Goal: Task Accomplishment & Management: Manage account settings

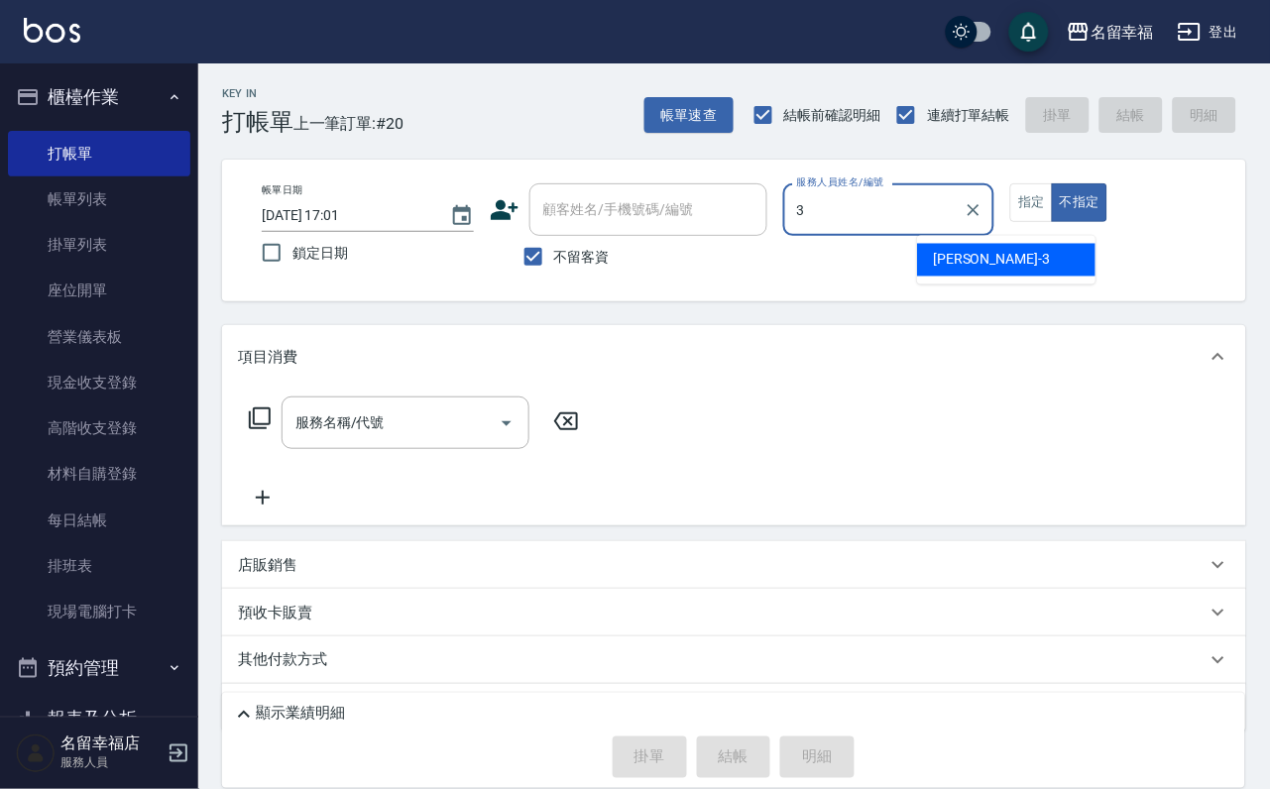
type input "[PERSON_NAME]-3"
type button "false"
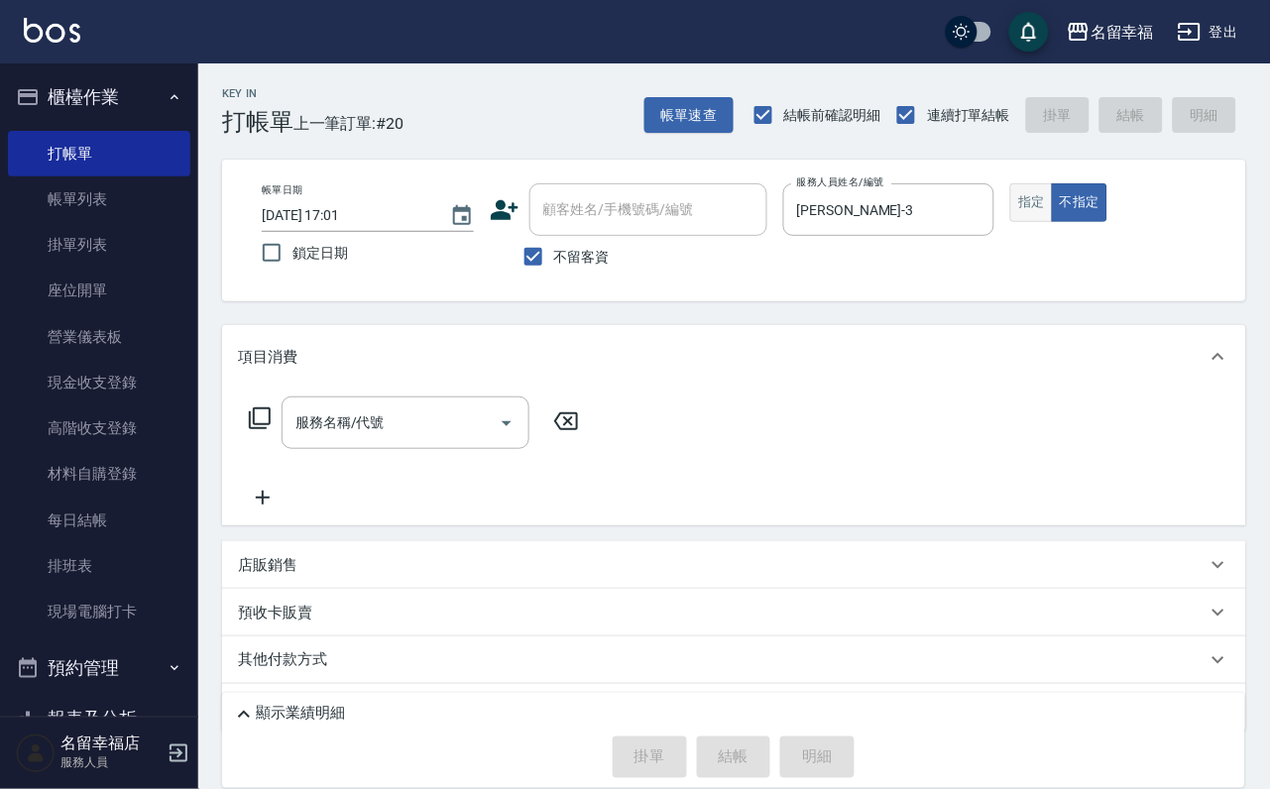
click at [1053, 222] on button "指定" at bounding box center [1031, 202] width 43 height 39
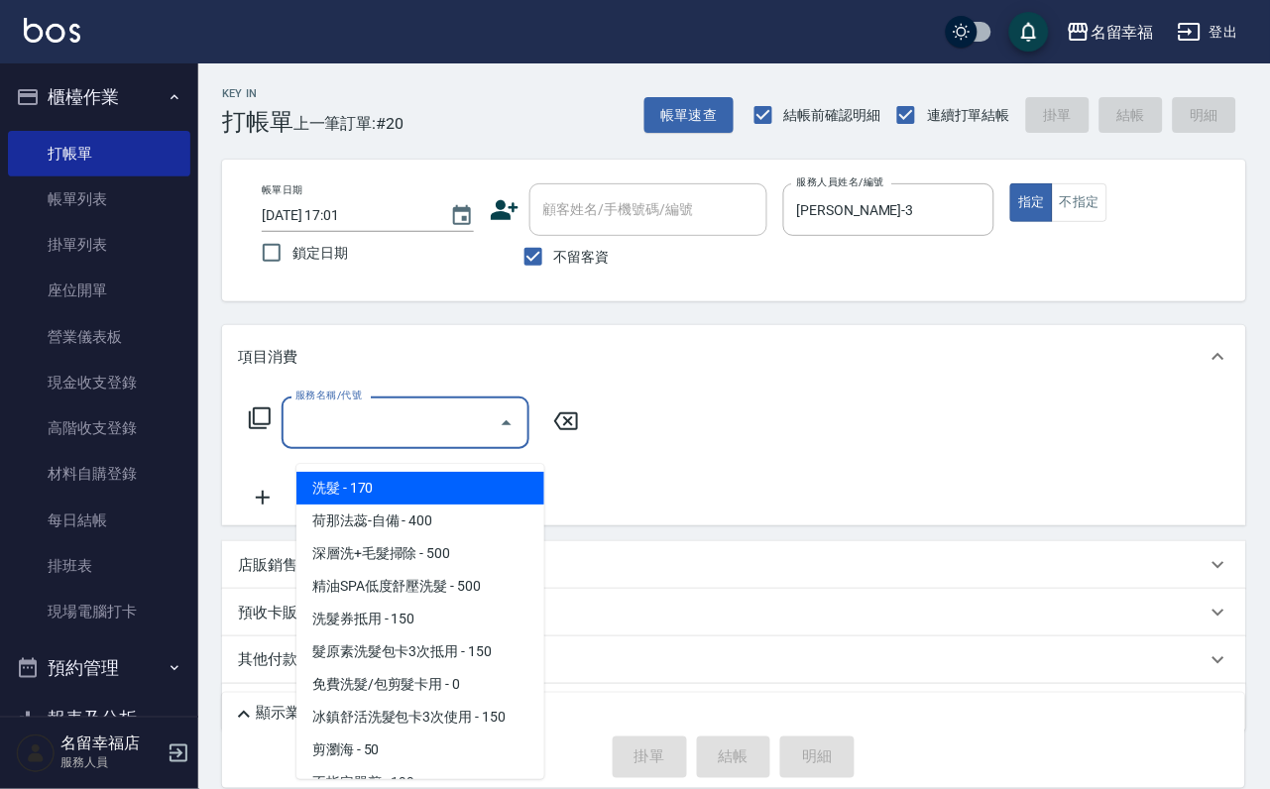
click at [423, 449] on div "服務名稱/代號" at bounding box center [406, 423] width 248 height 53
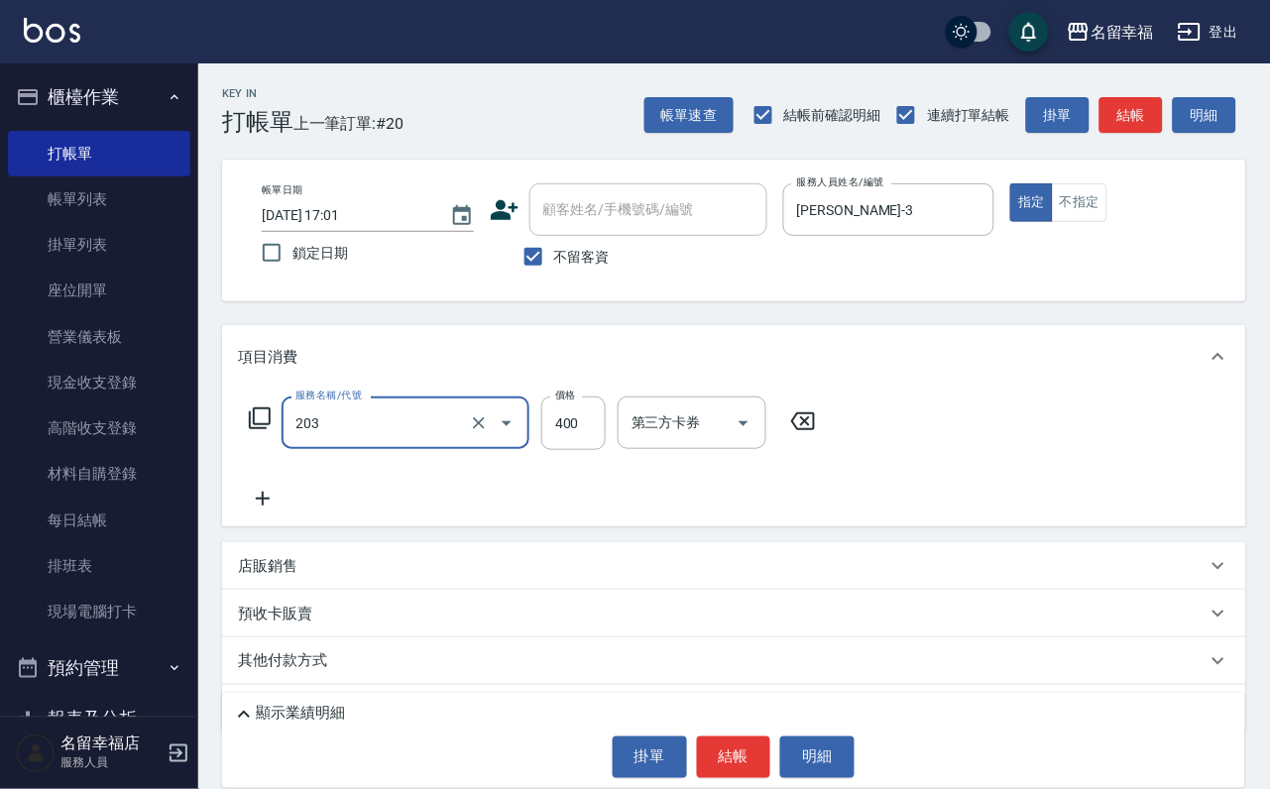
type input "指定單剪(203)"
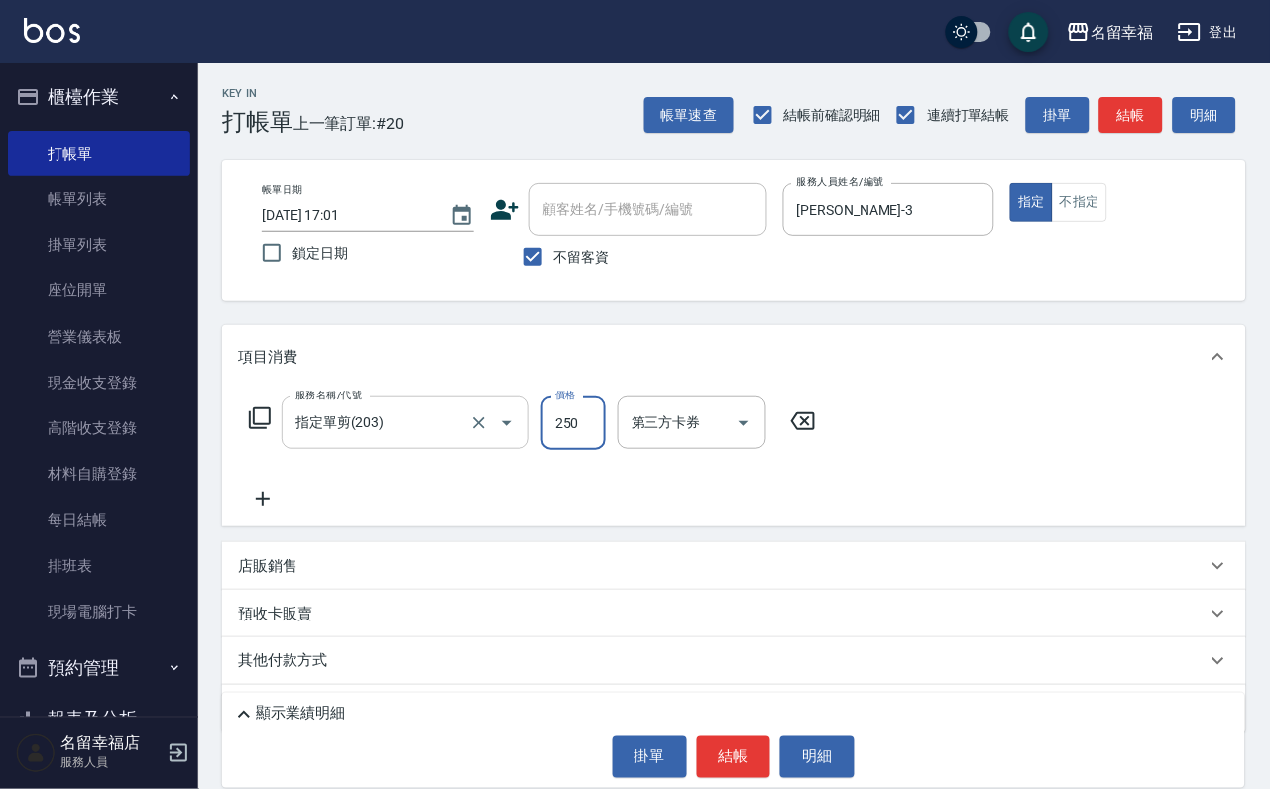
type input "250"
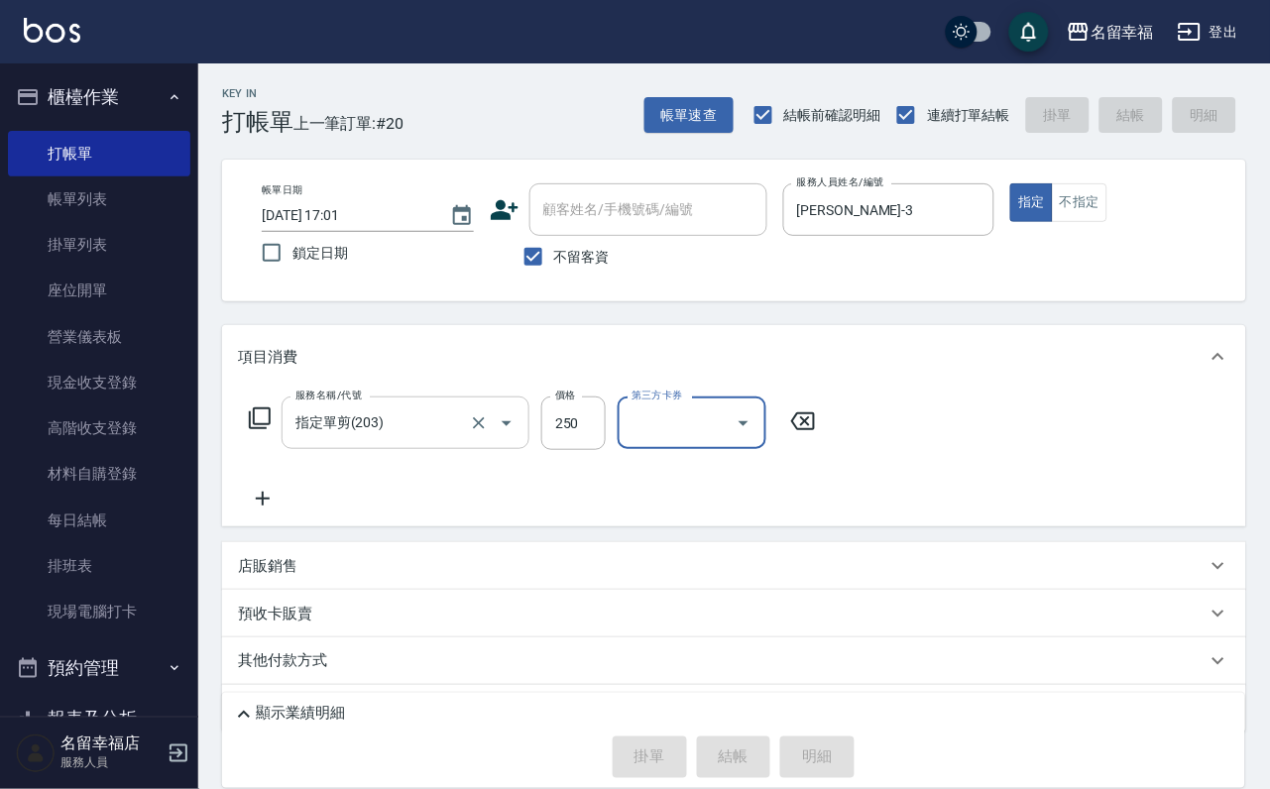
type input "[DATE] 17:34"
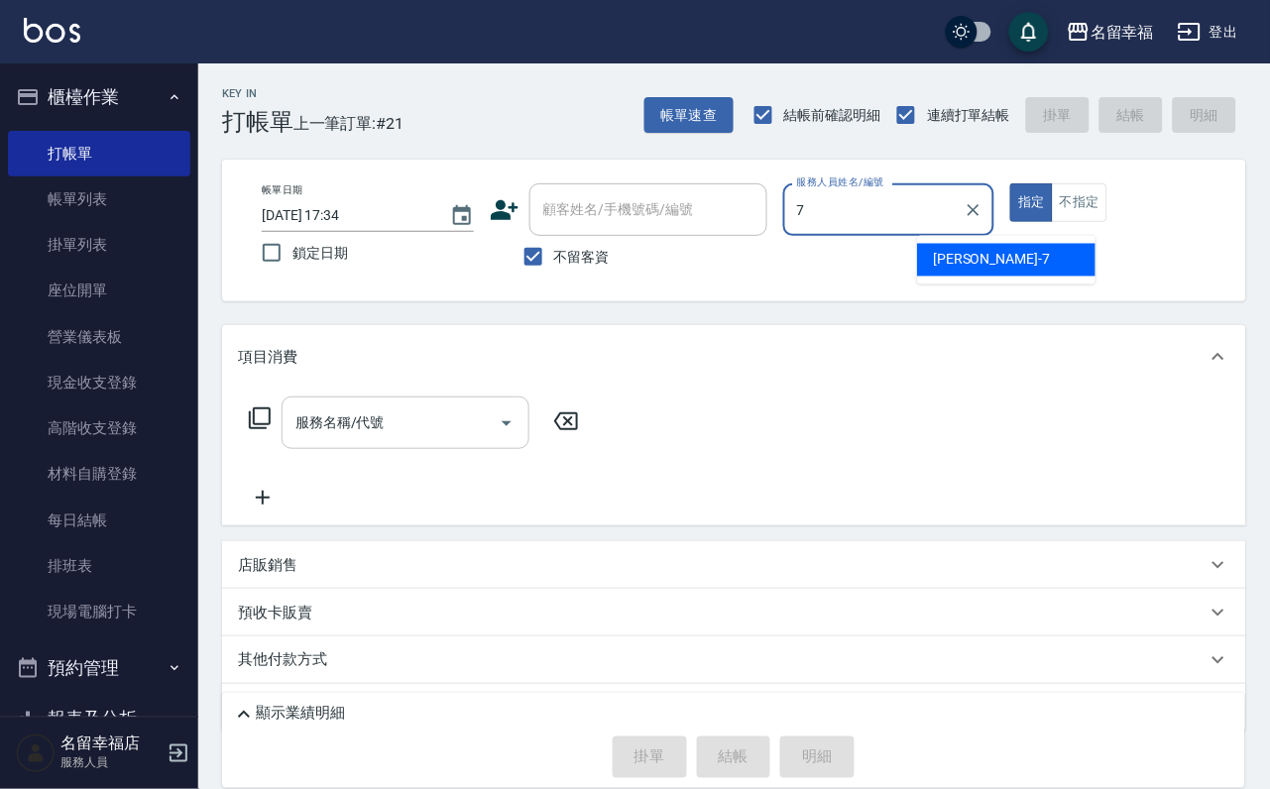
type input "[PERSON_NAME]-7"
type button "true"
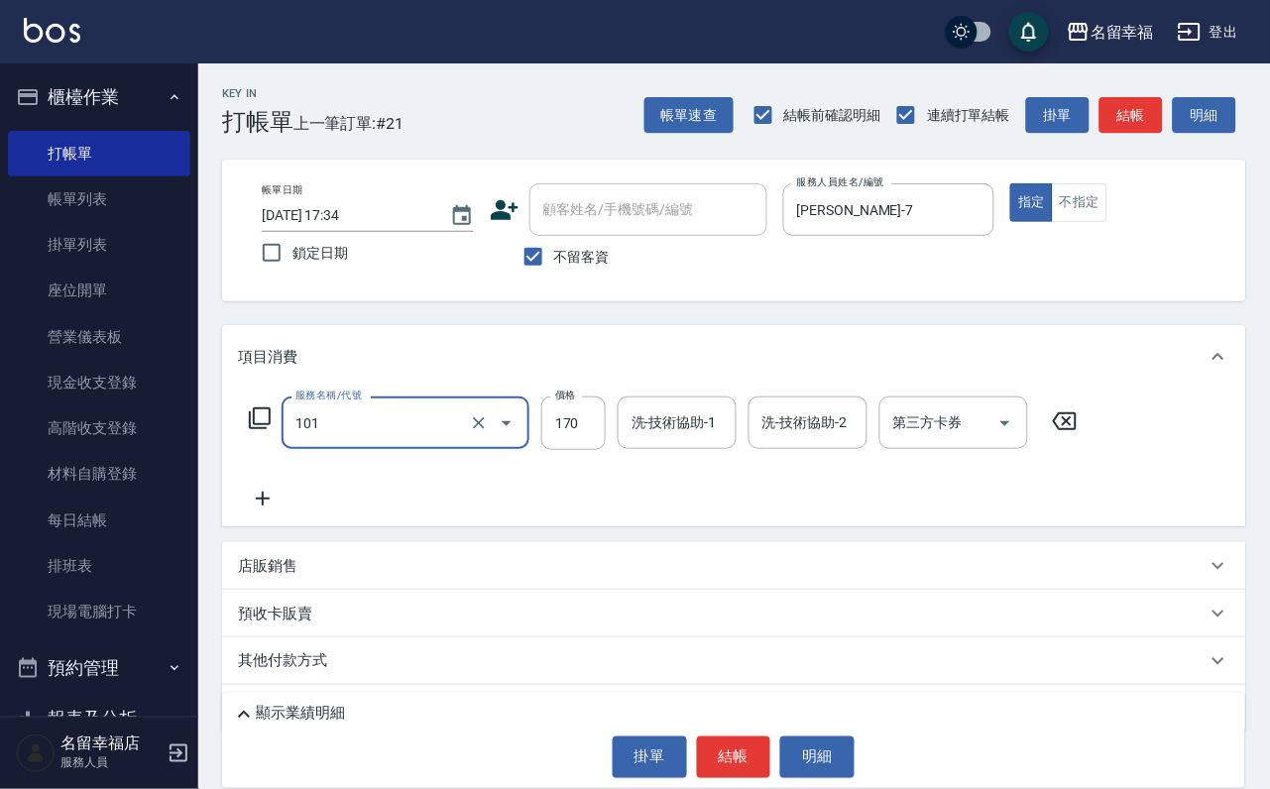
type input "洗髮(101)"
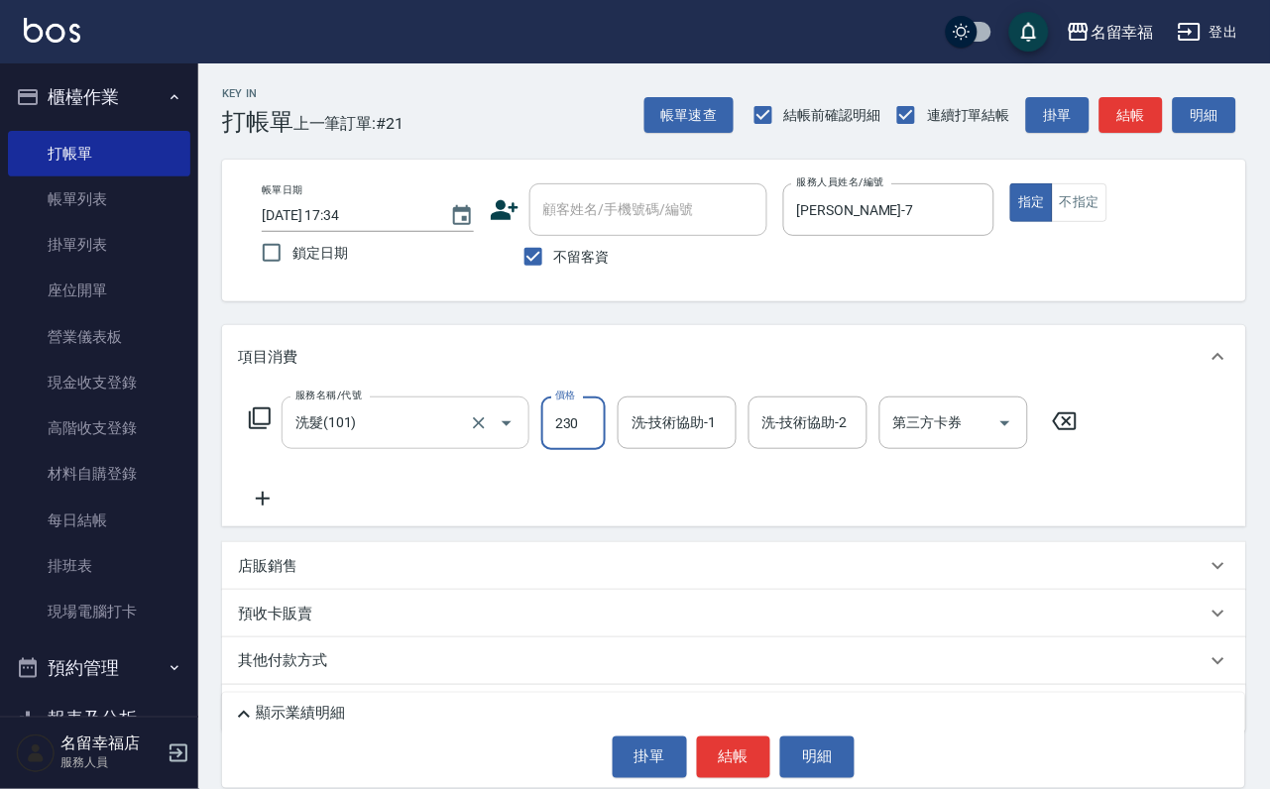
type input "230"
type input "7"
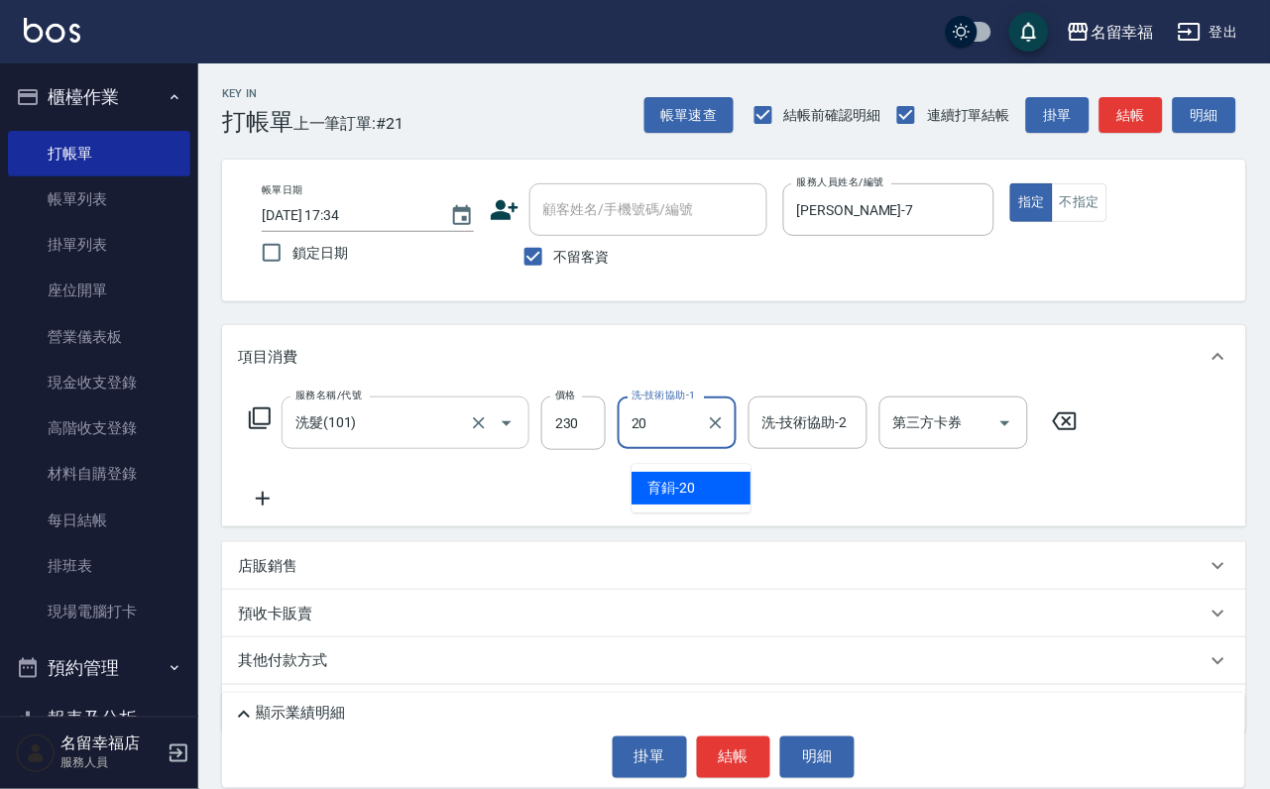
type input "2"
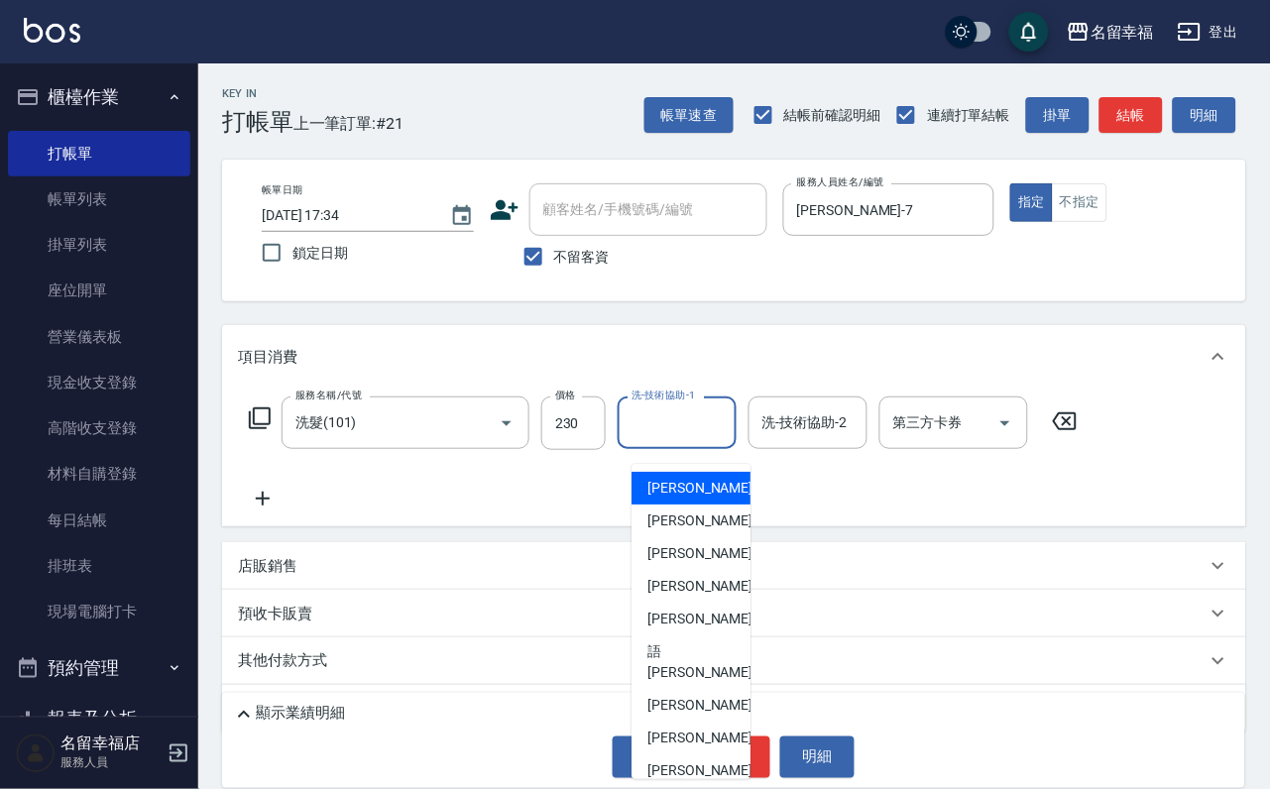
click at [820, 511] on div "服務名稱/代號 洗髮(101) 服務名稱/代號 價格 230 價格 洗-技術協助-1 洗-技術協助-1 洗-技術協助-2 洗-技術協助-2 第三方卡券 第三方…" at bounding box center [664, 454] width 852 height 114
click at [727, 433] on input "洗-技術協助-1" at bounding box center [677, 422] width 101 height 35
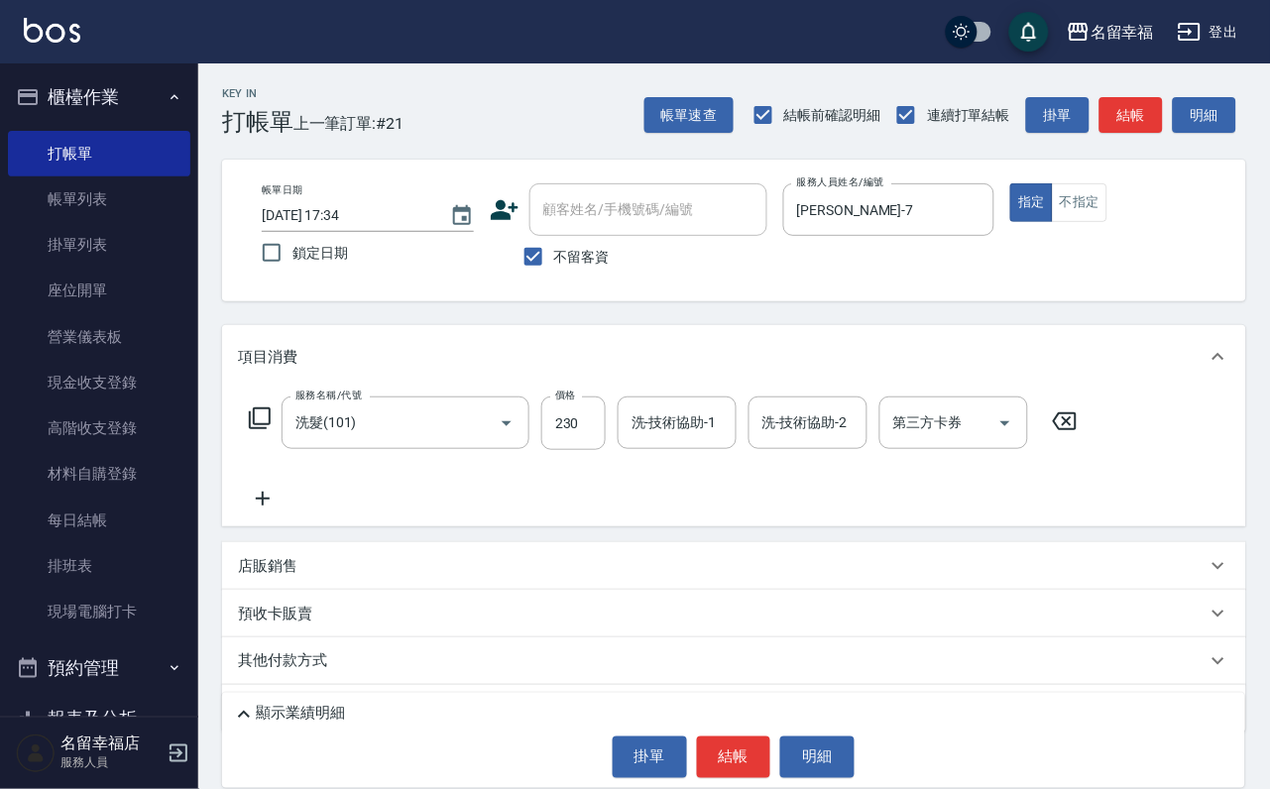
click at [273, 511] on icon at bounding box center [263, 499] width 50 height 24
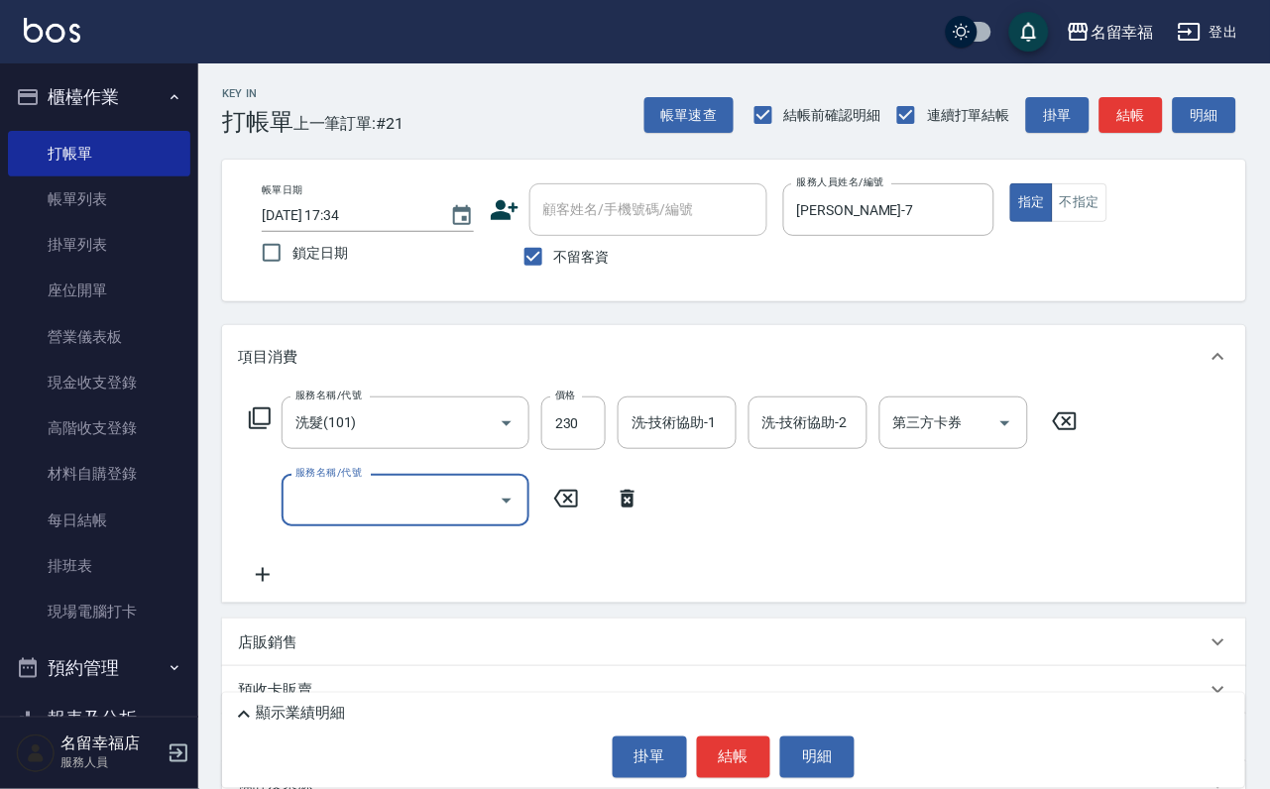
click at [389, 518] on input "服務名稱/代號" at bounding box center [390, 500] width 200 height 35
type input "指定單剪(203)"
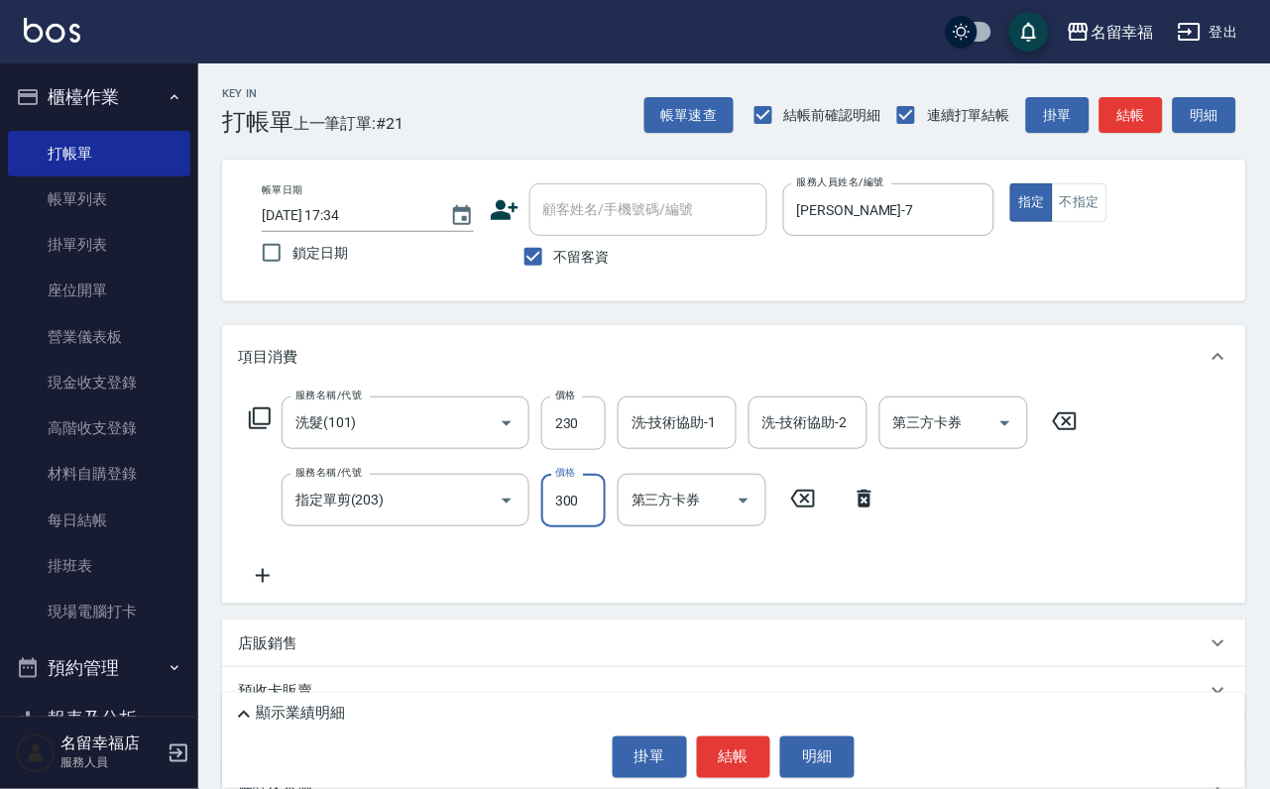
type input "300"
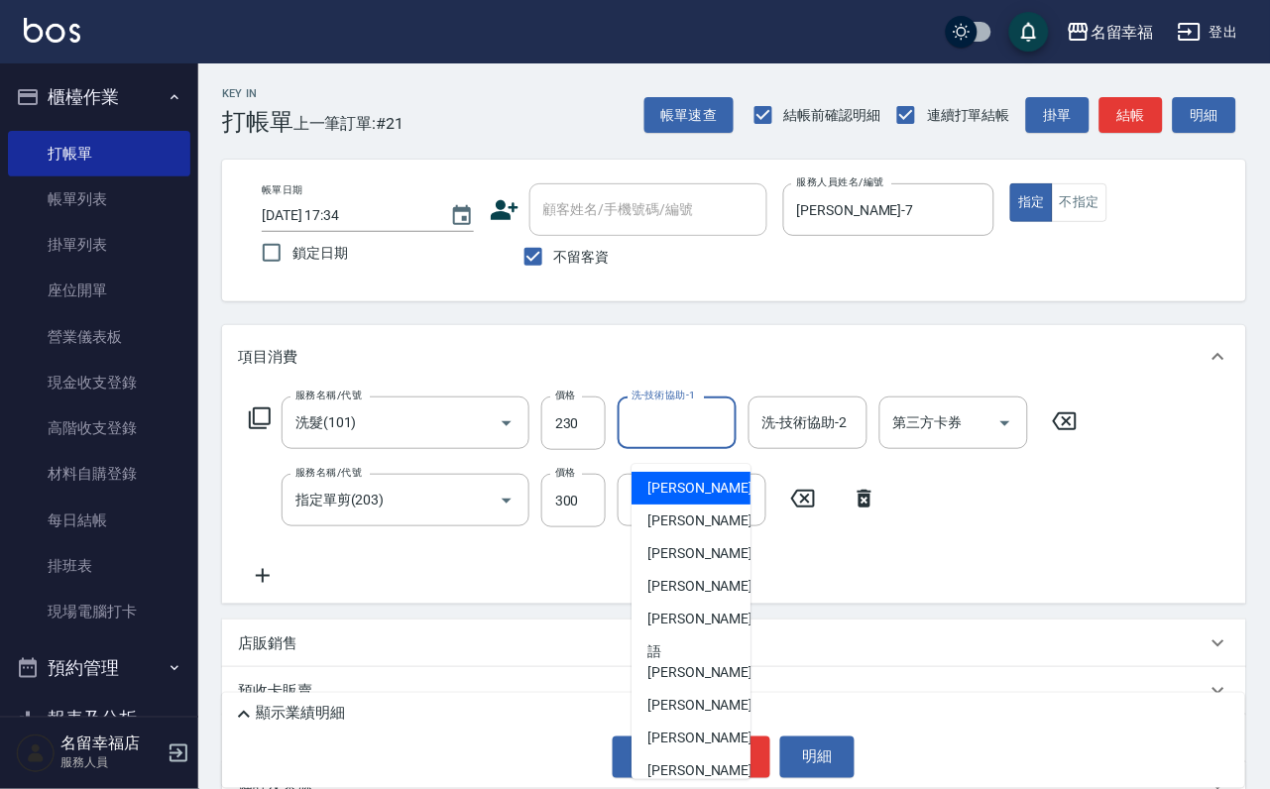
click at [709, 437] on input "洗-技術協助-1" at bounding box center [677, 422] width 101 height 35
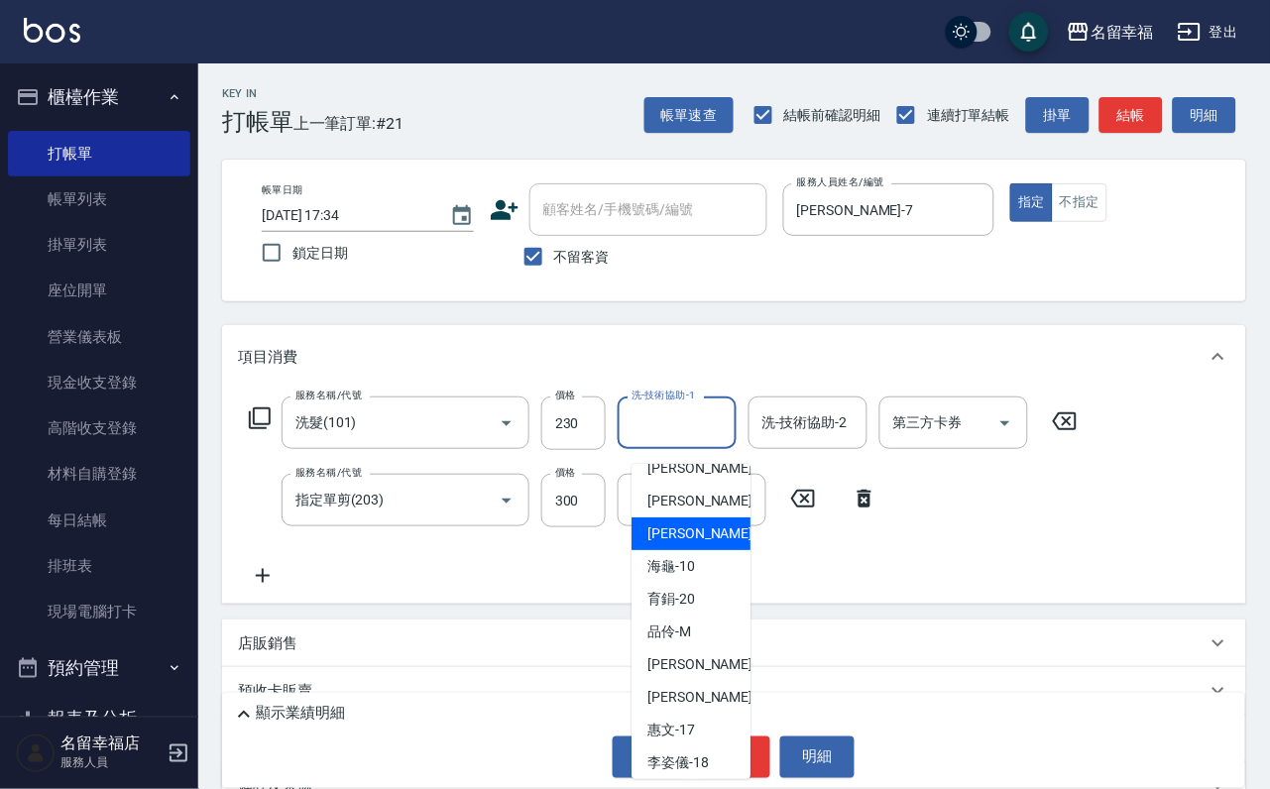
scroll to position [297, 0]
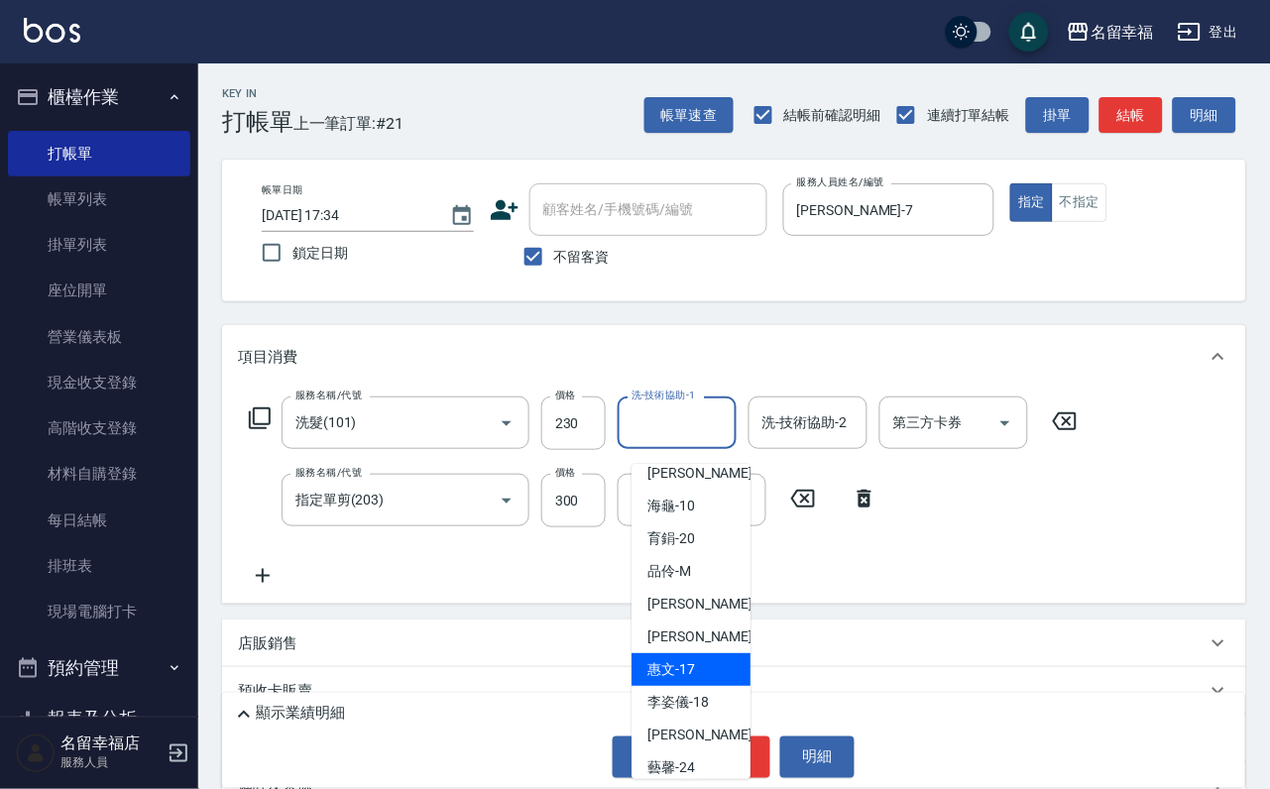
click at [707, 653] on div "惠文 -17" at bounding box center [691, 669] width 119 height 33
type input "惠文-17"
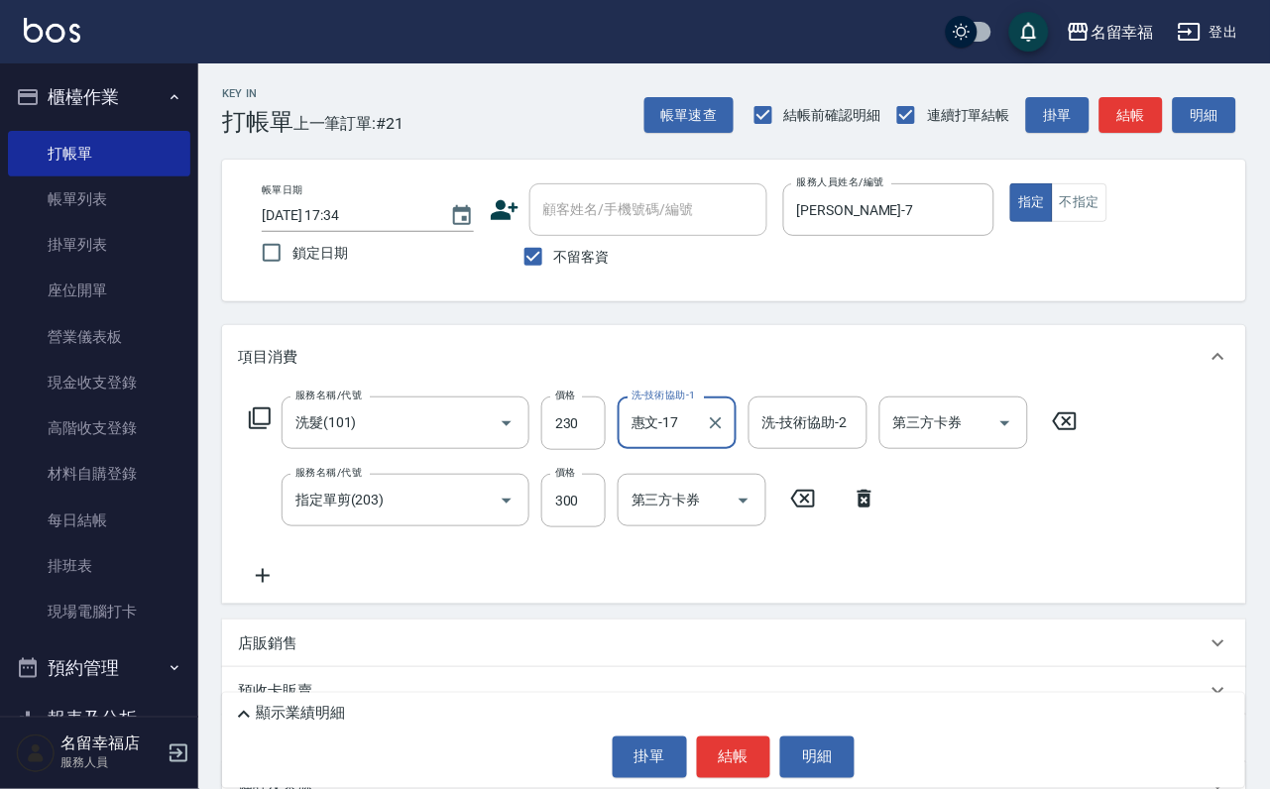
click at [878, 573] on div "服務名稱/代號 洗髮(101) 服務名稱/代號 價格 230 價格 洗-技術協助-1 惠文-17 洗-技術協助-1 洗-技術協助-2 洗-技術協助-2 第三方…" at bounding box center [664, 492] width 852 height 191
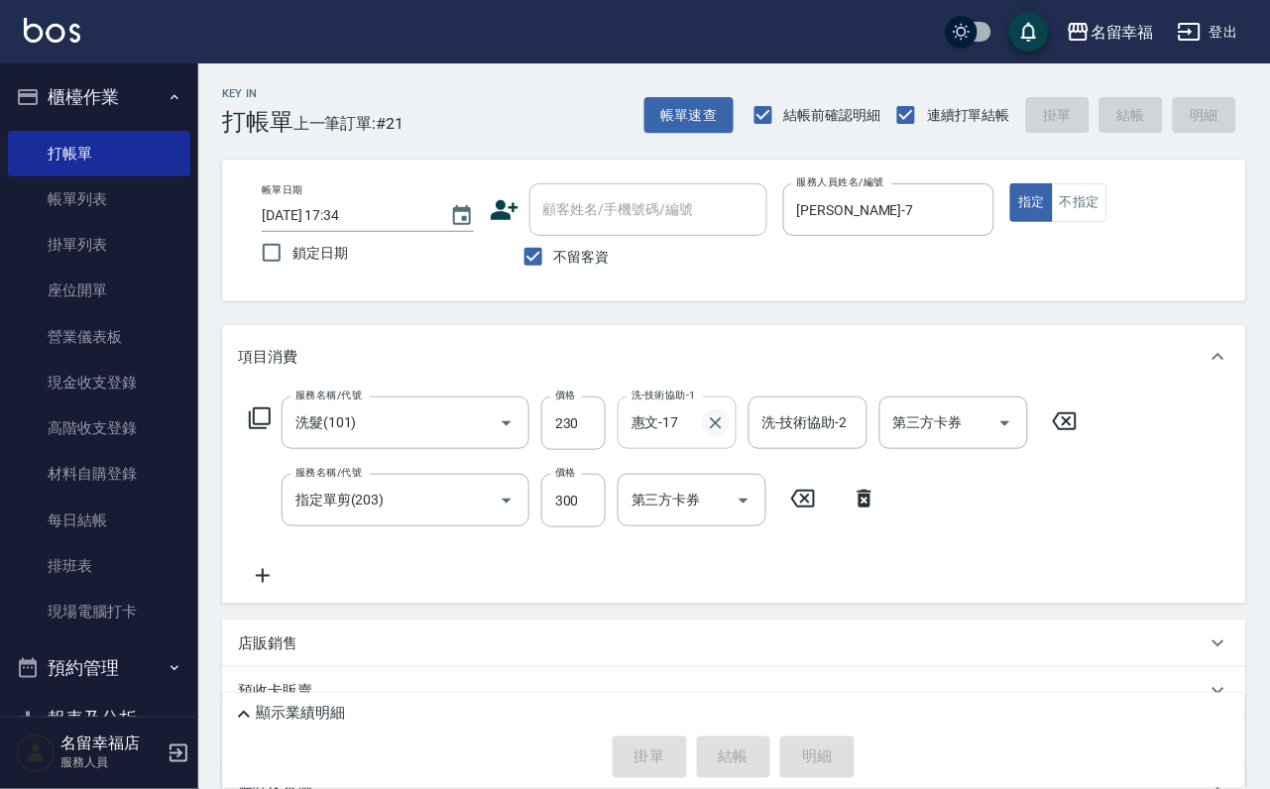
type input "[DATE] 17:40"
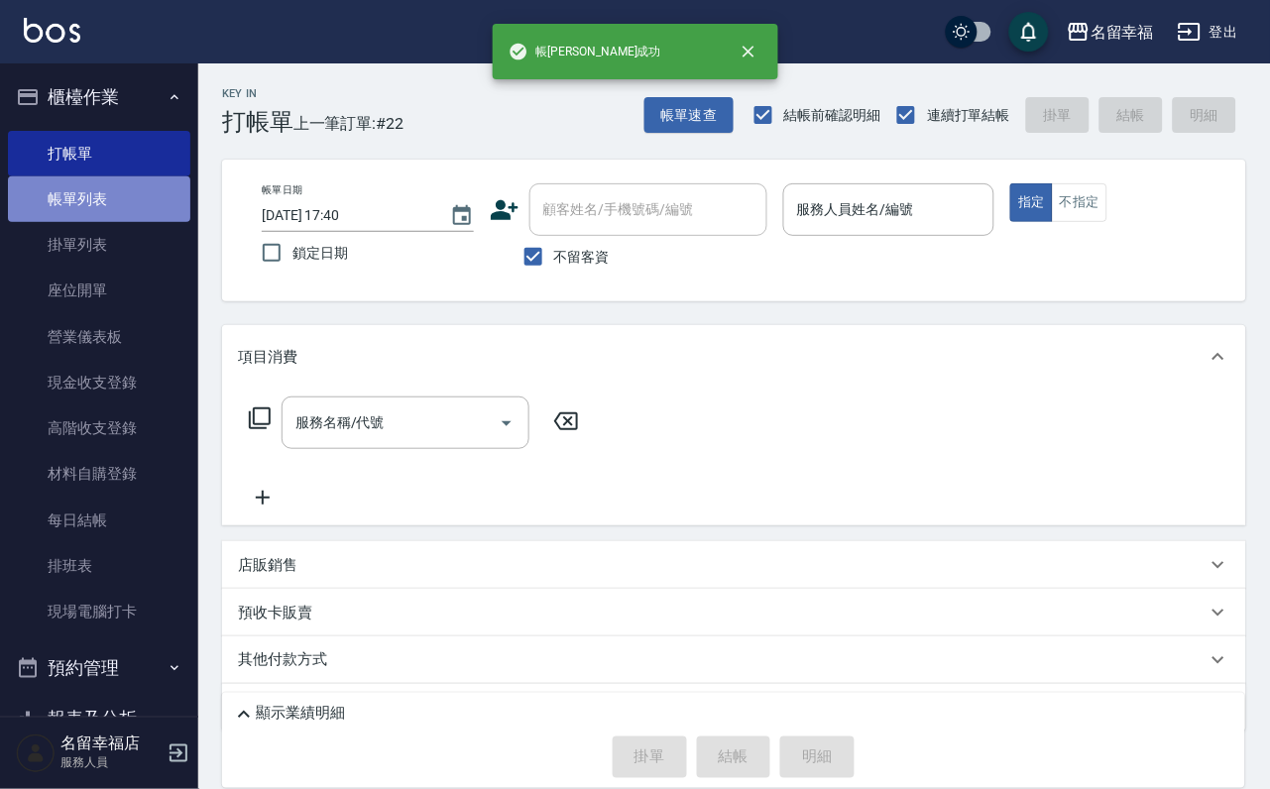
click at [123, 220] on link "帳單列表" at bounding box center [99, 199] width 182 height 46
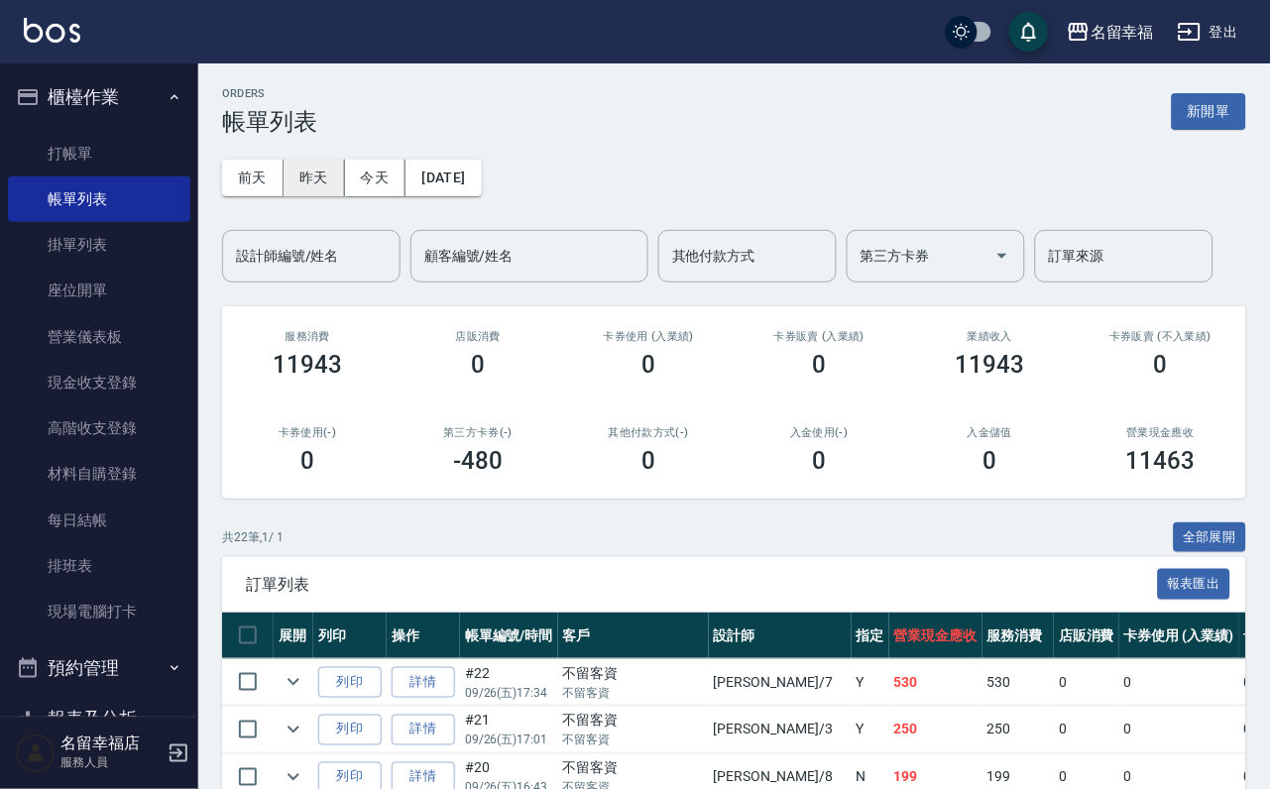
drag, startPoint x: 303, startPoint y: 240, endPoint x: 351, endPoint y: 160, distance: 93.3
click at [324, 261] on div "設計師編號/姓名" at bounding box center [311, 256] width 178 height 53
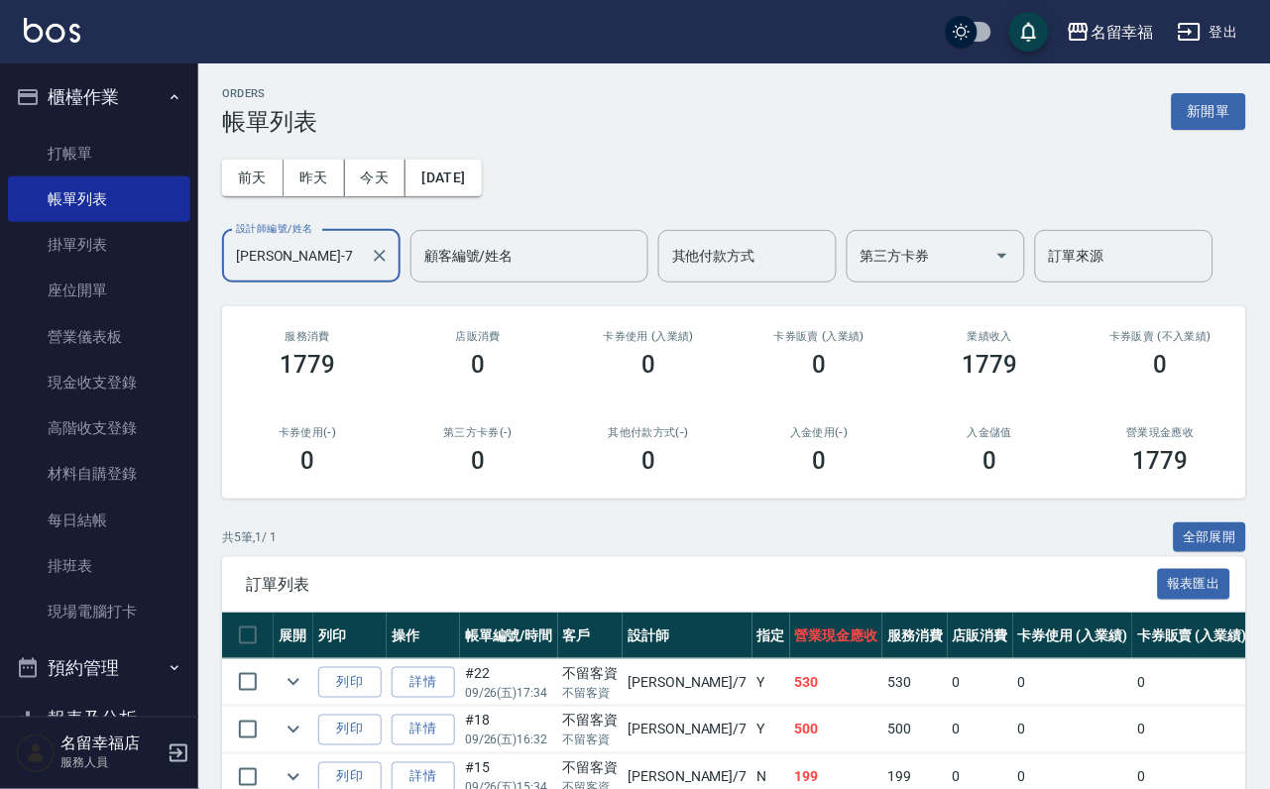
scroll to position [297, 0]
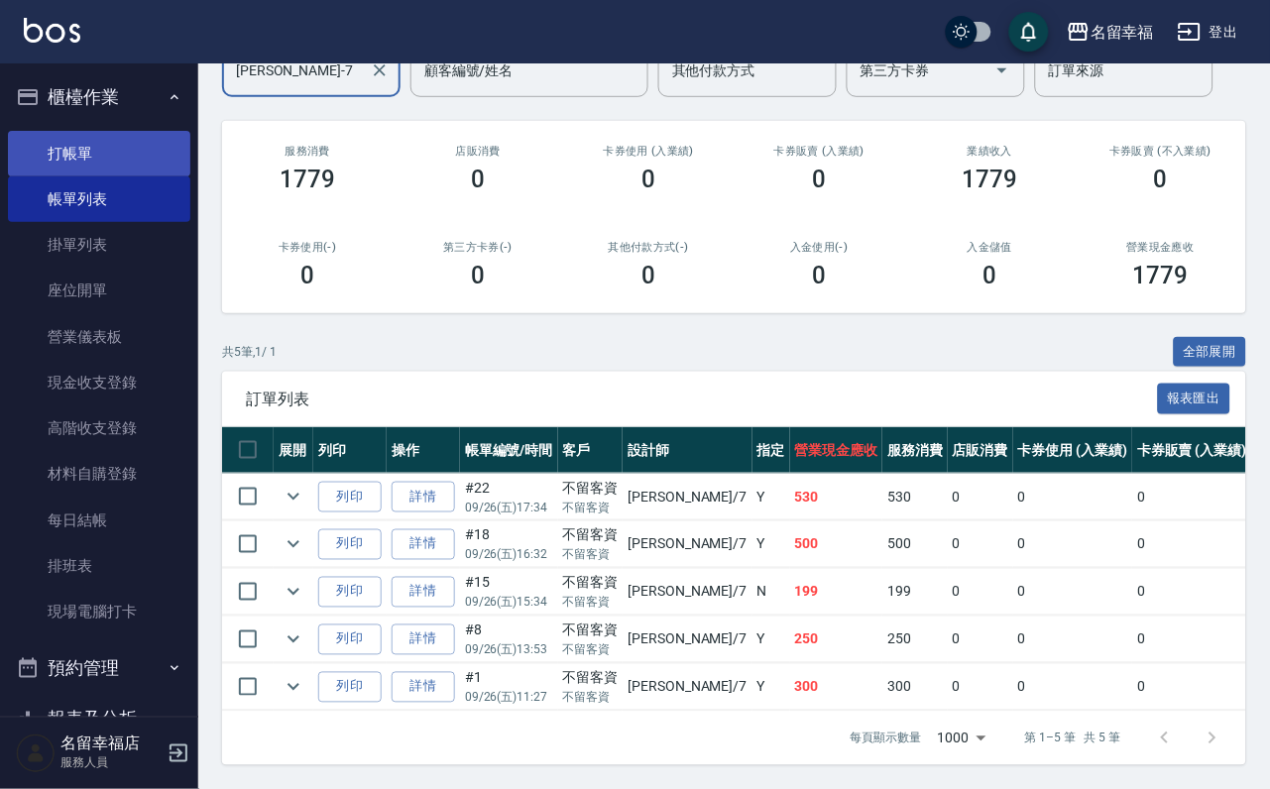
type input "[PERSON_NAME]-7"
click at [100, 162] on link "打帳單" at bounding box center [99, 154] width 182 height 46
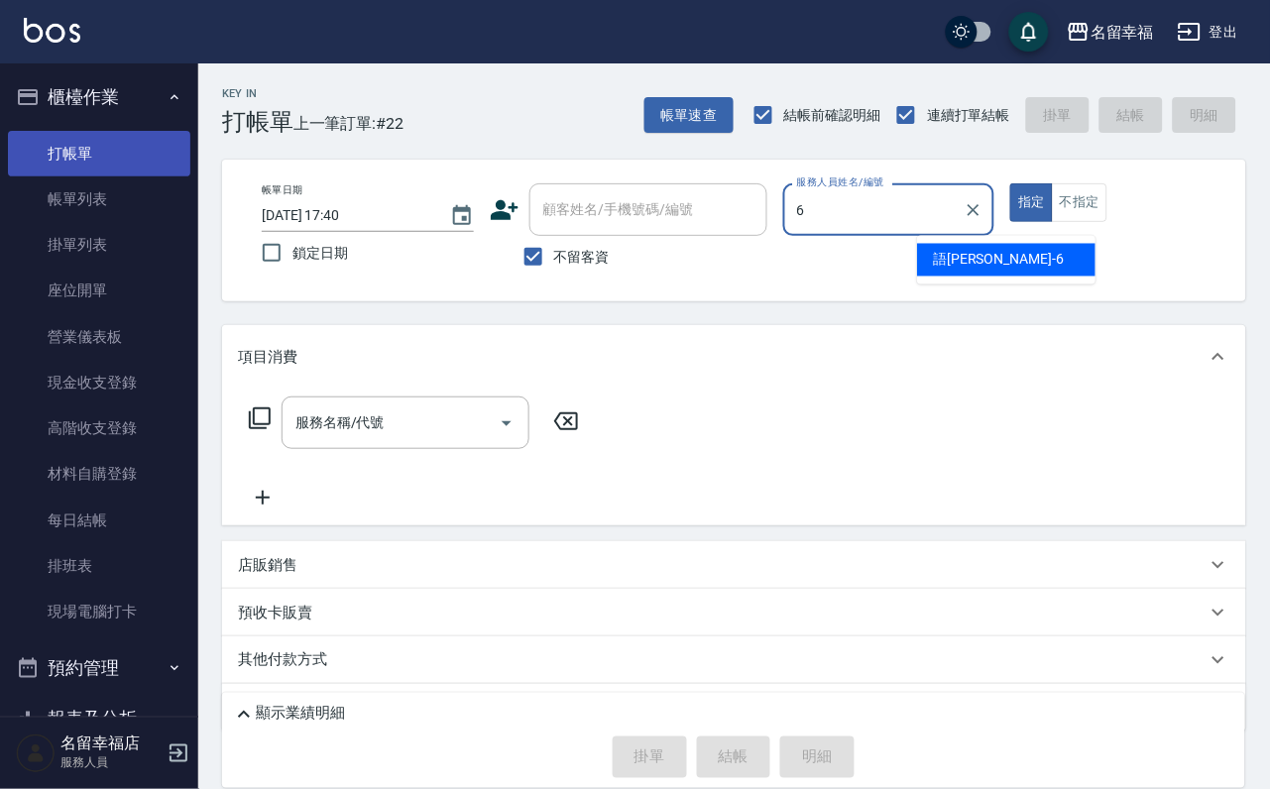
type input "語[PERSON_NAME]-6"
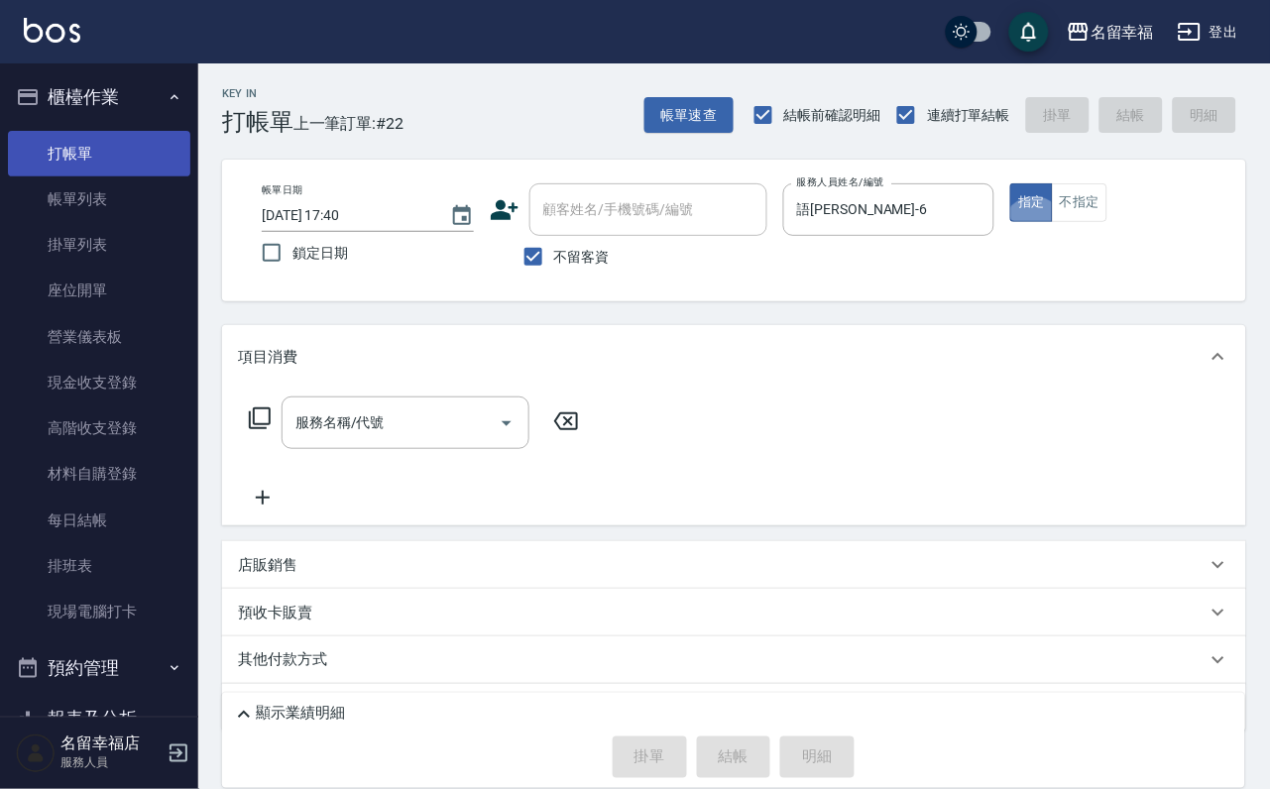
type button "true"
click at [265, 430] on icon at bounding box center [260, 418] width 24 height 24
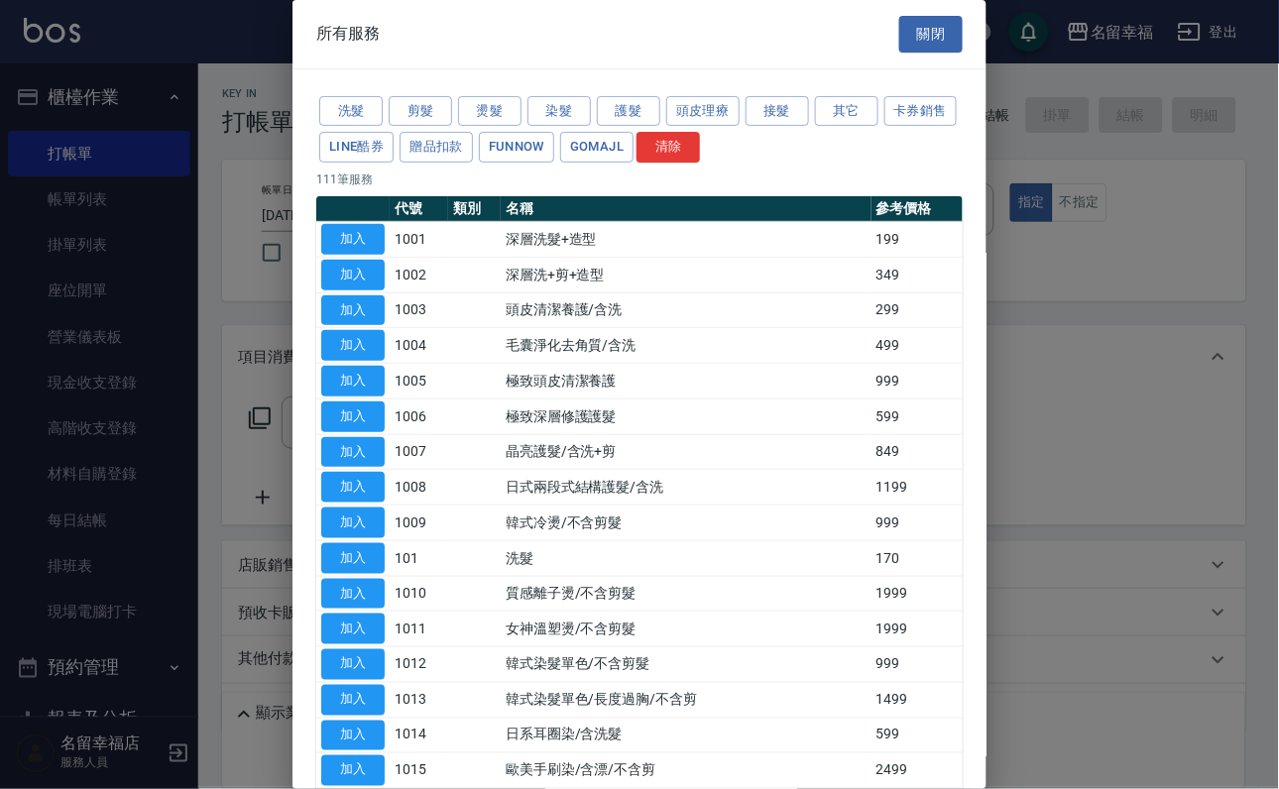
click at [878, 124] on button "其它" at bounding box center [846, 111] width 63 height 31
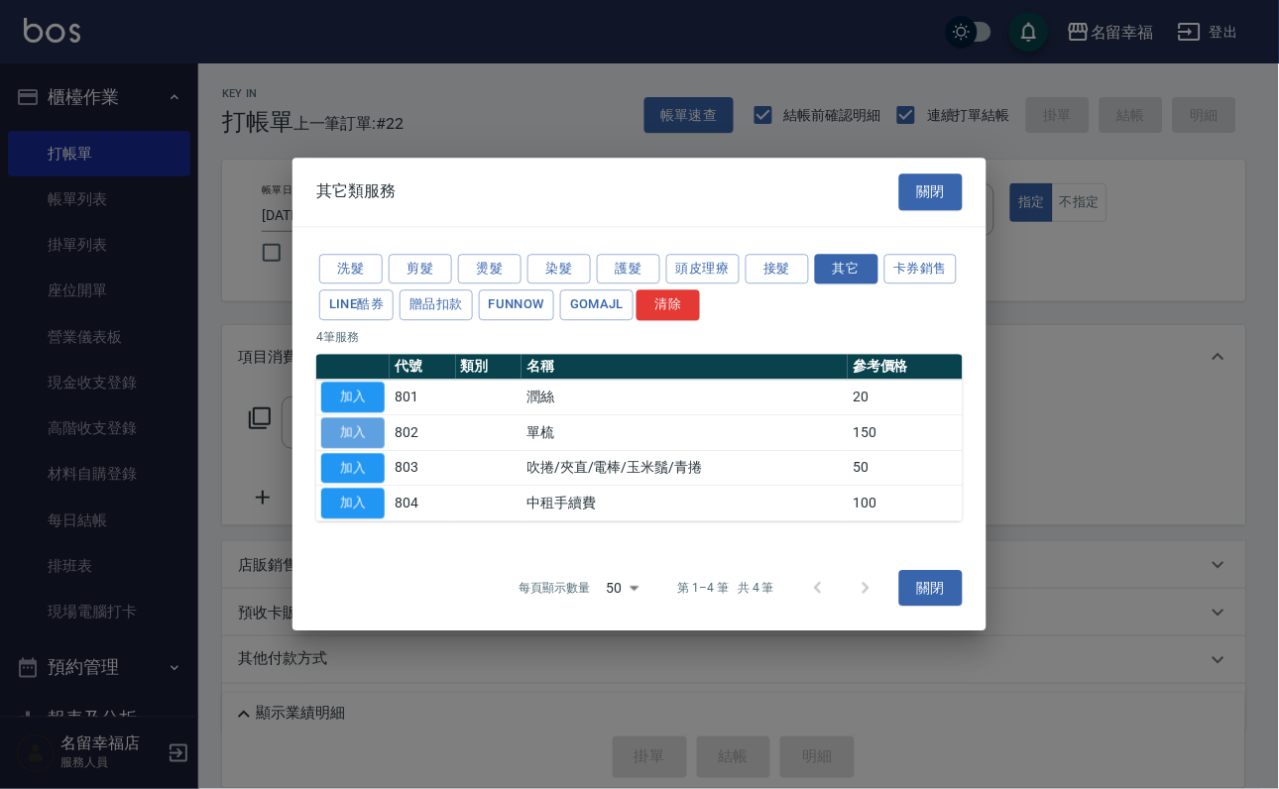
click at [350, 441] on button "加入" at bounding box center [352, 432] width 63 height 31
type input "單梳(802)"
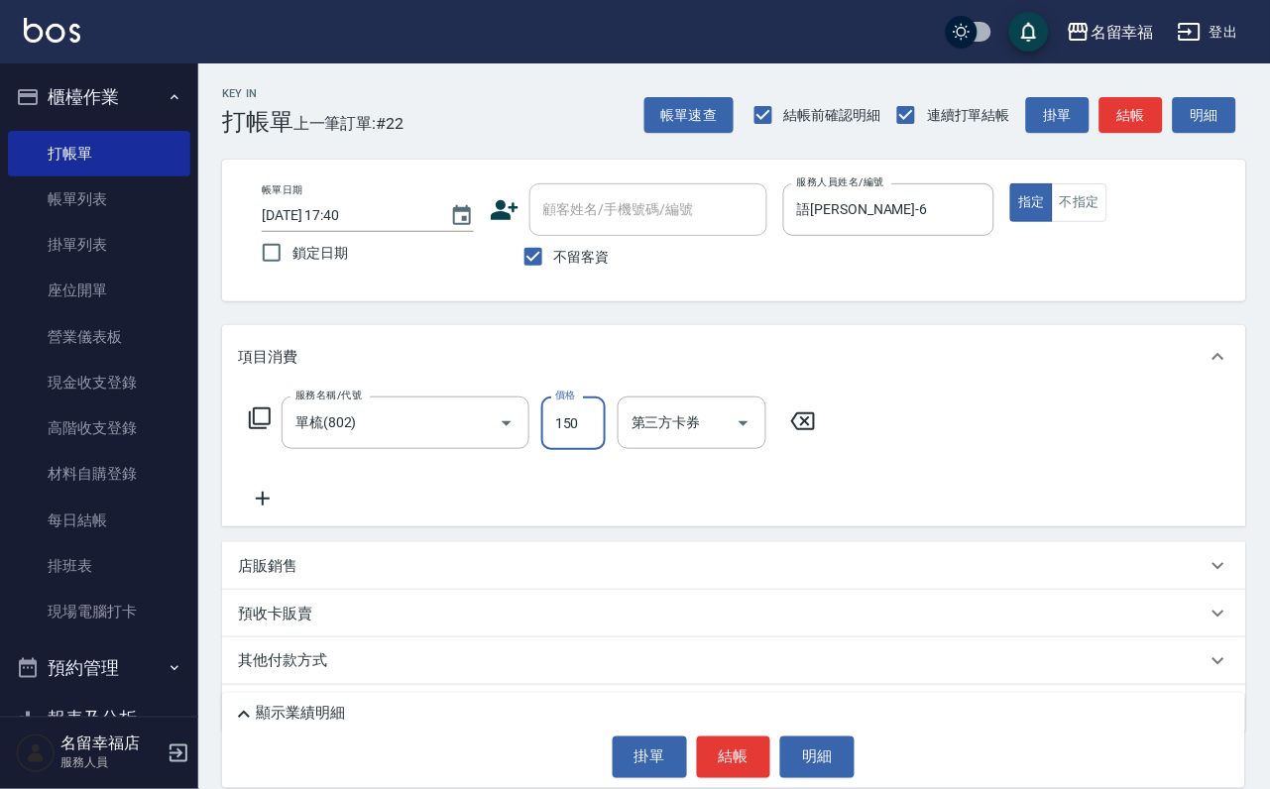
drag, startPoint x: 590, startPoint y: 428, endPoint x: 326, endPoint y: 497, distance: 272.5
click at [590, 427] on input "150" at bounding box center [573, 424] width 64 height 54
type input "250"
click at [728, 764] on button "結帳" at bounding box center [734, 758] width 74 height 42
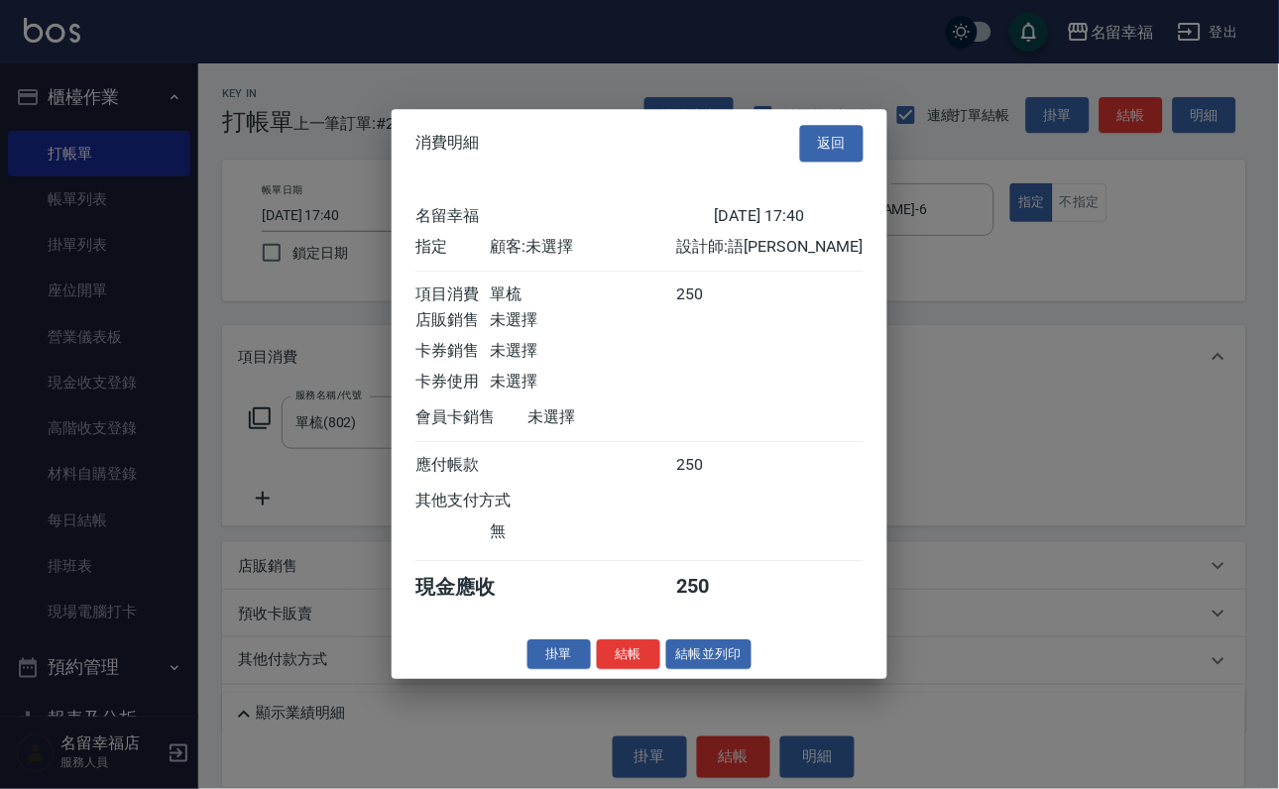
scroll to position [245, 0]
click at [606, 670] on button "結帳" at bounding box center [628, 654] width 63 height 31
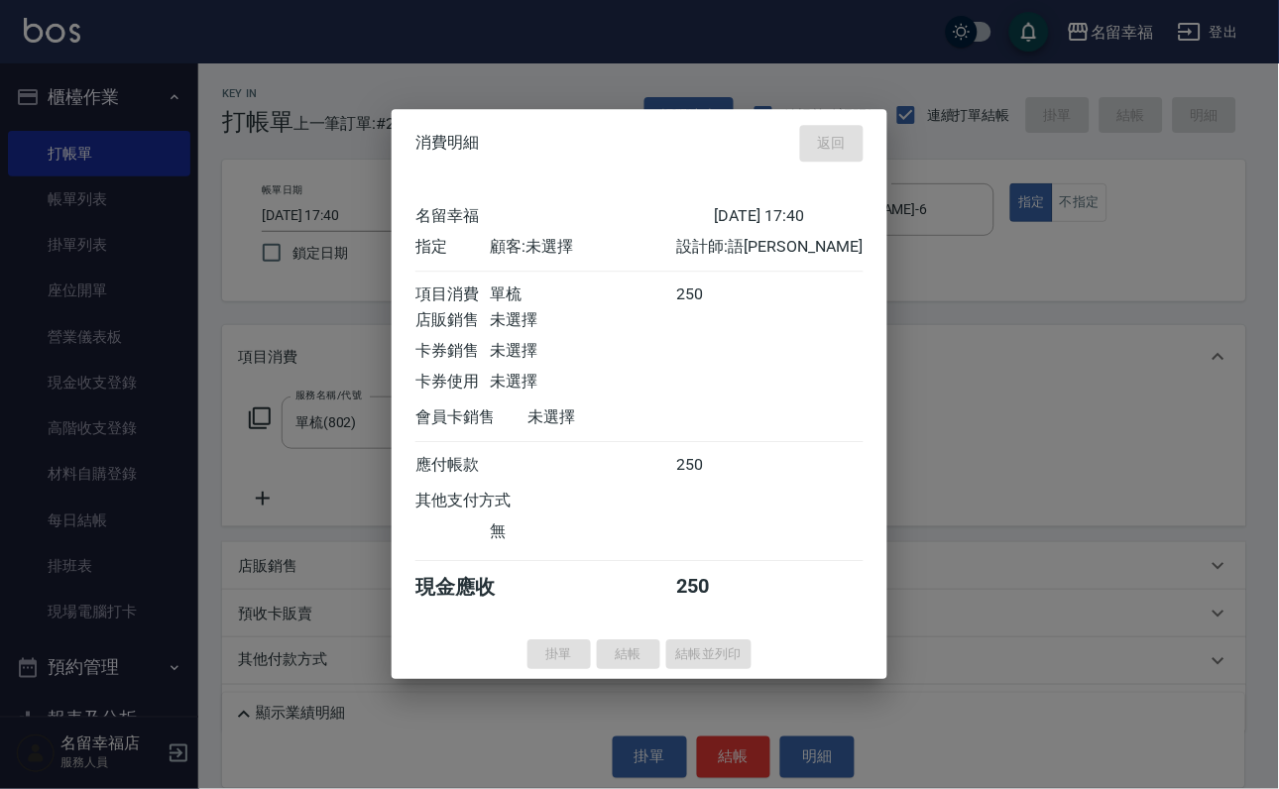
type input "[DATE] 17:51"
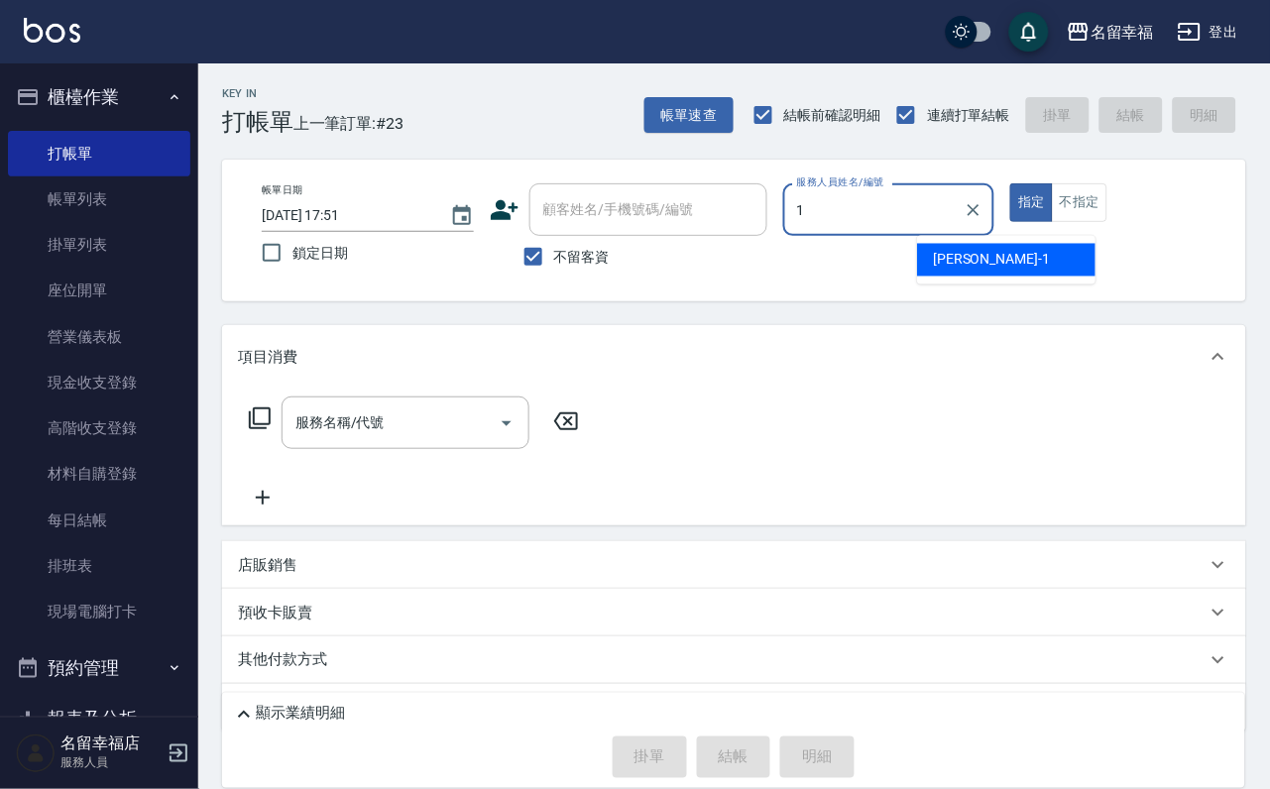
type input "[PERSON_NAME]-1"
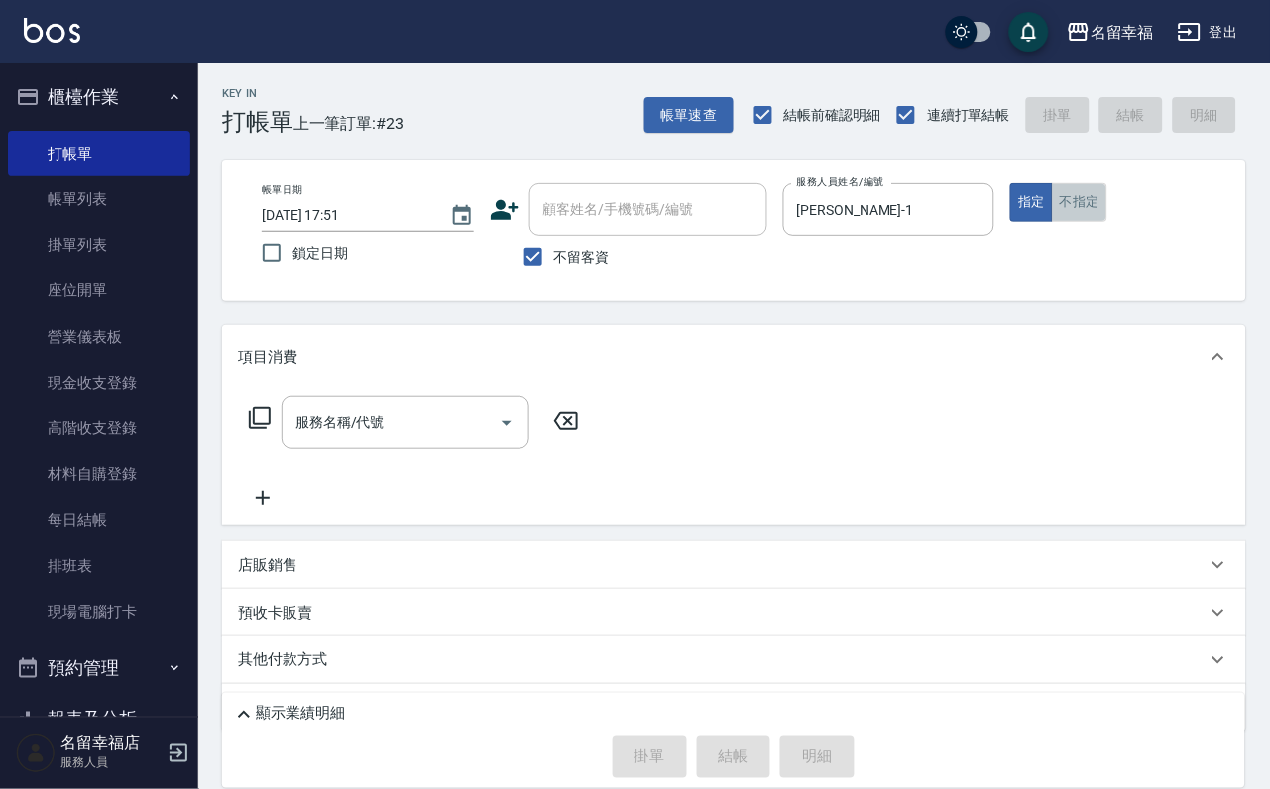
click at [1107, 222] on button "不指定" at bounding box center [1080, 202] width 56 height 39
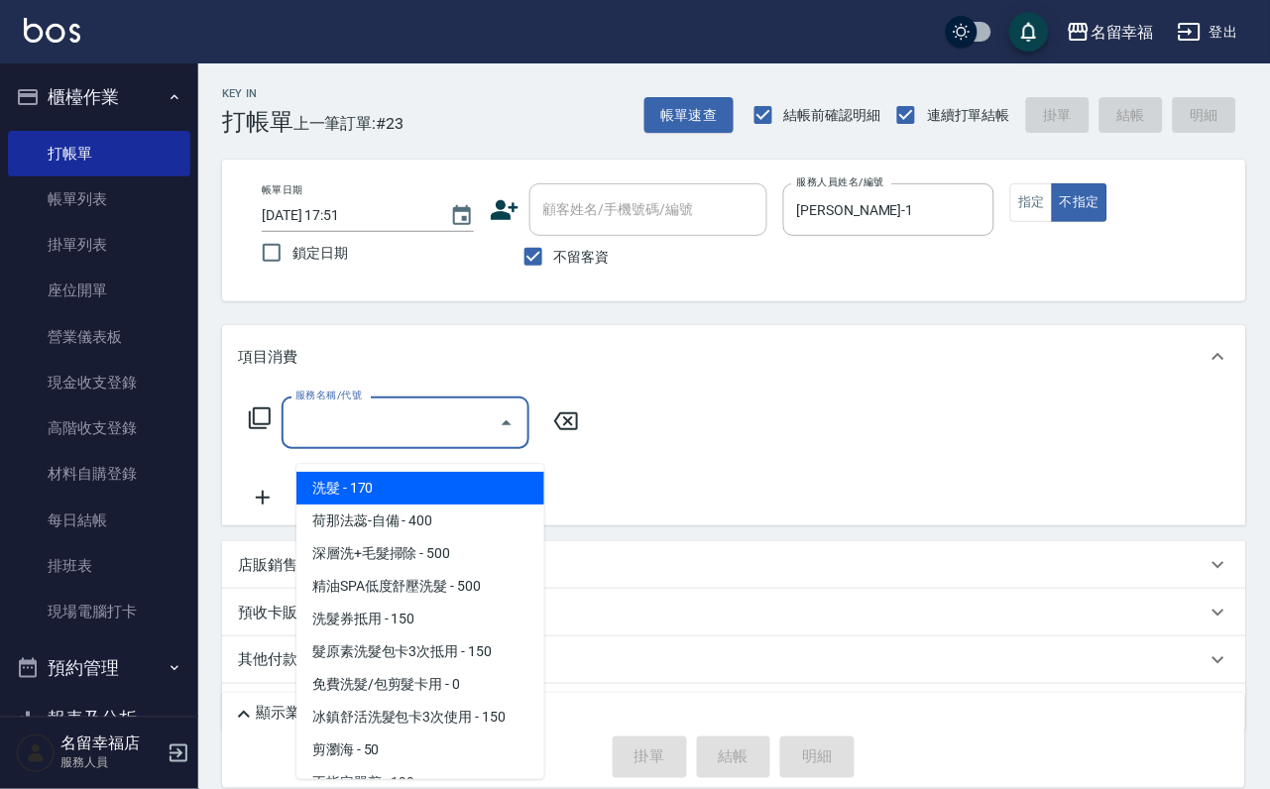
click at [467, 440] on input "服務名稱/代號" at bounding box center [390, 422] width 200 height 35
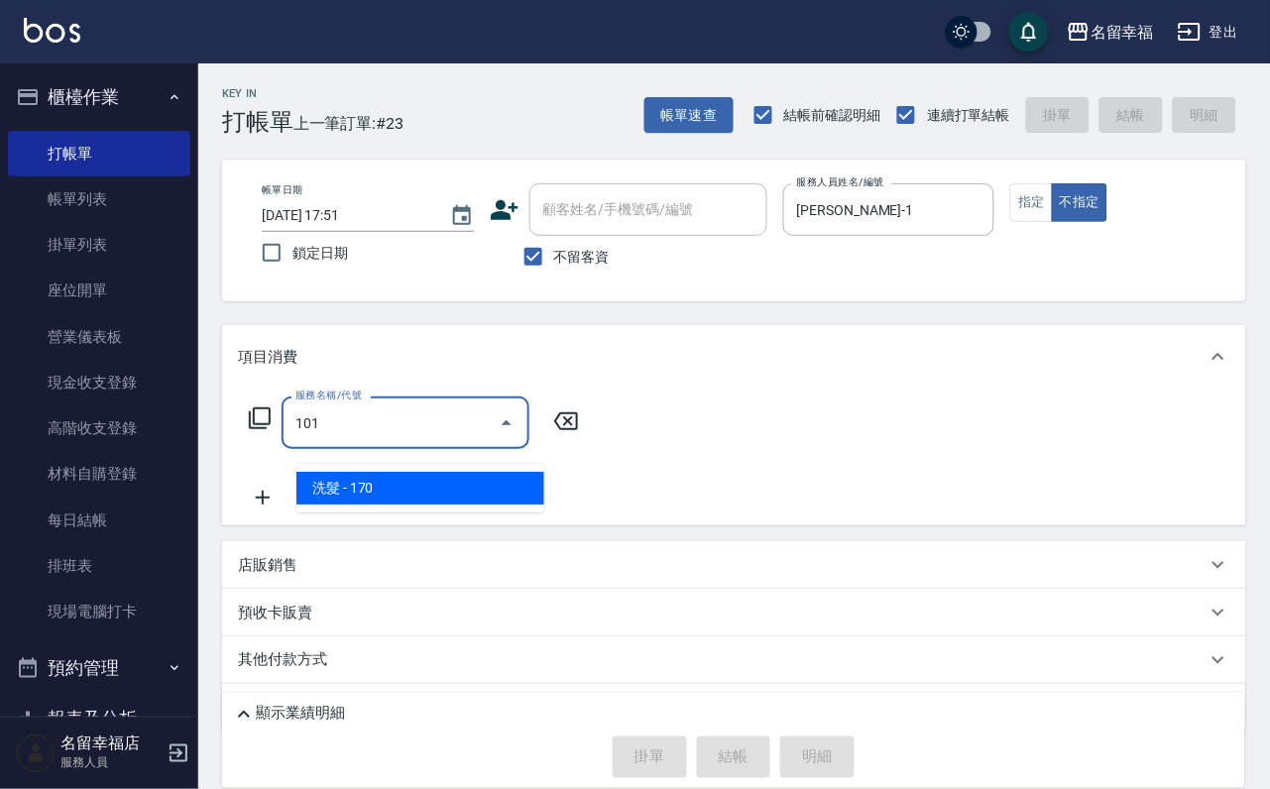
type input "洗髮(101)"
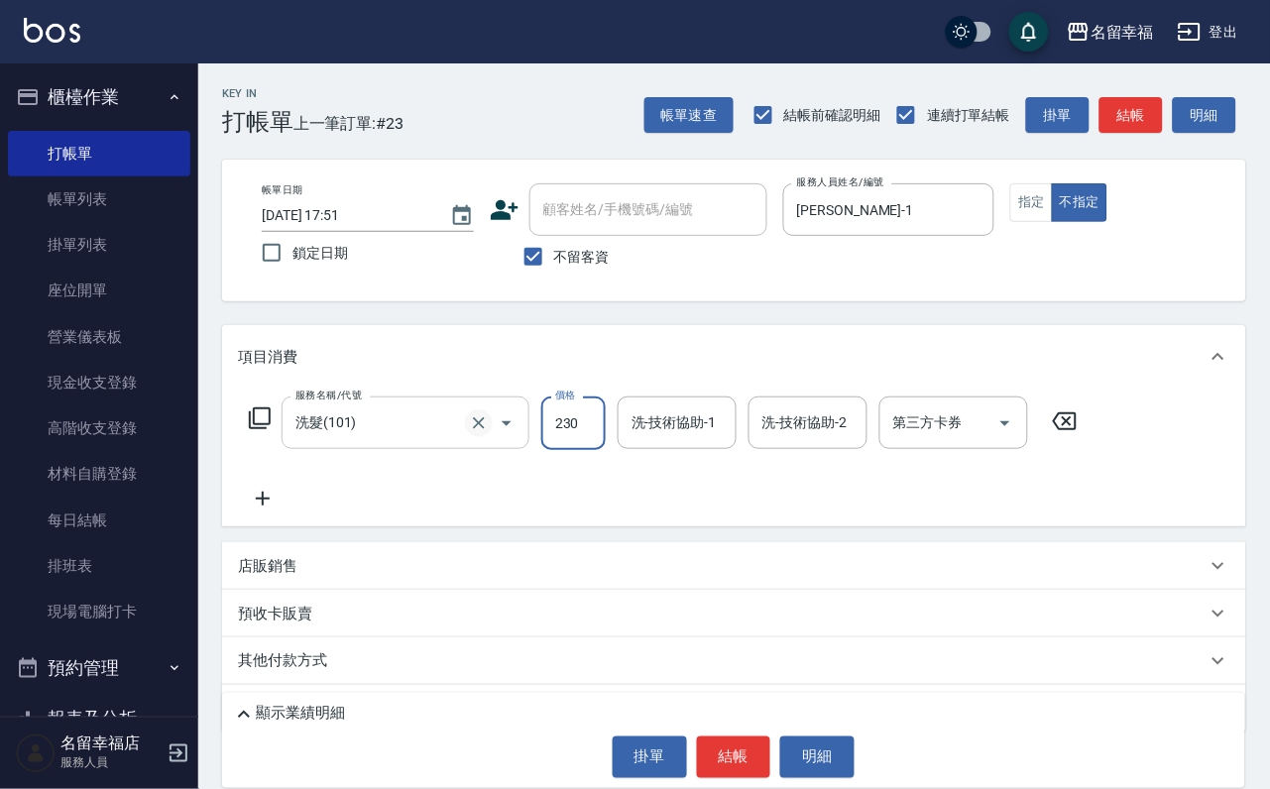
type input "230"
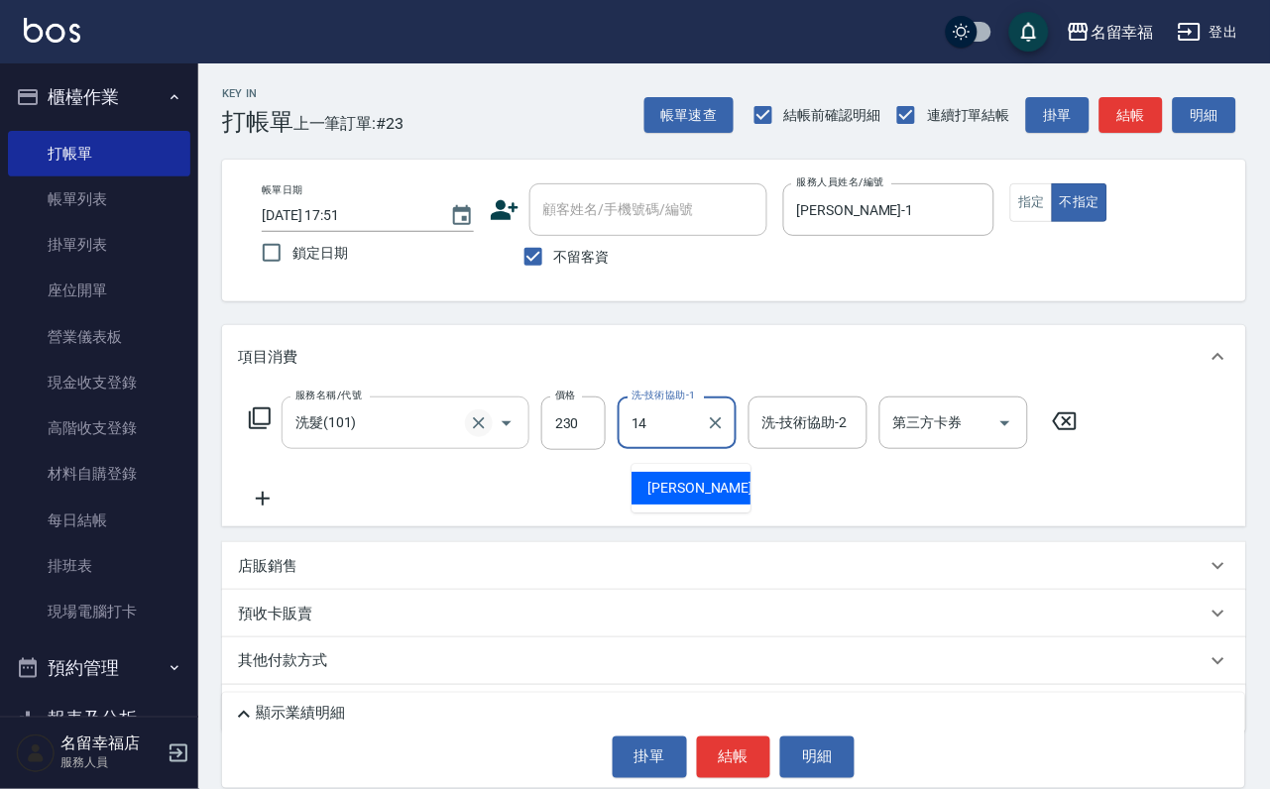
type input "芷萱-14"
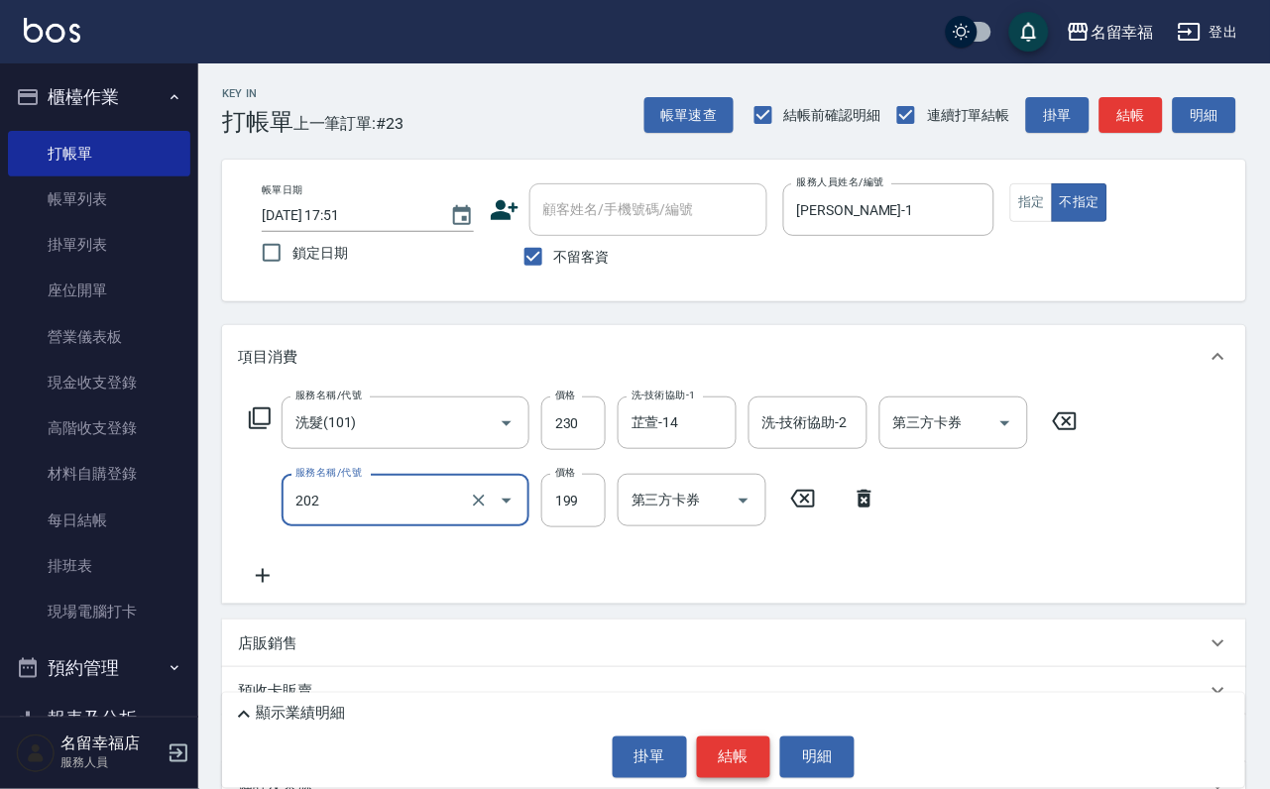
type input "不指定單剪(202)"
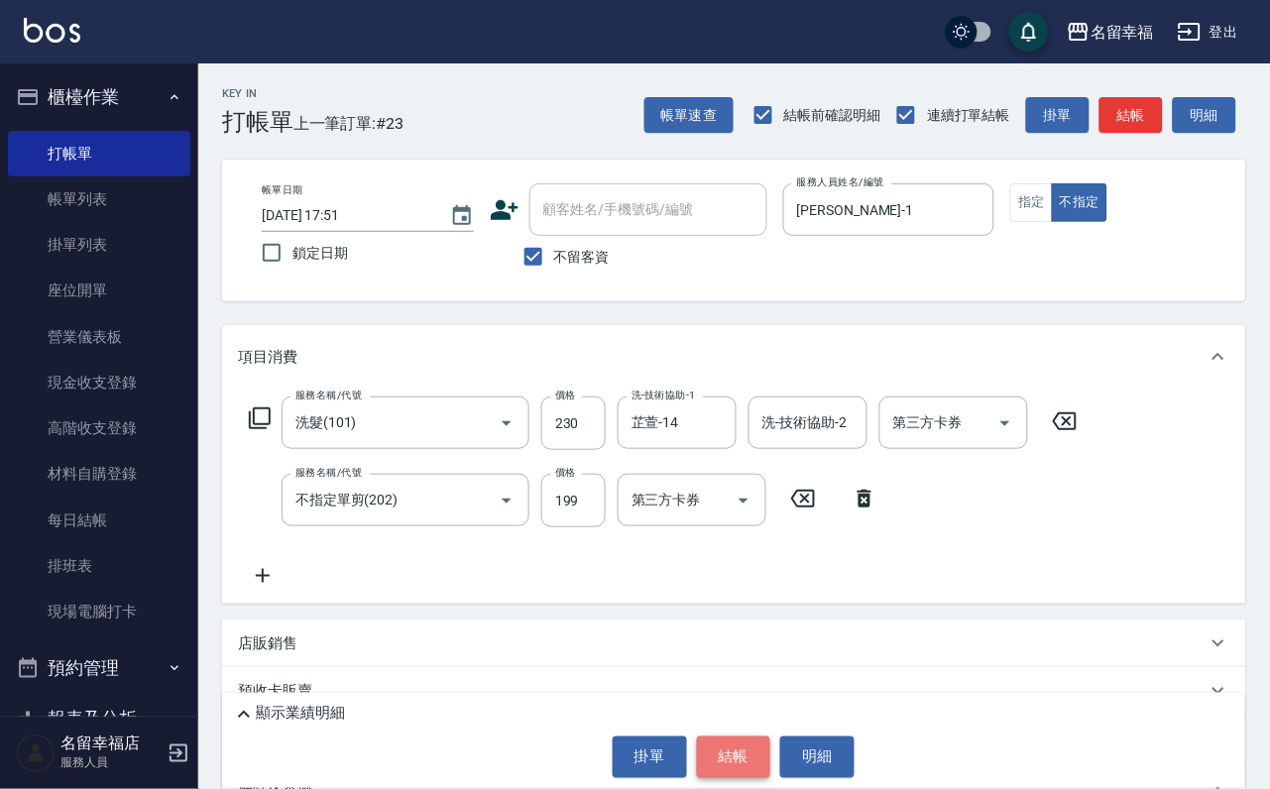
drag, startPoint x: 777, startPoint y: 731, endPoint x: 767, endPoint y: 754, distance: 25.8
click at [767, 754] on button "結帳" at bounding box center [734, 758] width 74 height 42
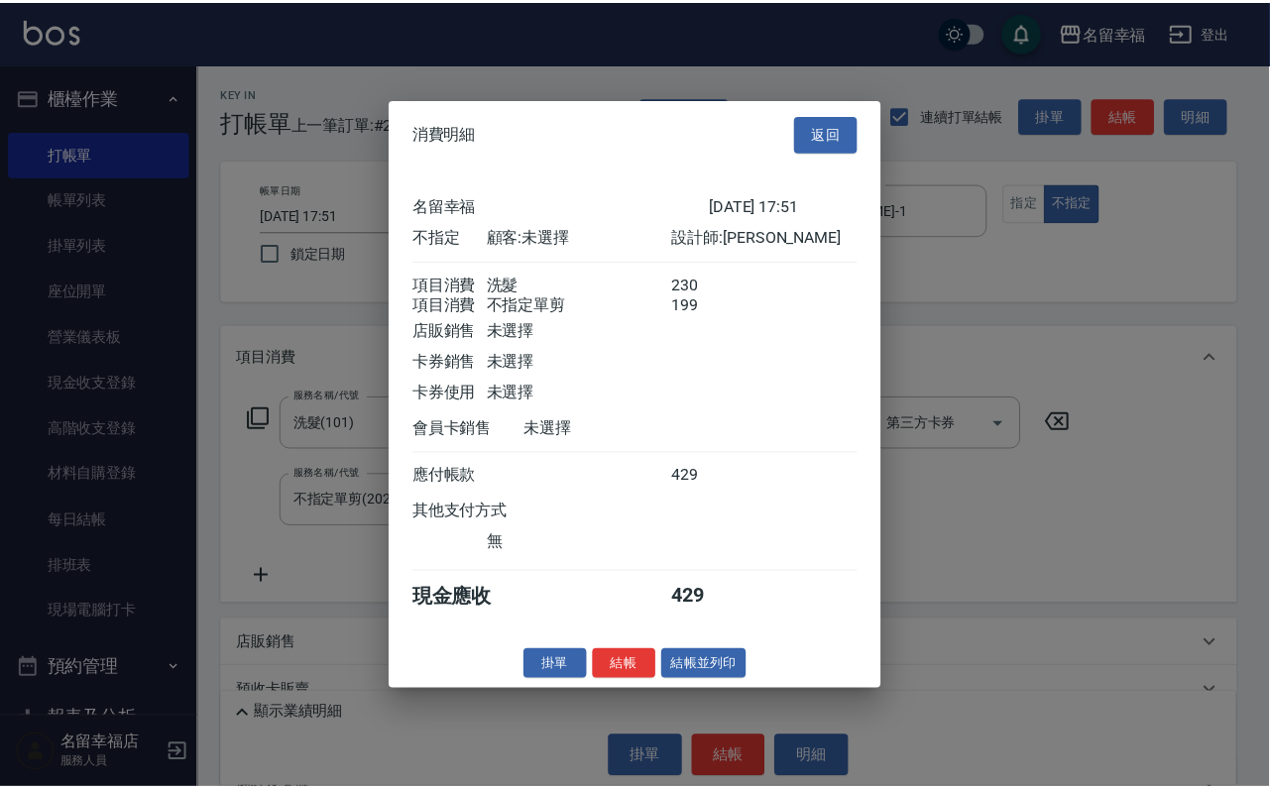
scroll to position [356, 0]
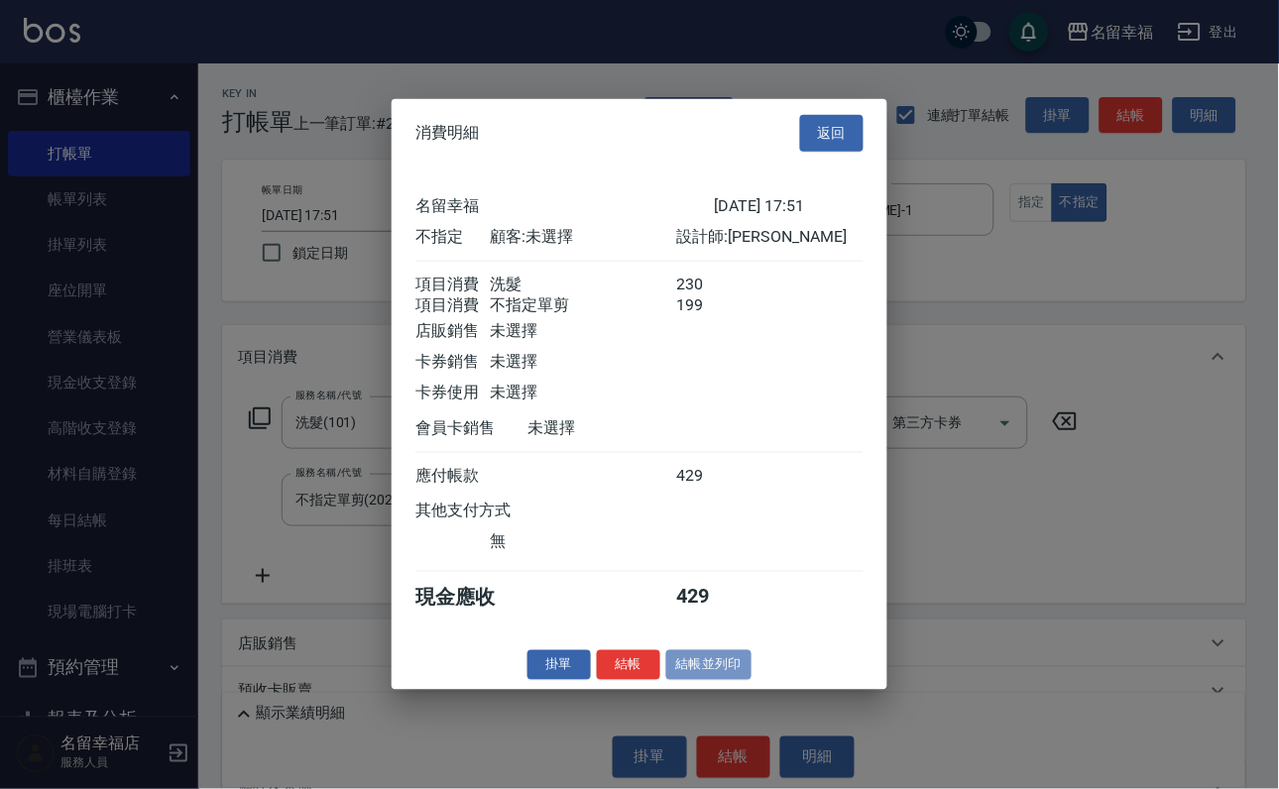
click at [746, 680] on button "結帳並列印" at bounding box center [709, 664] width 86 height 31
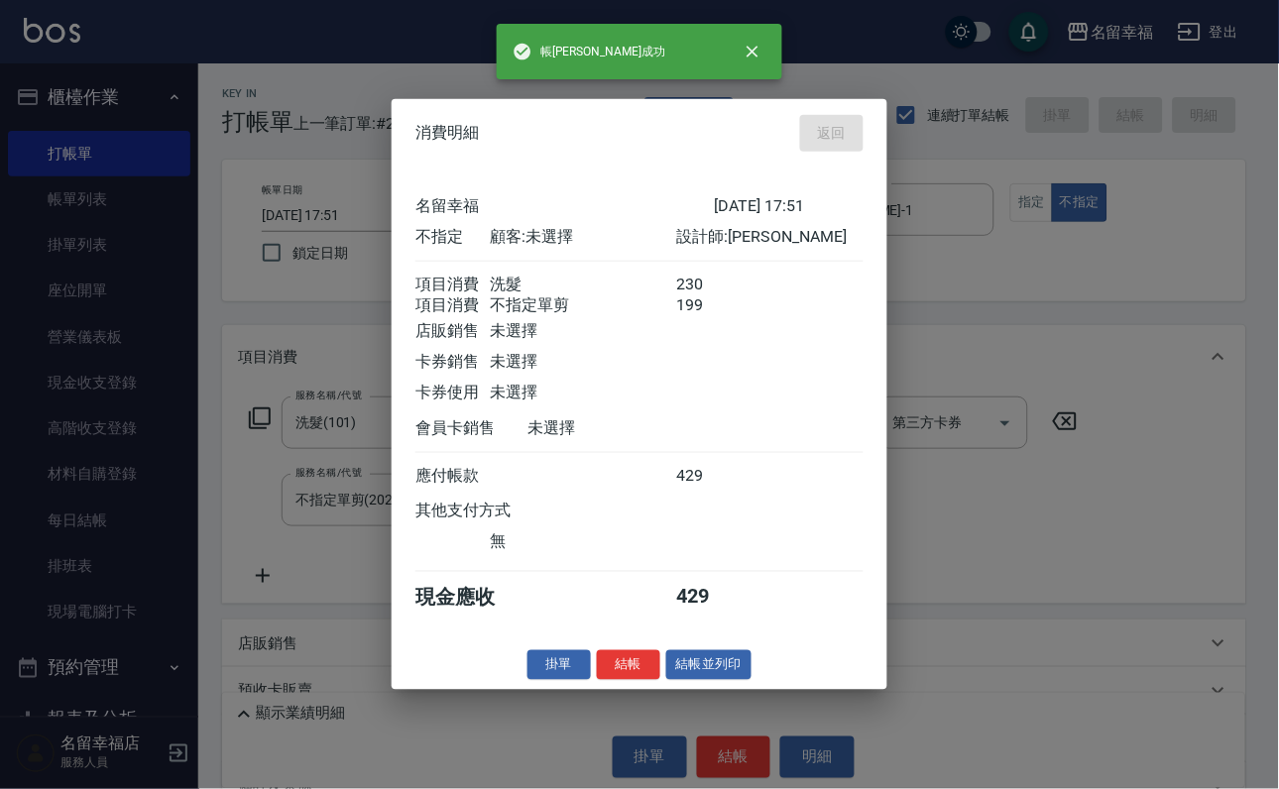
type input "[DATE] 17:54"
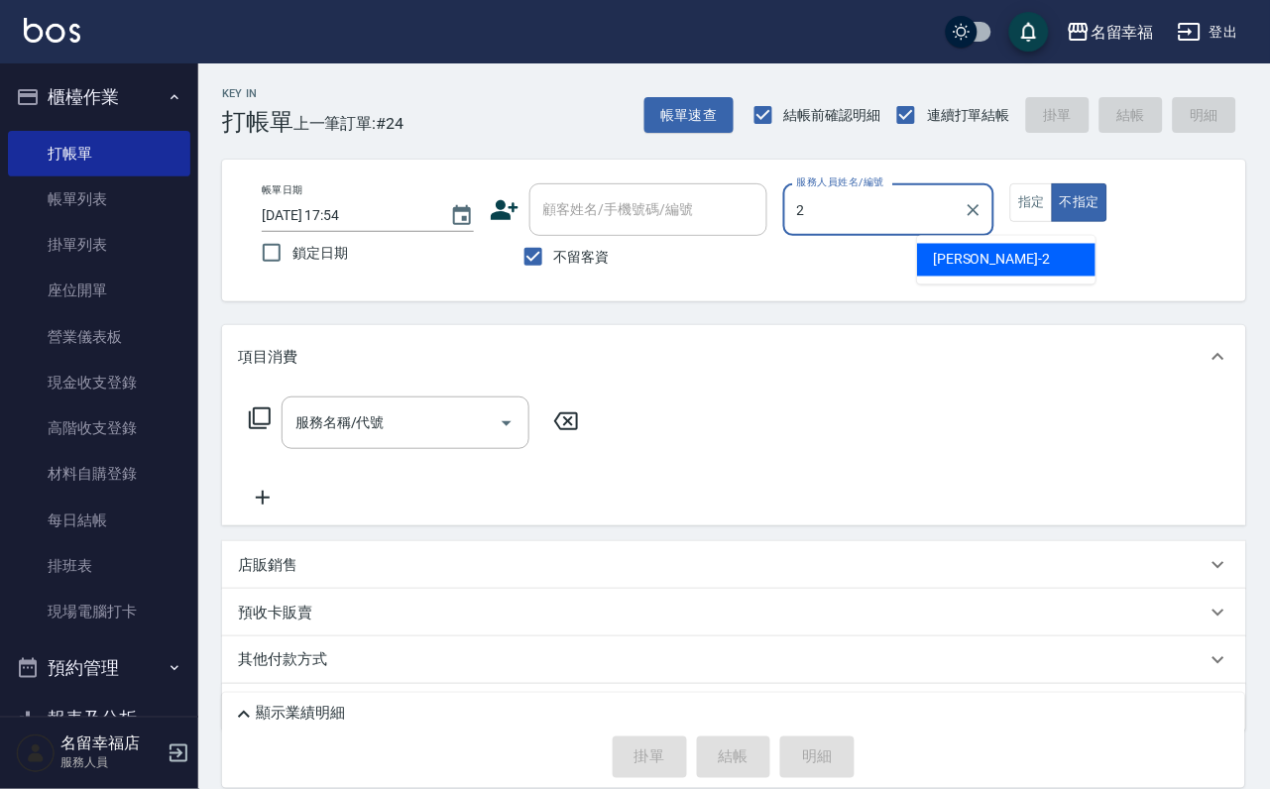
type input "碧涵-2"
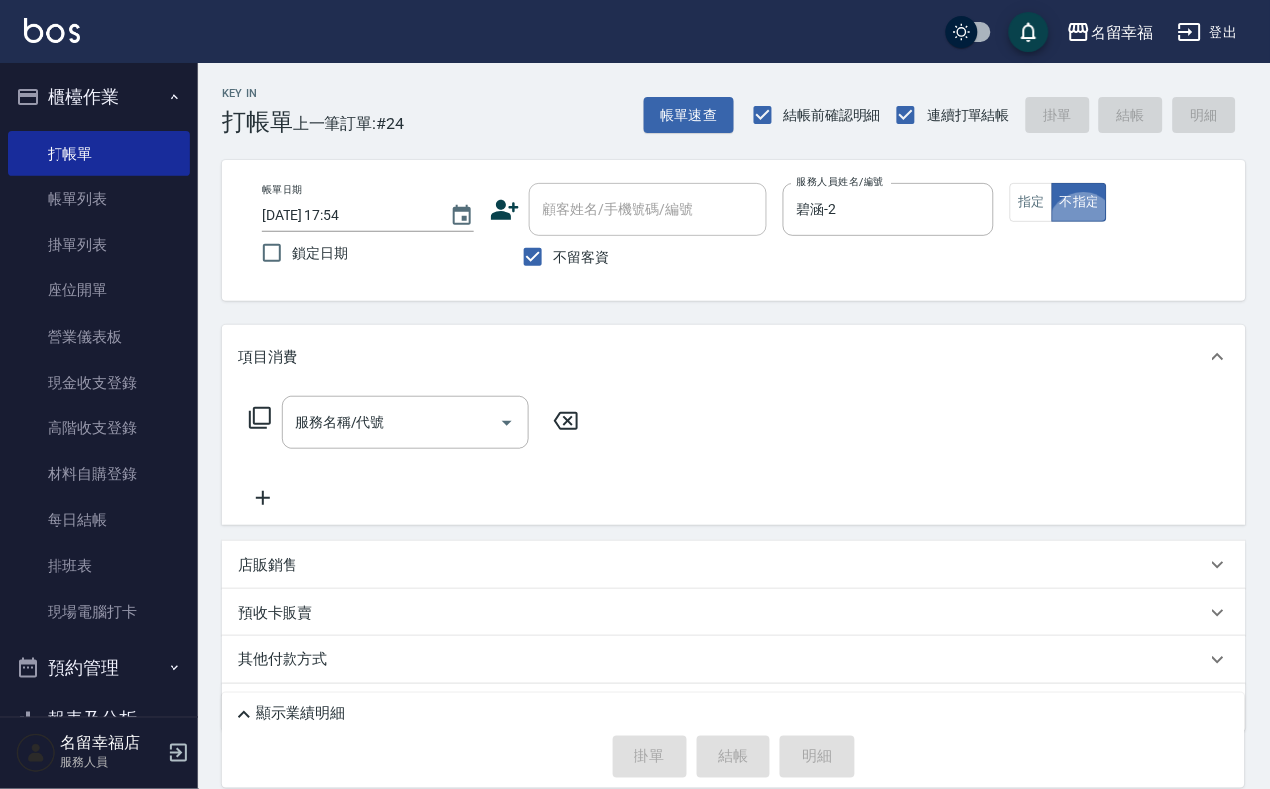
type button "false"
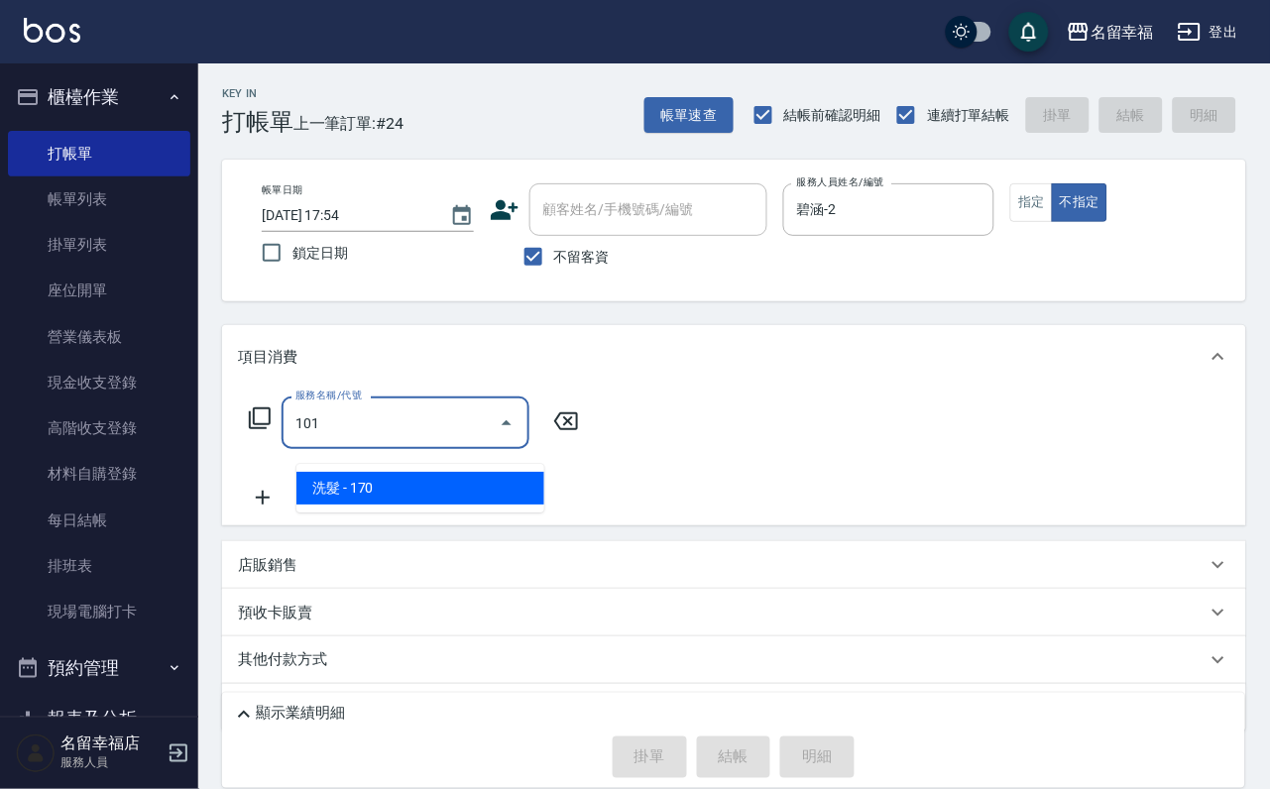
type input "洗髮(101)"
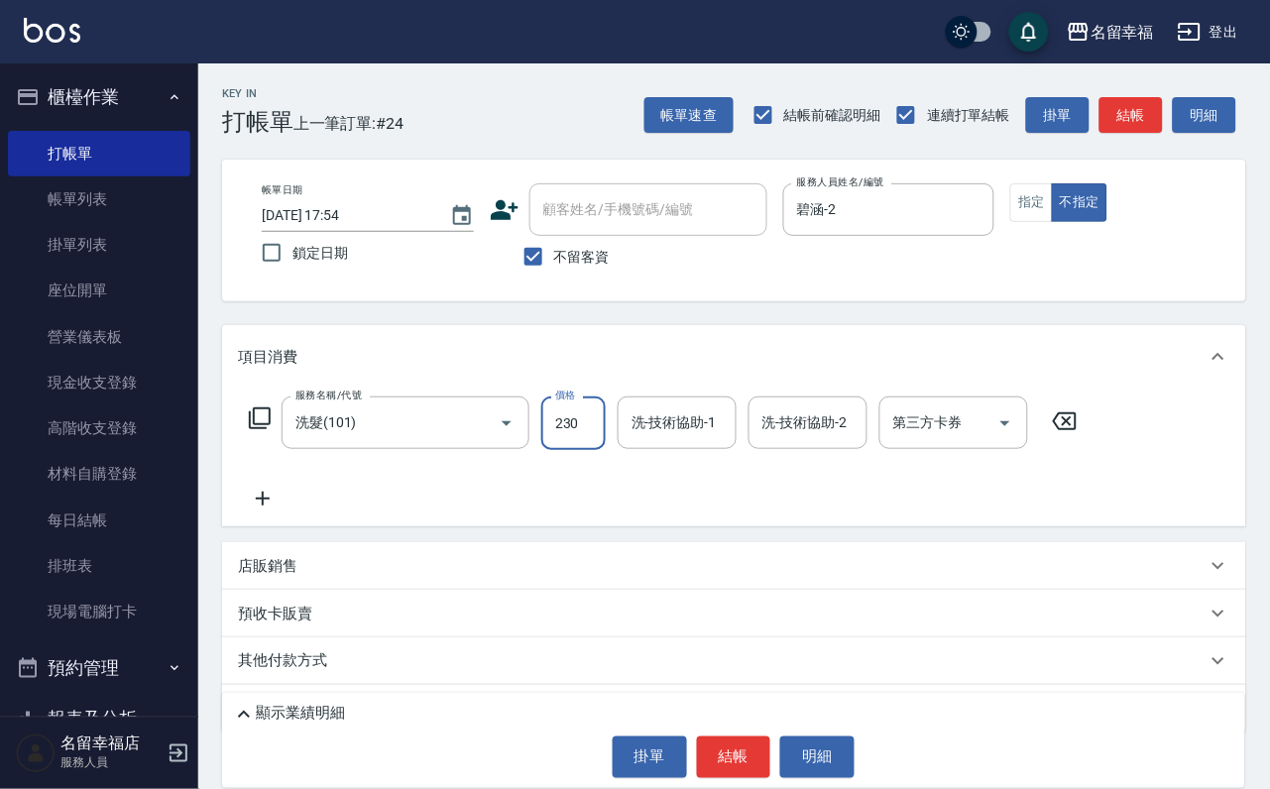
type input "230"
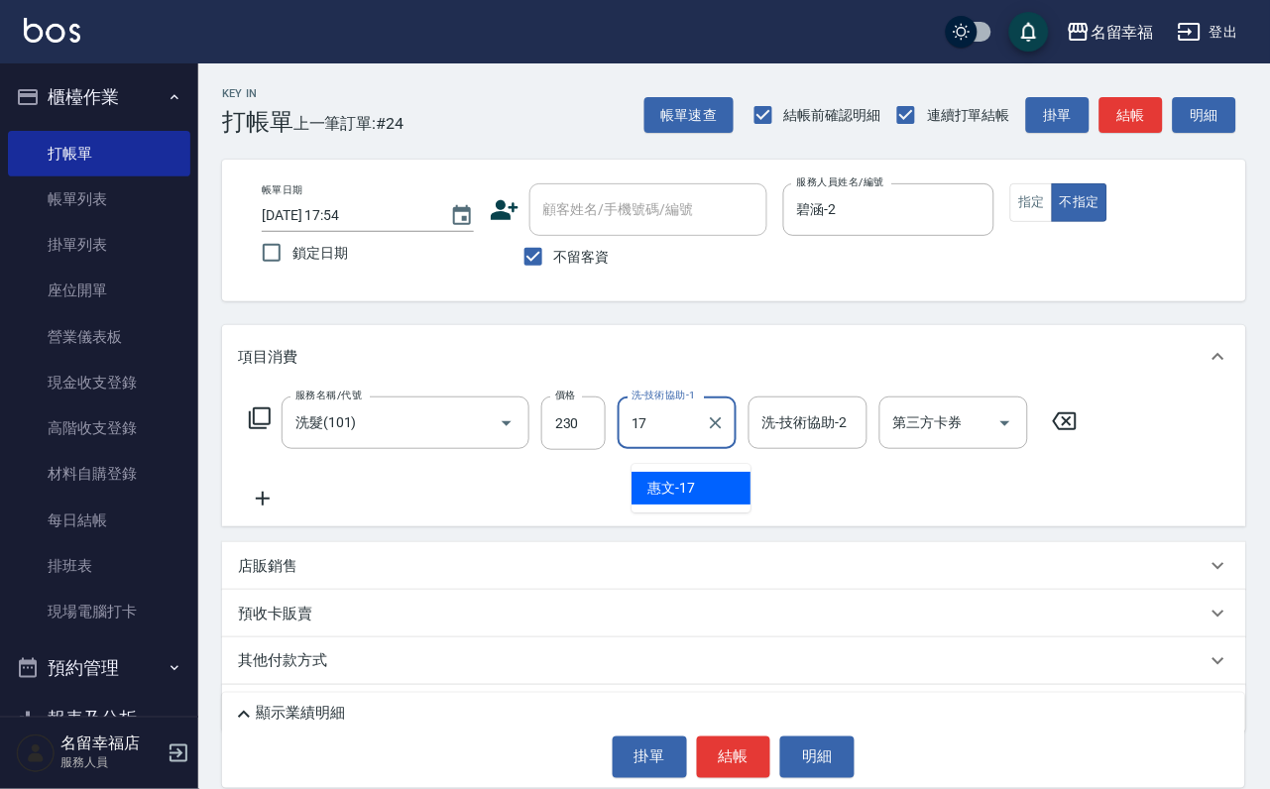
type input "惠文-17"
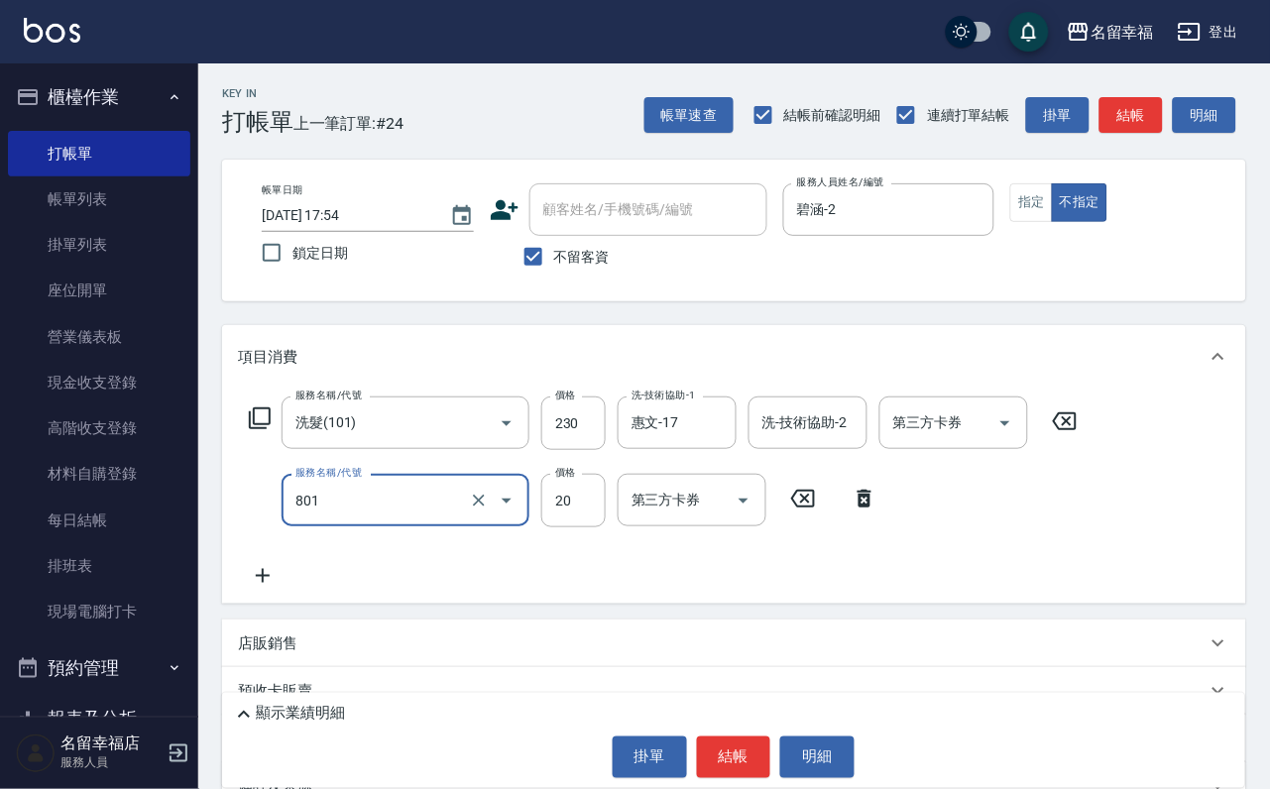
type input "潤絲(801)"
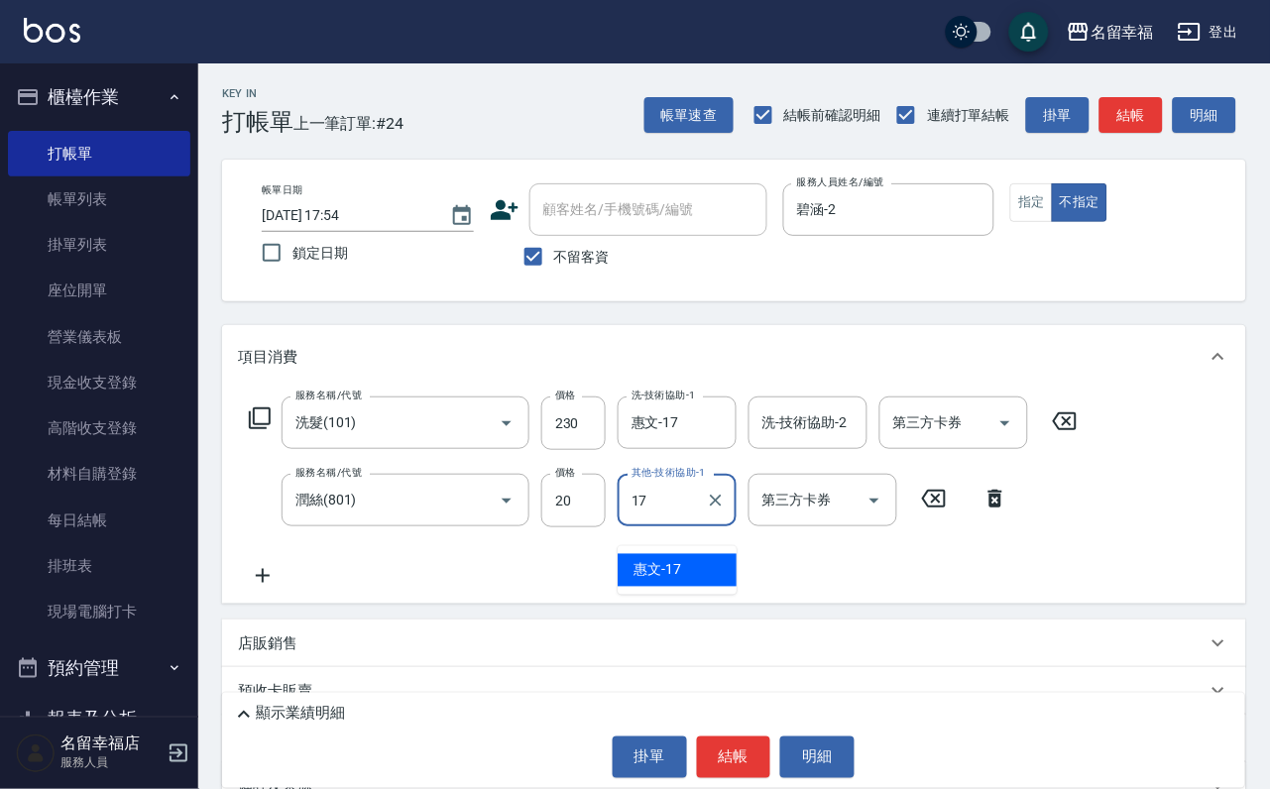
type input "惠文-17"
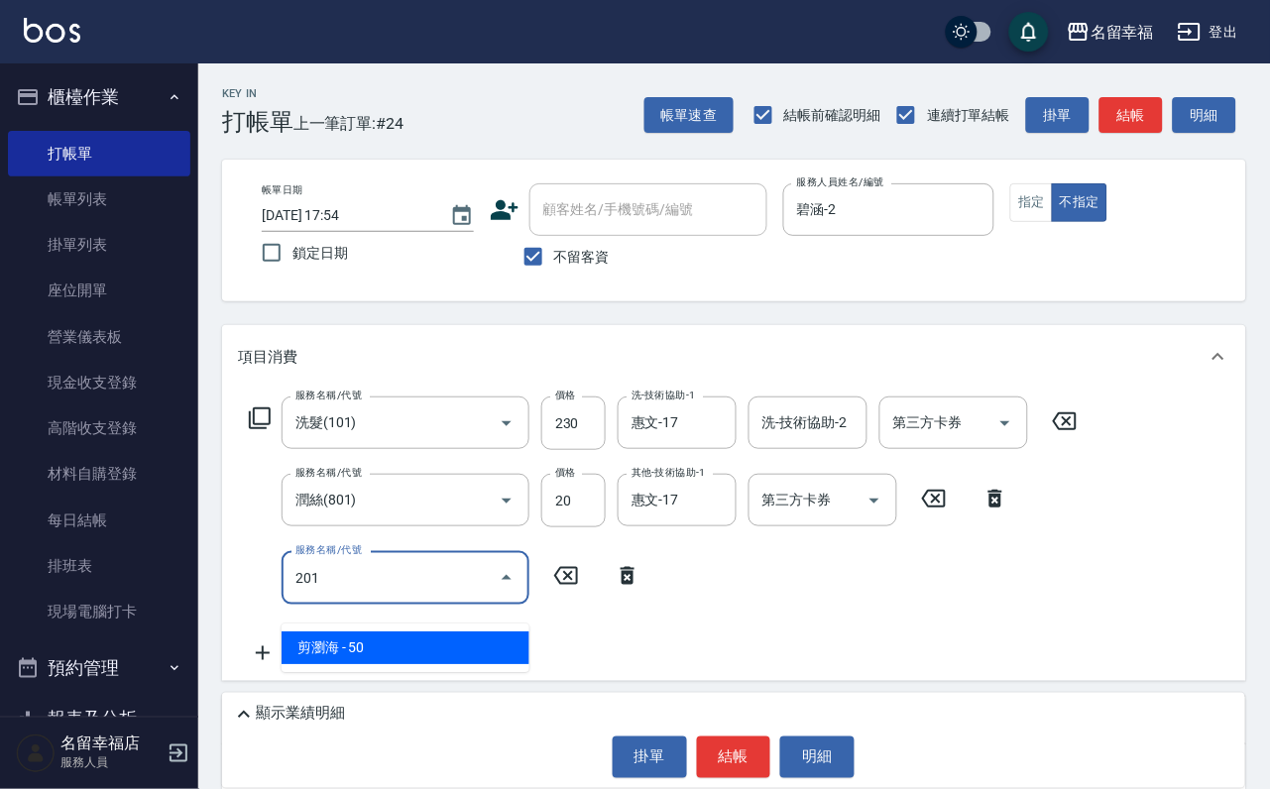
type input "剪瀏海(201)"
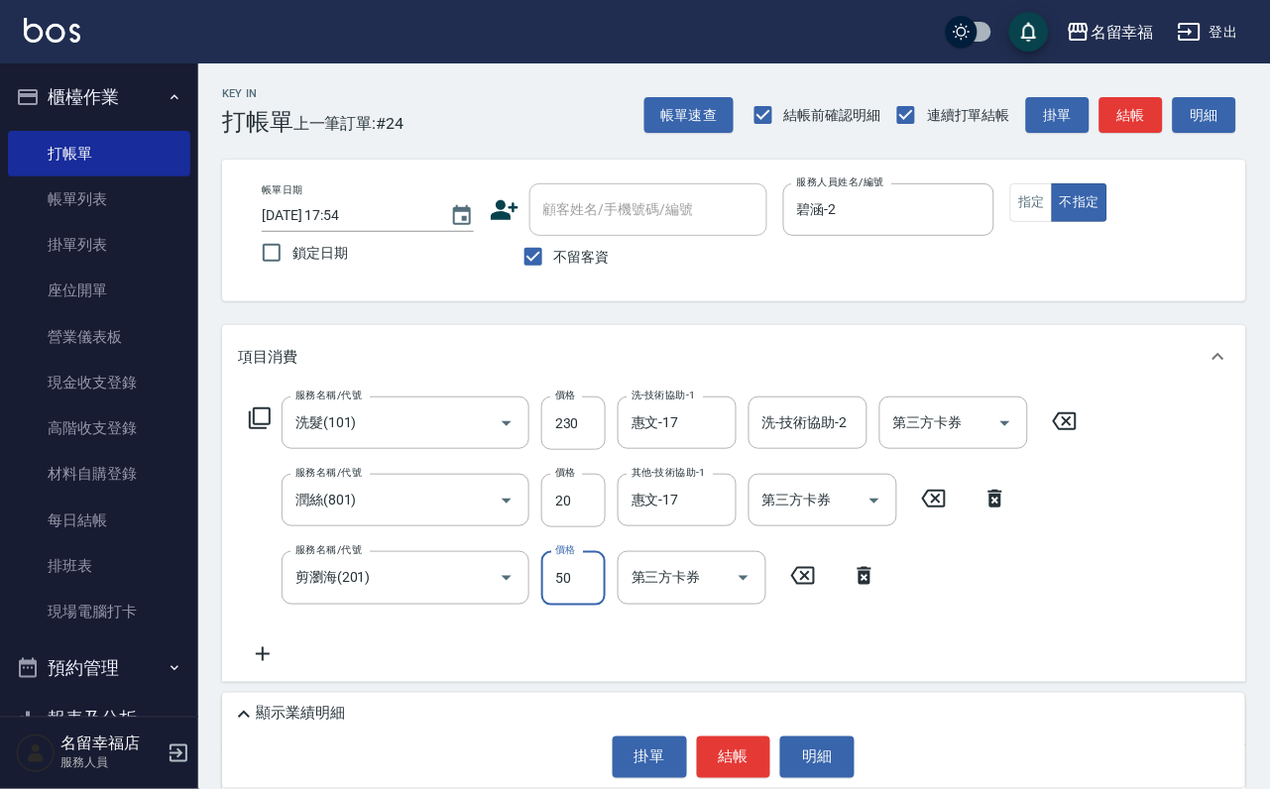
click at [574, 605] on input "50" at bounding box center [573, 578] width 64 height 54
type input "100"
click at [662, 641] on div "服務名稱/代號 洗髮(101) 服務名稱/代號 價格 230 價格 洗-技術協助-1 惠文-17 洗-技術協助-1 洗-技術協助-2 洗-技術協助-2 第三方…" at bounding box center [664, 531] width 852 height 269
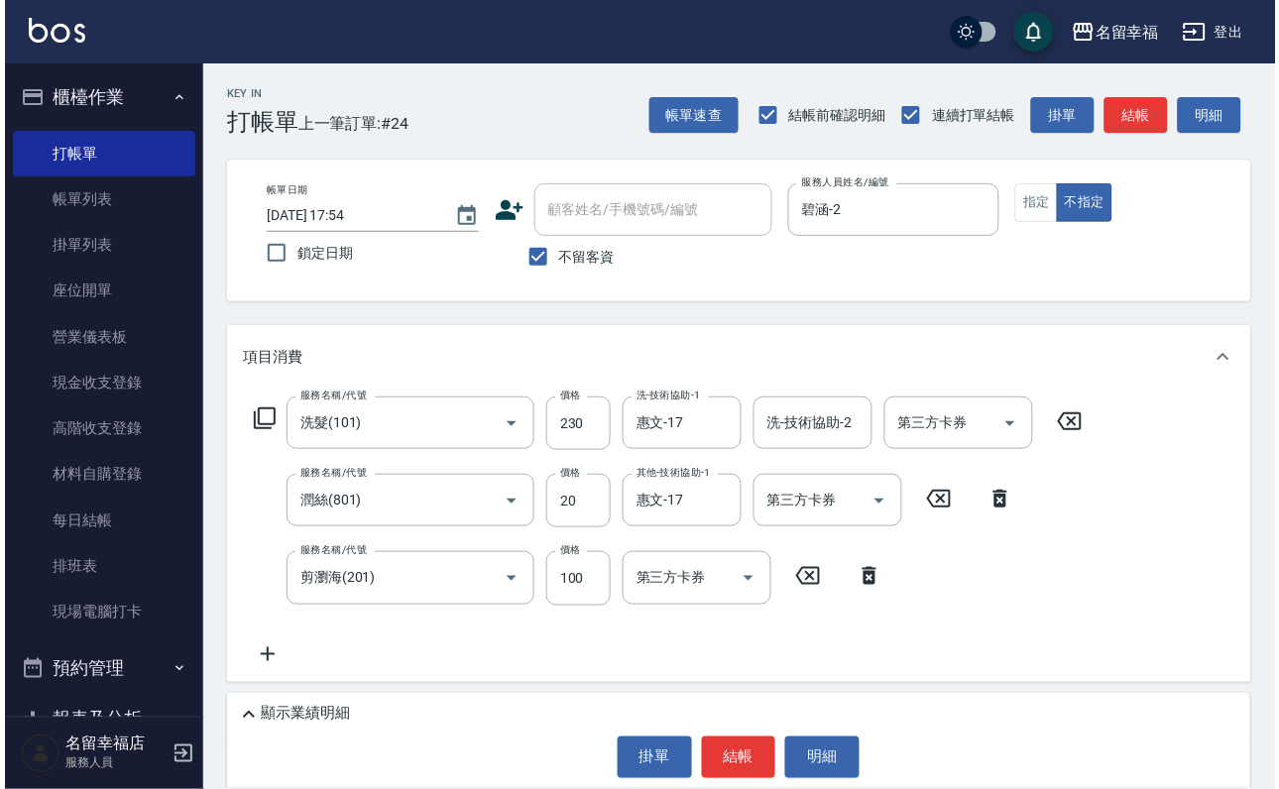
scroll to position [273, 0]
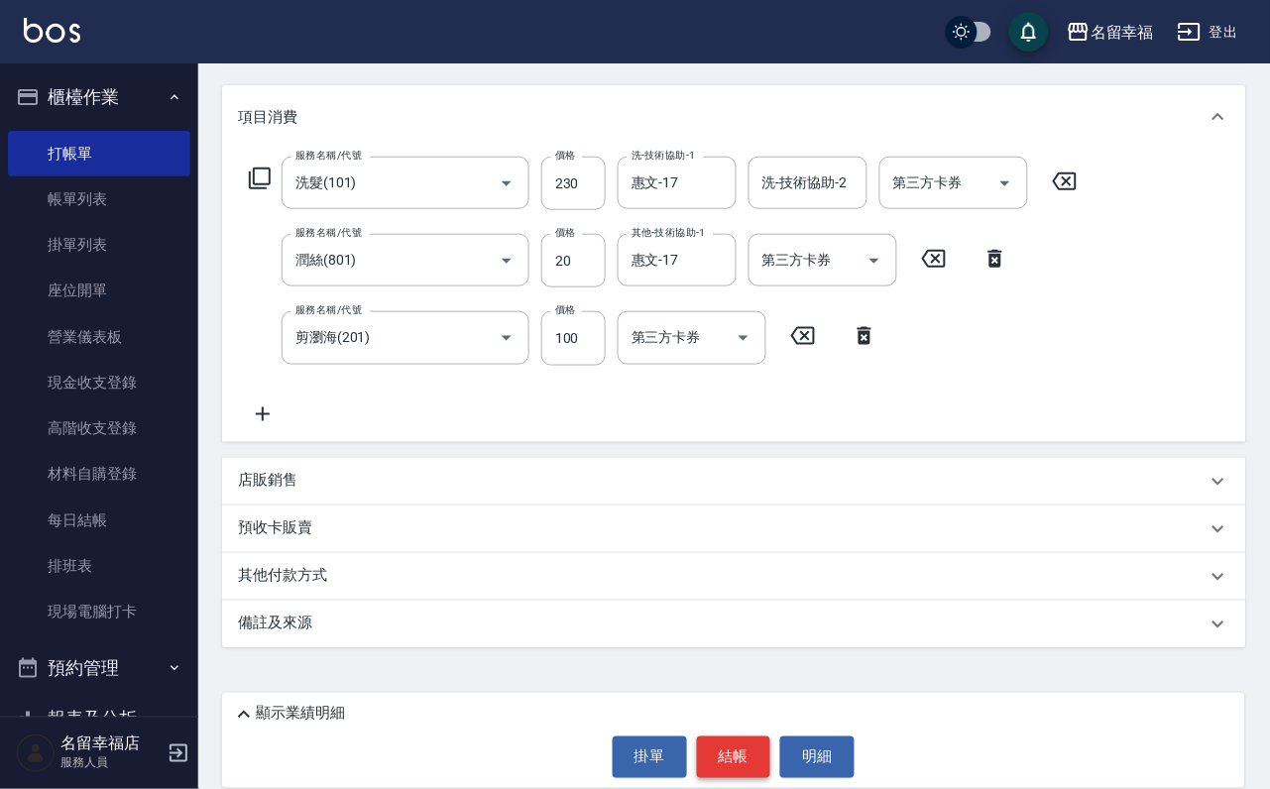
click at [736, 769] on button "結帳" at bounding box center [734, 758] width 74 height 42
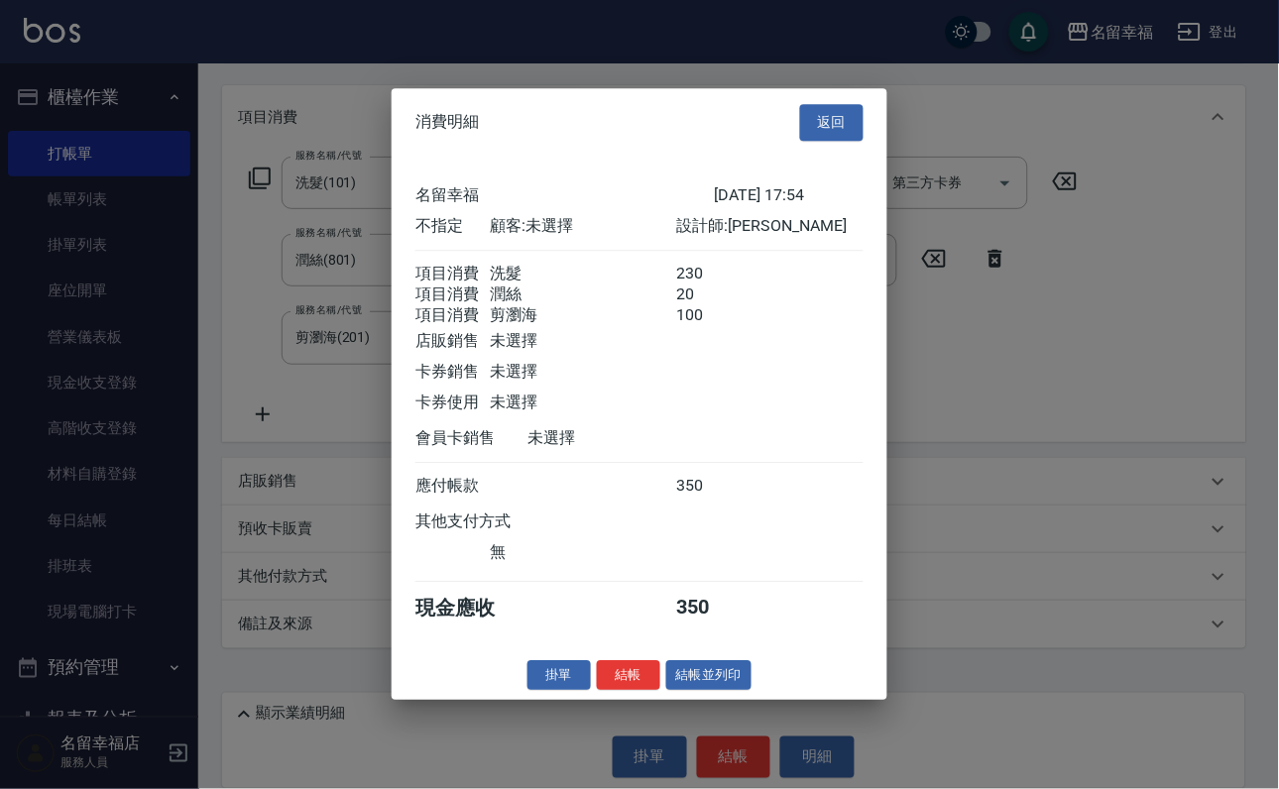
scroll to position [430, 0]
drag, startPoint x: 710, startPoint y: 770, endPoint x: 689, endPoint y: 773, distance: 21.0
click at [707, 691] on button "結帳並列印" at bounding box center [709, 675] width 86 height 31
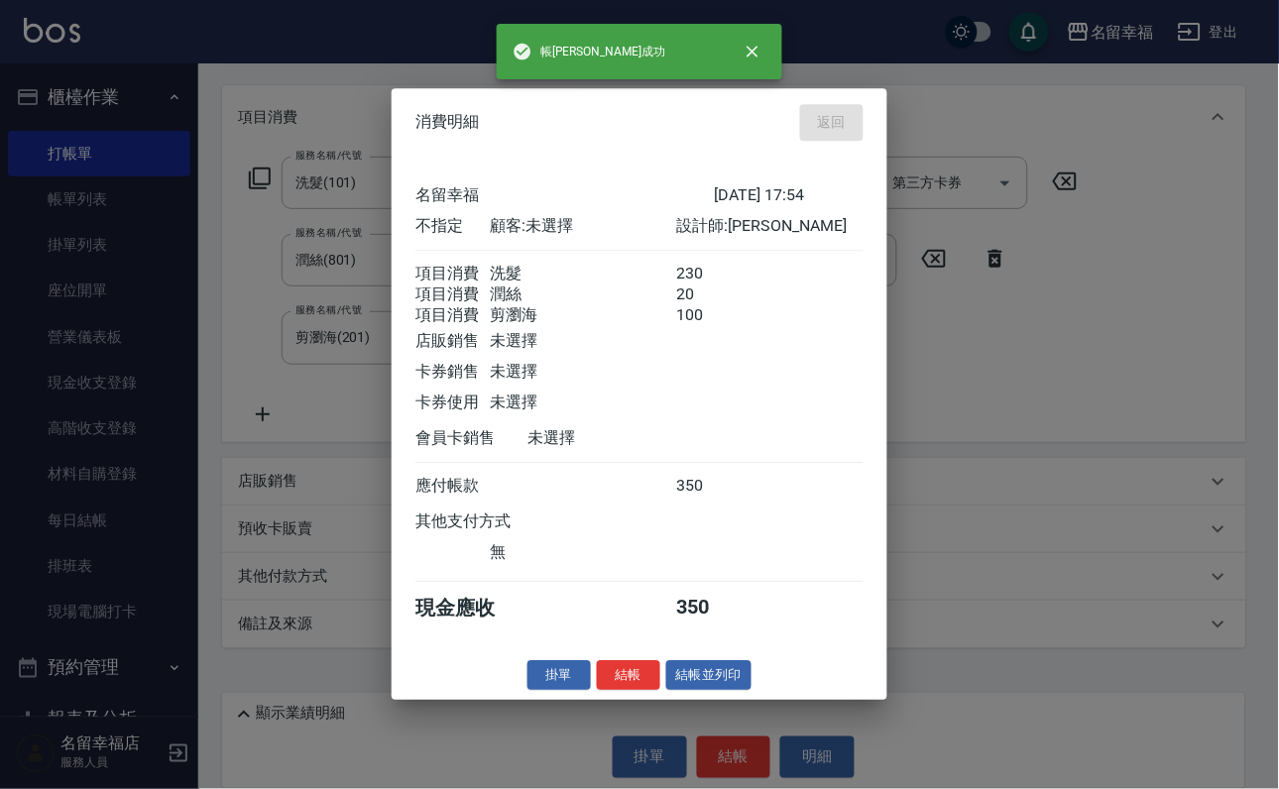
type input "[DATE] 18:05"
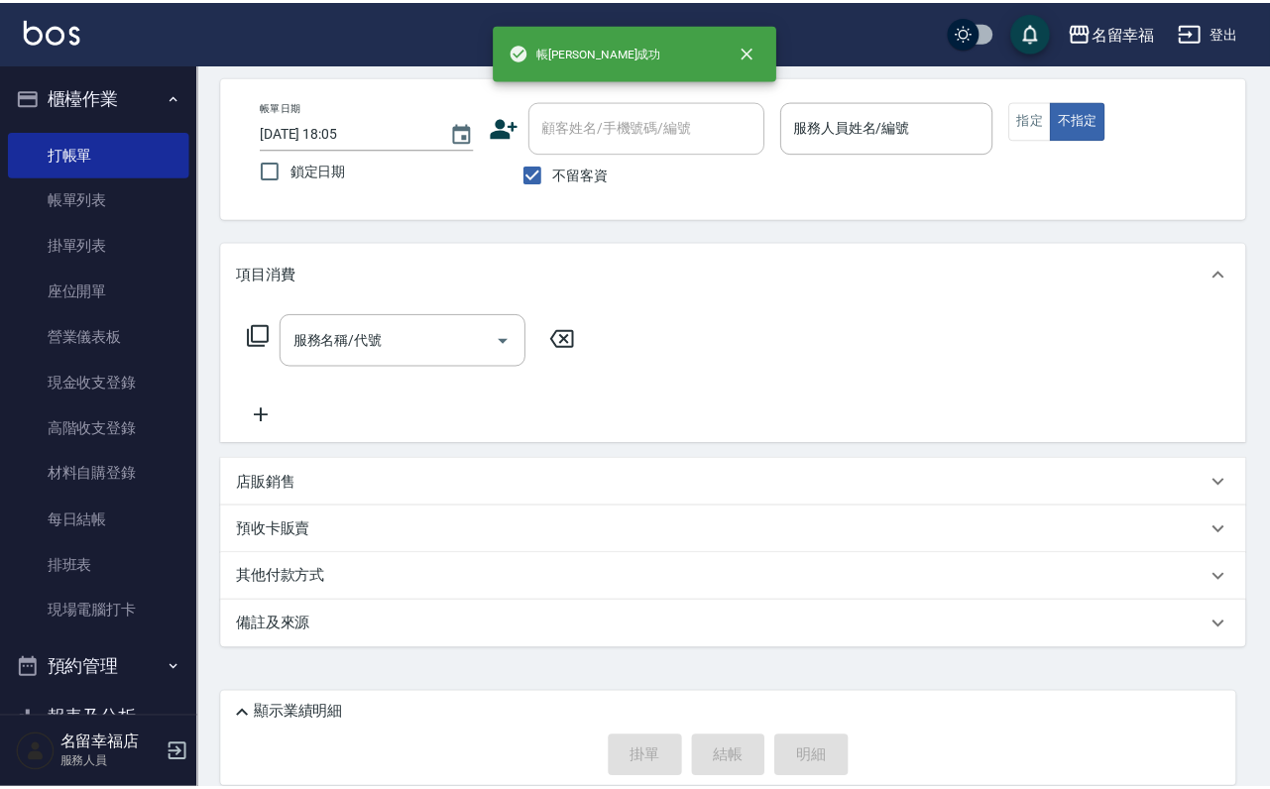
scroll to position [118, 0]
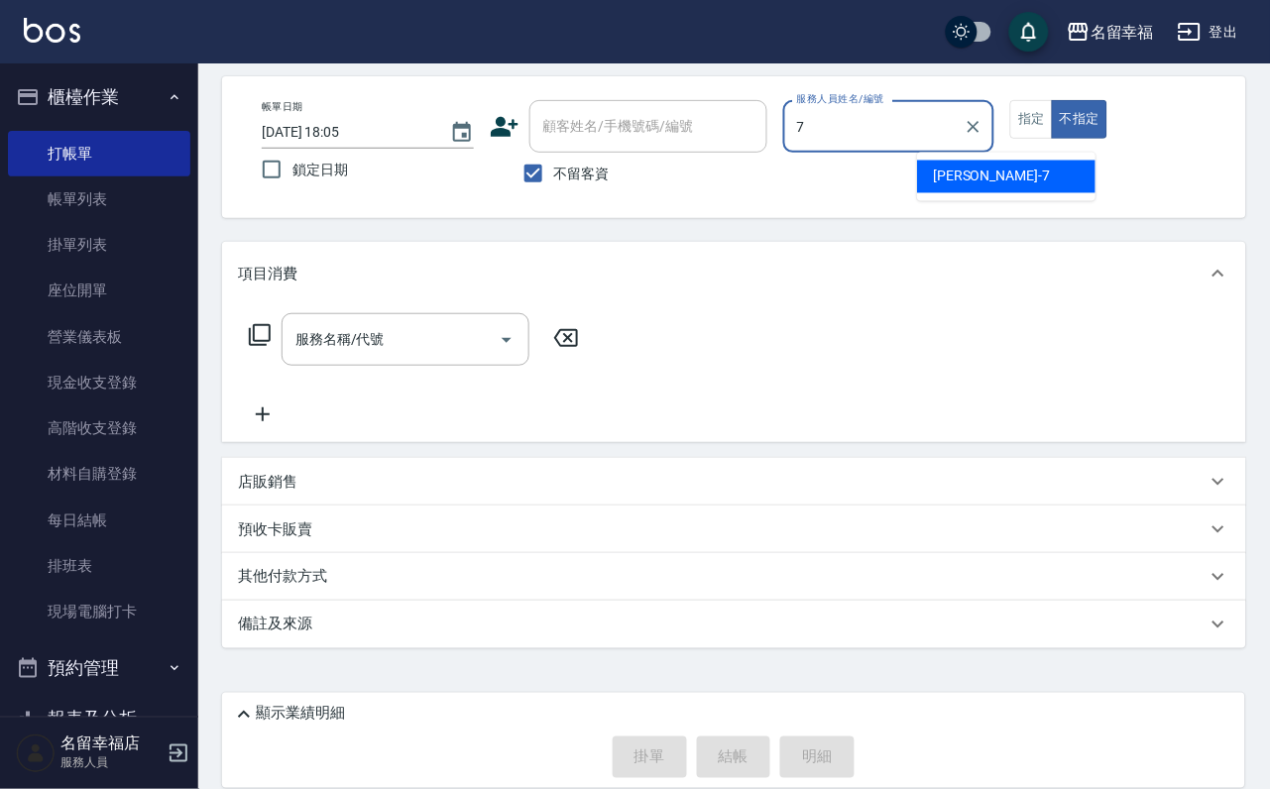
type input "[PERSON_NAME]-7"
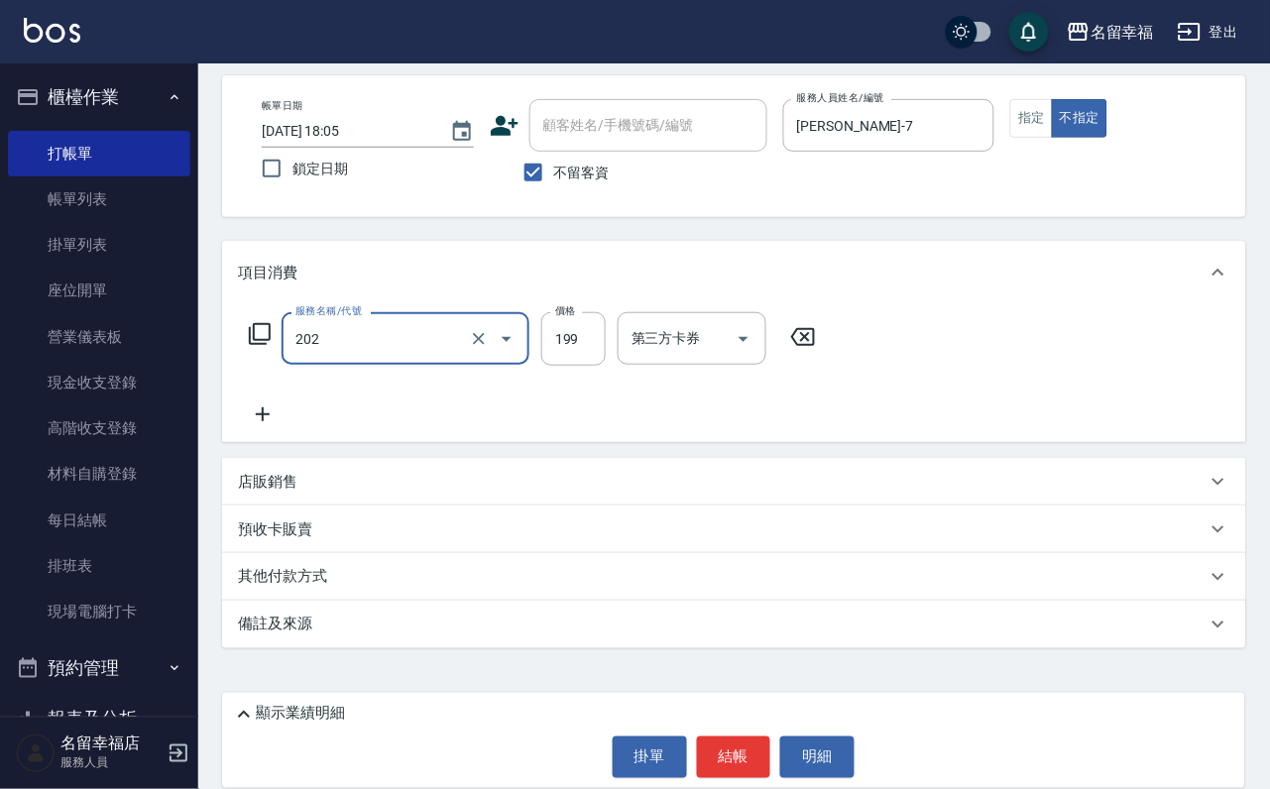
type input "不指定單剪(202)"
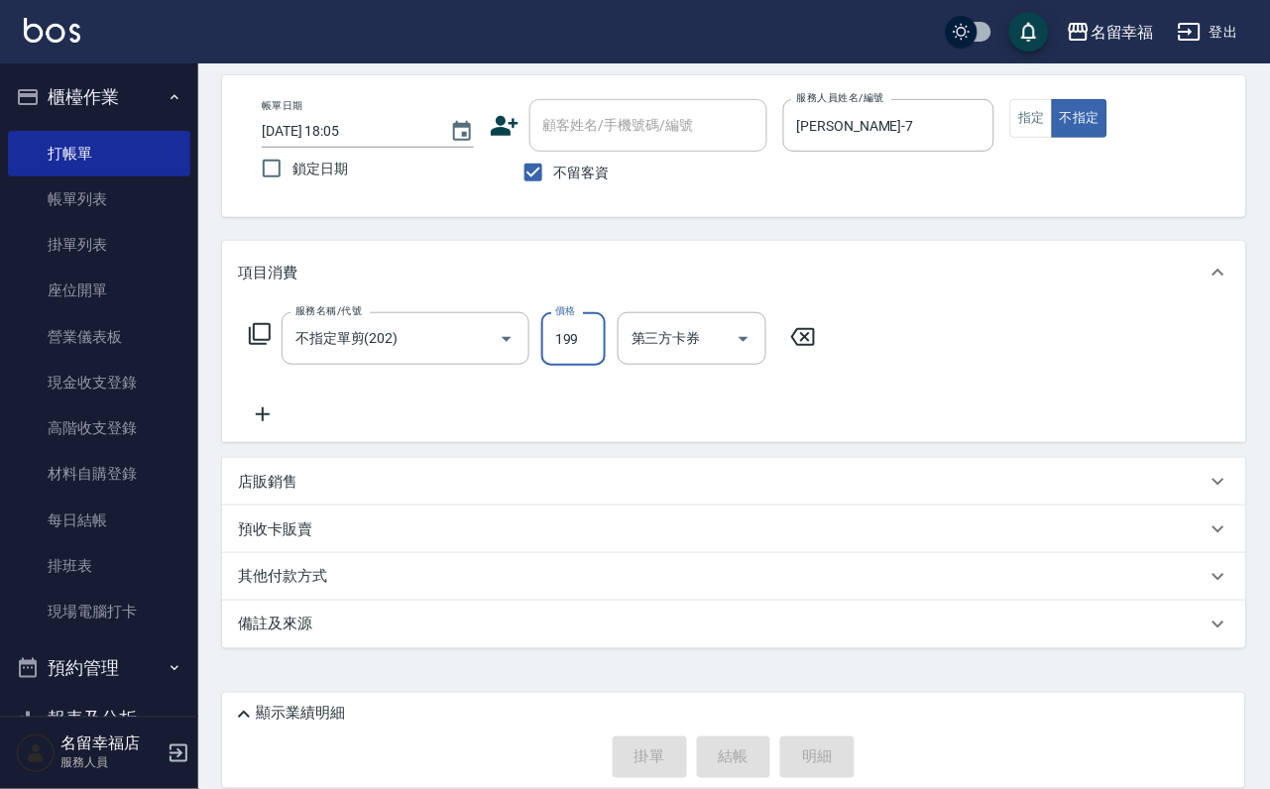
type input "[DATE] 18:08"
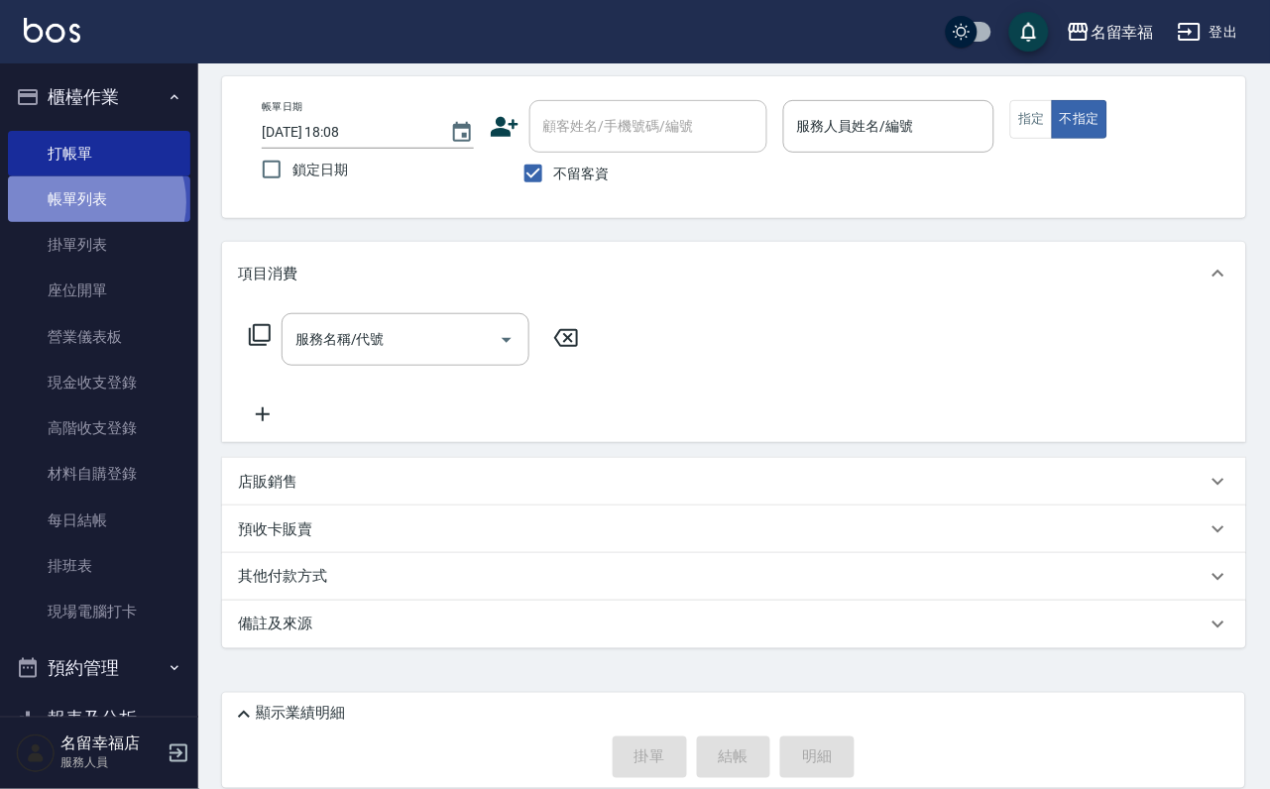
click at [91, 212] on link "帳單列表" at bounding box center [99, 199] width 182 height 46
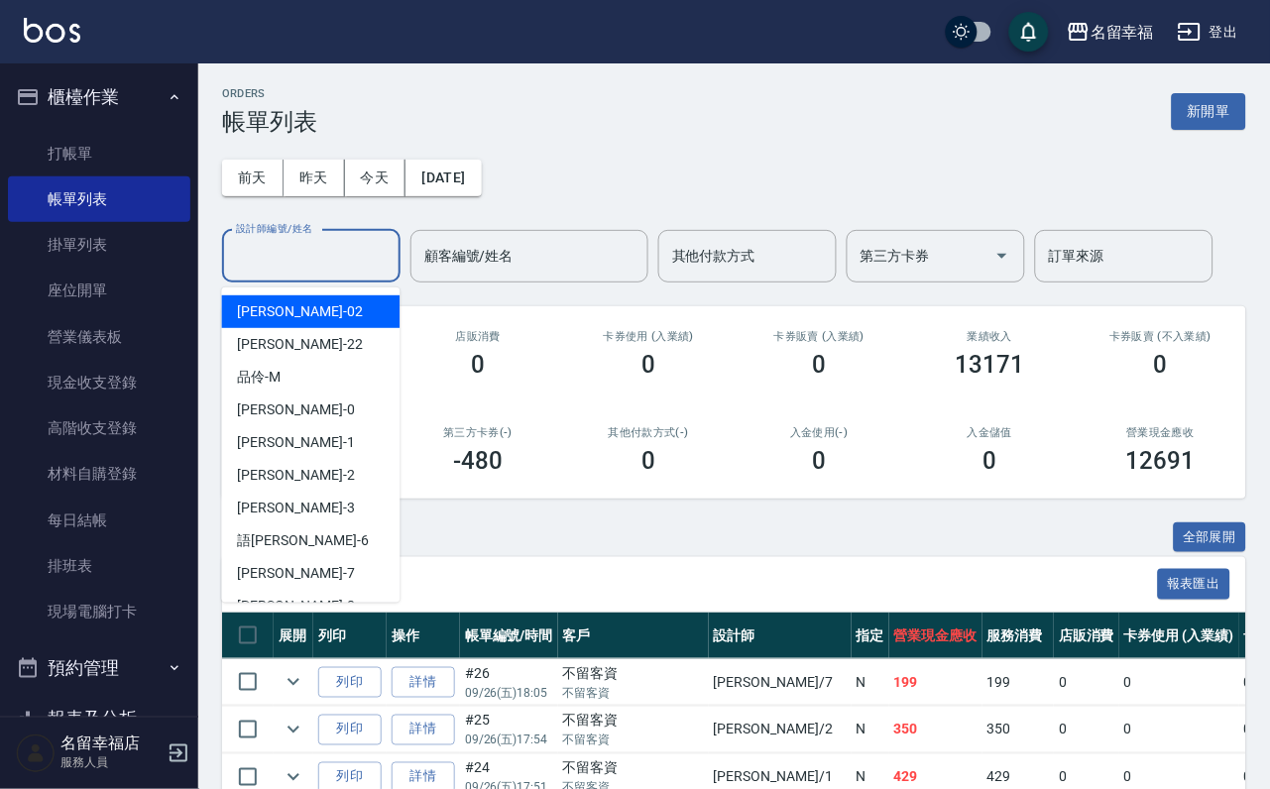
click at [324, 266] on input "設計師編號/姓名" at bounding box center [311, 256] width 161 height 35
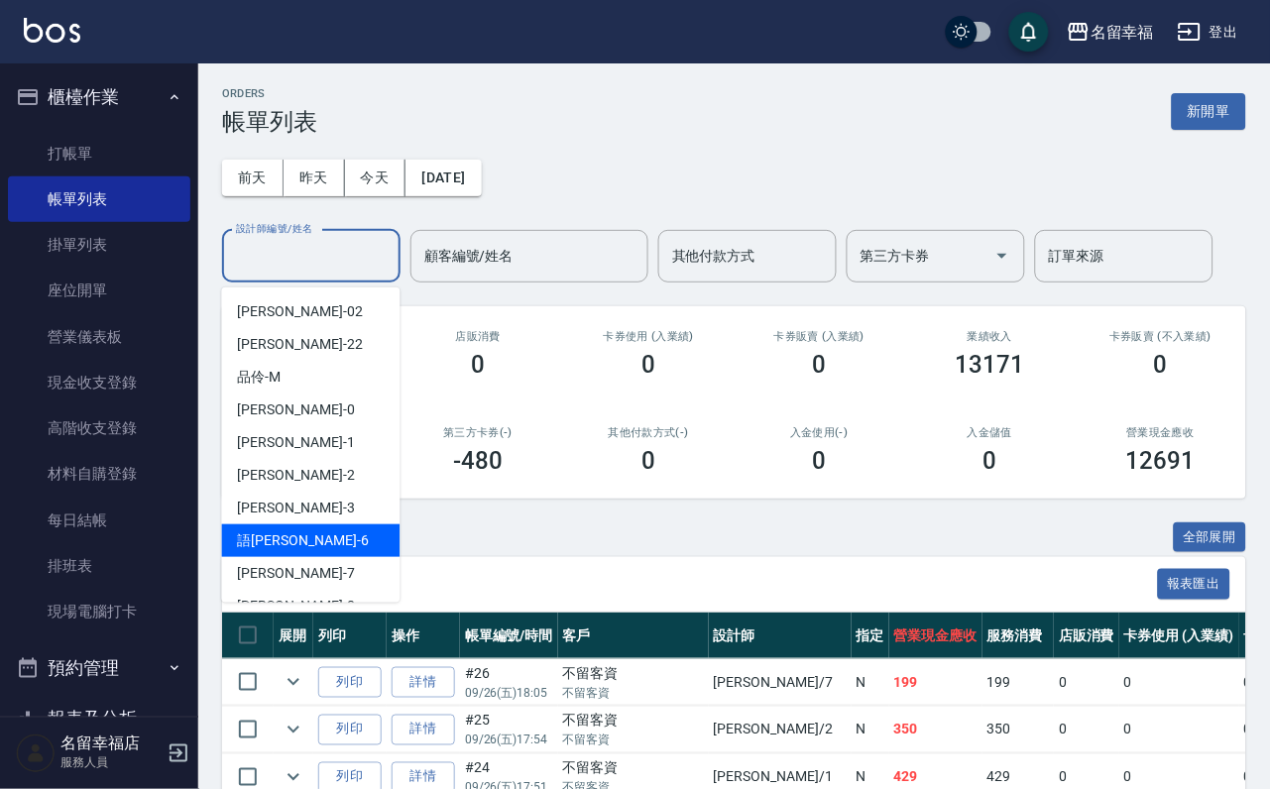
click at [313, 529] on div "語[PERSON_NAME] -6" at bounding box center [311, 540] width 178 height 33
type input "語[PERSON_NAME]-6"
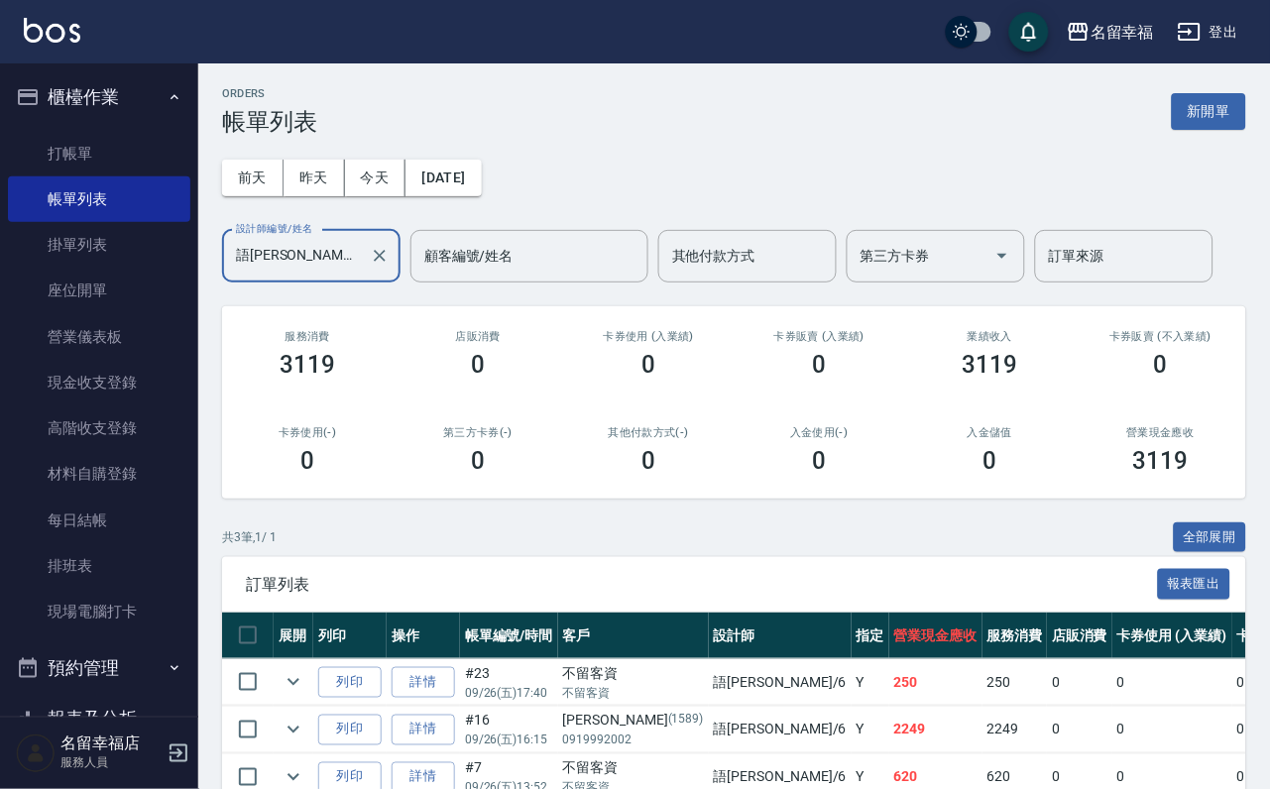
drag, startPoint x: 1218, startPoint y: 122, endPoint x: 1158, endPoint y: 167, distance: 75.2
click at [1216, 123] on button "新開單" at bounding box center [1209, 111] width 74 height 37
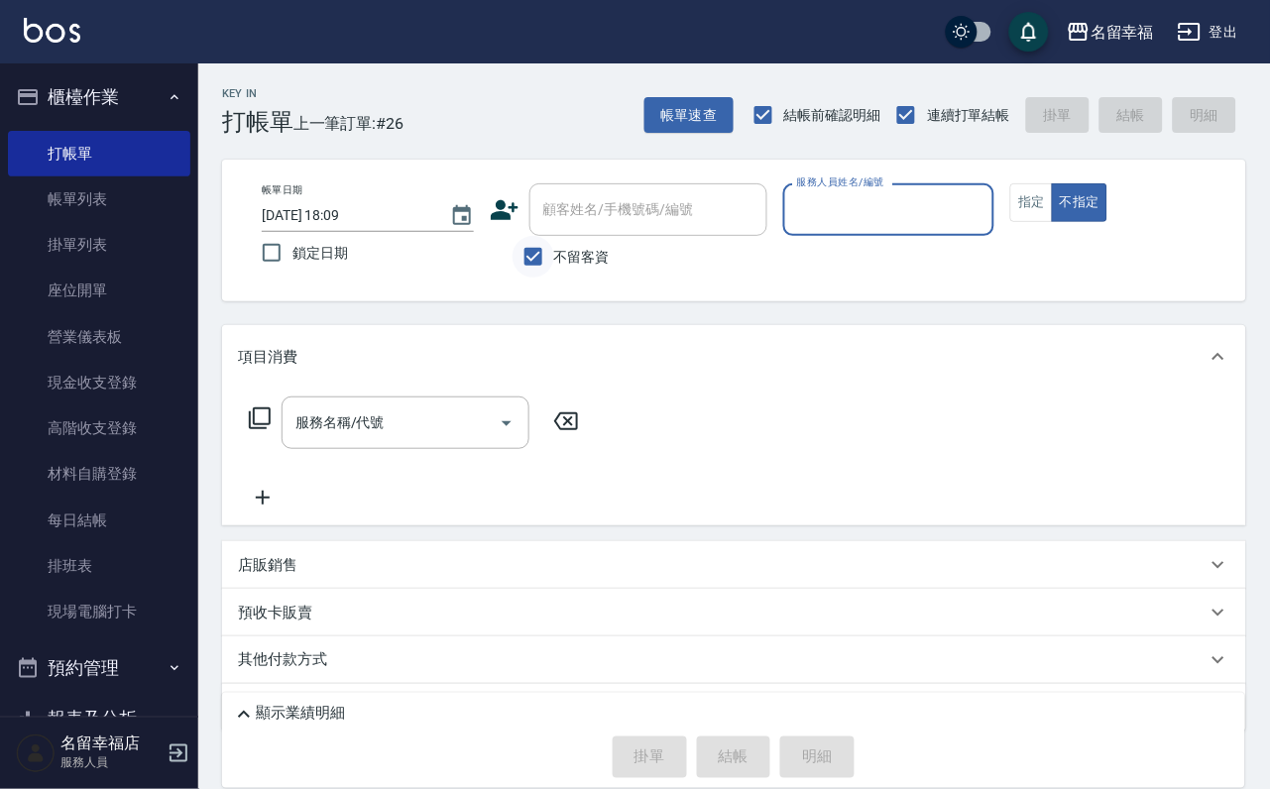
click at [521, 268] on input "不留客資" at bounding box center [534, 257] width 42 height 42
checkbox input "false"
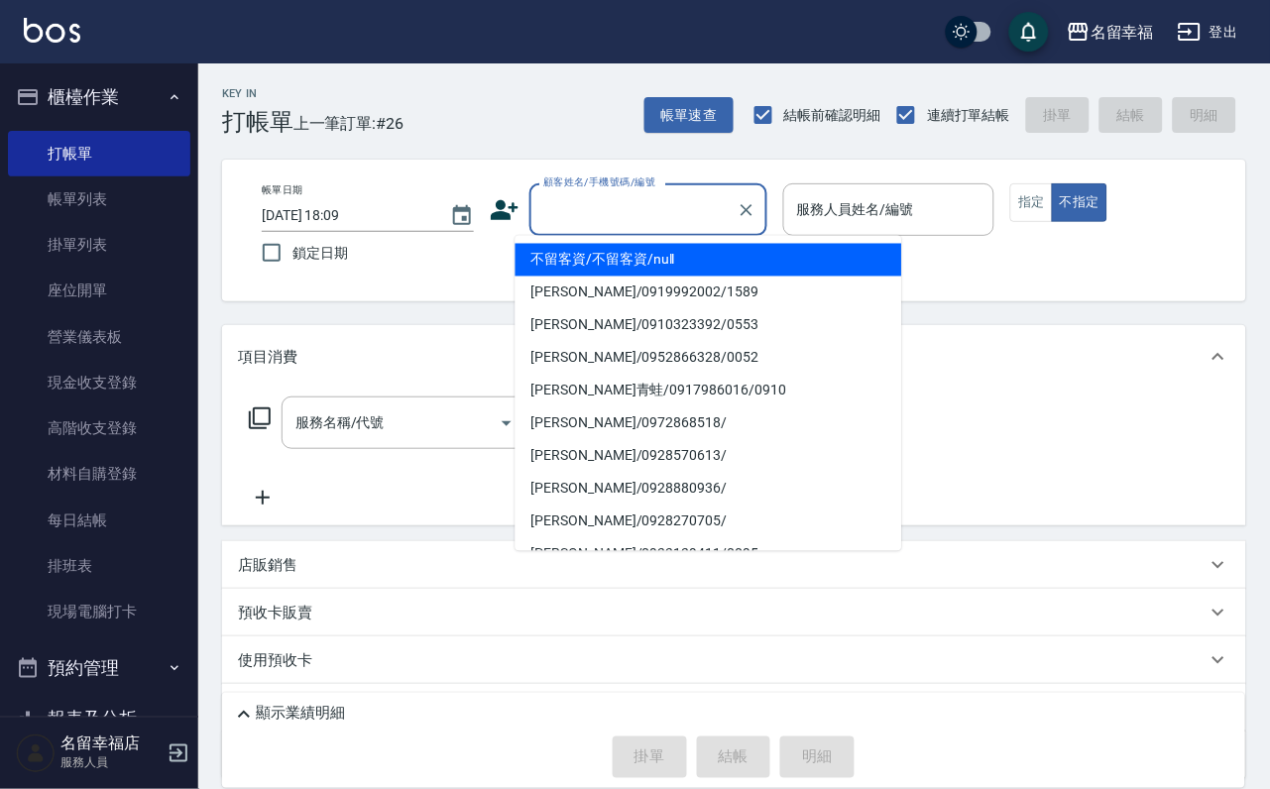
click at [541, 219] on input "顧客姓名/手機號碼/編號" at bounding box center [633, 209] width 190 height 35
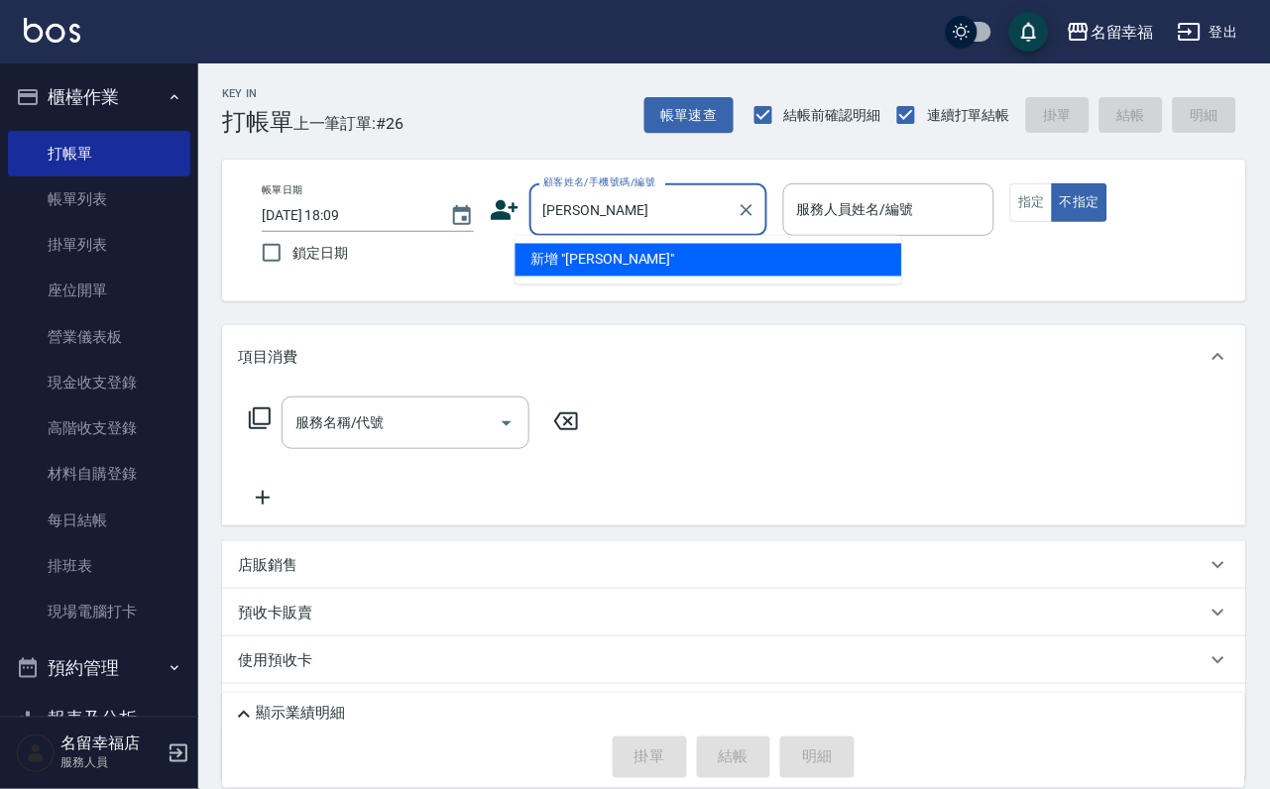
click at [588, 260] on li "新增 "[PERSON_NAME]"" at bounding box center [709, 260] width 387 height 33
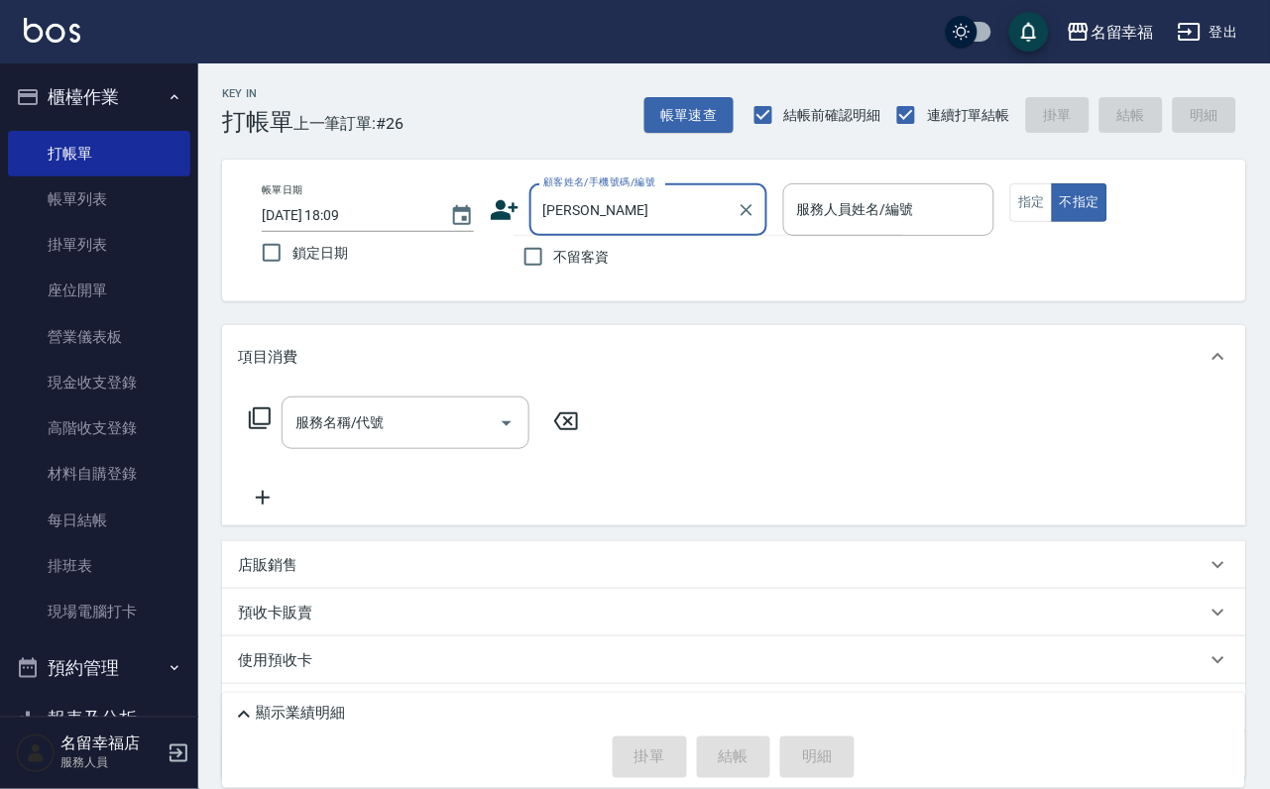
click at [660, 211] on input "[PERSON_NAME]" at bounding box center [633, 209] width 190 height 35
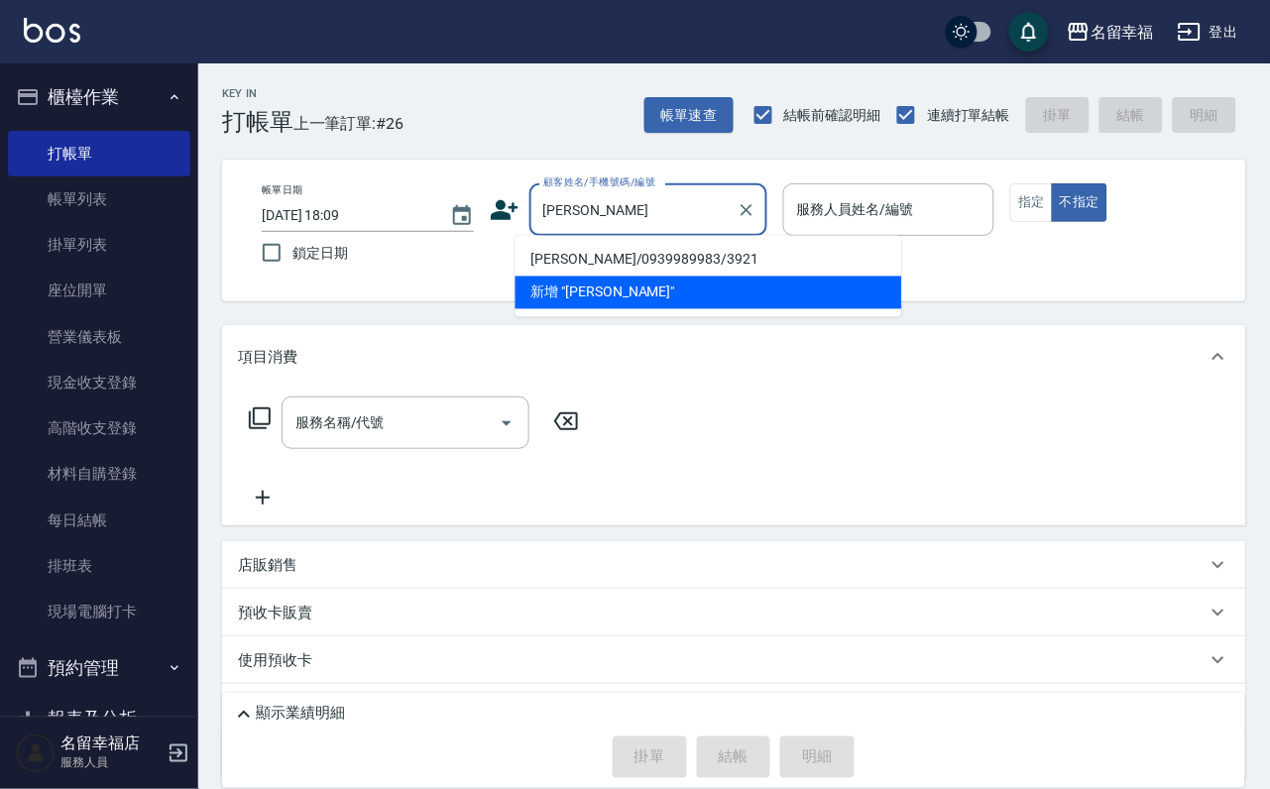
click at [647, 260] on li "[PERSON_NAME]/0939989983/3921" at bounding box center [709, 260] width 387 height 33
type input "[PERSON_NAME]/0939989983/3921"
type input "語[PERSON_NAME]-6"
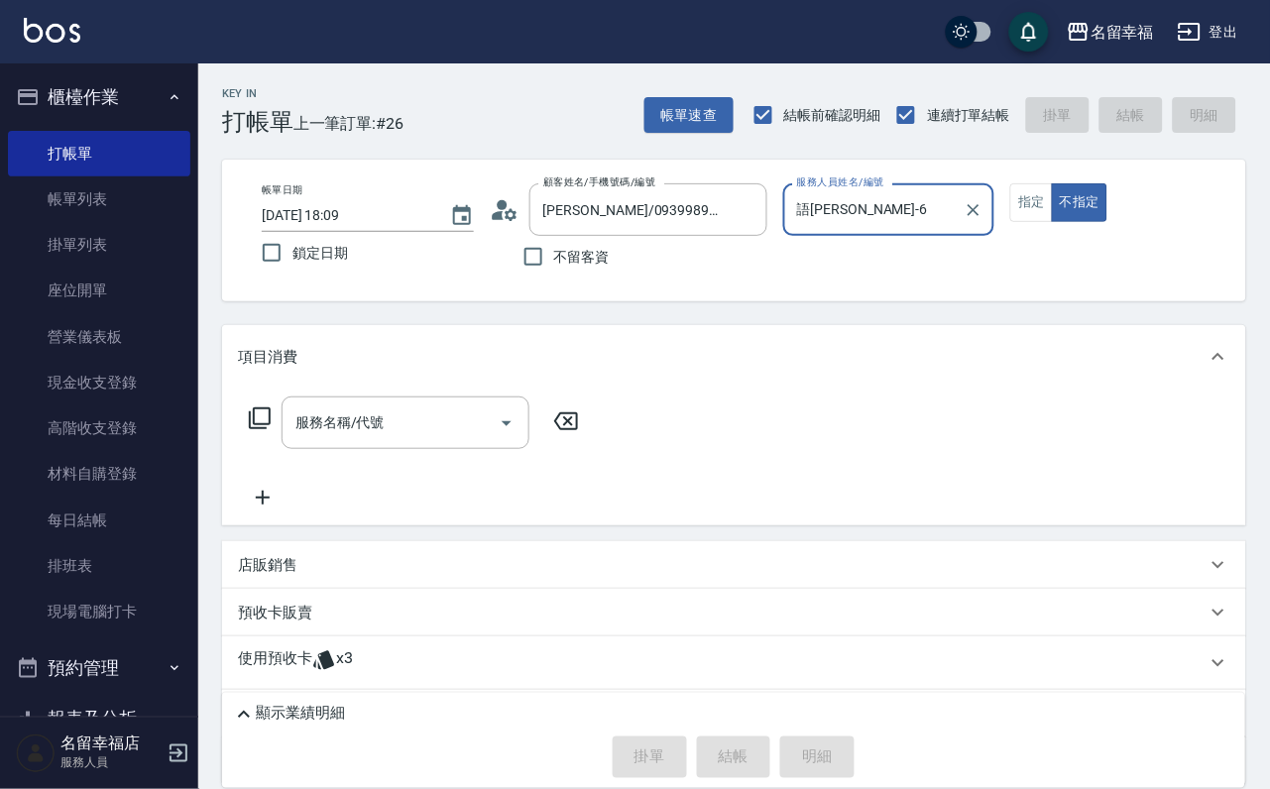
click at [261, 430] on icon at bounding box center [260, 418] width 24 height 24
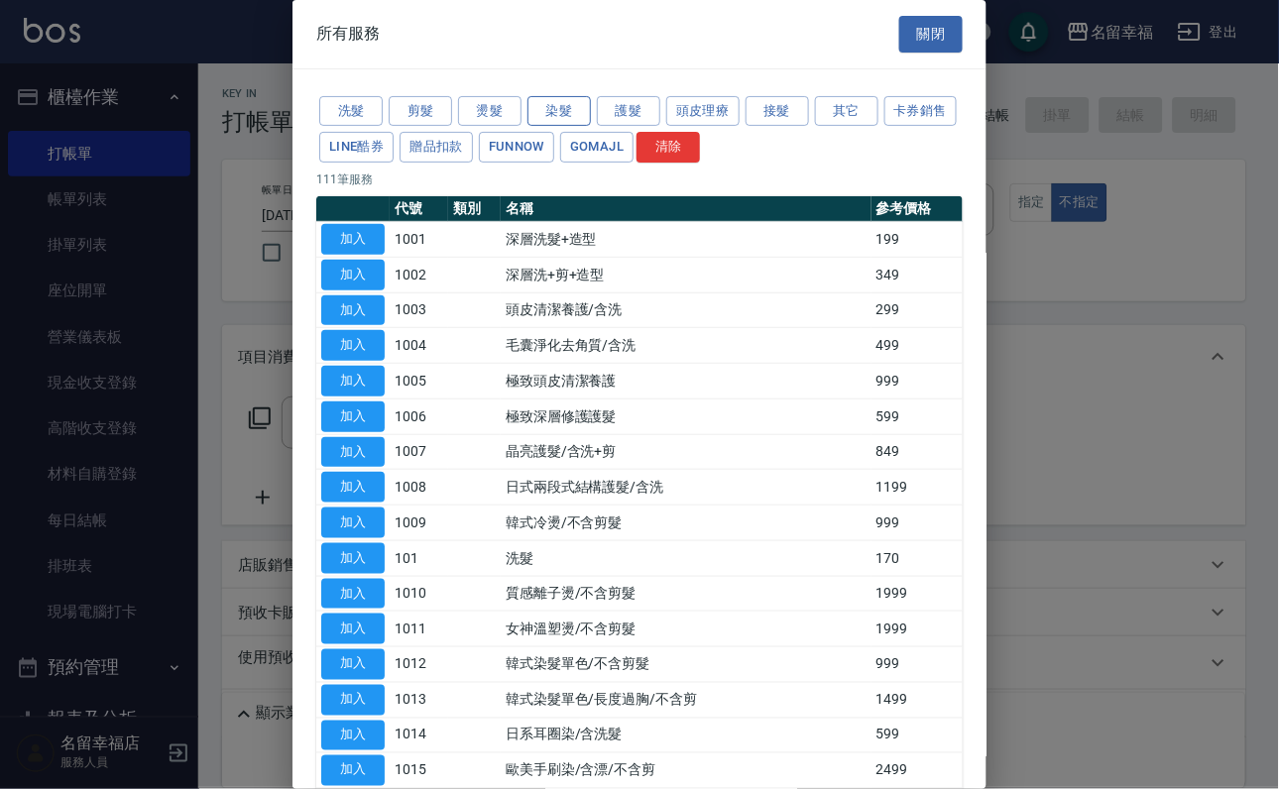
click at [552, 126] on button "染髮" at bounding box center [558, 111] width 63 height 31
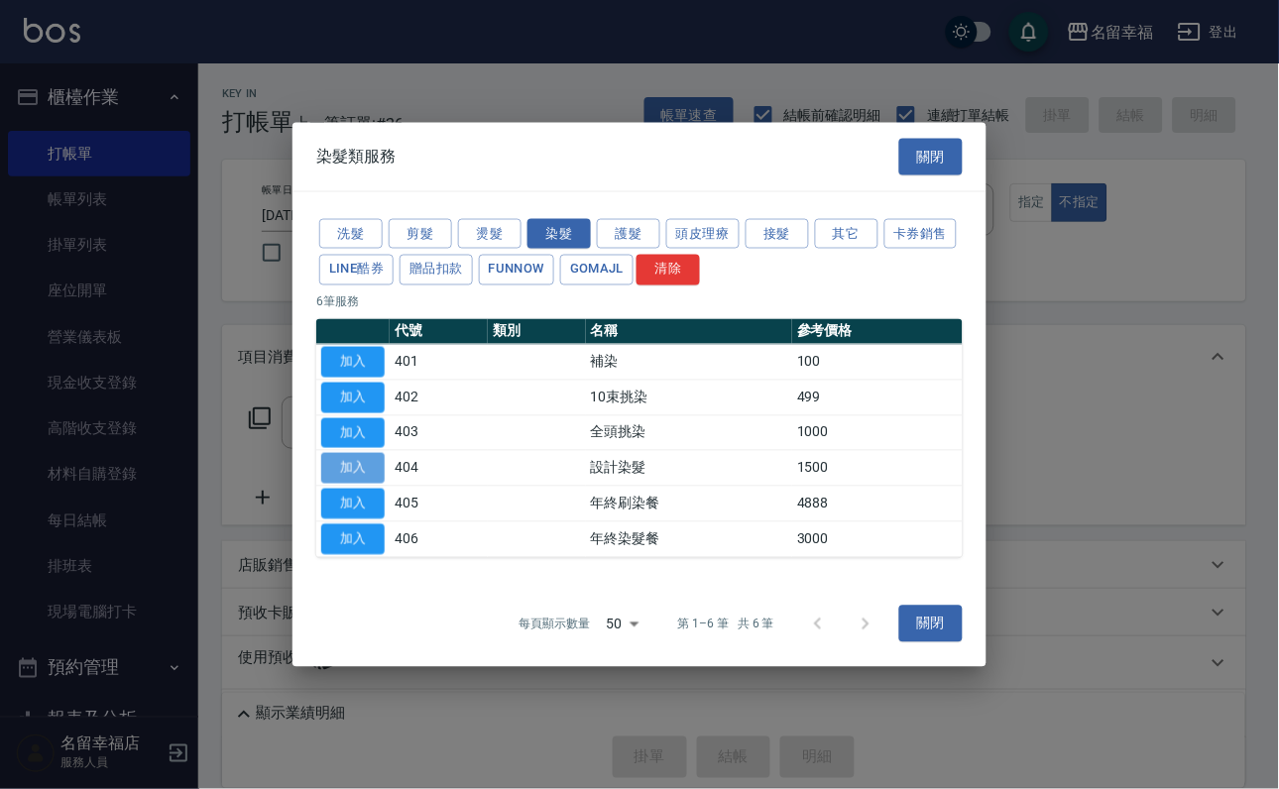
click at [335, 479] on button "加入" at bounding box center [352, 468] width 63 height 31
type input "設計染髮(404)"
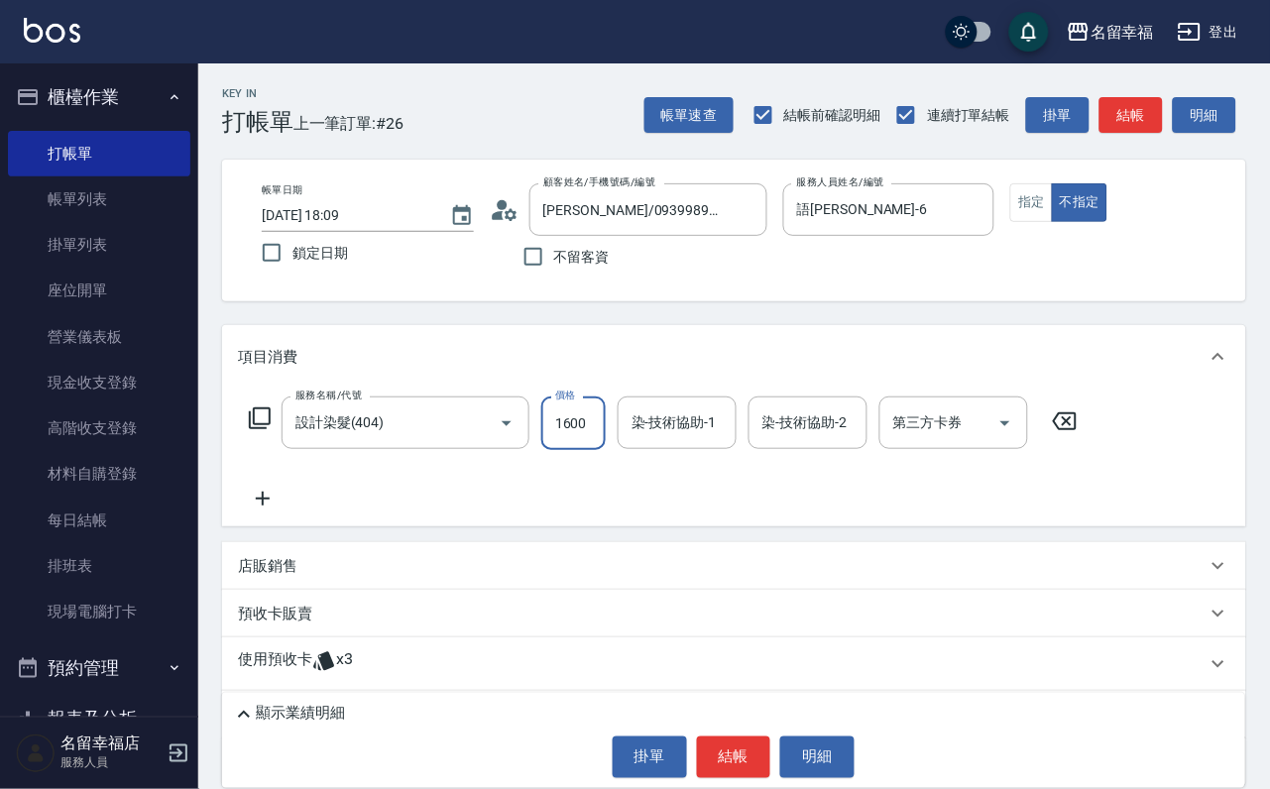
scroll to position [0, 1]
type input "1600"
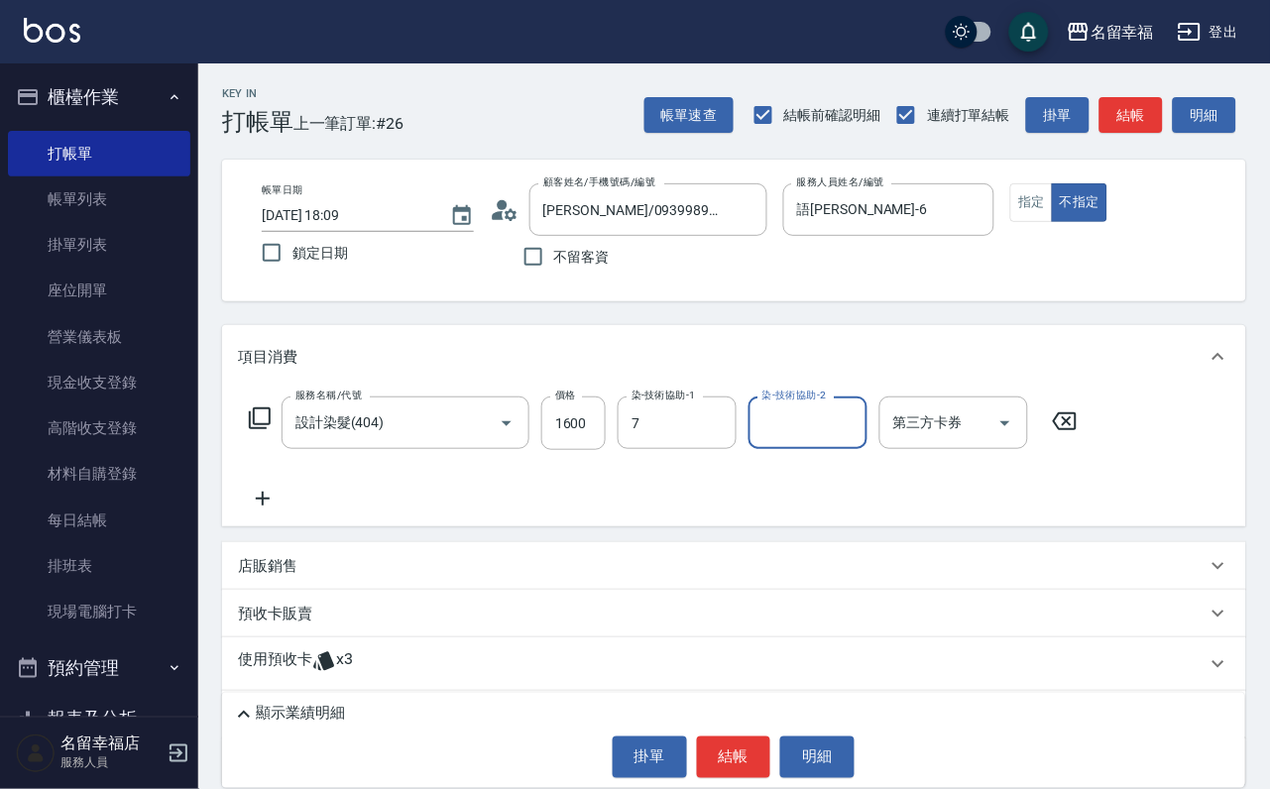
type input "[PERSON_NAME]-7"
click at [261, 430] on icon at bounding box center [260, 418] width 24 height 24
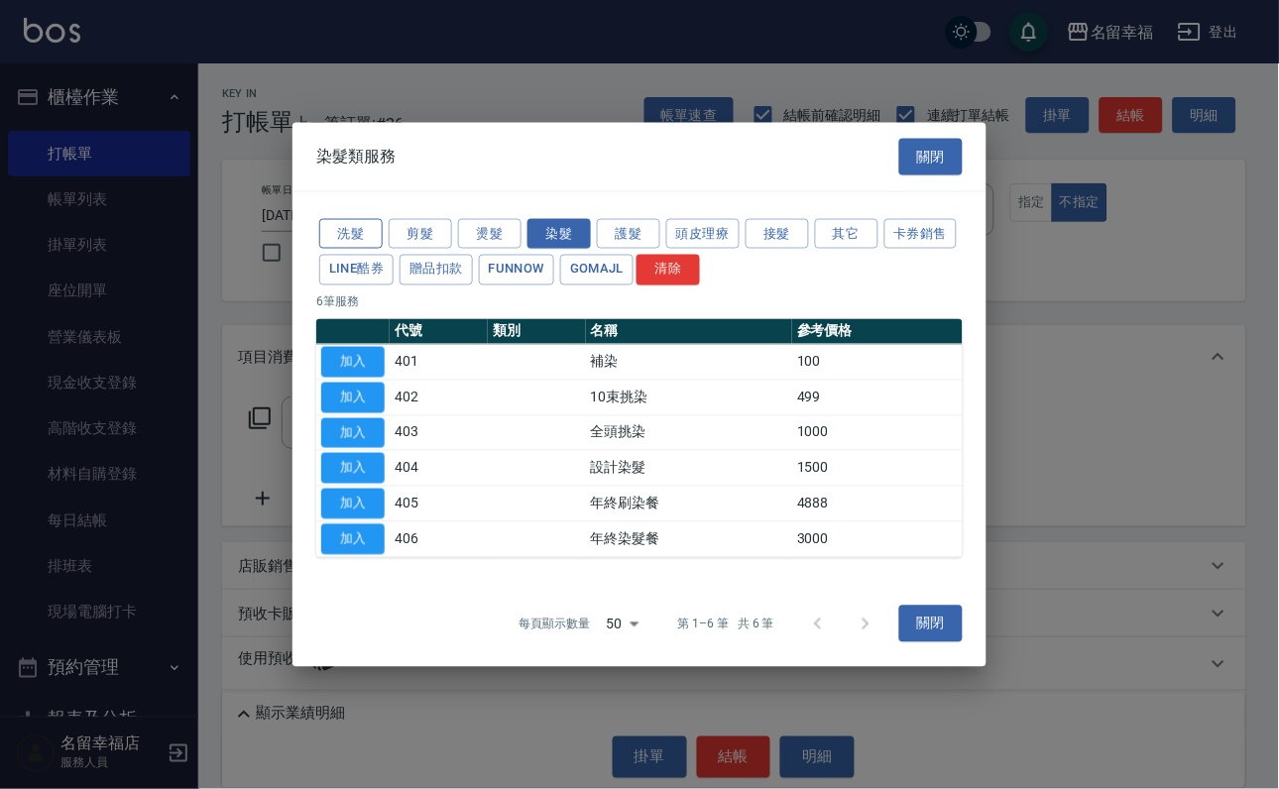
click at [362, 218] on button "洗髮" at bounding box center [350, 233] width 63 height 31
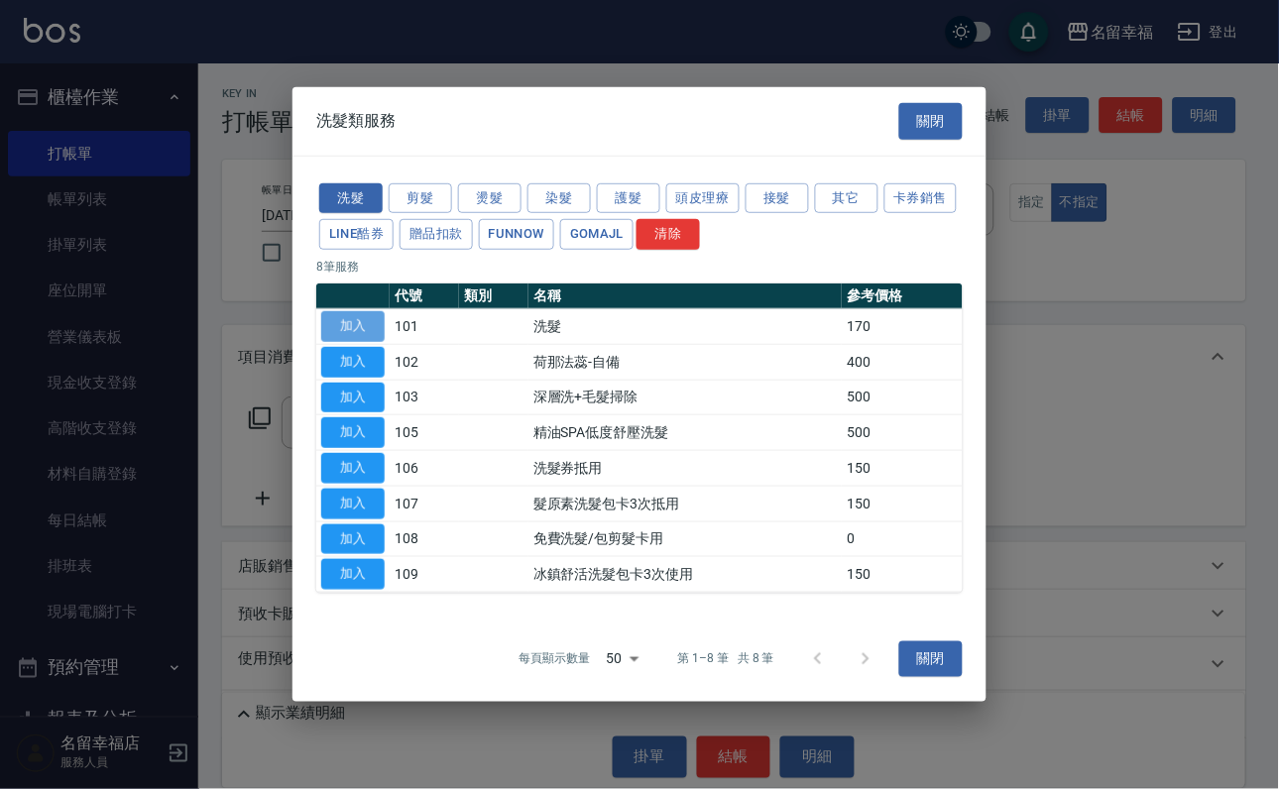
click at [333, 311] on button "加入" at bounding box center [352, 326] width 63 height 31
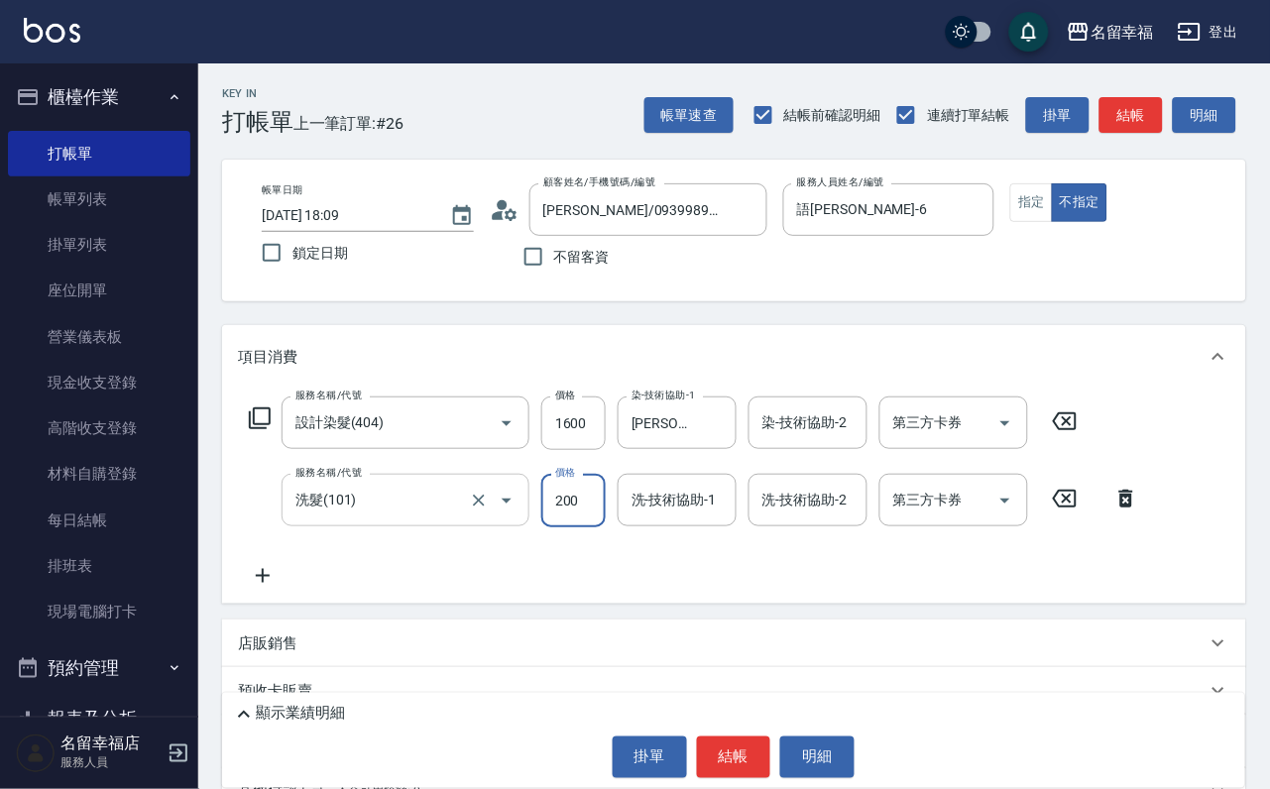
type input "200"
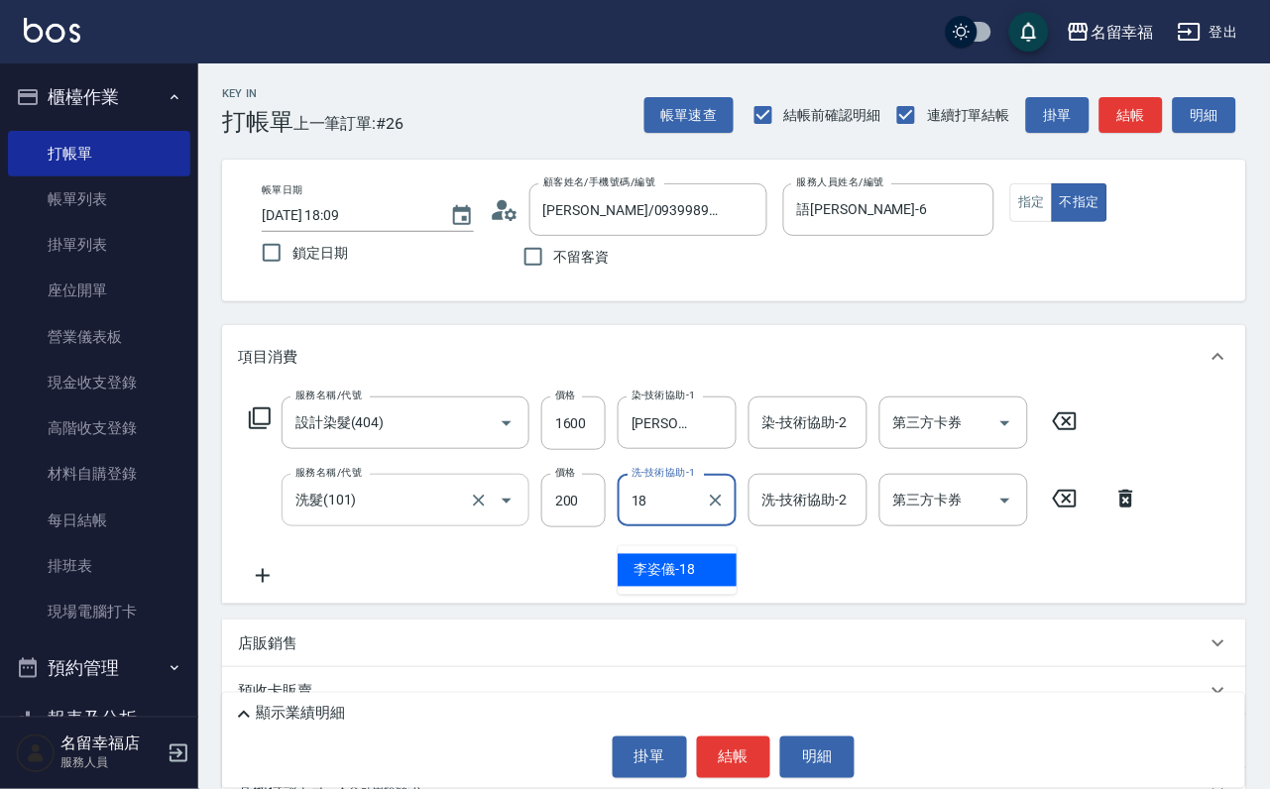
type input "[PERSON_NAME]-18"
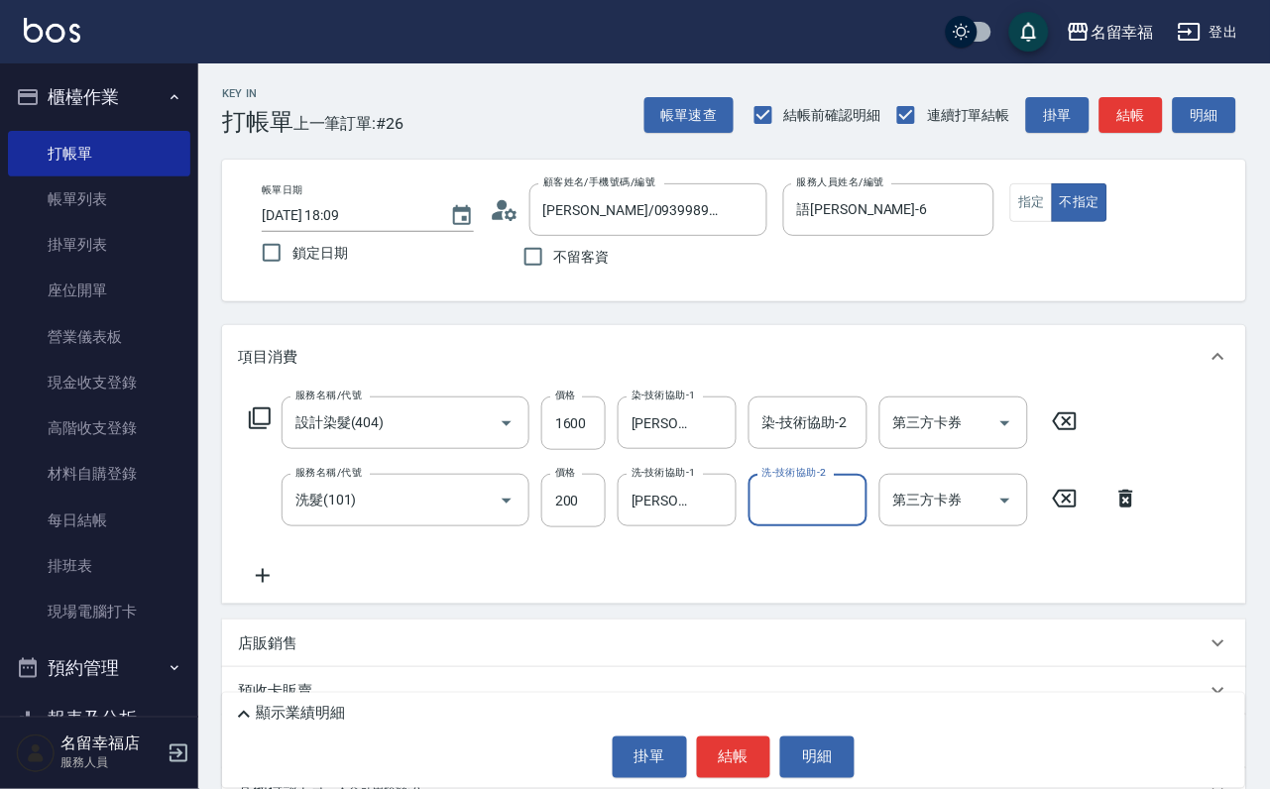
click at [269, 430] on icon at bounding box center [260, 418] width 24 height 24
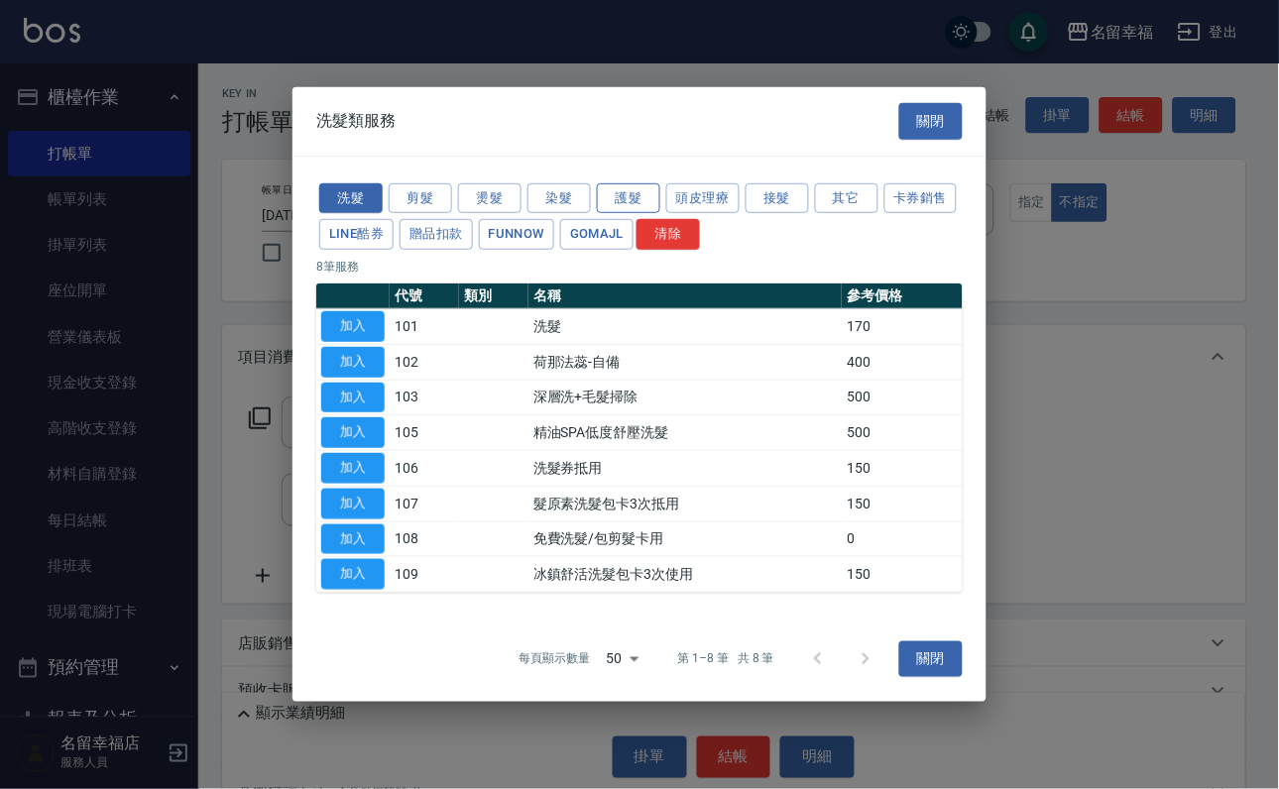
drag, startPoint x: 612, startPoint y: 125, endPoint x: 601, endPoint y: 133, distance: 13.5
click at [613, 182] on button "護髮" at bounding box center [628, 197] width 63 height 31
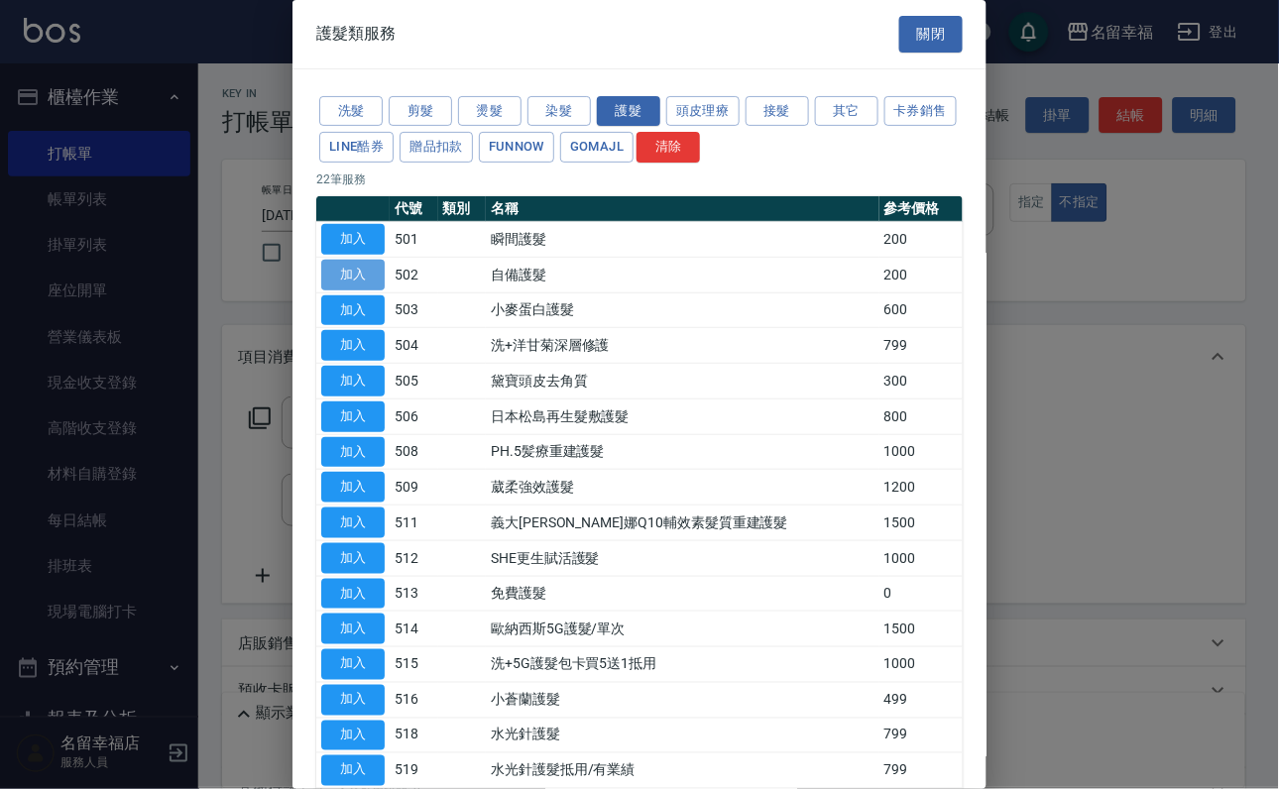
click at [328, 290] on button "加入" at bounding box center [352, 275] width 63 height 31
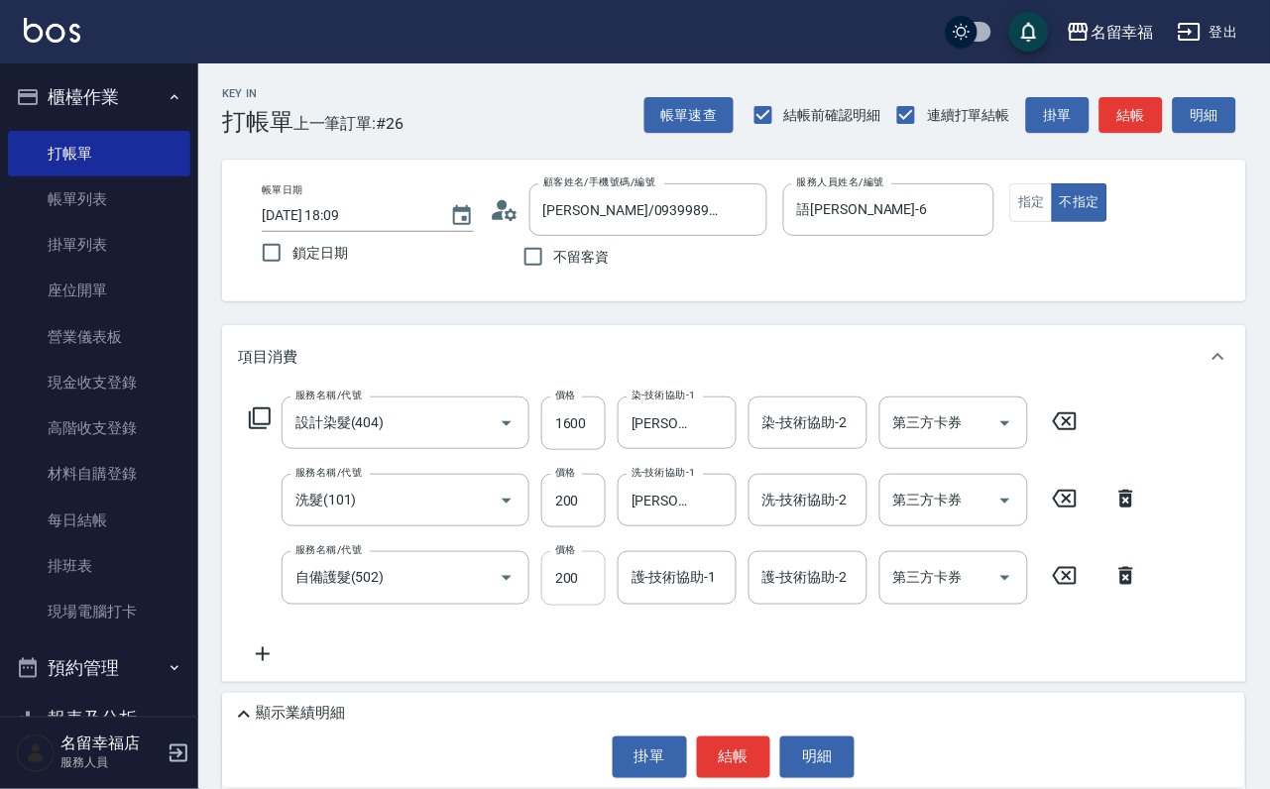
click at [580, 602] on input "200" at bounding box center [573, 578] width 64 height 54
type input "300"
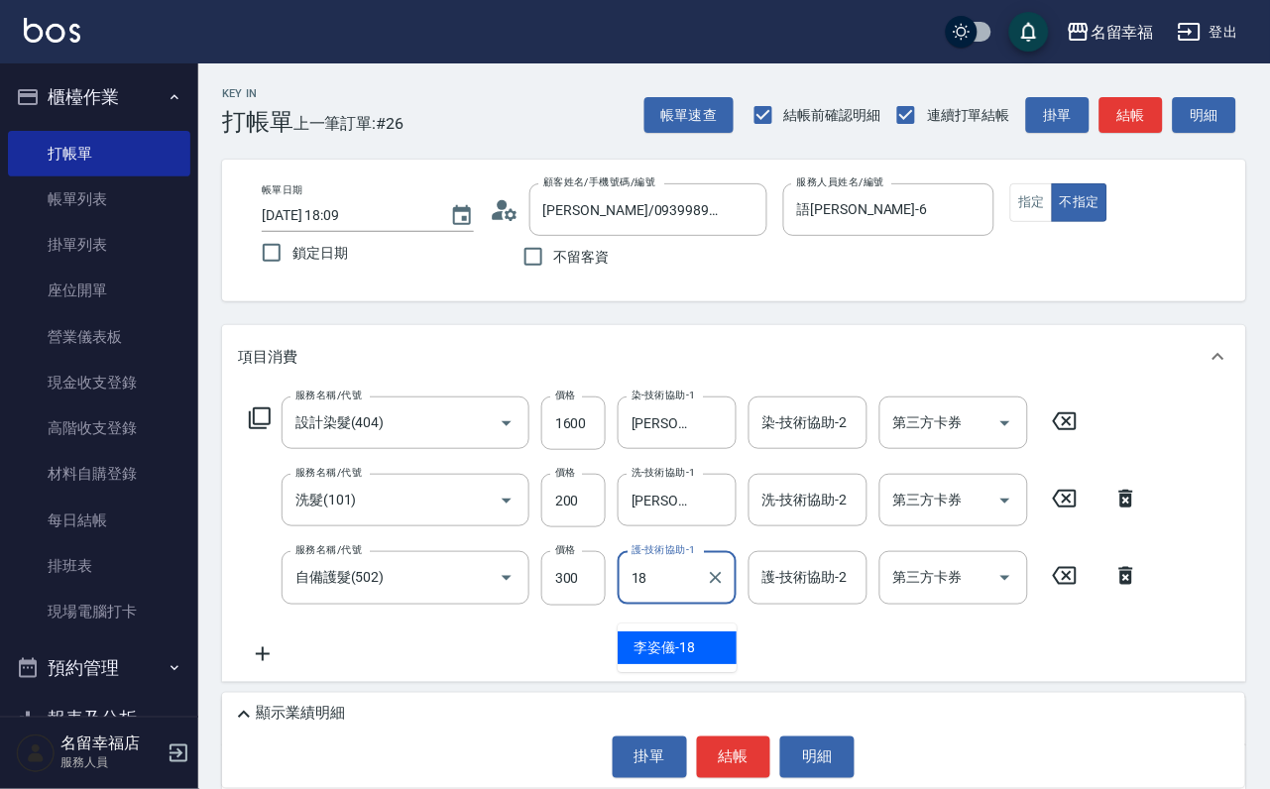
type input "[PERSON_NAME]-18"
click at [272, 430] on icon at bounding box center [260, 418] width 24 height 24
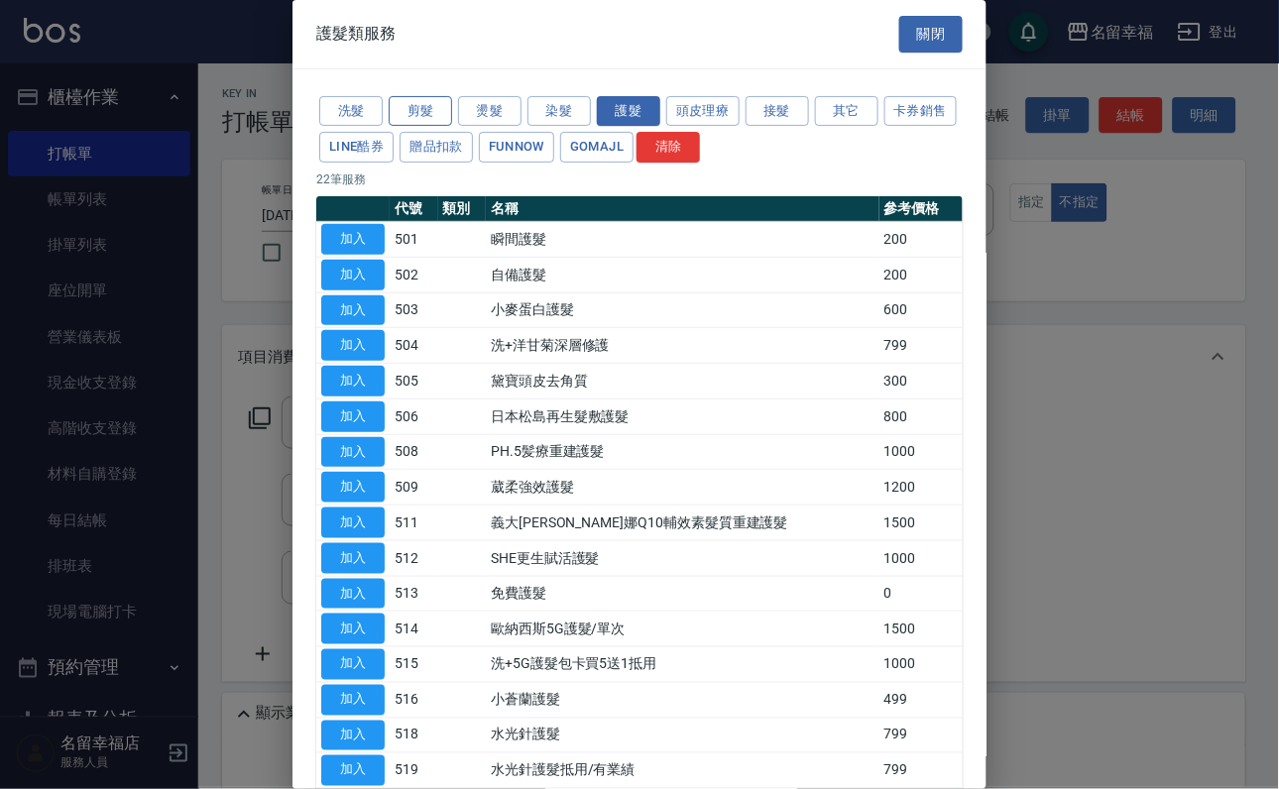
click at [398, 124] on button "剪髮" at bounding box center [420, 111] width 63 height 31
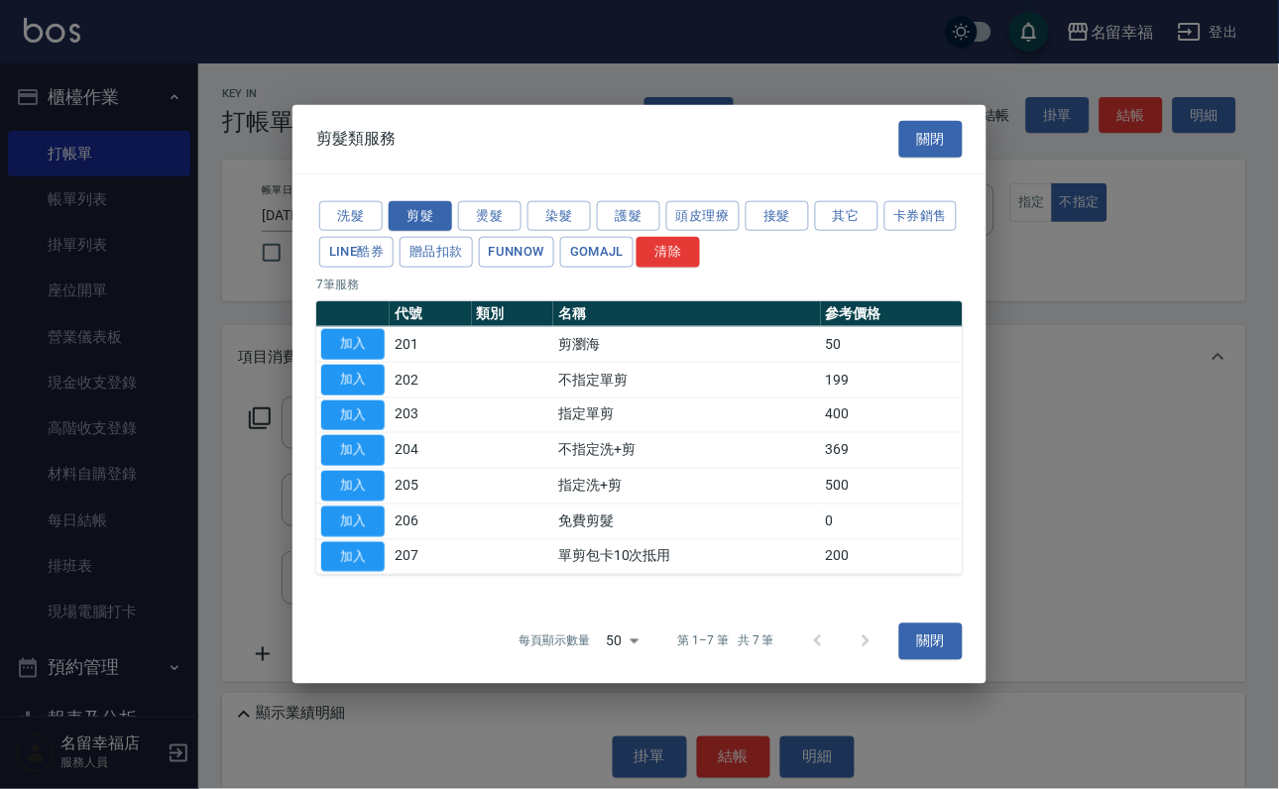
click at [343, 329] on button "加入" at bounding box center [352, 344] width 63 height 31
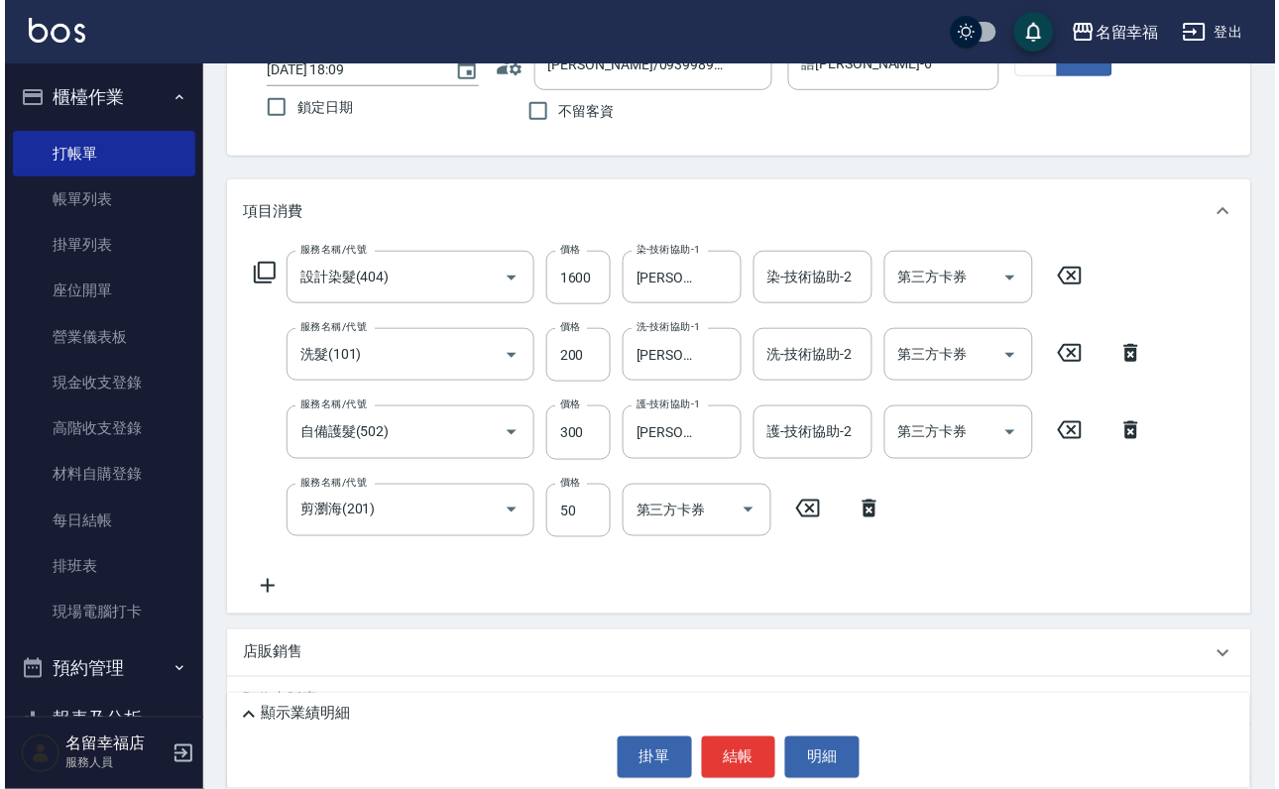
scroll to position [149, 0]
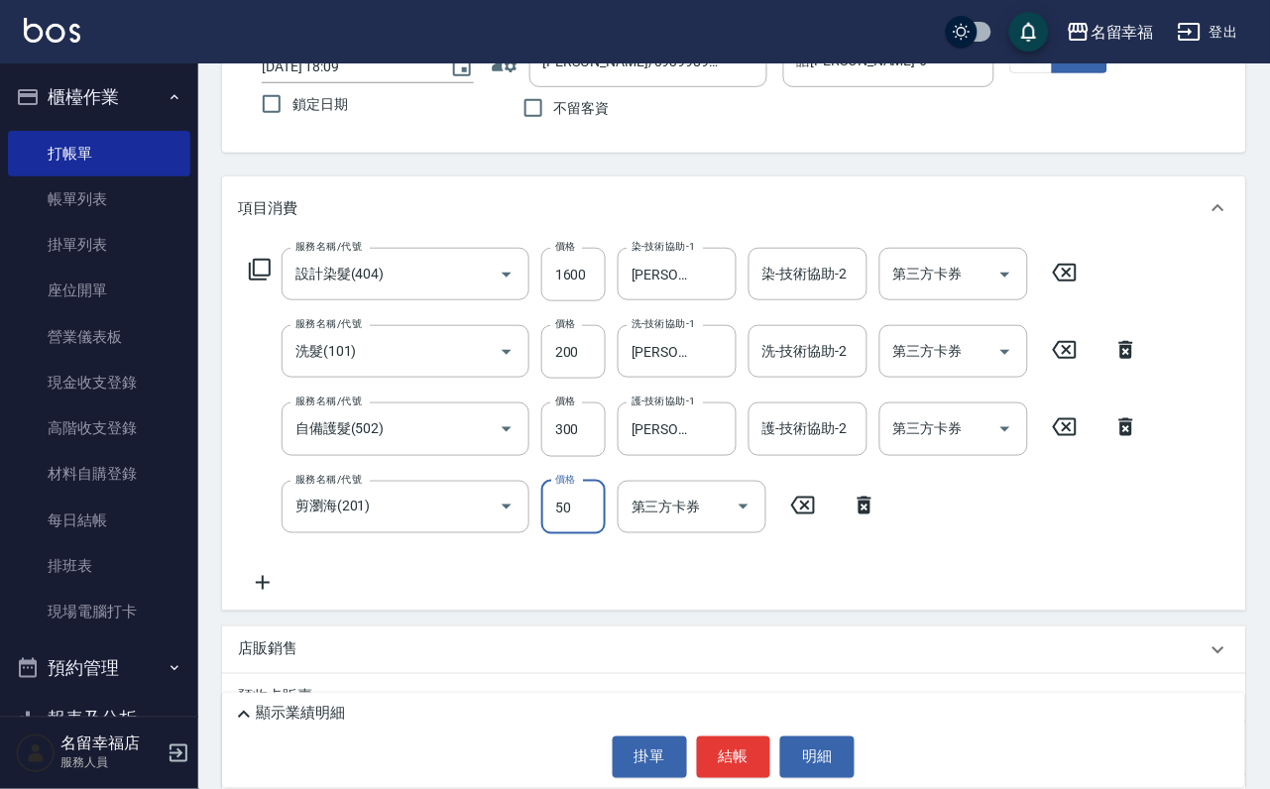
click at [570, 534] on input "50" at bounding box center [573, 508] width 64 height 54
type input "100"
click at [751, 752] on button "結帳" at bounding box center [734, 758] width 74 height 42
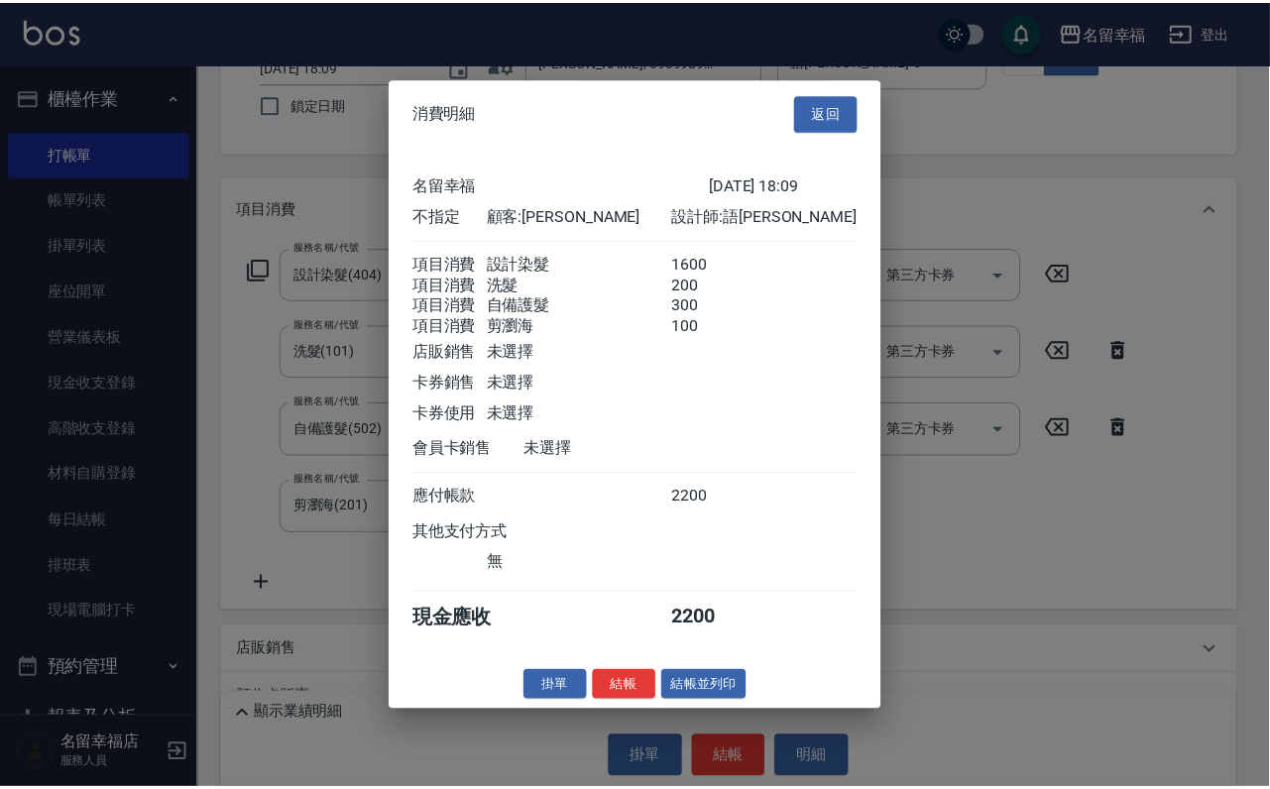
scroll to position [504, 0]
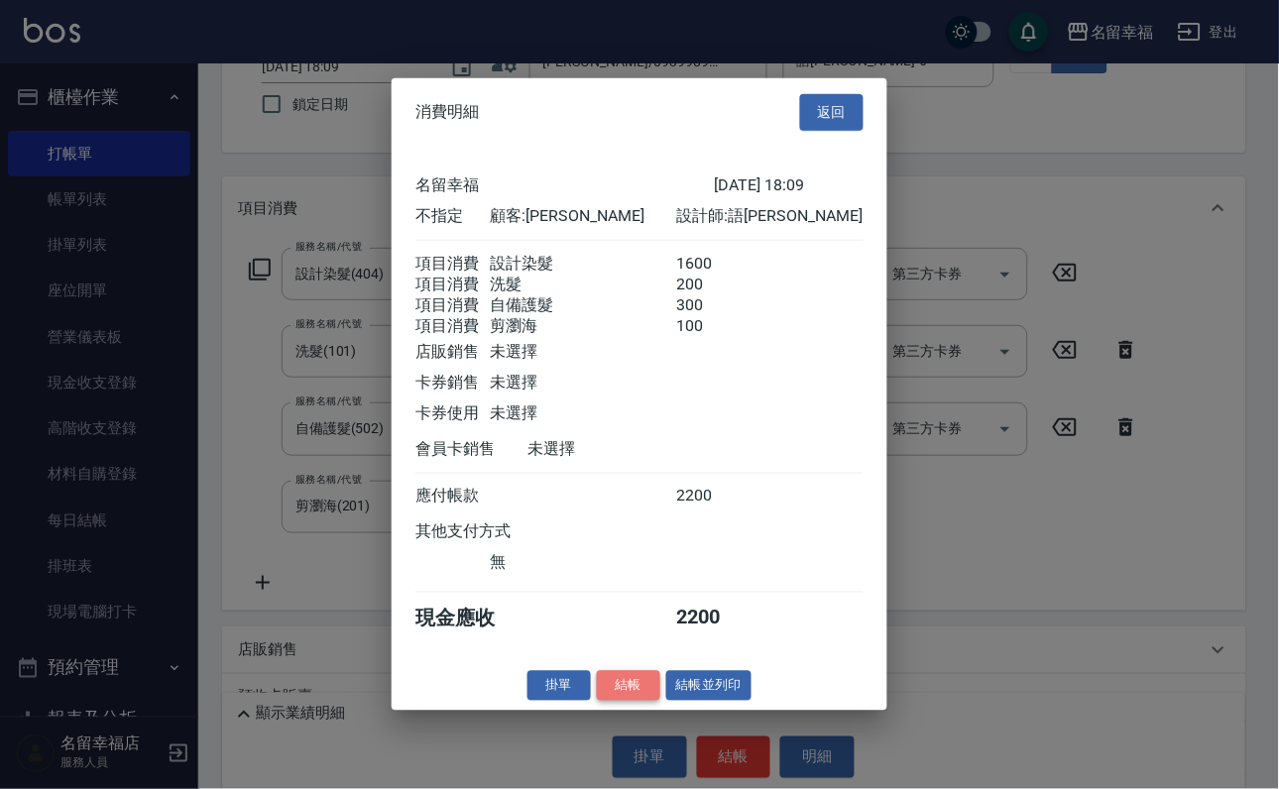
click at [610, 701] on button "結帳" at bounding box center [628, 685] width 63 height 31
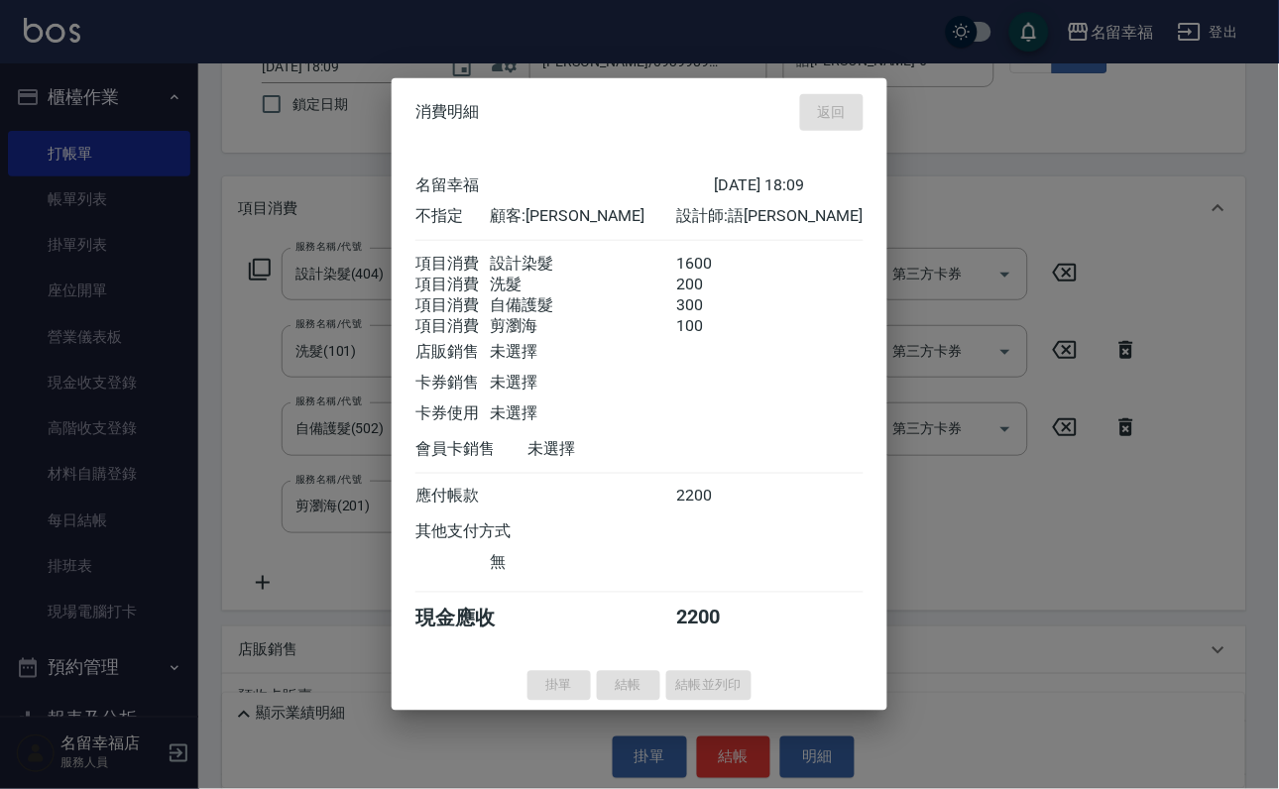
type input "[DATE] 18:10"
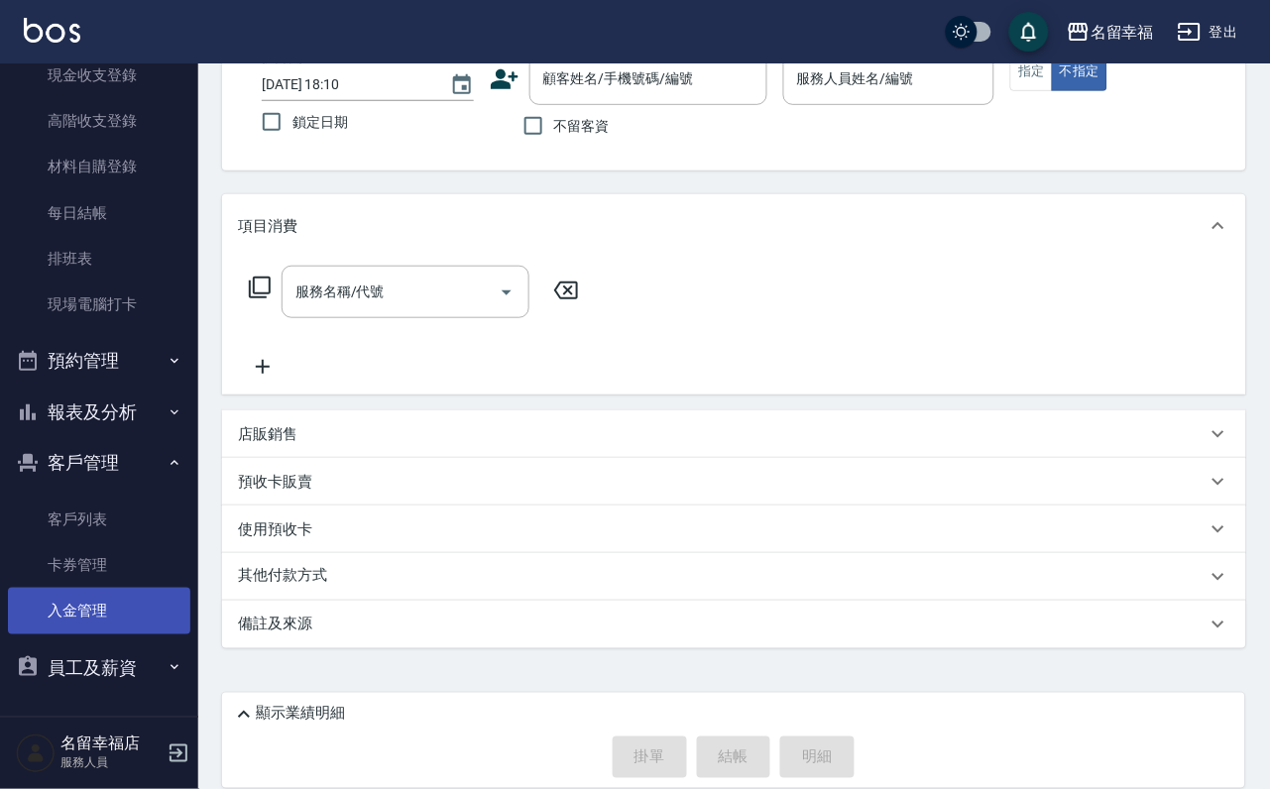
scroll to position [166, 0]
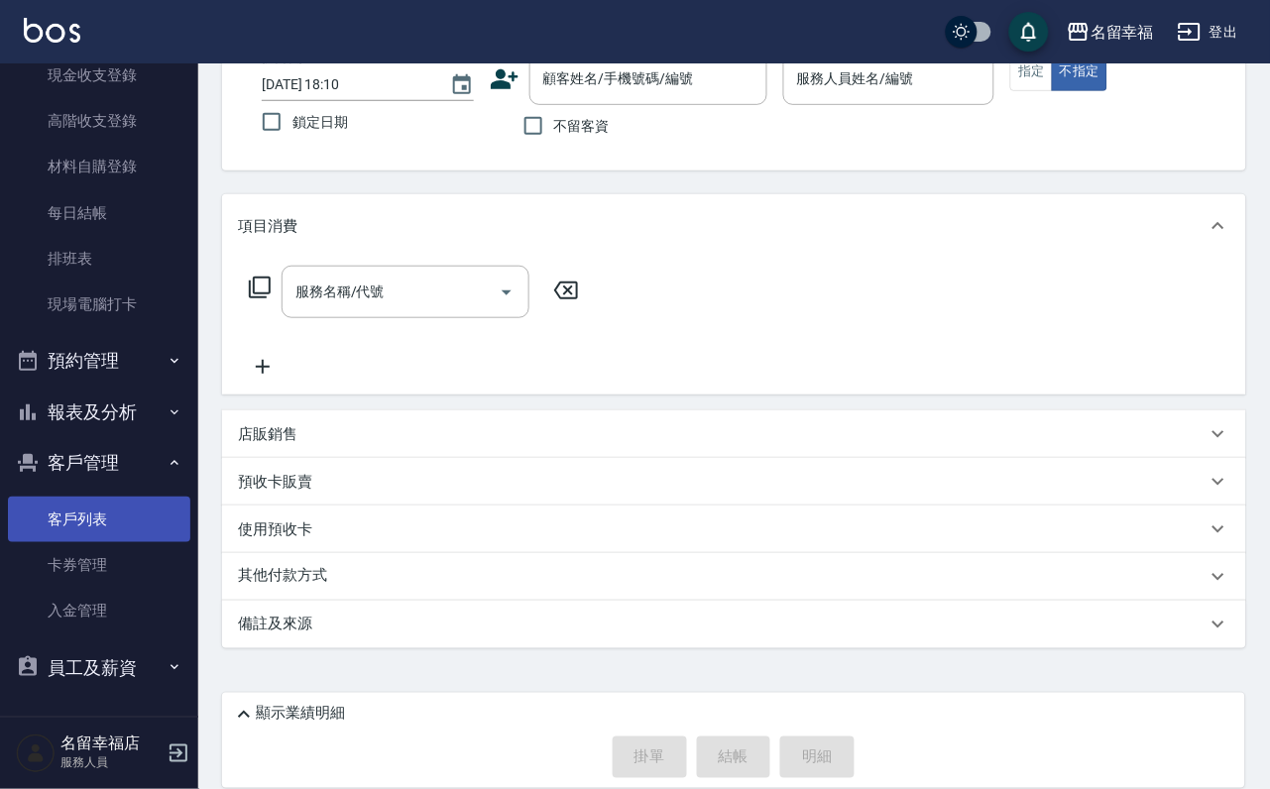
click at [121, 506] on link "客戶列表" at bounding box center [99, 520] width 182 height 46
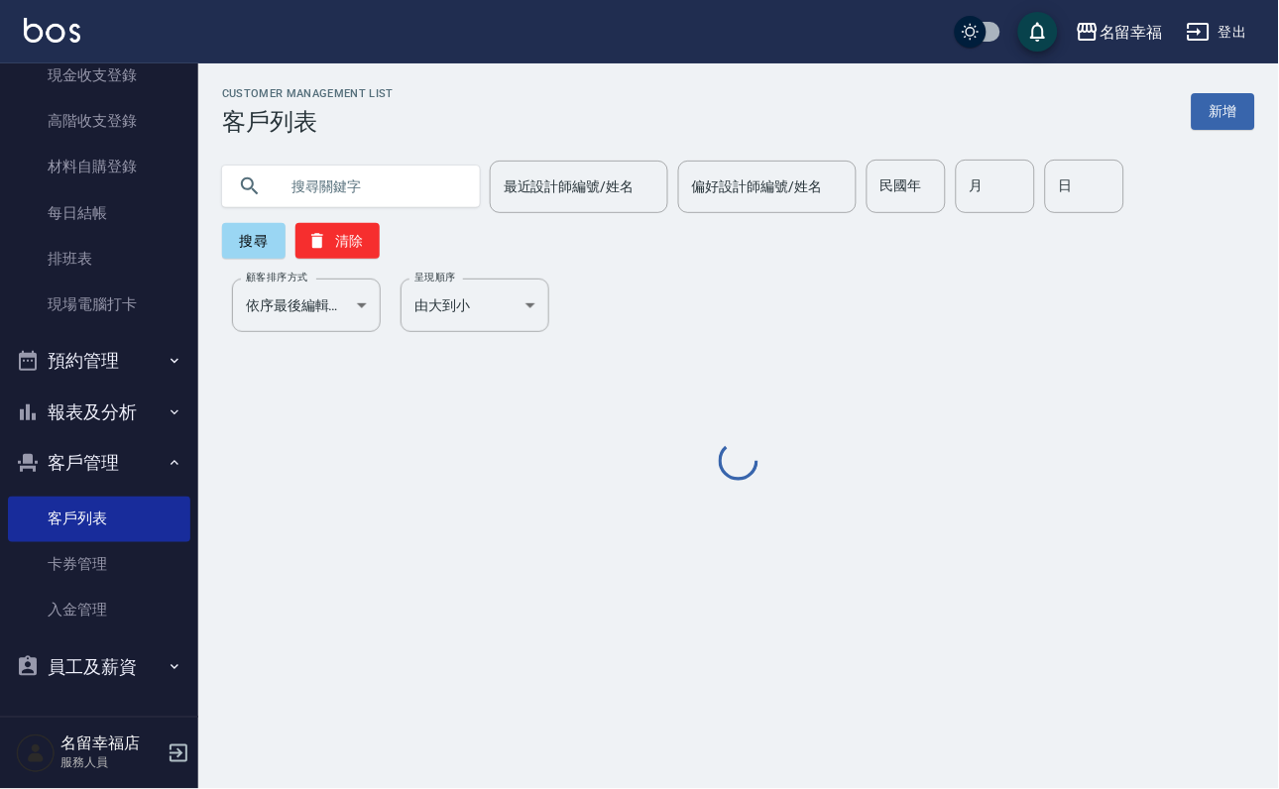
click at [300, 191] on input "text" at bounding box center [371, 187] width 186 height 54
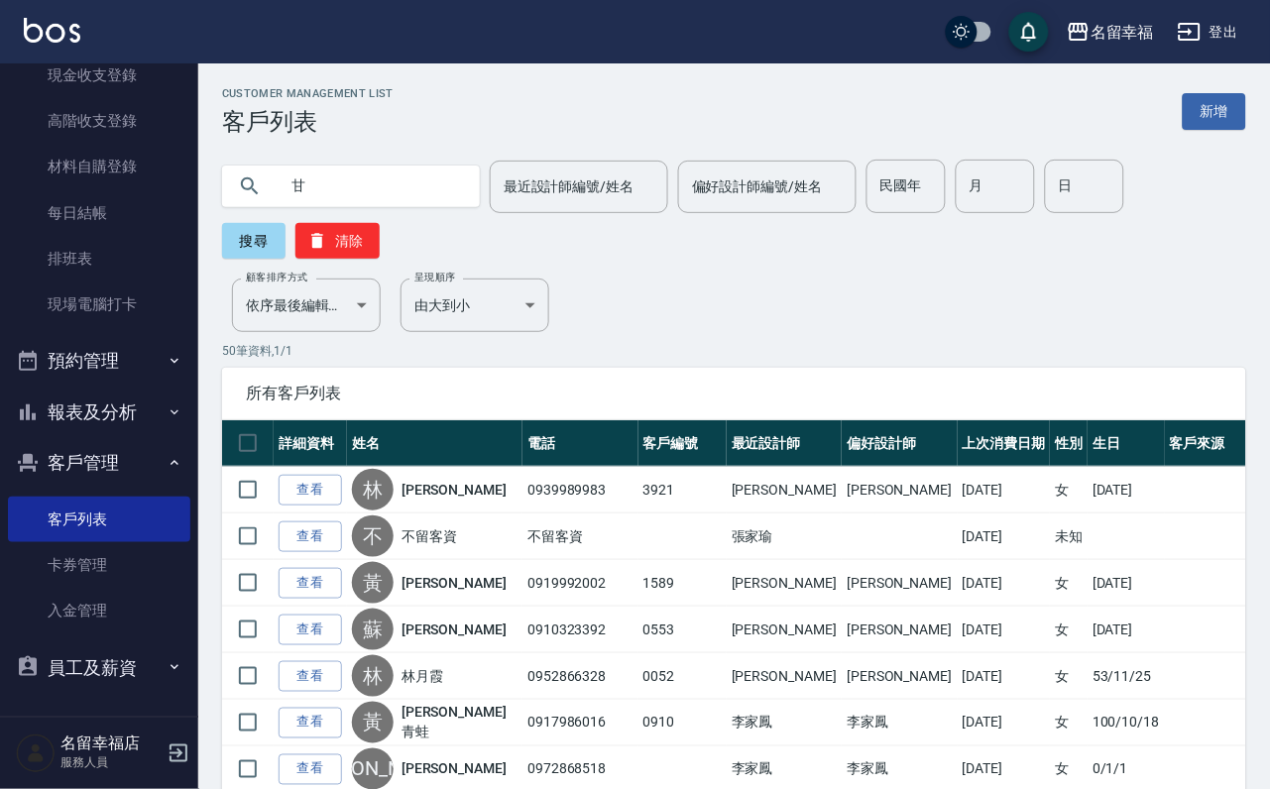
type input "甘"
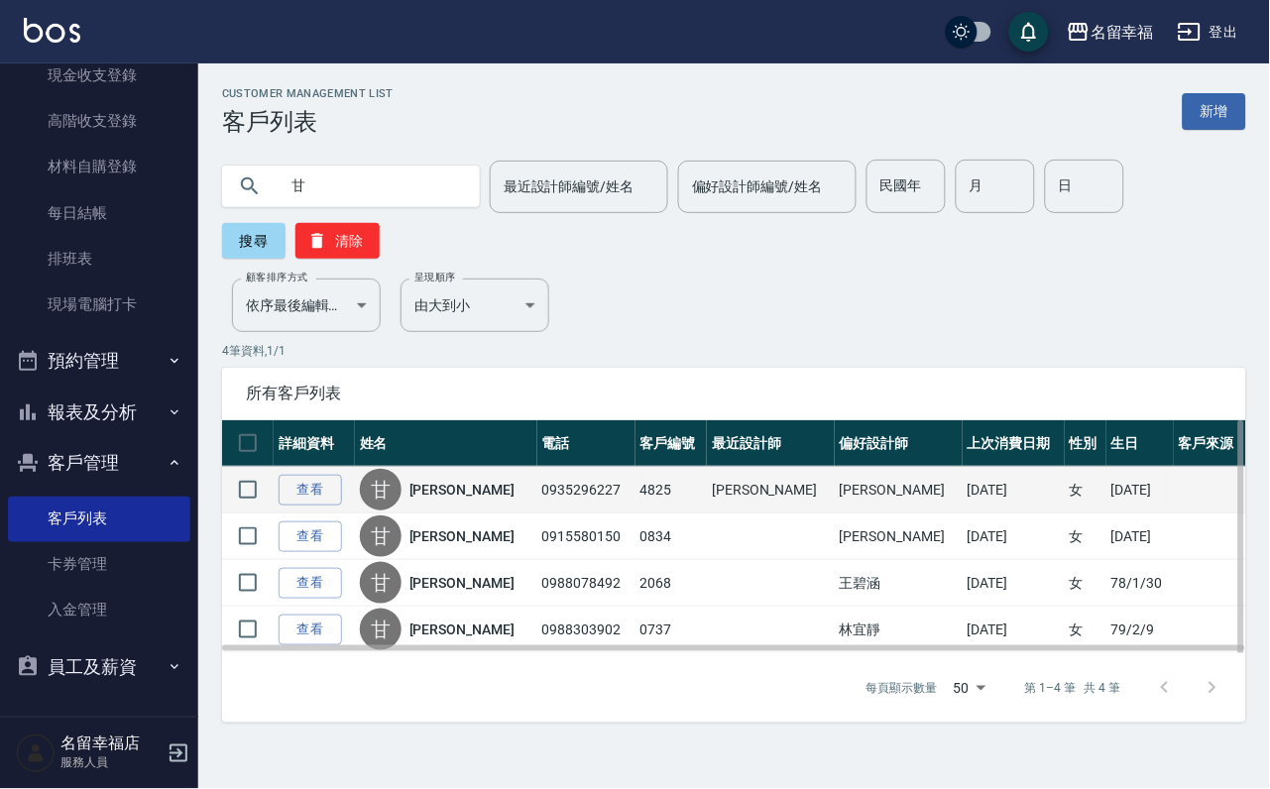
click at [332, 488] on td "查看" at bounding box center [314, 490] width 81 height 47
click at [328, 506] on link "查看" at bounding box center [310, 490] width 63 height 31
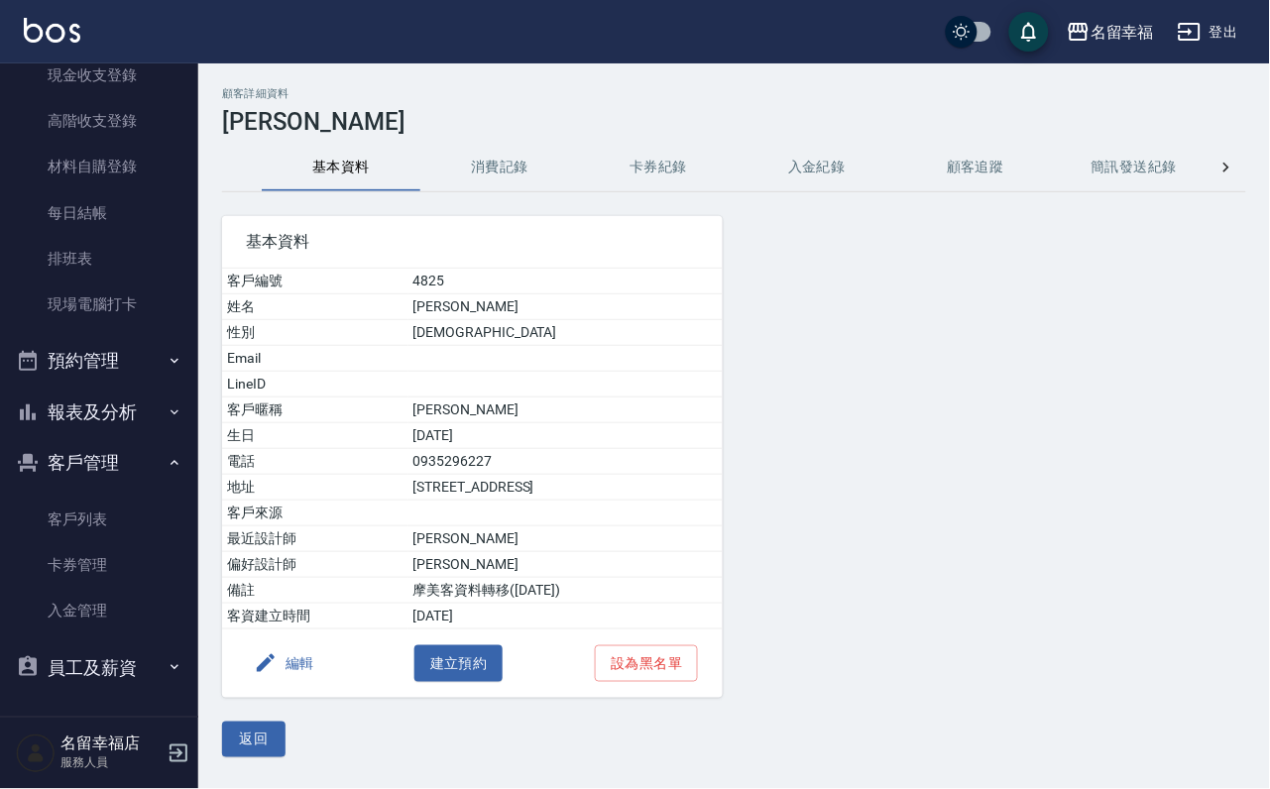
click at [507, 188] on button "消費記錄" at bounding box center [499, 168] width 159 height 48
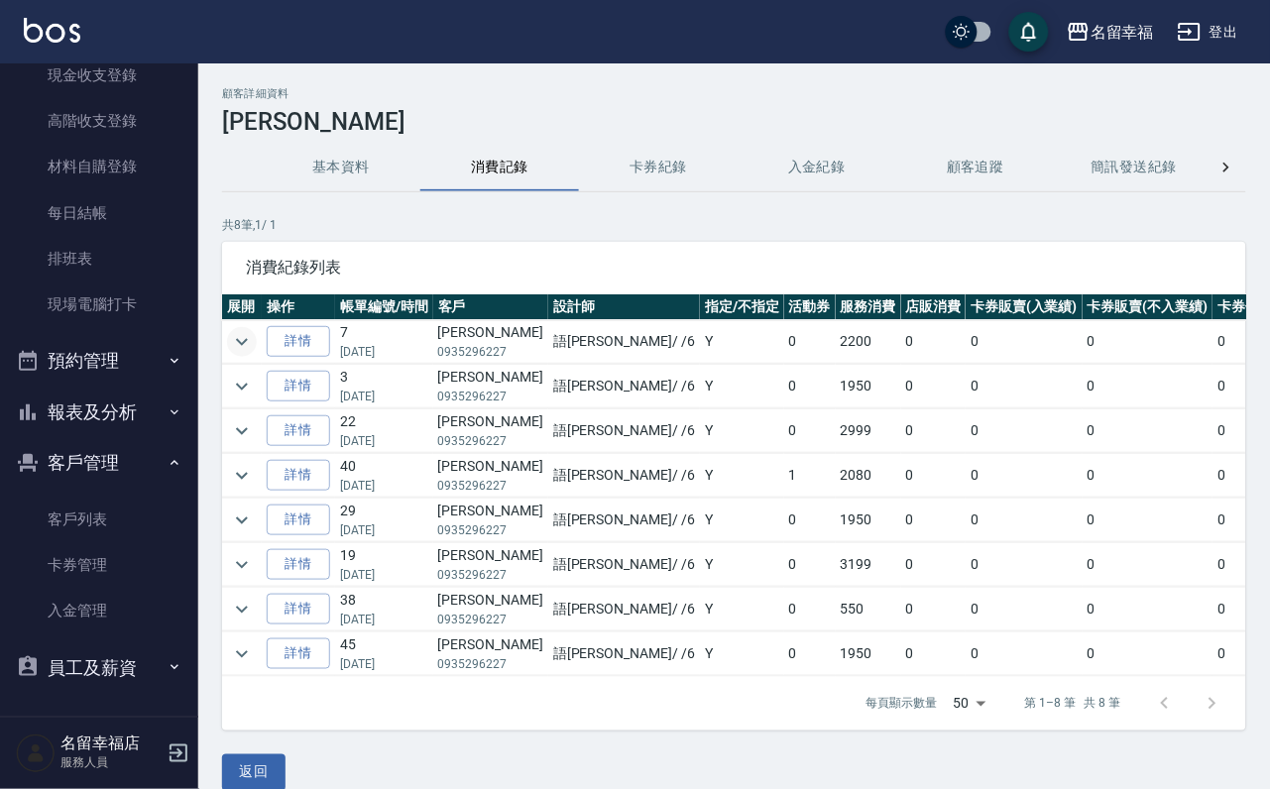
click at [254, 354] on icon "expand row" at bounding box center [242, 342] width 24 height 24
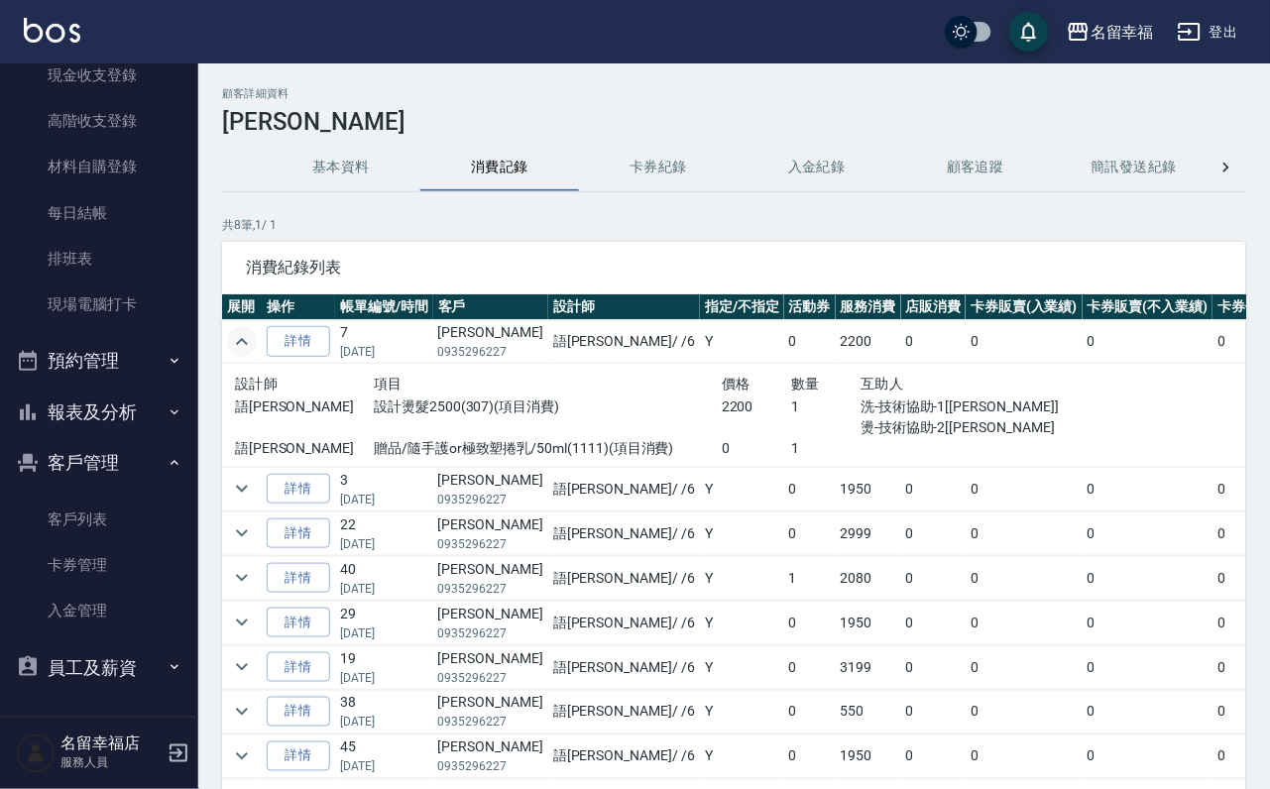
click at [239, 340] on icon "expand row" at bounding box center [242, 342] width 24 height 24
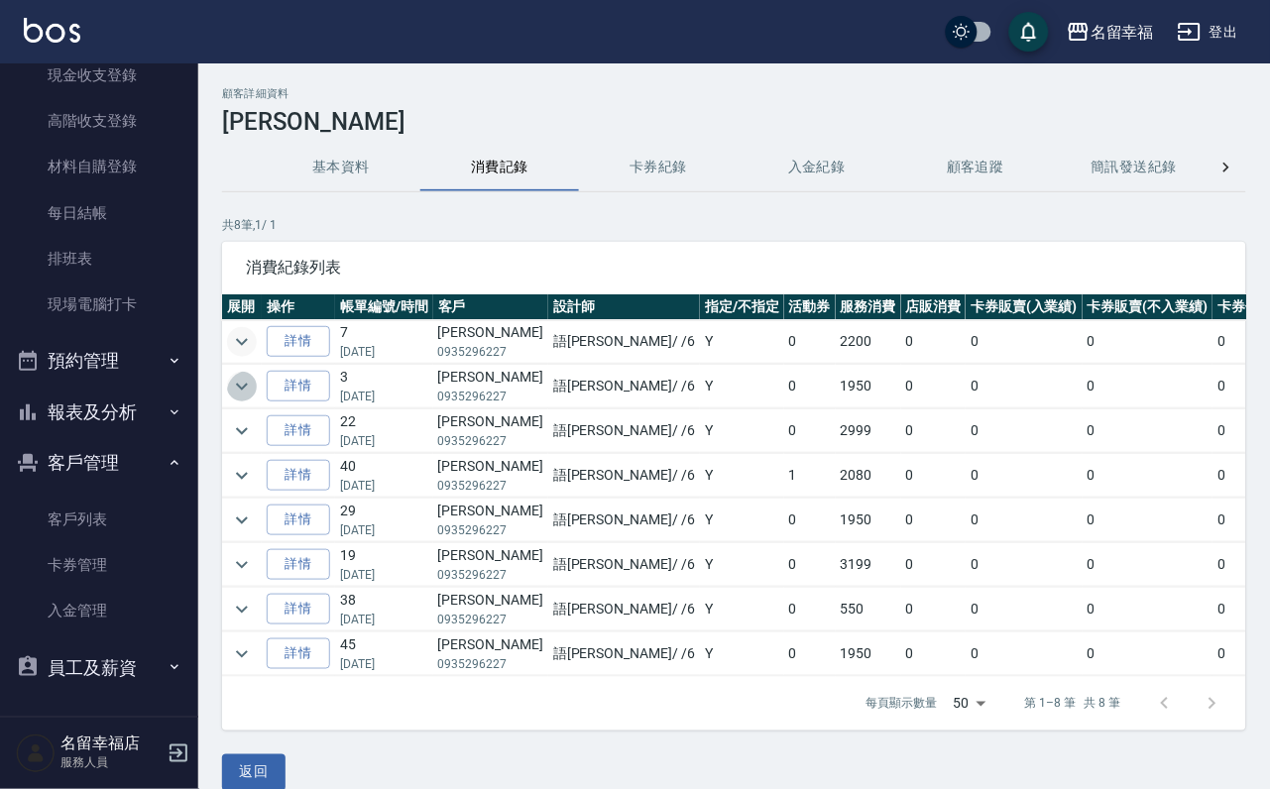
click at [243, 383] on icon "expand row" at bounding box center [242, 387] width 24 height 24
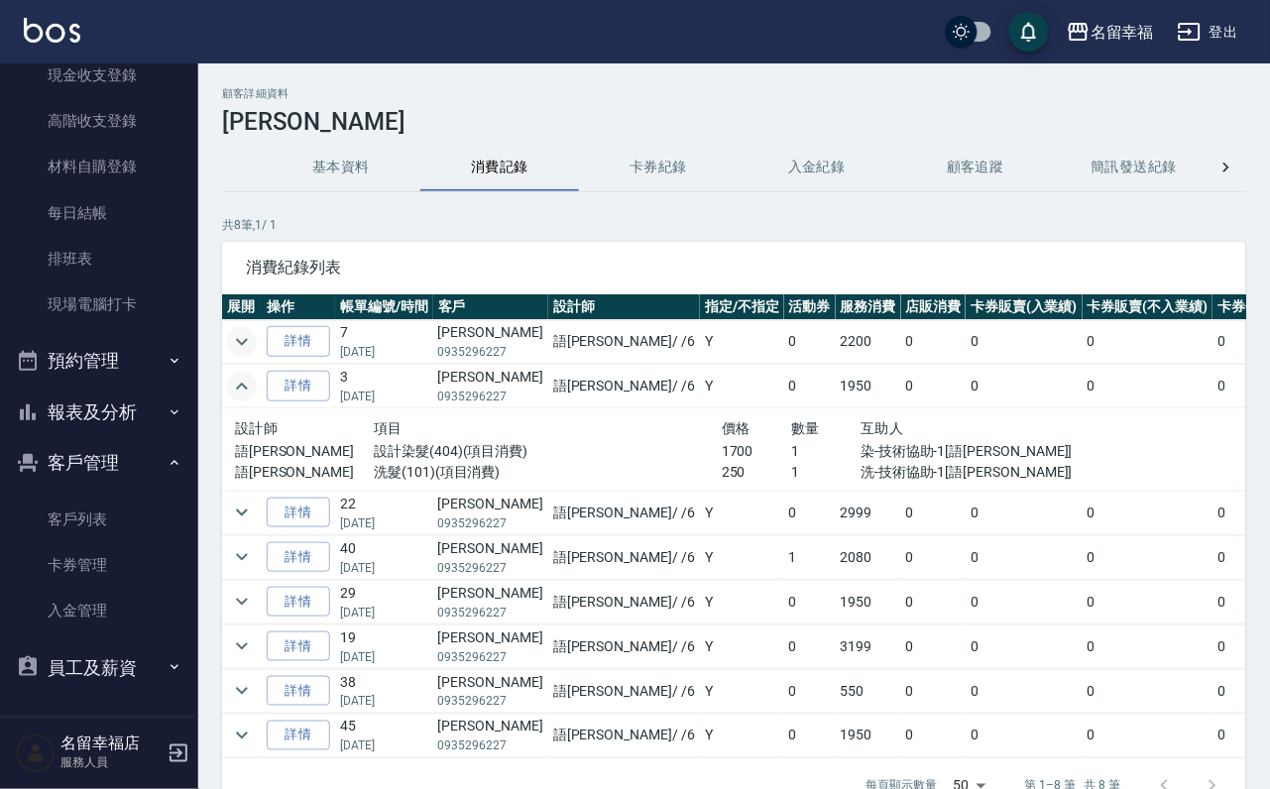
click at [241, 382] on icon "expand row" at bounding box center [242, 387] width 24 height 24
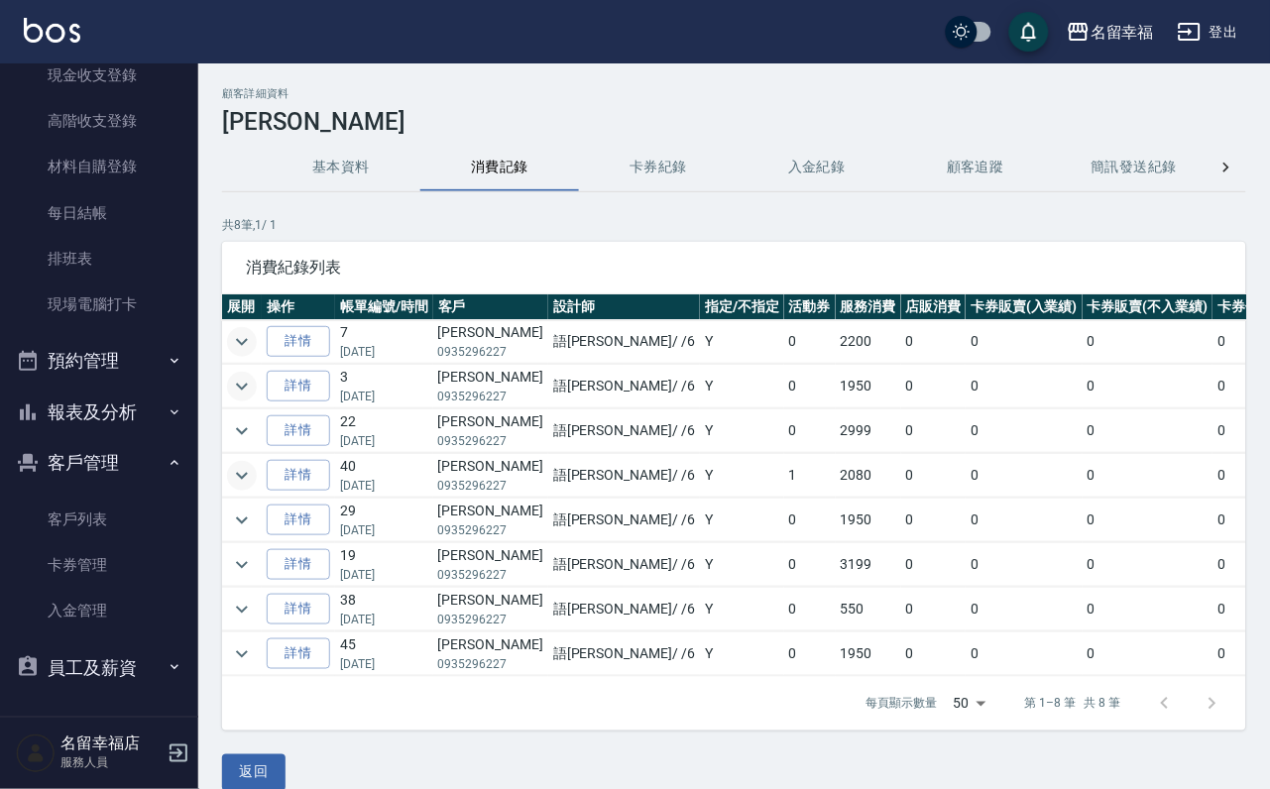
click at [234, 485] on icon "expand row" at bounding box center [242, 476] width 24 height 24
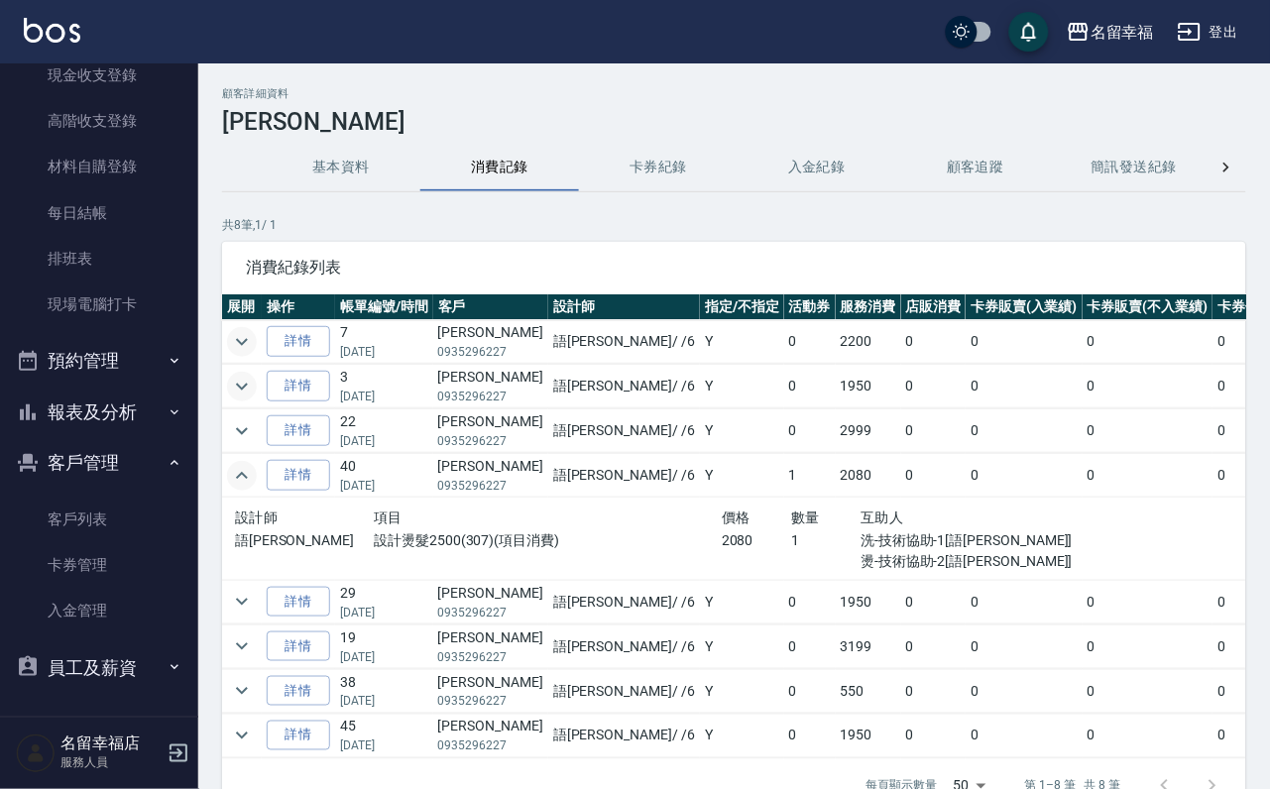
click at [234, 476] on icon "expand row" at bounding box center [242, 476] width 24 height 24
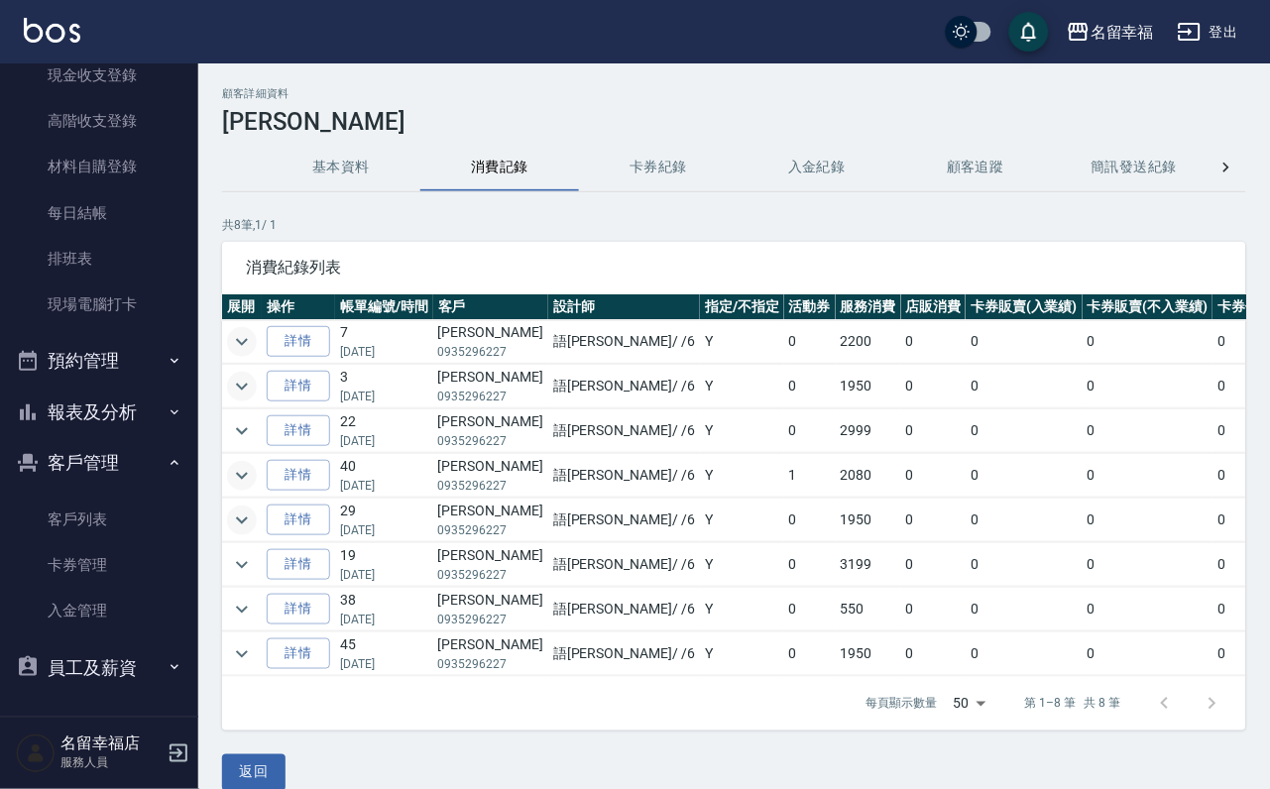
click at [254, 532] on icon "expand row" at bounding box center [242, 521] width 24 height 24
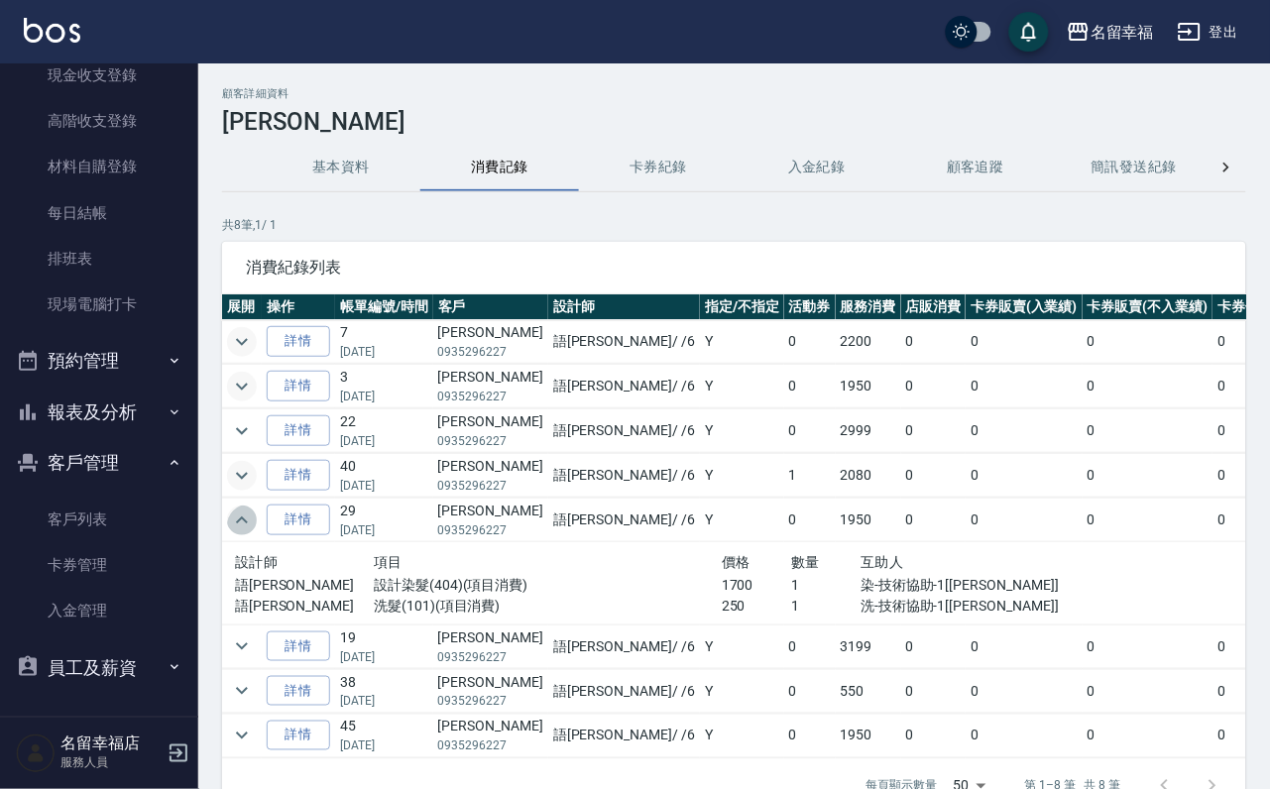
click at [248, 529] on icon "expand row" at bounding box center [242, 521] width 24 height 24
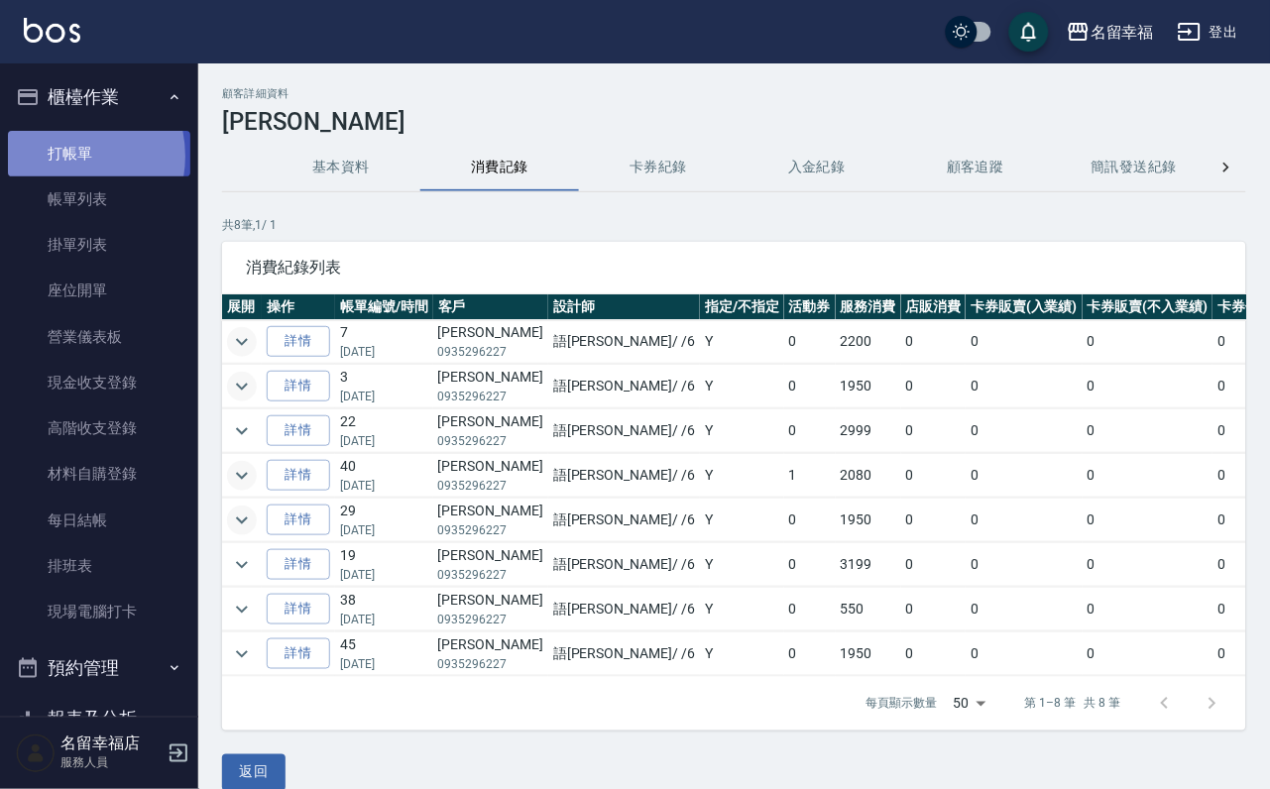
click at [57, 164] on link "打帳單" at bounding box center [99, 154] width 182 height 46
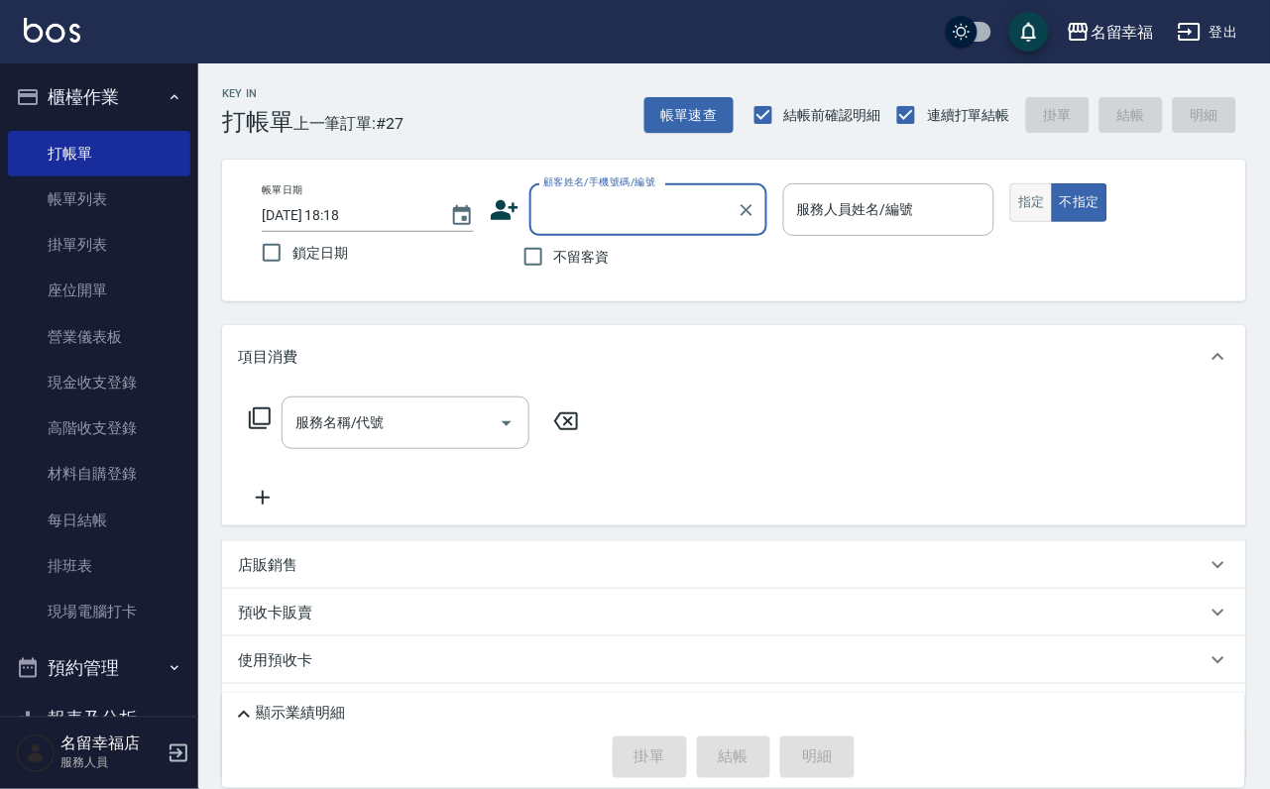
click at [1053, 220] on button "指定" at bounding box center [1031, 202] width 43 height 39
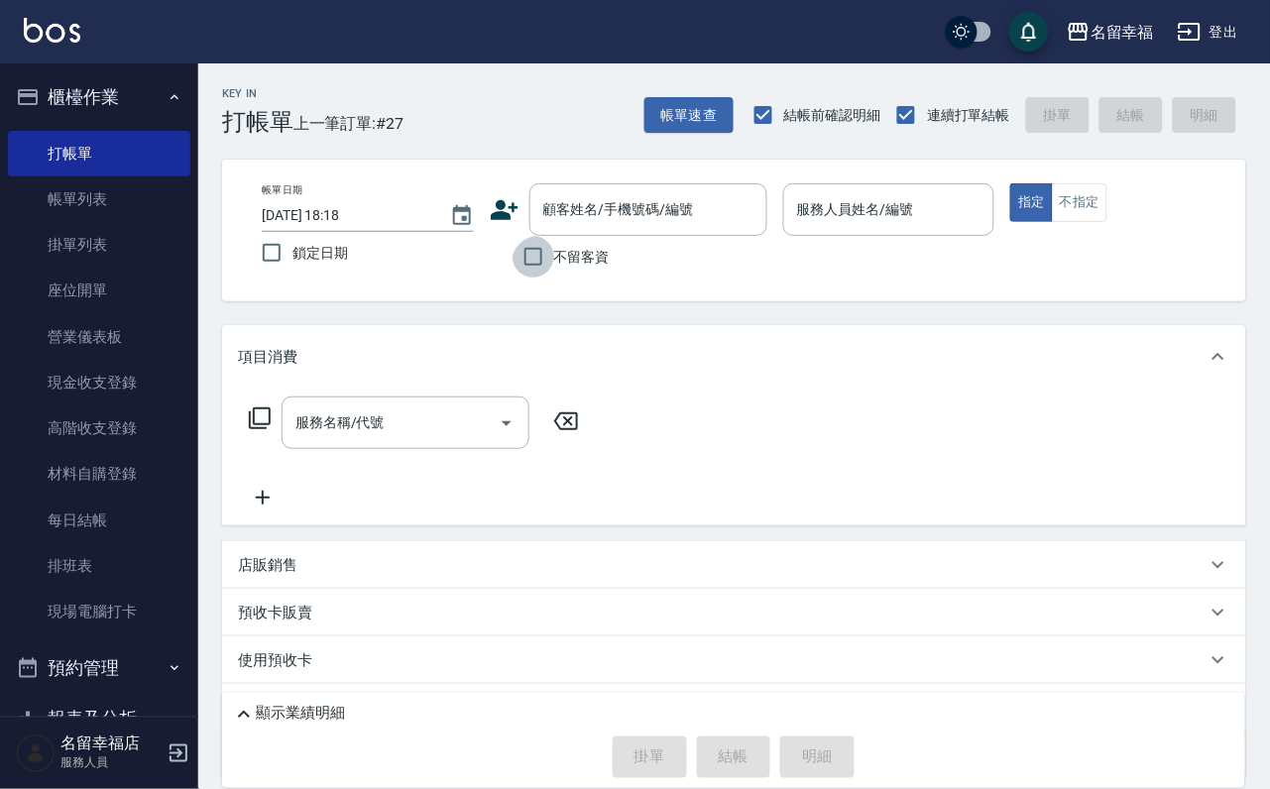
click at [540, 278] on input "不留客資" at bounding box center [534, 257] width 42 height 42
checkbox input "true"
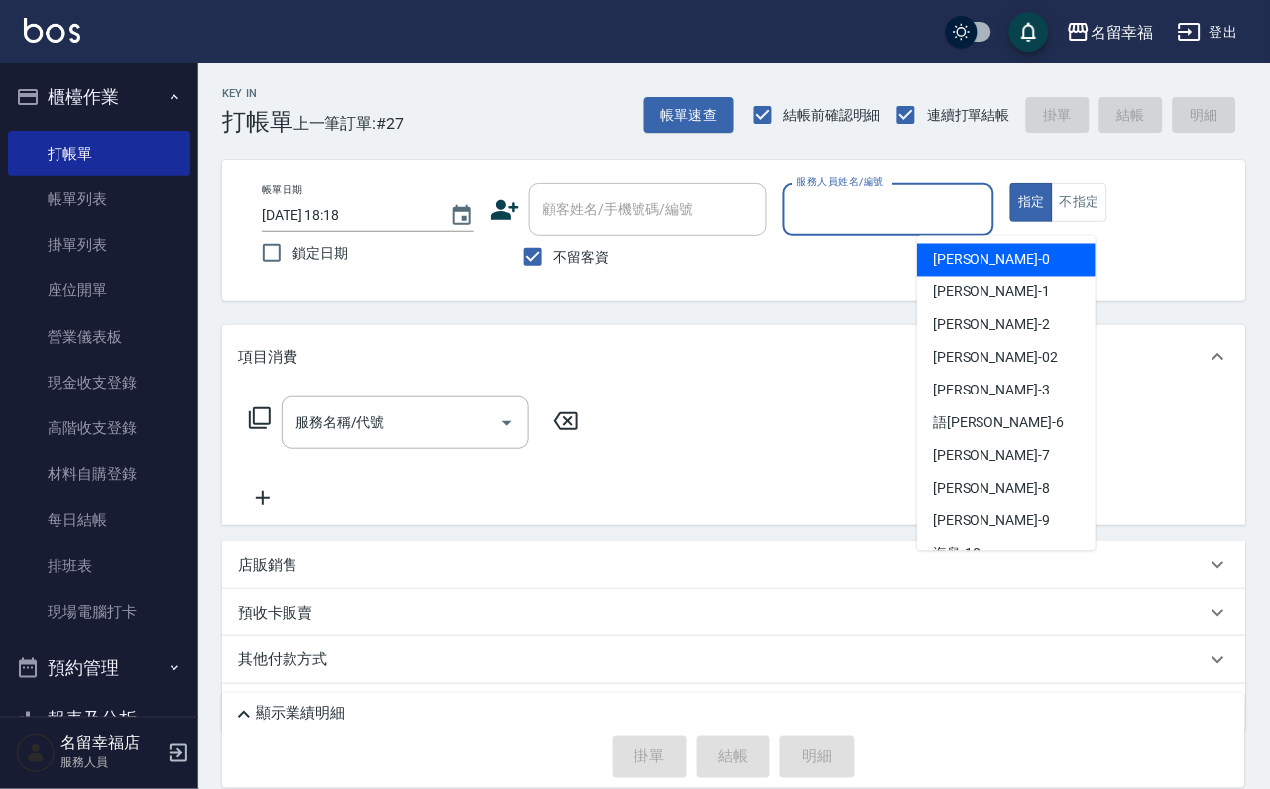
click at [986, 192] on input "服務人員姓名/編號" at bounding box center [889, 209] width 194 height 35
type input "[PERSON_NAME]-3"
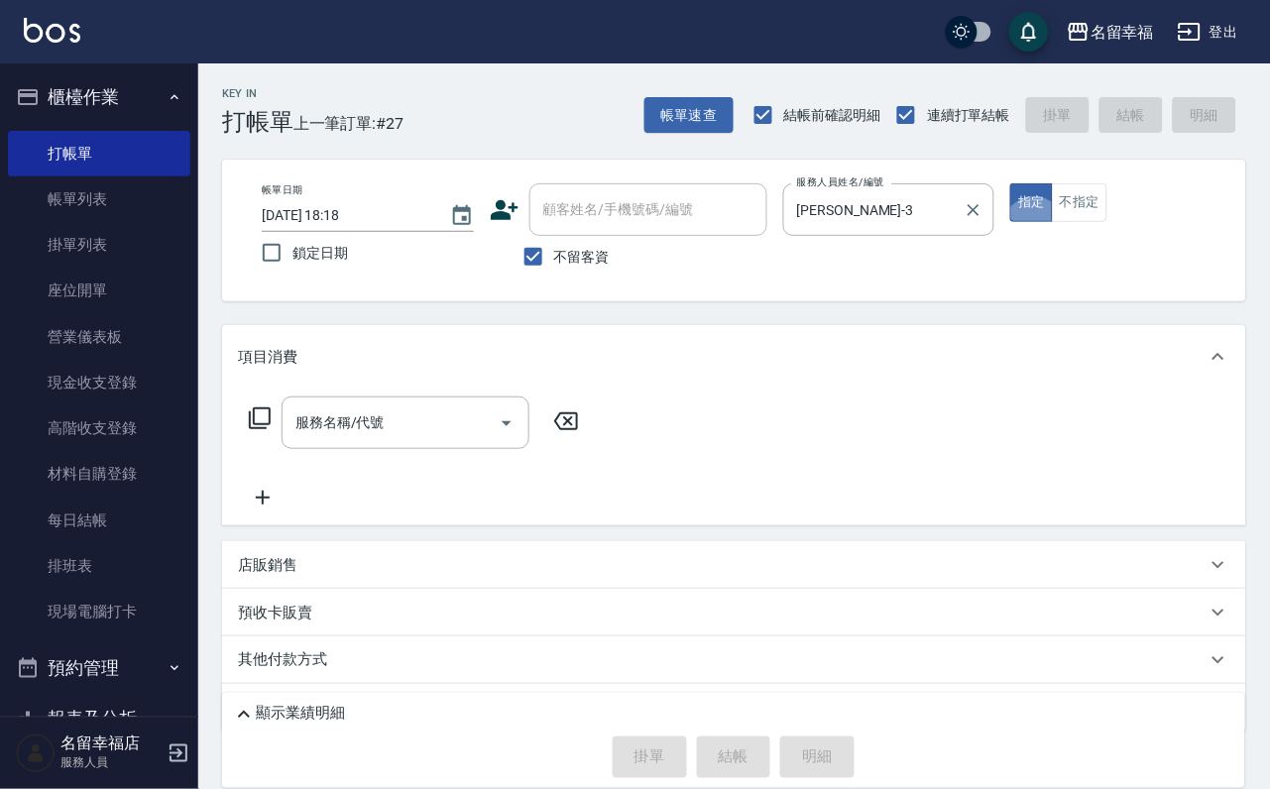
type button "true"
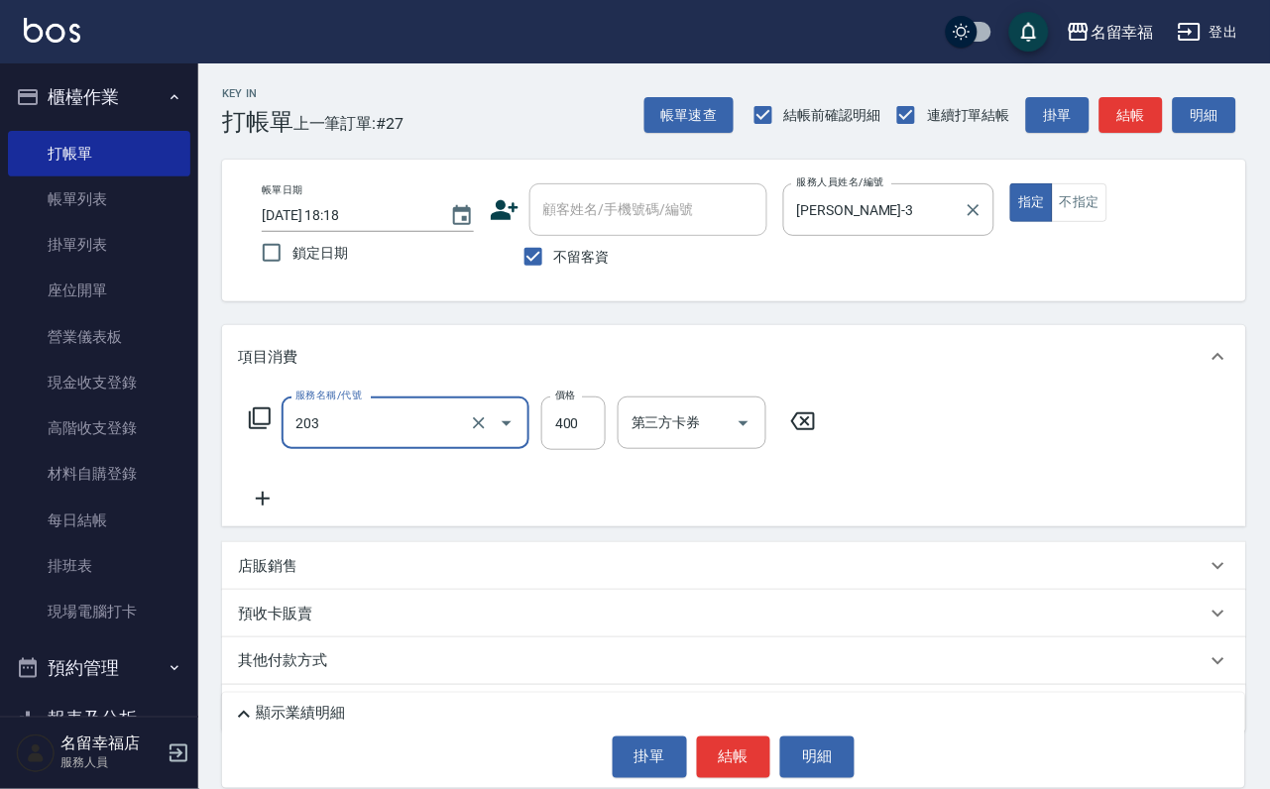
type input "指定單剪(203)"
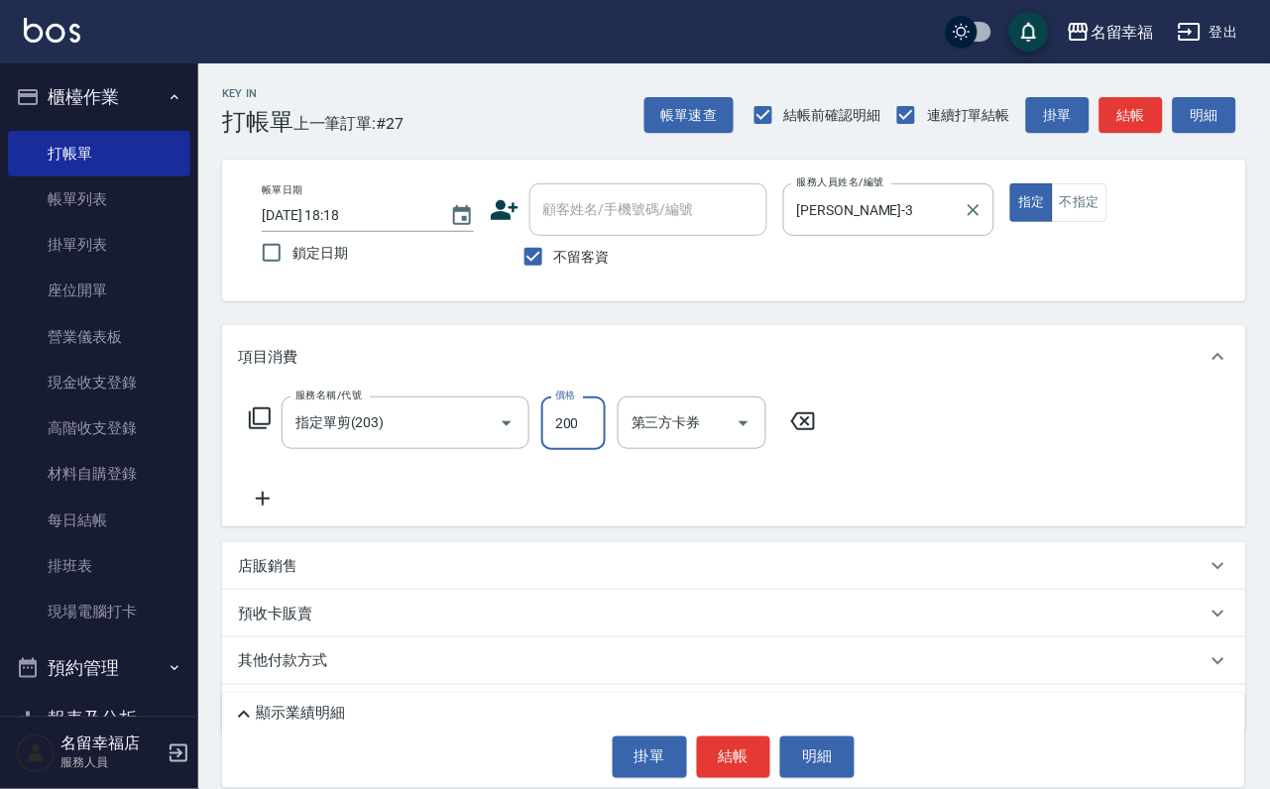
type input "200"
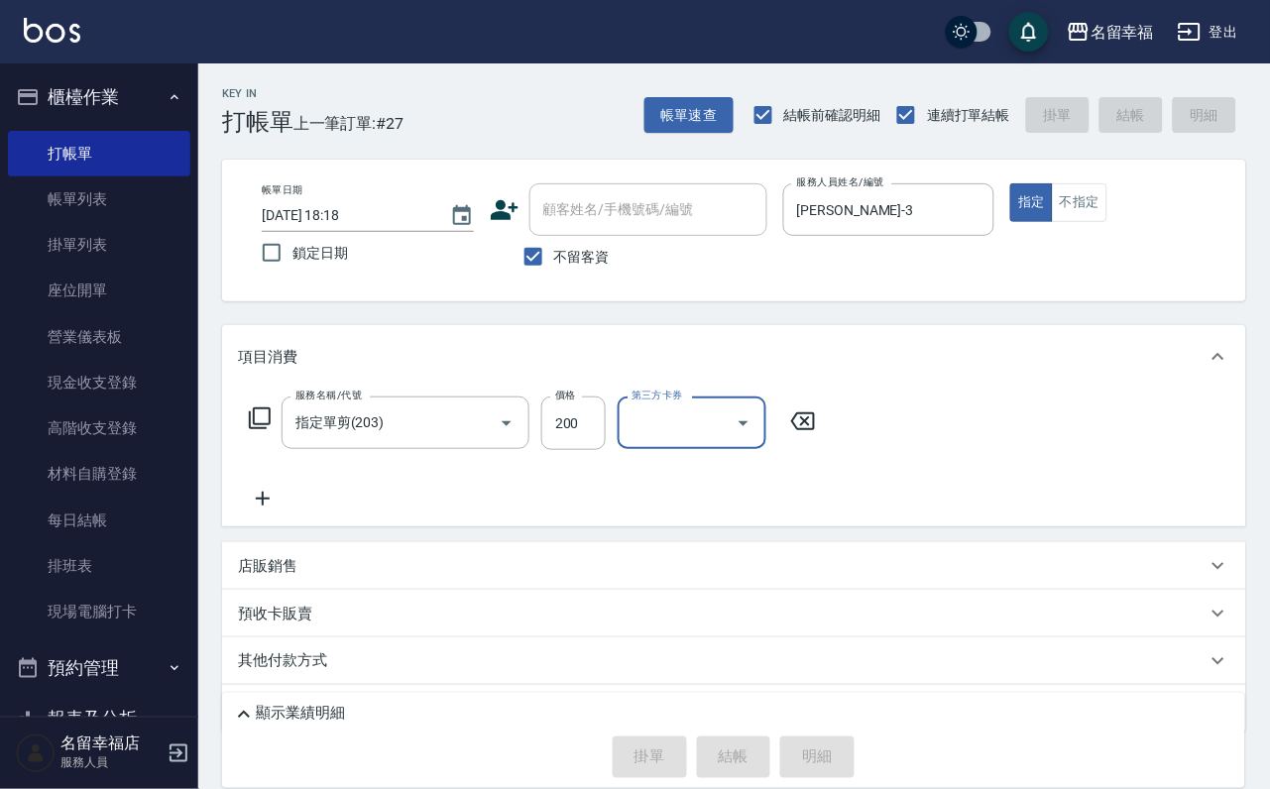
type input "[DATE] 18:24"
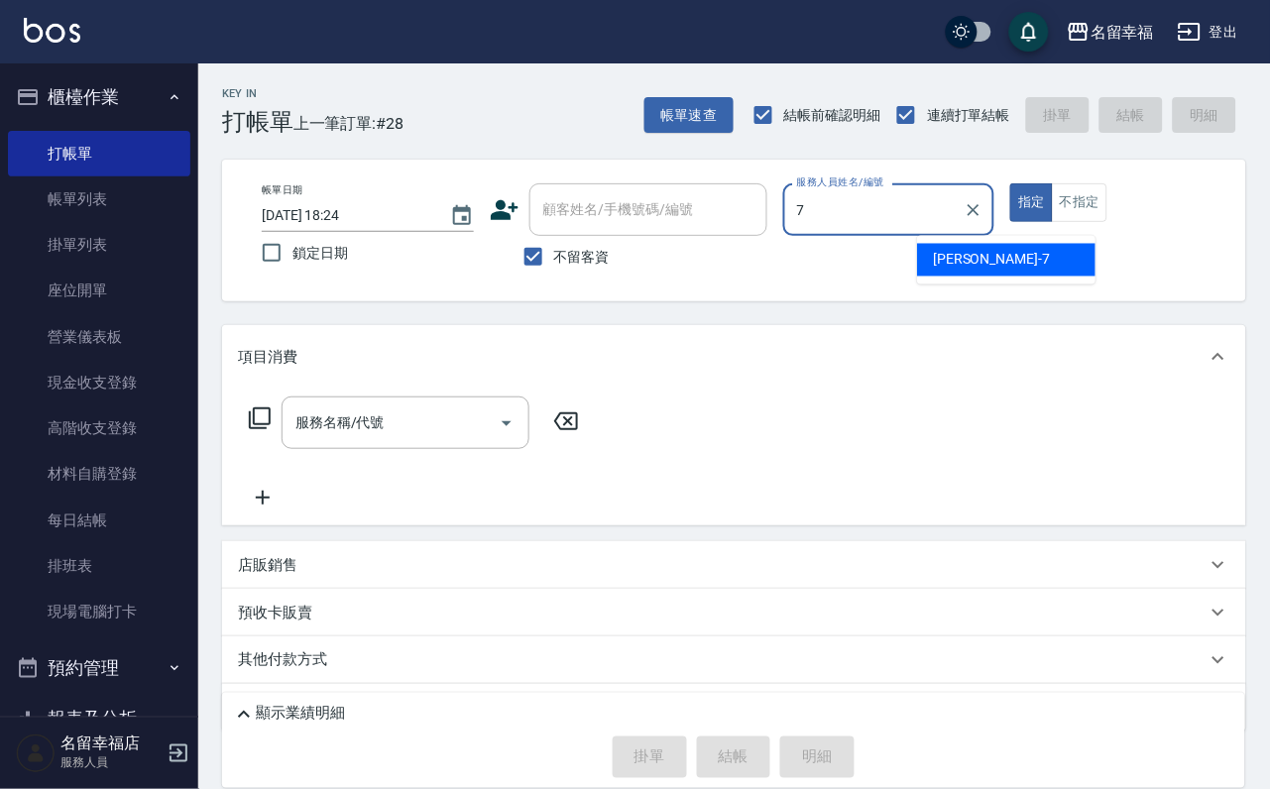
type input "[PERSON_NAME]-7"
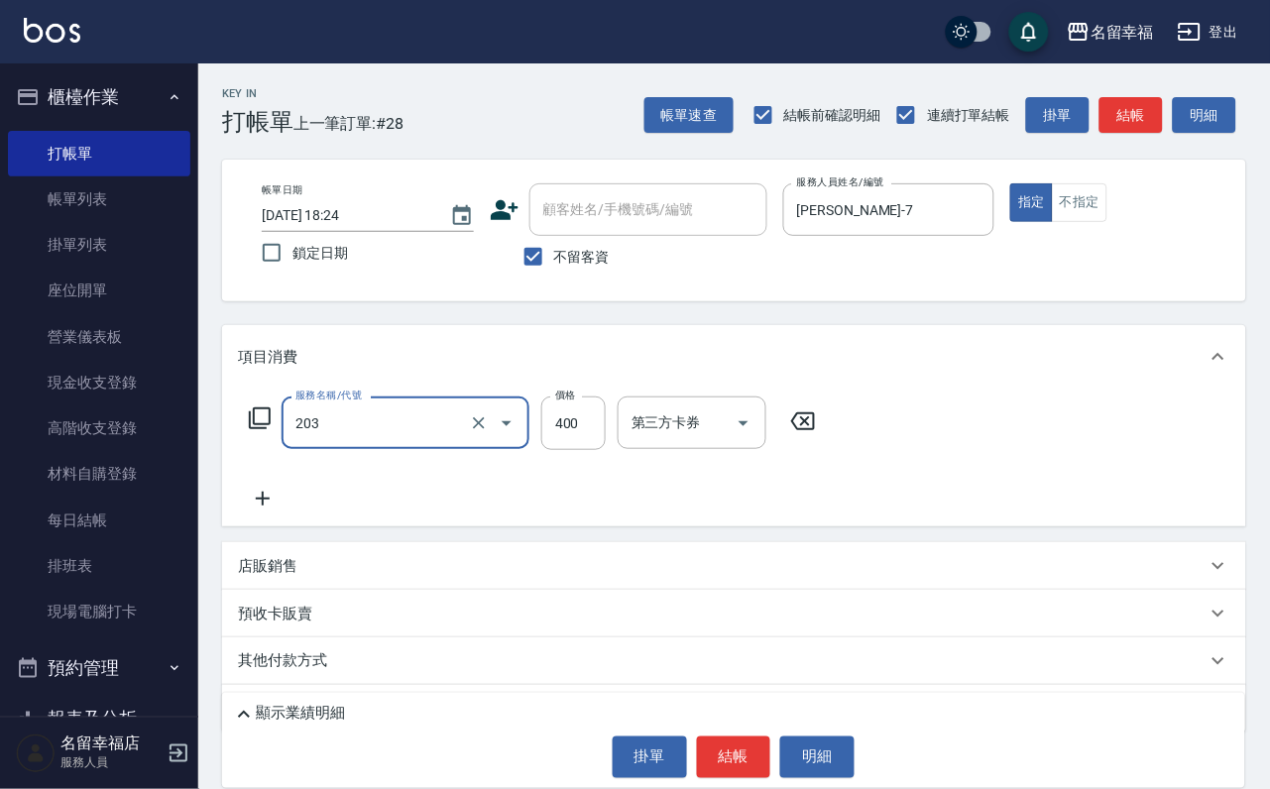
type input "指定單剪(203)"
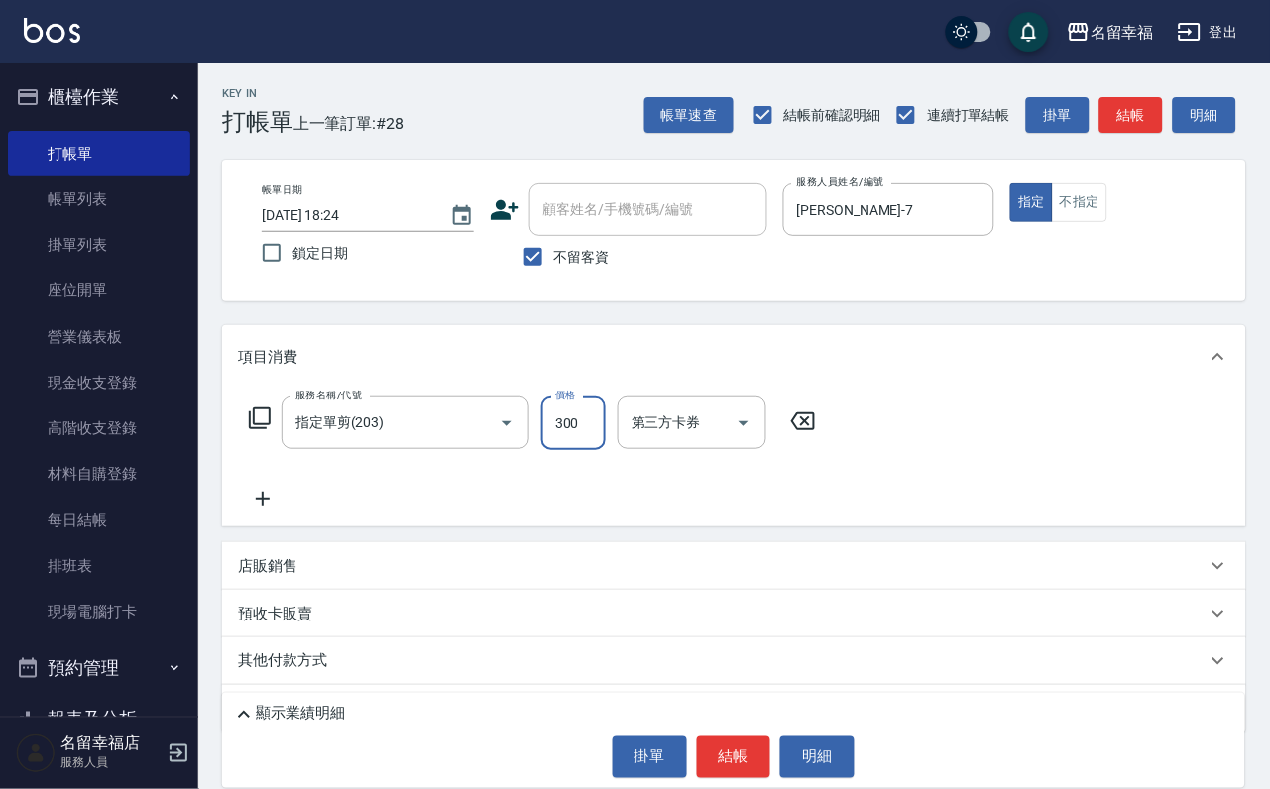
type input "300"
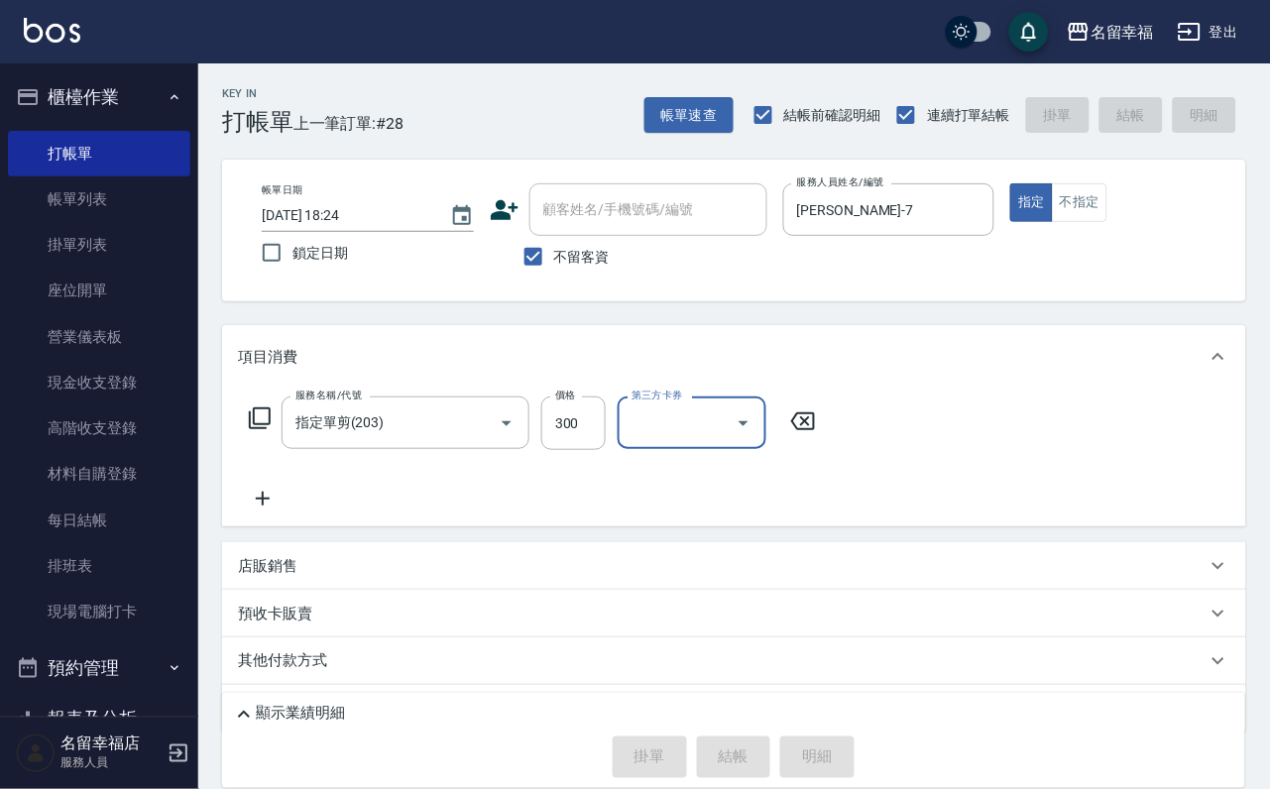
type input "[DATE] 18:25"
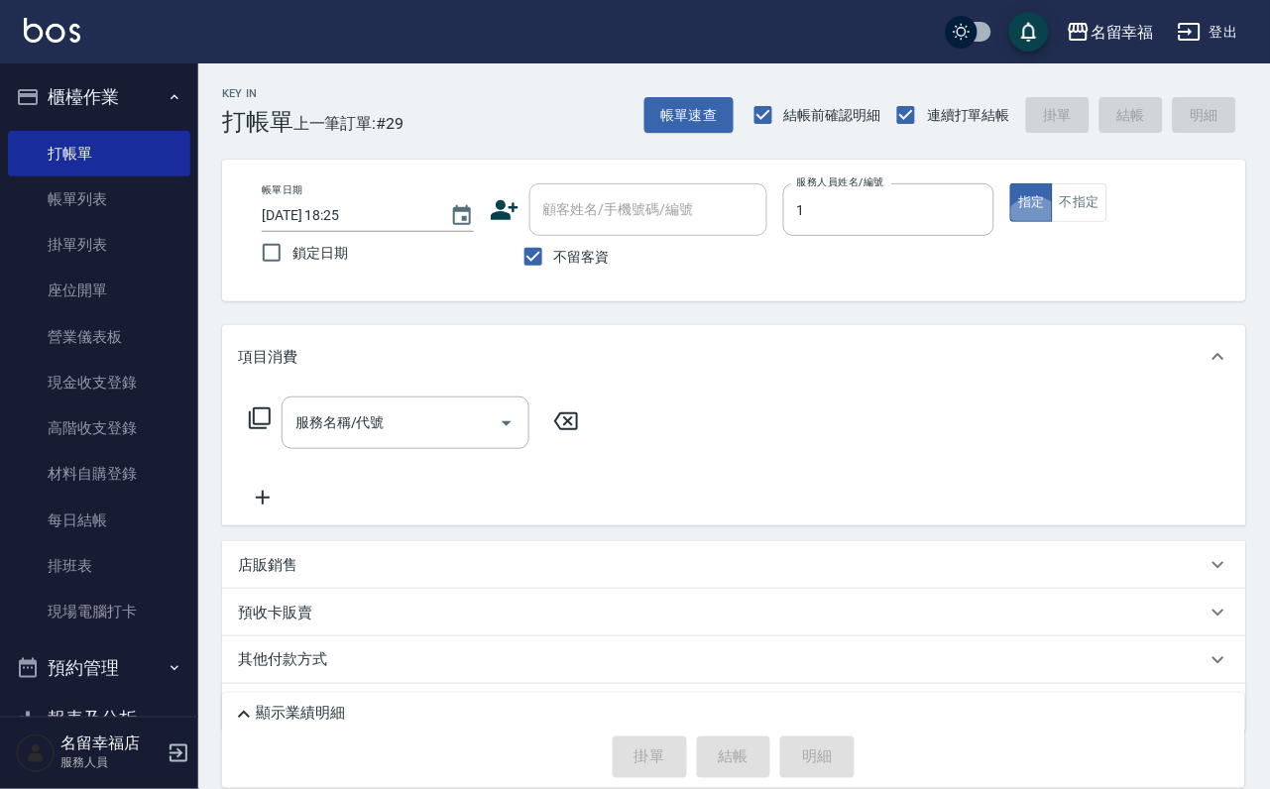
type input "[PERSON_NAME]-1"
click at [476, 470] on div "服務名稱/代號 服務名稱/代號" at bounding box center [414, 453] width 353 height 113
drag, startPoint x: 473, startPoint y: 439, endPoint x: 473, endPoint y: 428, distance: 10.9
click at [473, 428] on input "服務名稱/代號" at bounding box center [390, 422] width 200 height 35
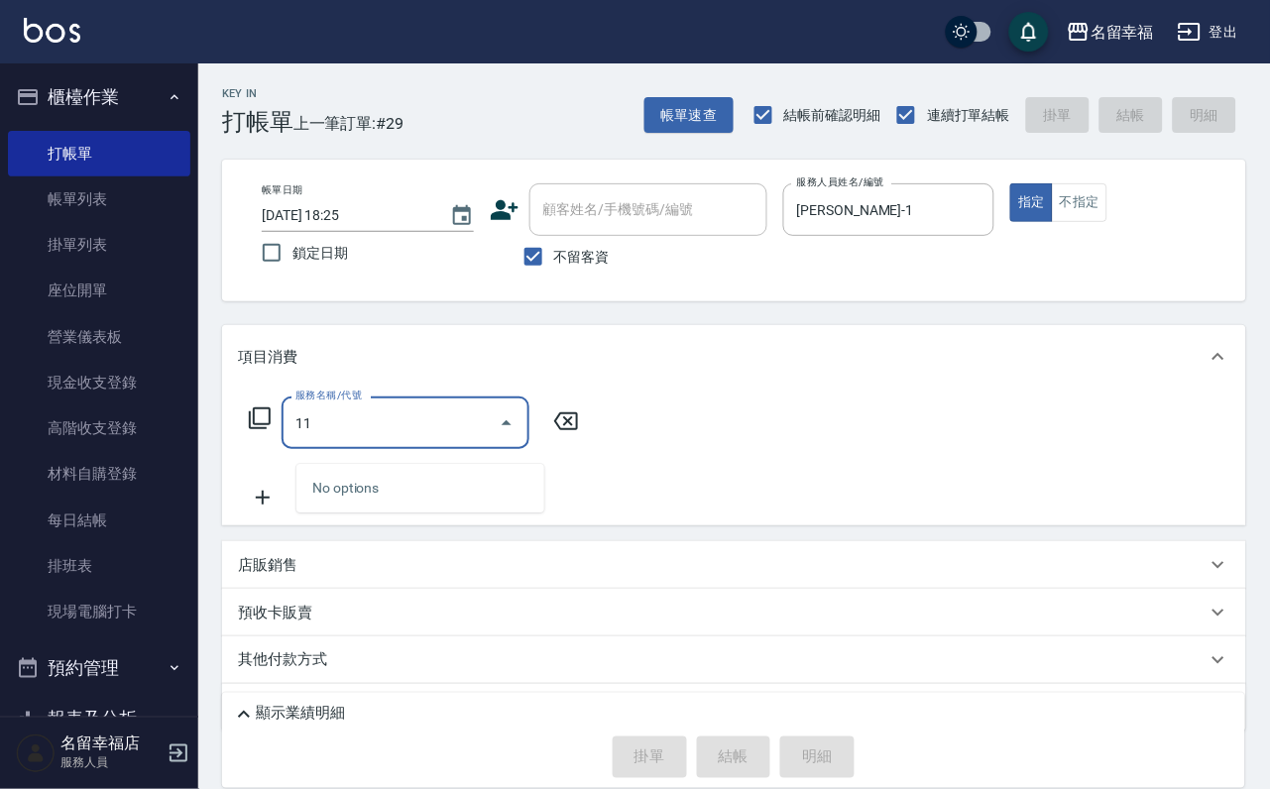
type input "1"
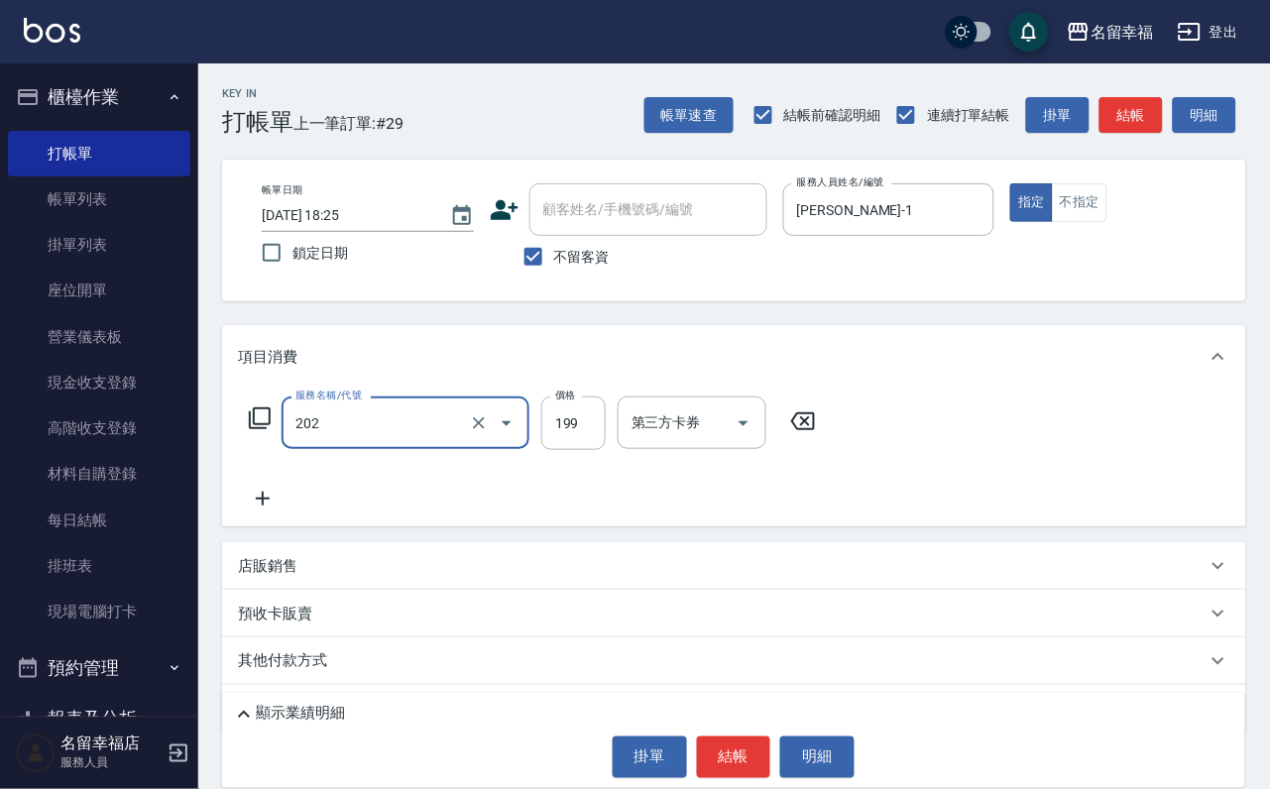
type input "不指定單剪(202)"
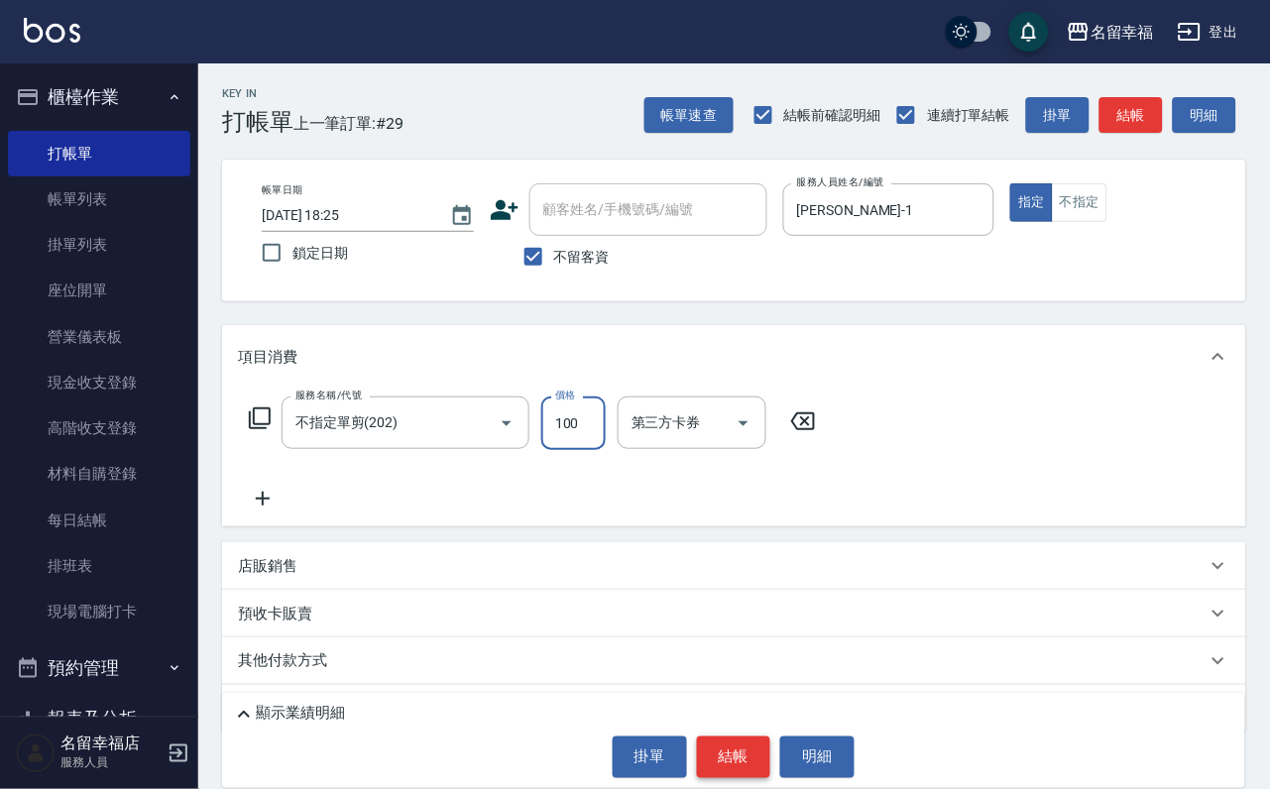
type input "100"
click at [727, 742] on button "結帳" at bounding box center [734, 758] width 74 height 42
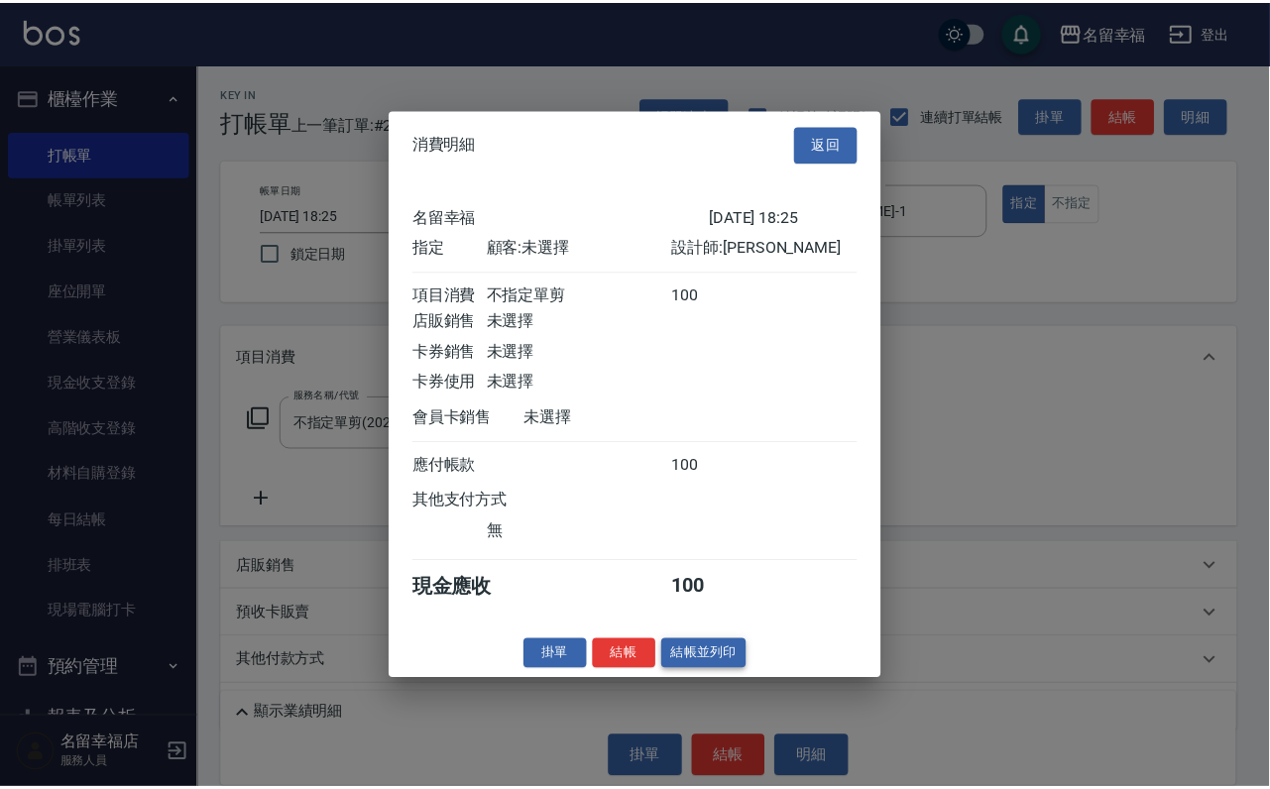
scroll to position [245, 0]
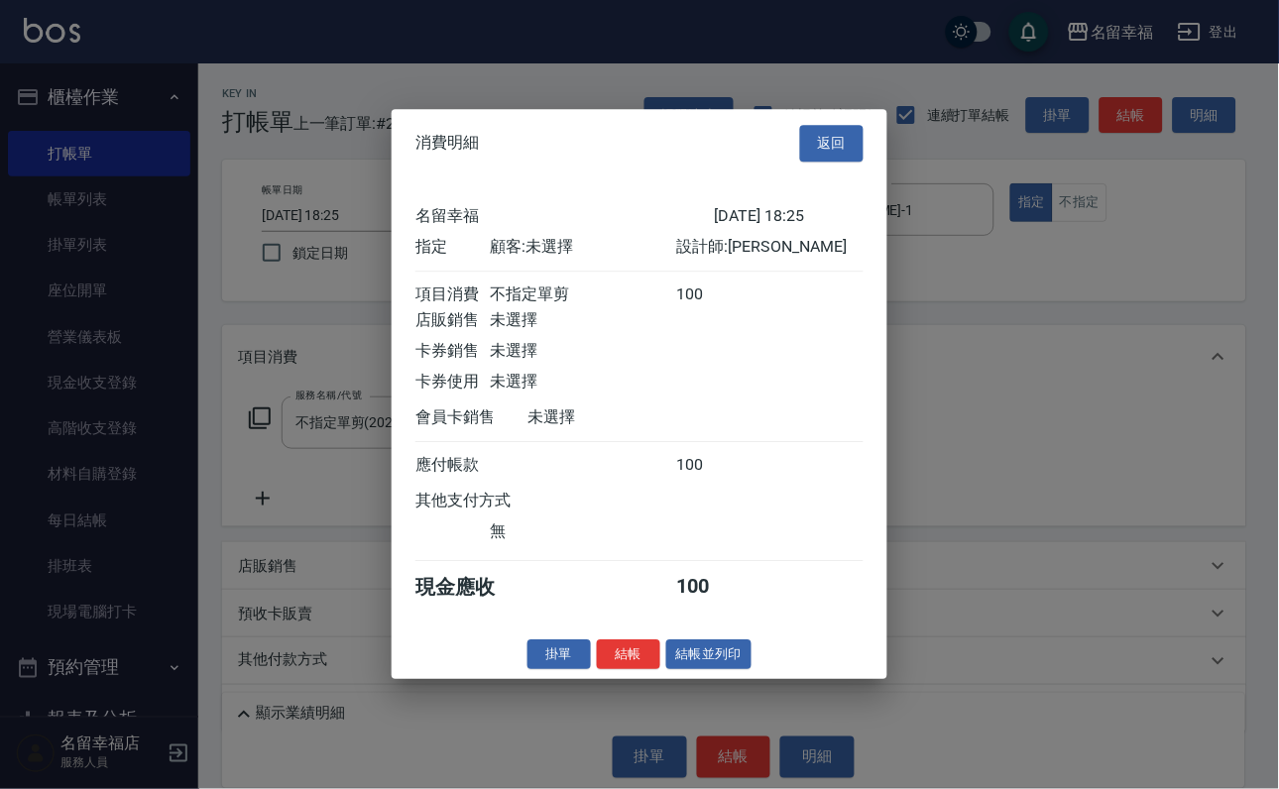
click at [602, 670] on button "結帳" at bounding box center [628, 654] width 63 height 31
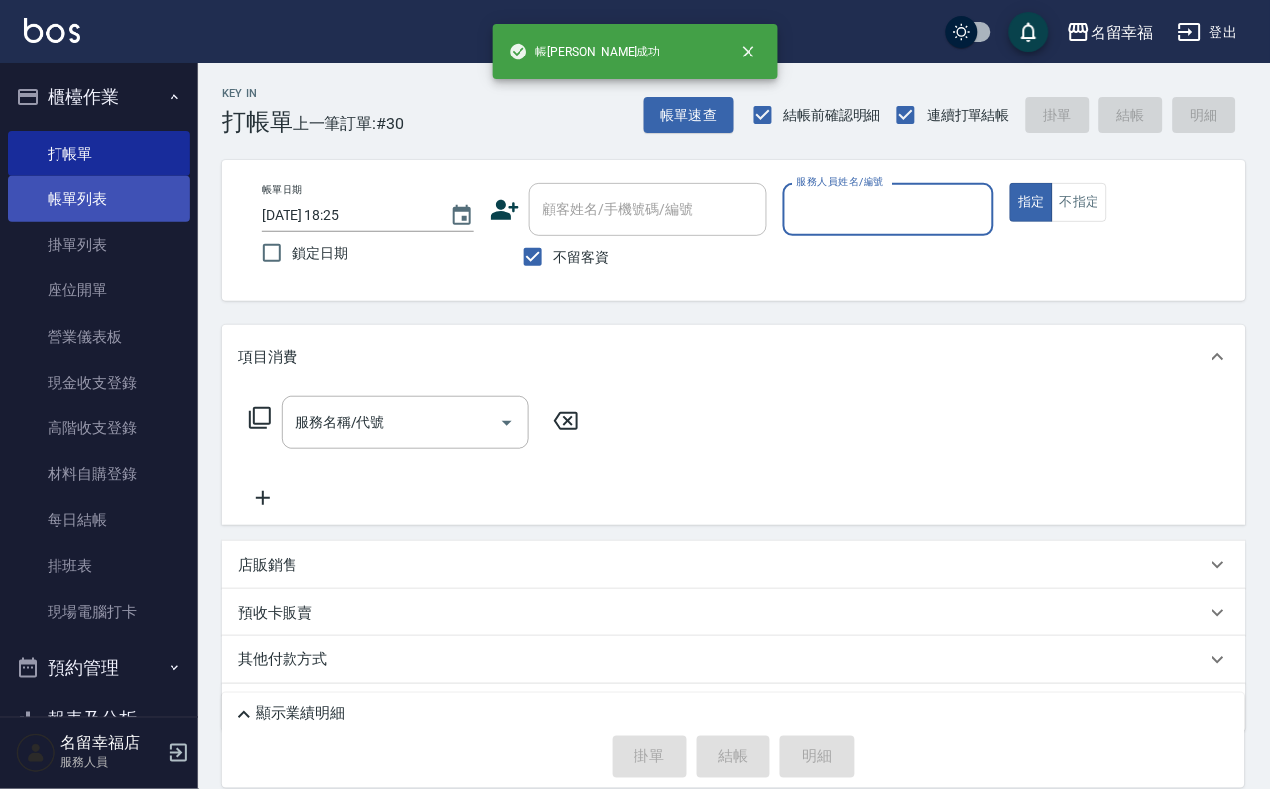
click at [86, 213] on link "帳單列表" at bounding box center [99, 199] width 182 height 46
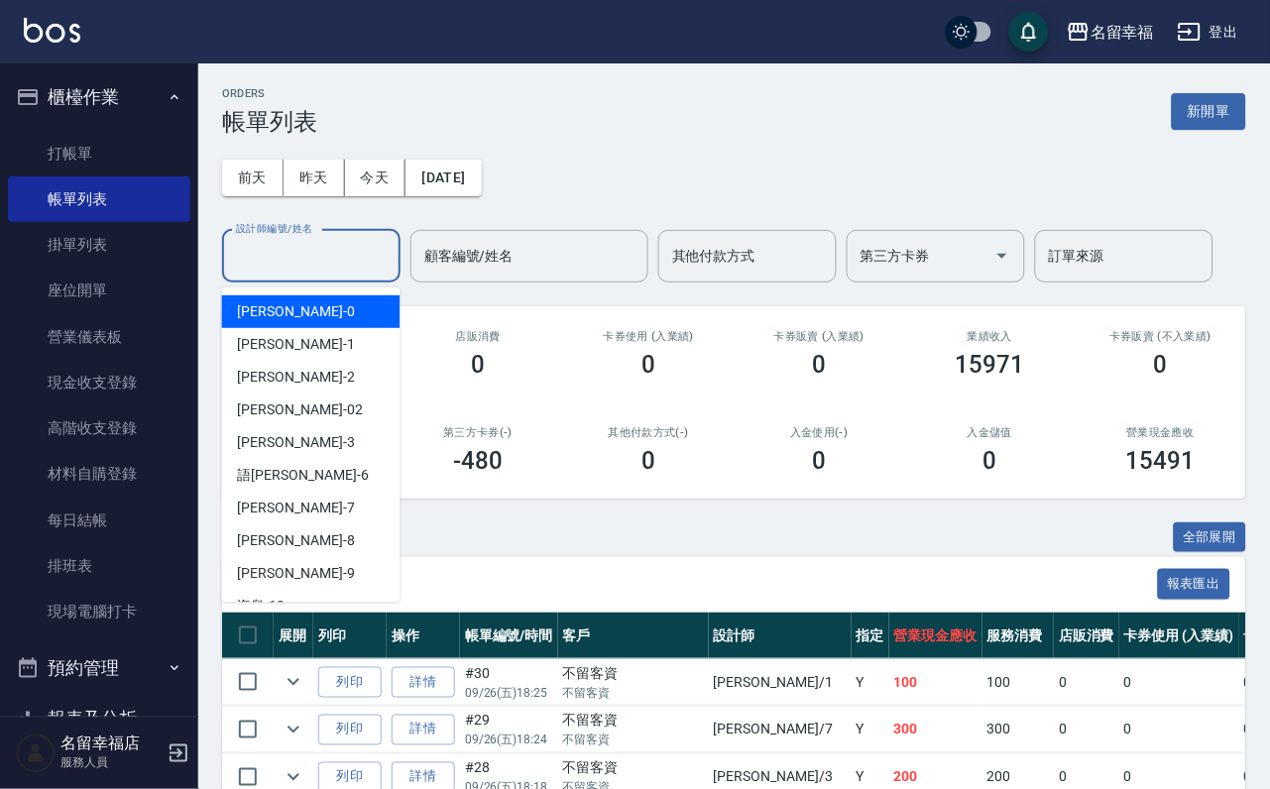
click at [304, 256] on div "設計師編號/姓名 設計師編號/姓名" at bounding box center [311, 256] width 178 height 53
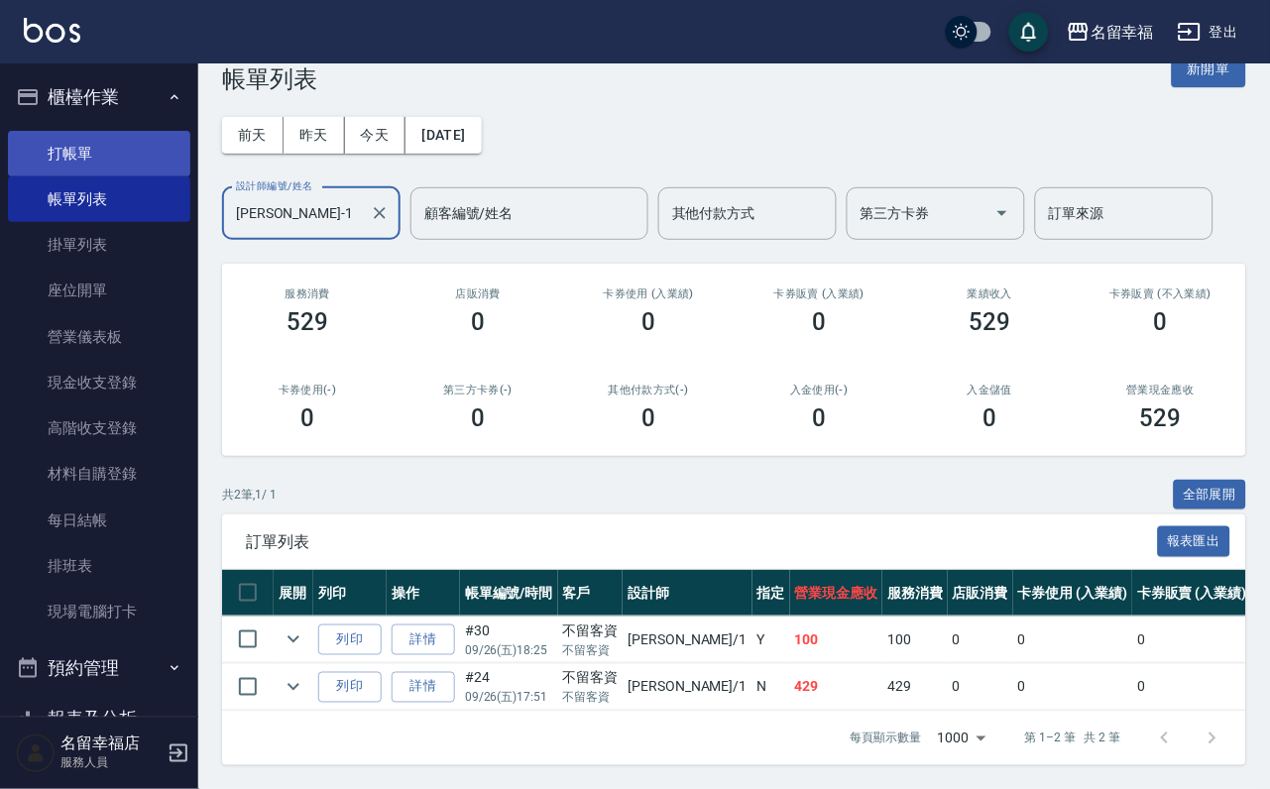
scroll to position [19, 0]
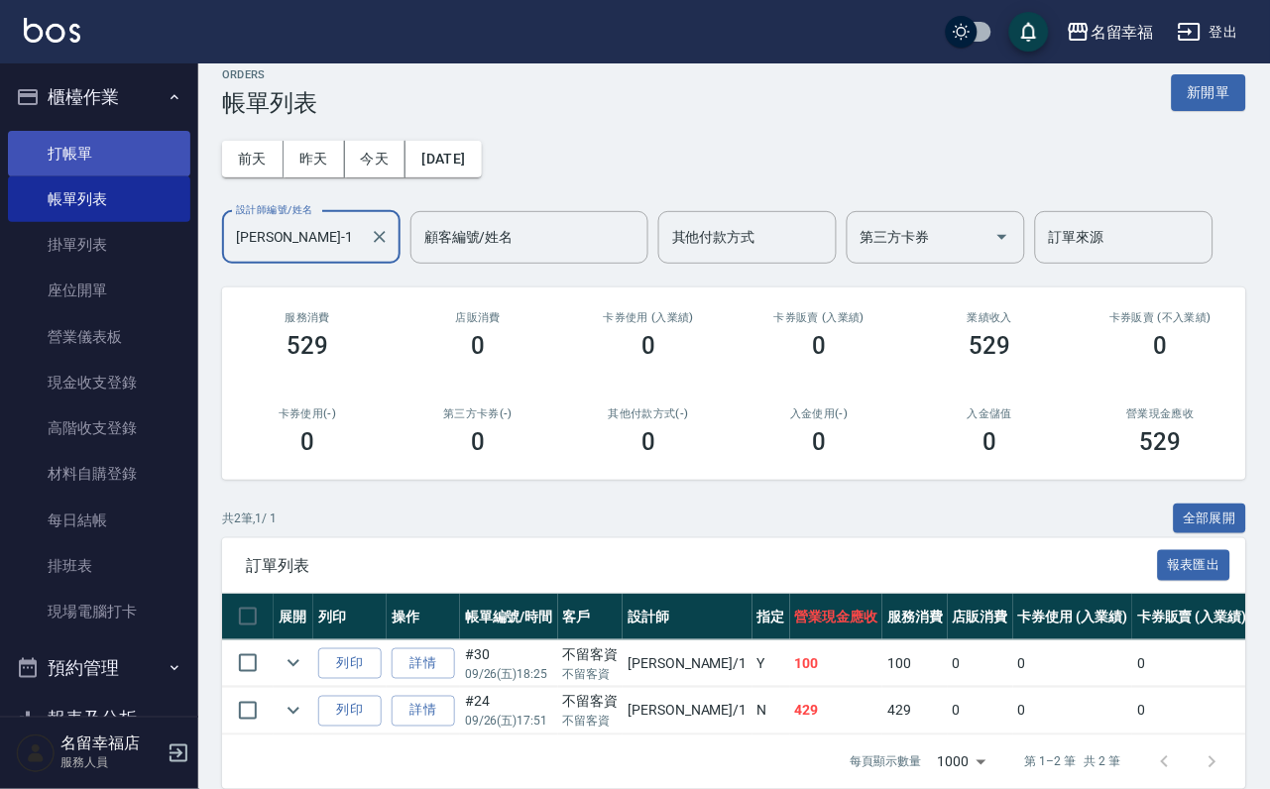
type input "[PERSON_NAME]-1"
click at [93, 156] on link "打帳單" at bounding box center [99, 154] width 182 height 46
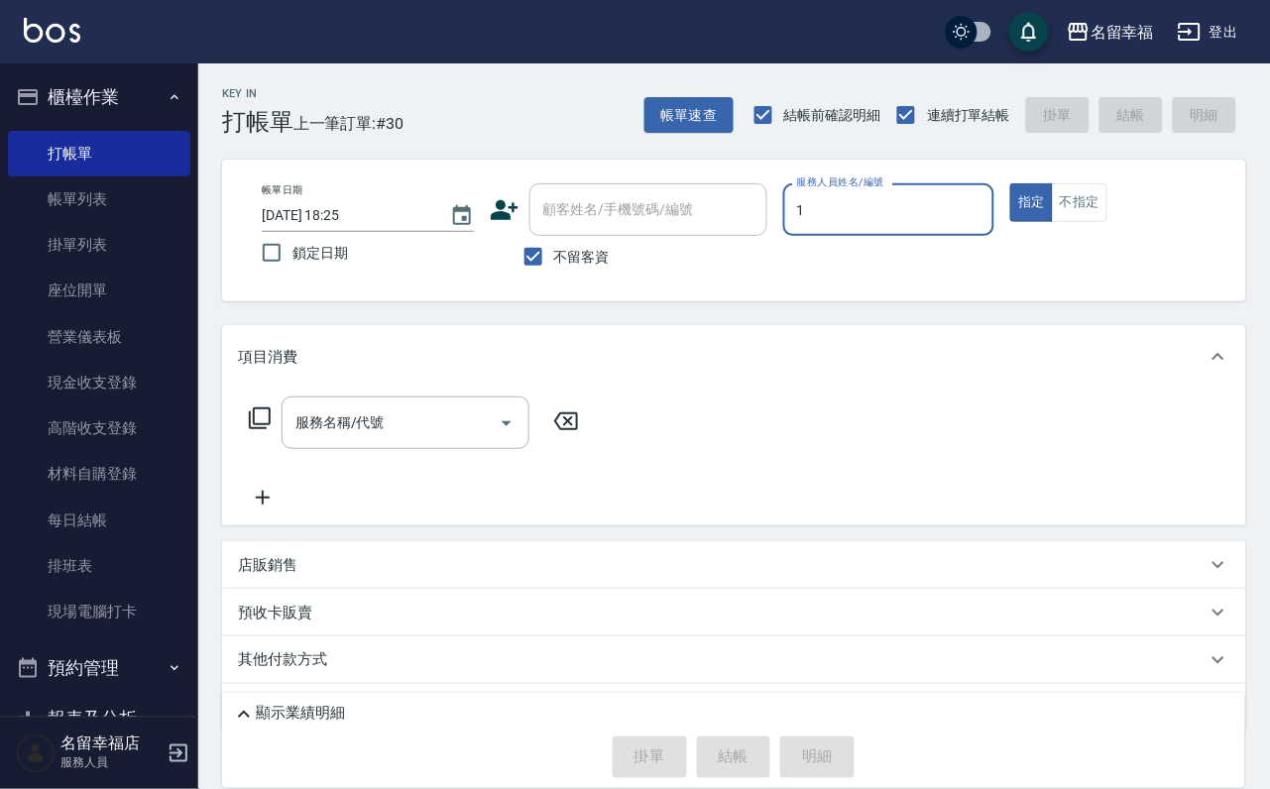
type input "[PERSON_NAME]-1"
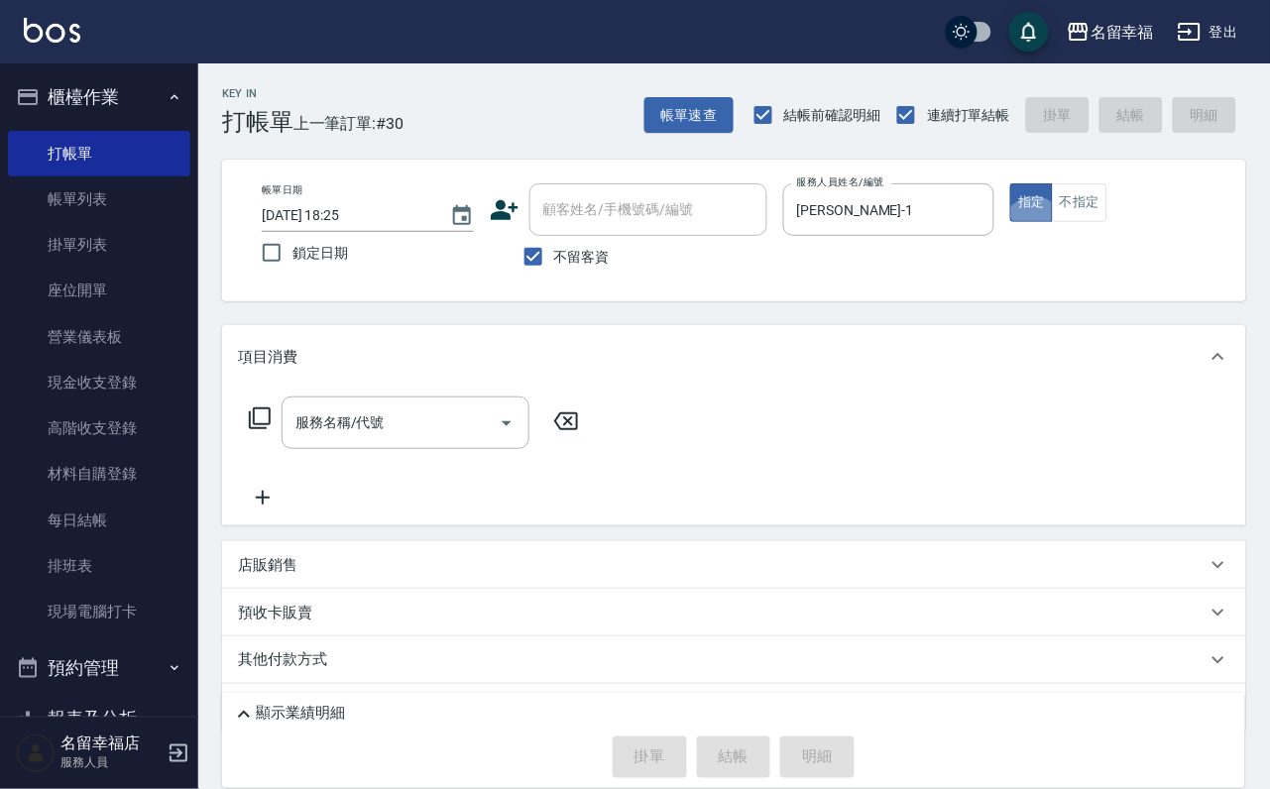
type button "true"
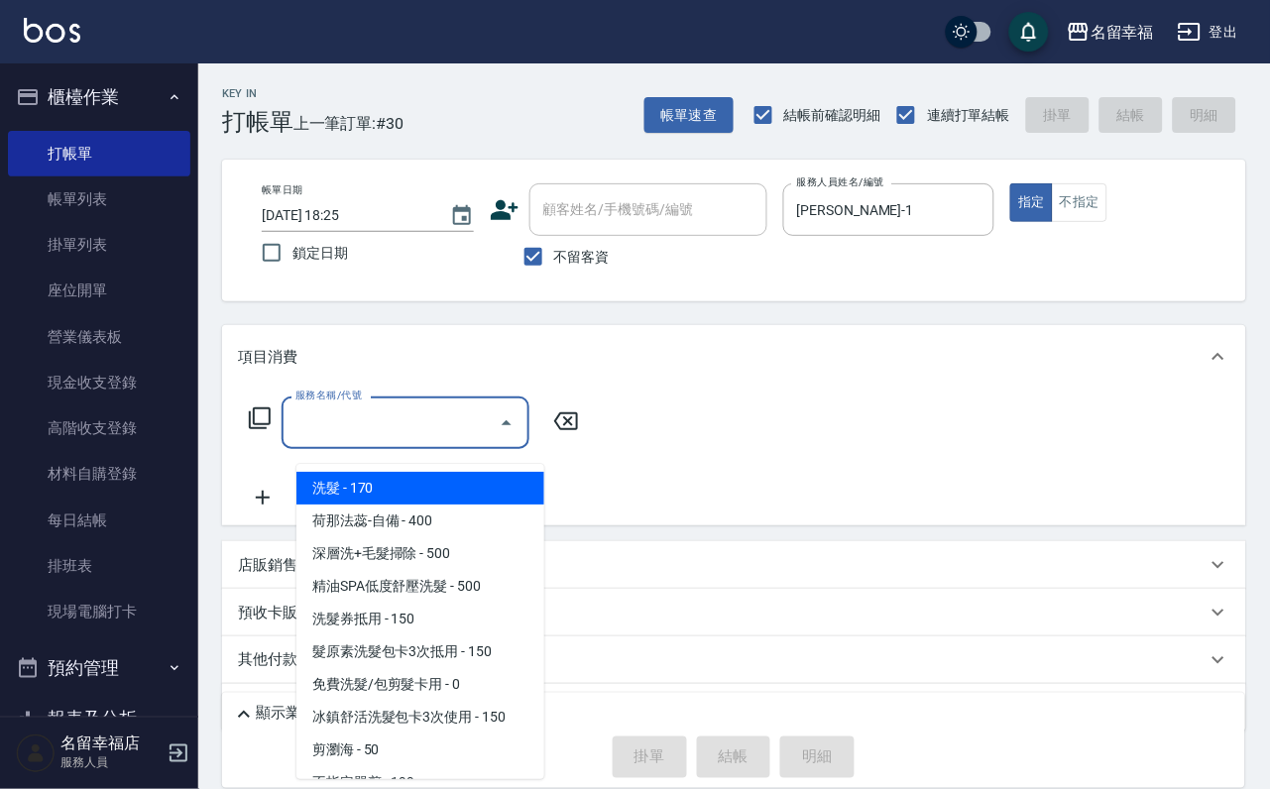
drag, startPoint x: 448, startPoint y: 433, endPoint x: 515, endPoint y: 475, distance: 78.4
click at [448, 435] on input "服務名稱/代號" at bounding box center [390, 422] width 200 height 35
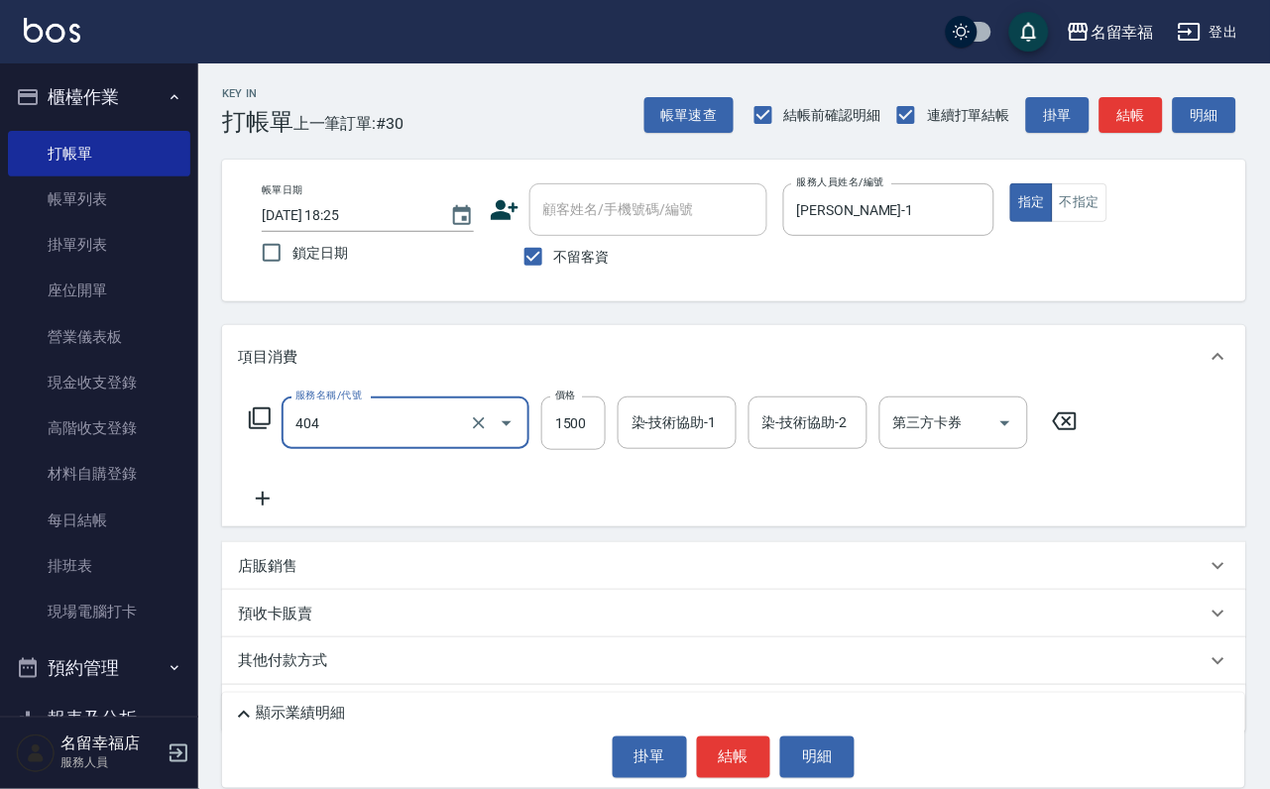
type input "設計染髮(404)"
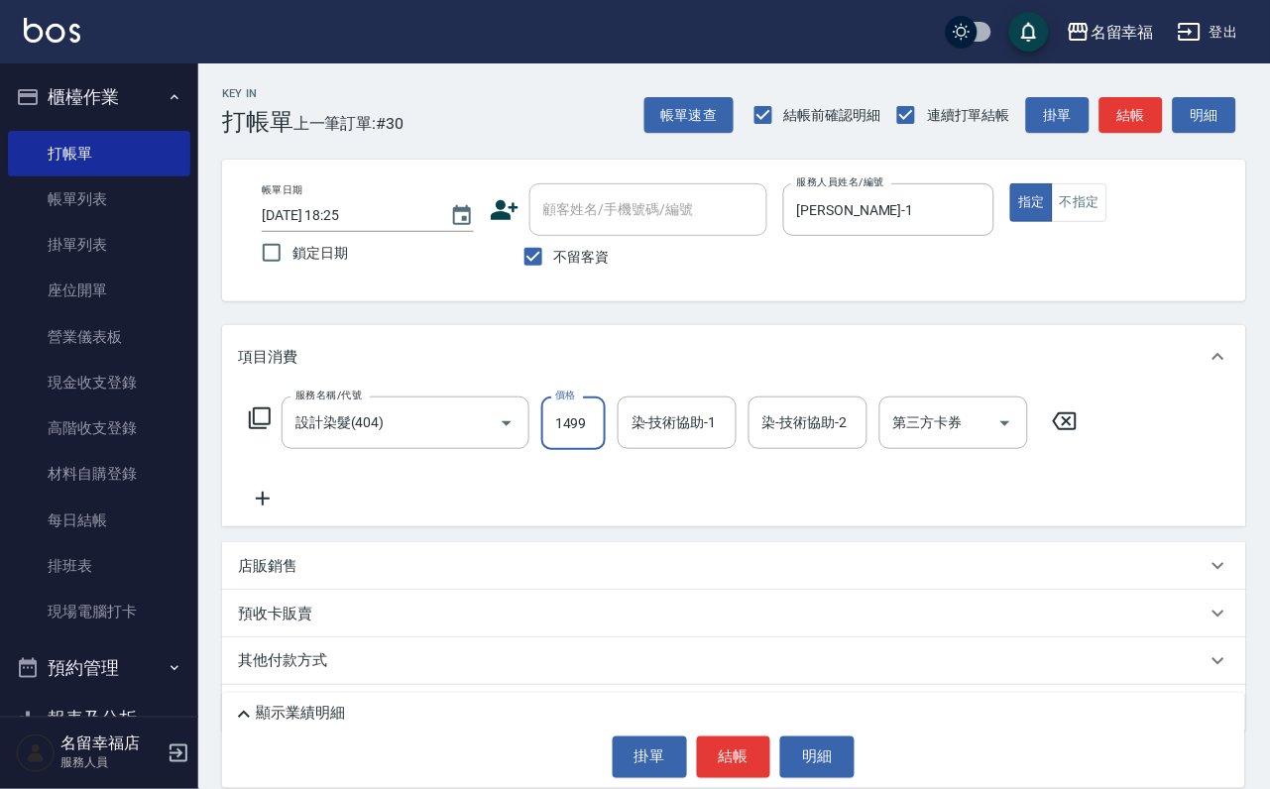
scroll to position [0, 1]
type input "1499"
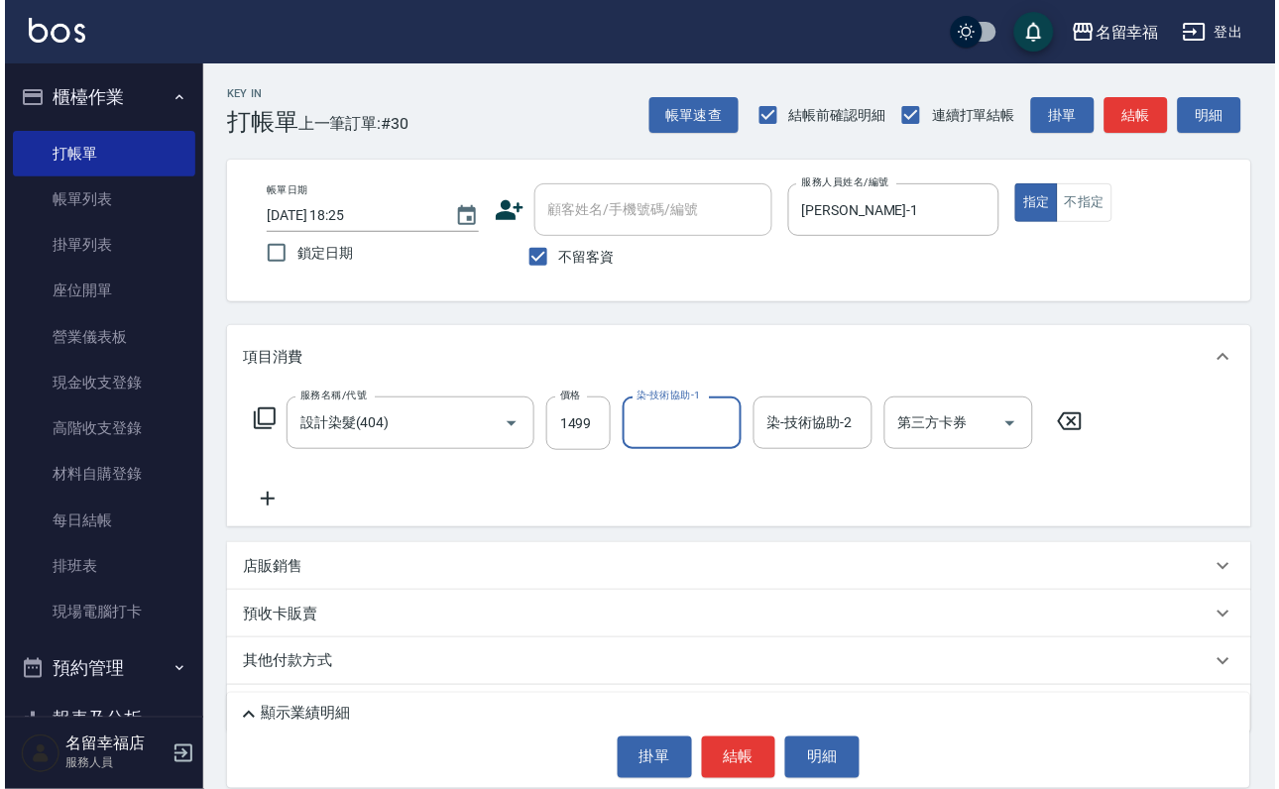
scroll to position [0, 0]
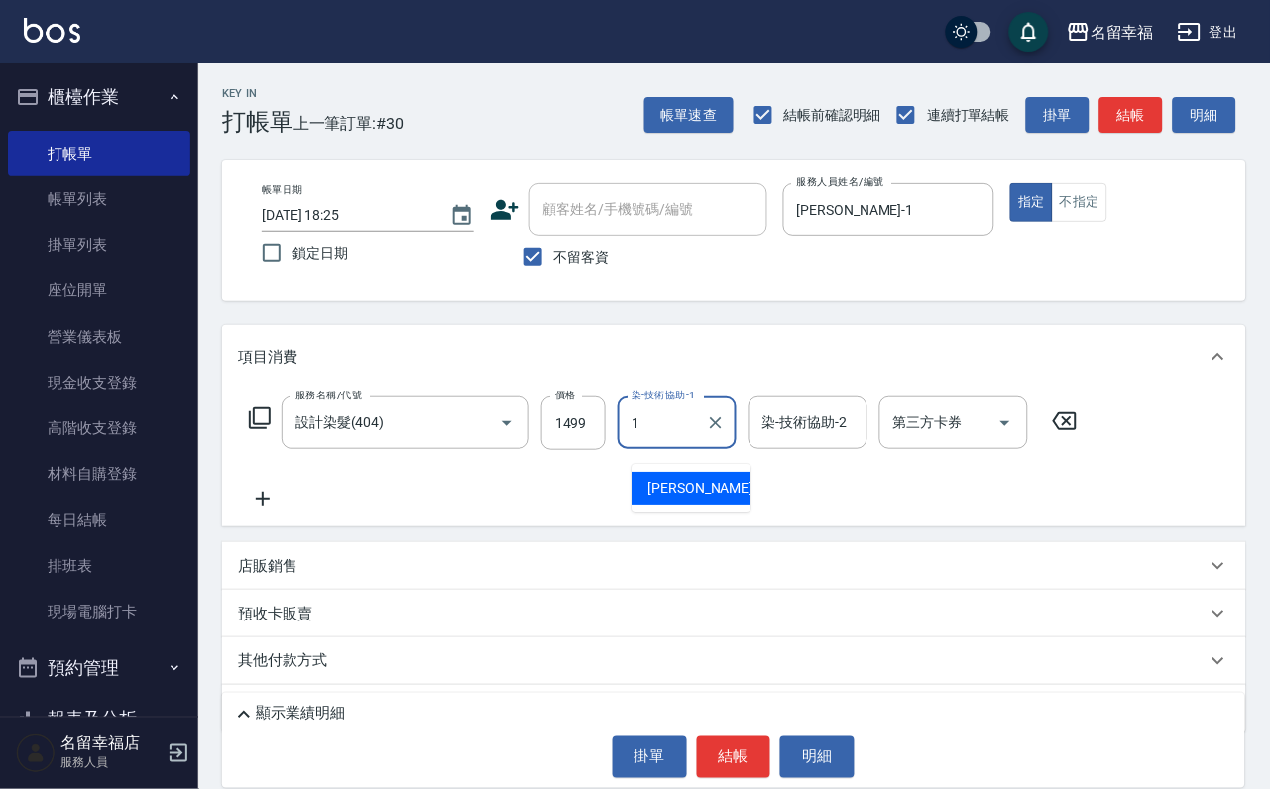
type input "[PERSON_NAME]-1"
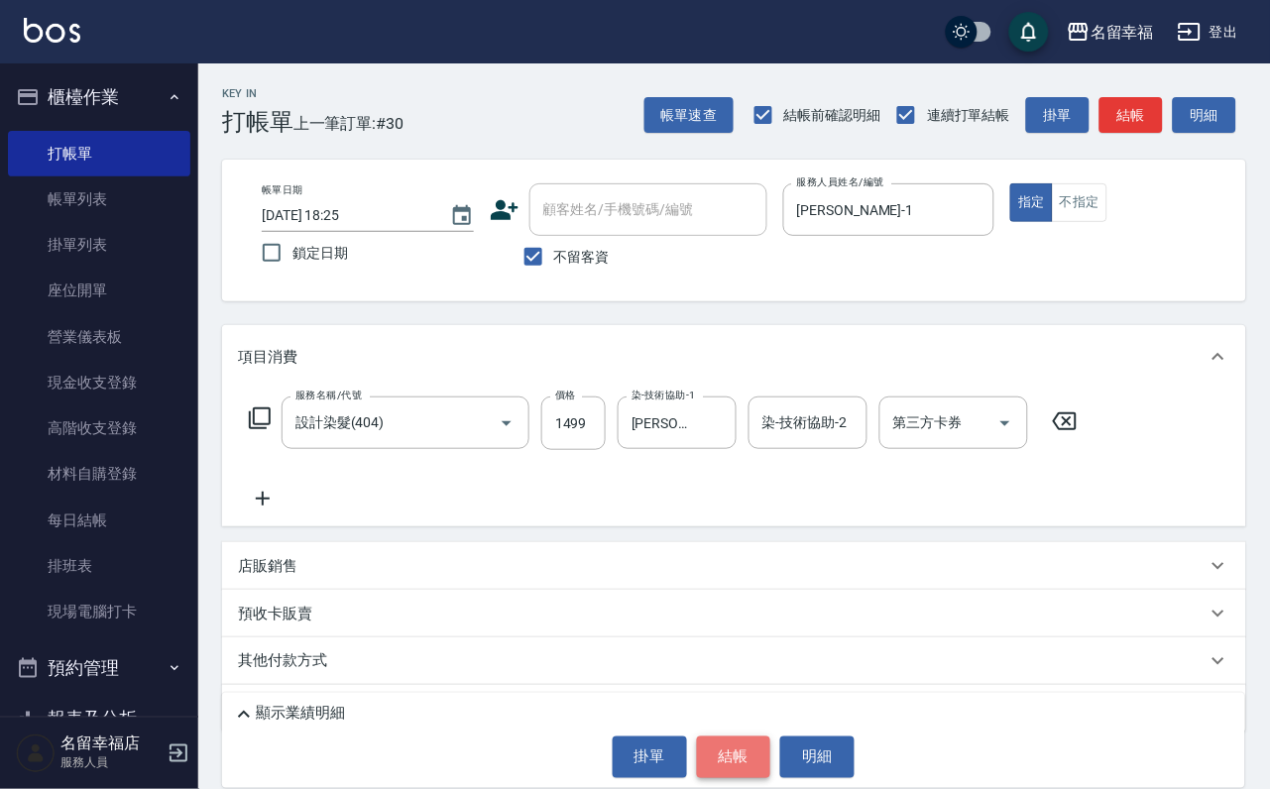
click at [738, 752] on button "結帳" at bounding box center [734, 758] width 74 height 42
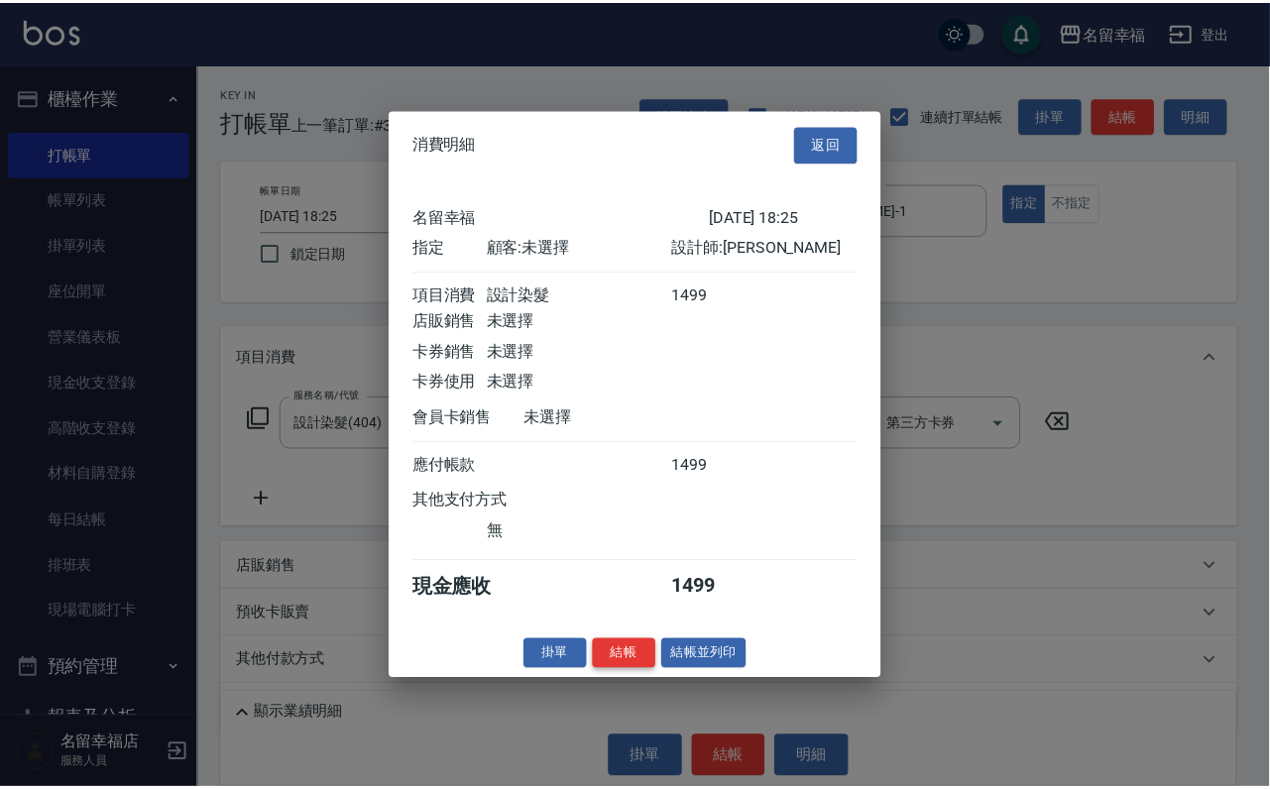
scroll to position [245, 0]
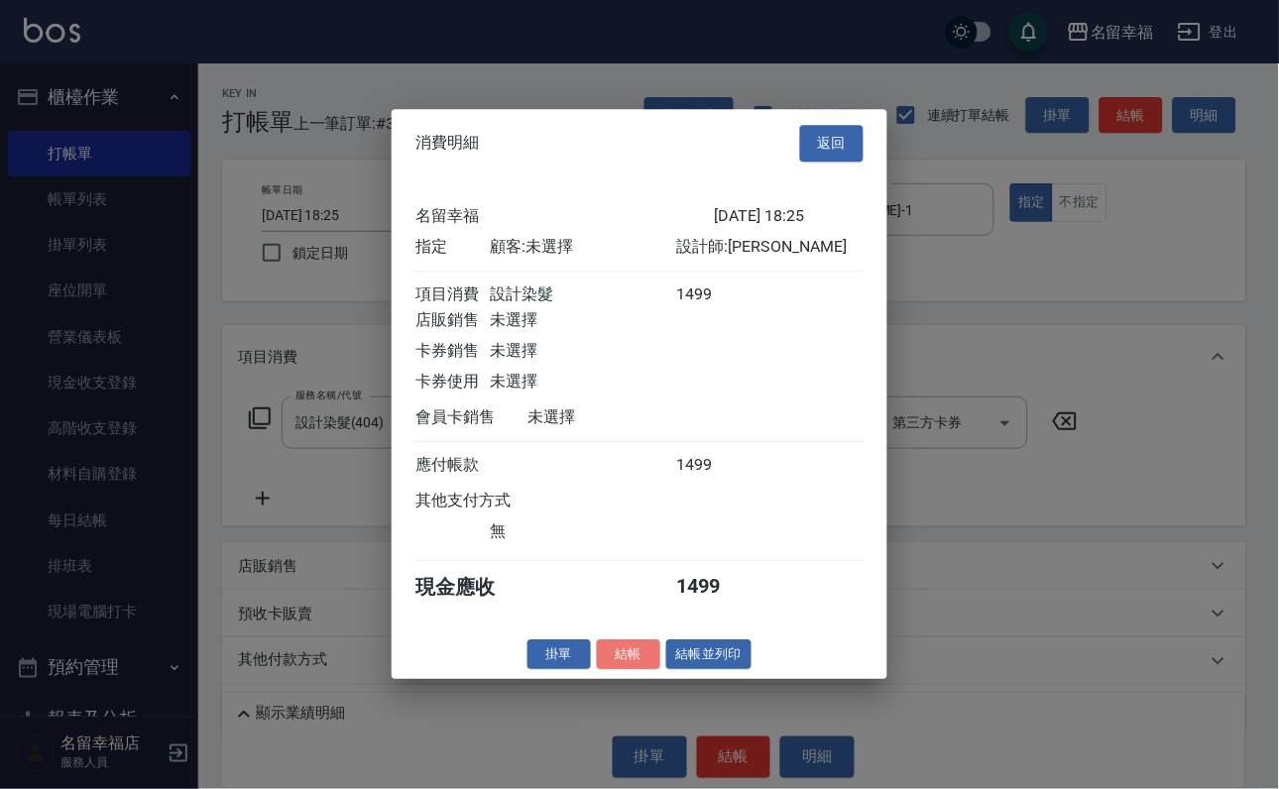
drag, startPoint x: 606, startPoint y: 755, endPoint x: 597, endPoint y: 745, distance: 14.1
click at [600, 670] on button "結帳" at bounding box center [628, 654] width 63 height 31
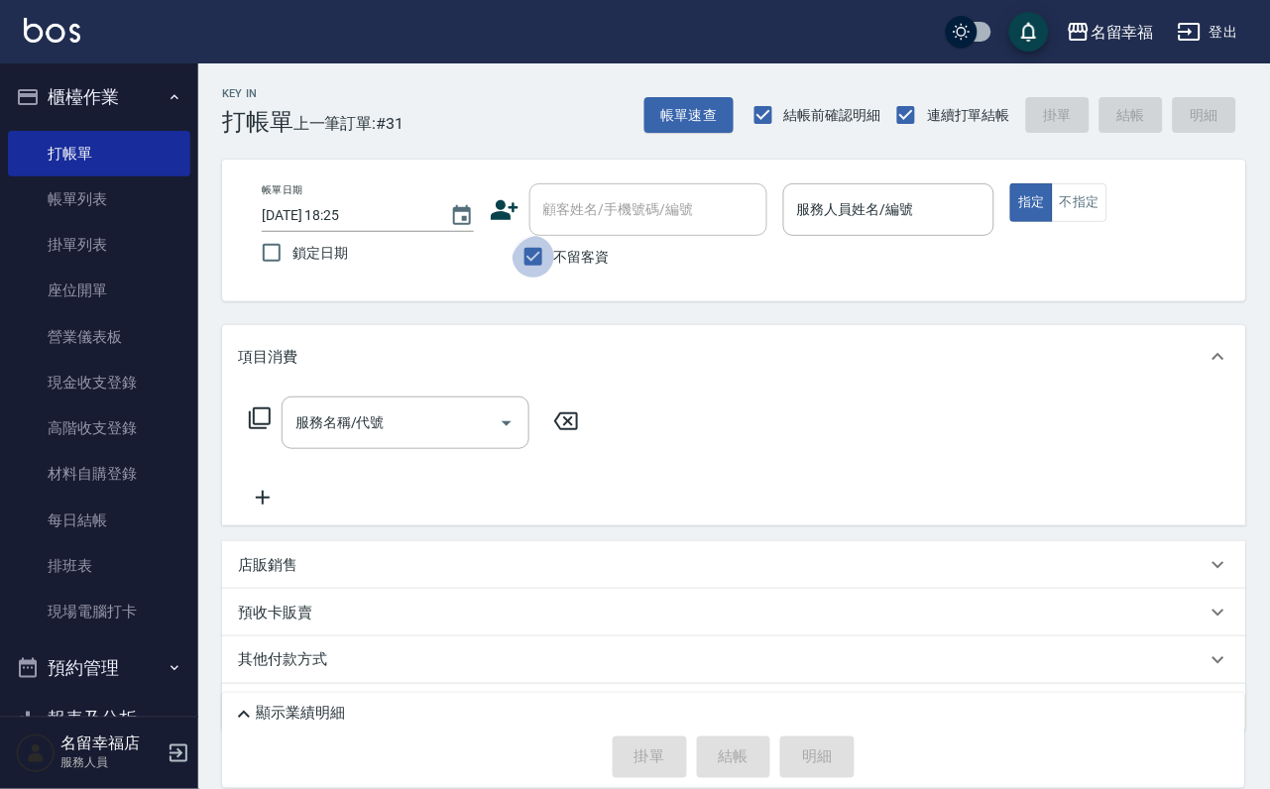
click at [548, 274] on input "不留客資" at bounding box center [534, 257] width 42 height 42
checkbox input "false"
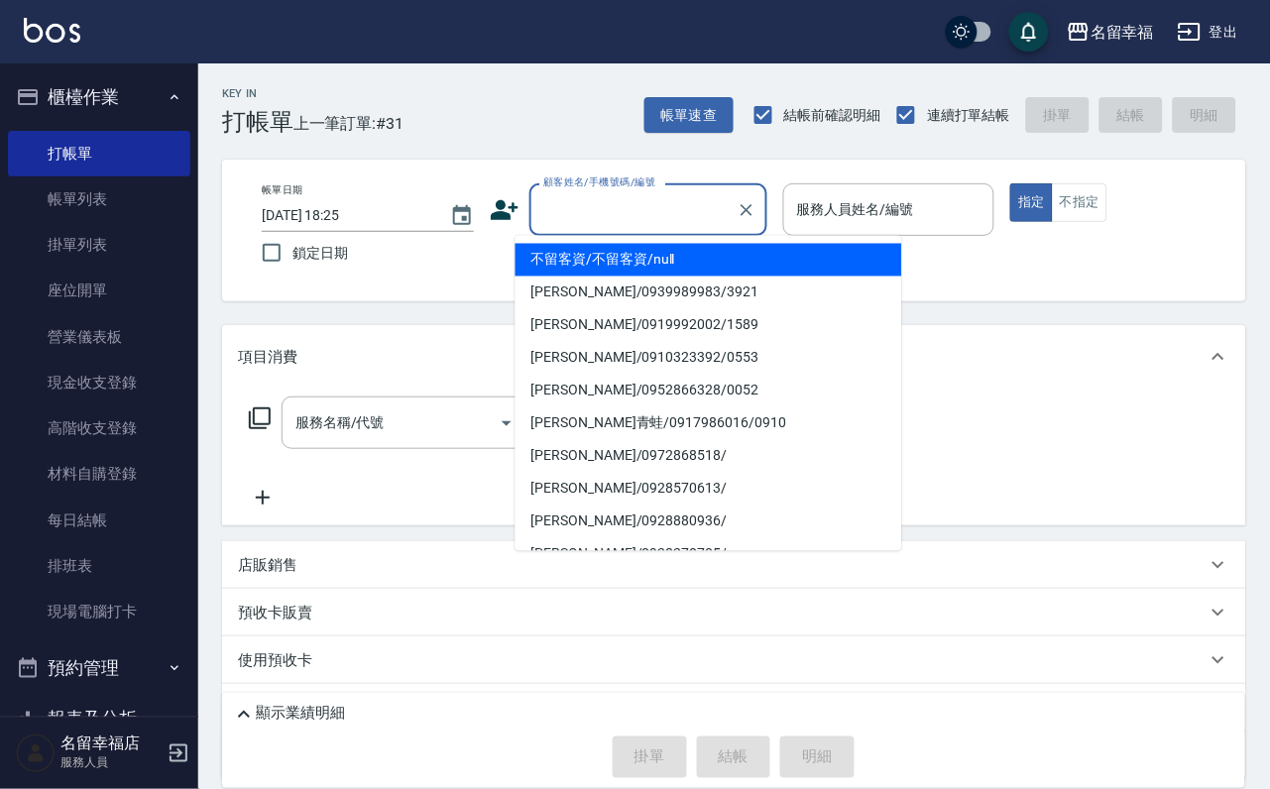
click at [617, 210] on input "顧客姓名/手機號碼/編號" at bounding box center [633, 209] width 190 height 35
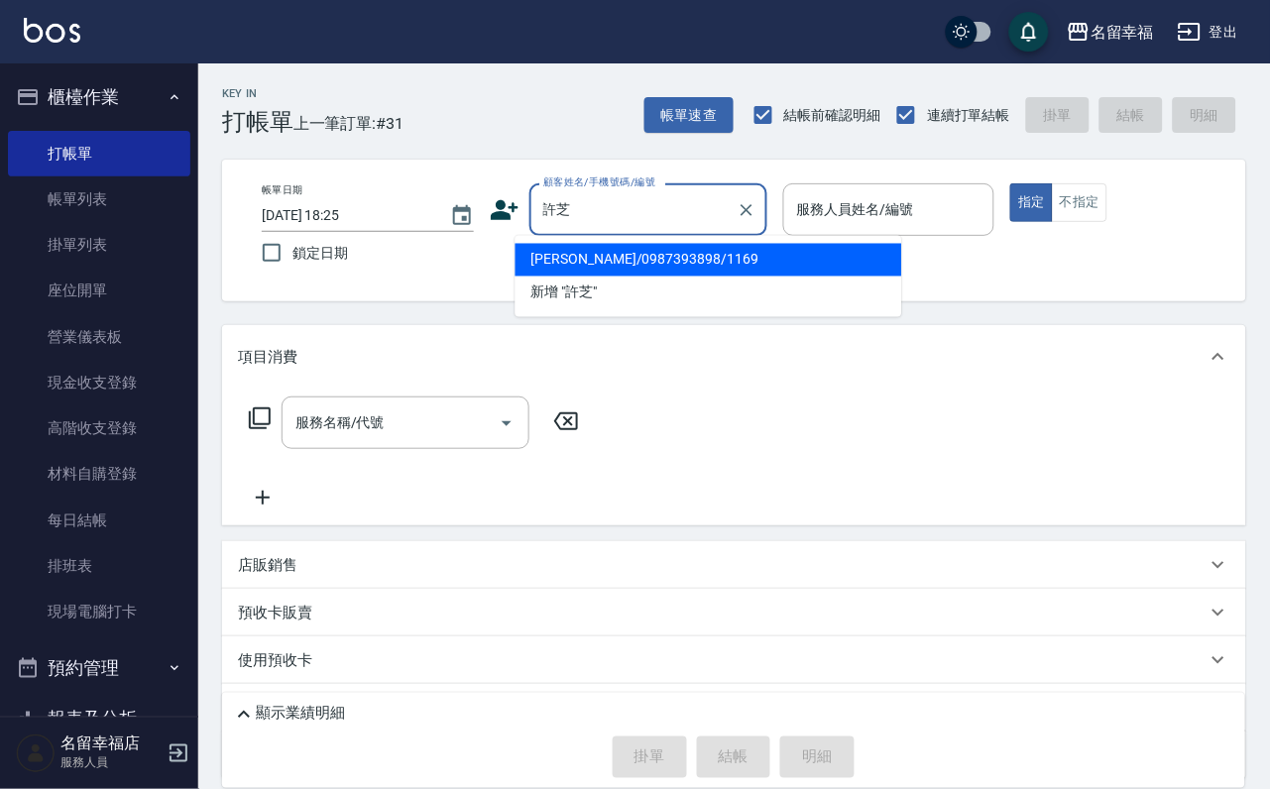
click at [619, 265] on li "[PERSON_NAME]/0987393898/1169" at bounding box center [709, 260] width 387 height 33
type input "[PERSON_NAME]/0987393898/1169"
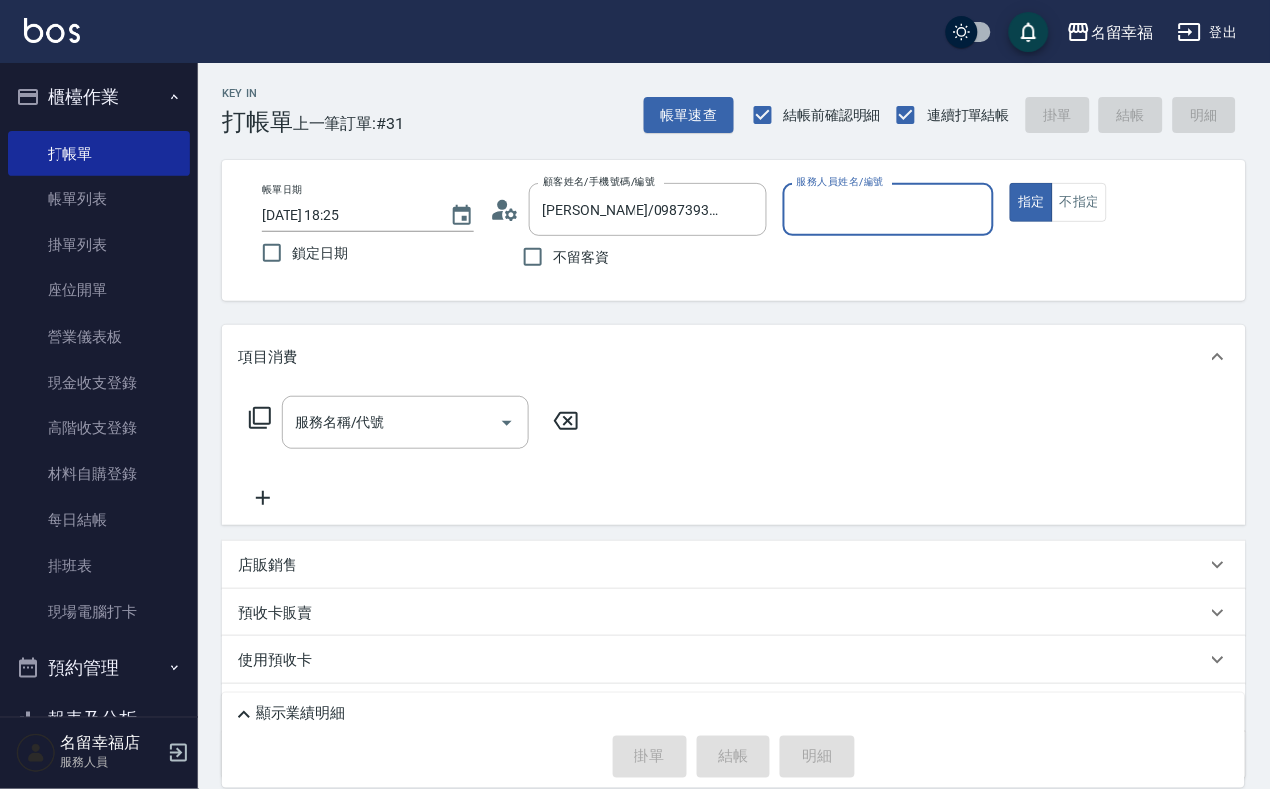
type input "語[PERSON_NAME]-6"
click at [257, 429] on icon at bounding box center [260, 418] width 22 height 22
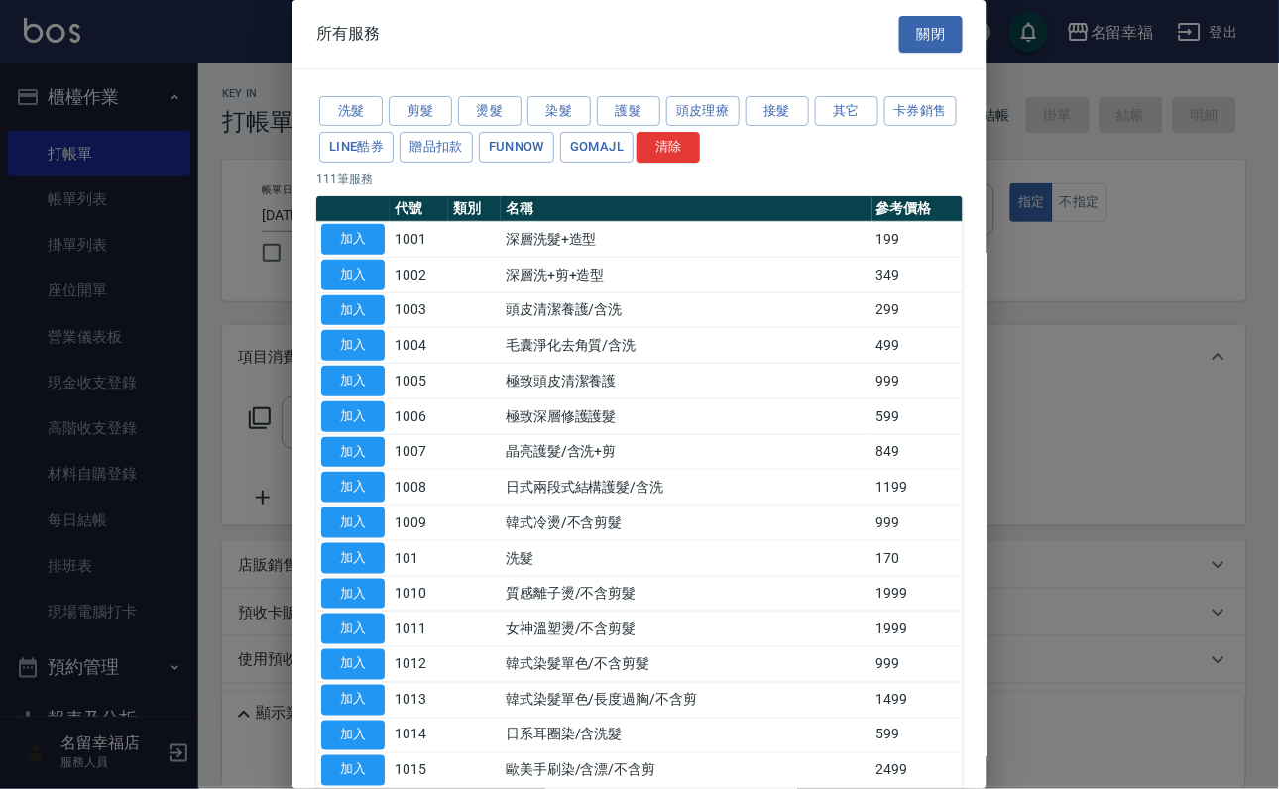
drag, startPoint x: 548, startPoint y: 131, endPoint x: 542, endPoint y: 170, distance: 39.1
click at [549, 127] on button "染髮" at bounding box center [558, 111] width 63 height 31
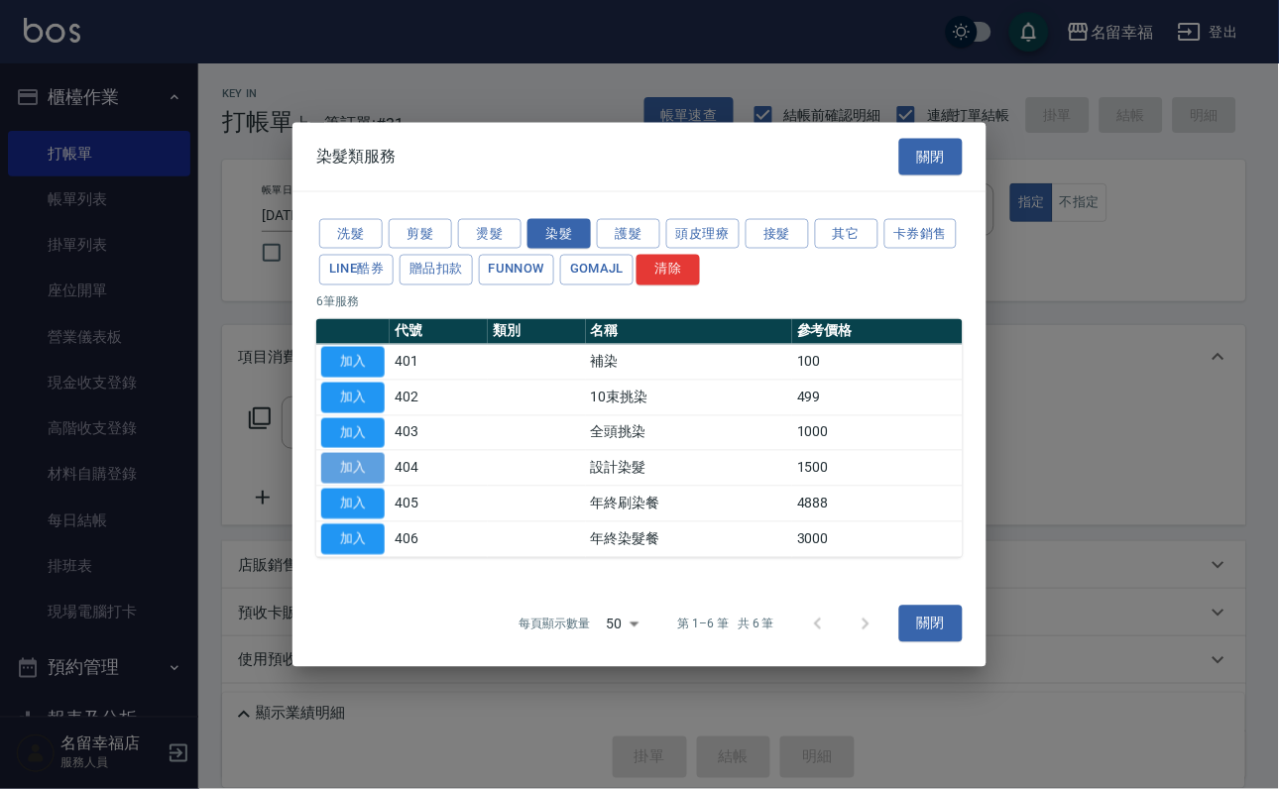
click at [364, 484] on button "加入" at bounding box center [352, 468] width 63 height 31
type input "設計染髮(404)"
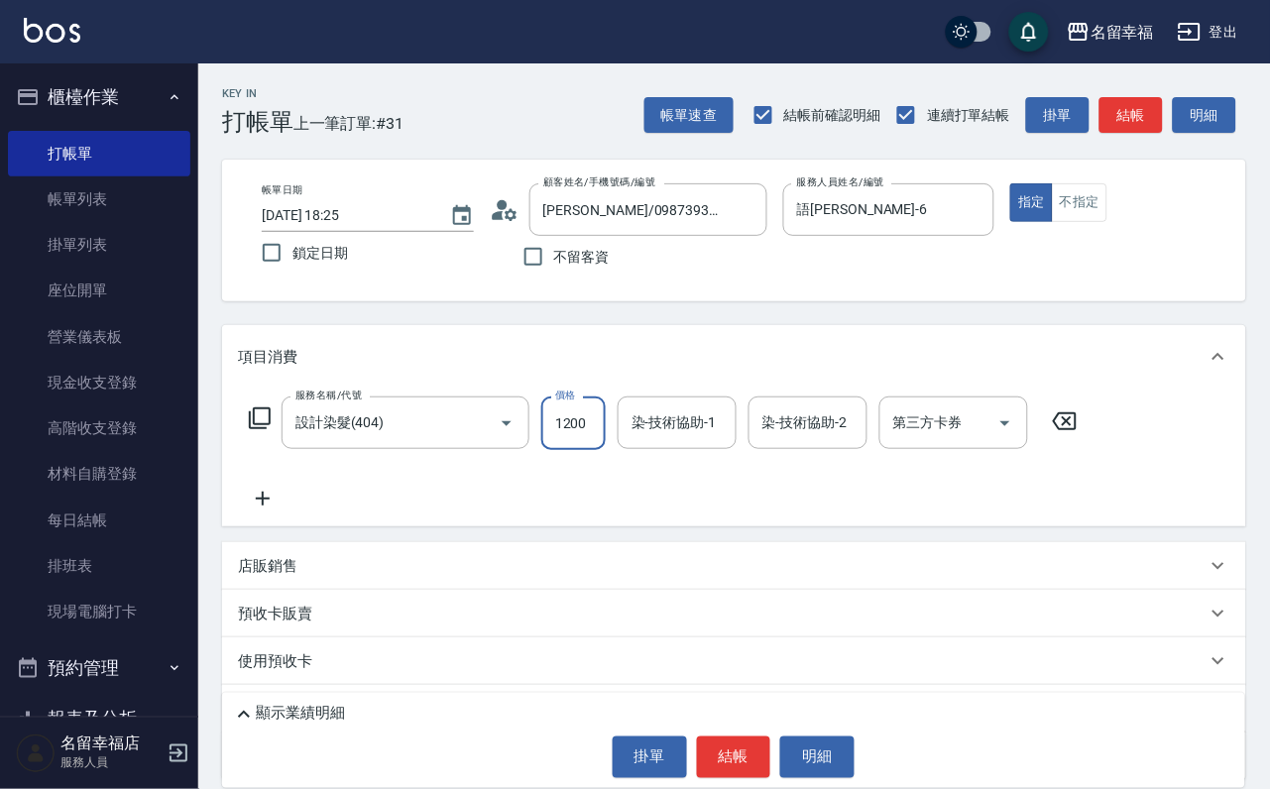
scroll to position [0, 1]
type input "1200"
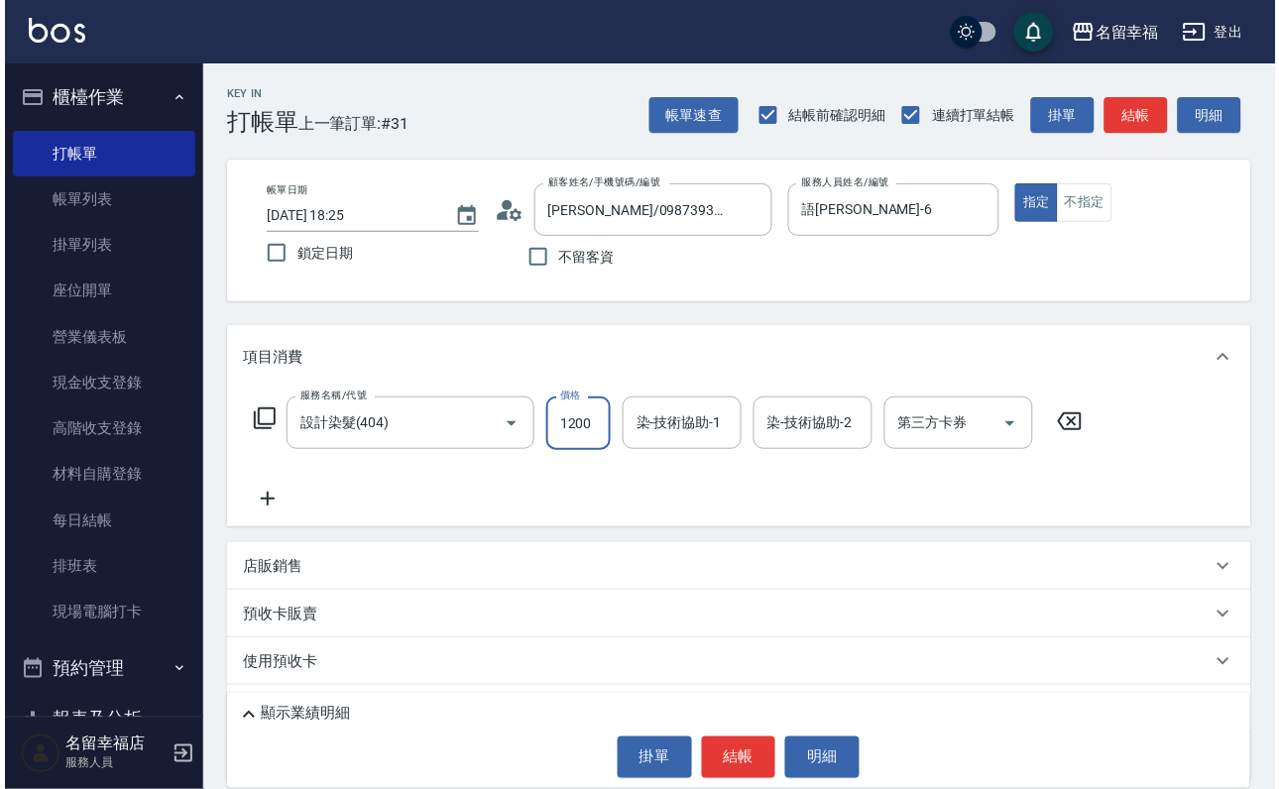
scroll to position [0, 0]
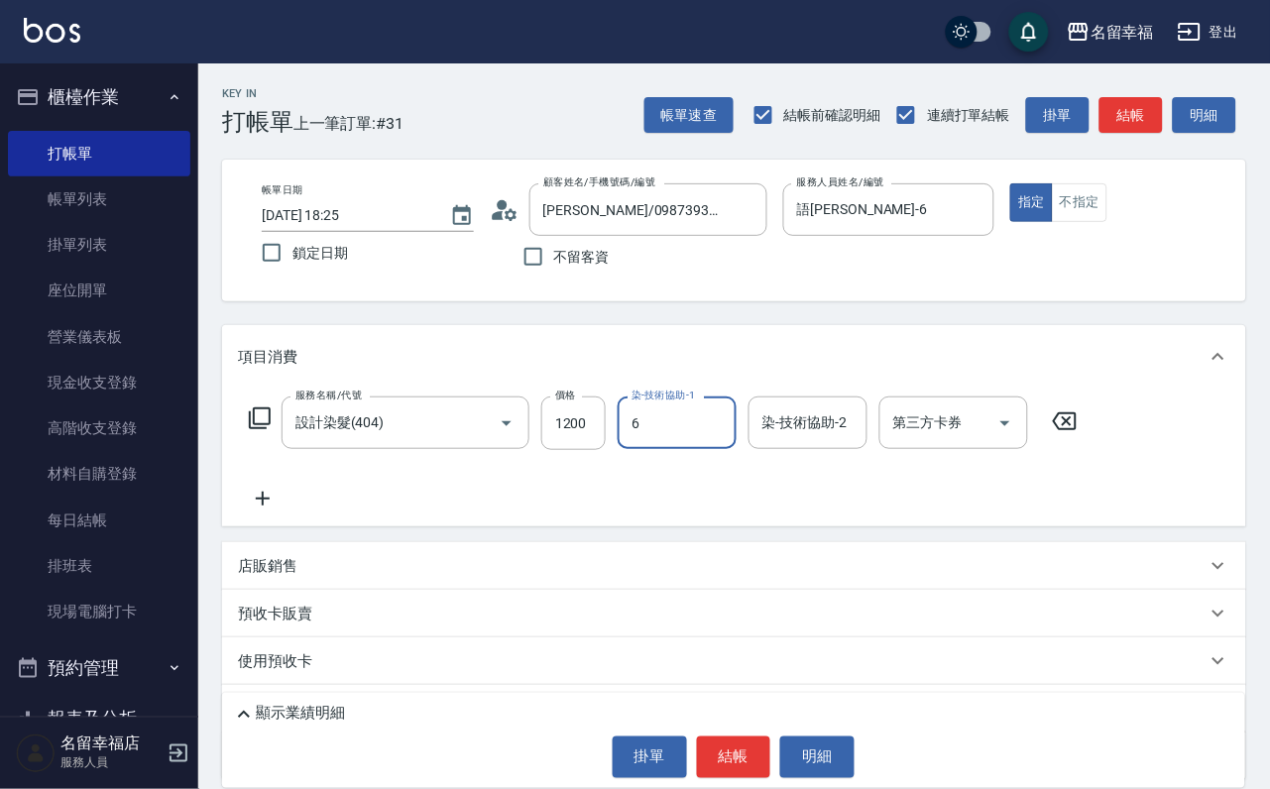
type input "語[PERSON_NAME]-6"
click at [271, 430] on icon at bounding box center [260, 418] width 24 height 24
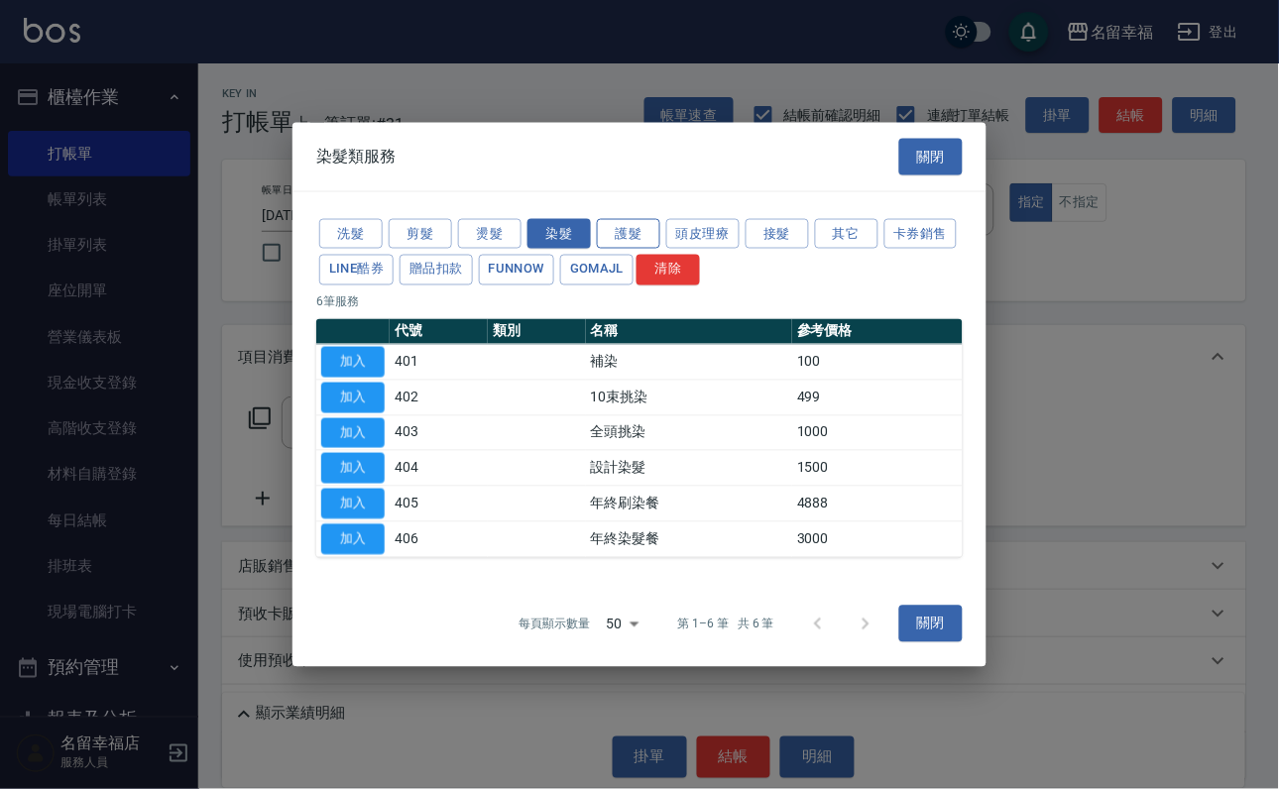
click at [637, 218] on button "護髮" at bounding box center [628, 233] width 63 height 31
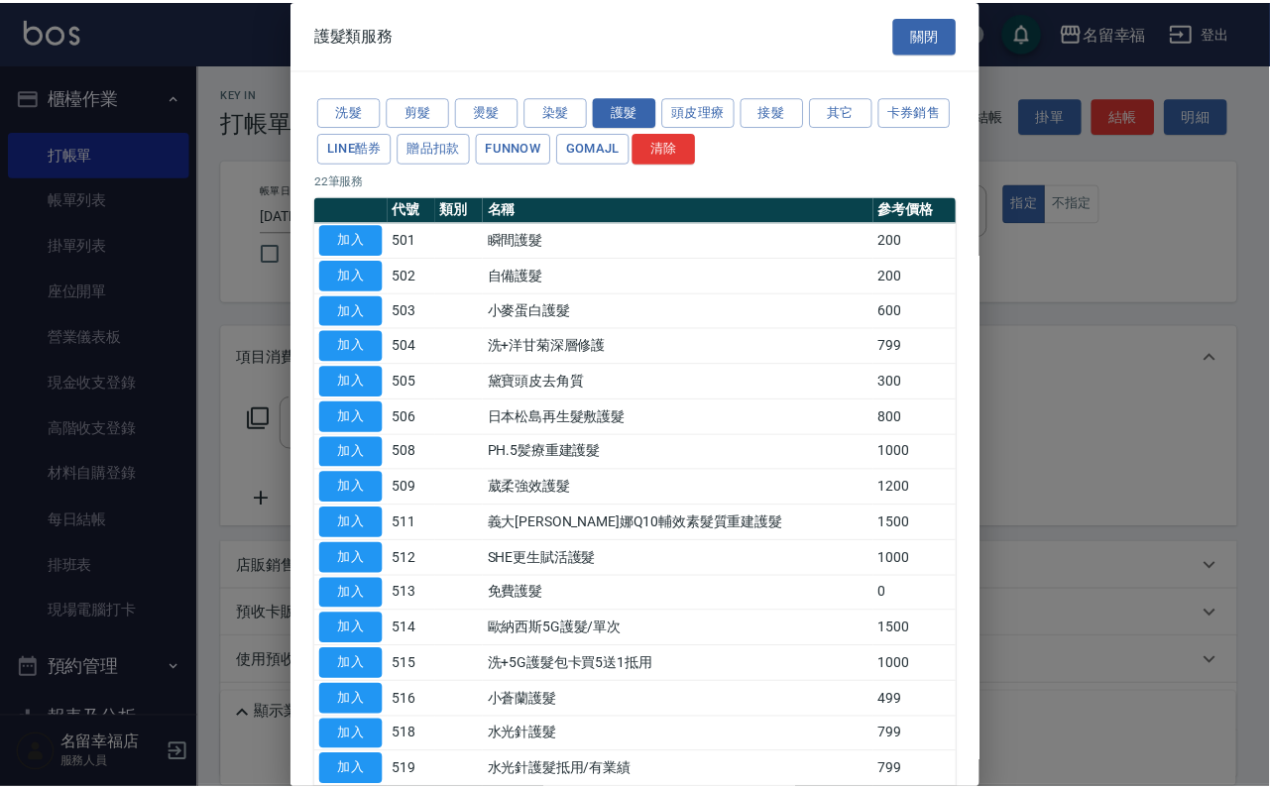
scroll to position [149, 0]
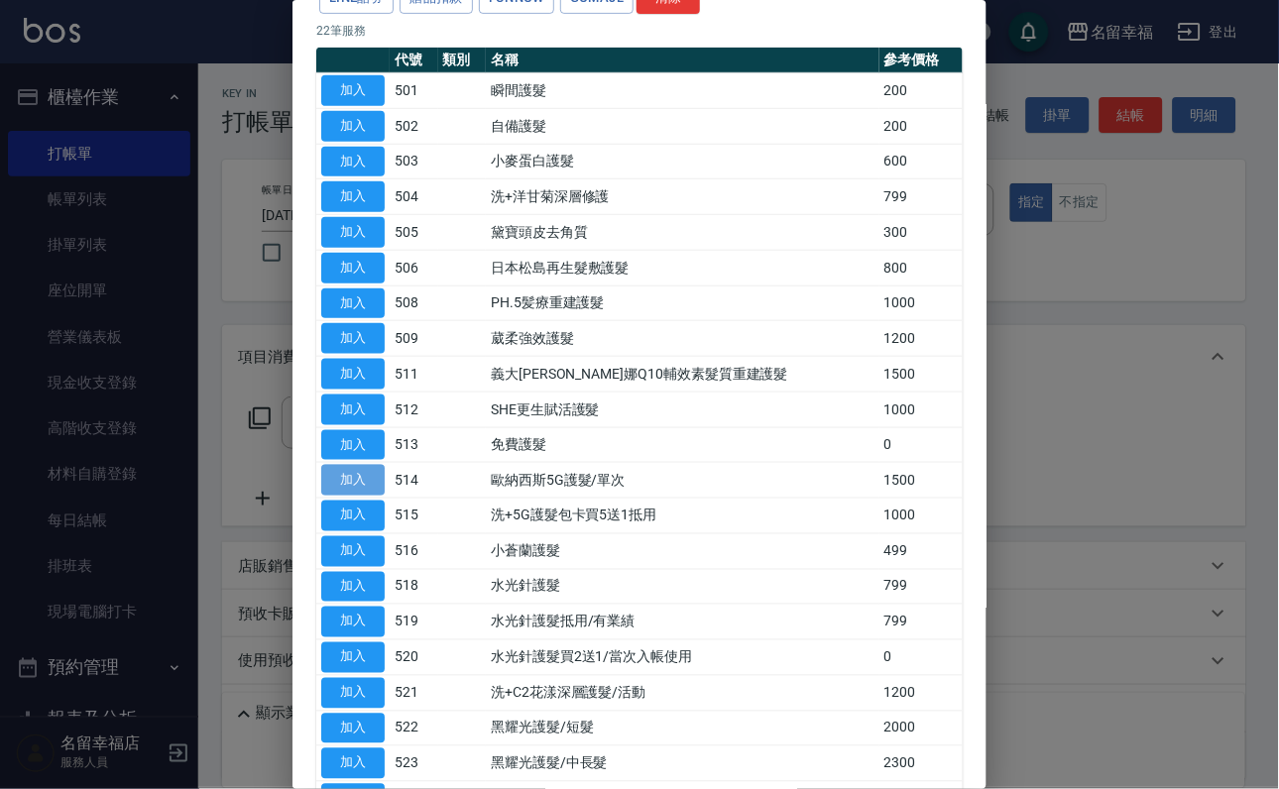
click at [357, 496] on button "加入" at bounding box center [352, 480] width 63 height 31
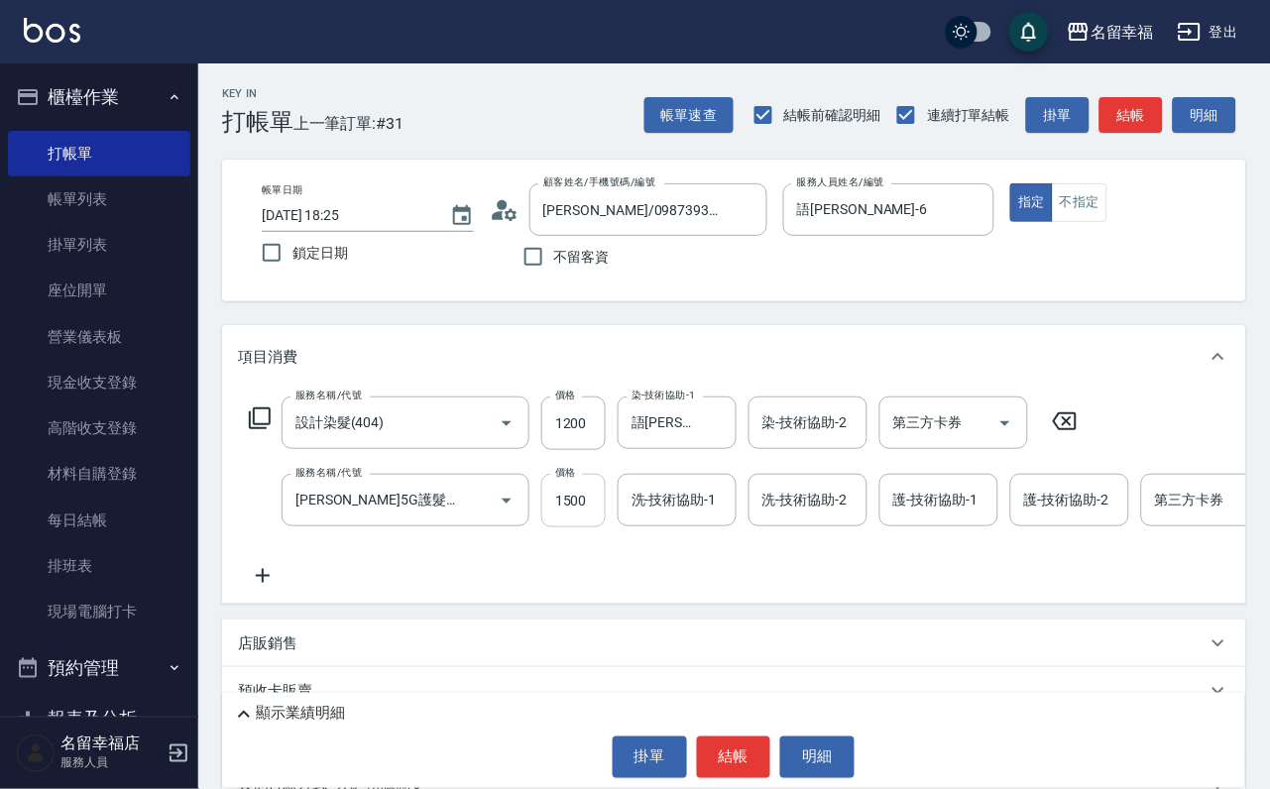
click at [583, 527] on input "1500" at bounding box center [573, 501] width 64 height 54
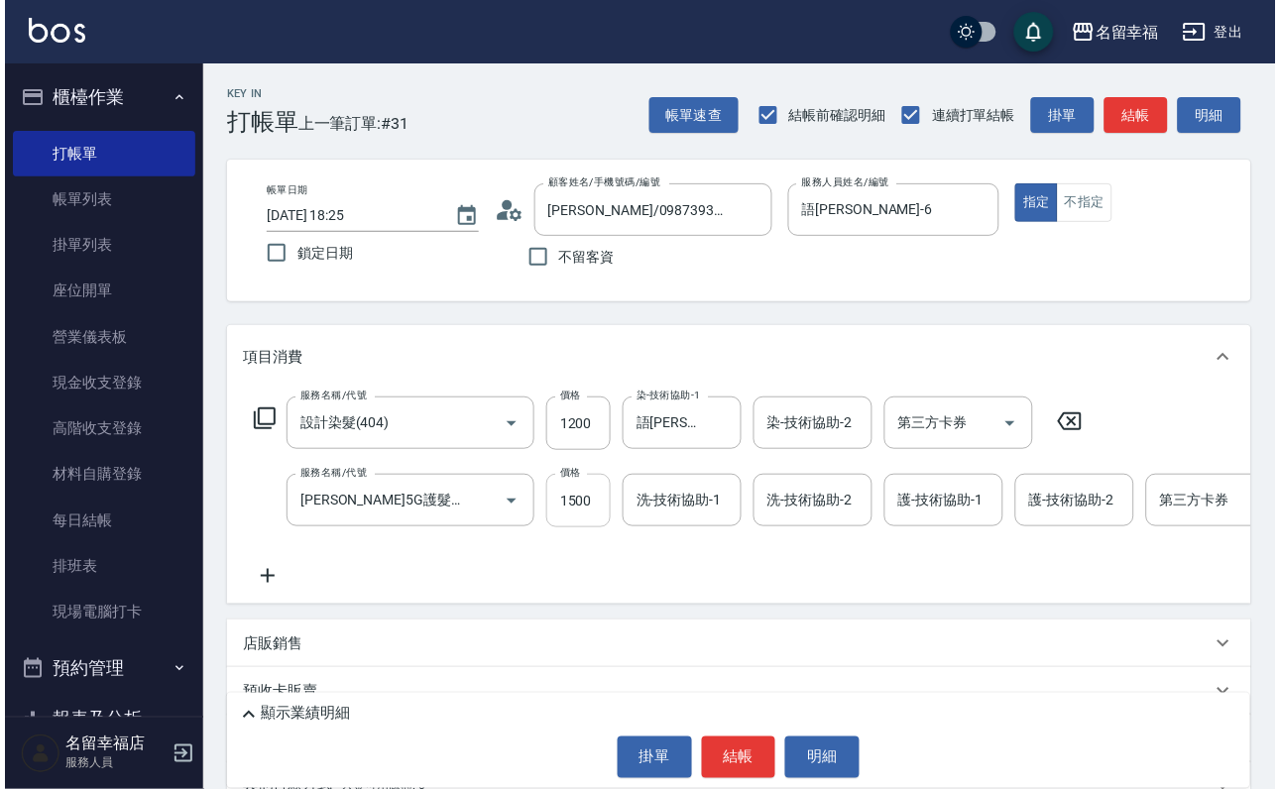
scroll to position [0, 0]
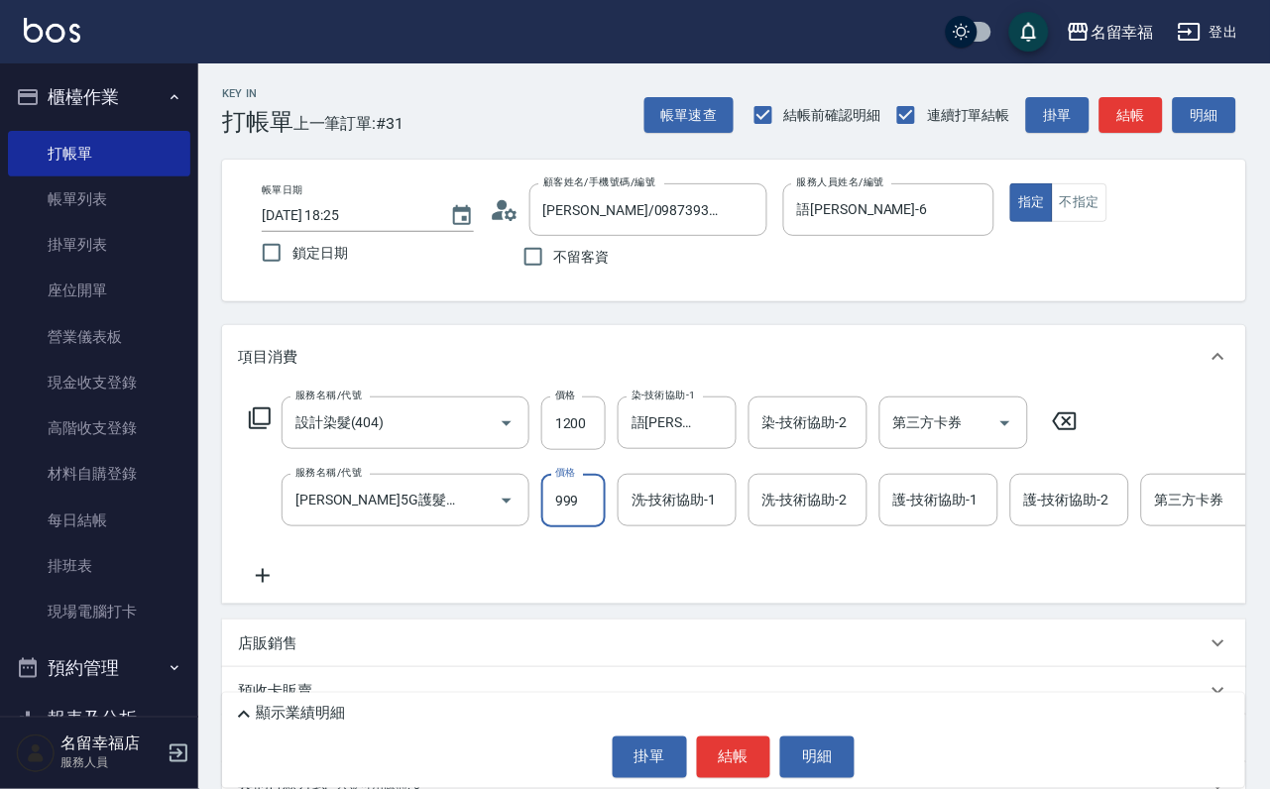
type input "999"
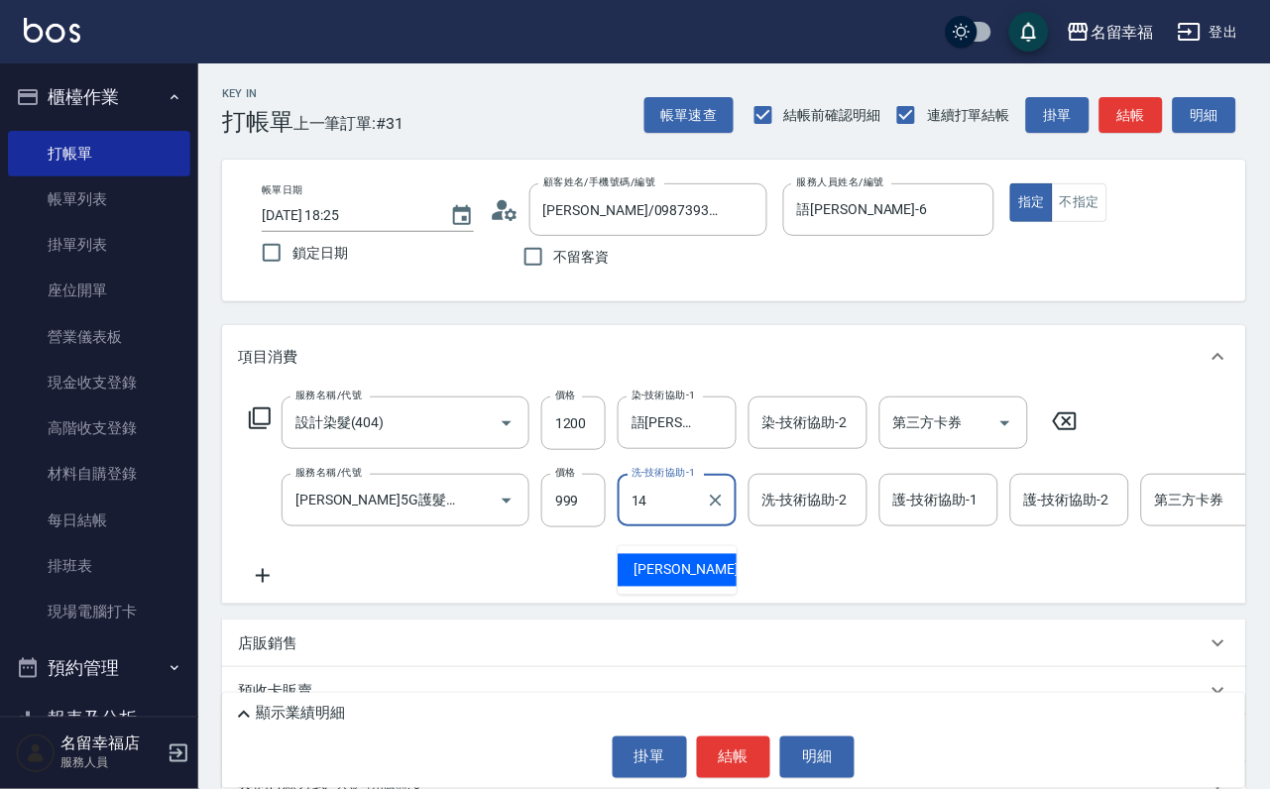
type input "芷萱-14"
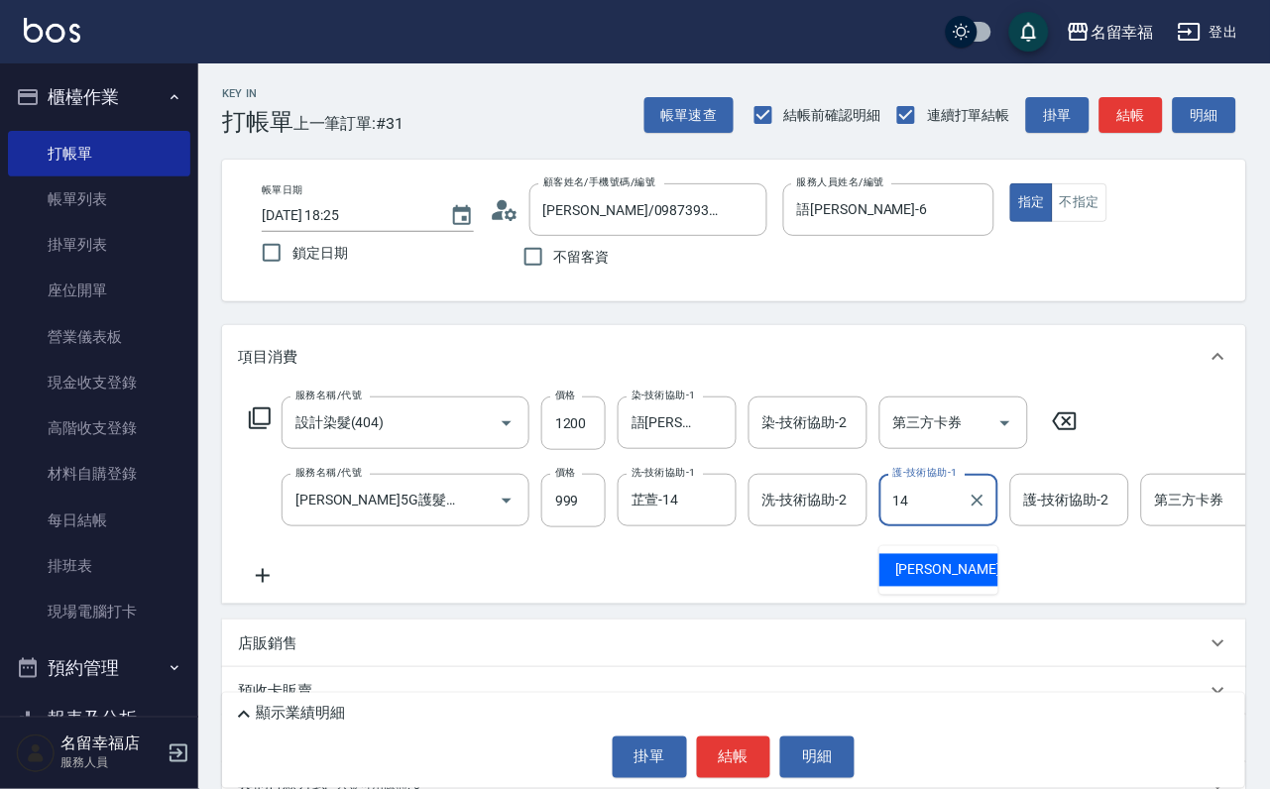
type input "芷萱-14"
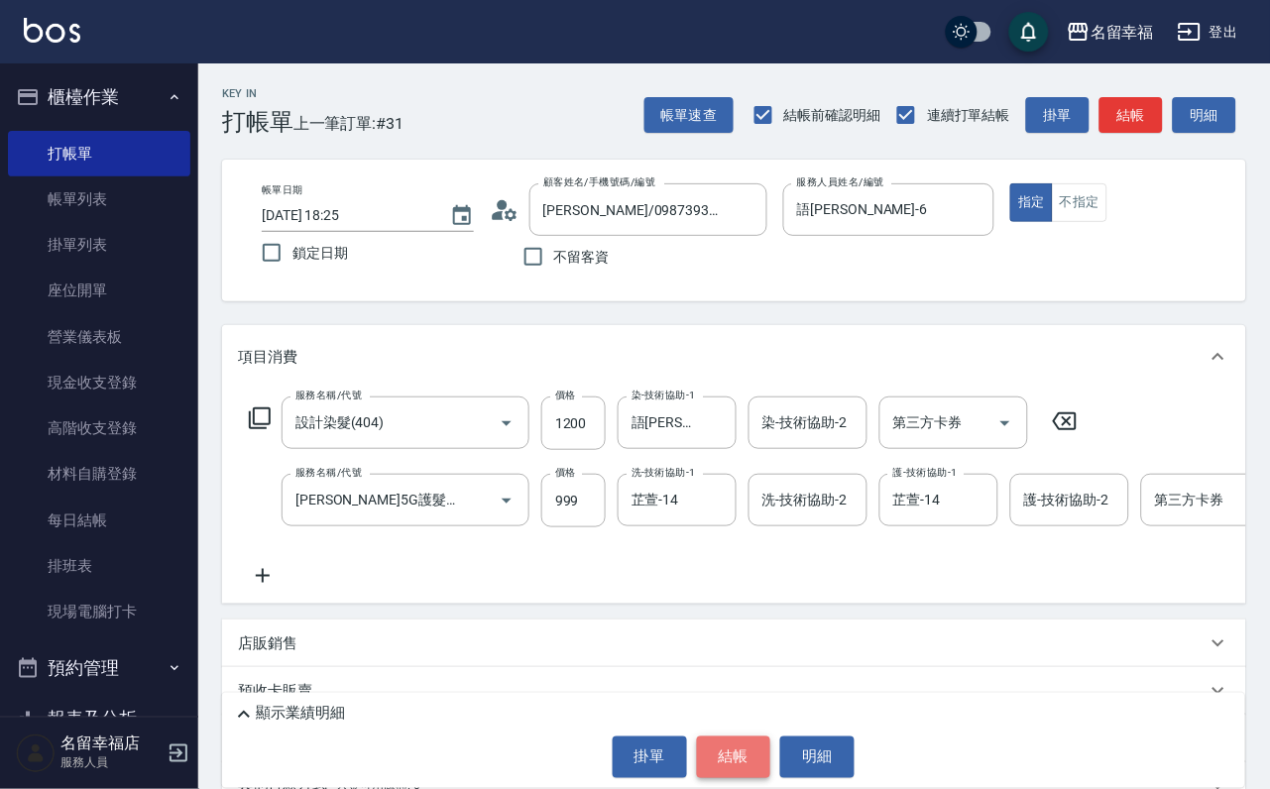
click at [697, 737] on button "結帳" at bounding box center [734, 758] width 74 height 42
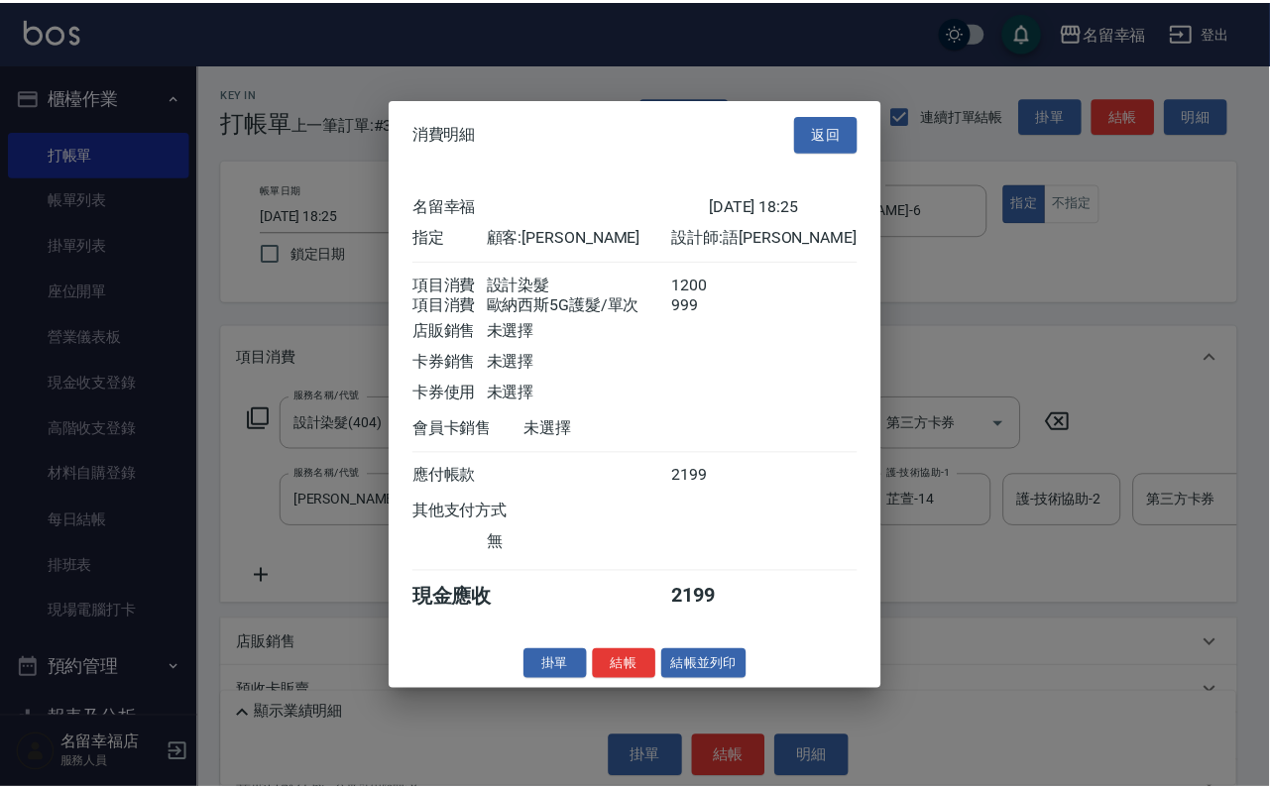
scroll to position [319, 0]
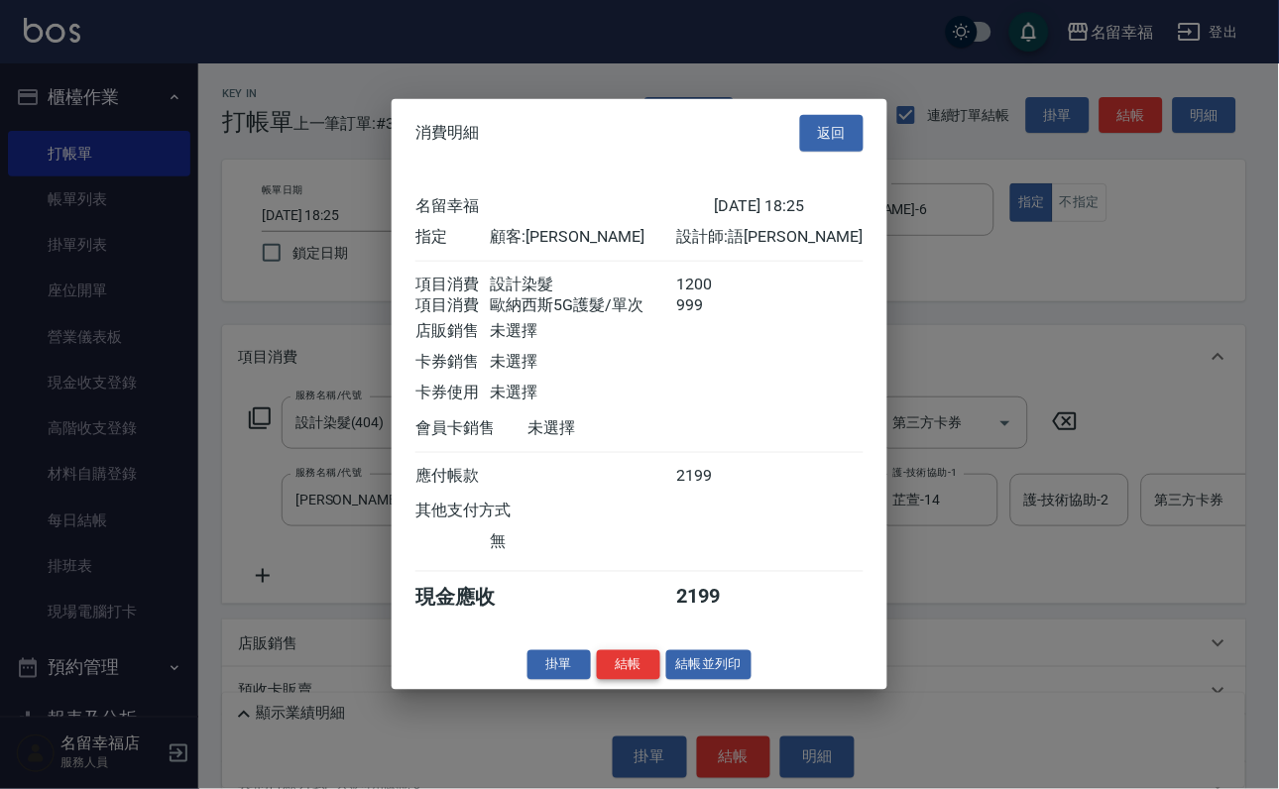
click at [609, 680] on button "結帳" at bounding box center [628, 664] width 63 height 31
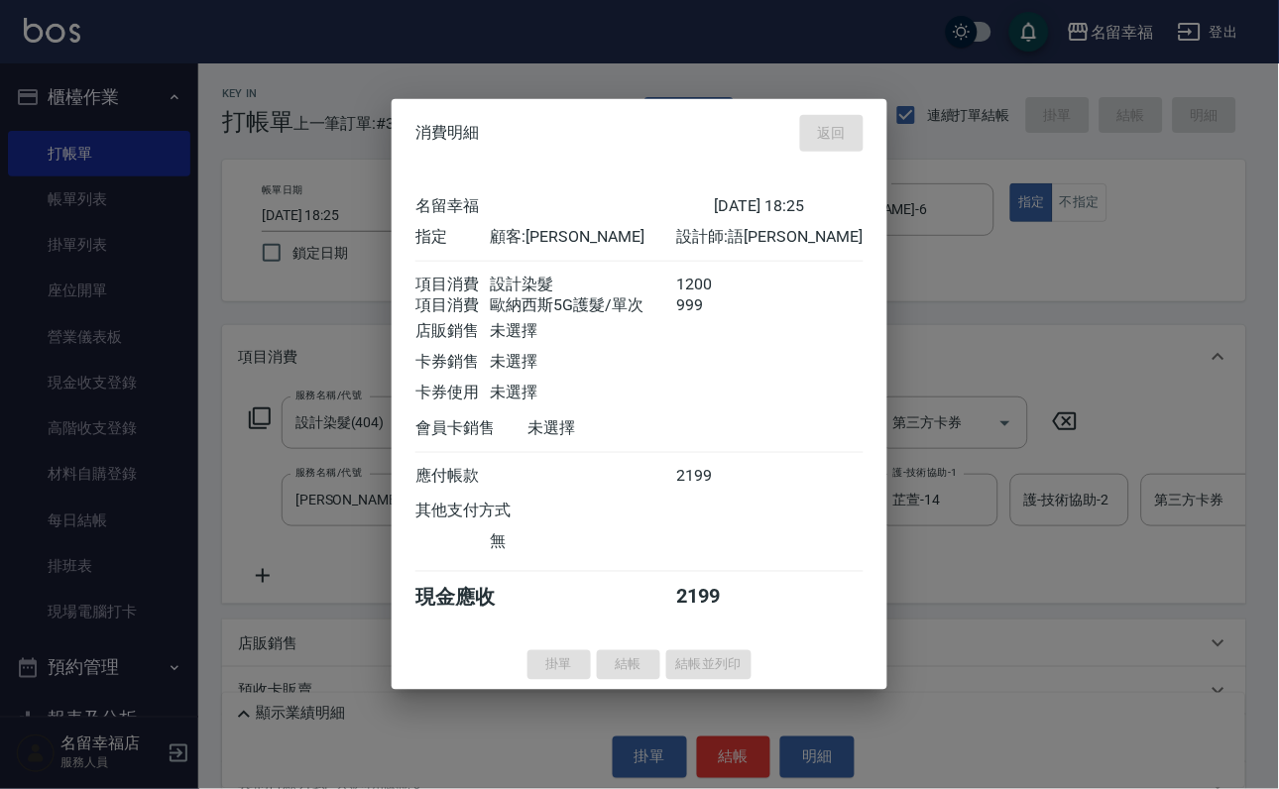
type input "[DATE] 18:49"
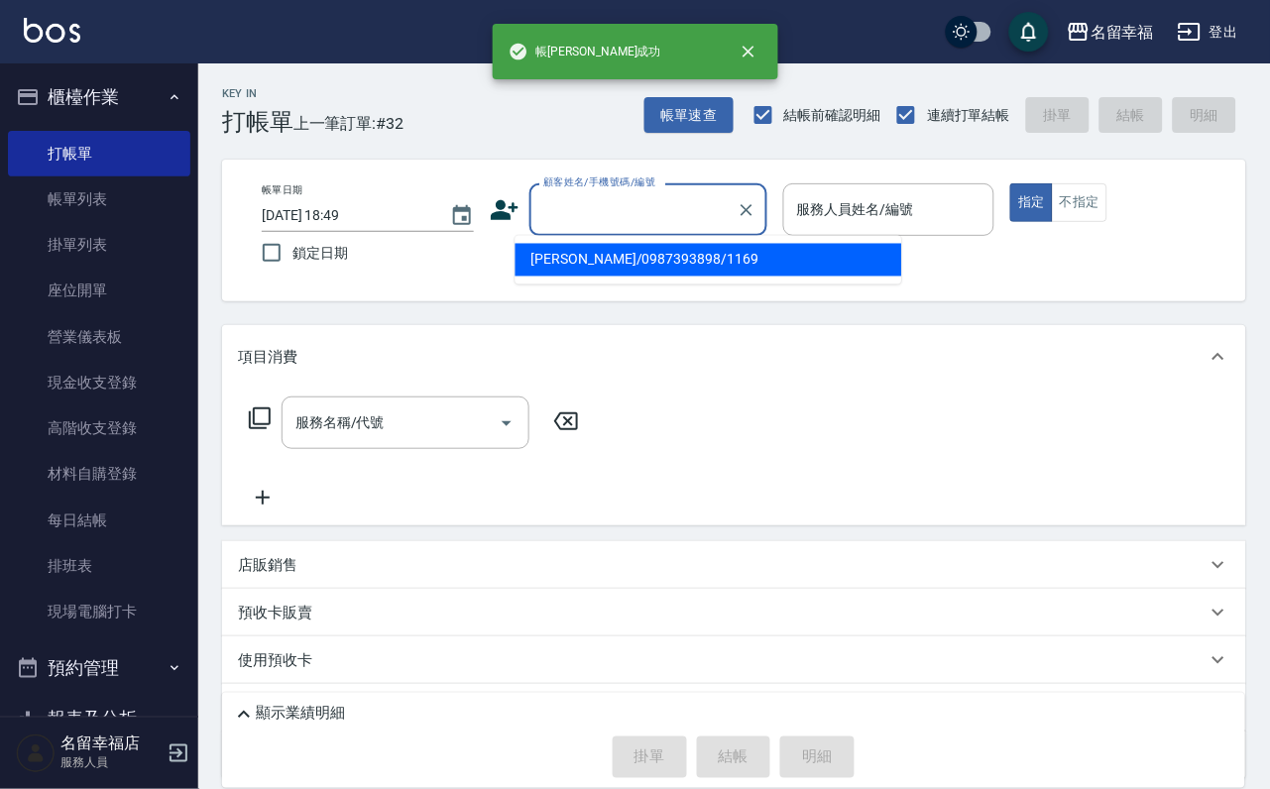
click at [586, 218] on input "顧客姓名/手機號碼/編號" at bounding box center [633, 209] width 190 height 35
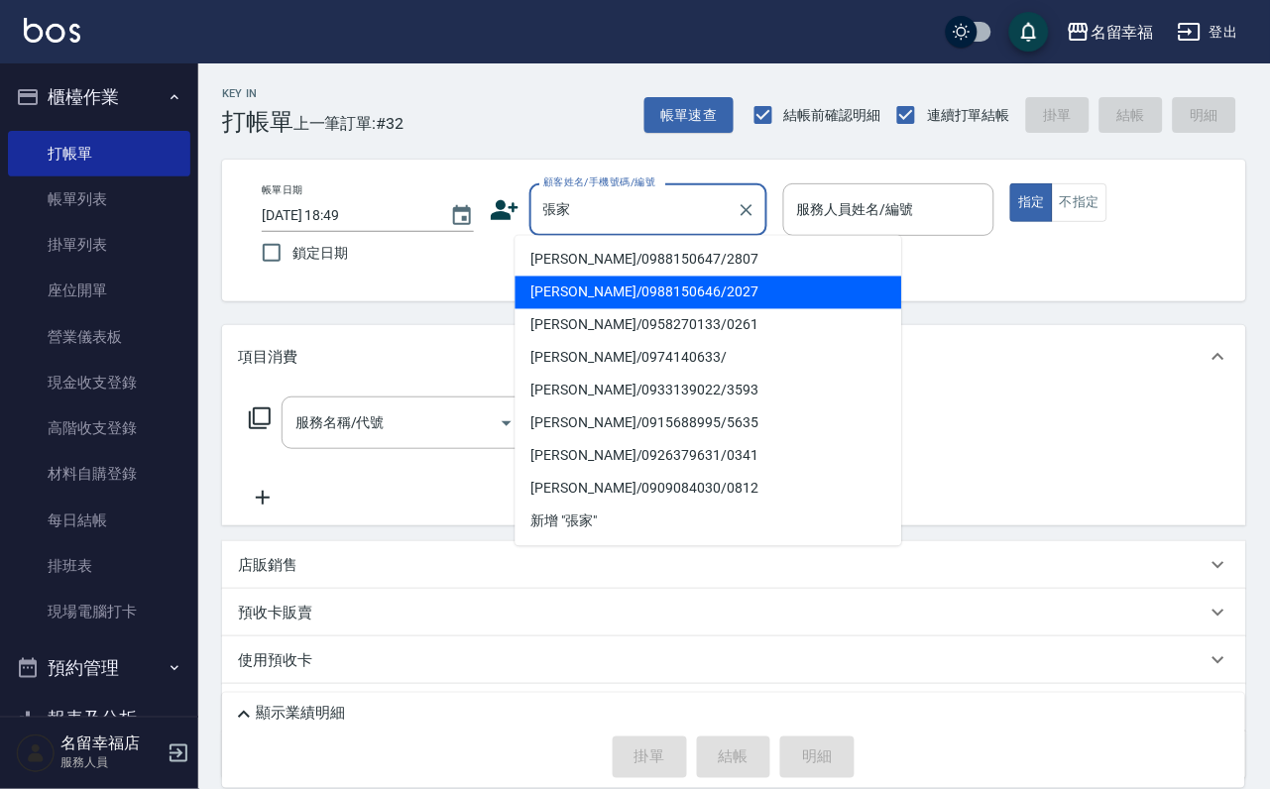
click at [604, 290] on li "[PERSON_NAME]/0988150646/2027" at bounding box center [709, 293] width 387 height 33
type input "[PERSON_NAME]/0988150646/2027"
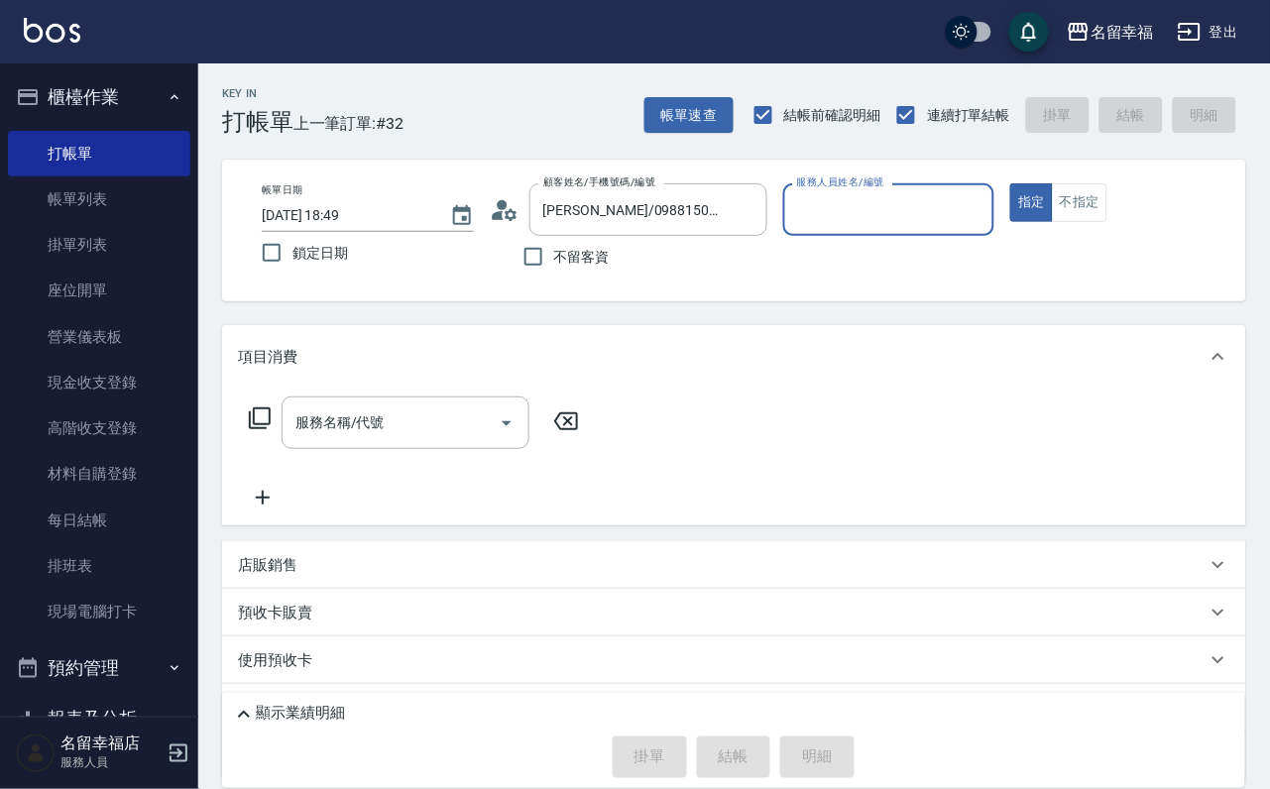
type input "語[PERSON_NAME]-6"
click at [255, 430] on icon at bounding box center [260, 418] width 24 height 24
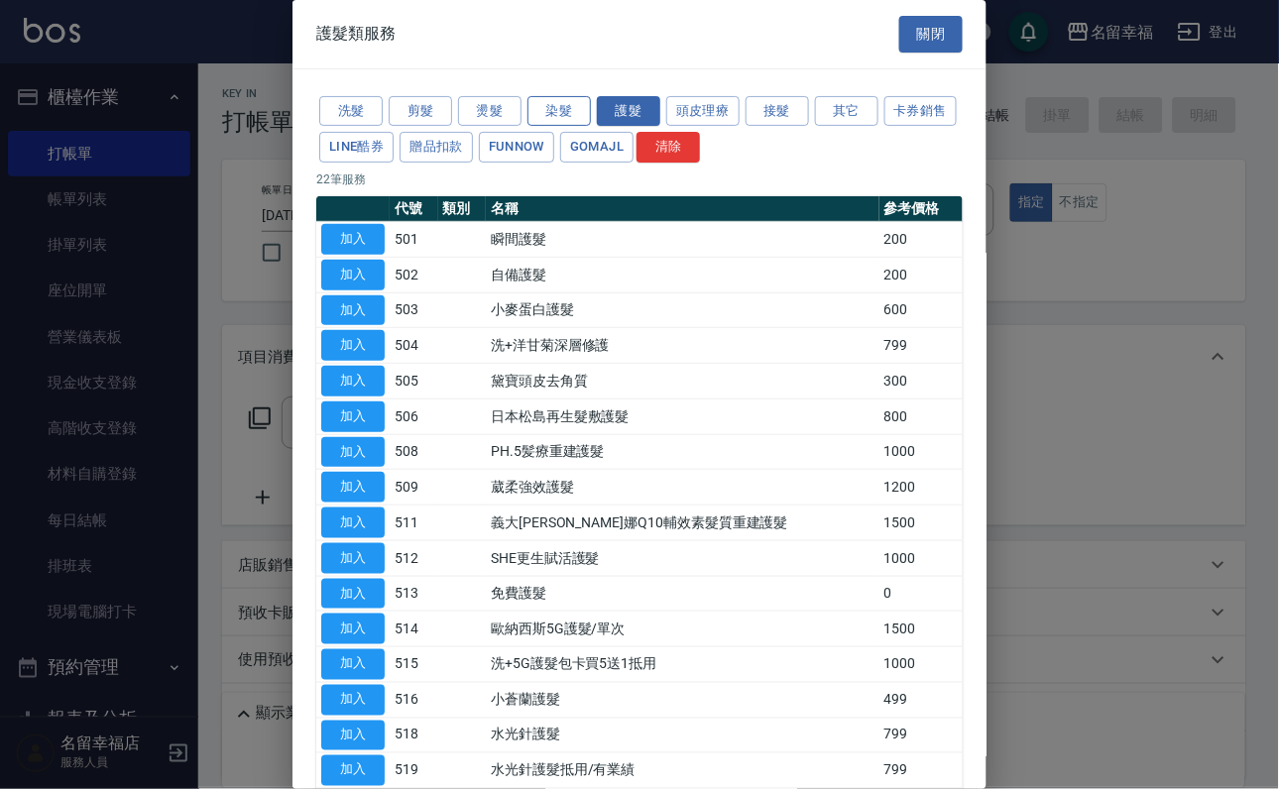
click at [548, 127] on button "染髮" at bounding box center [558, 111] width 63 height 31
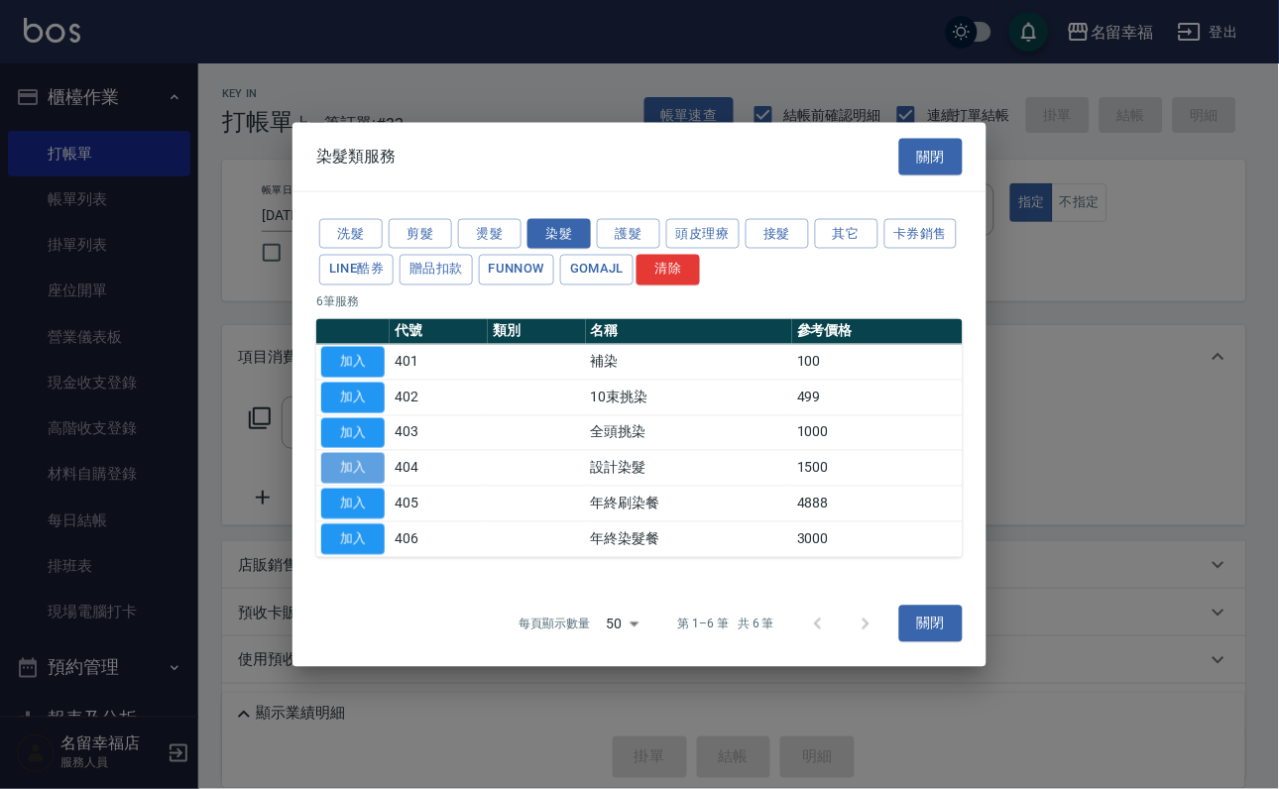
click at [352, 484] on button "加入" at bounding box center [352, 468] width 63 height 31
type input "設計染髮(404)"
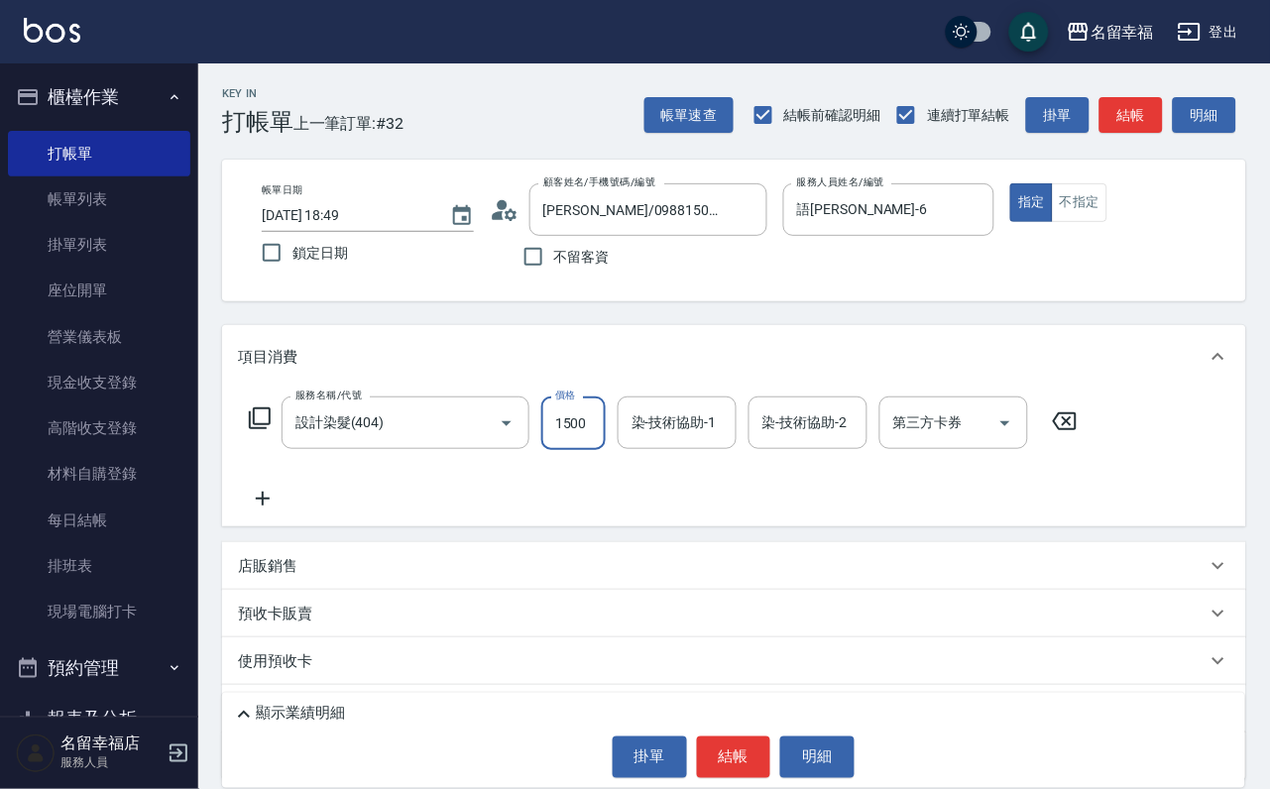
click at [588, 445] on input "1500" at bounding box center [573, 424] width 64 height 54
type input "2000"
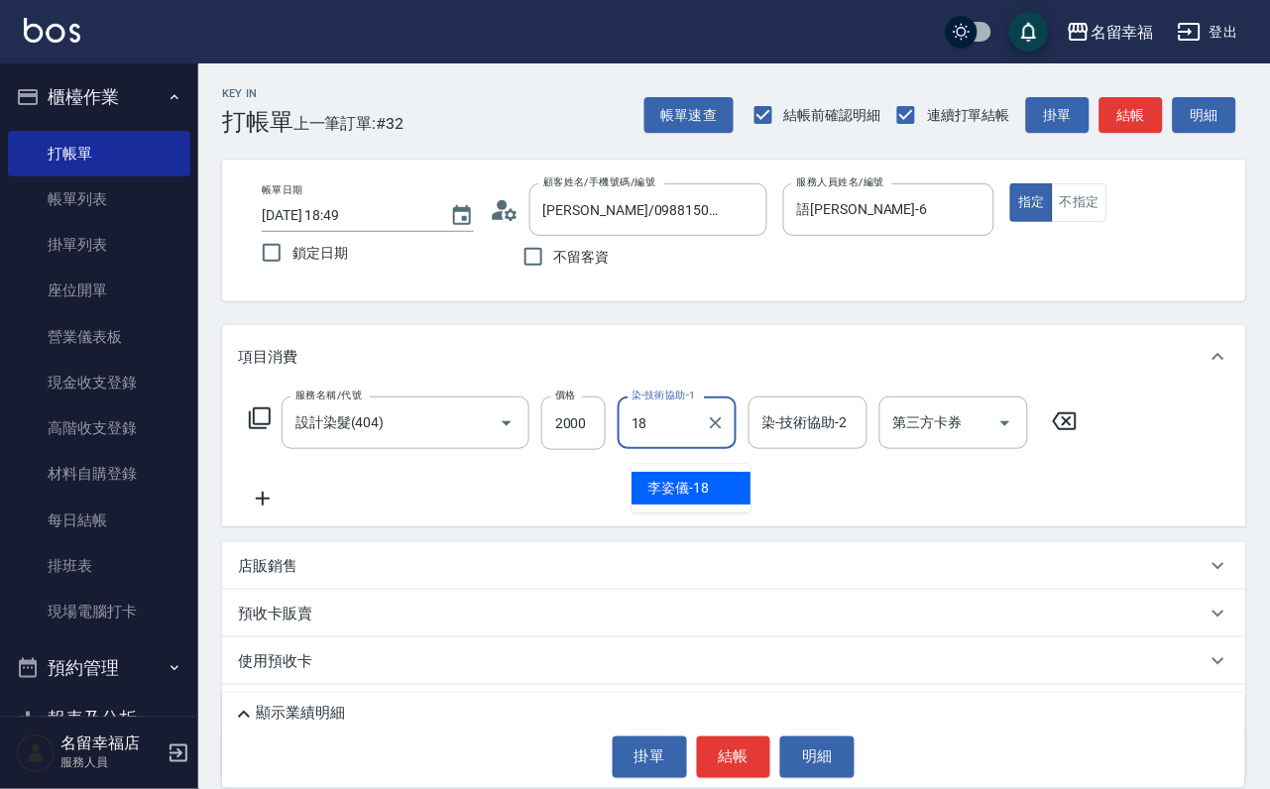
type input "[PERSON_NAME]-18"
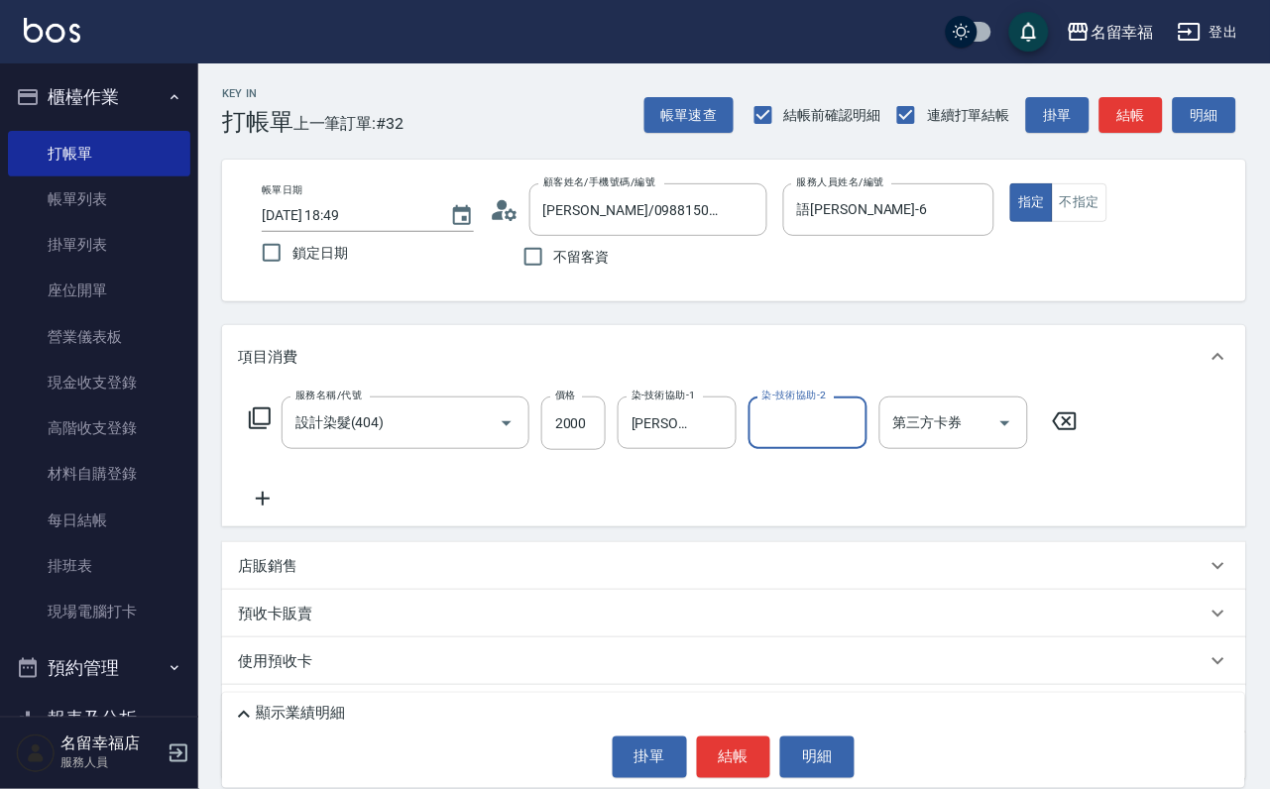
click at [260, 430] on icon at bounding box center [260, 418] width 24 height 24
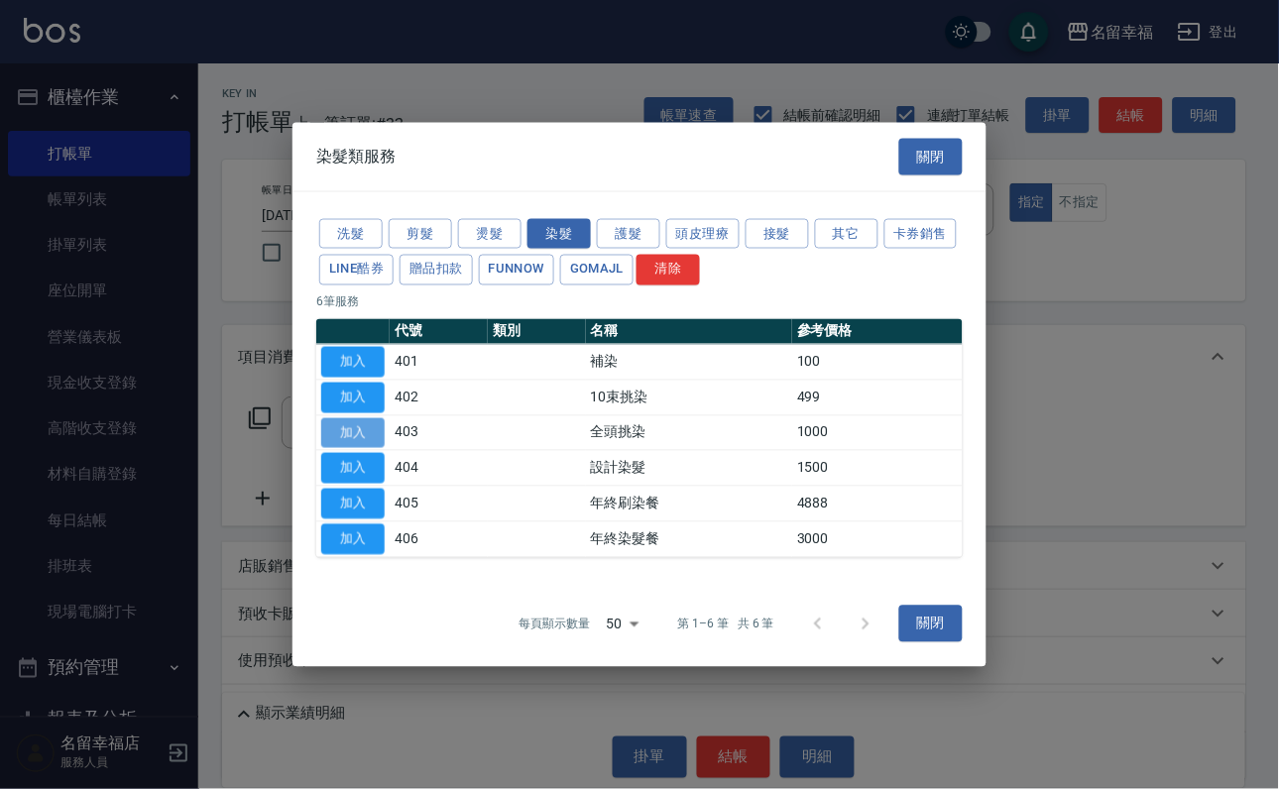
click at [354, 447] on button "加入" at bounding box center [352, 432] width 63 height 31
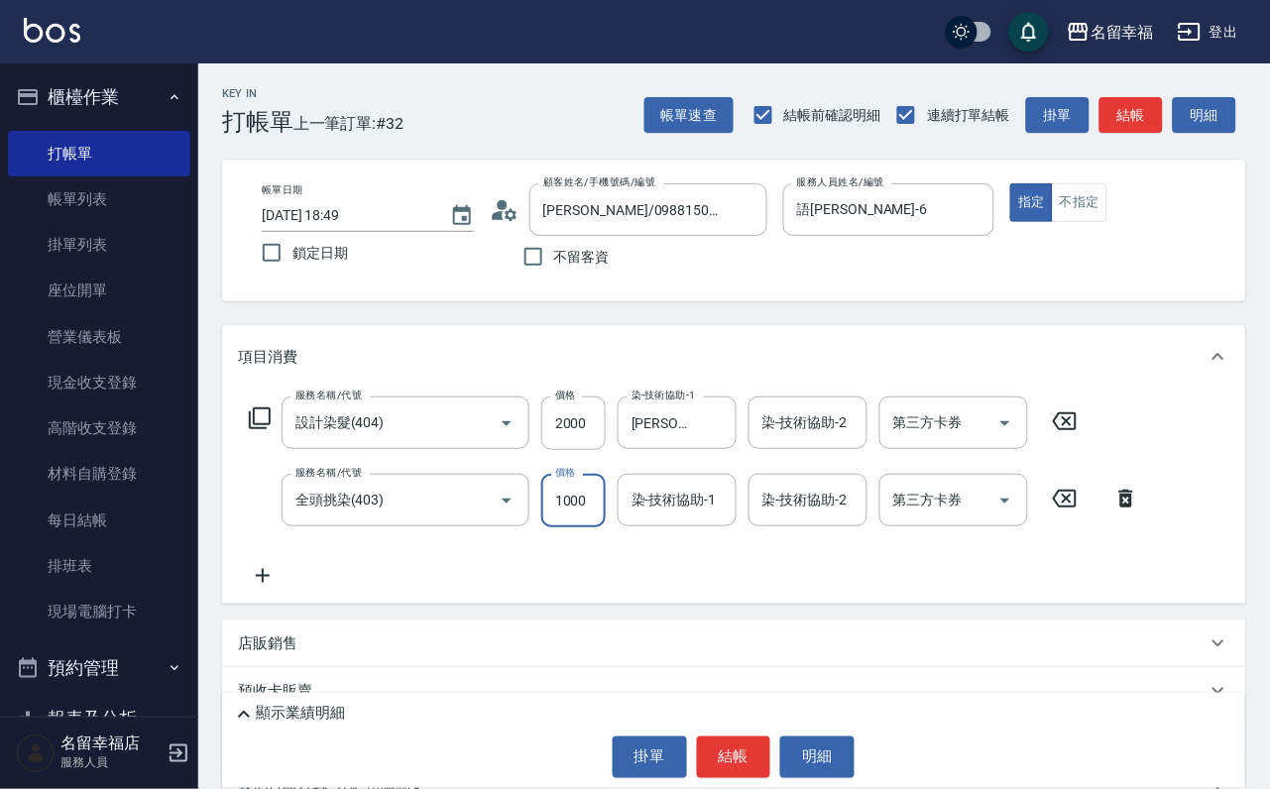
click at [576, 527] on input "1000" at bounding box center [573, 501] width 64 height 54
type input "2500"
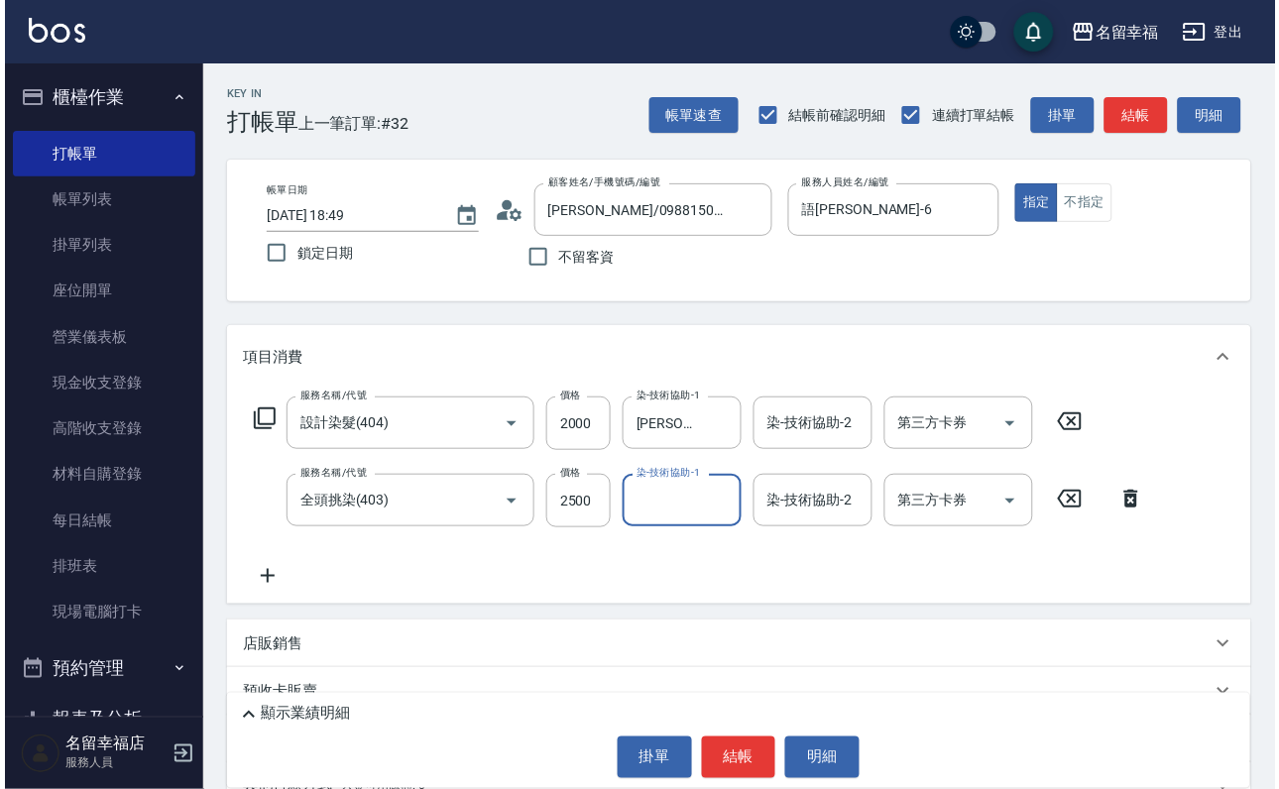
scroll to position [0, 0]
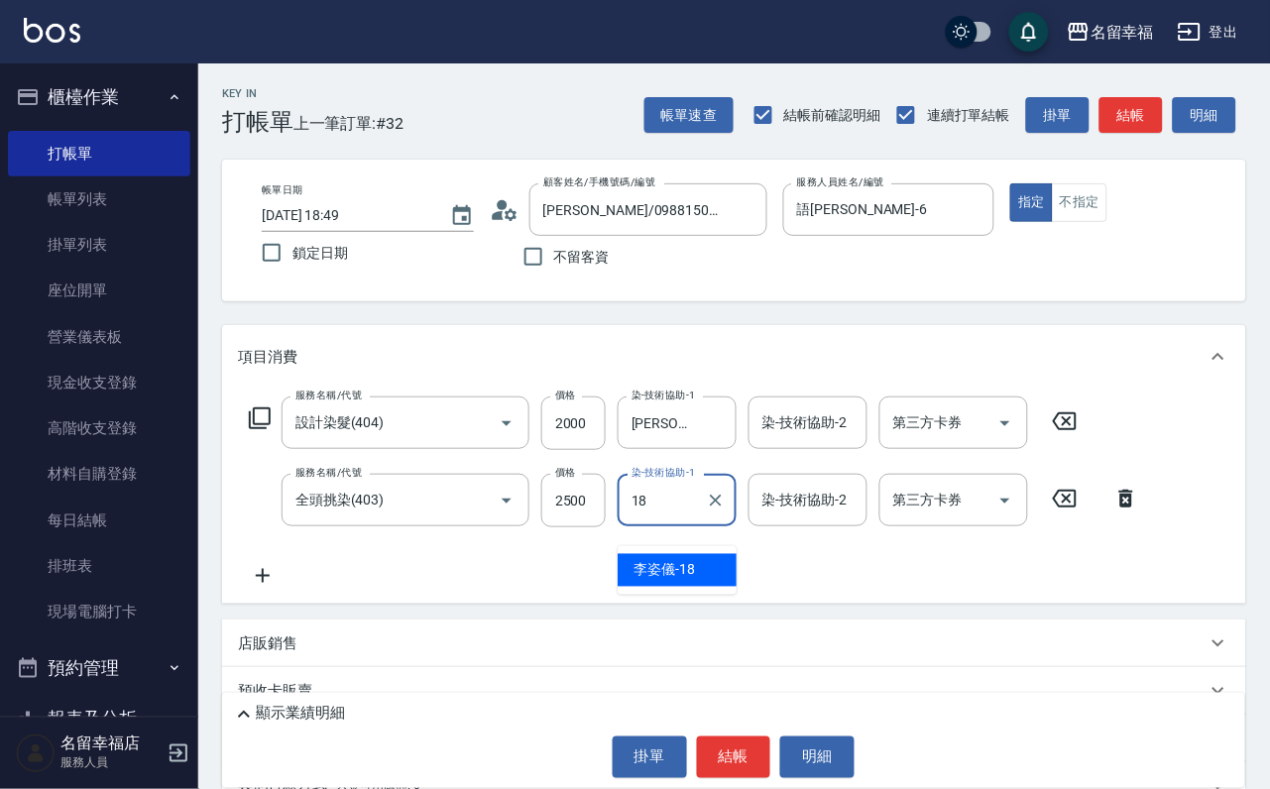
type input "[PERSON_NAME]-18"
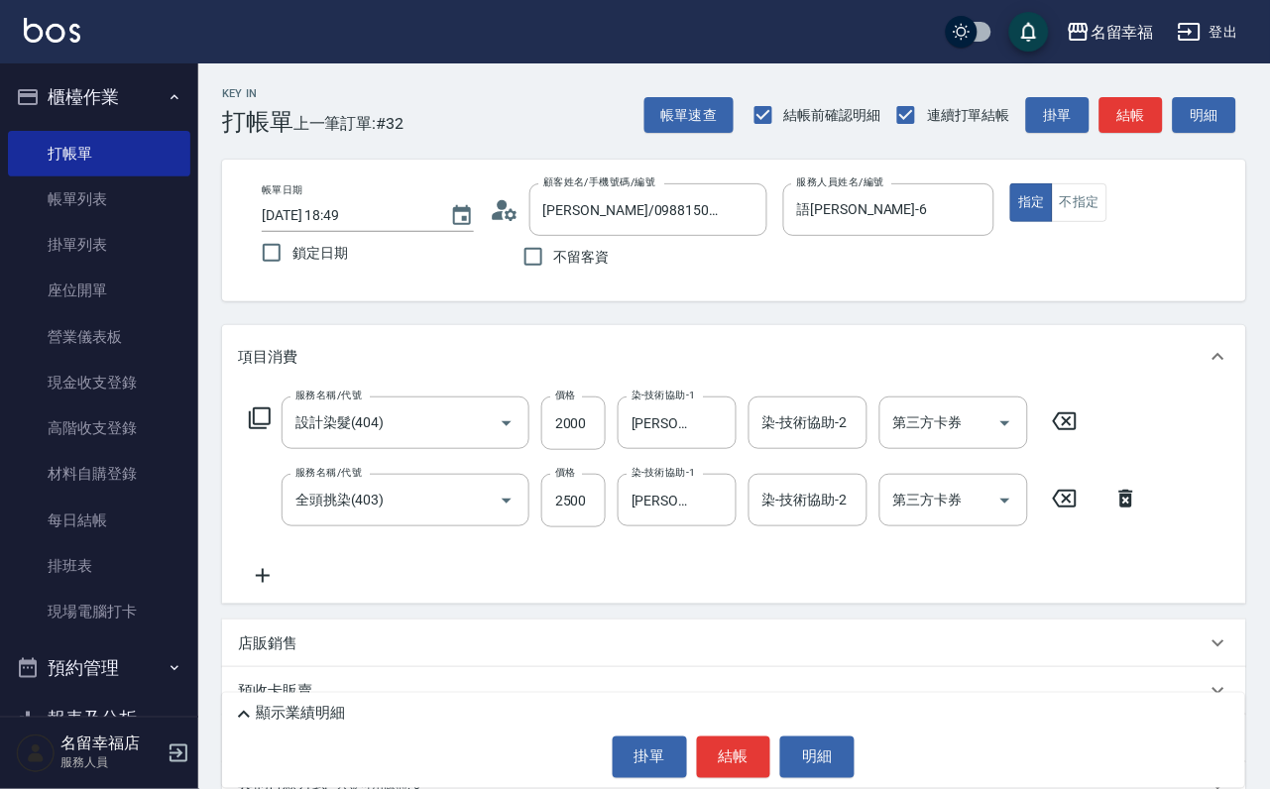
click at [272, 430] on icon at bounding box center [260, 418] width 24 height 24
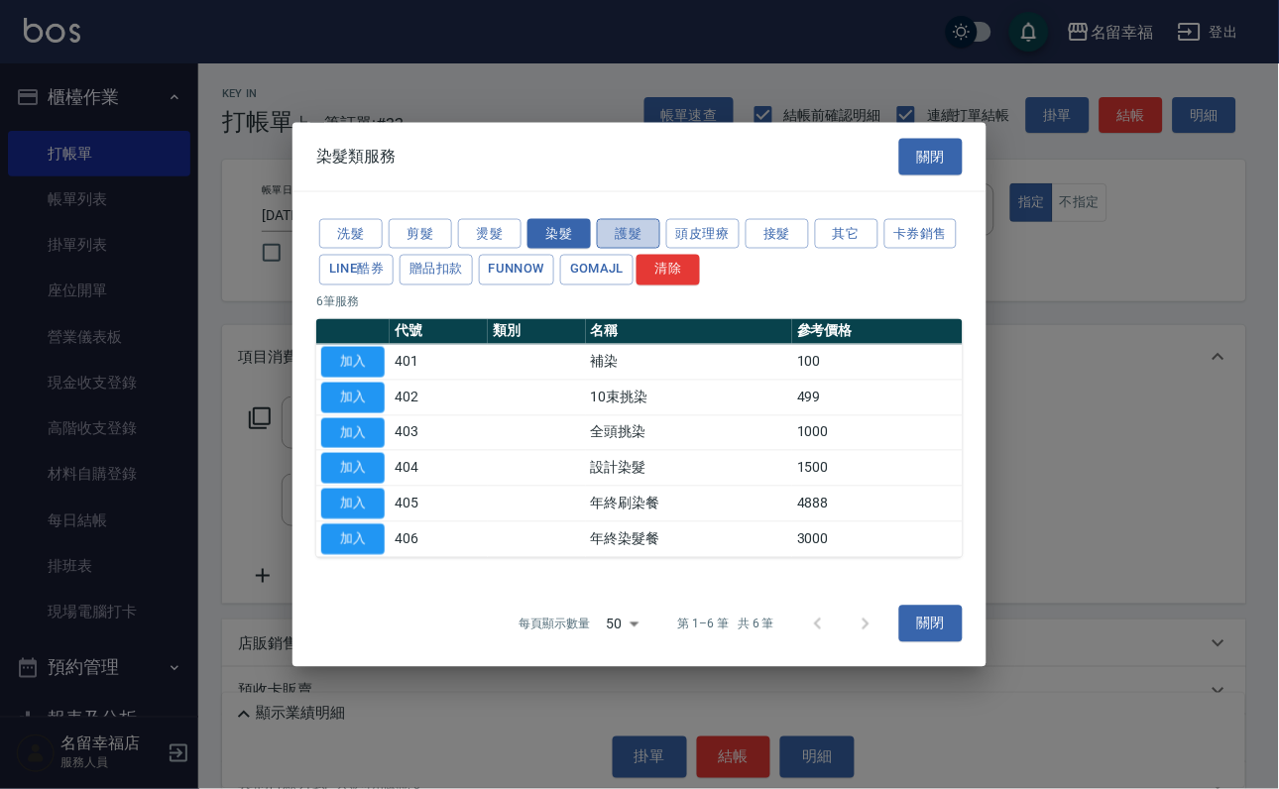
click at [613, 218] on button "護髮" at bounding box center [628, 233] width 63 height 31
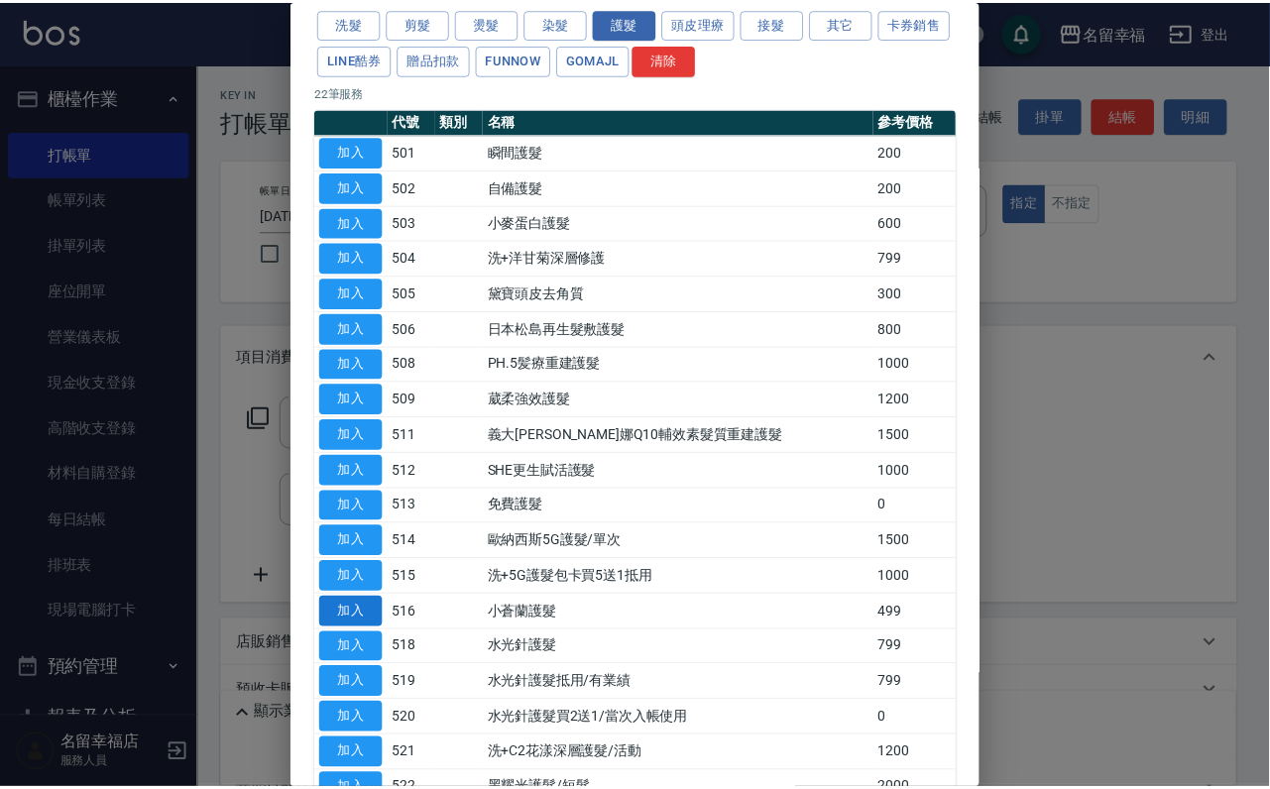
scroll to position [297, 0]
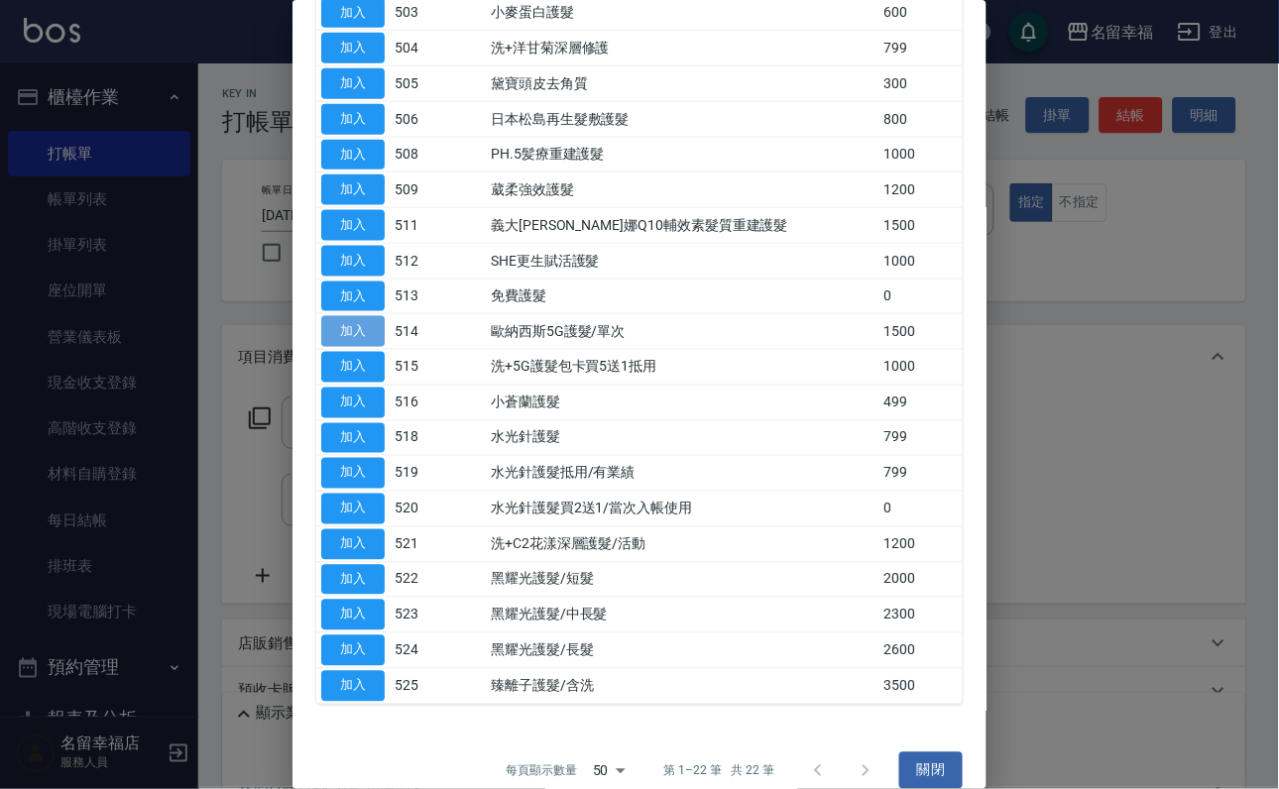
click at [343, 347] on button "加入" at bounding box center [352, 331] width 63 height 31
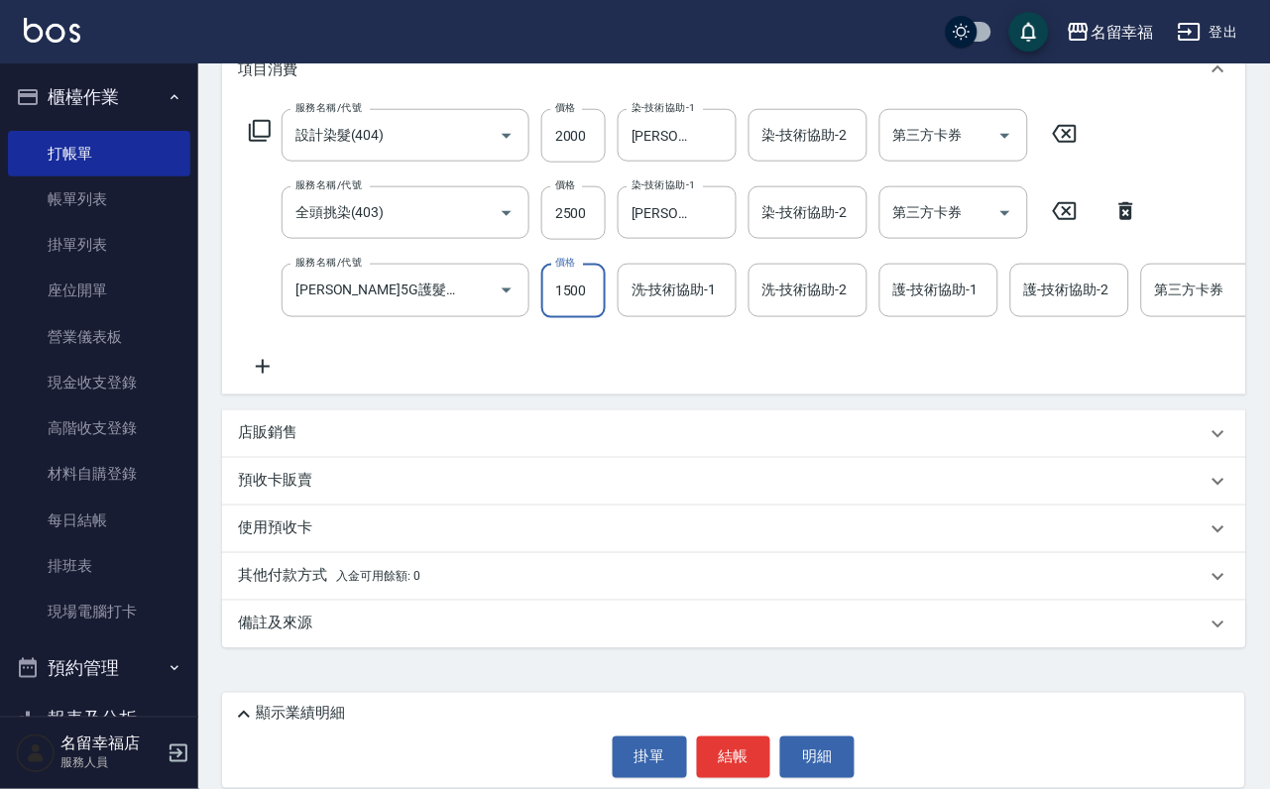
click at [585, 311] on input "1500" at bounding box center [573, 291] width 64 height 54
type input "999"
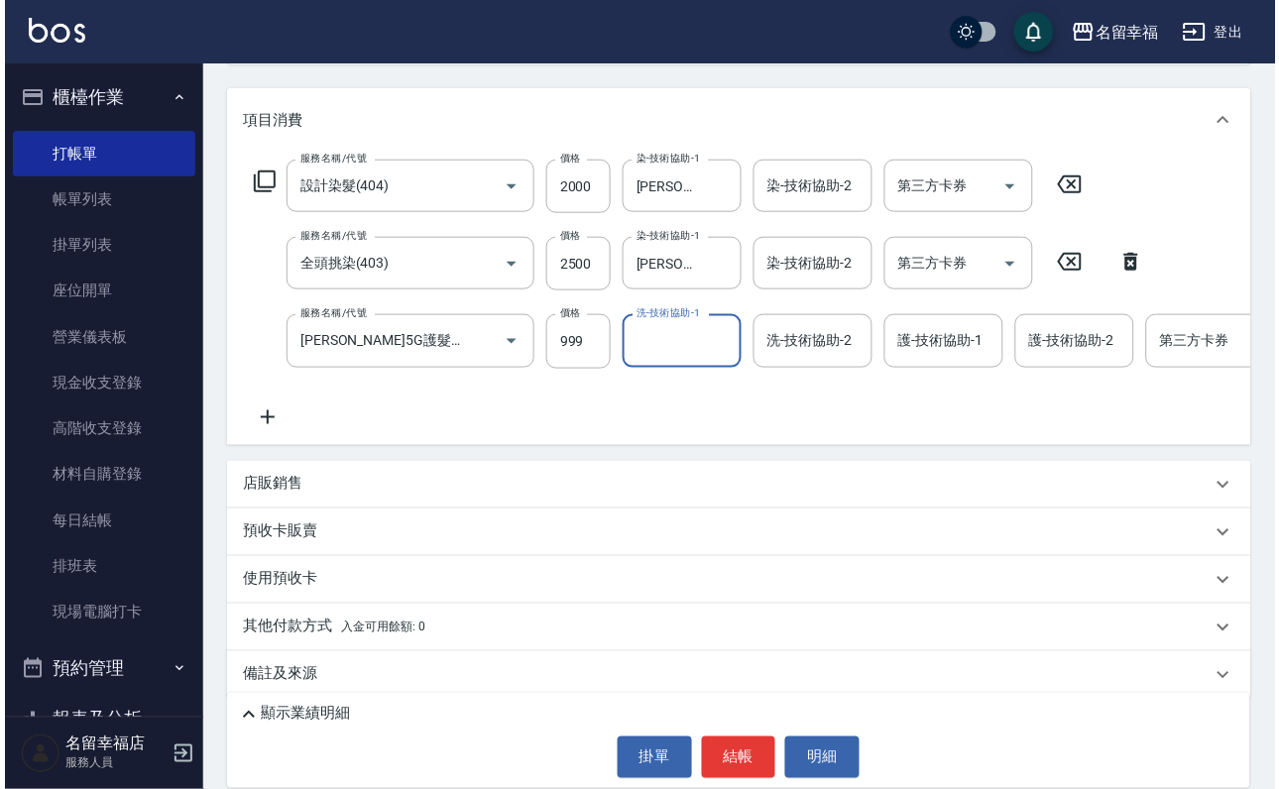
scroll to position [193, 0]
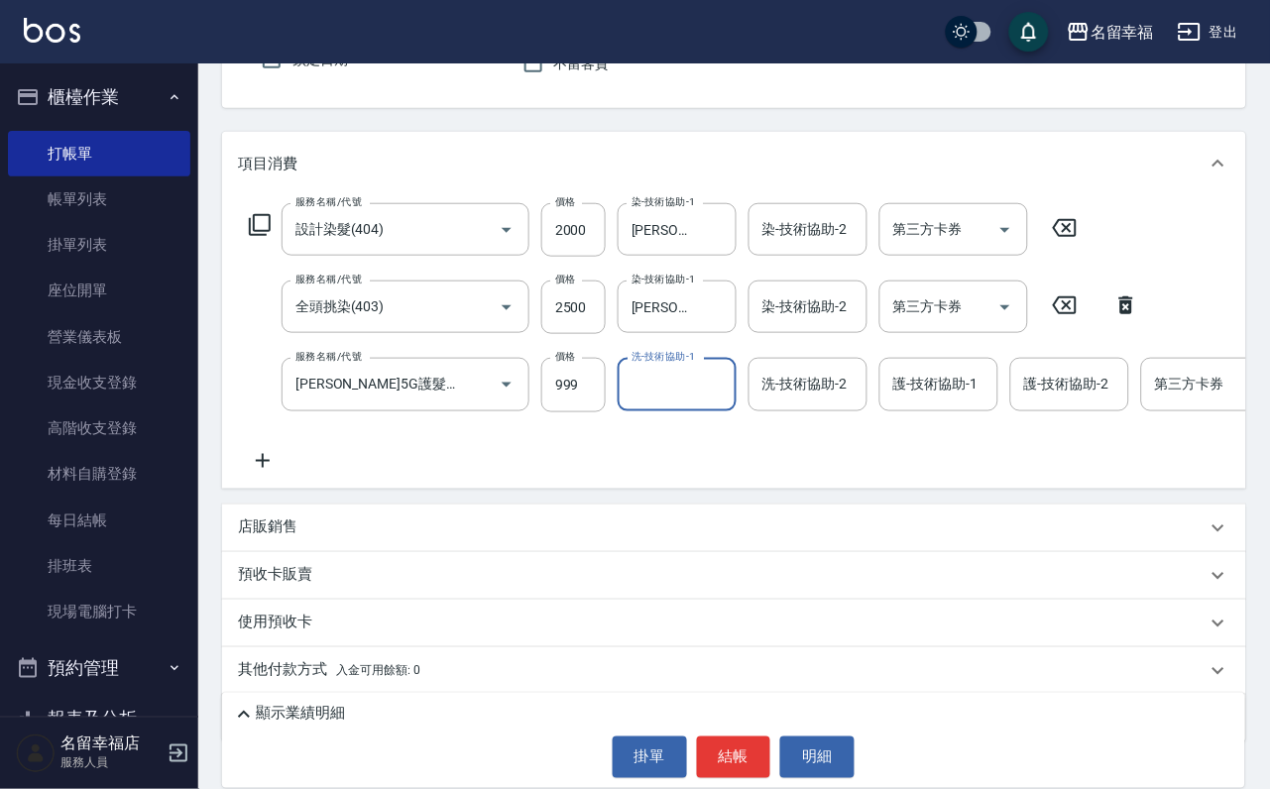
click at [683, 402] on input "洗-技術協助-1" at bounding box center [677, 384] width 101 height 35
type input "[PERSON_NAME]-18"
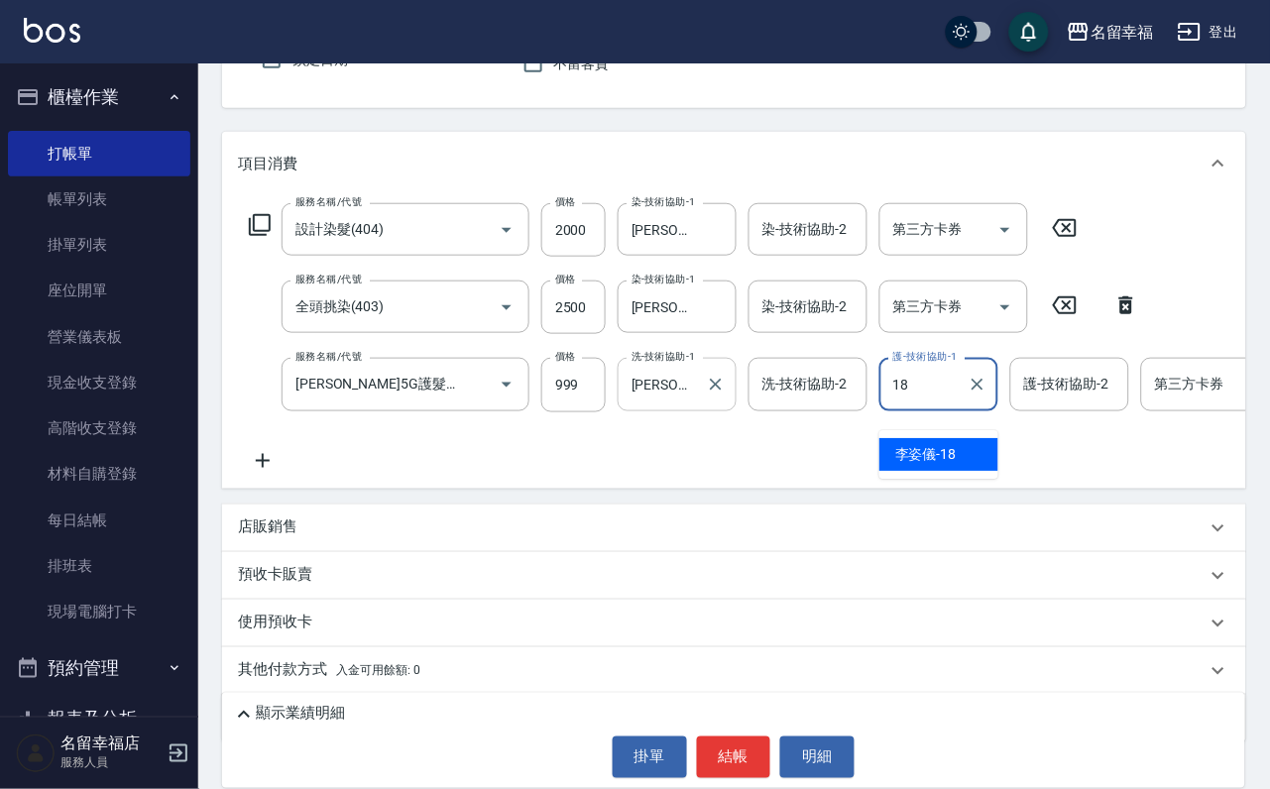
type input "[PERSON_NAME]-18"
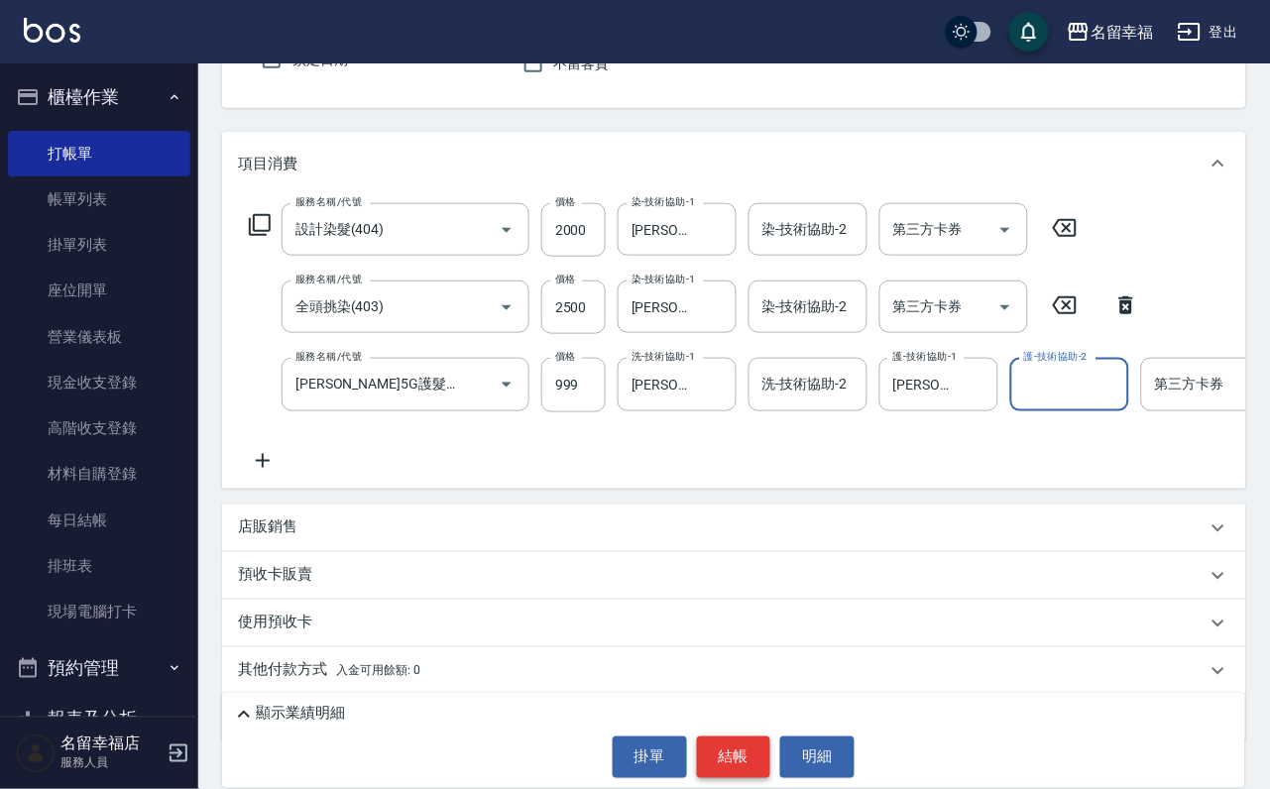
click at [717, 753] on button "結帳" at bounding box center [734, 758] width 74 height 42
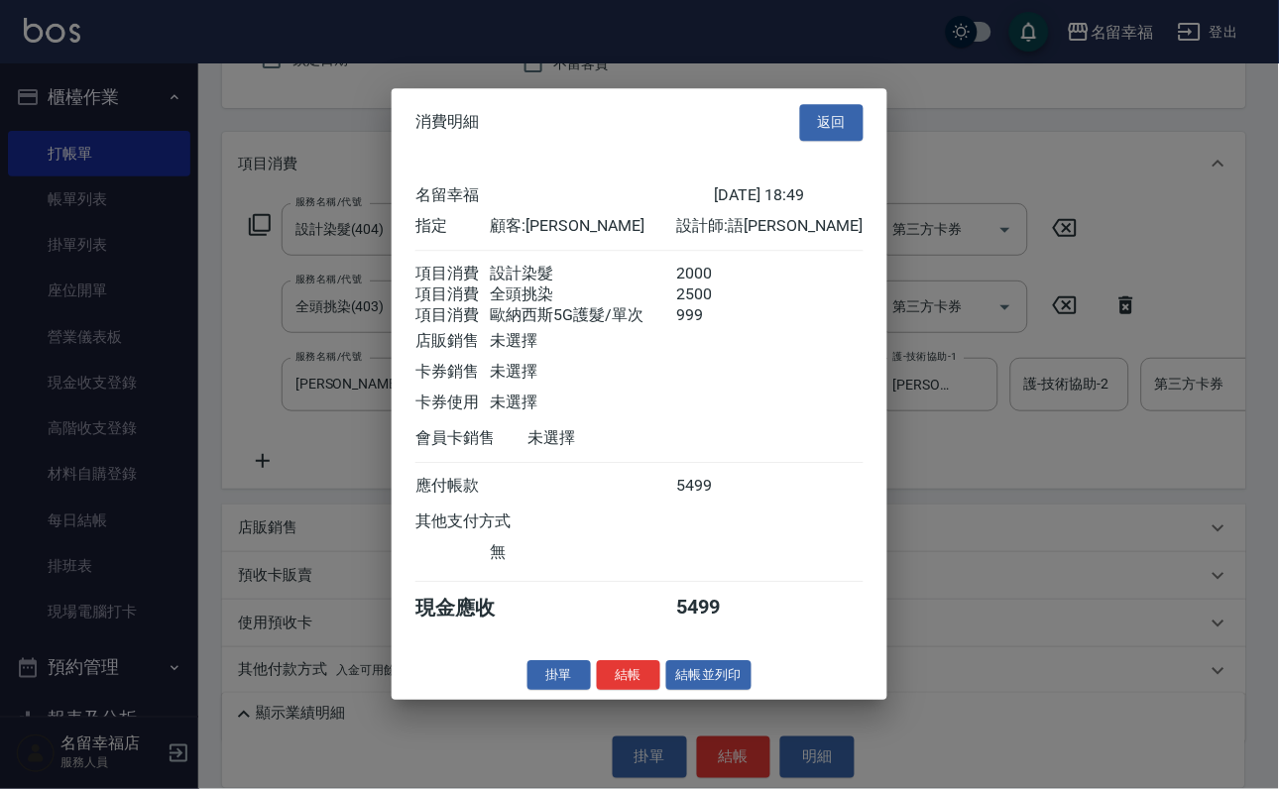
scroll to position [393, 0]
click at [600, 691] on button "結帳" at bounding box center [628, 675] width 63 height 31
type input "[DATE] 18:51"
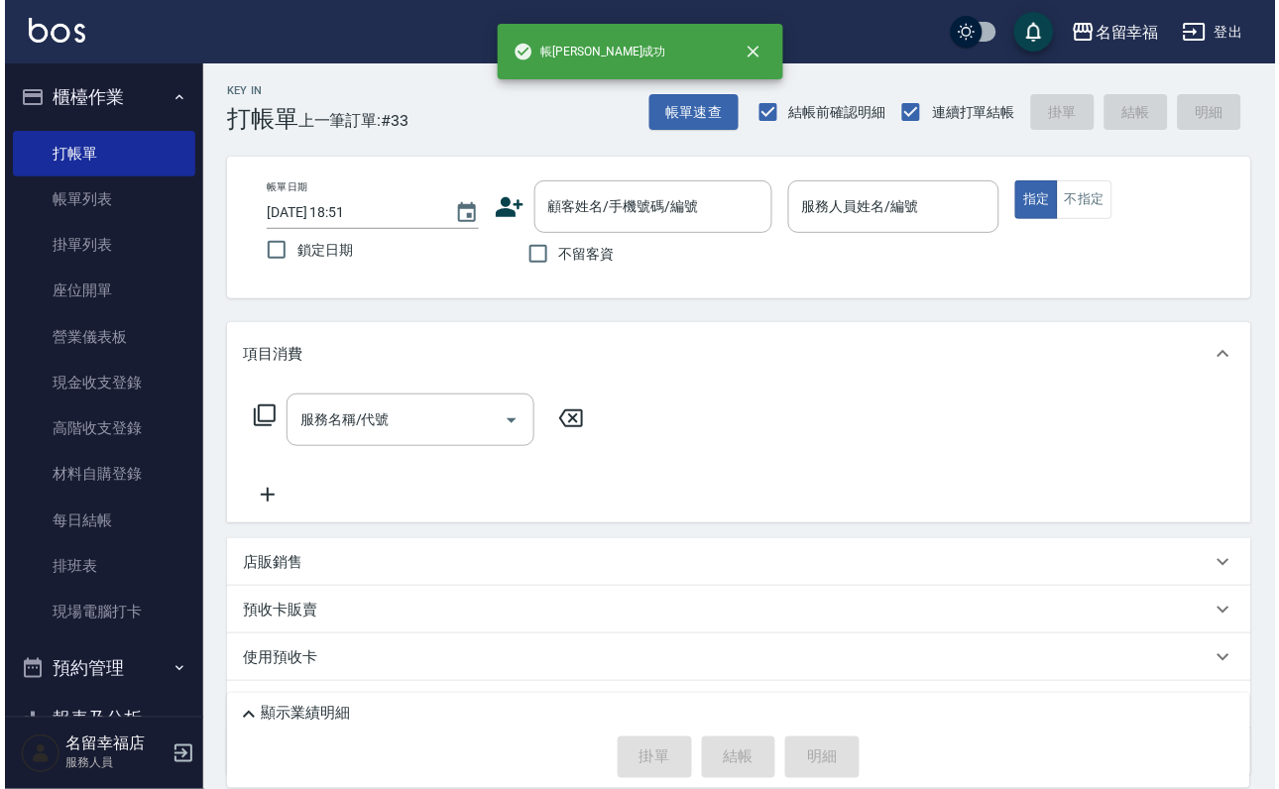
scroll to position [0, 0]
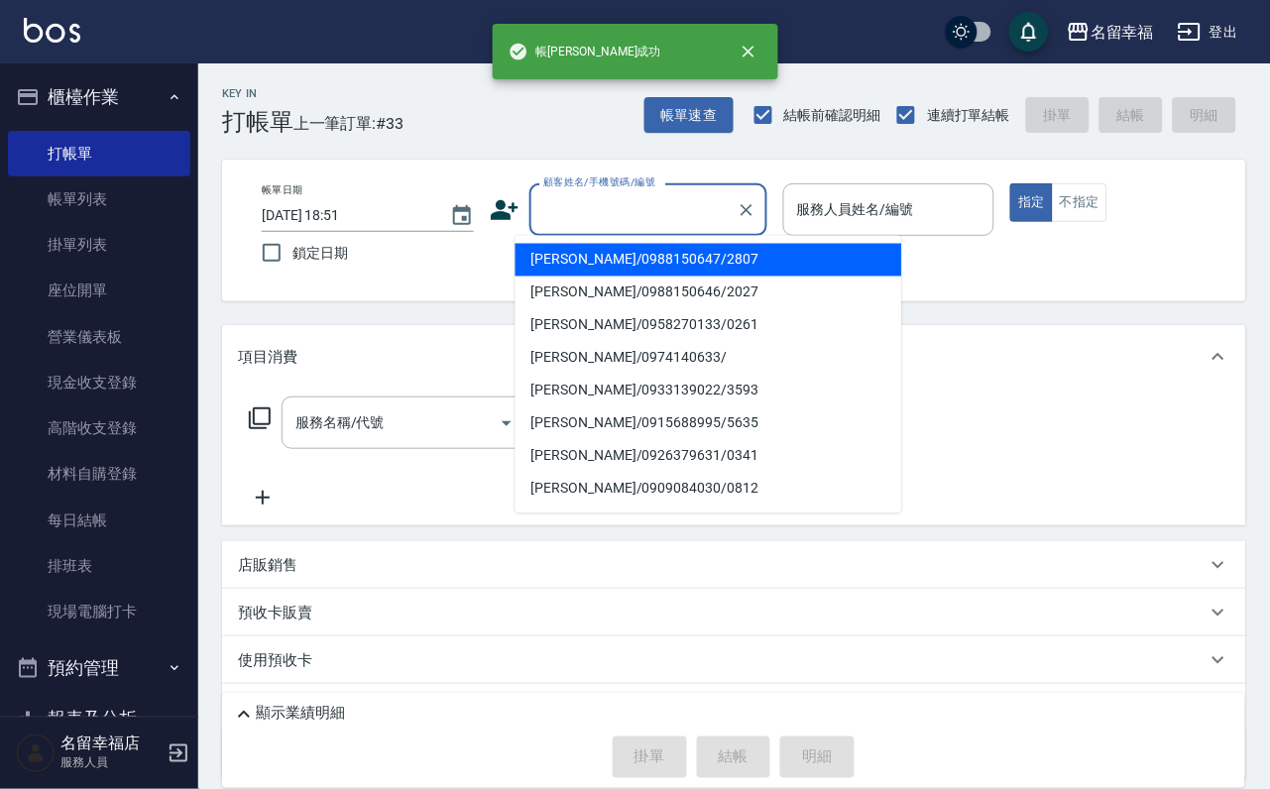
click at [606, 222] on input "顧客姓名/手機號碼/編號" at bounding box center [633, 209] width 190 height 35
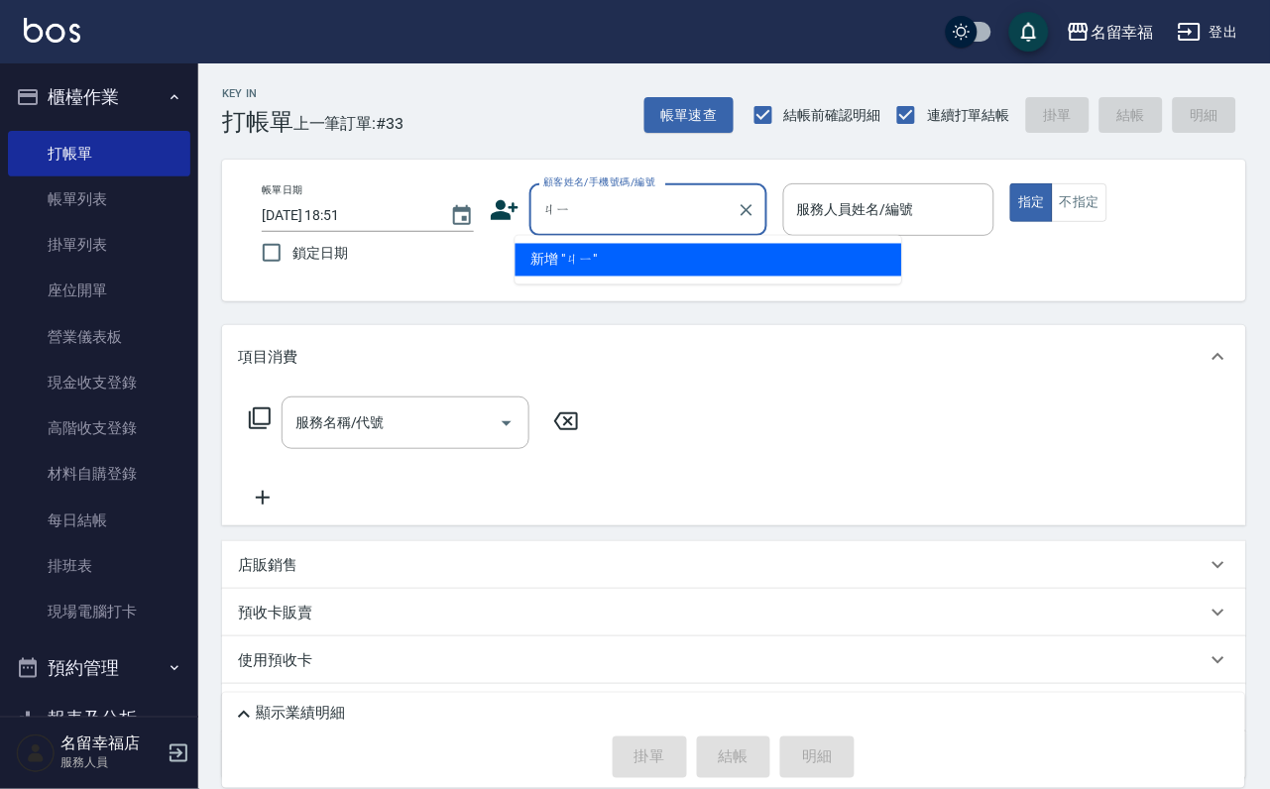
type input "ㄐ"
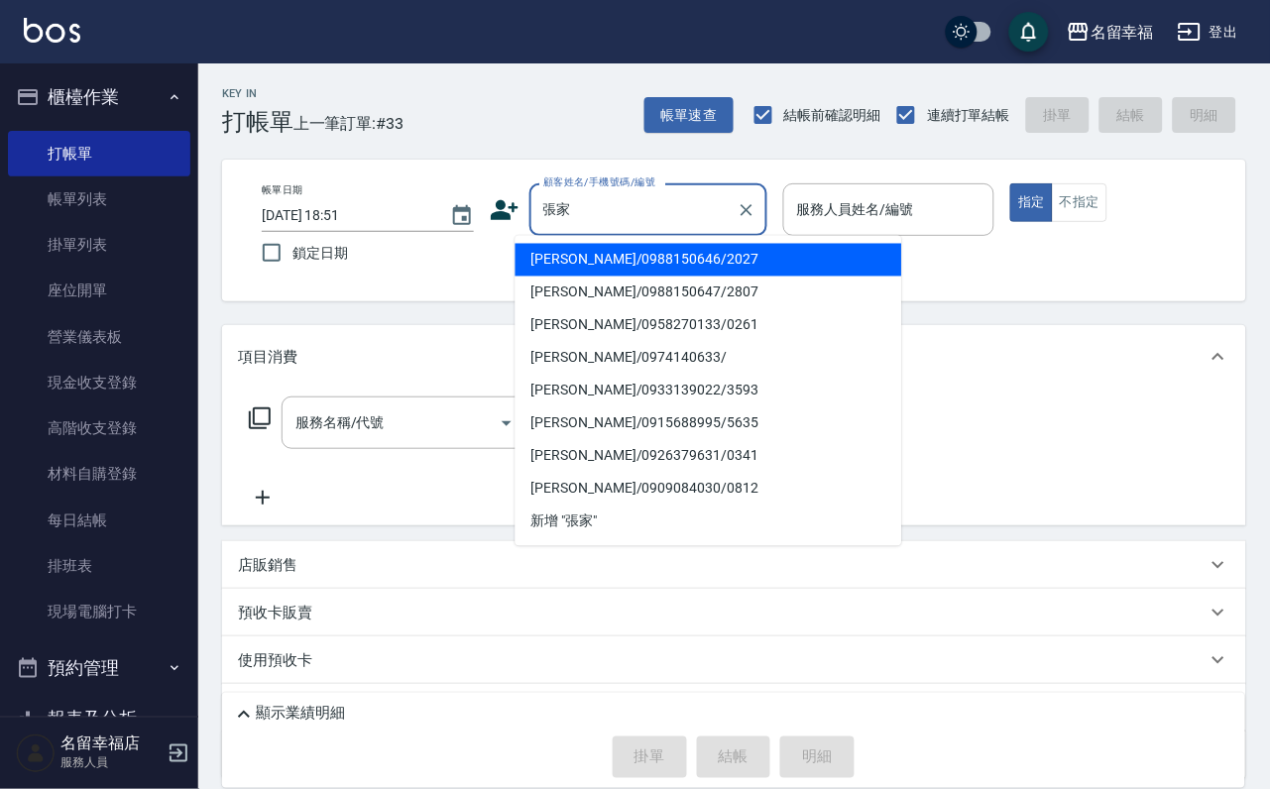
click at [597, 261] on li "[PERSON_NAME]/0988150646/2027" at bounding box center [709, 260] width 387 height 33
type input "[PERSON_NAME]/0988150646/2027"
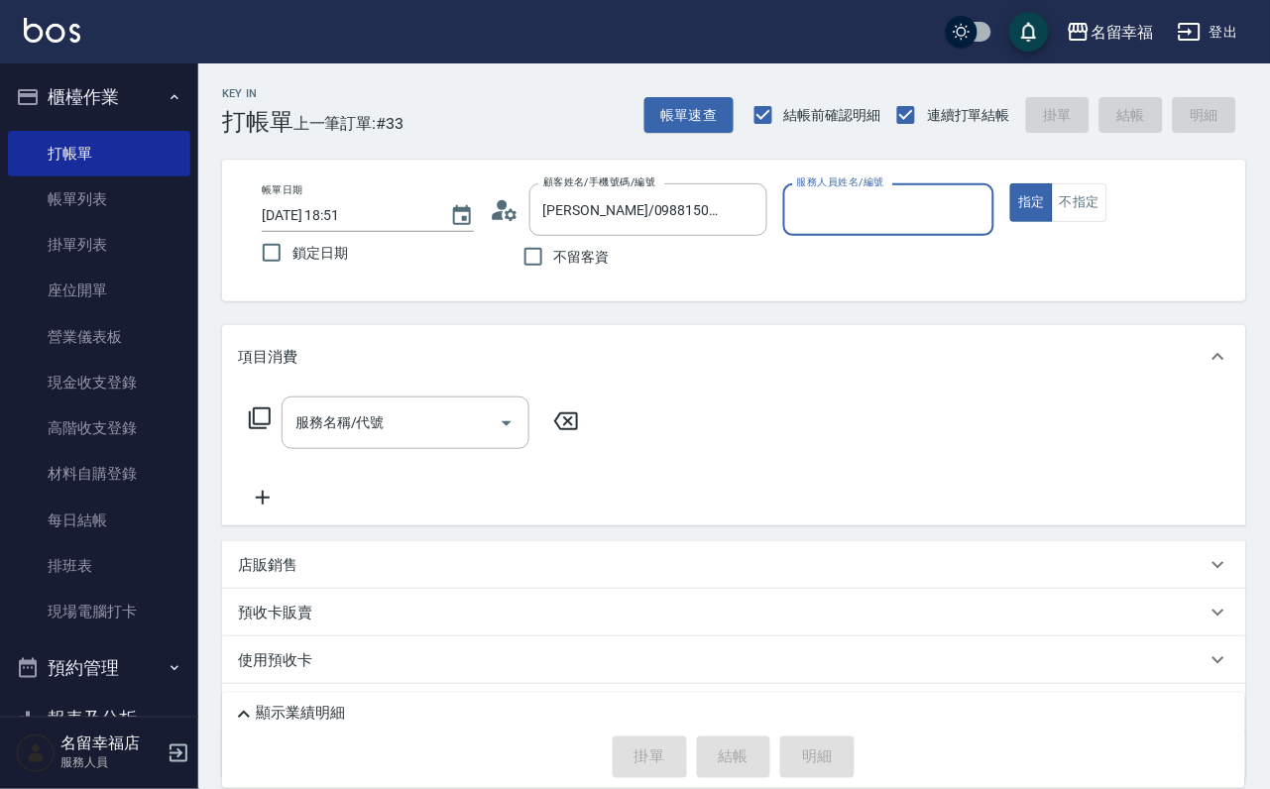
type input "語[PERSON_NAME]-6"
click at [261, 430] on icon at bounding box center [260, 418] width 24 height 24
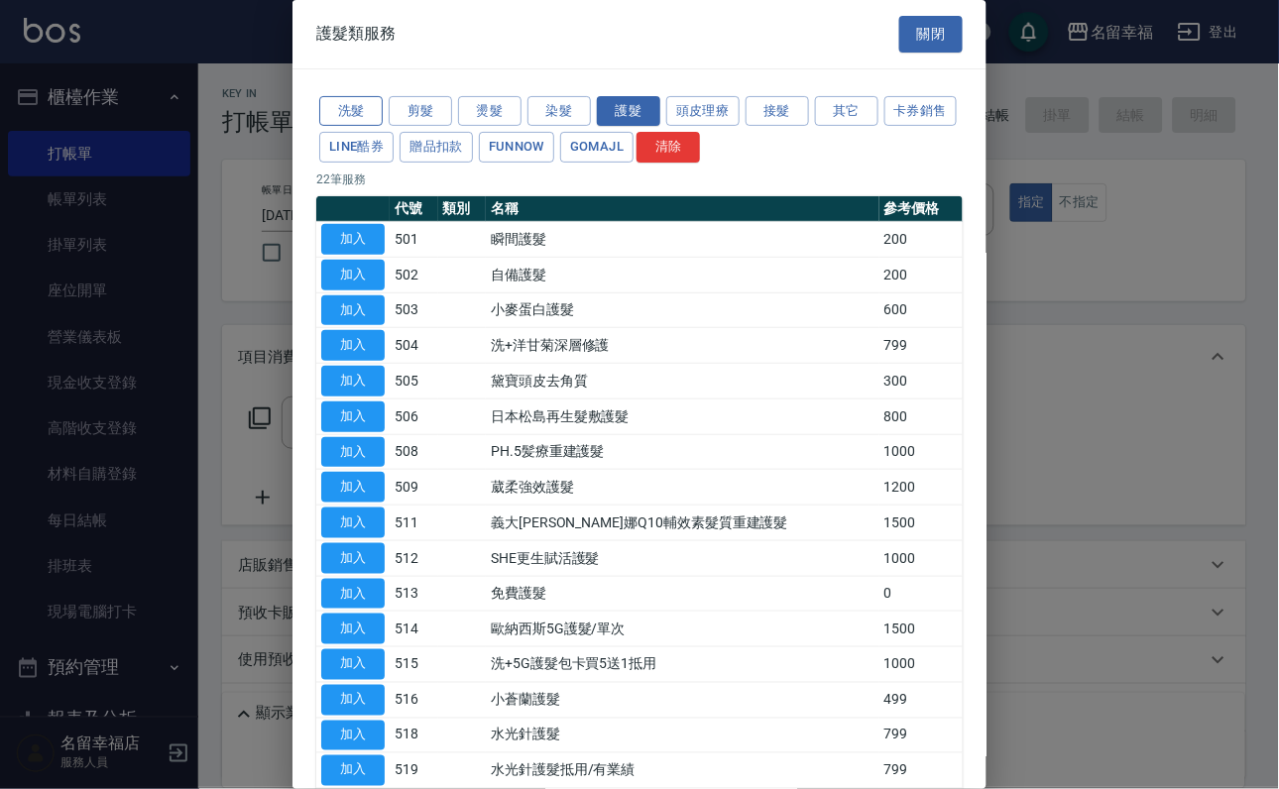
click at [353, 115] on button "洗髮" at bounding box center [350, 111] width 63 height 31
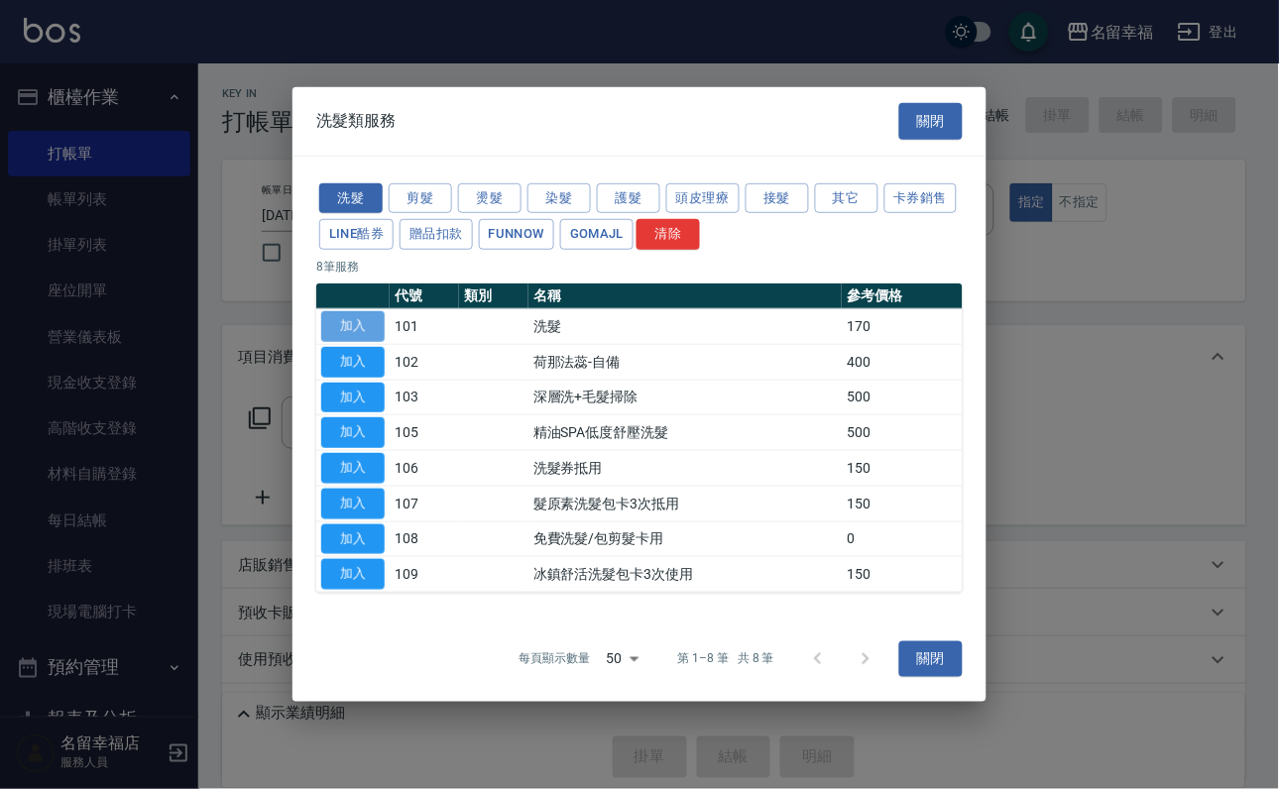
click at [369, 311] on button "加入" at bounding box center [352, 326] width 63 height 31
type input "洗髮(101)"
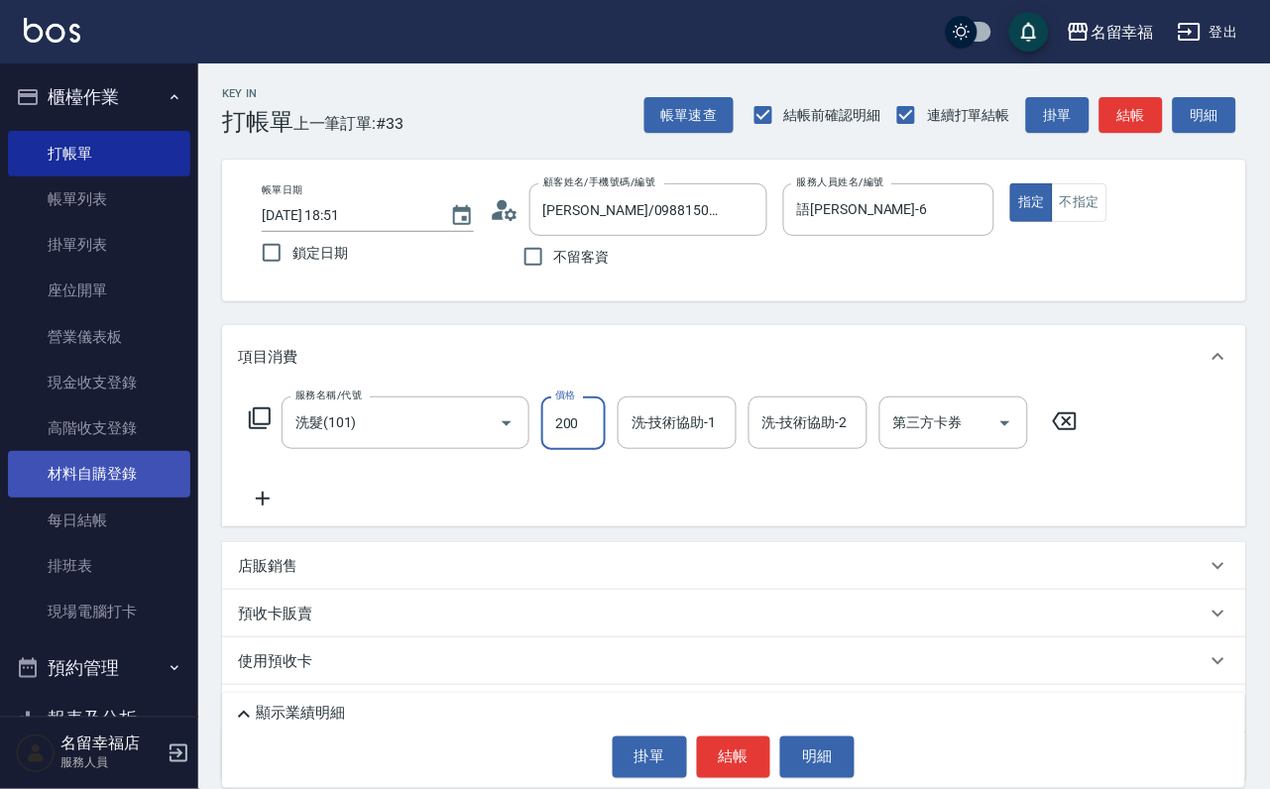
type input "200"
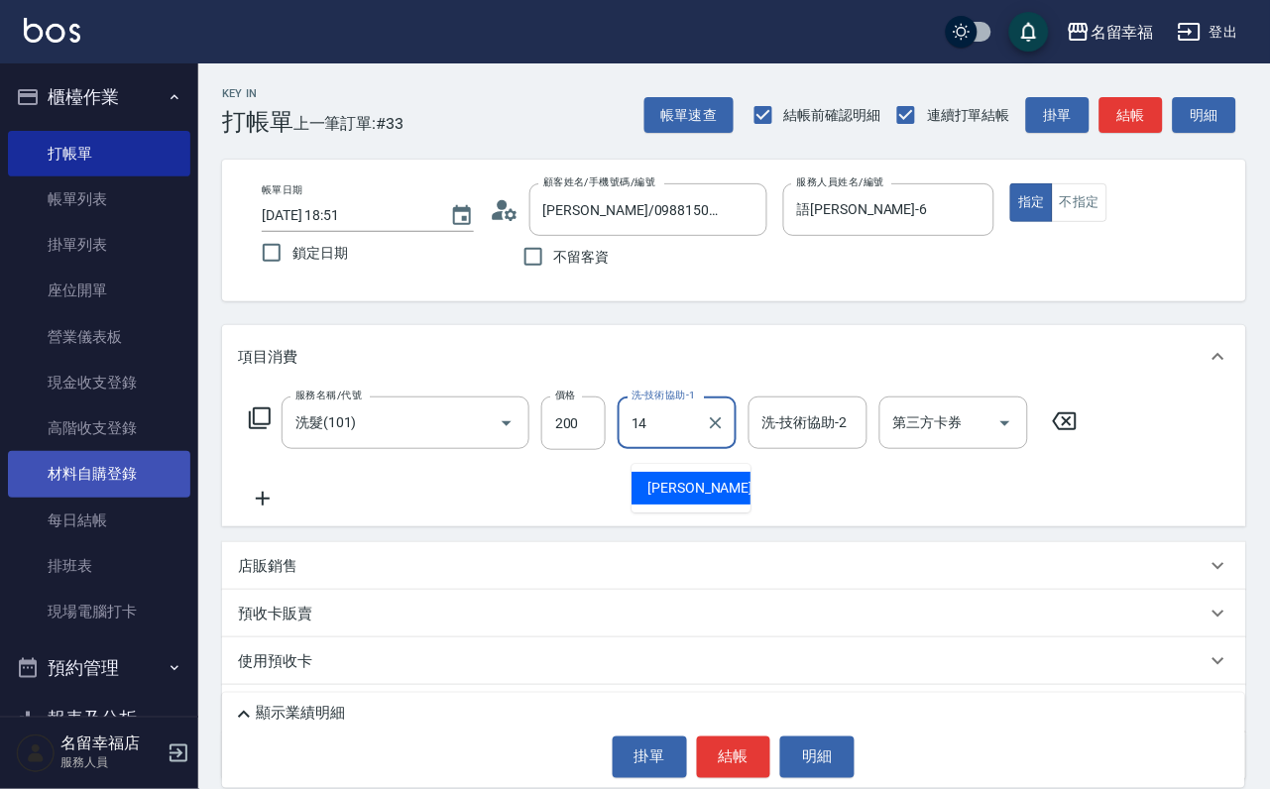
type input "芷萱-14"
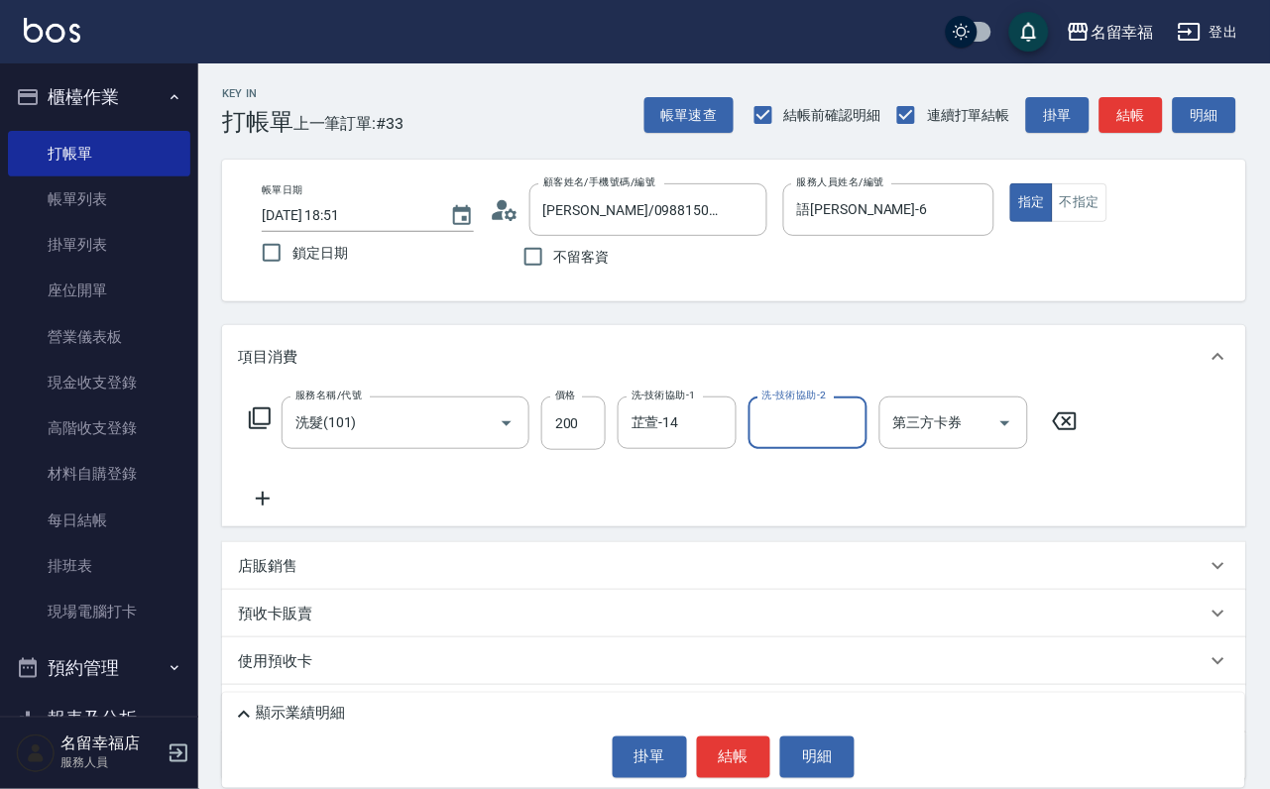
click at [272, 430] on icon at bounding box center [260, 418] width 24 height 24
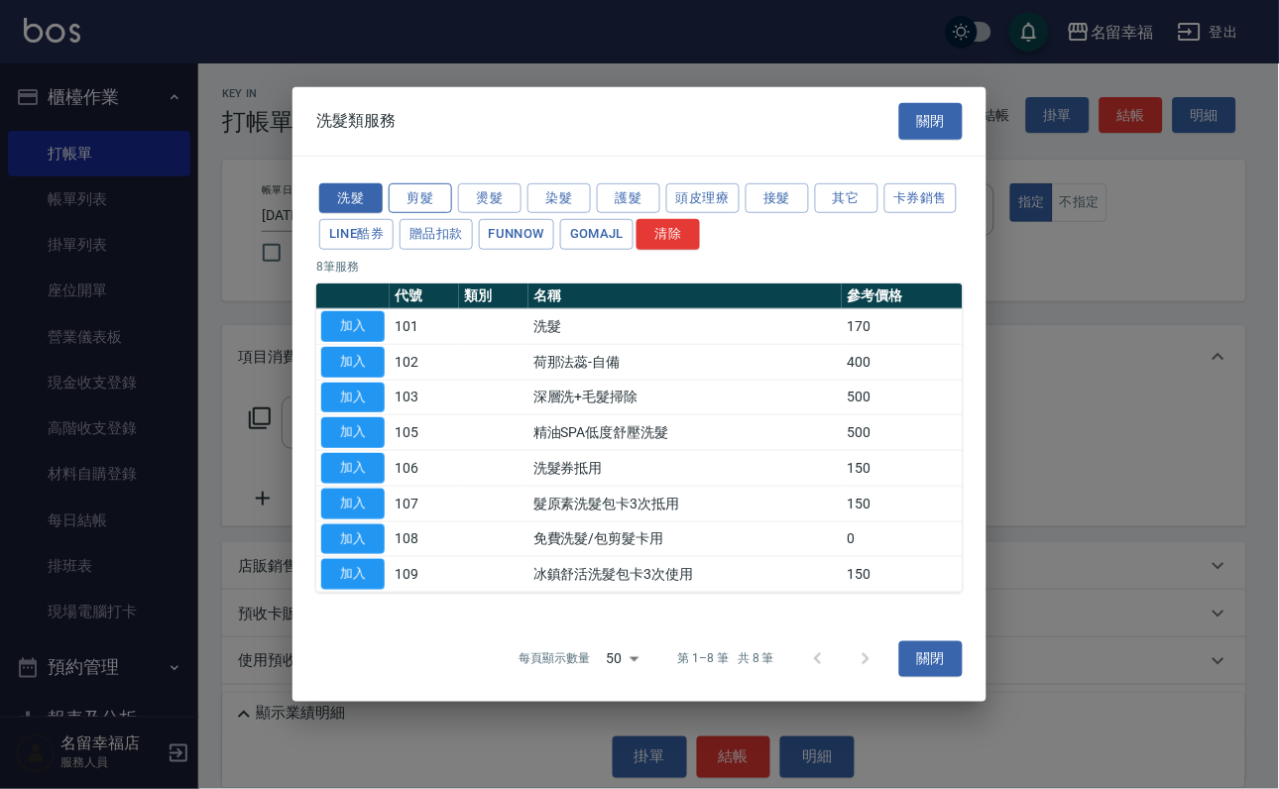
click at [432, 182] on button "剪髮" at bounding box center [420, 197] width 63 height 31
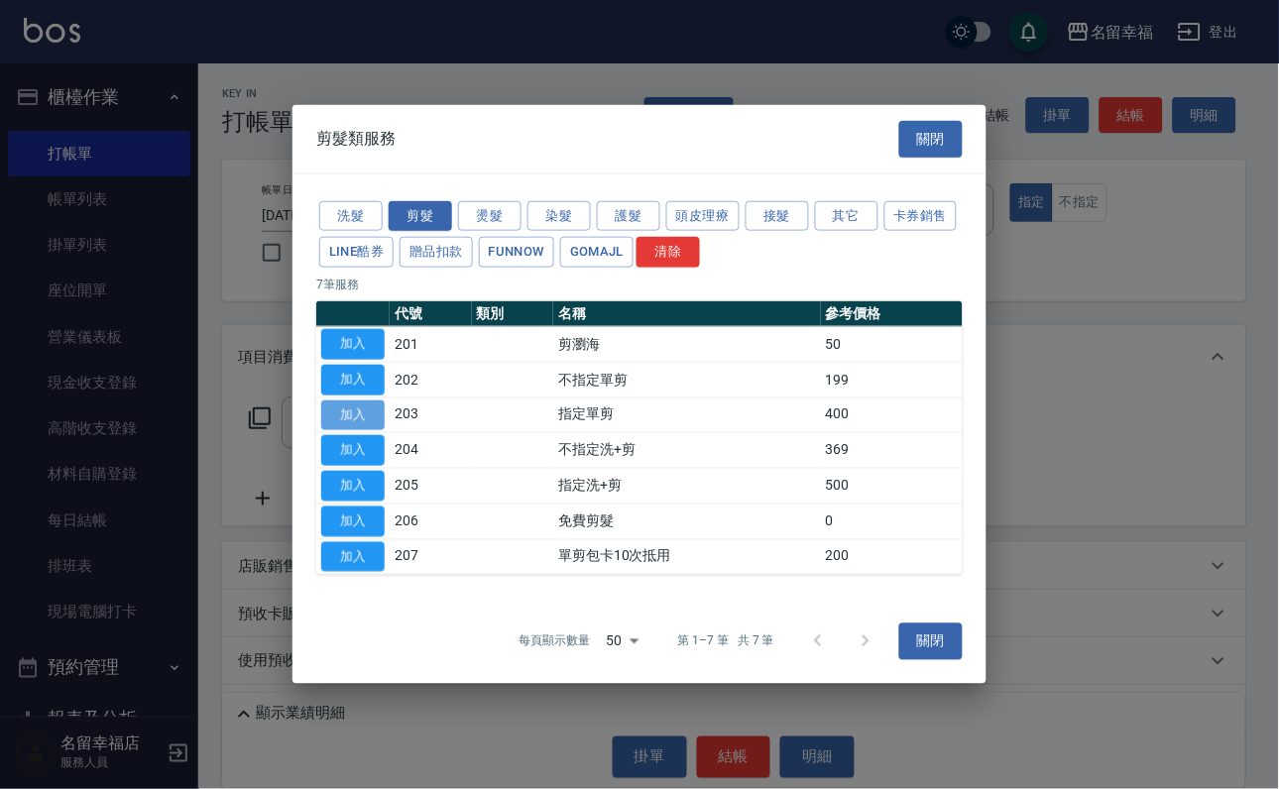
click at [342, 410] on button "加入" at bounding box center [352, 415] width 63 height 31
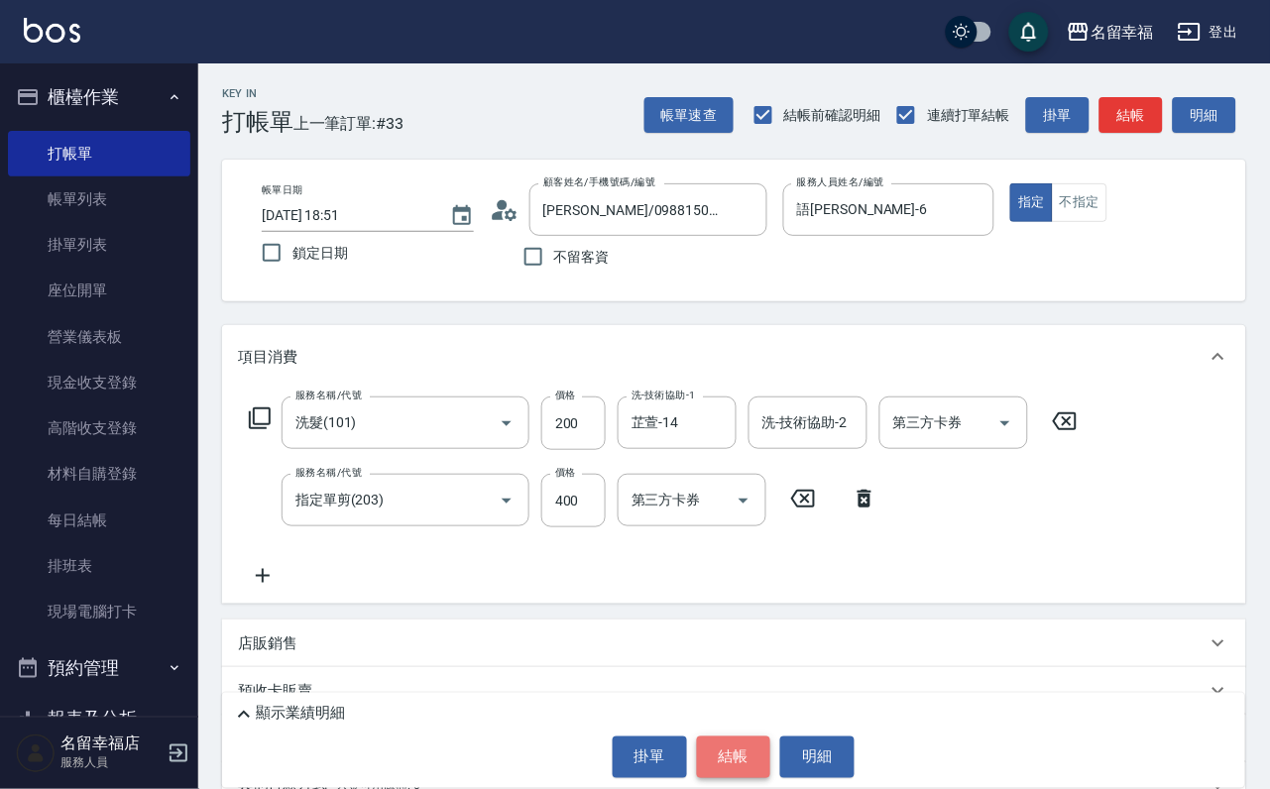
click at [726, 743] on button "結帳" at bounding box center [734, 758] width 74 height 42
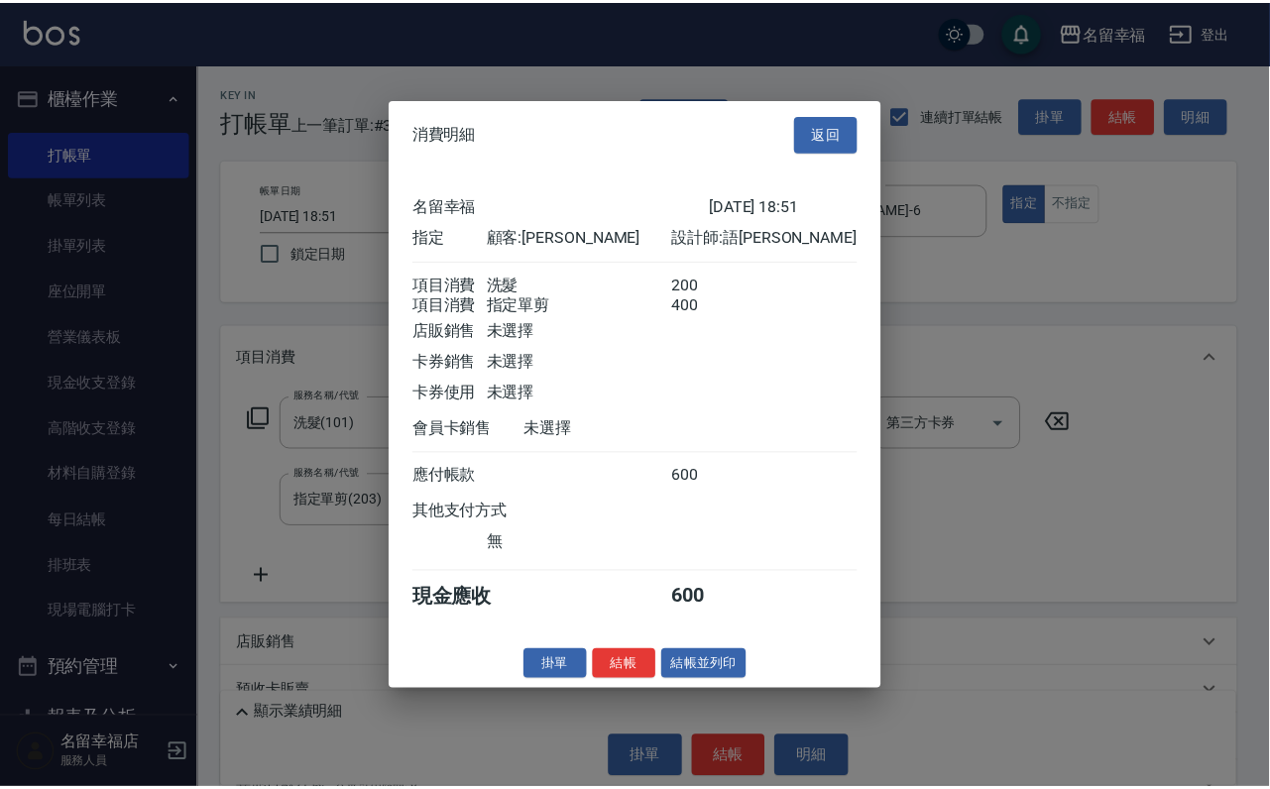
scroll to position [319, 0]
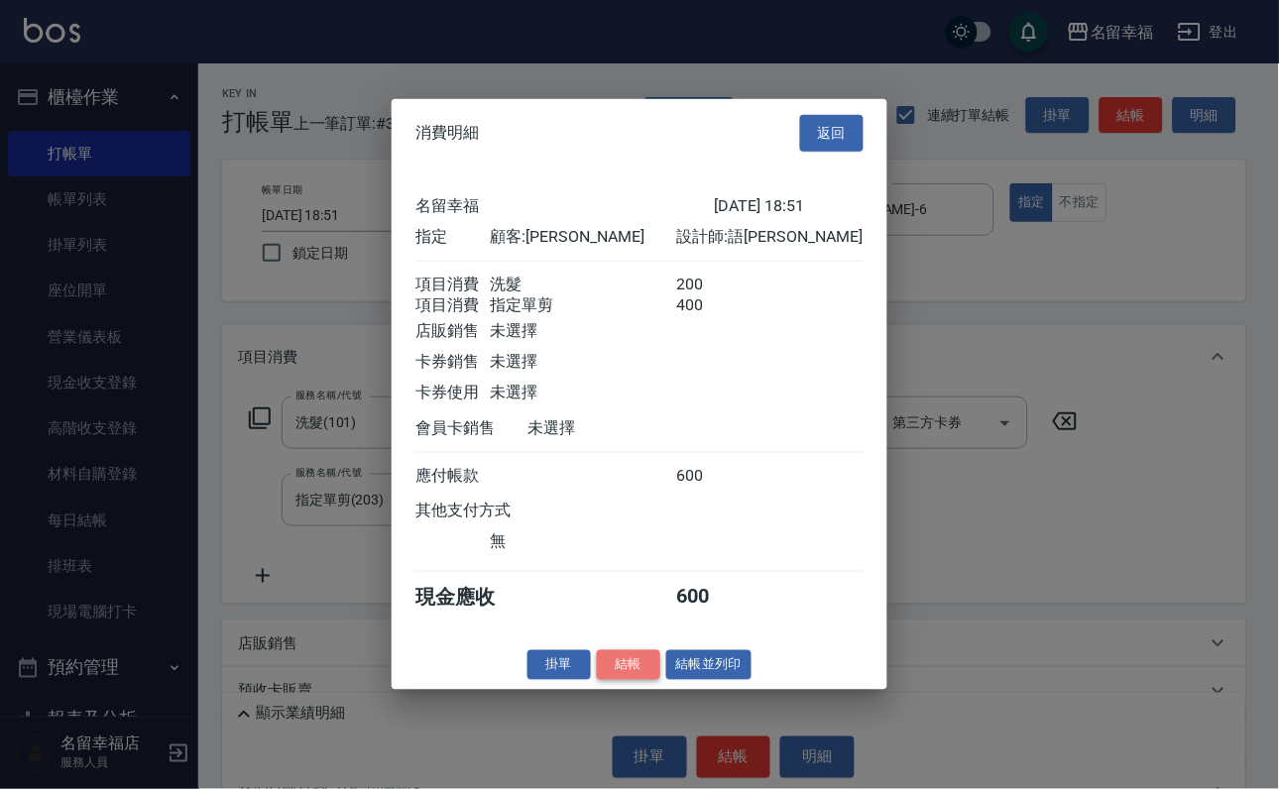
click at [600, 680] on button "結帳" at bounding box center [628, 664] width 63 height 31
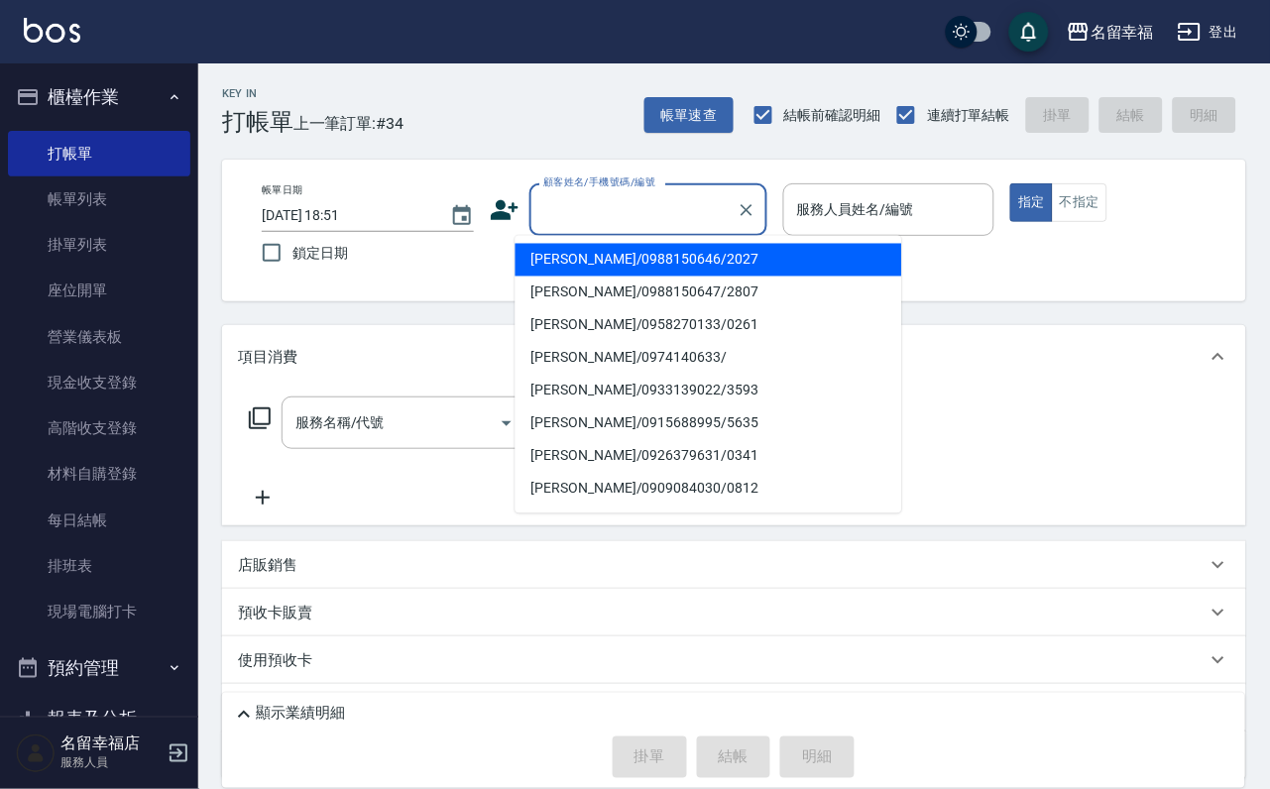
click at [561, 214] on input "顧客姓名/手機號碼/編號" at bounding box center [633, 209] width 190 height 35
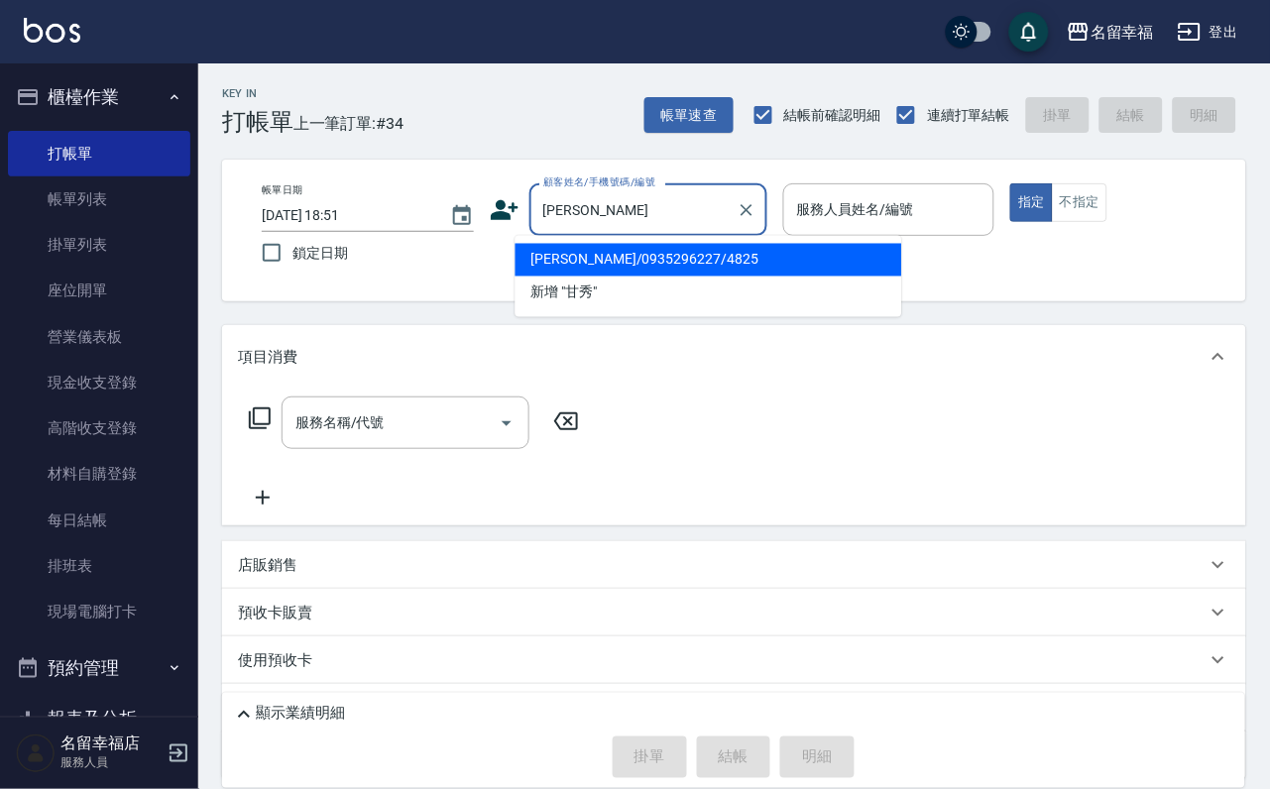
click at [599, 263] on li "[PERSON_NAME]/0935296227/4825" at bounding box center [709, 260] width 387 height 33
type input "[PERSON_NAME]/0935296227/4825"
type input "語[PERSON_NAME]-6"
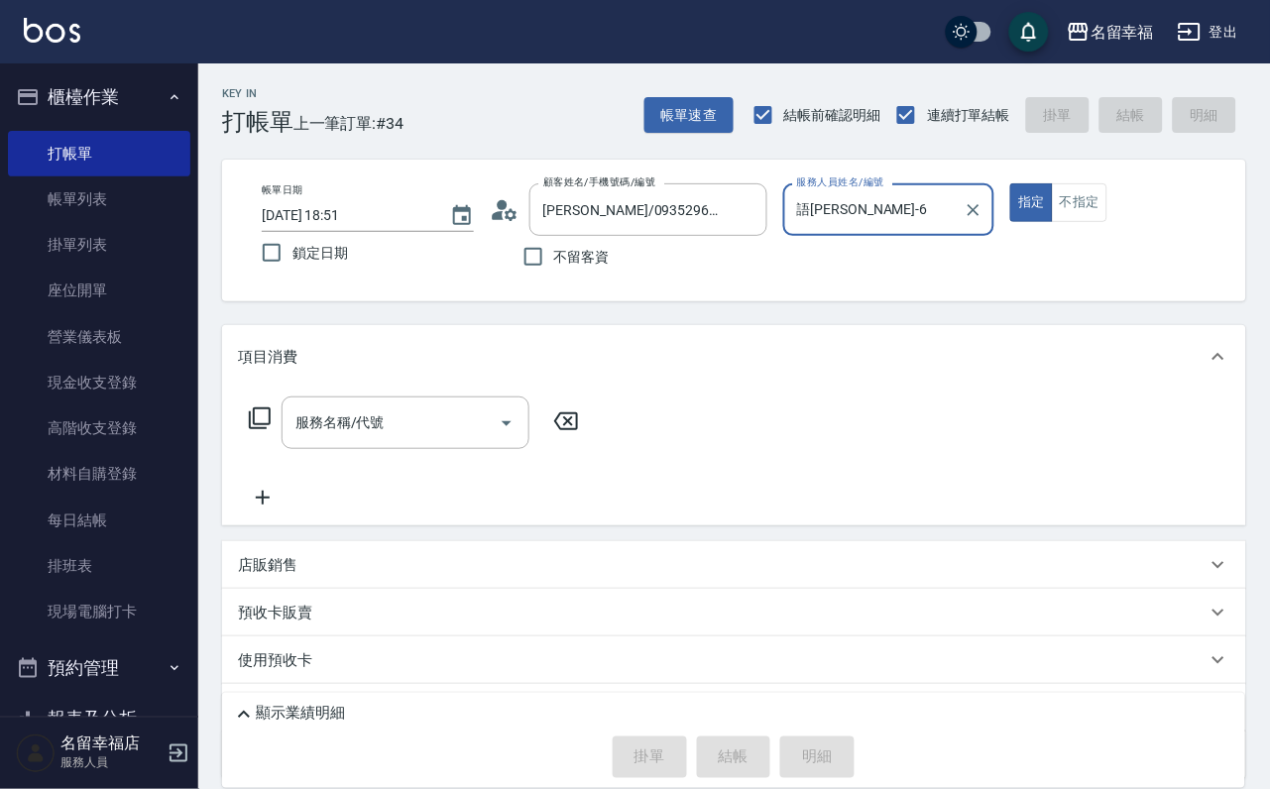
click at [267, 430] on icon at bounding box center [260, 418] width 24 height 24
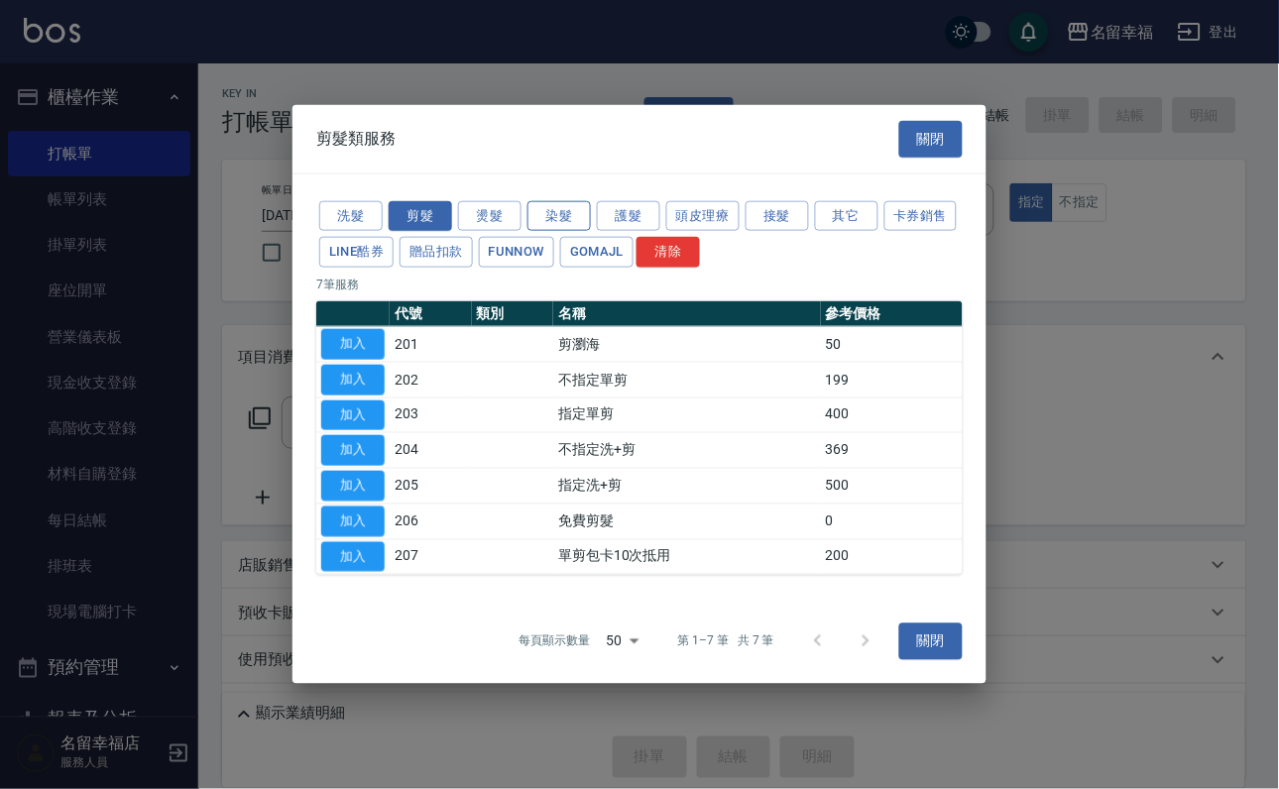
click at [544, 200] on button "染髮" at bounding box center [558, 215] width 63 height 31
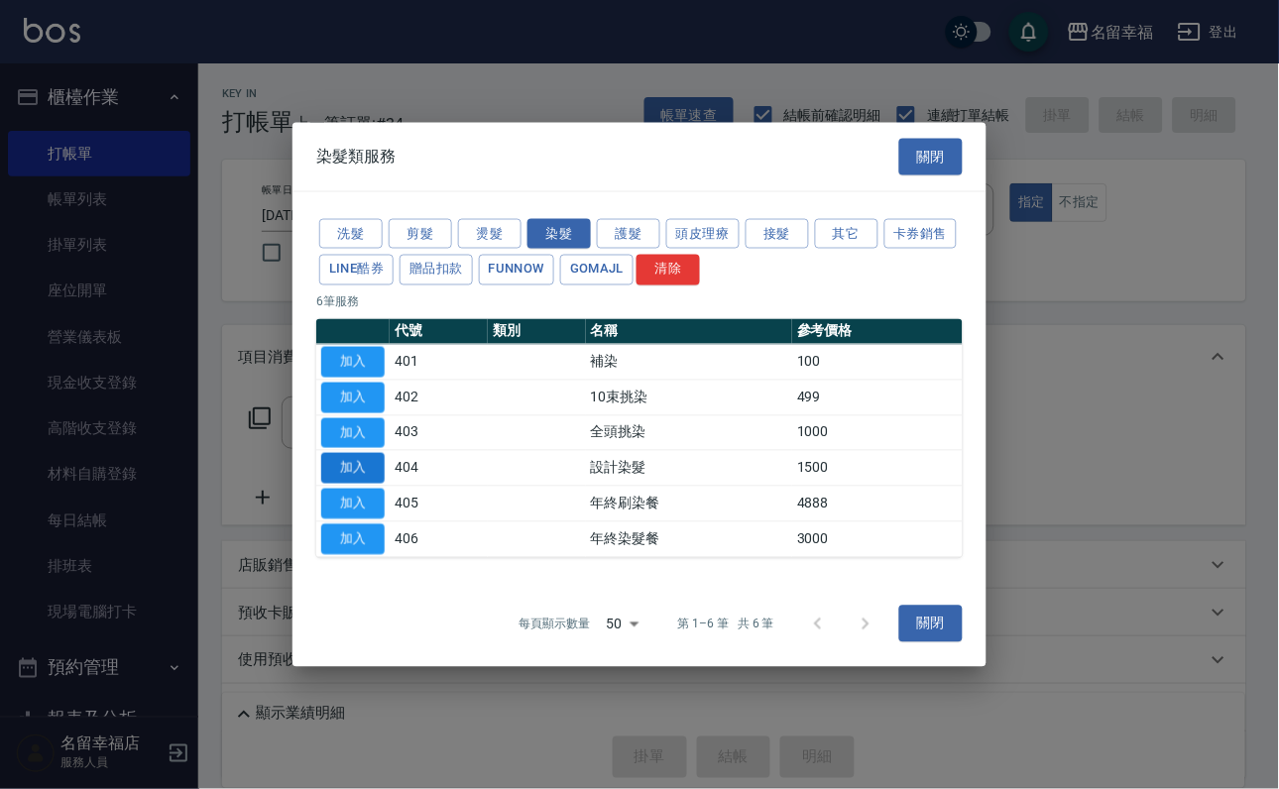
click at [354, 484] on button "加入" at bounding box center [352, 468] width 63 height 31
type input "設計染髮(404)"
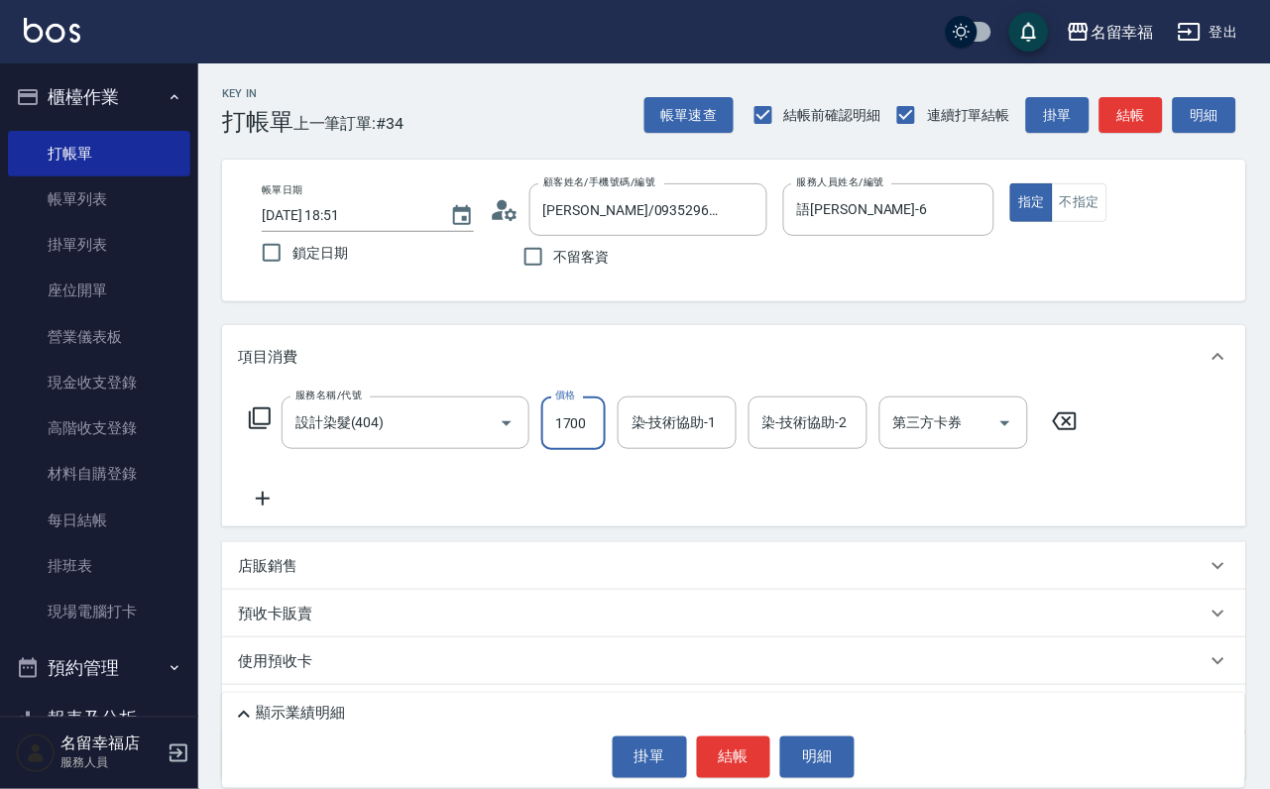
scroll to position [0, 1]
type input "1700"
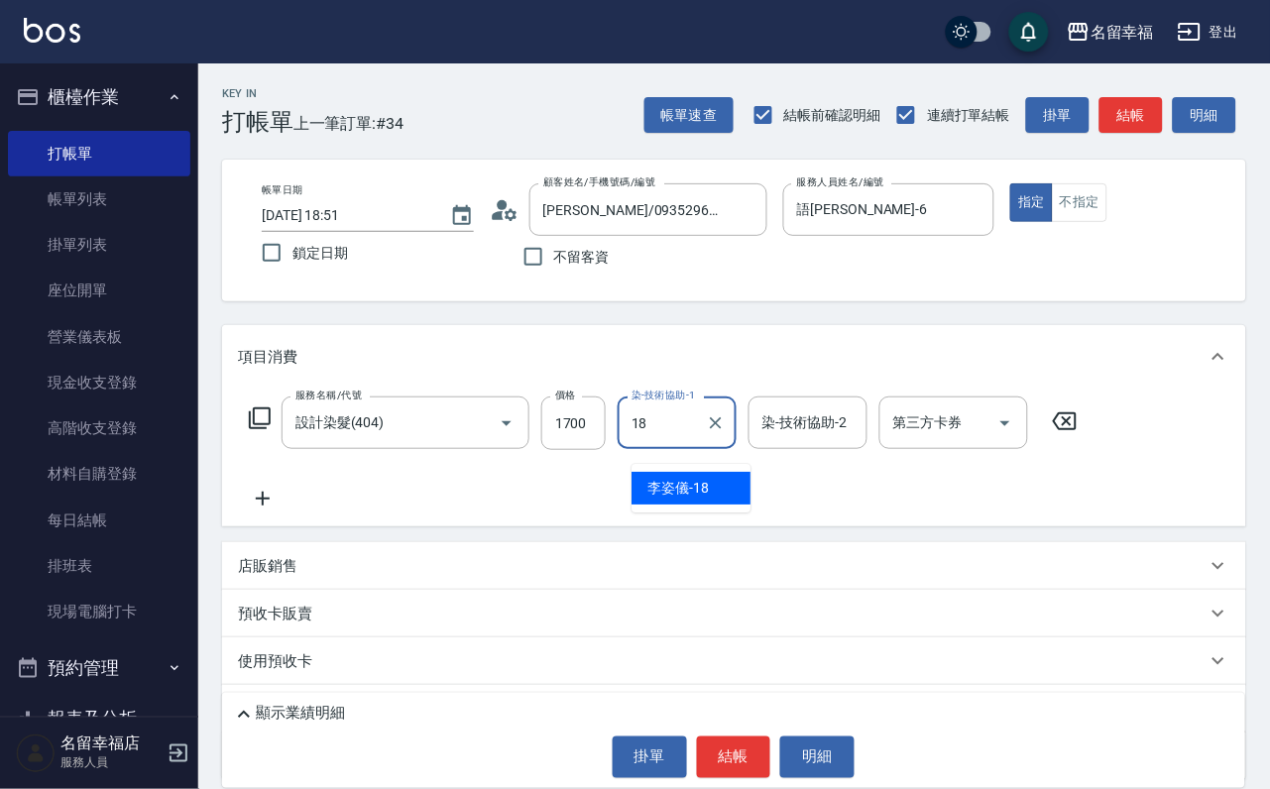
type input "[PERSON_NAME]-18"
click at [272, 430] on icon at bounding box center [260, 418] width 24 height 24
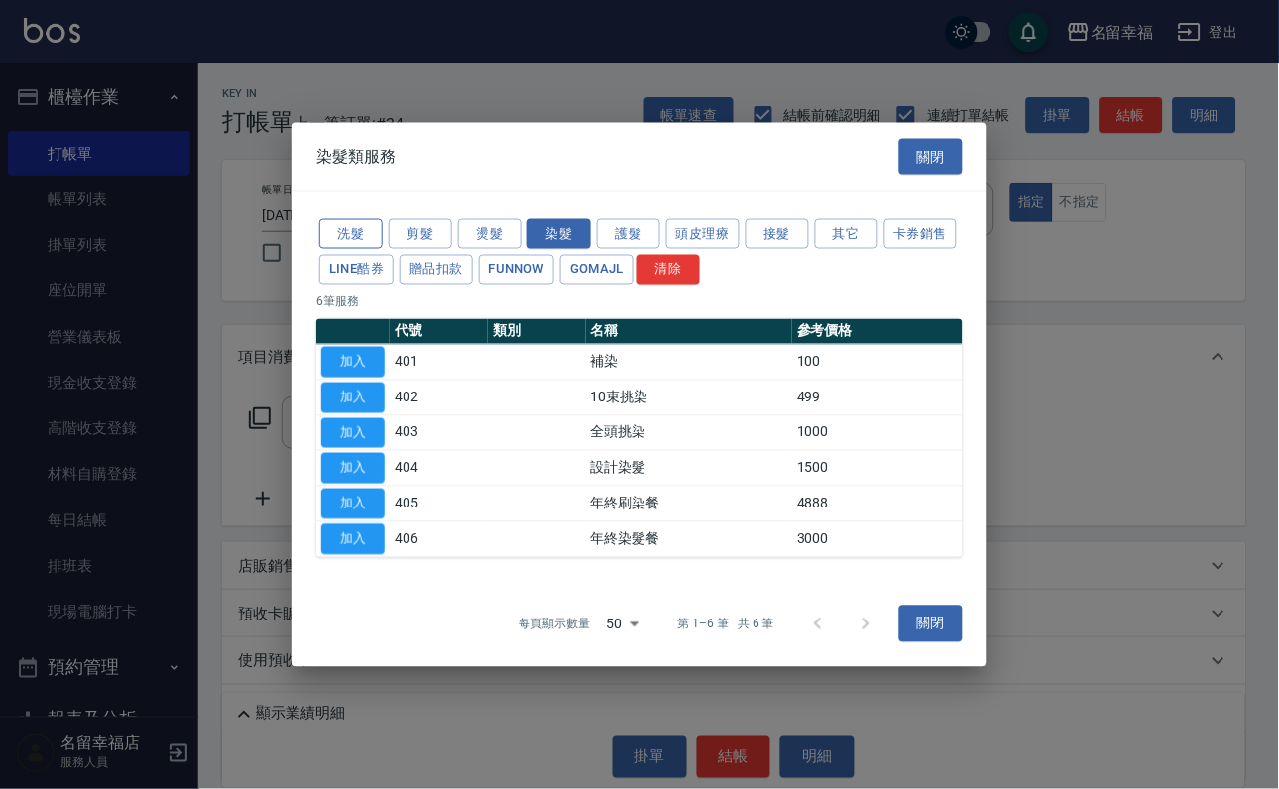
click at [355, 218] on button "洗髮" at bounding box center [350, 233] width 63 height 31
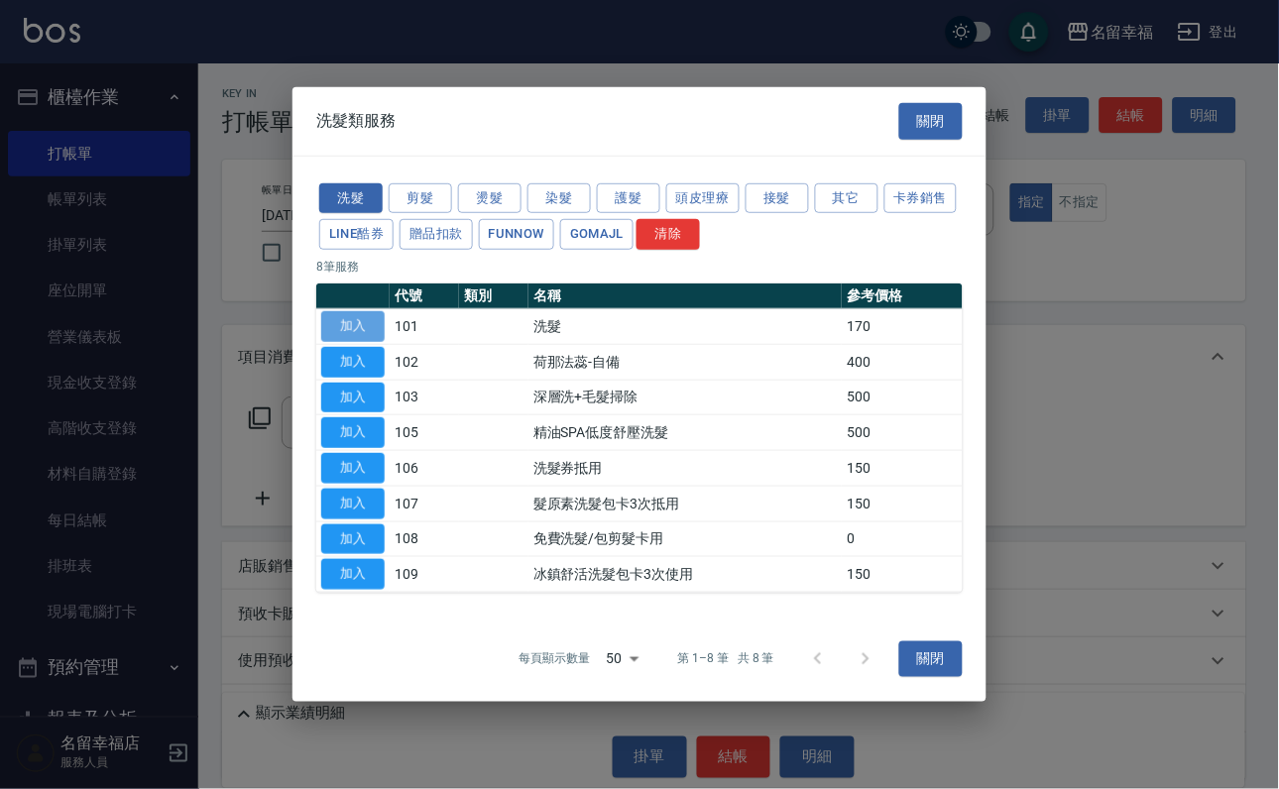
click at [364, 311] on button "加入" at bounding box center [352, 326] width 63 height 31
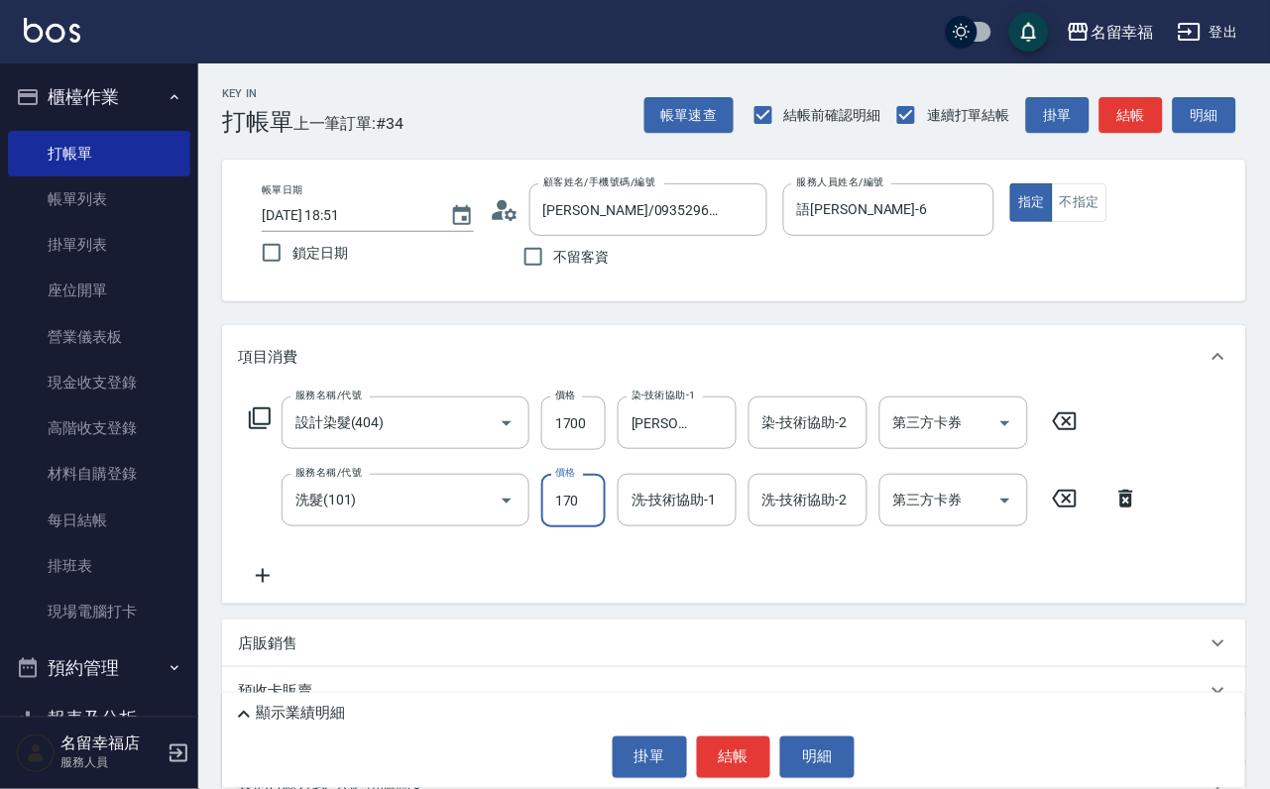
click at [584, 520] on input "170" at bounding box center [573, 501] width 64 height 54
type input "200"
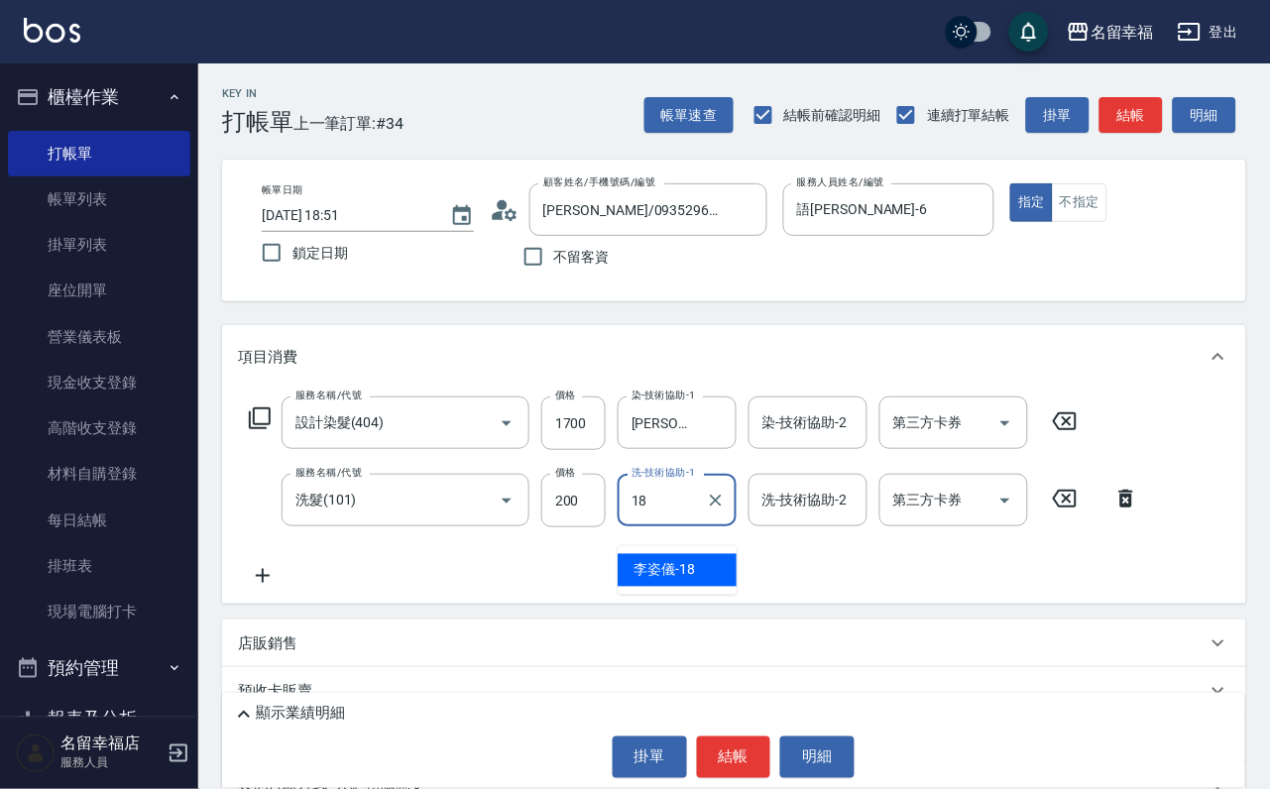
type input "[PERSON_NAME]-18"
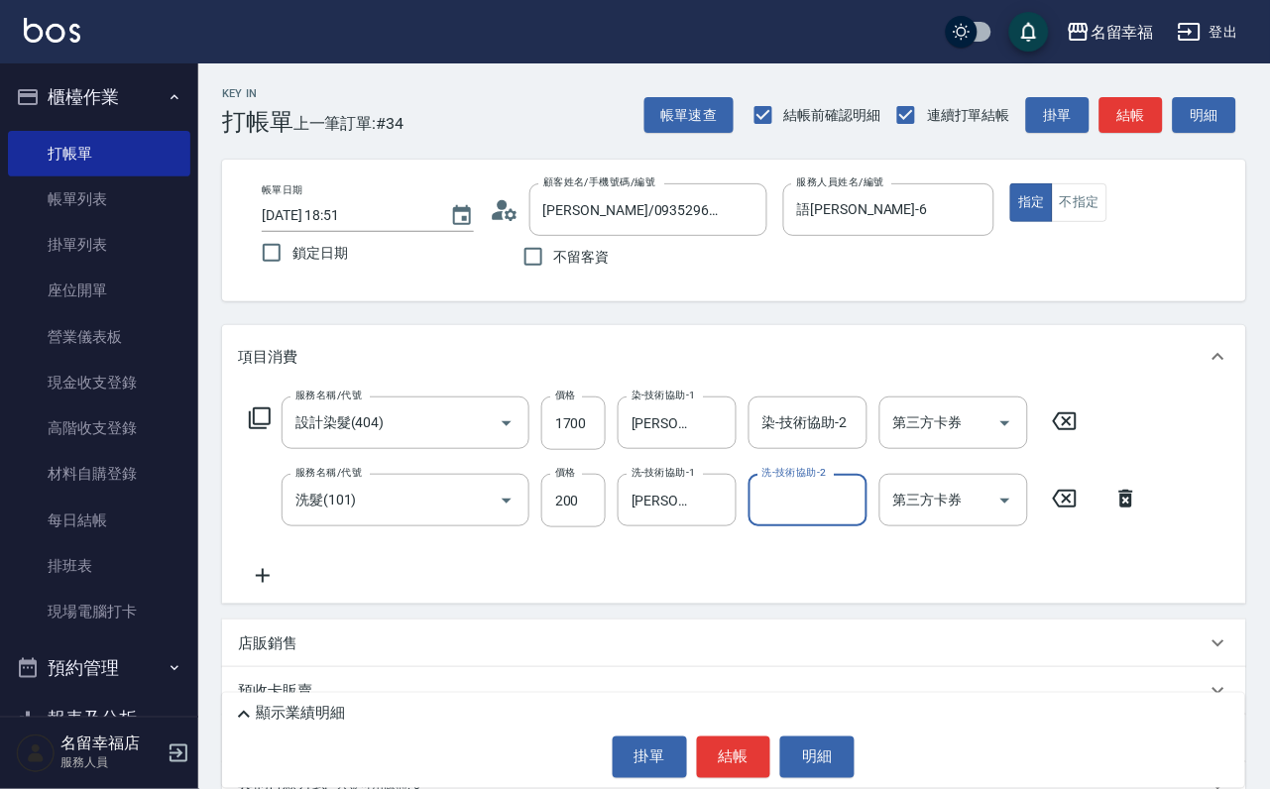
click at [261, 430] on icon at bounding box center [260, 418] width 24 height 24
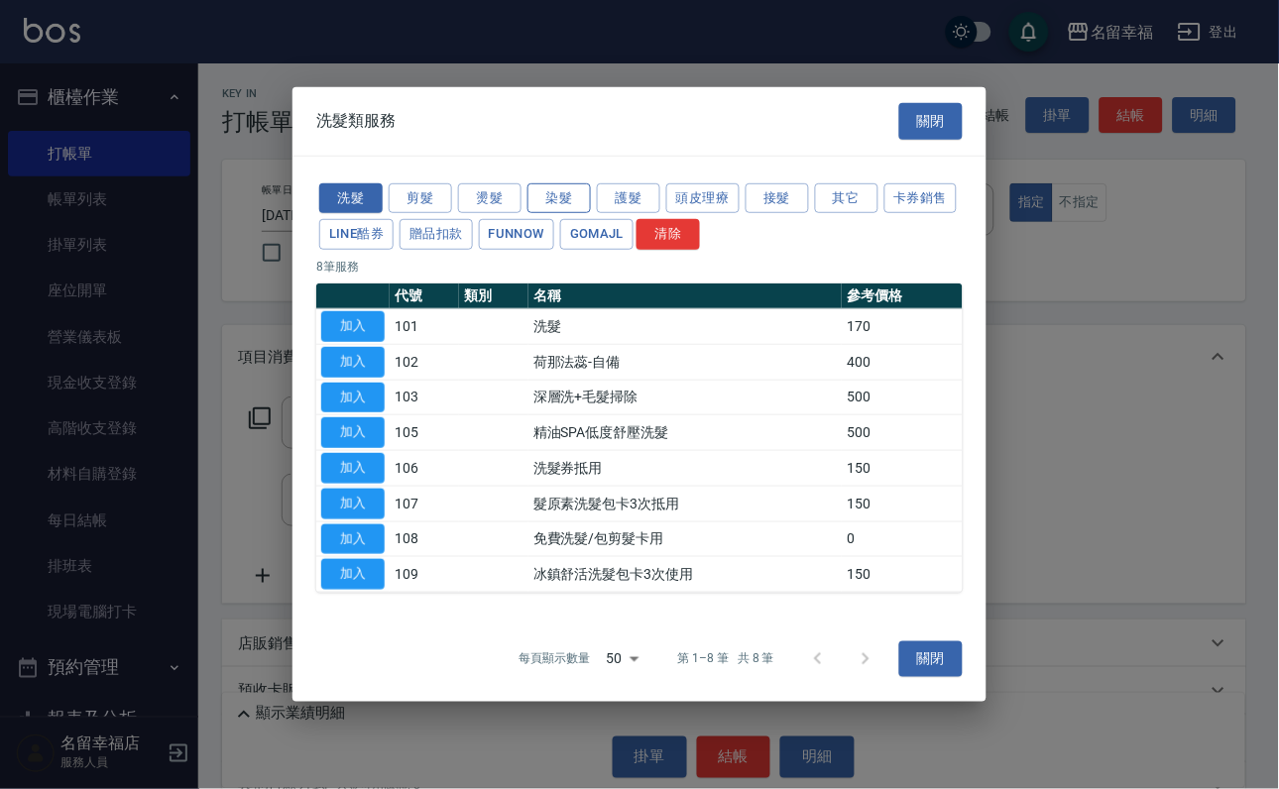
click at [549, 182] on button "染髮" at bounding box center [558, 197] width 63 height 31
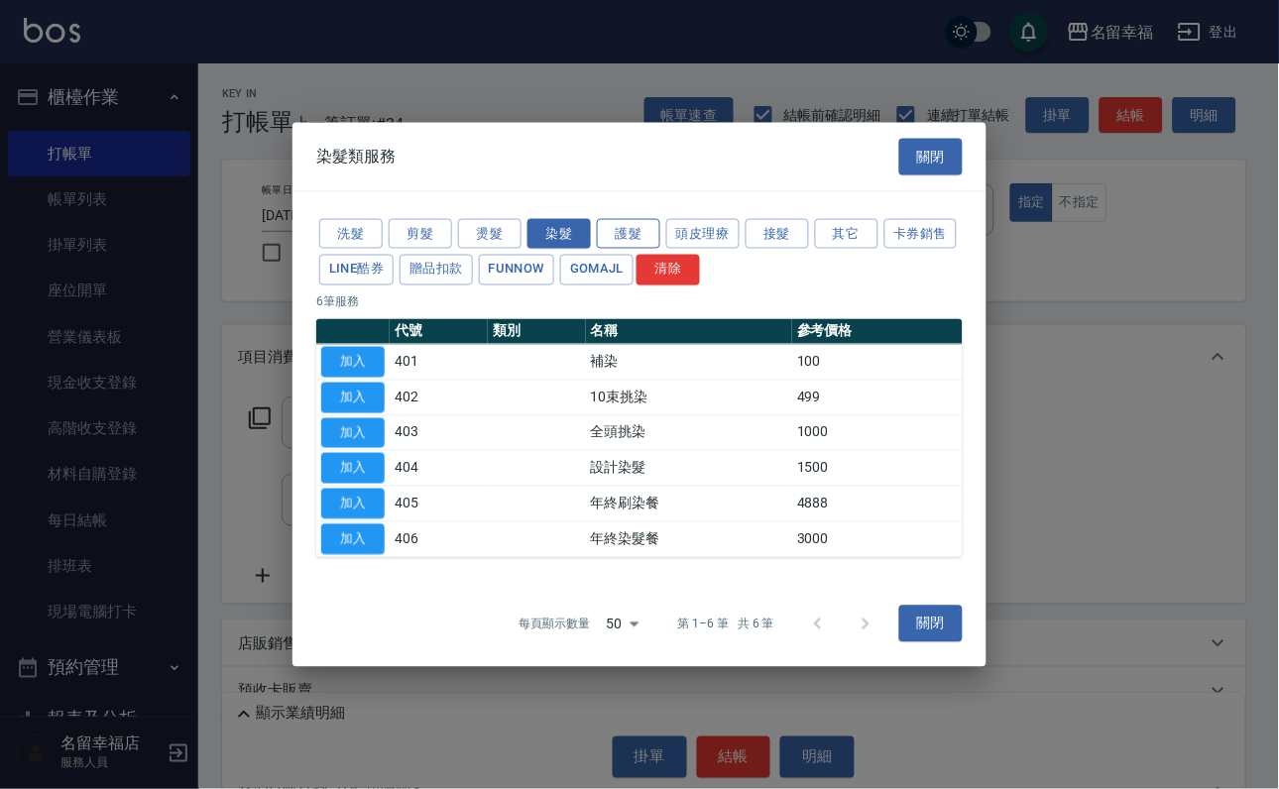
click at [618, 218] on button "護髮" at bounding box center [628, 233] width 63 height 31
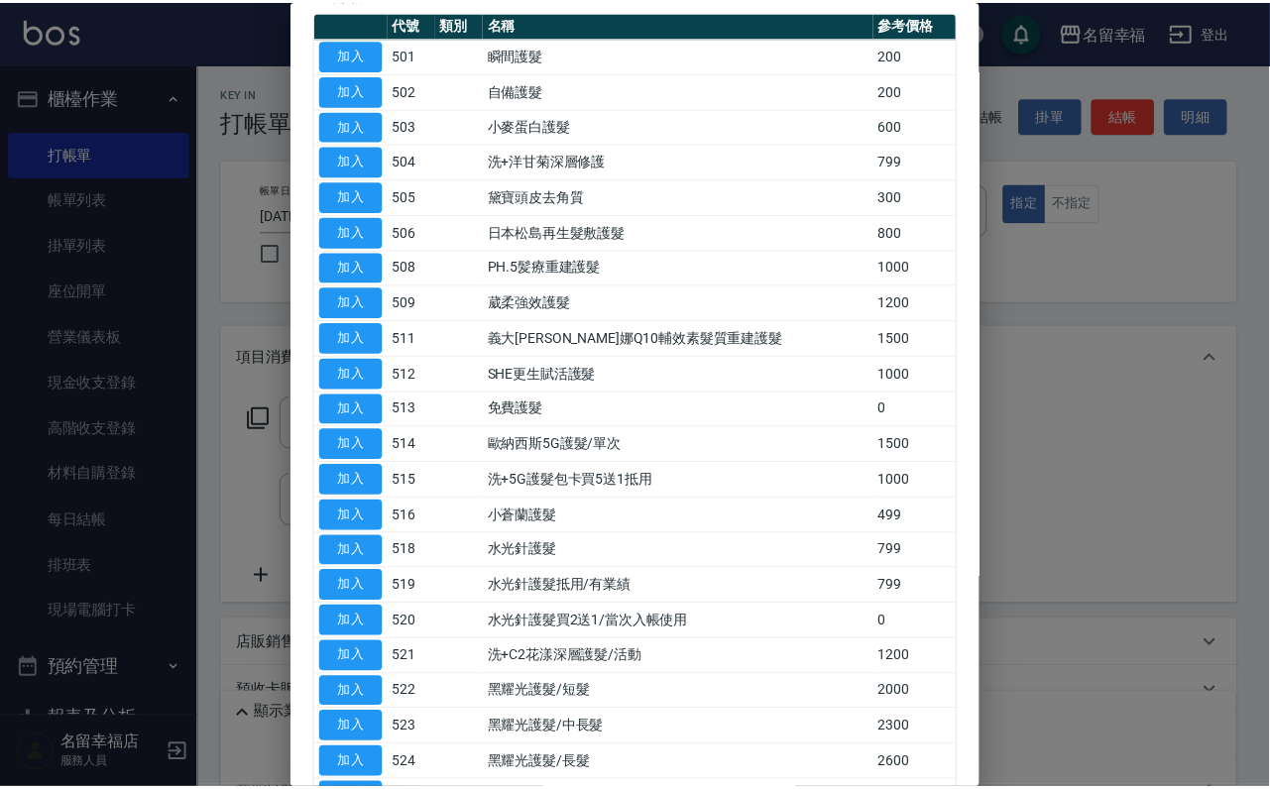
scroll to position [595, 0]
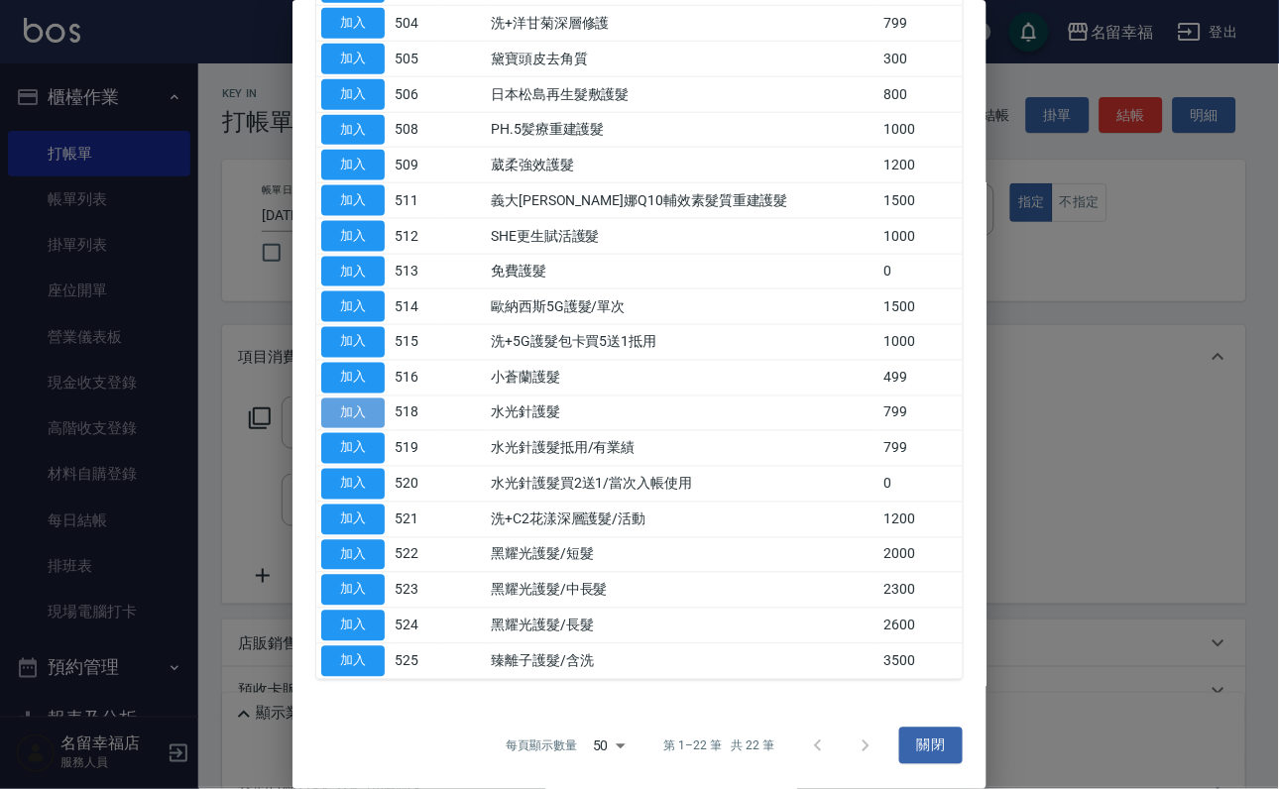
click at [371, 399] on button "加入" at bounding box center [352, 414] width 63 height 31
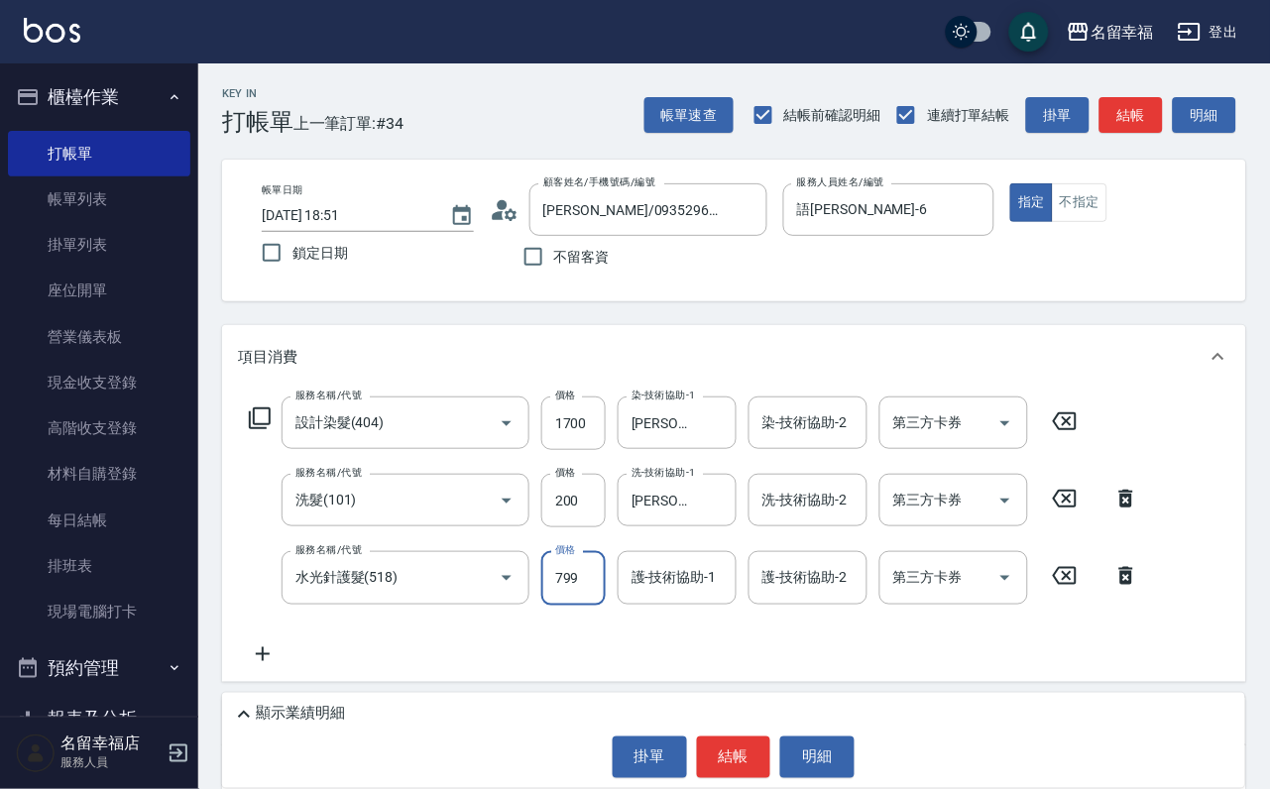
click at [548, 605] on input "799" at bounding box center [573, 578] width 64 height 54
click at [572, 596] on input "799" at bounding box center [573, 578] width 64 height 54
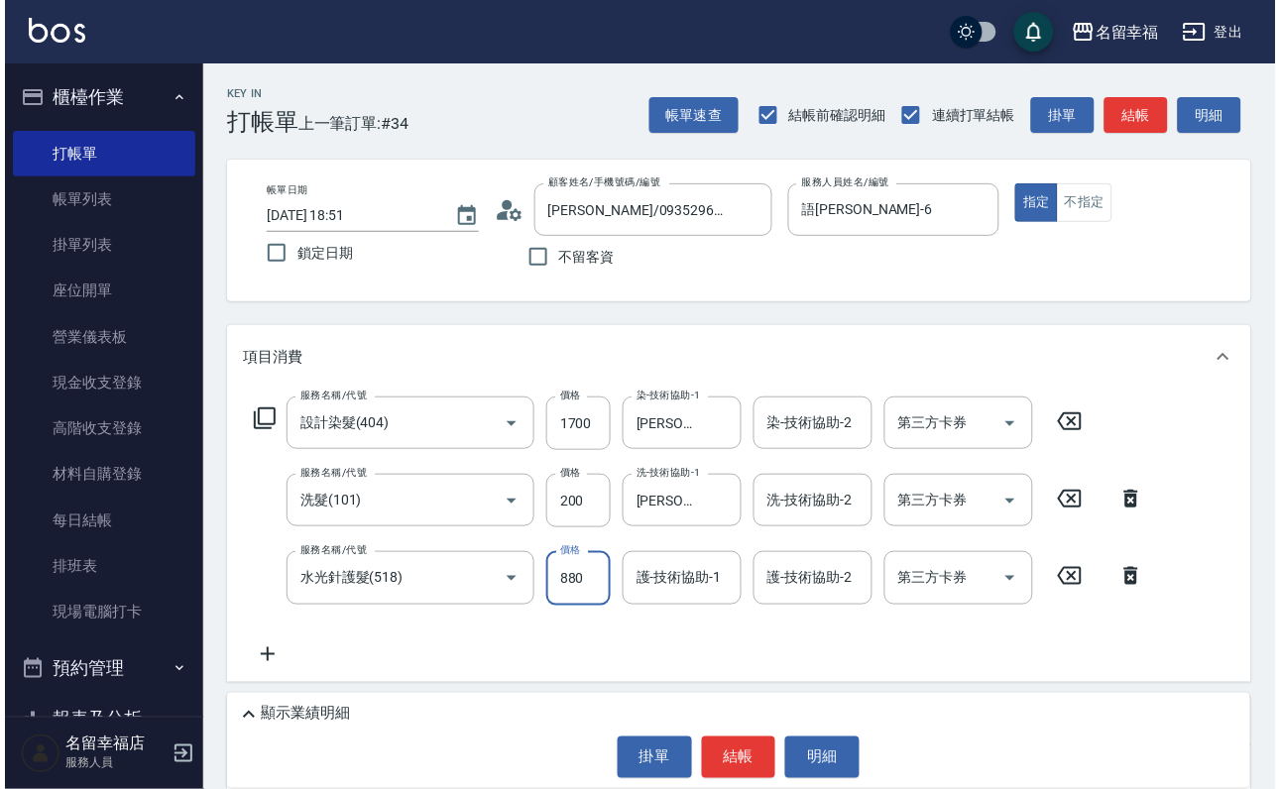
scroll to position [0, 0]
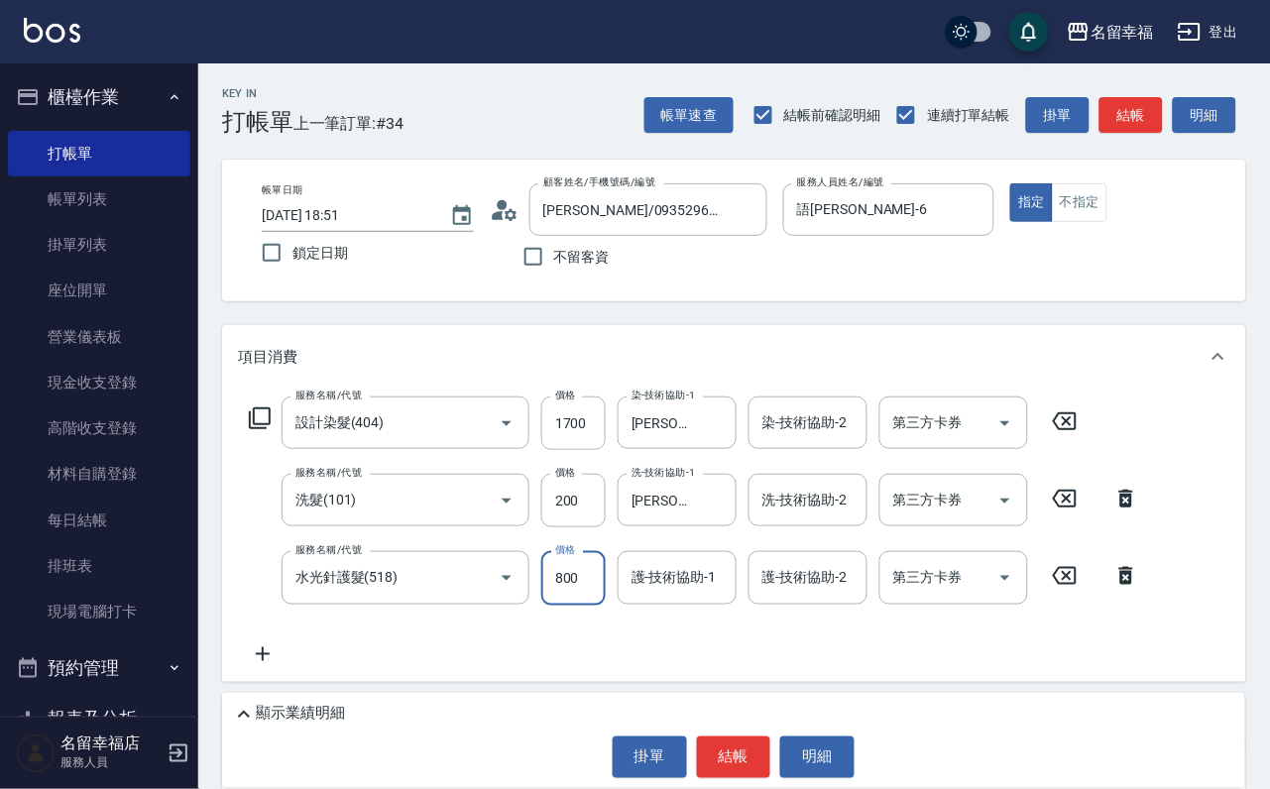
type input "800"
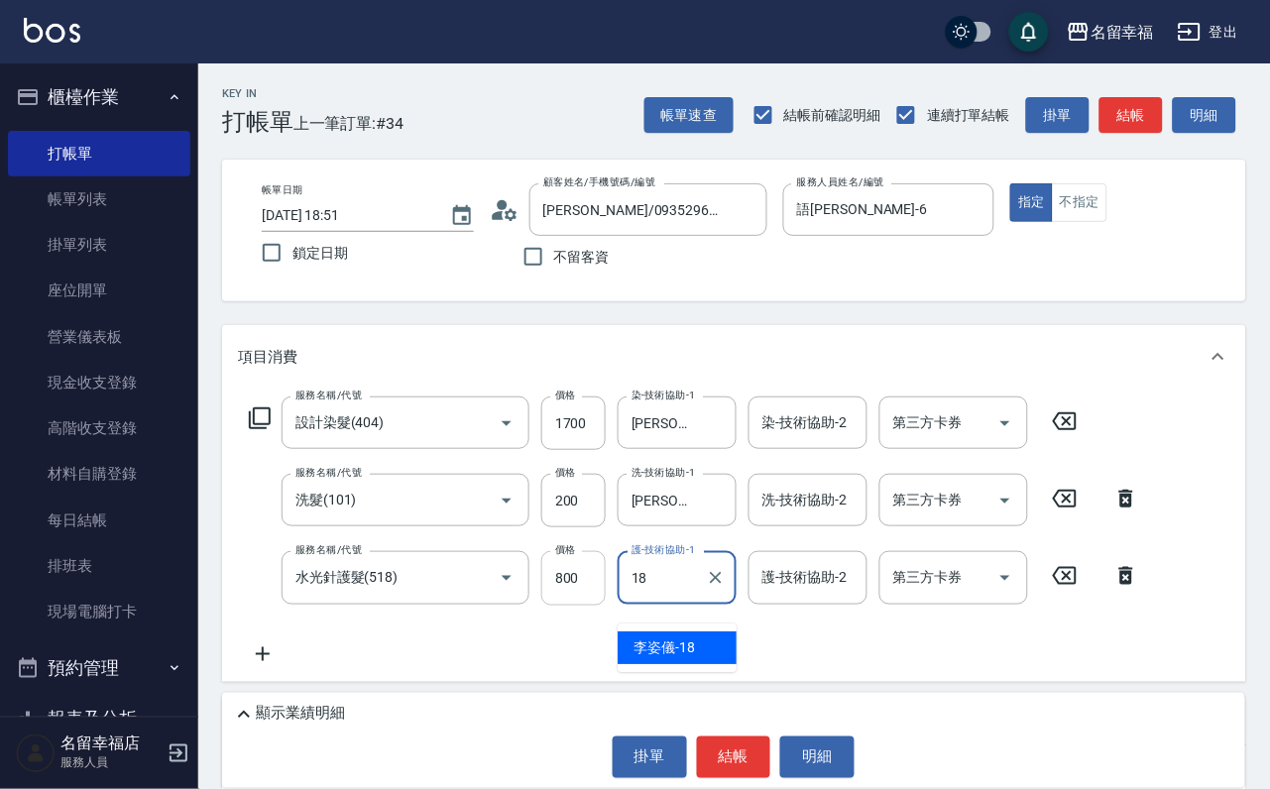
type input "[PERSON_NAME]-18"
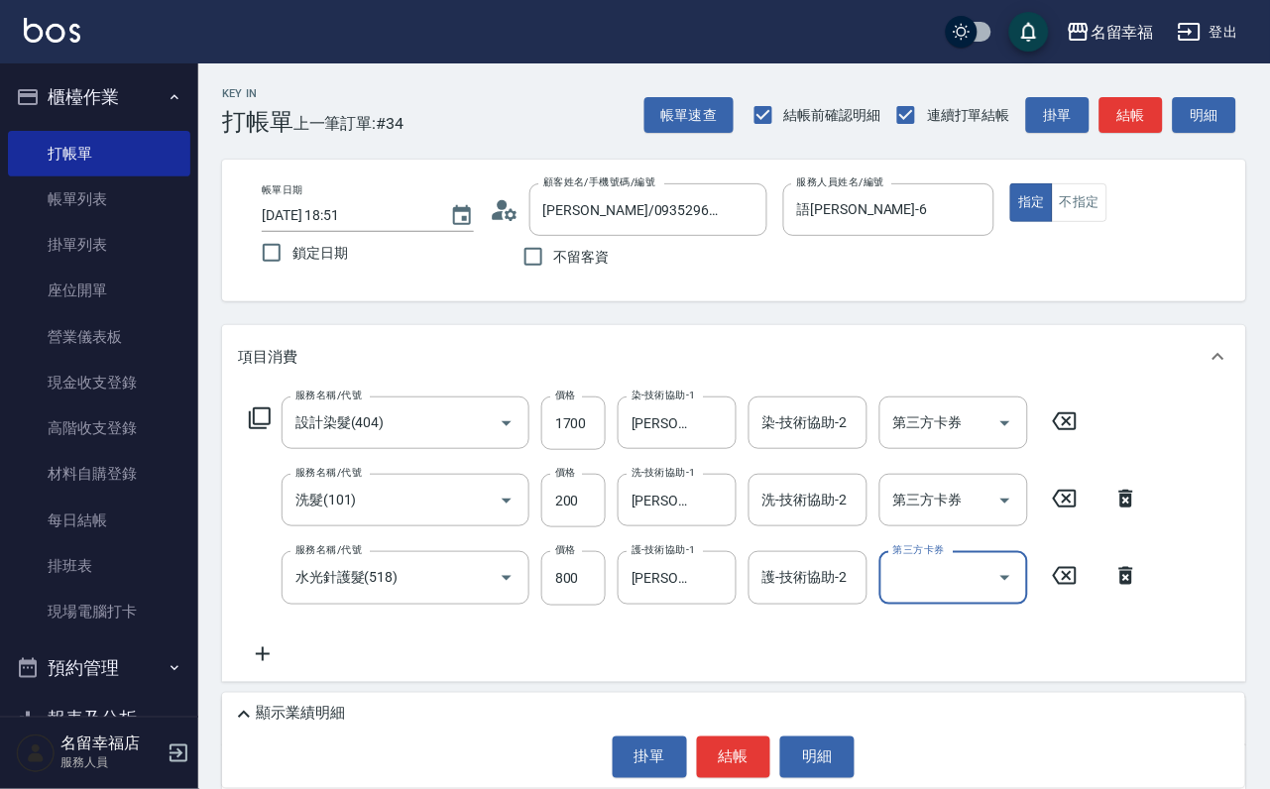
click at [310, 704] on p "顯示業績明細" at bounding box center [300, 714] width 89 height 21
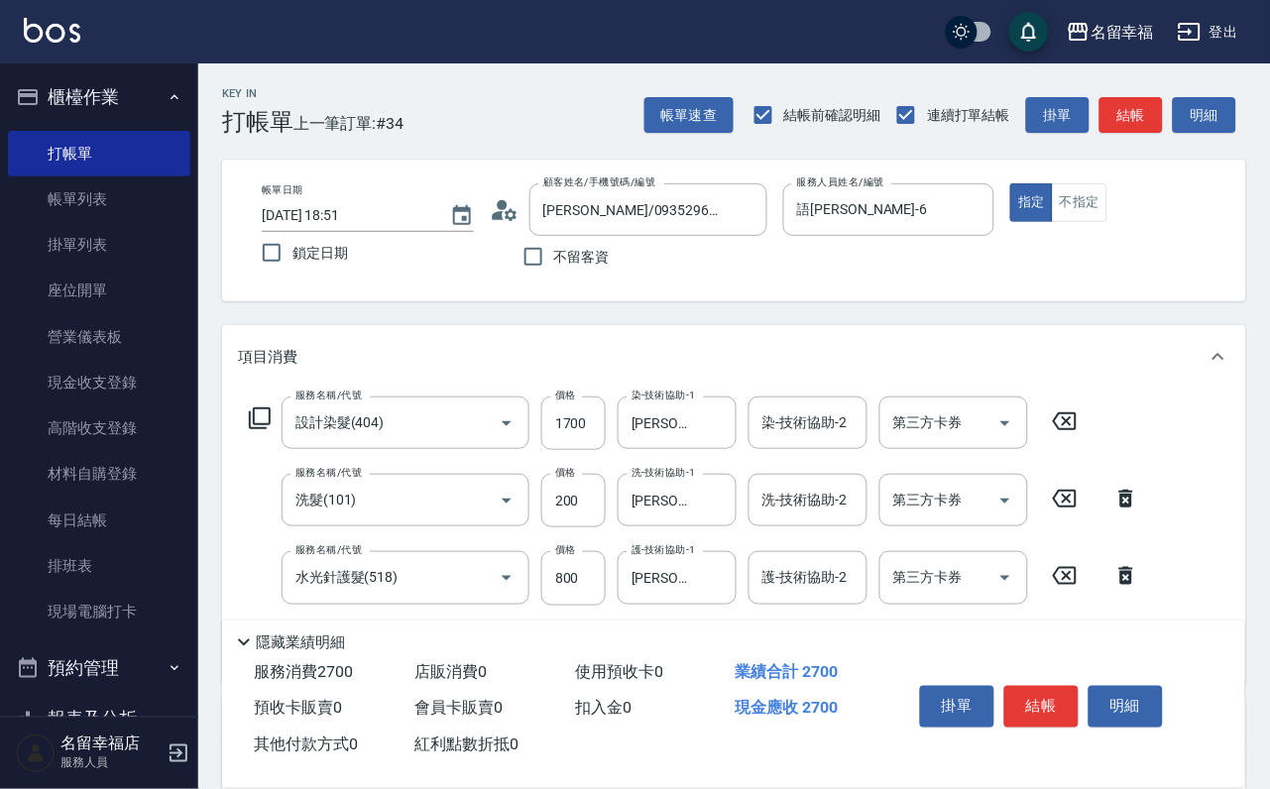
click at [240, 631] on icon at bounding box center [244, 643] width 24 height 24
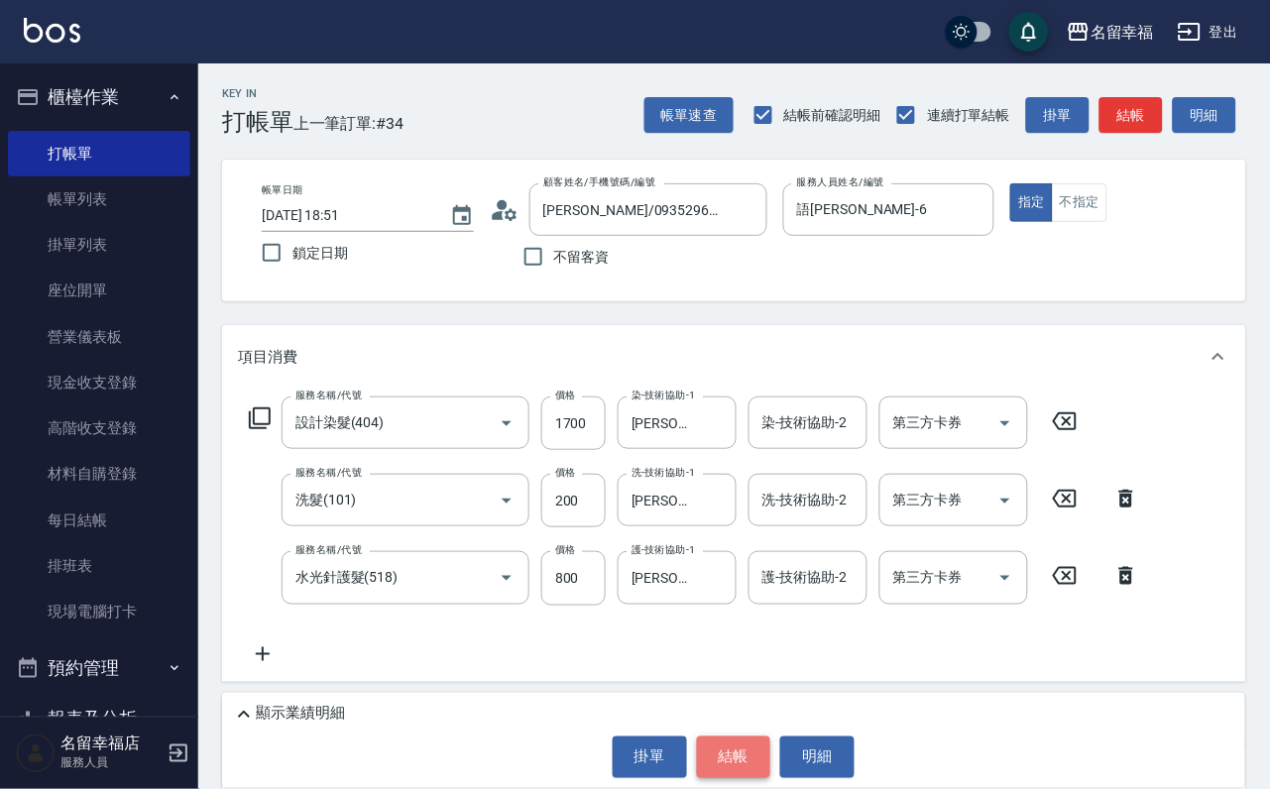
click at [734, 749] on button "結帳" at bounding box center [734, 758] width 74 height 42
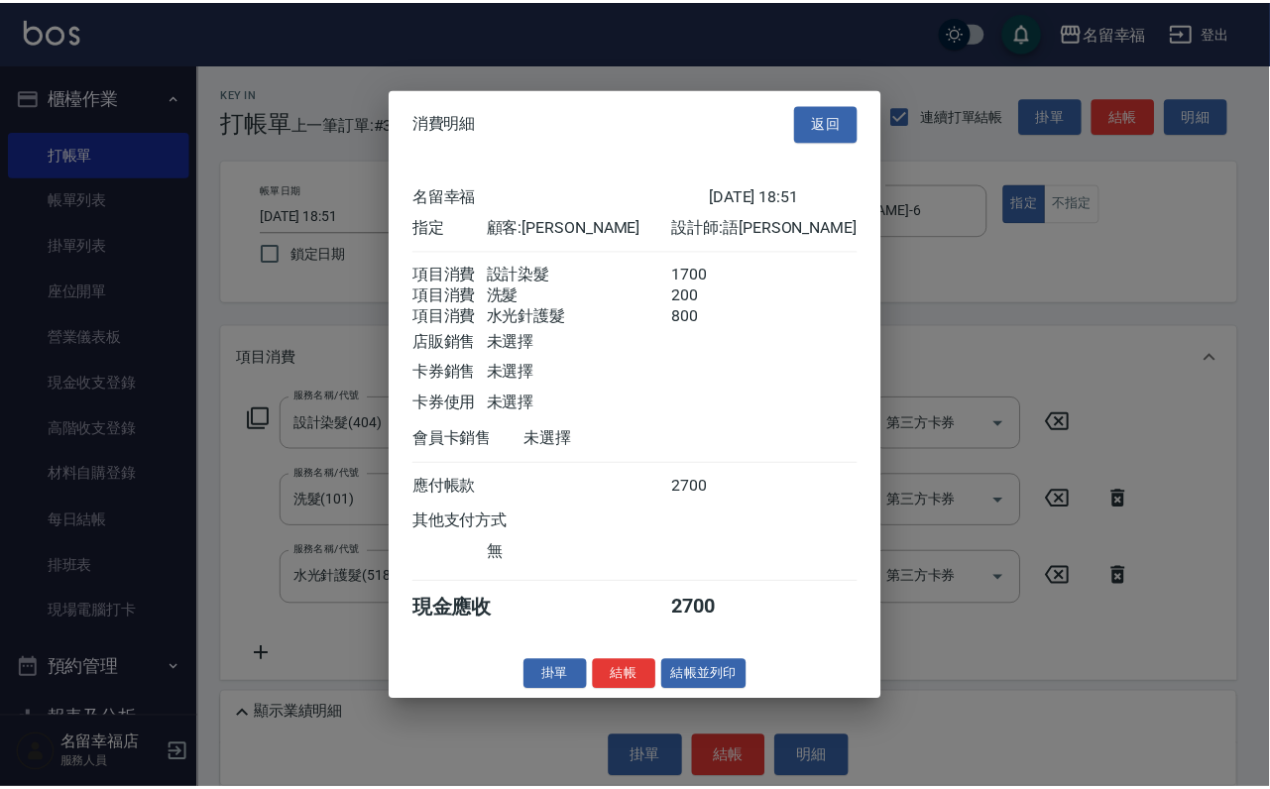
scroll to position [393, 0]
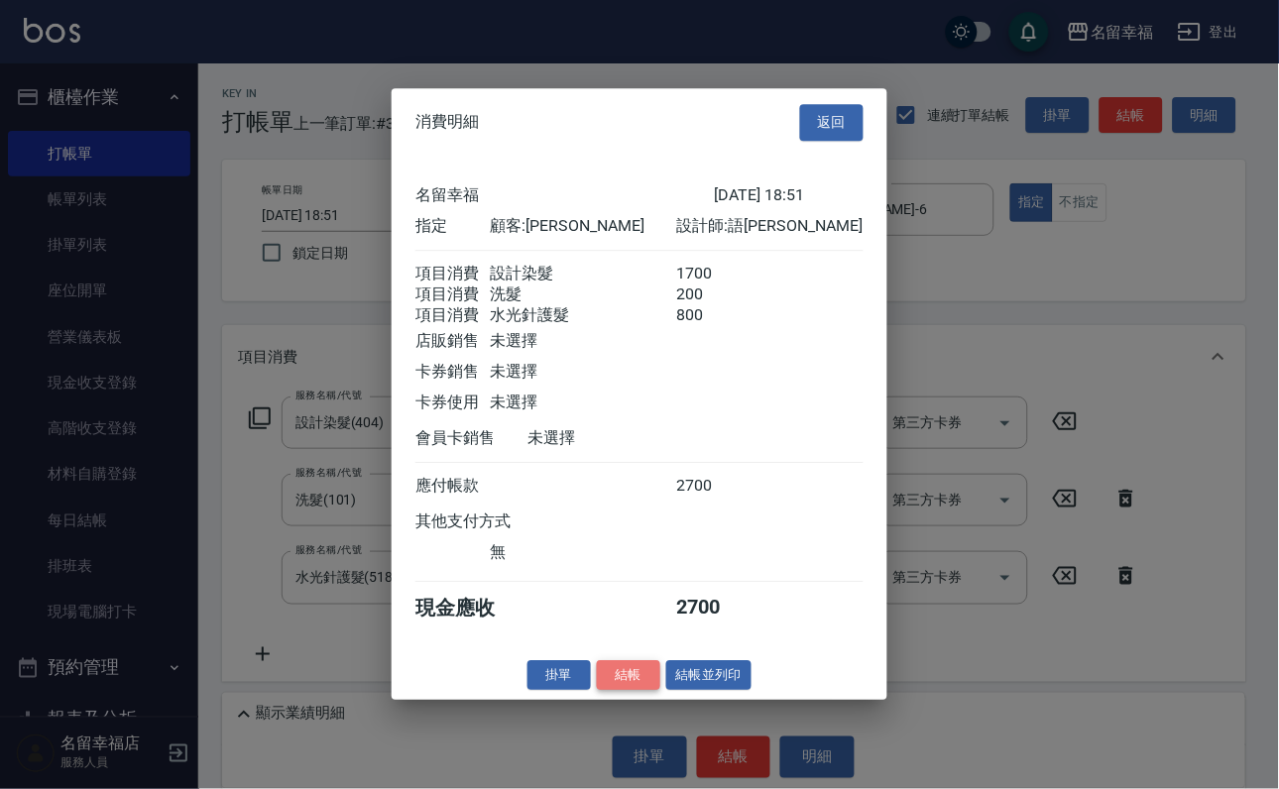
click at [613, 691] on button "結帳" at bounding box center [628, 675] width 63 height 31
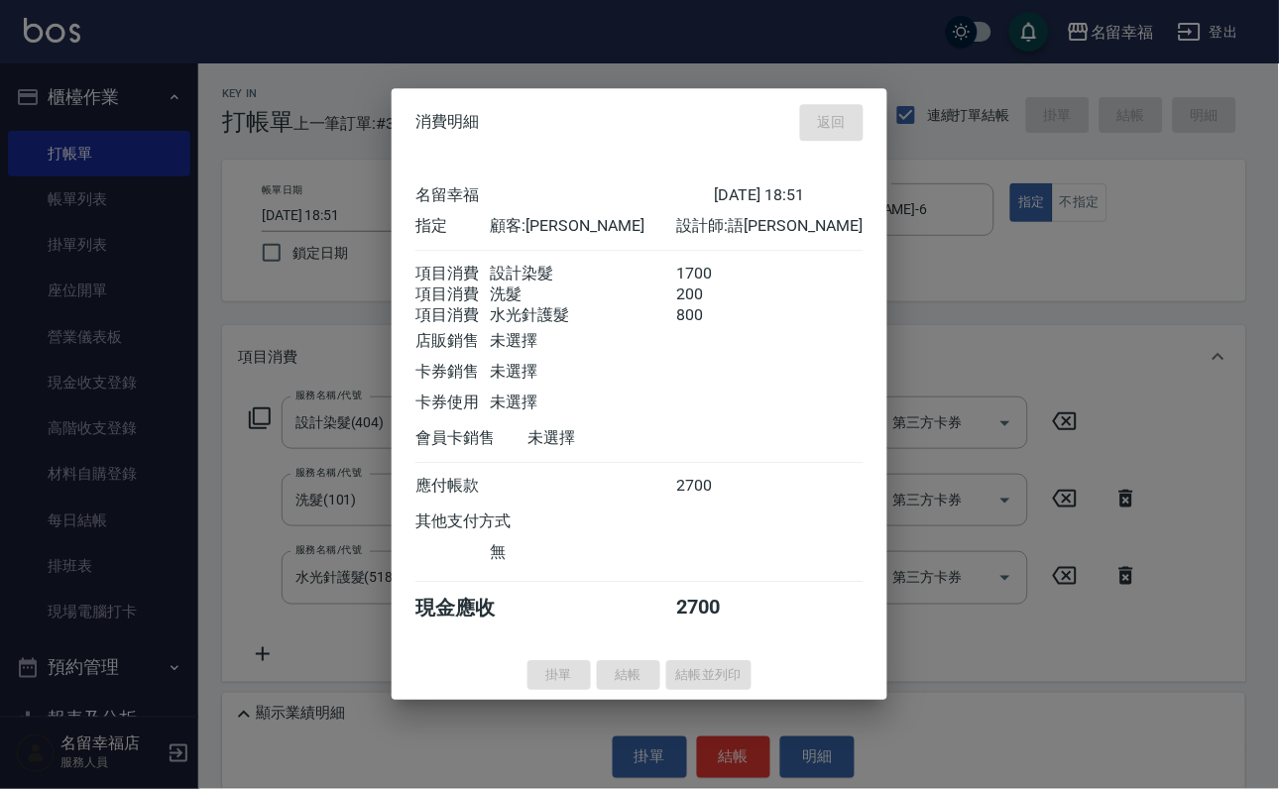
type input "[DATE] 18:52"
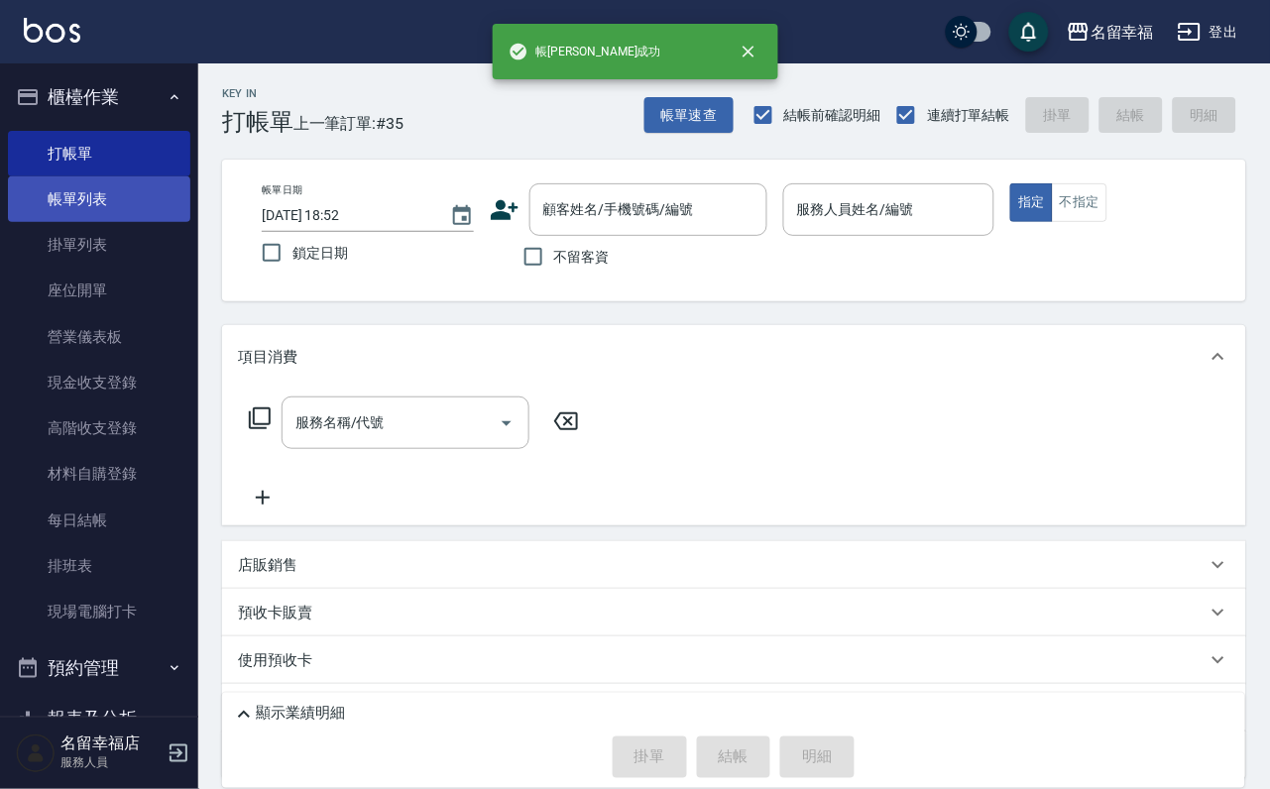
click at [90, 189] on link "帳單列表" at bounding box center [99, 199] width 182 height 46
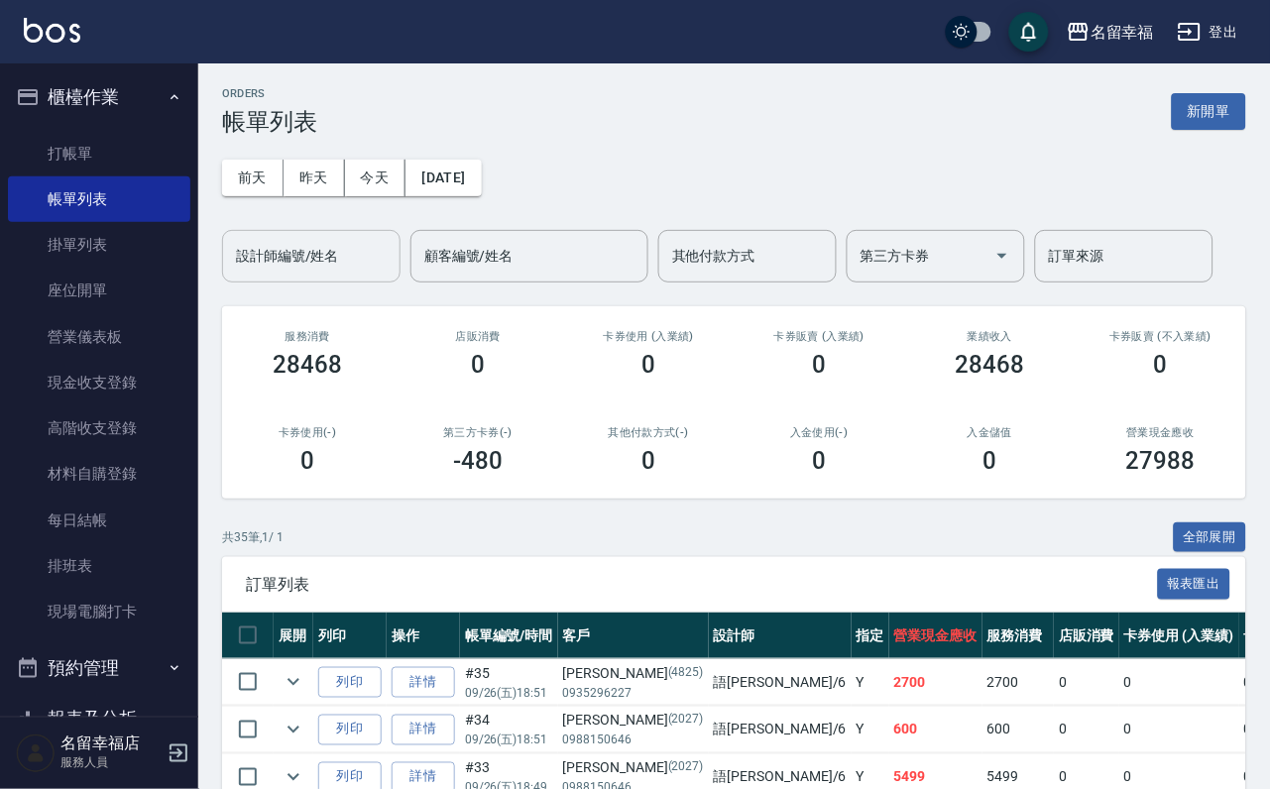
click at [264, 274] on input "設計師編號/姓名" at bounding box center [311, 256] width 161 height 35
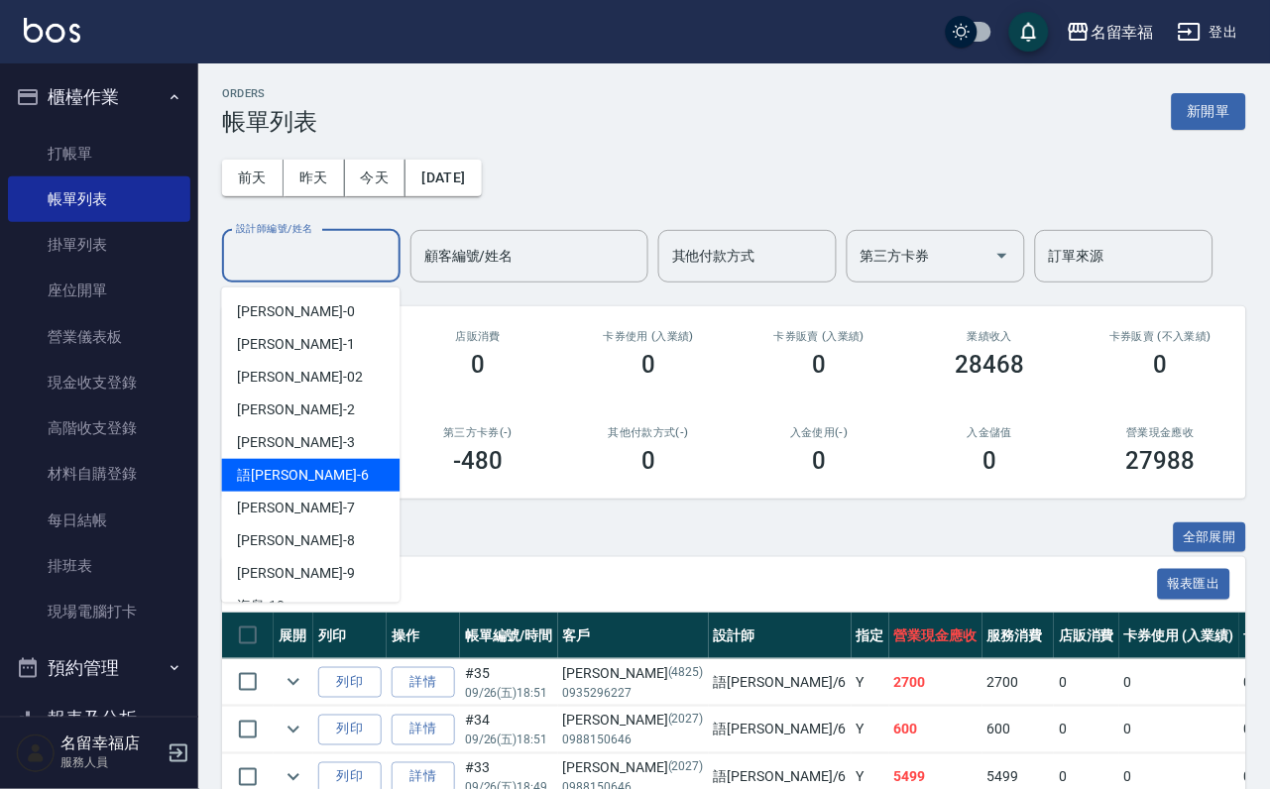
click at [287, 483] on div "語[PERSON_NAME] -6" at bounding box center [311, 475] width 178 height 33
type input "語[PERSON_NAME]-6"
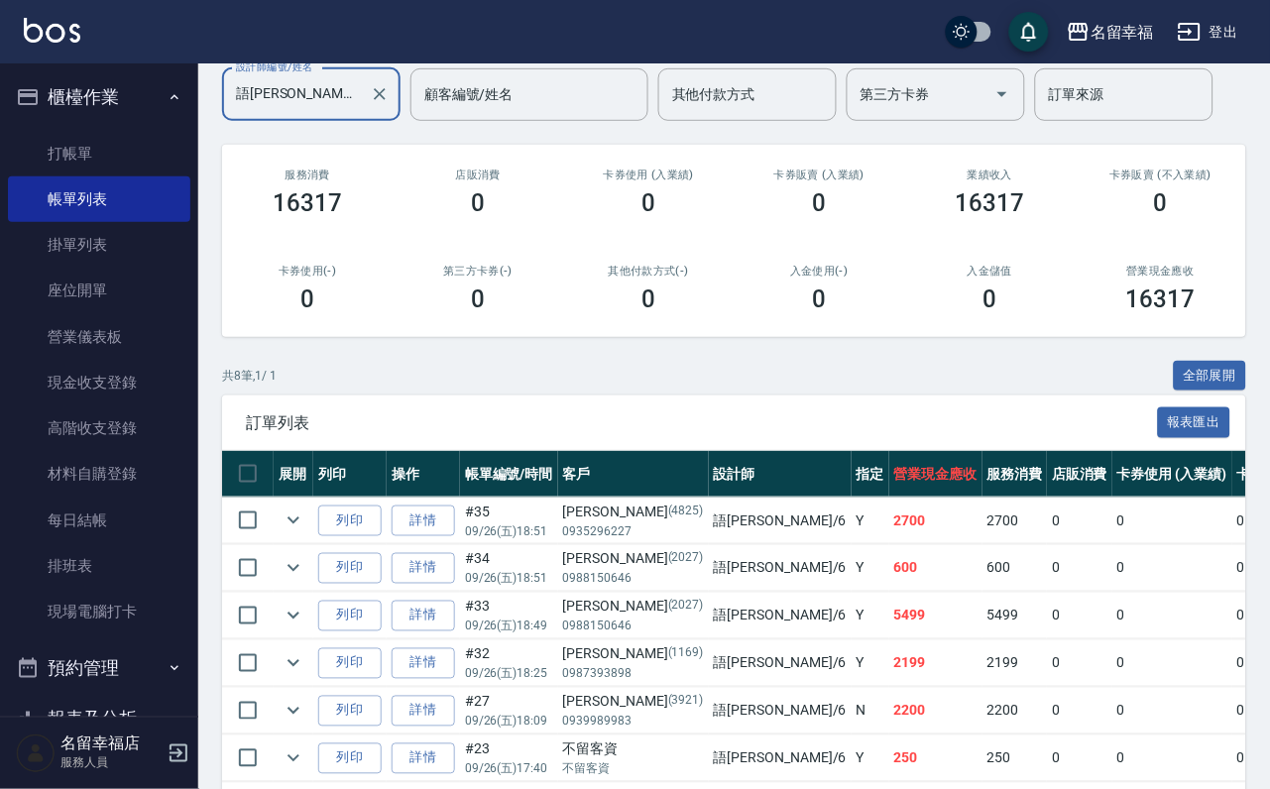
scroll to position [541, 0]
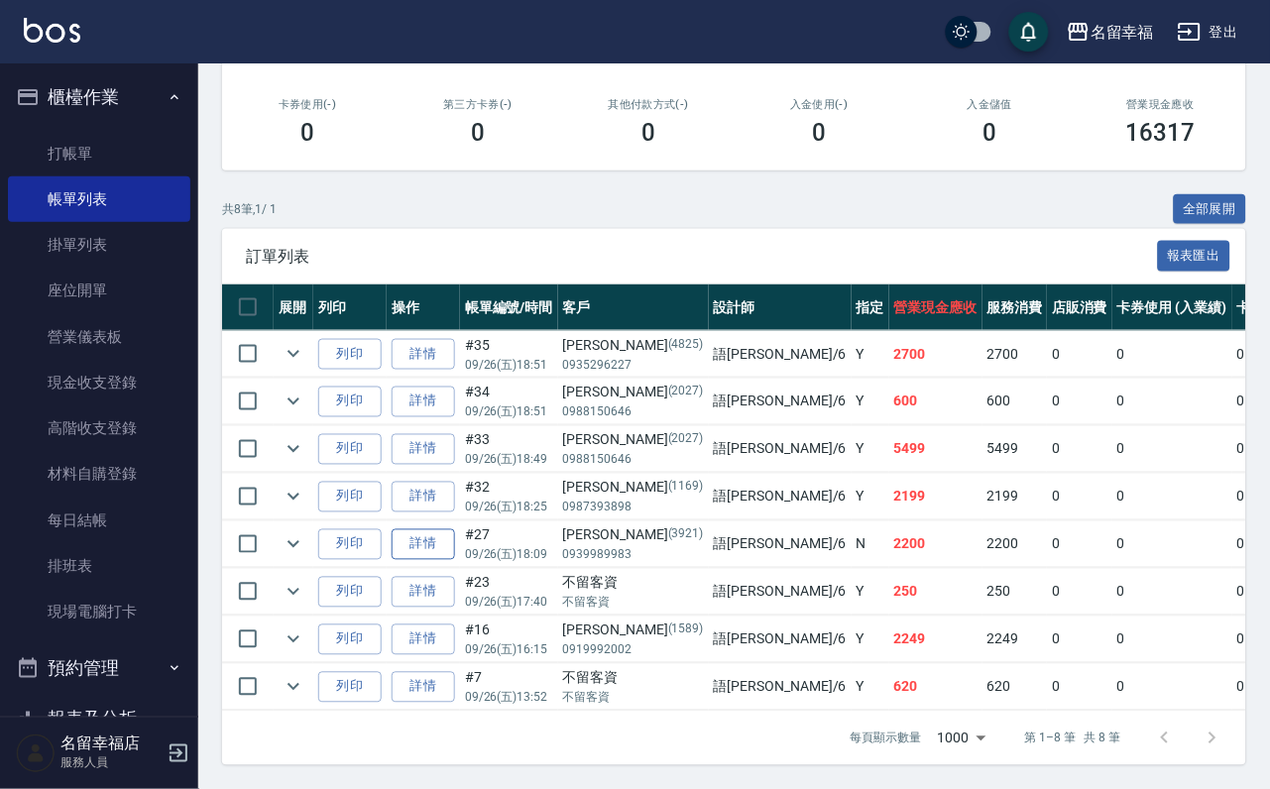
click at [455, 529] on link "詳情" at bounding box center [423, 544] width 63 height 31
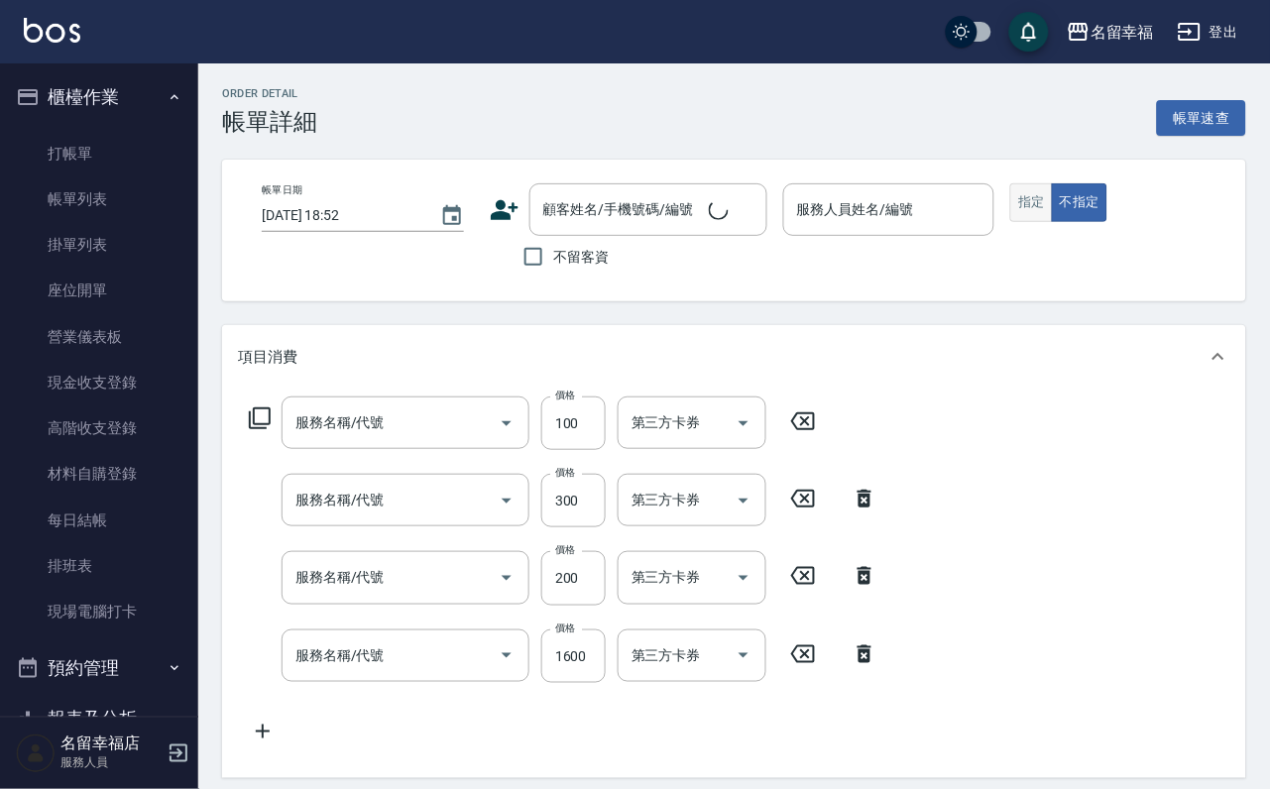
type input "[DATE] 18:09"
type input "語[PERSON_NAME]-6"
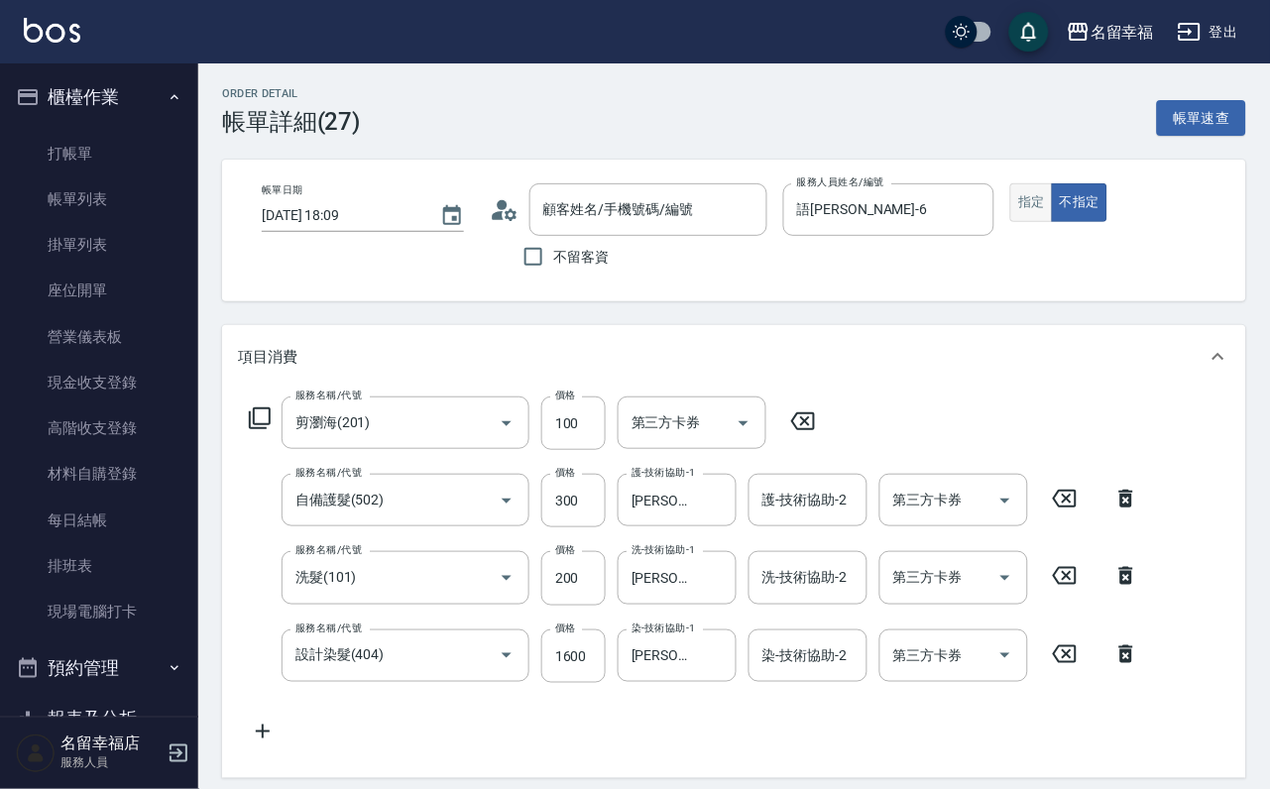
type input "剪瀏海(201)"
type input "自備護髮(502)"
type input "洗髮(101)"
type input "設計染髮(404)"
type input "[PERSON_NAME]/0939989983/3921"
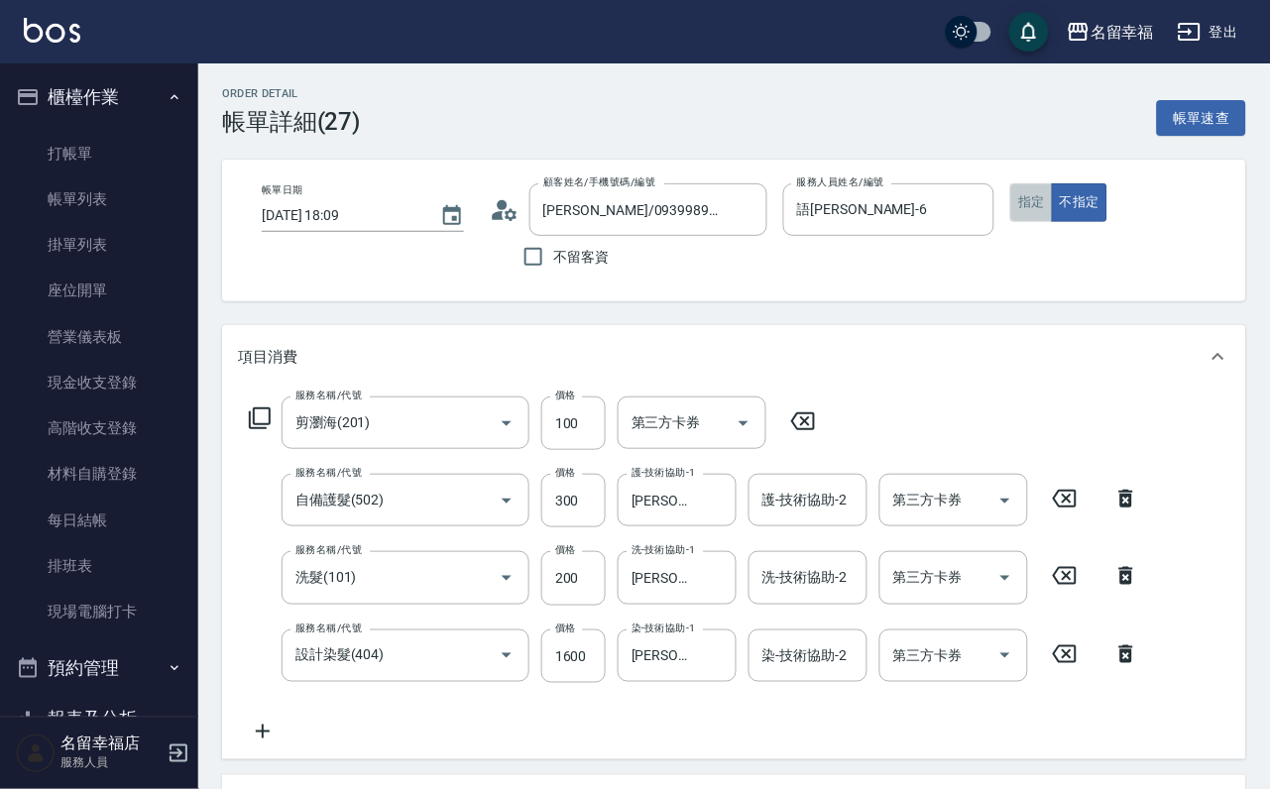
click at [1053, 222] on button "指定" at bounding box center [1031, 202] width 43 height 39
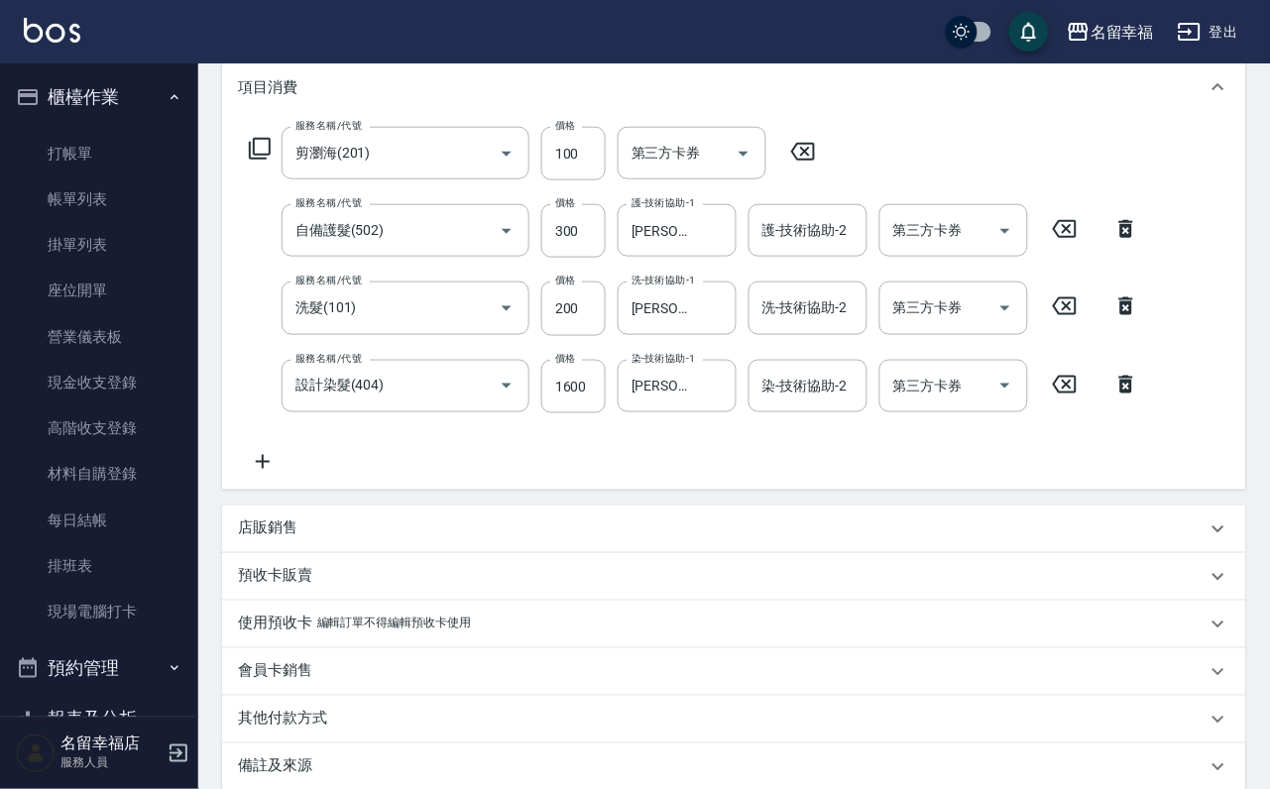
scroll to position [557, 0]
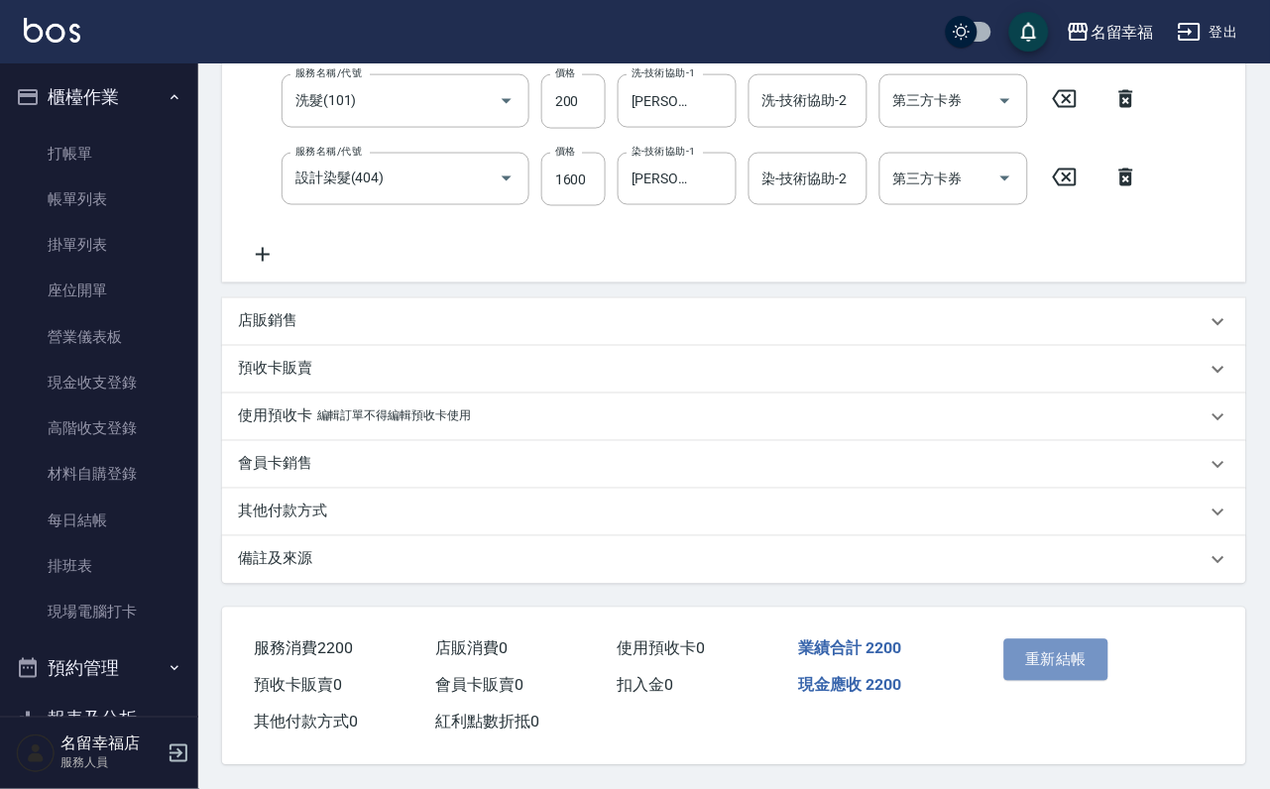
drag, startPoint x: 1119, startPoint y: 603, endPoint x: 1038, endPoint y: 562, distance: 90.9
click at [1109, 639] on button "重新結帳" at bounding box center [1056, 660] width 105 height 42
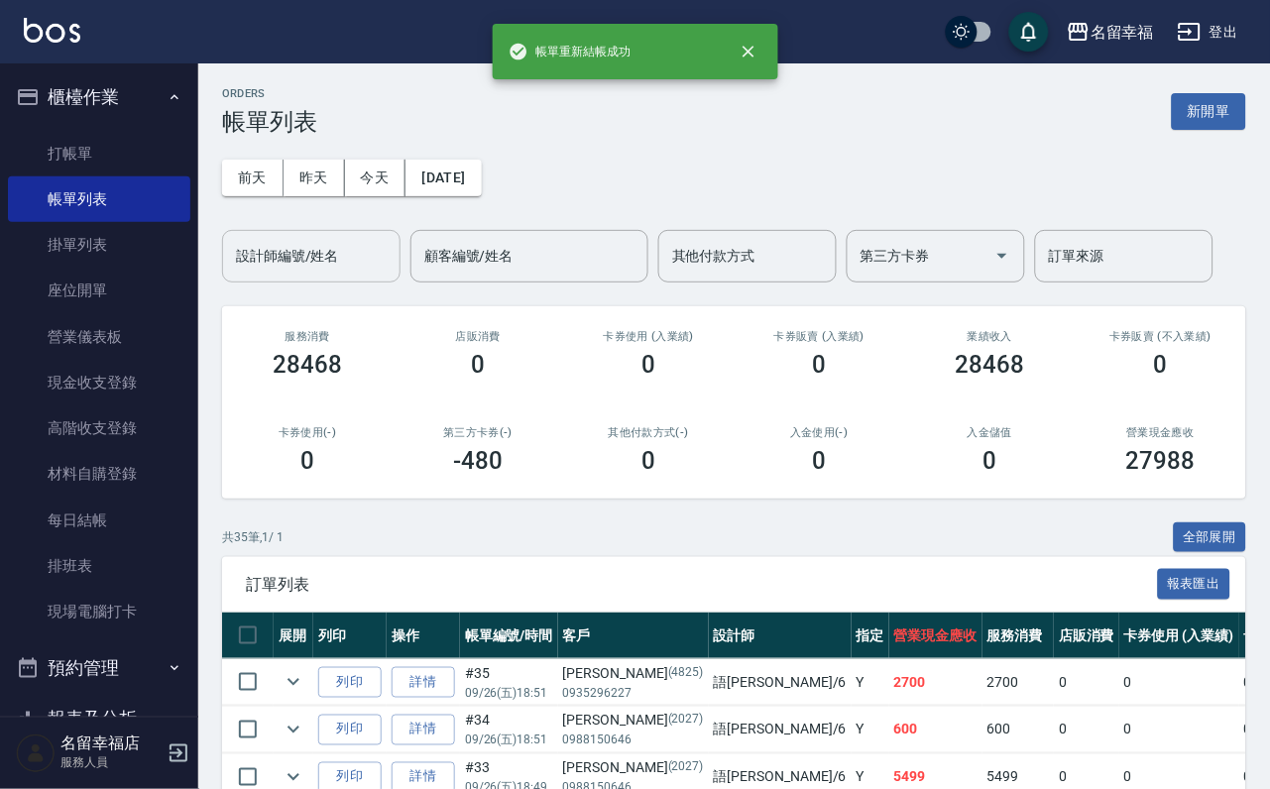
click at [253, 256] on input "設計師編號/姓名" at bounding box center [311, 256] width 161 height 35
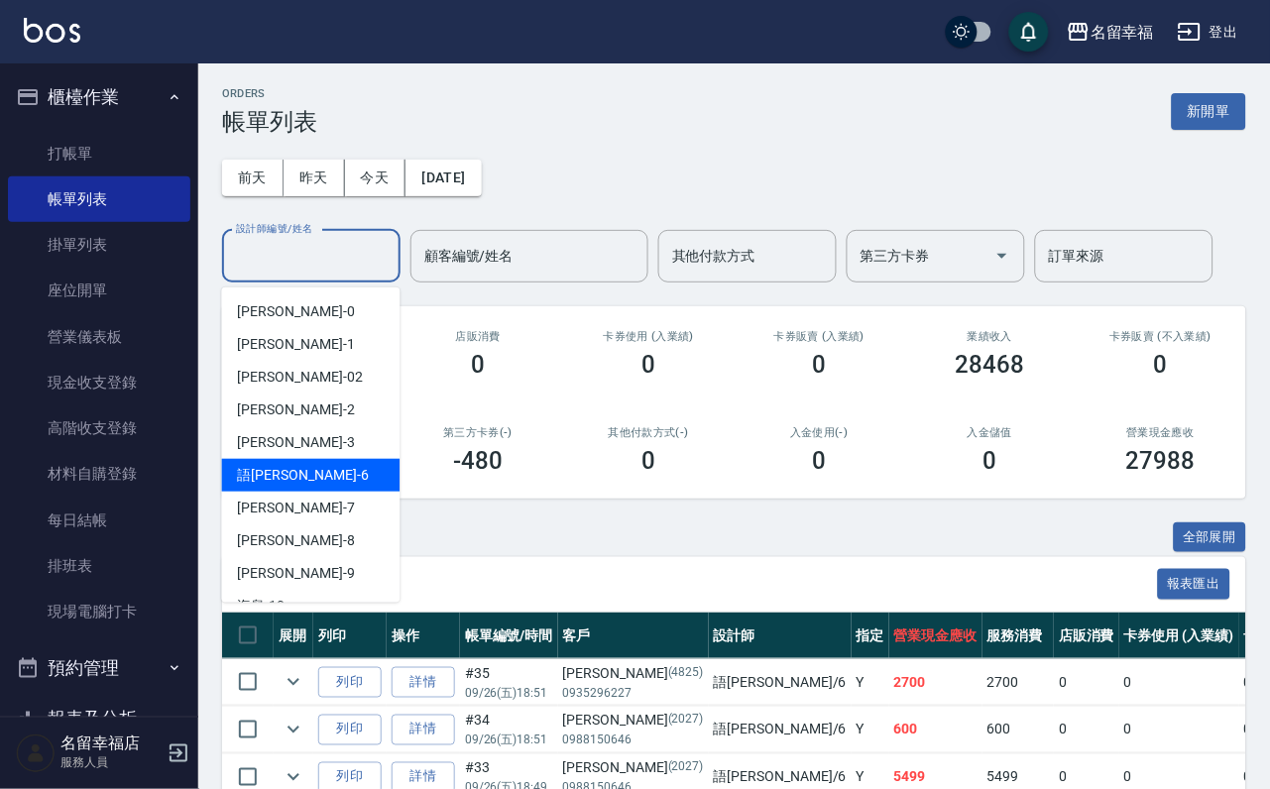
click at [296, 482] on div "語[PERSON_NAME] -6" at bounding box center [311, 475] width 178 height 33
type input "語[PERSON_NAME]-6"
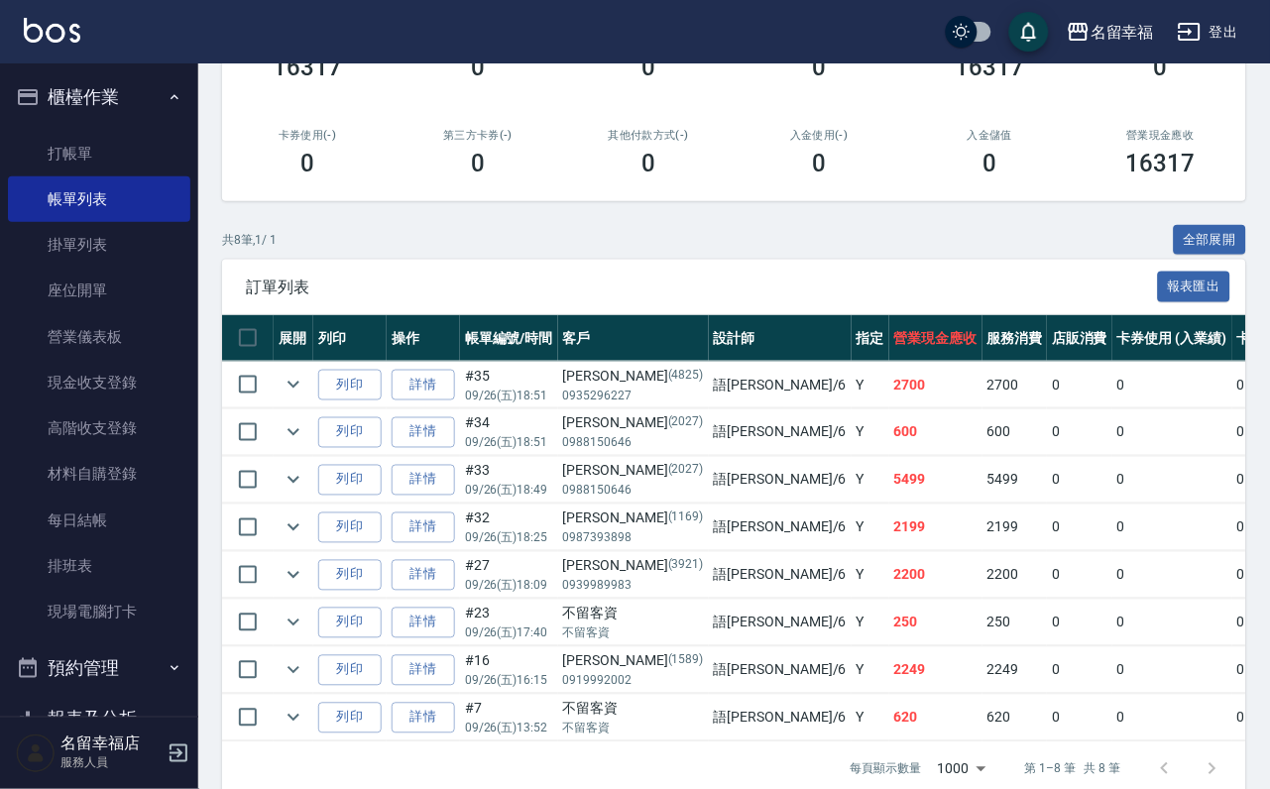
scroll to position [541, 0]
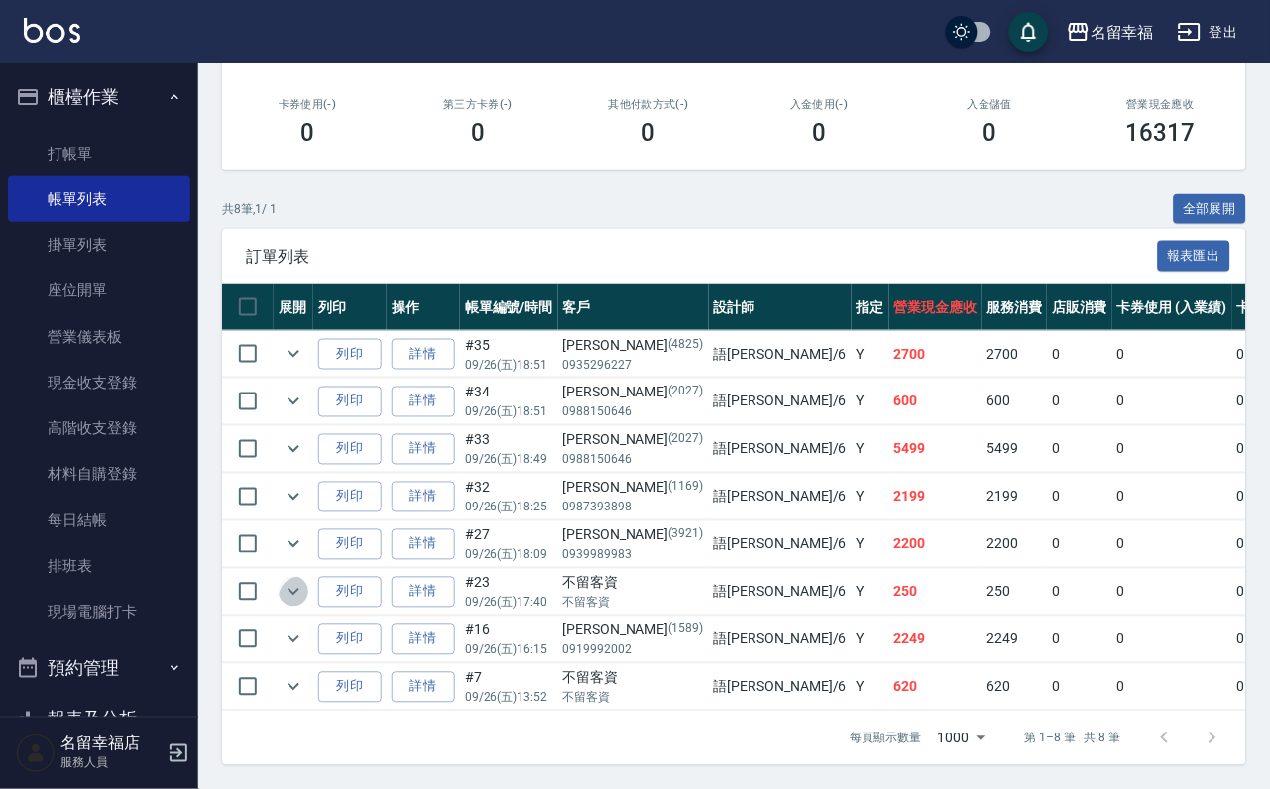
click at [305, 580] on icon "expand row" at bounding box center [294, 592] width 24 height 24
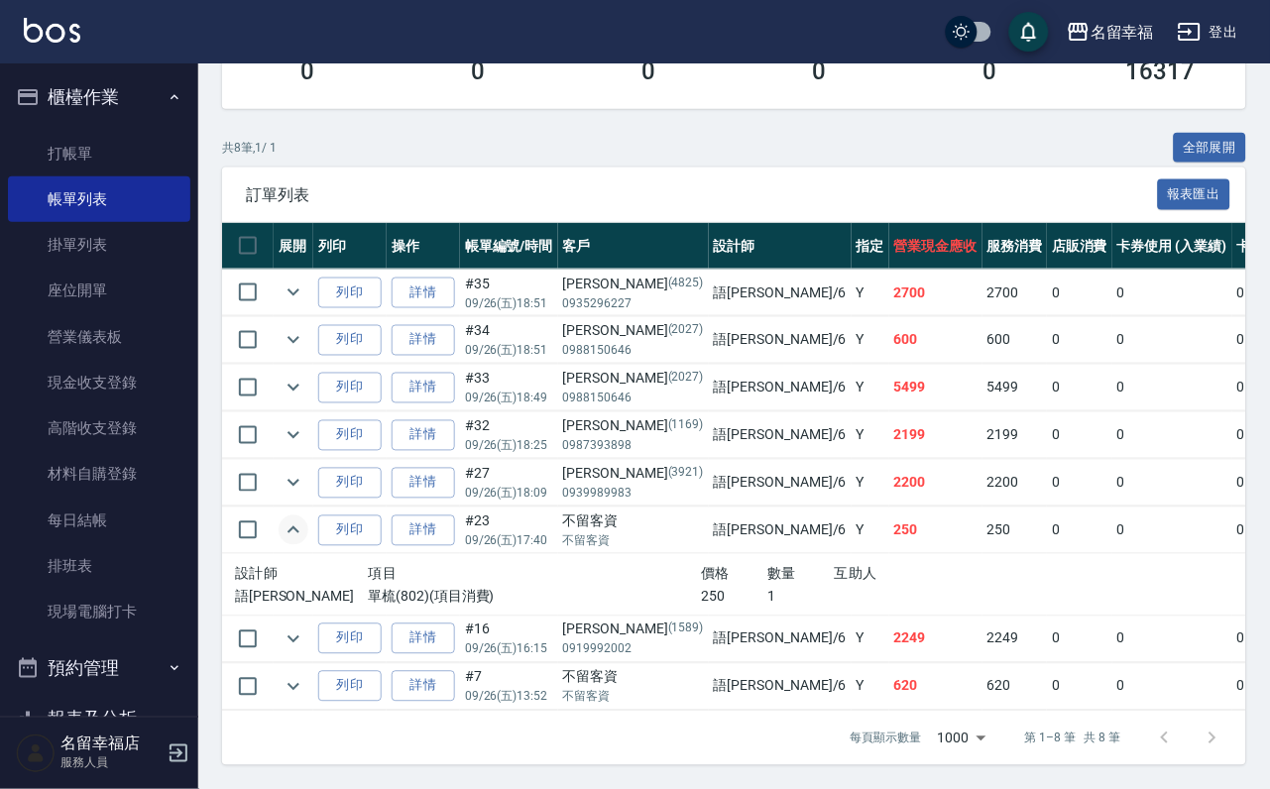
click at [305, 519] on icon "expand row" at bounding box center [294, 531] width 24 height 24
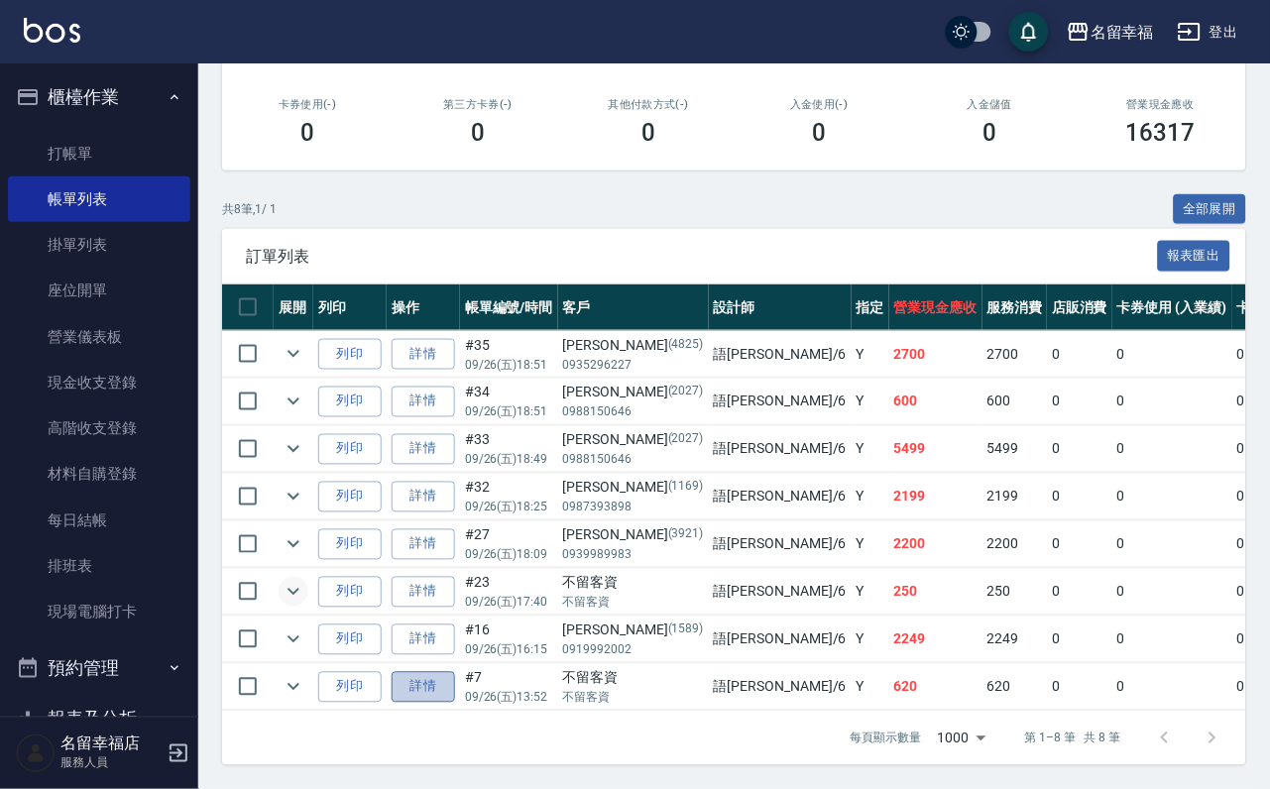
click at [455, 672] on link "詳情" at bounding box center [423, 687] width 63 height 31
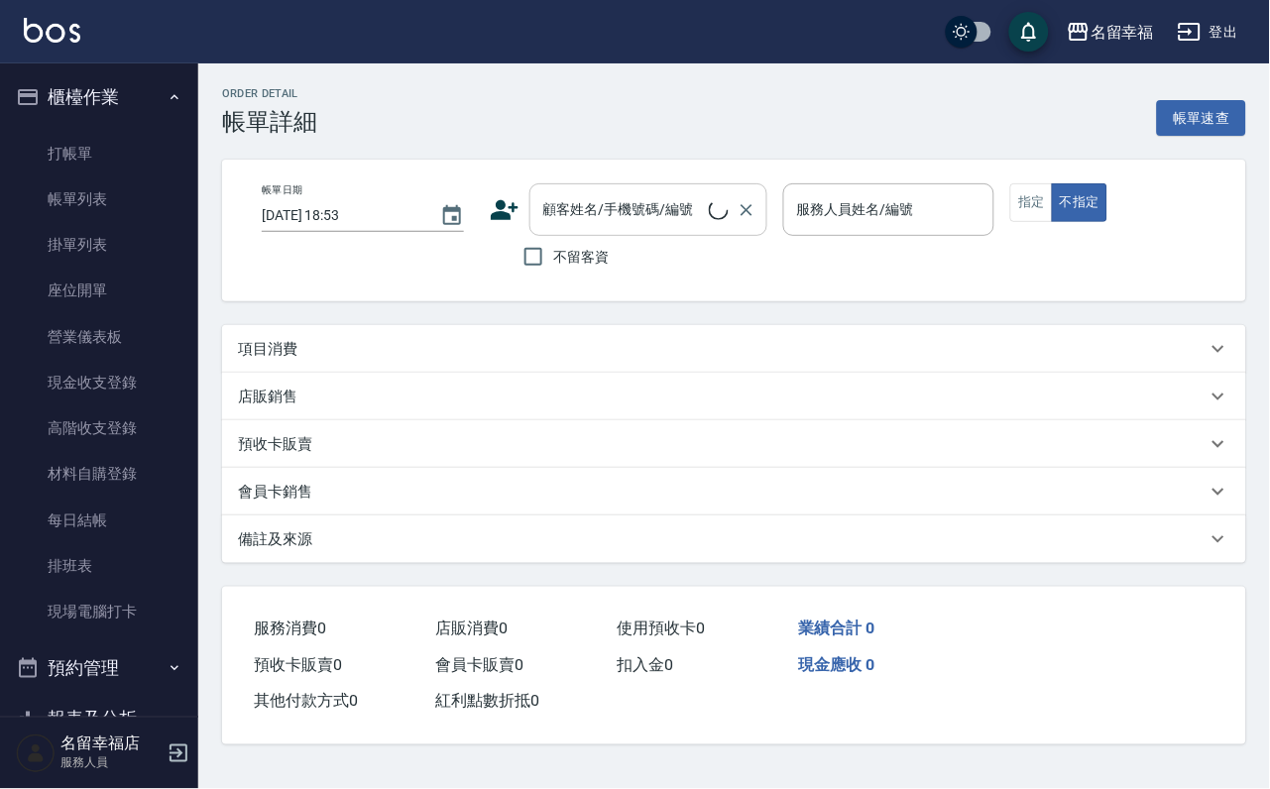
type input "[DATE] 13:52"
checkbox input "true"
type input "語[PERSON_NAME]-6"
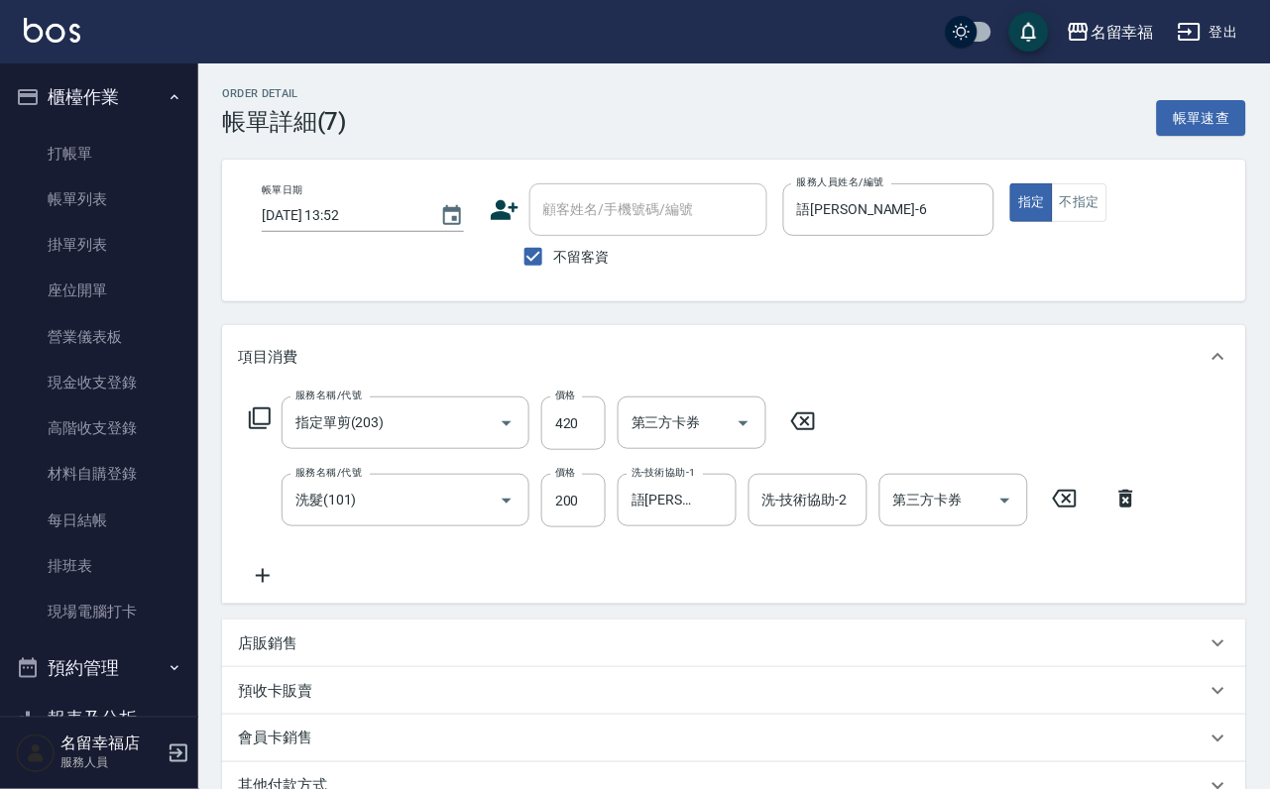
type input "指定單剪(203)"
type input "洗髮(101)"
click at [533, 262] on input "不留客資" at bounding box center [534, 257] width 42 height 42
checkbox input "false"
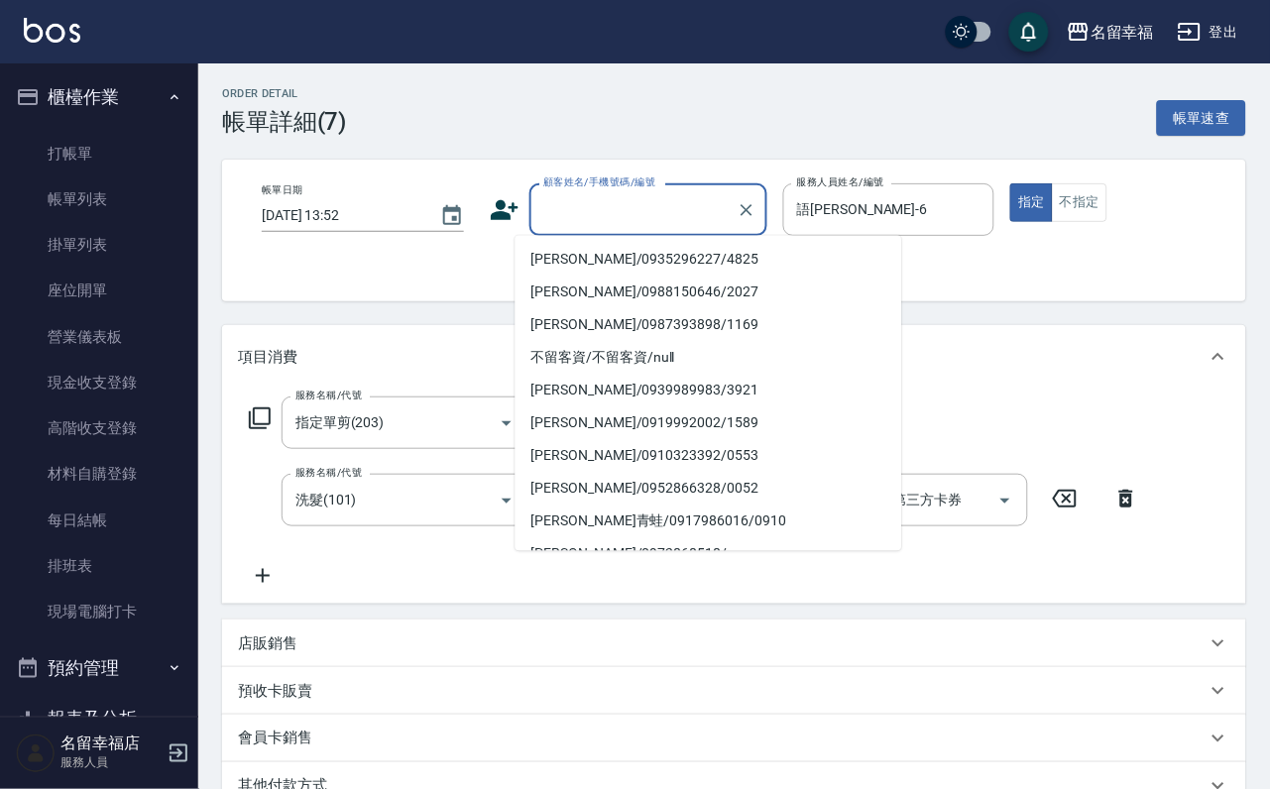
click at [563, 210] on input "顧客姓名/手機號碼/編號" at bounding box center [633, 209] width 190 height 35
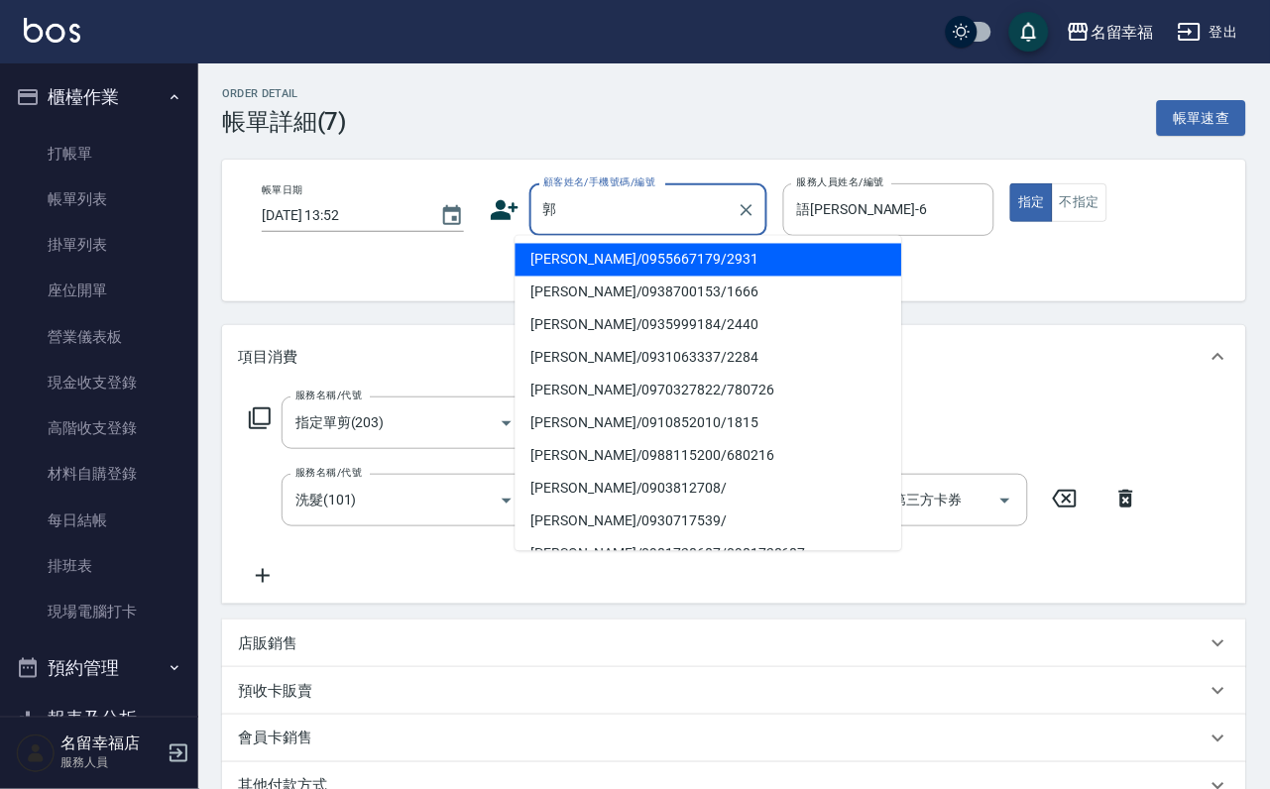
click at [550, 270] on li "[PERSON_NAME]/0955667179/2931" at bounding box center [709, 260] width 387 height 33
type input "[PERSON_NAME]/0955667179/2931"
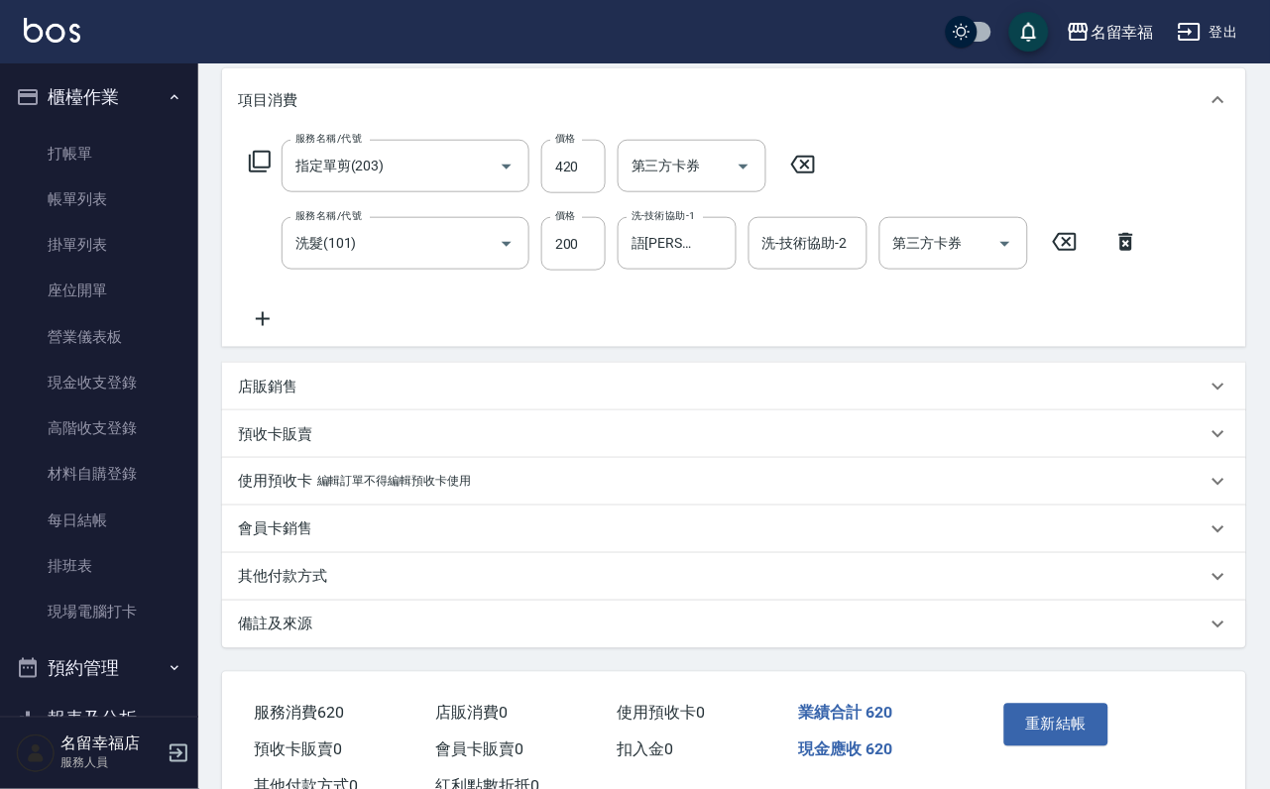
scroll to position [254, 0]
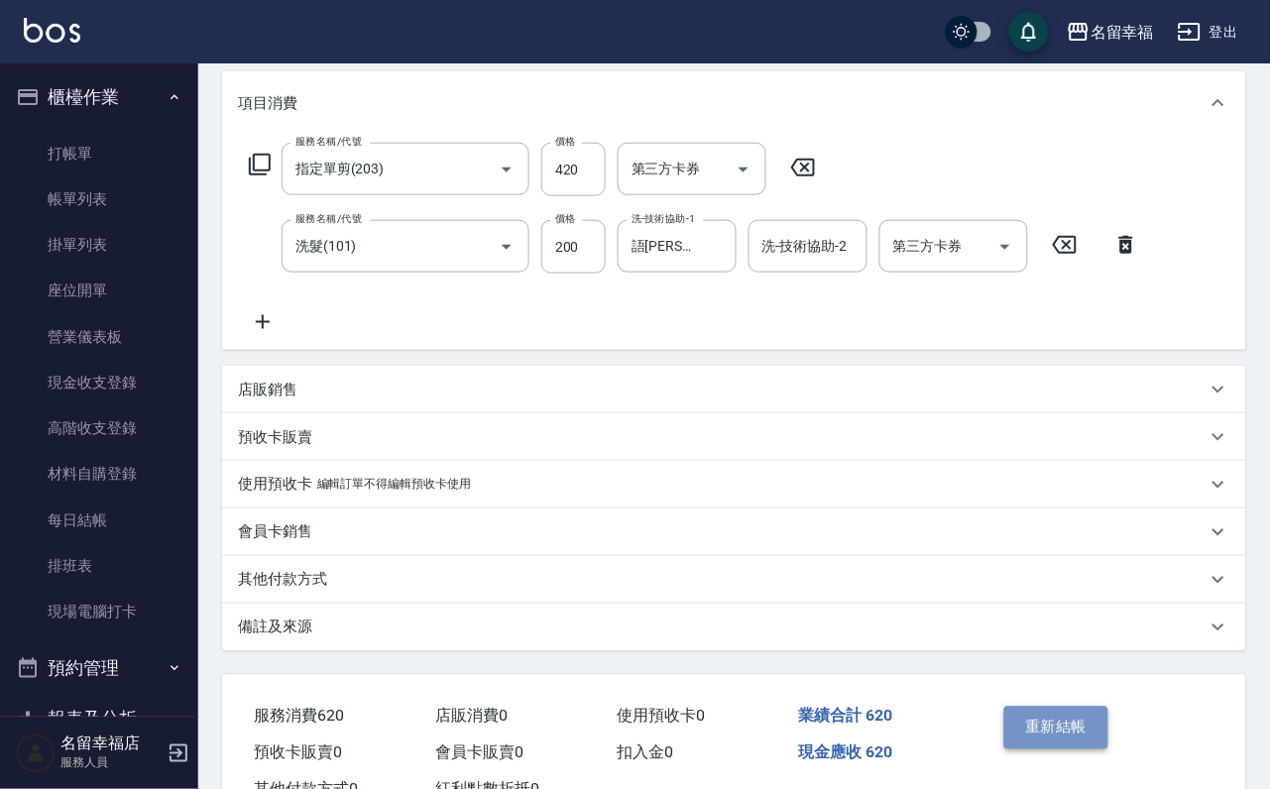
click at [1038, 749] on button "重新結帳" at bounding box center [1056, 728] width 105 height 42
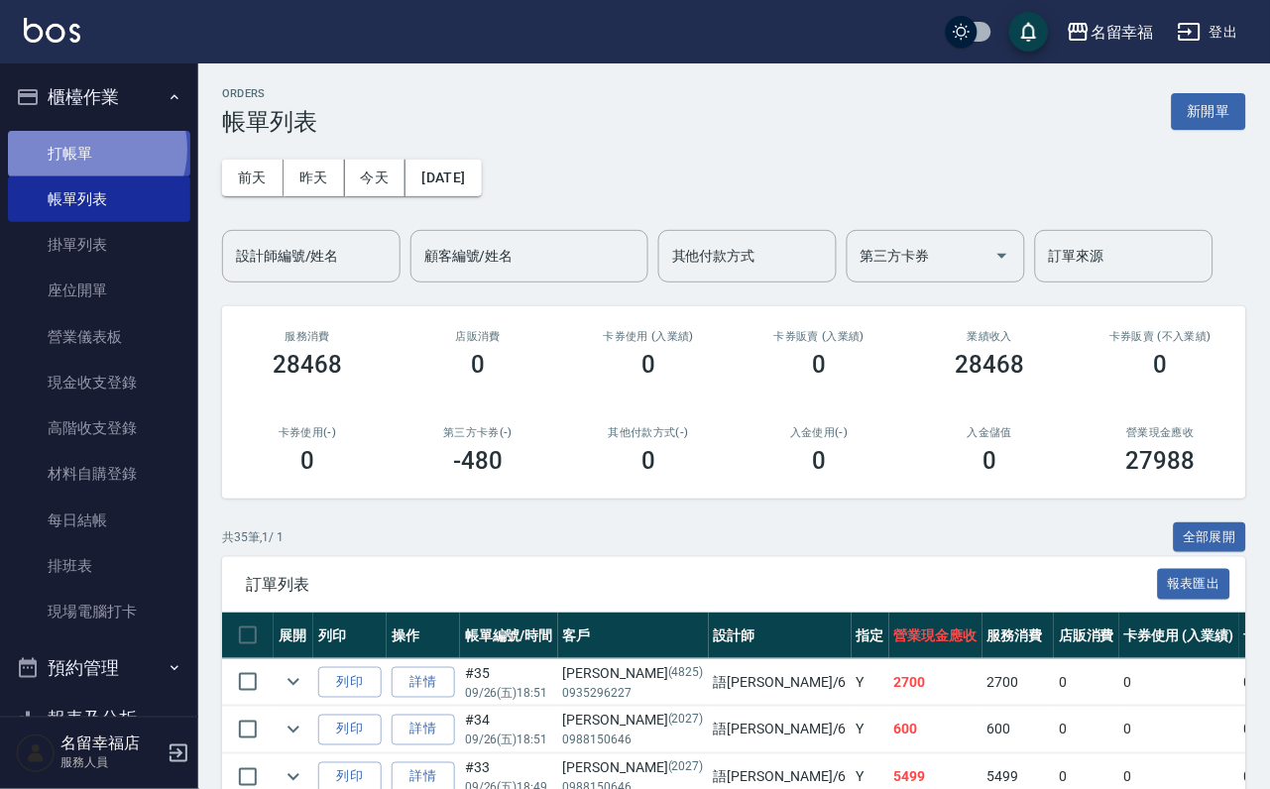
click at [91, 157] on link "打帳單" at bounding box center [99, 154] width 182 height 46
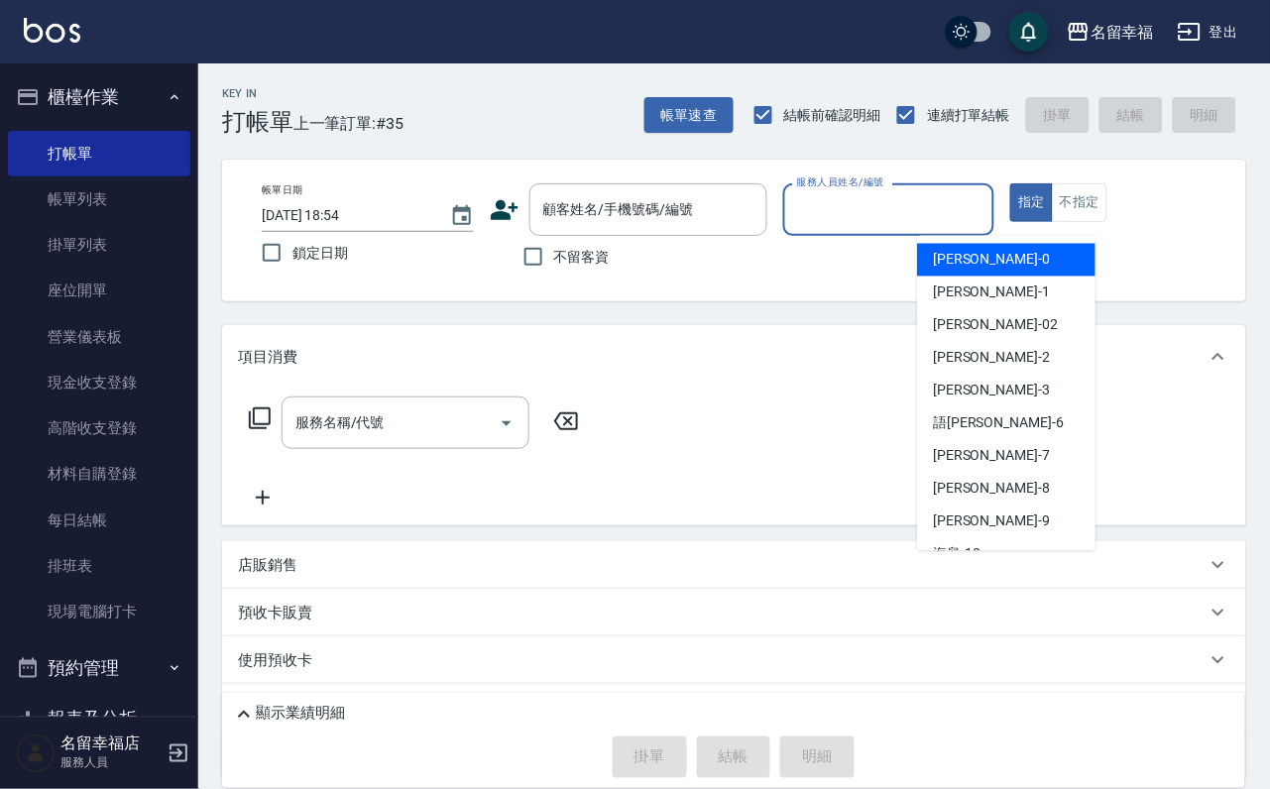
click at [951, 209] on input "服務人員姓名/編號" at bounding box center [889, 209] width 194 height 35
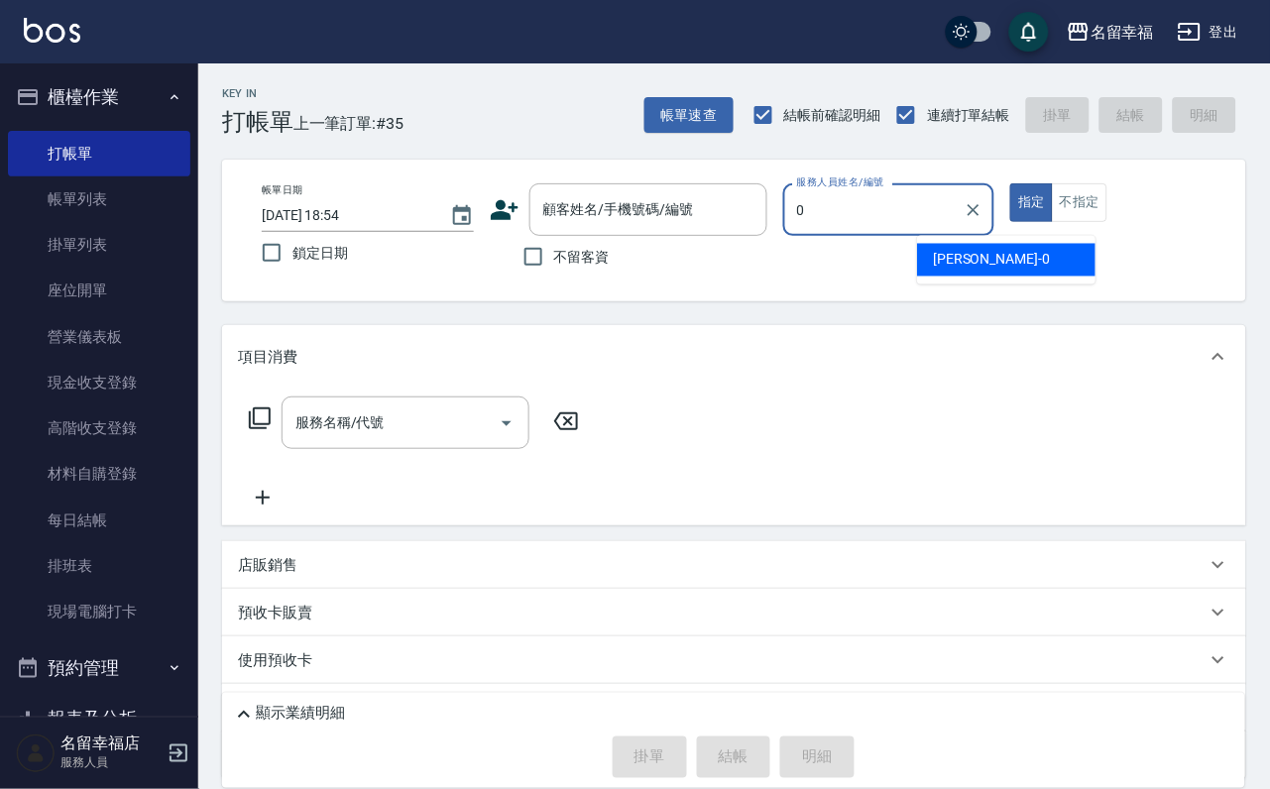
type input "小靜-0"
type button "true"
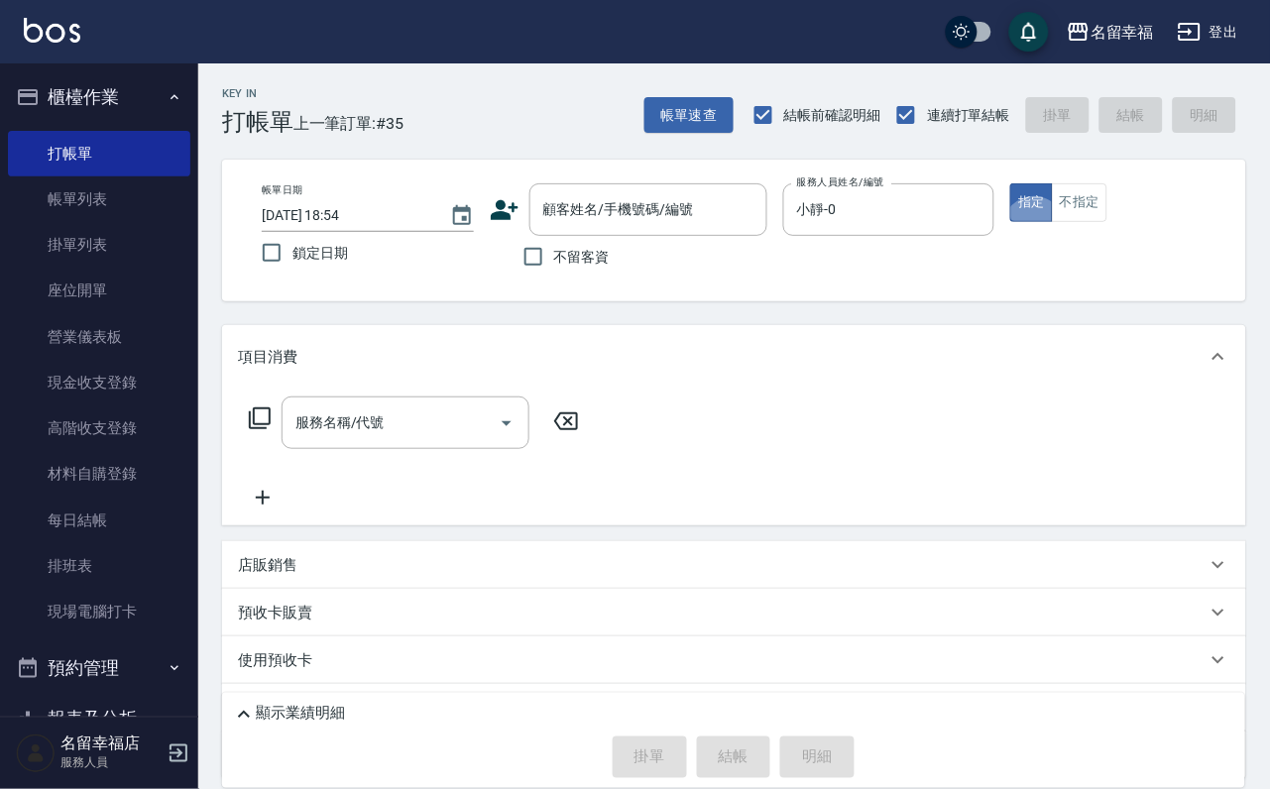
click at [264, 429] on icon at bounding box center [260, 418] width 22 height 22
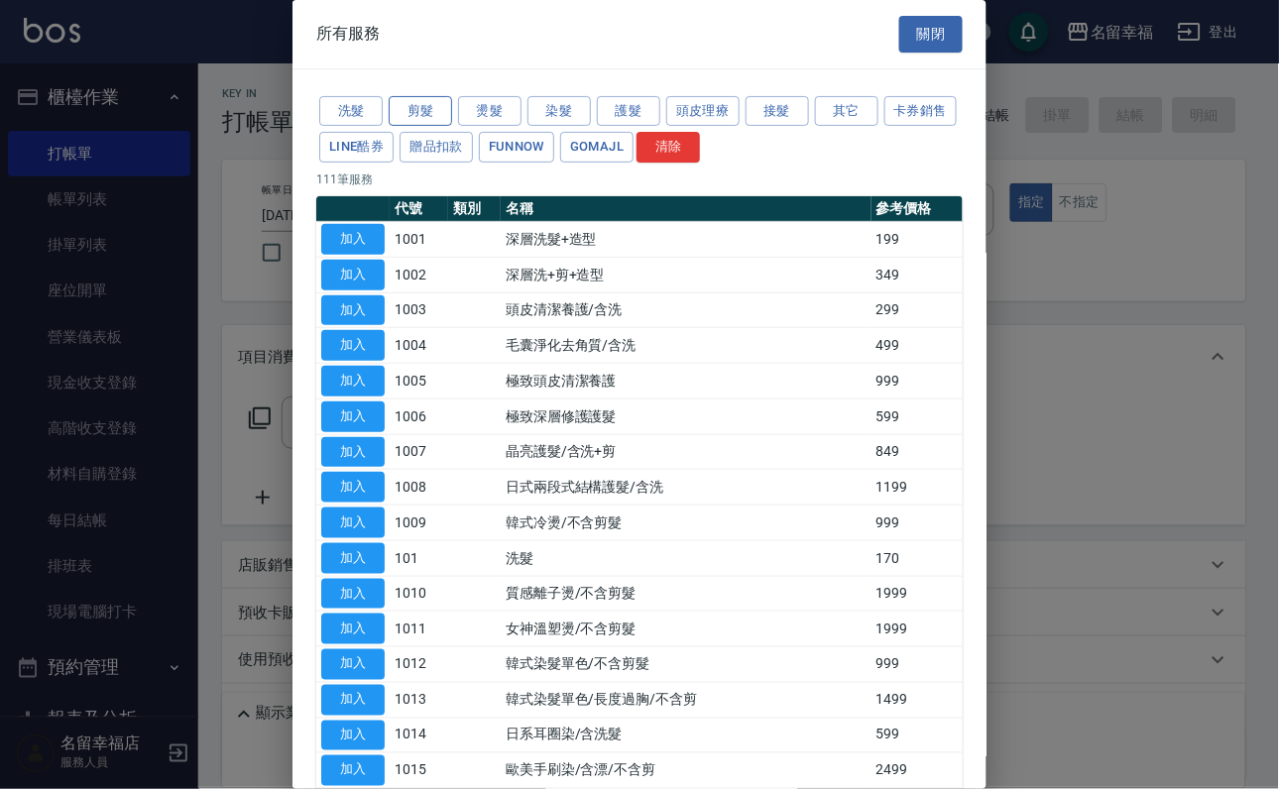
click at [419, 122] on button "剪髮" at bounding box center [420, 111] width 63 height 31
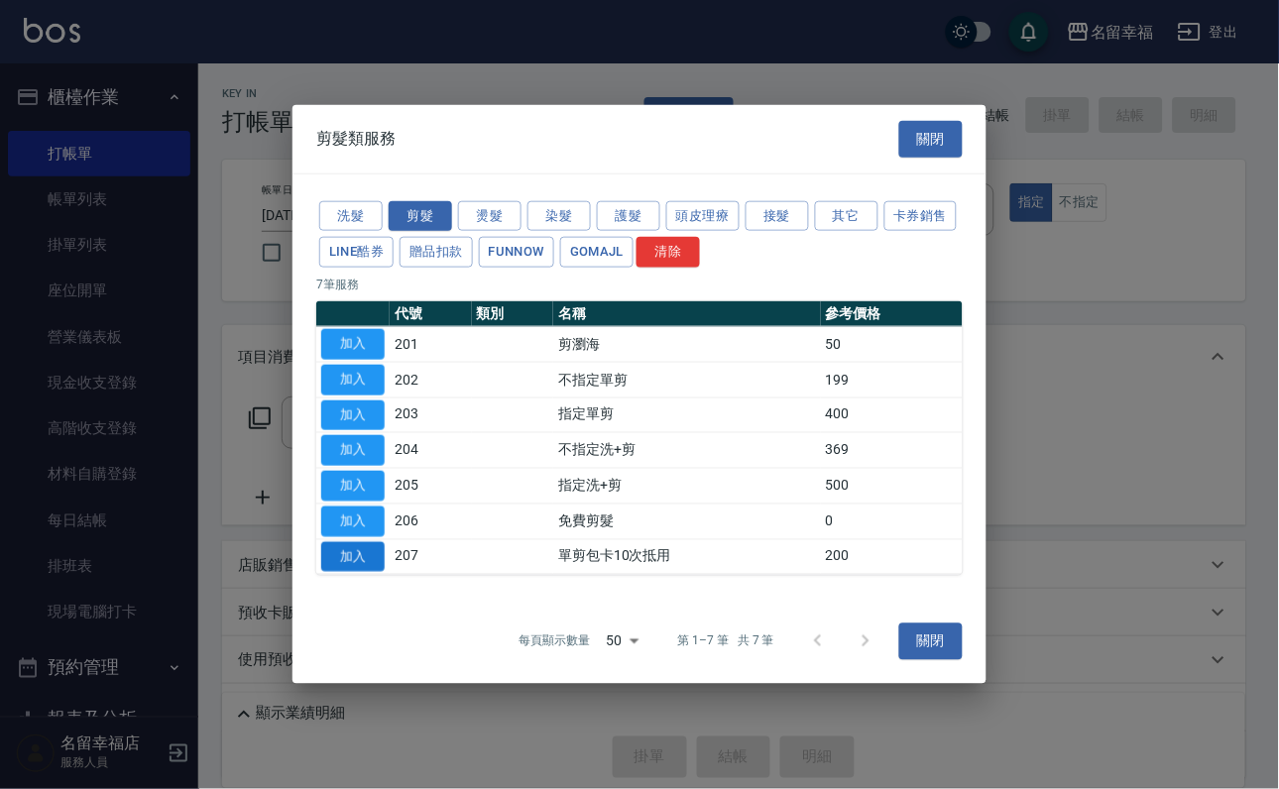
click at [370, 572] on button "加入" at bounding box center [352, 556] width 63 height 31
type input "單剪包卡10次抵用(207)"
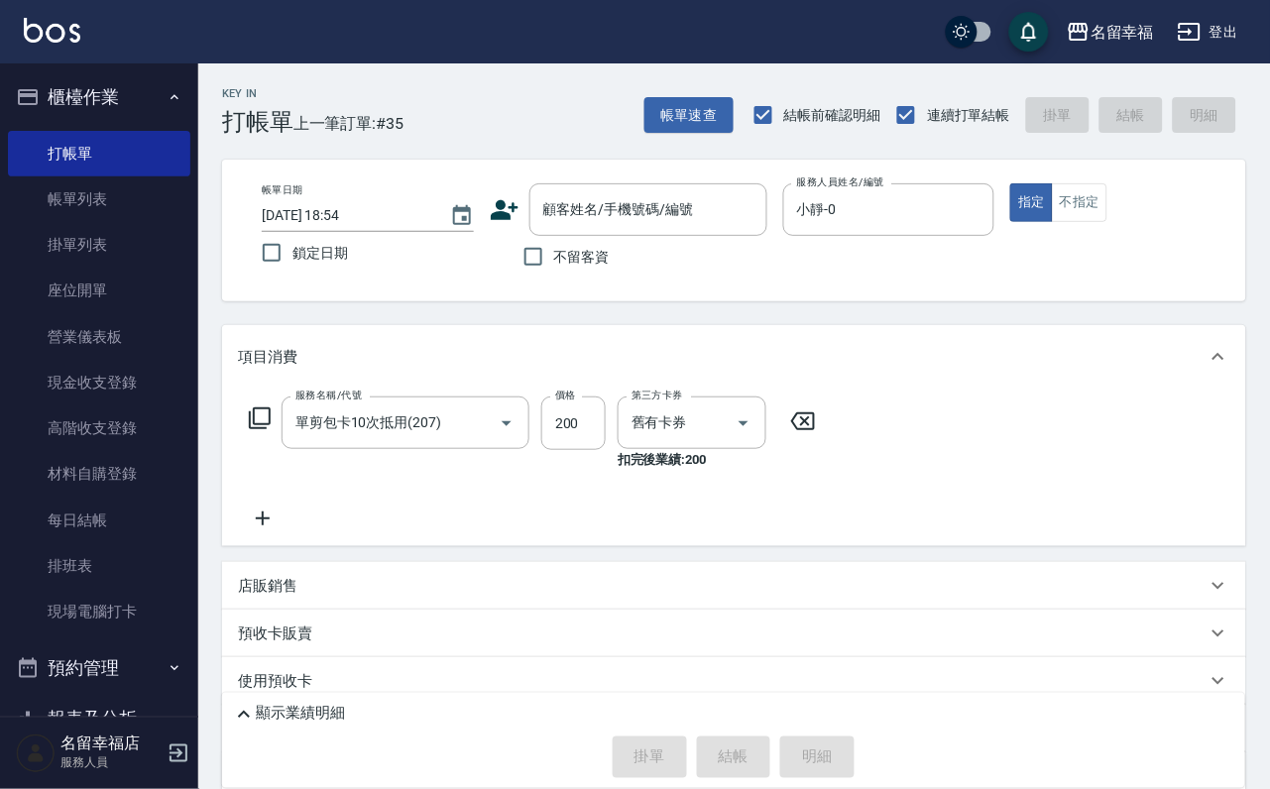
click at [272, 430] on icon at bounding box center [260, 418] width 24 height 24
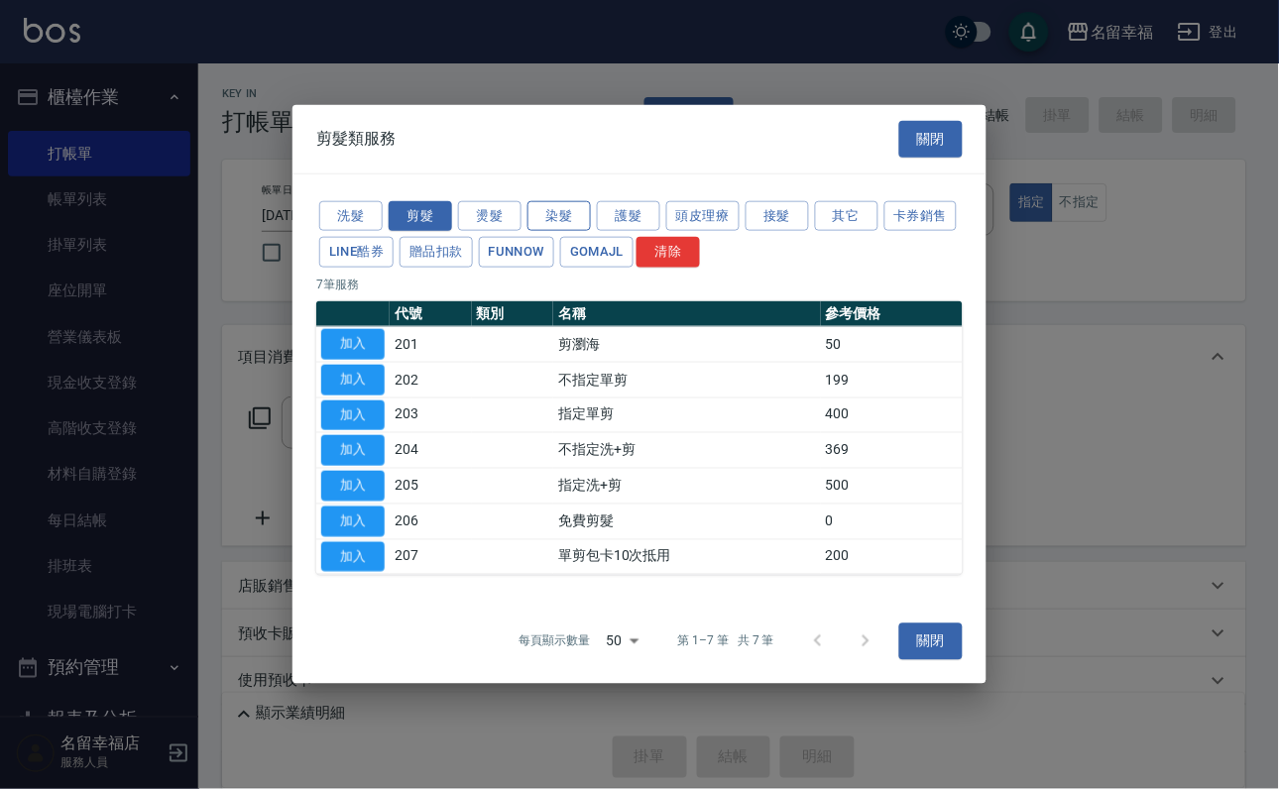
click at [557, 200] on button "染髮" at bounding box center [558, 215] width 63 height 31
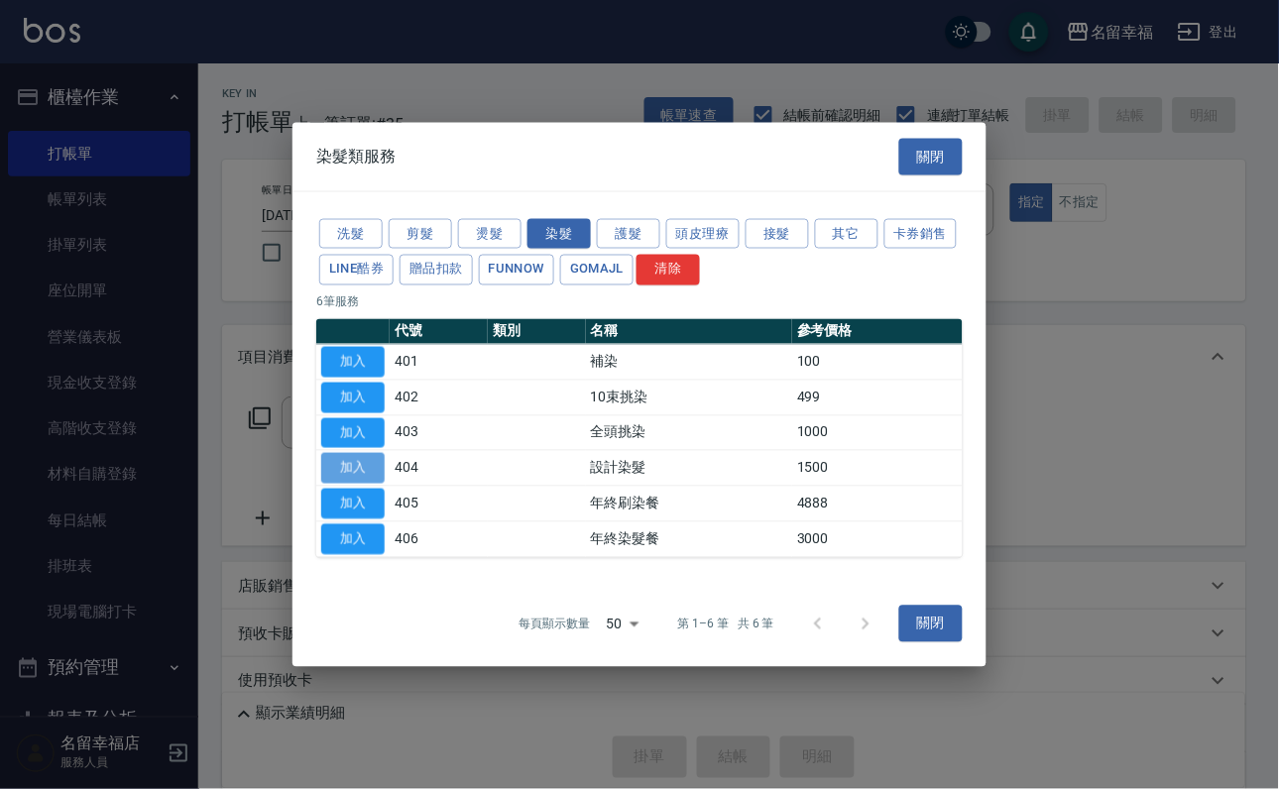
click at [356, 472] on button "加入" at bounding box center [352, 468] width 63 height 31
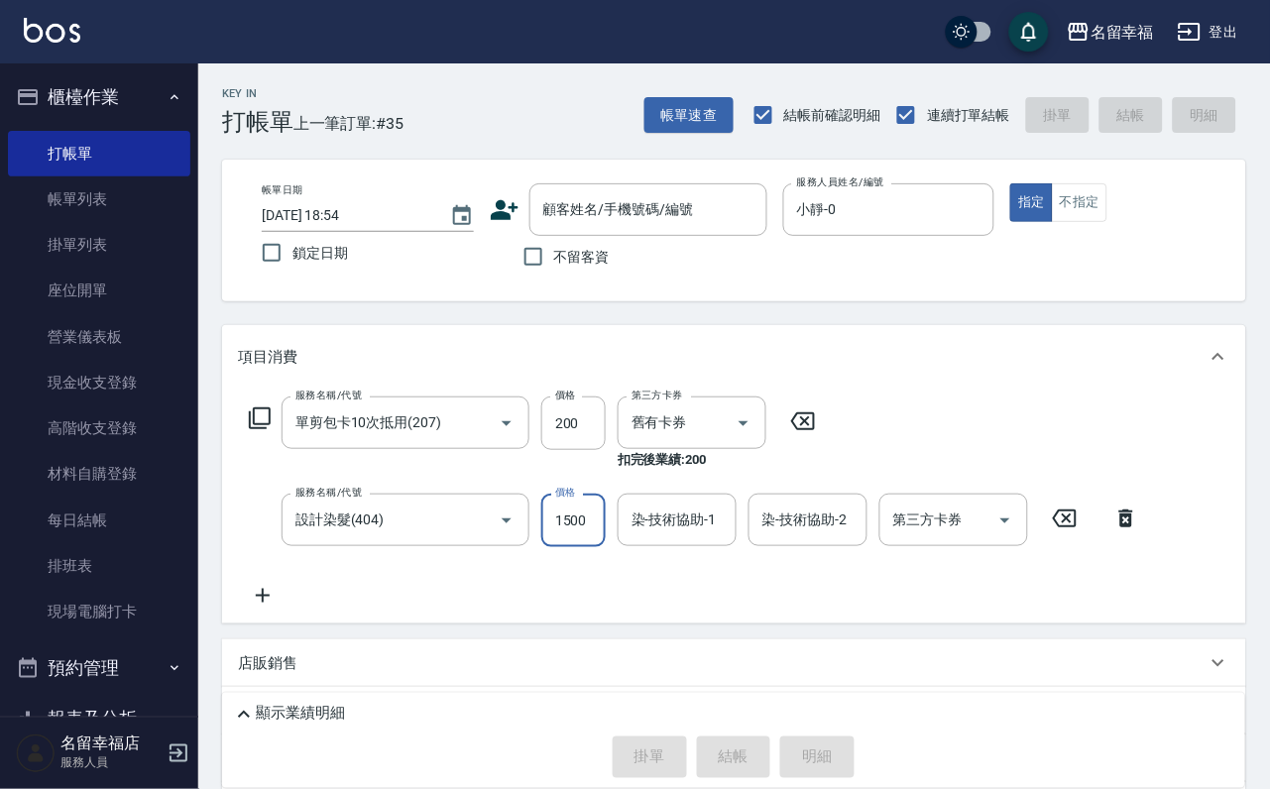
click at [586, 528] on input "1500" at bounding box center [573, 521] width 64 height 54
type input "788"
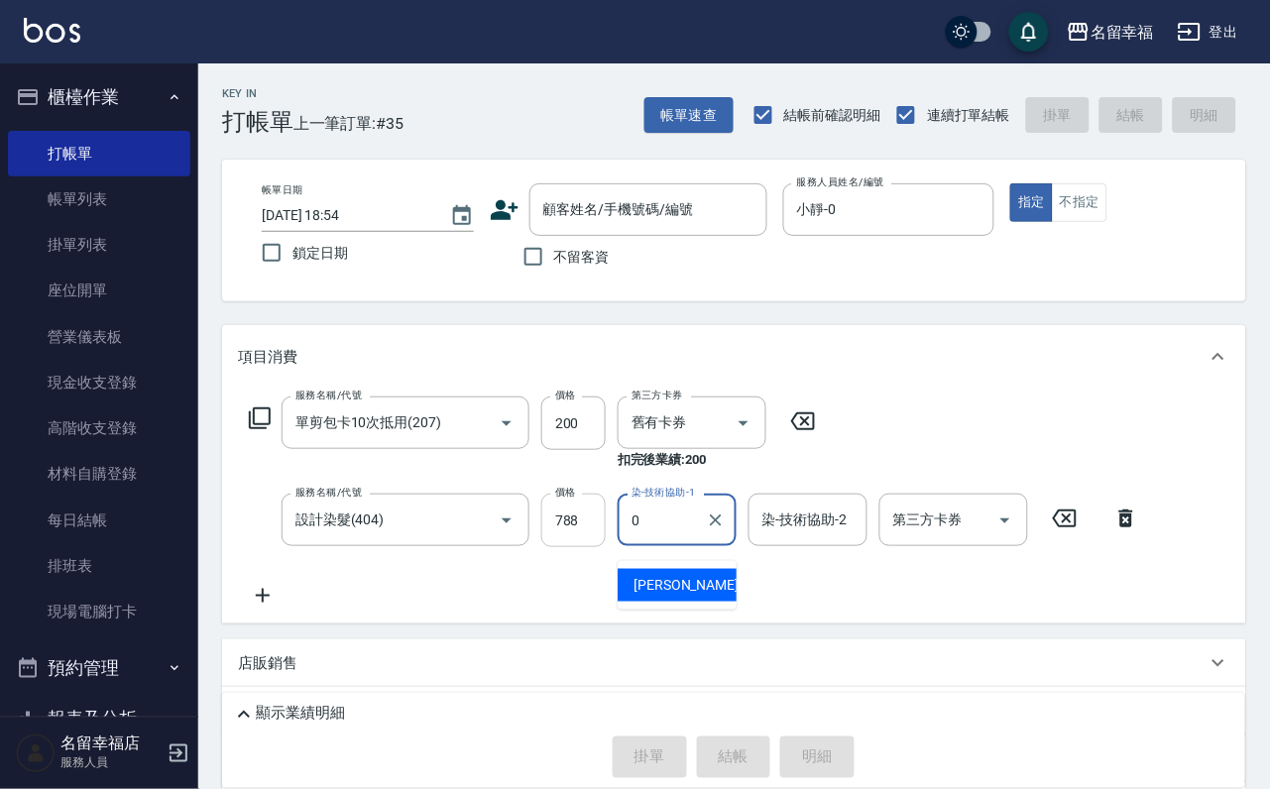
type input "小靜-0"
click at [266, 430] on icon at bounding box center [260, 418] width 24 height 24
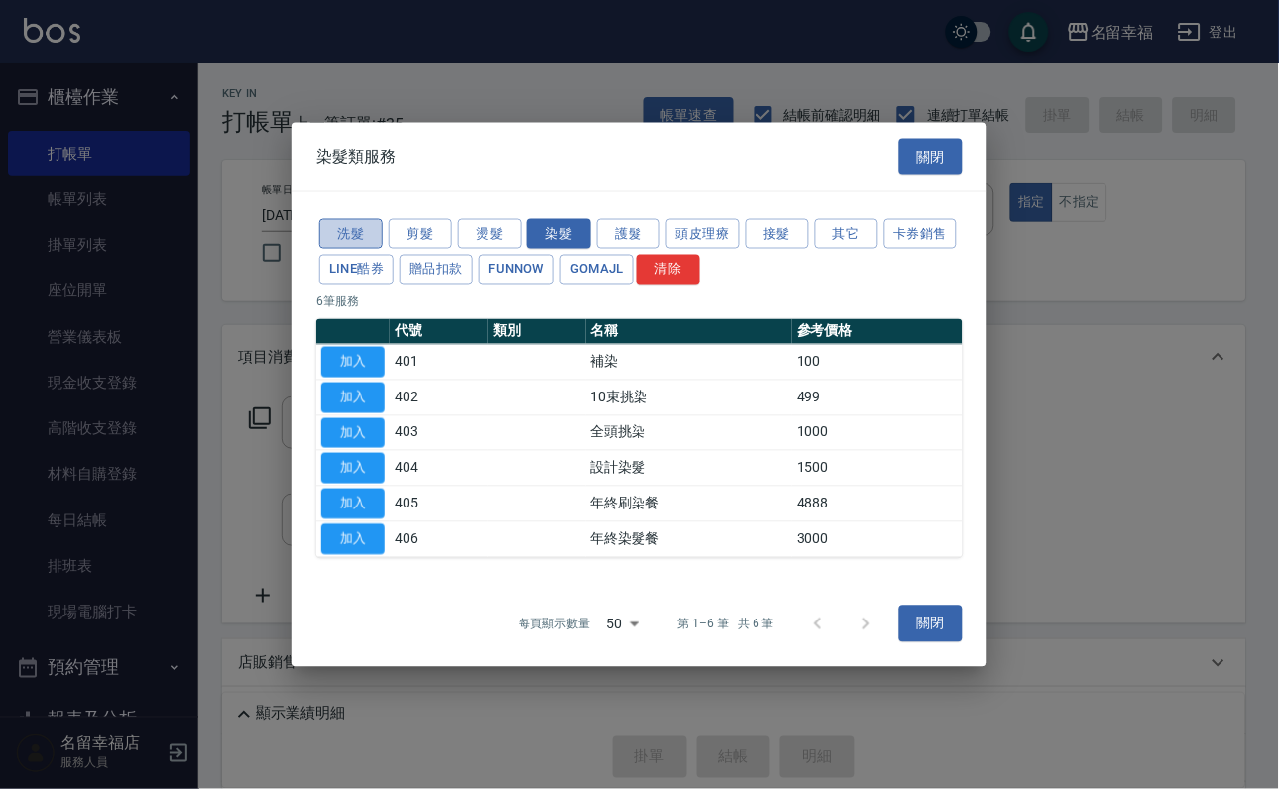
click at [328, 218] on button "洗髮" at bounding box center [350, 233] width 63 height 31
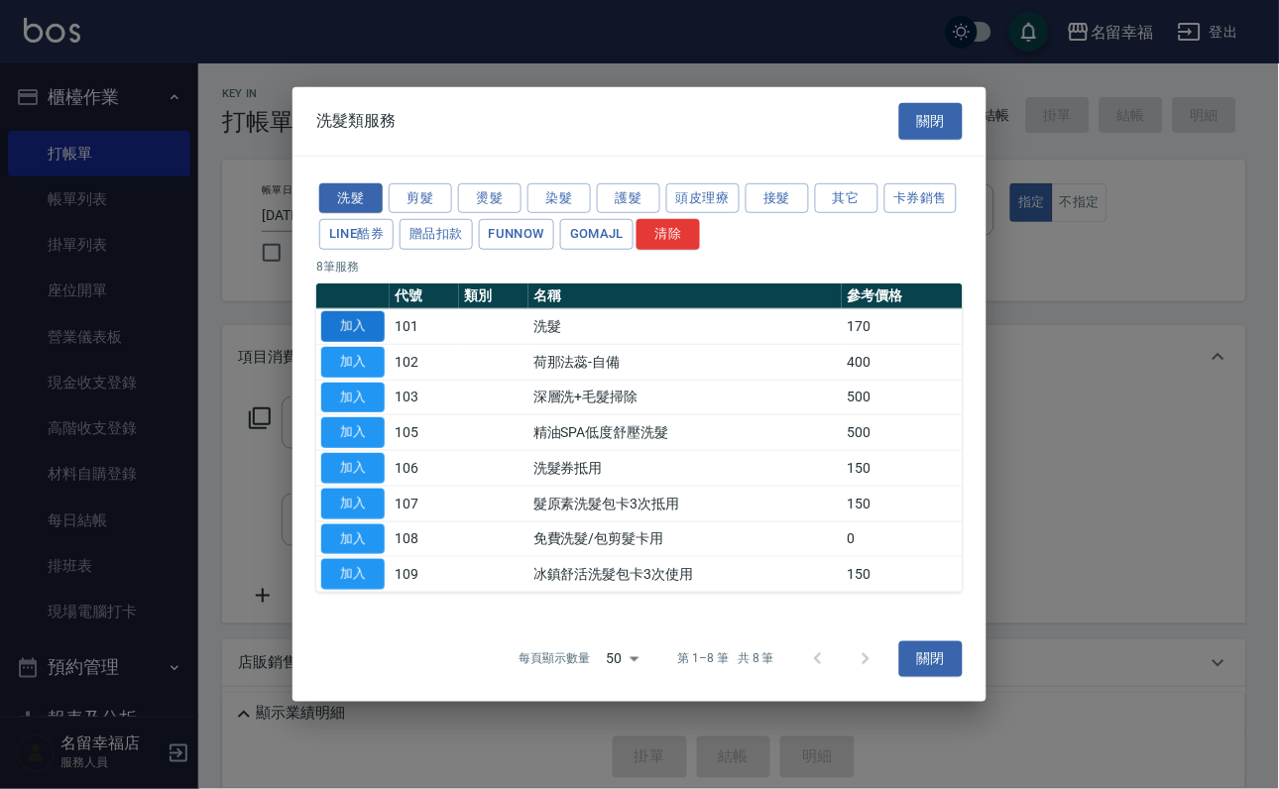
click at [340, 311] on button "加入" at bounding box center [352, 326] width 63 height 31
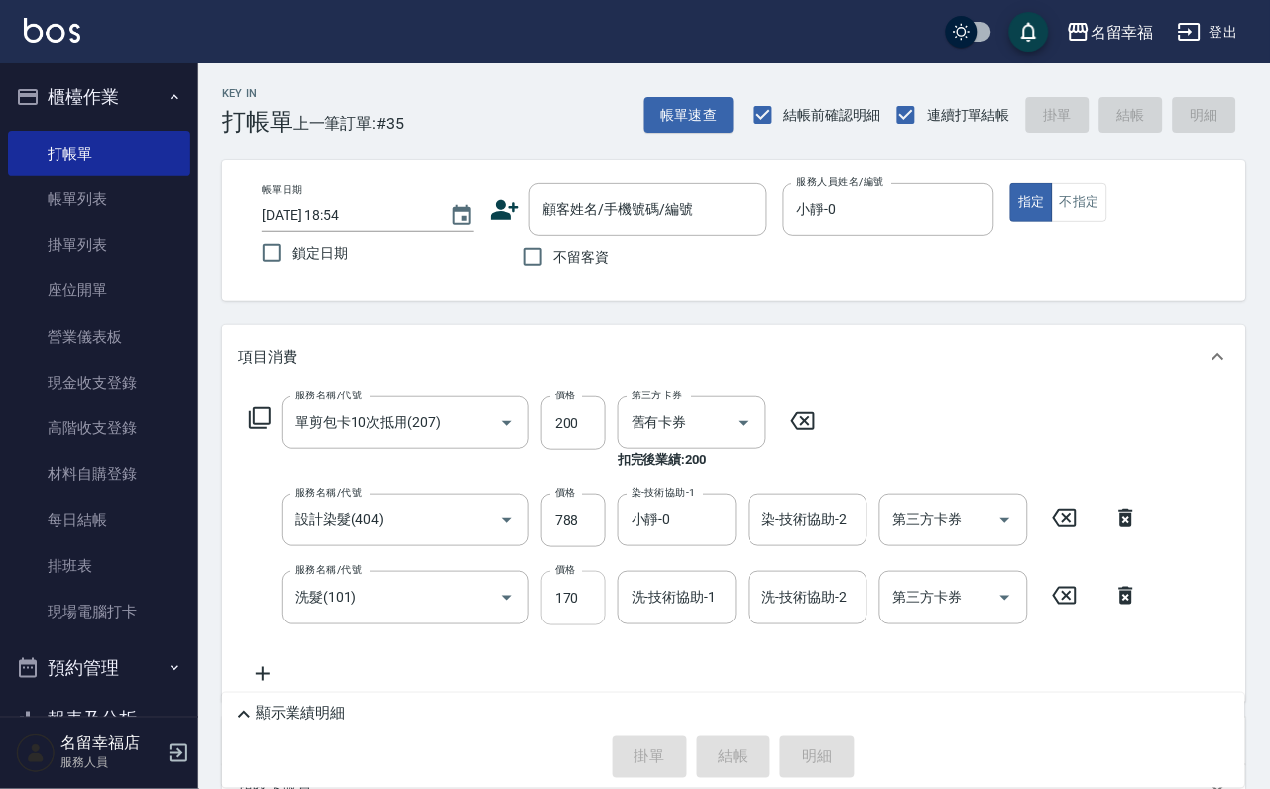
click at [591, 617] on input "170" at bounding box center [573, 598] width 64 height 54
type input "100"
type input "芷萱-14"
click at [520, 266] on input "不留客資" at bounding box center [534, 257] width 42 height 42
checkbox input "true"
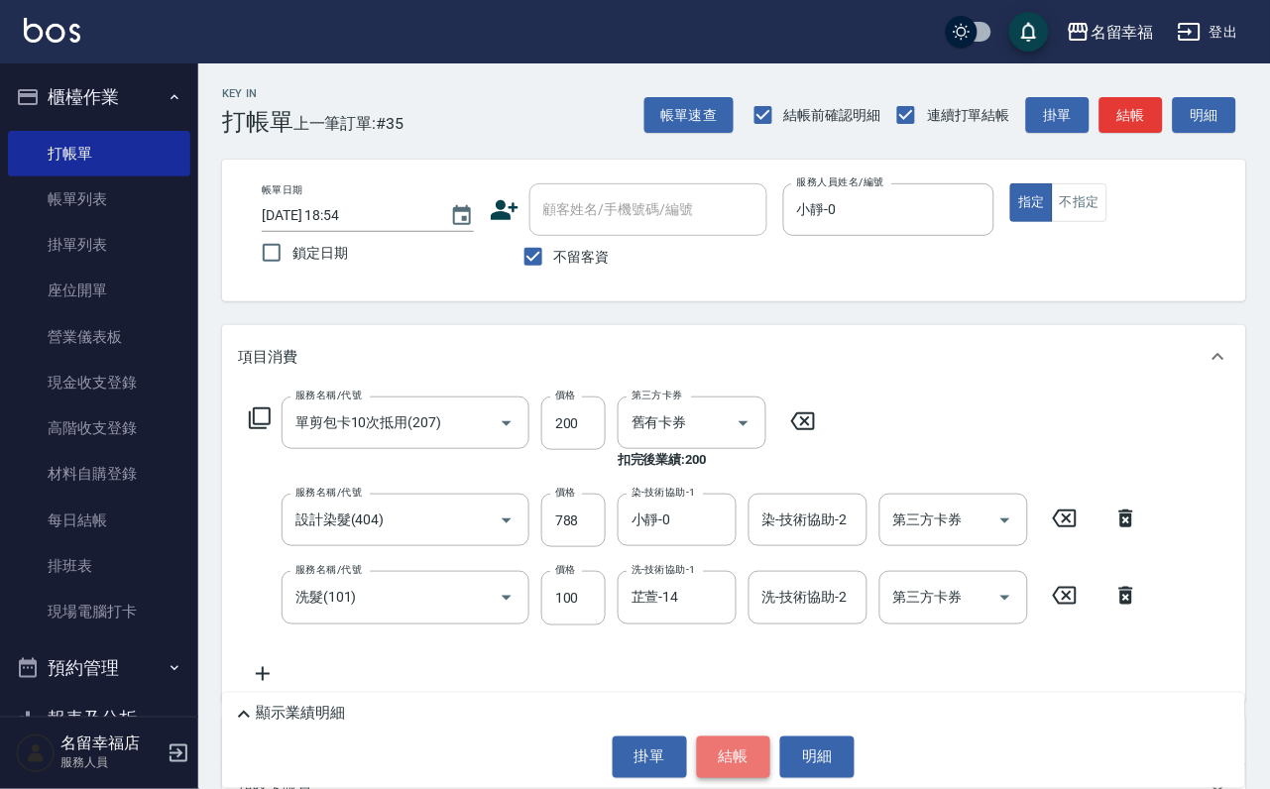
click at [727, 754] on button "結帳" at bounding box center [734, 758] width 74 height 42
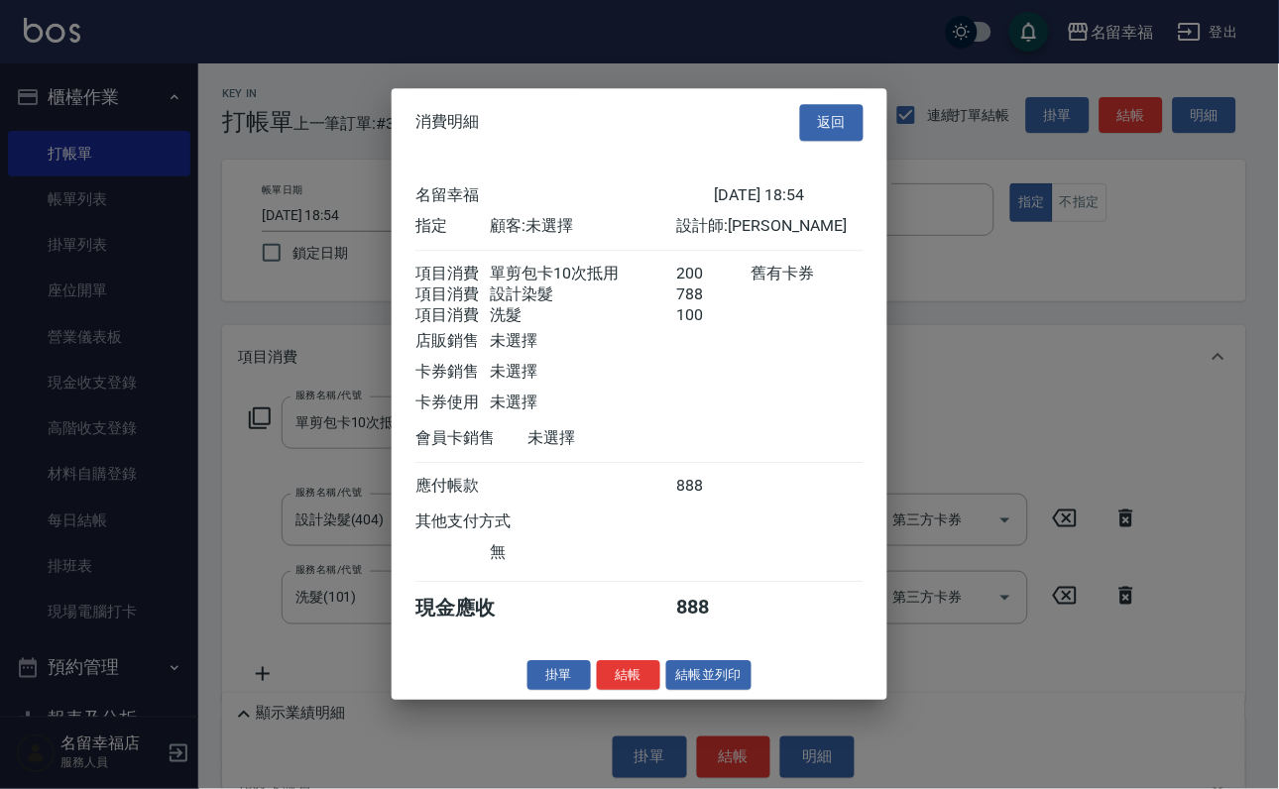
scroll to position [393, 0]
click at [604, 691] on button "結帳" at bounding box center [628, 675] width 63 height 31
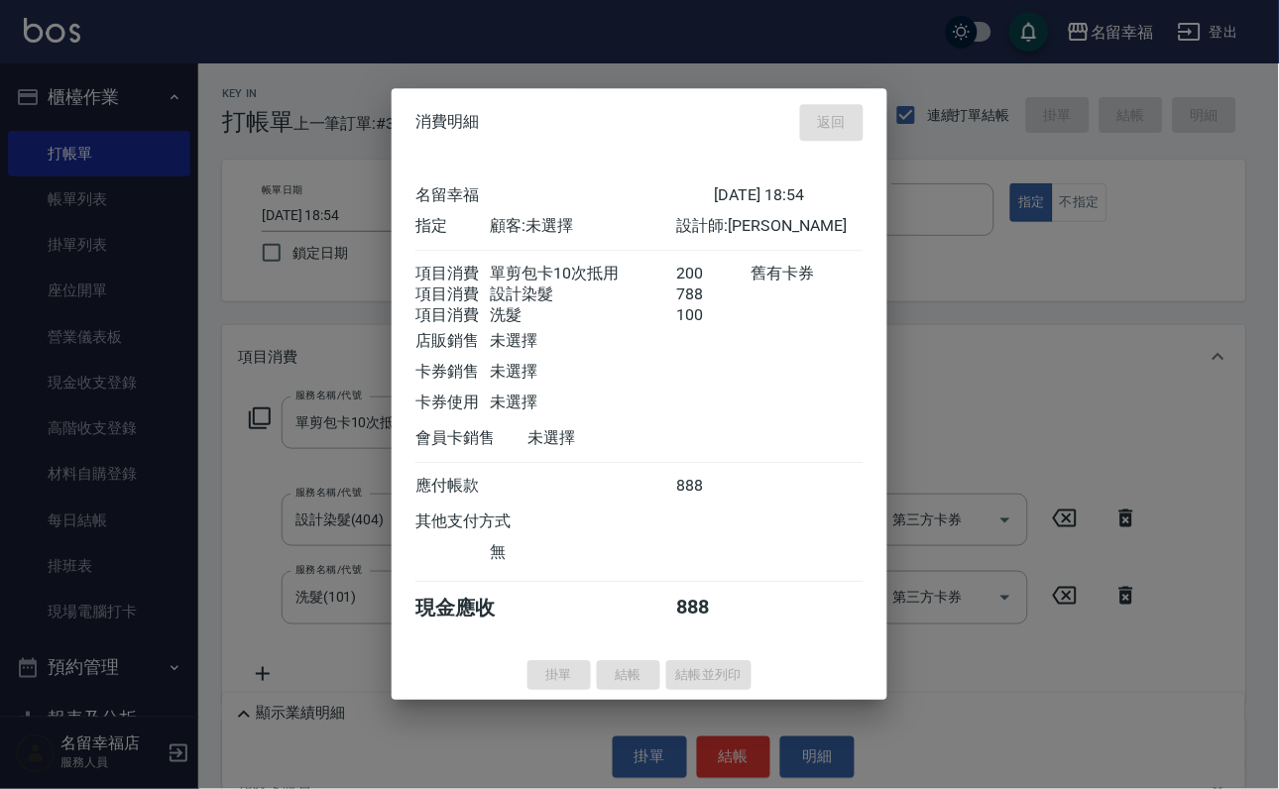
type input "[DATE] 18:55"
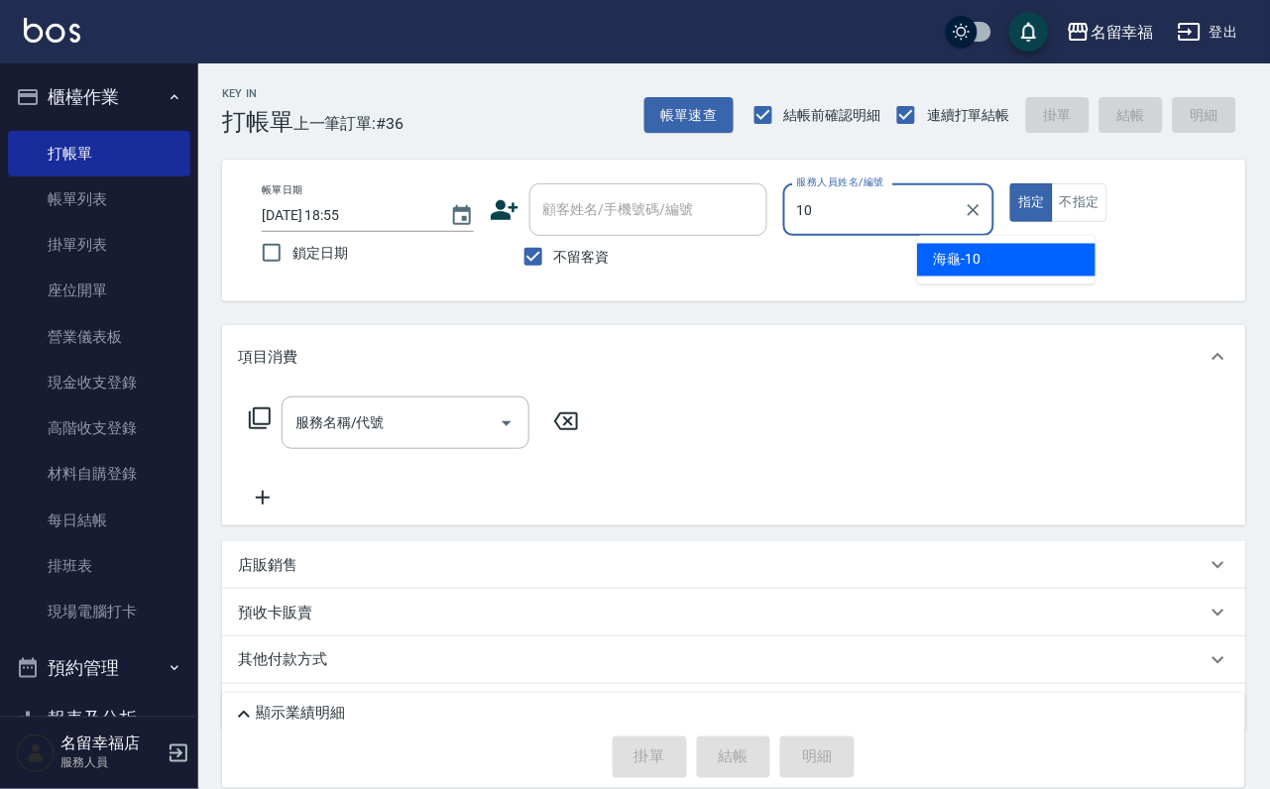
type input "海龜-10"
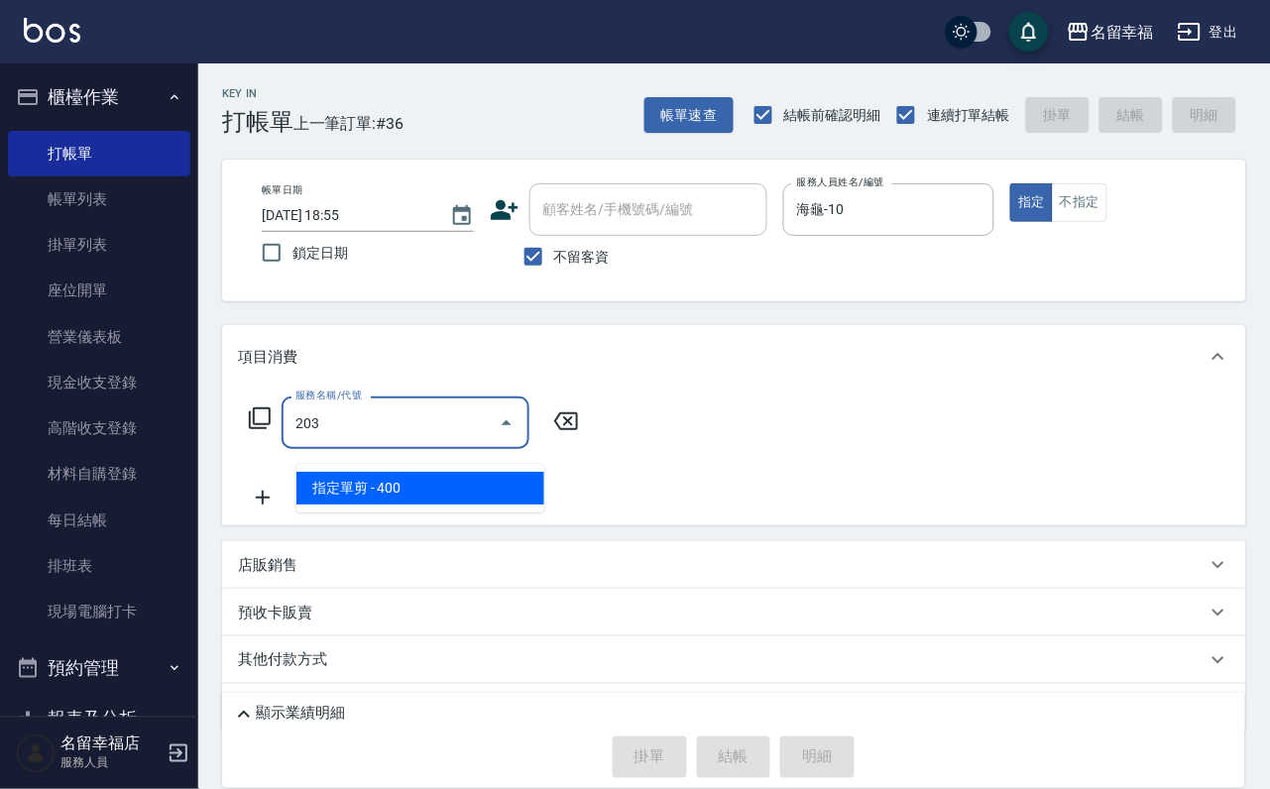
type input "指定單剪(203)"
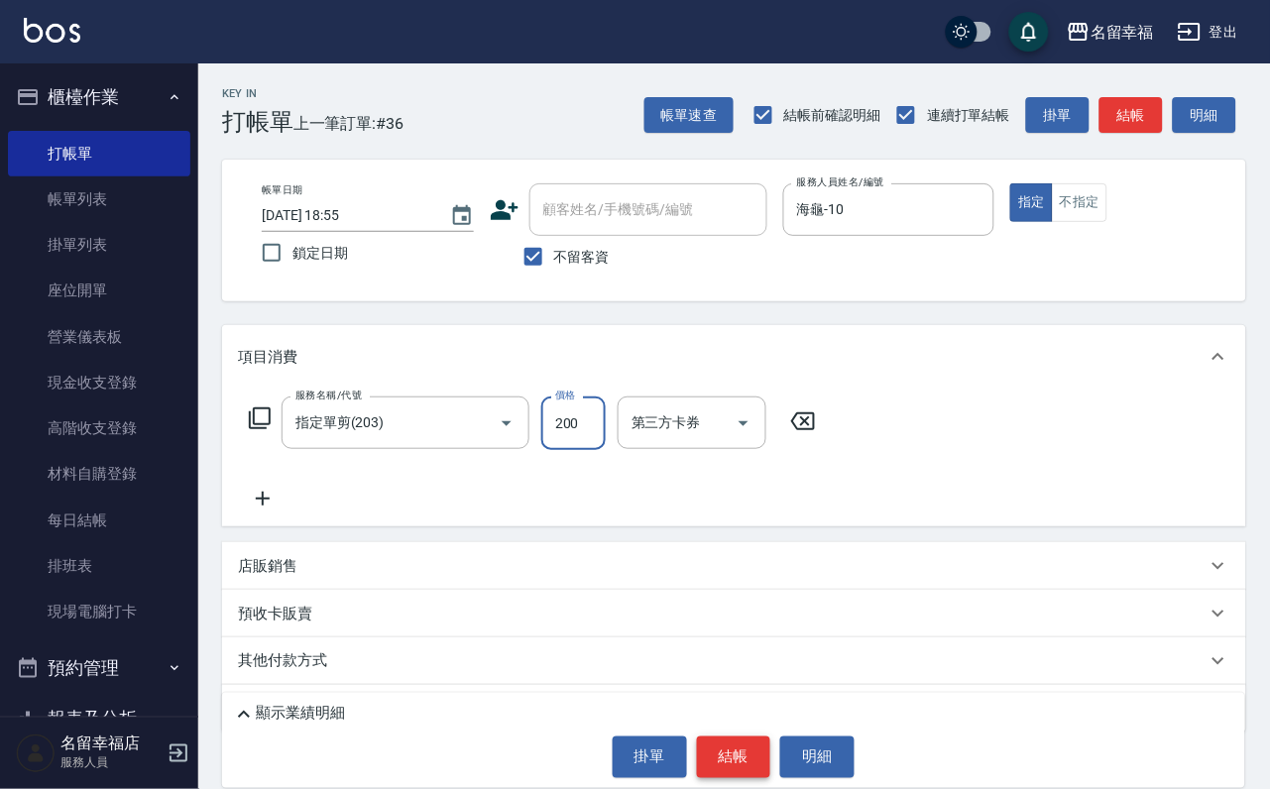
type input "200"
click at [751, 740] on button "結帳" at bounding box center [734, 758] width 74 height 42
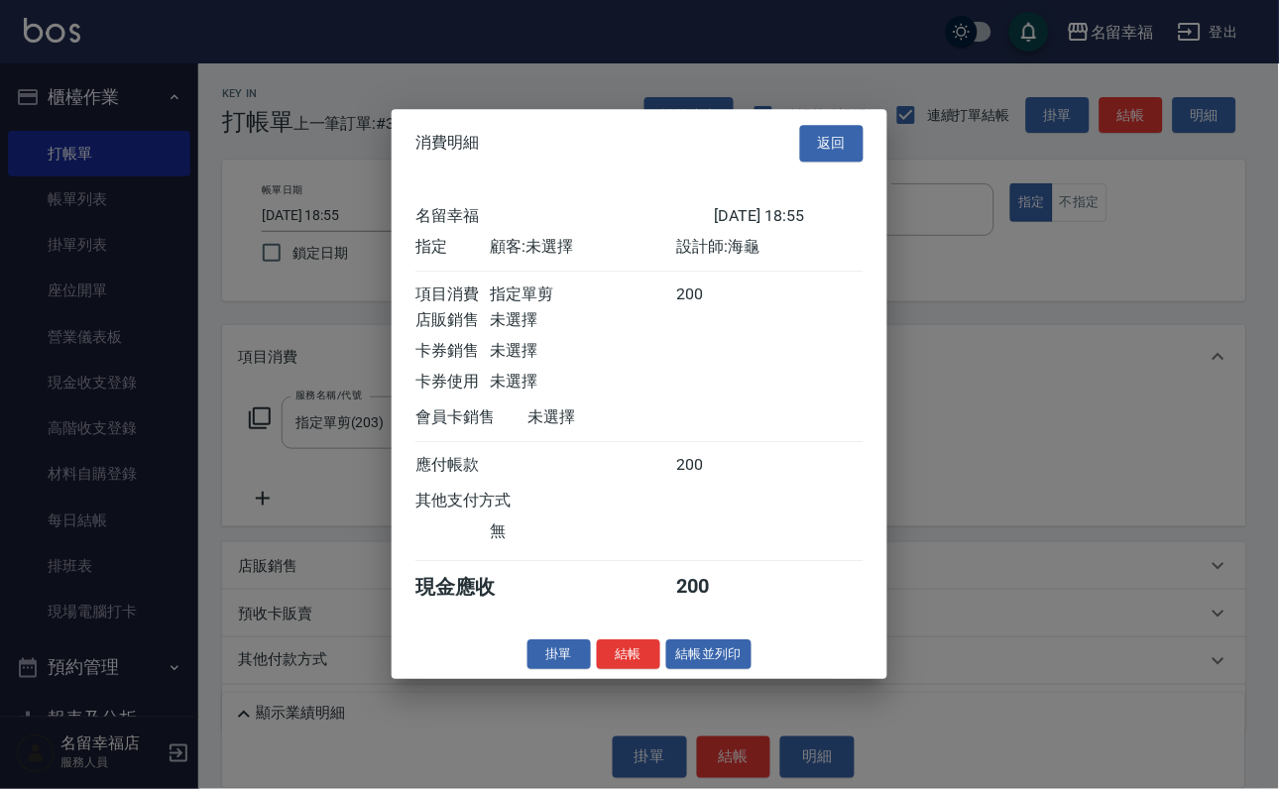
scroll to position [245, 0]
drag, startPoint x: 618, startPoint y: 752, endPoint x: 626, endPoint y: 745, distance: 10.5
click at [618, 670] on button "結帳" at bounding box center [628, 654] width 63 height 31
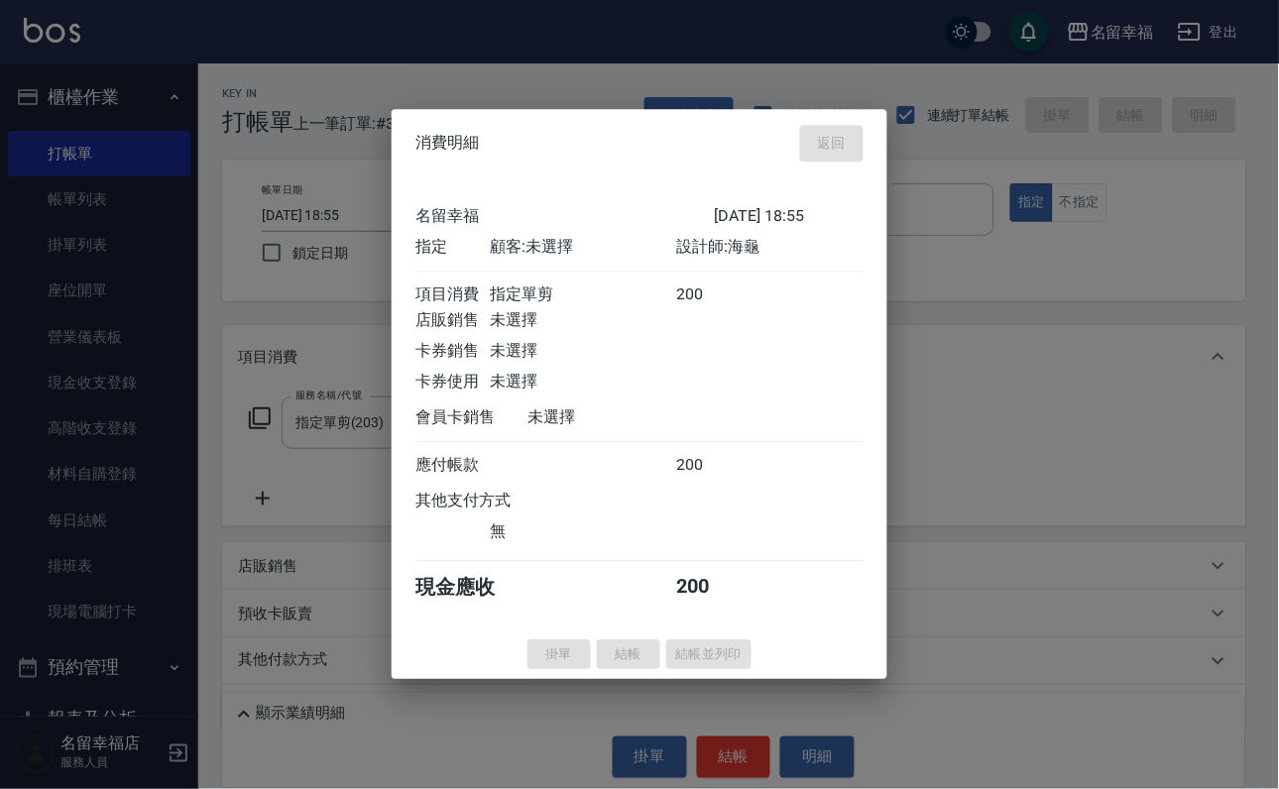
type input "[DATE] 18:57"
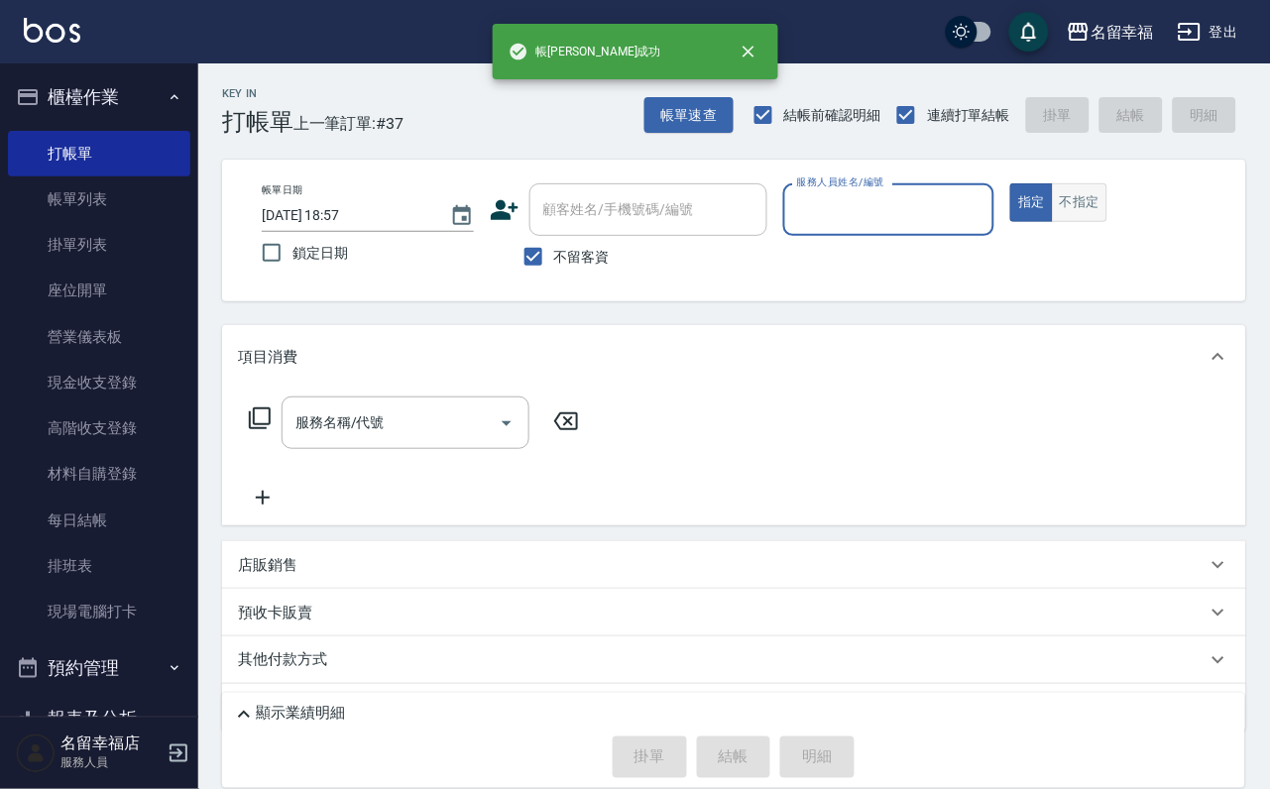
click at [1107, 222] on button "不指定" at bounding box center [1080, 202] width 56 height 39
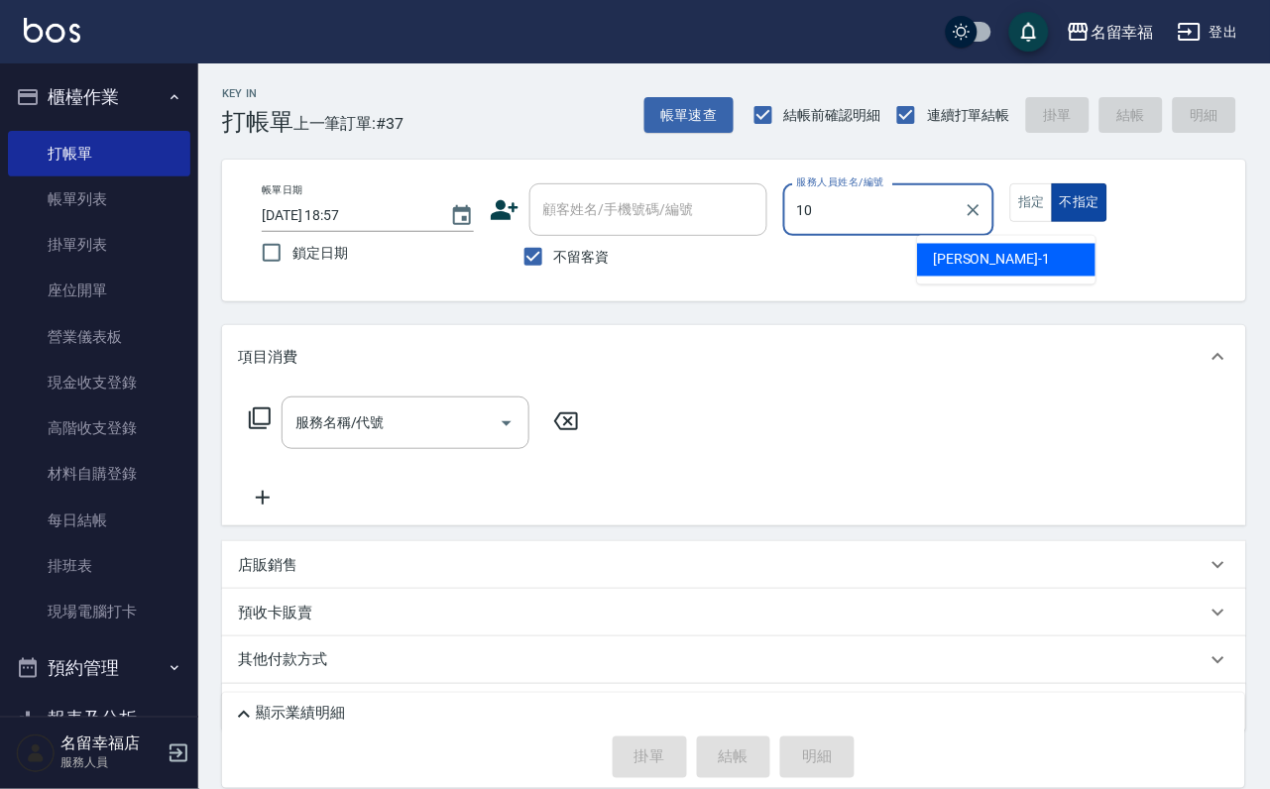
type input "海龜-10"
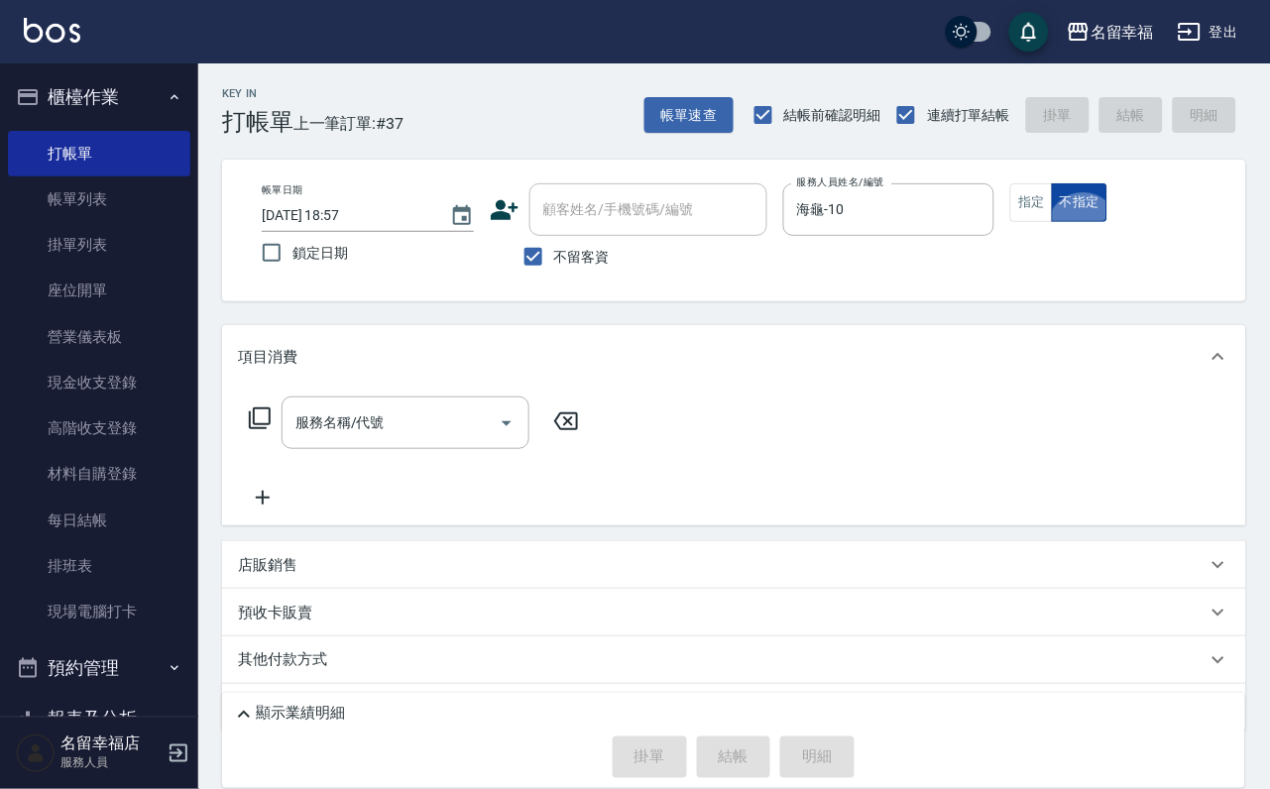
type button "false"
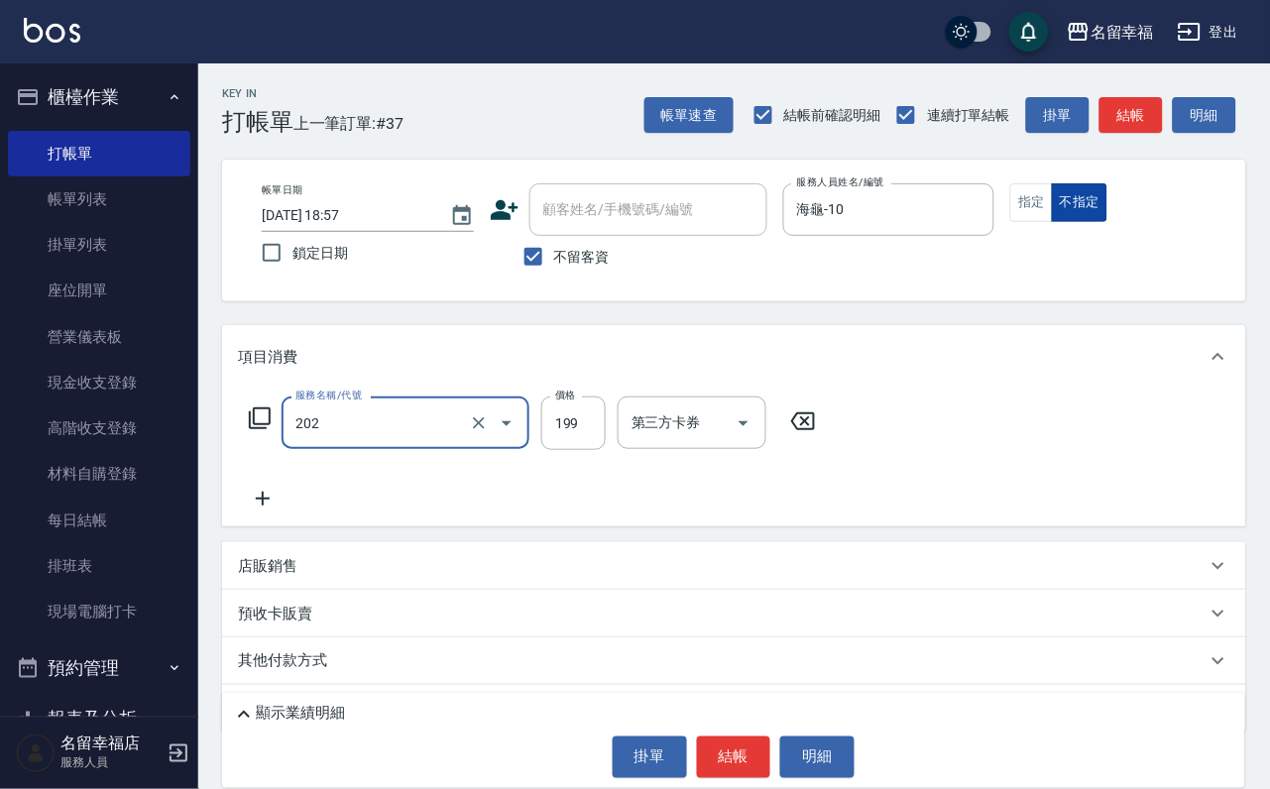
type input "不指定單剪(202)"
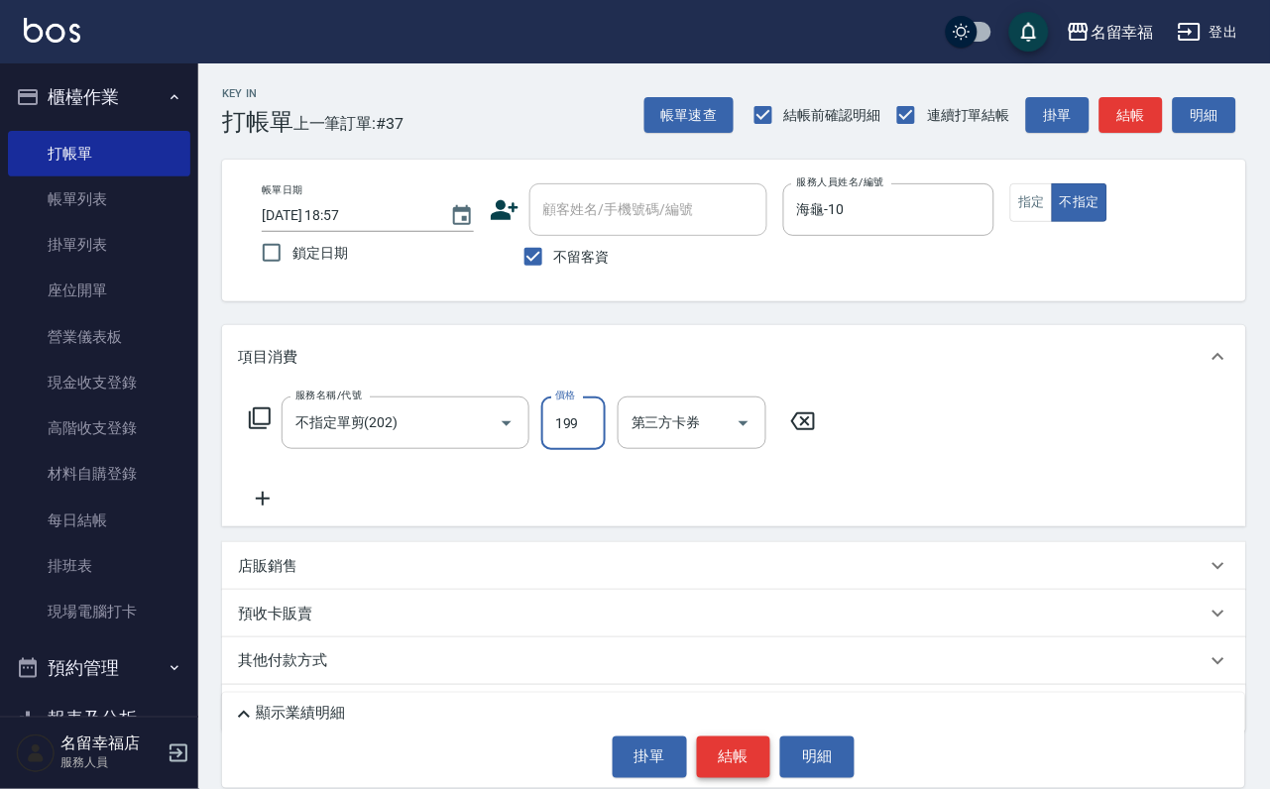
click at [738, 743] on button "結帳" at bounding box center [734, 758] width 74 height 42
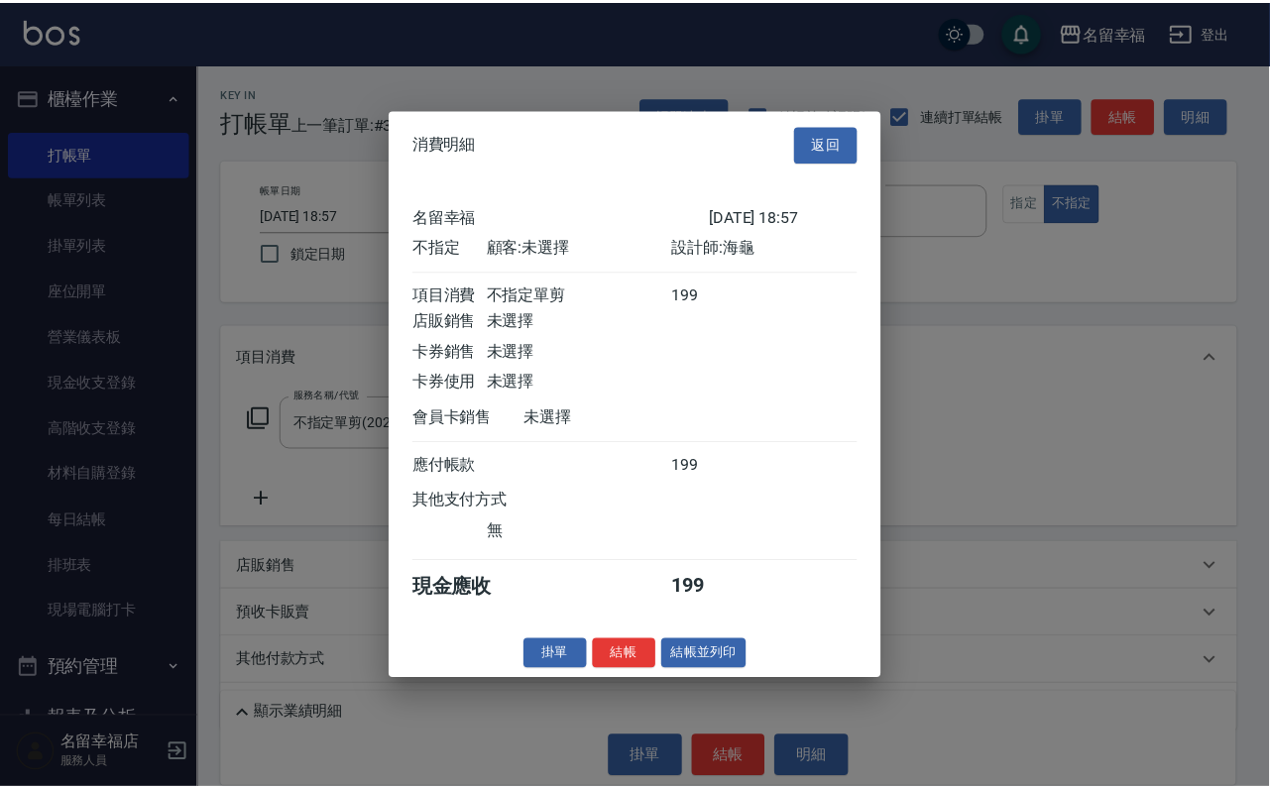
scroll to position [282, 0]
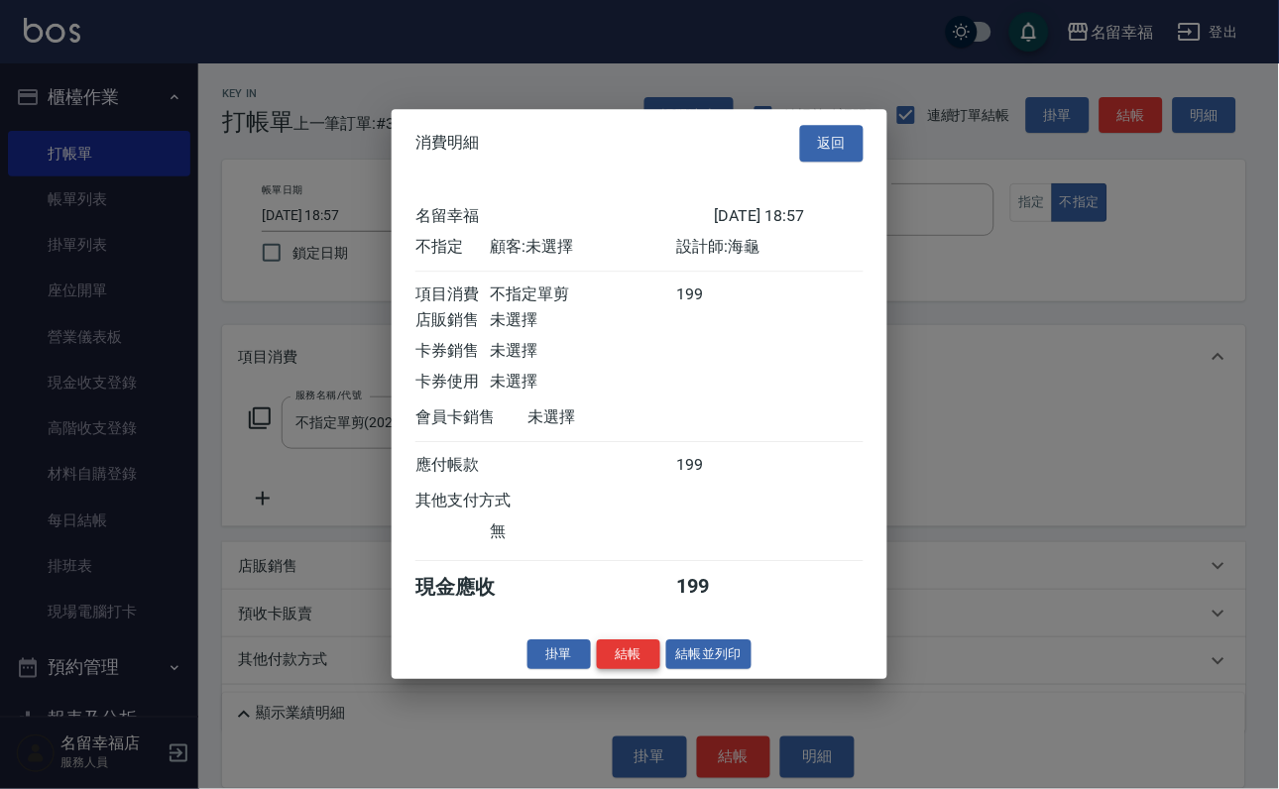
click at [624, 670] on button "結帳" at bounding box center [628, 654] width 63 height 31
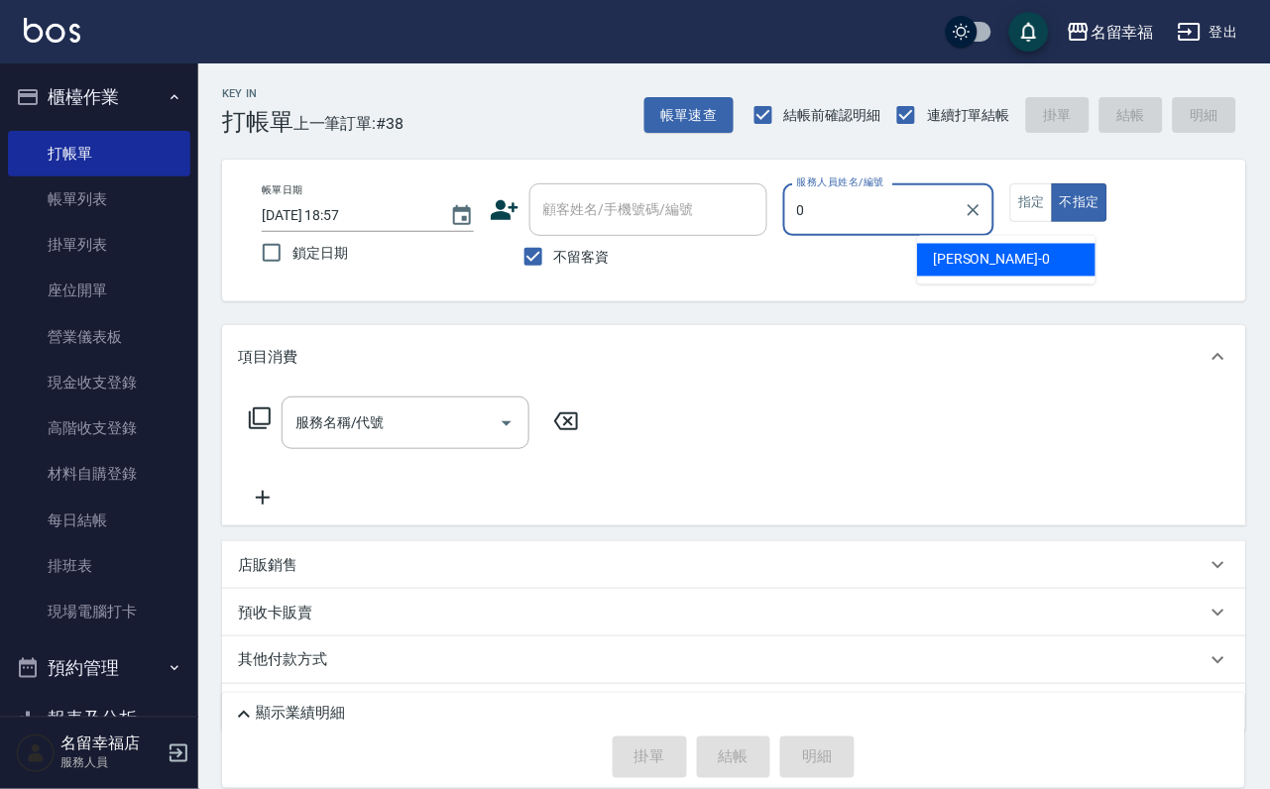
type input "小靜-0"
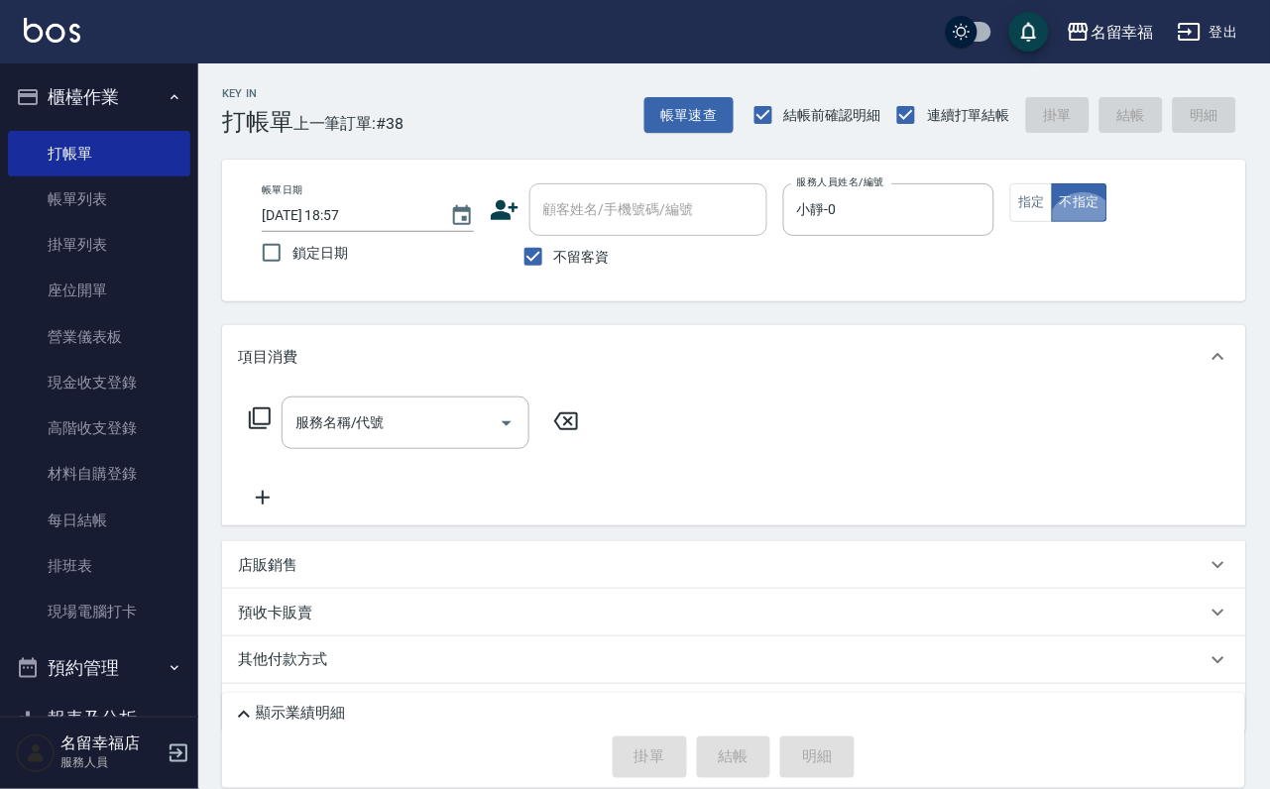
drag, startPoint x: 1131, startPoint y: 223, endPoint x: 525, endPoint y: 466, distance: 652.7
click at [1053, 222] on button "指定" at bounding box center [1031, 202] width 43 height 39
click at [269, 430] on icon at bounding box center [260, 418] width 24 height 24
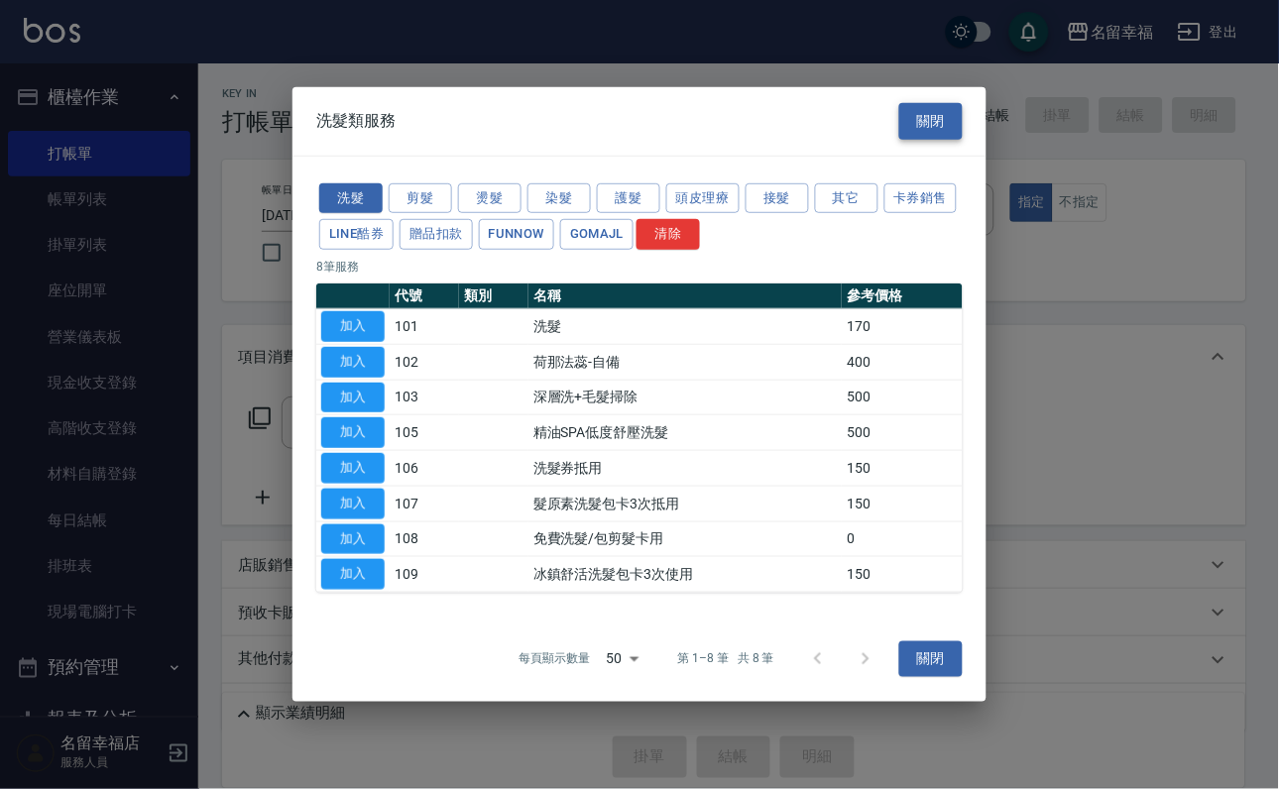
click at [927, 103] on button "關閉" at bounding box center [930, 121] width 63 height 37
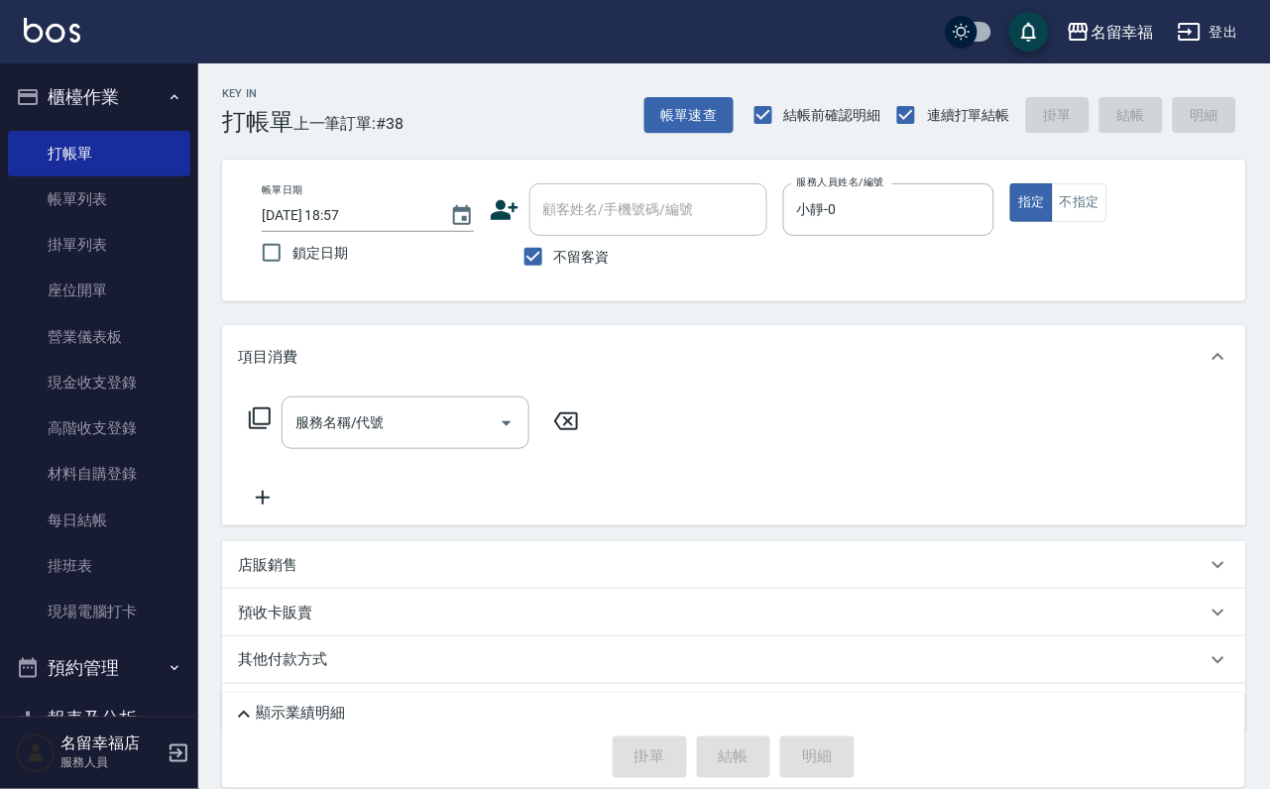
click at [258, 624] on p "預收卡販賣" at bounding box center [275, 613] width 74 height 21
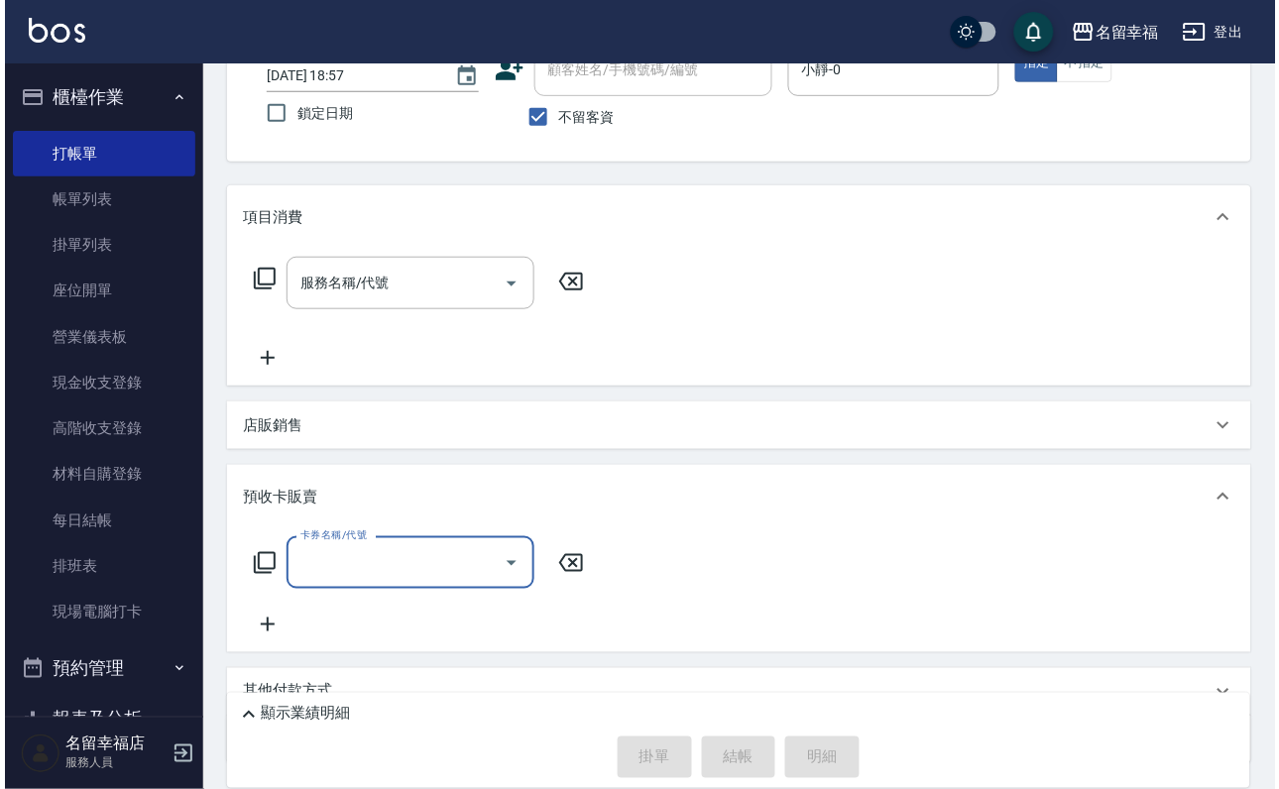
scroll to position [297, 0]
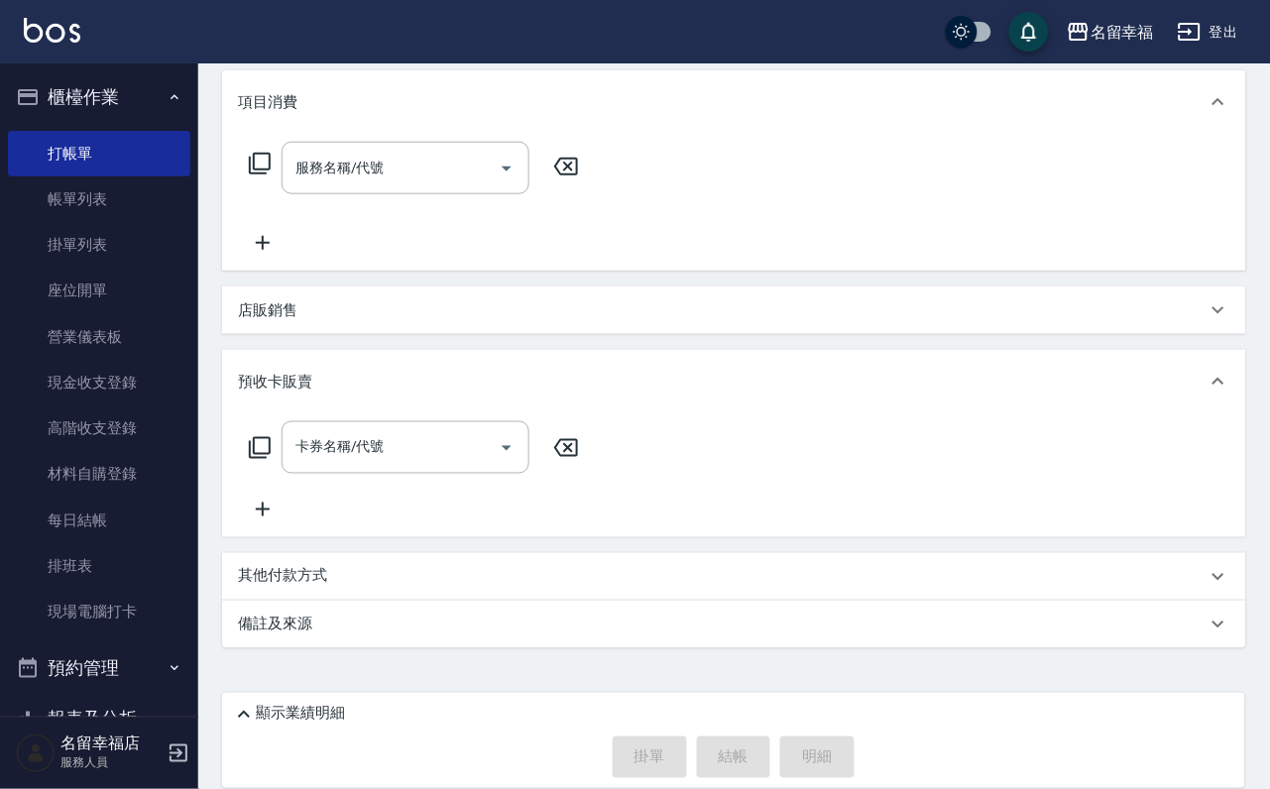
click at [271, 437] on icon at bounding box center [260, 448] width 22 height 22
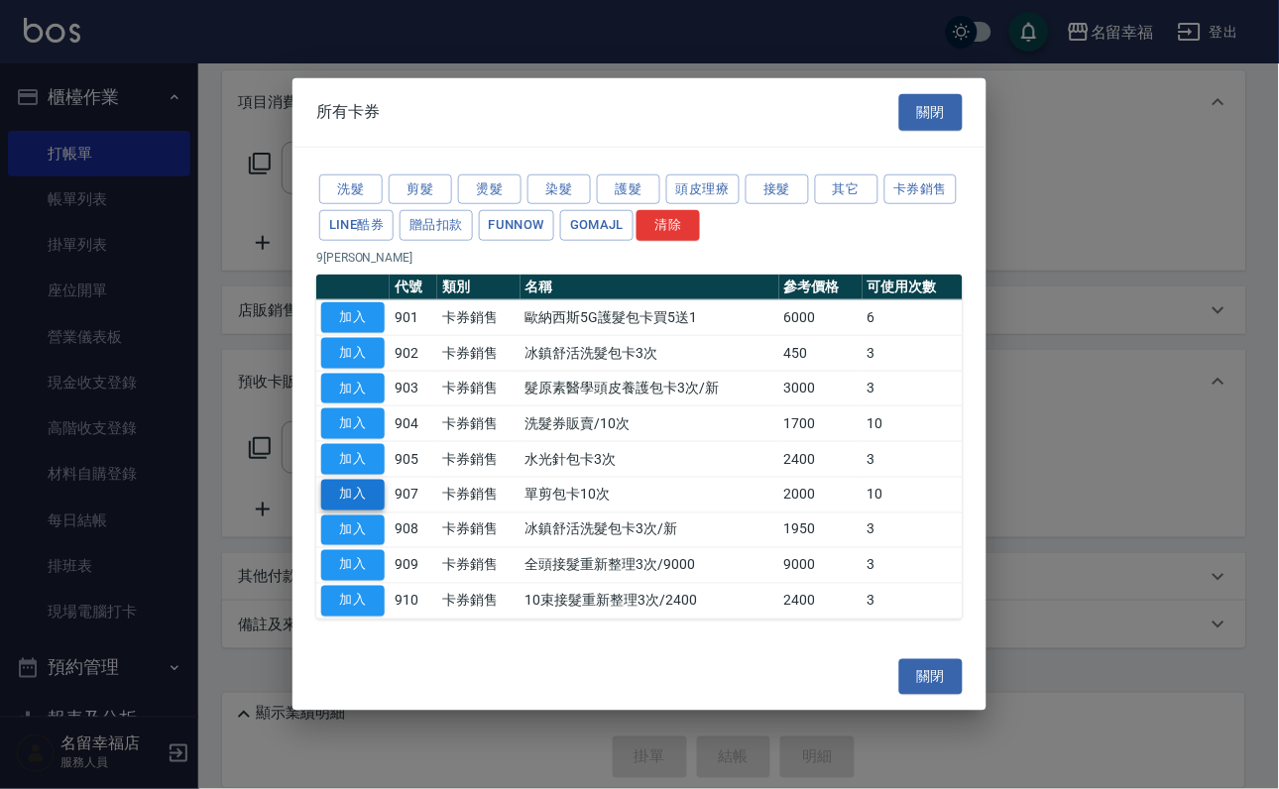
click at [361, 511] on button "加入" at bounding box center [352, 495] width 63 height 31
type input "單剪包卡10次(907)"
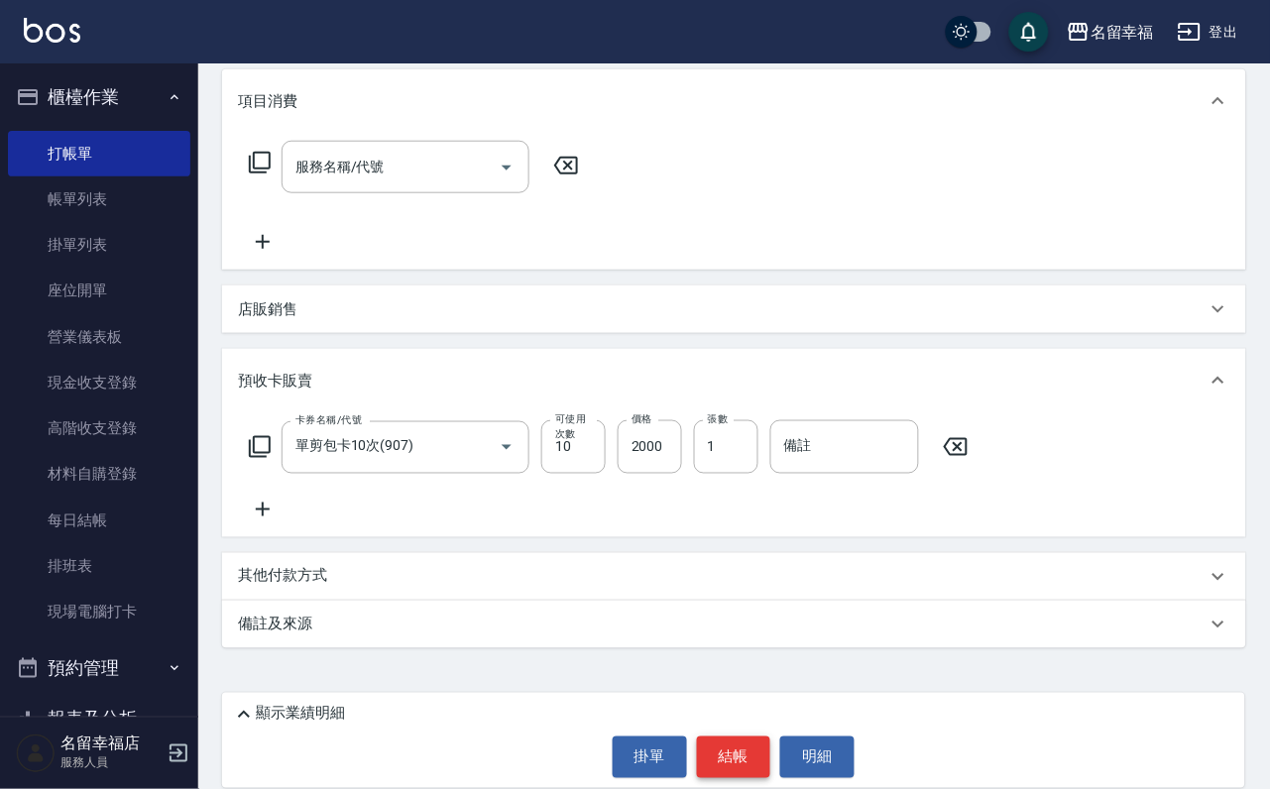
click at [753, 745] on button "結帳" at bounding box center [734, 758] width 74 height 42
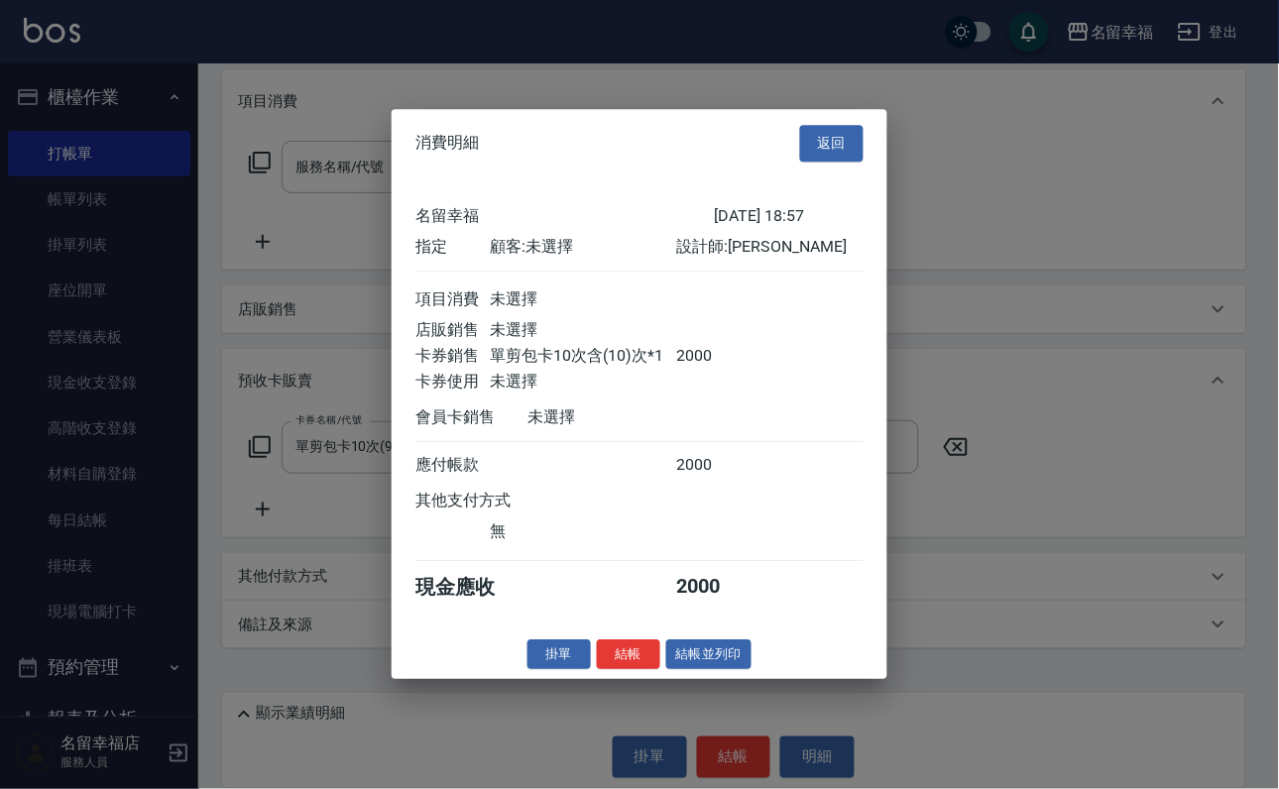
scroll to position [245, 0]
click at [597, 670] on button "結帳" at bounding box center [628, 654] width 63 height 31
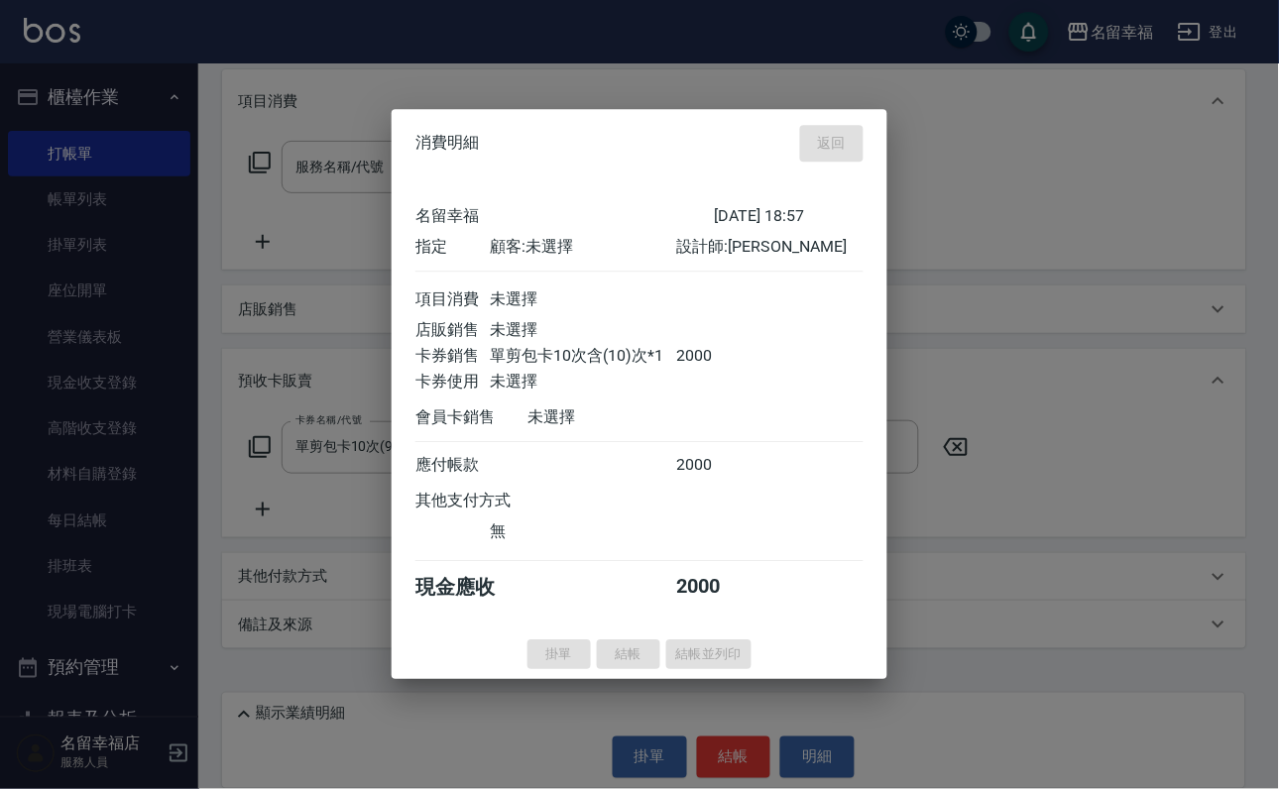
type input "[DATE] 19:00"
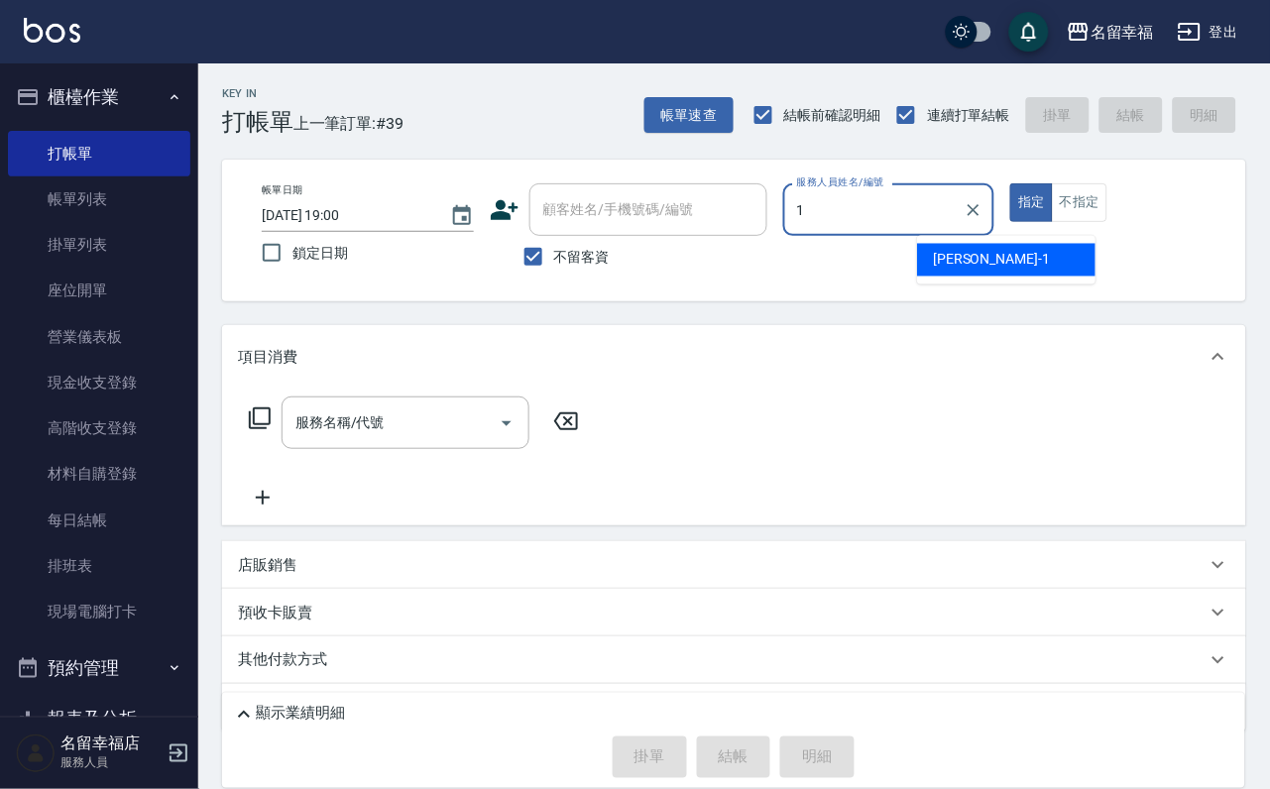
type input "[PERSON_NAME]-1"
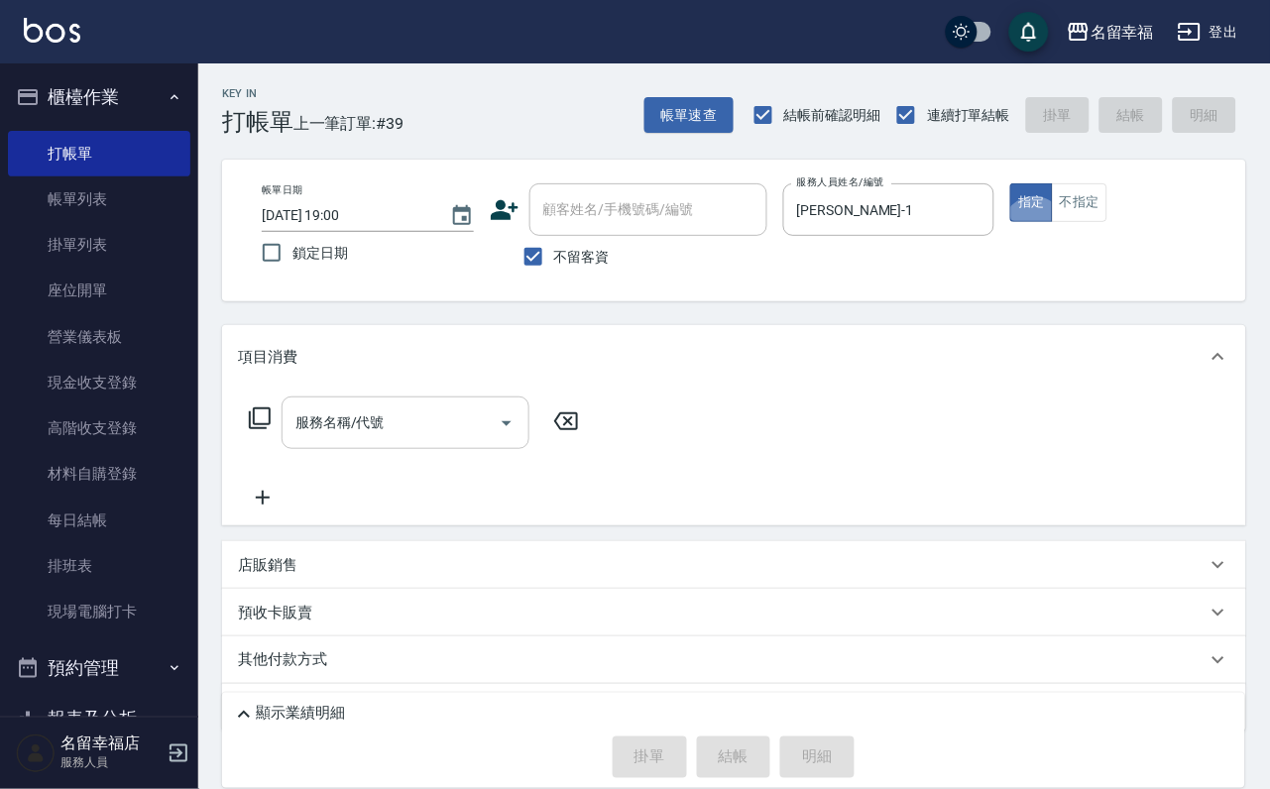
click at [405, 438] on input "服務名稱/代號" at bounding box center [390, 422] width 200 height 35
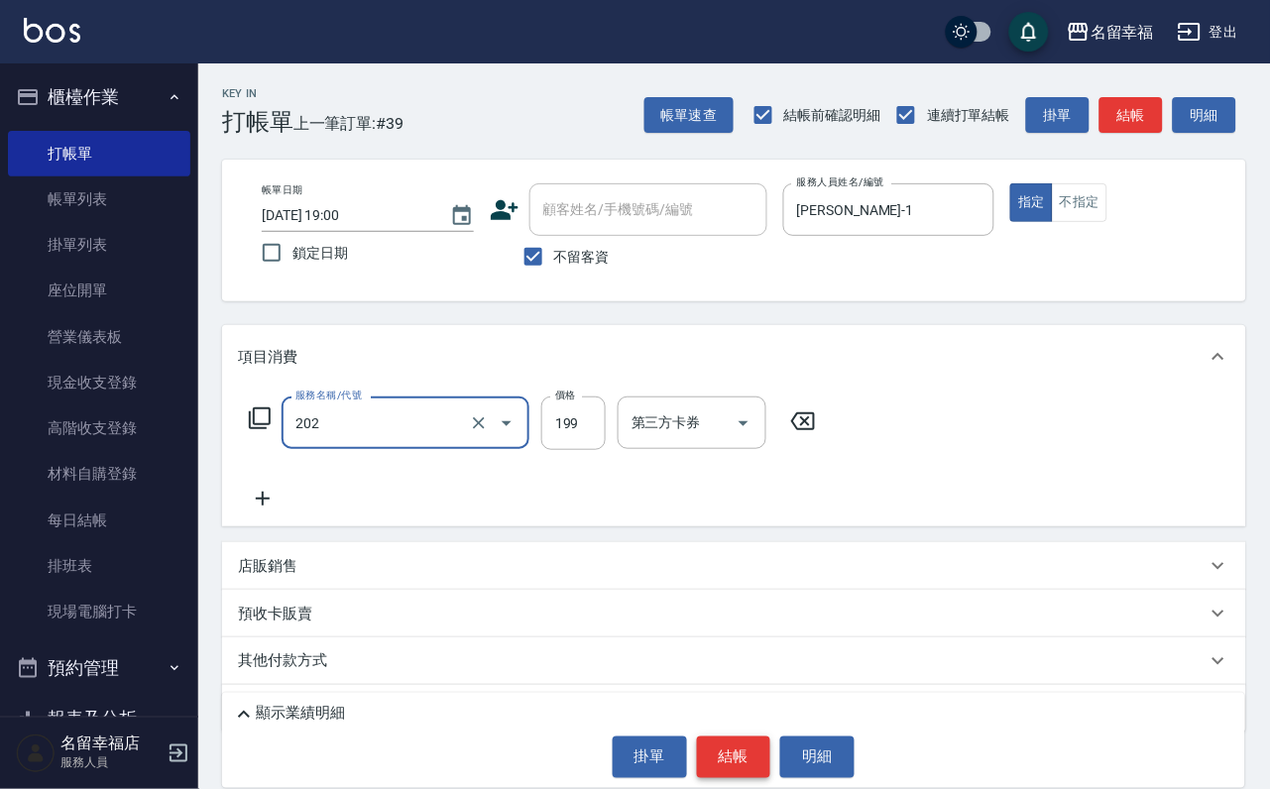
type input "不指定單剪(202)"
click at [740, 760] on button "結帳" at bounding box center [734, 758] width 74 height 42
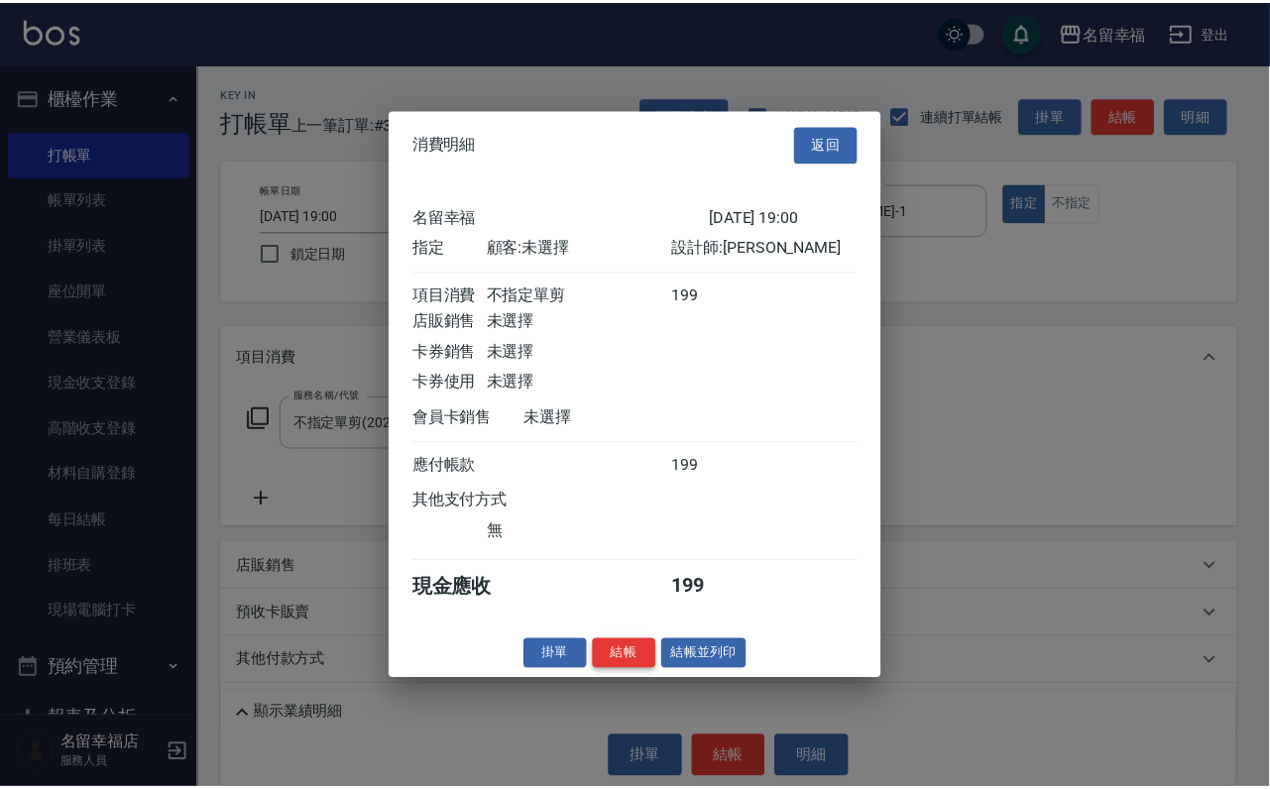
scroll to position [245, 0]
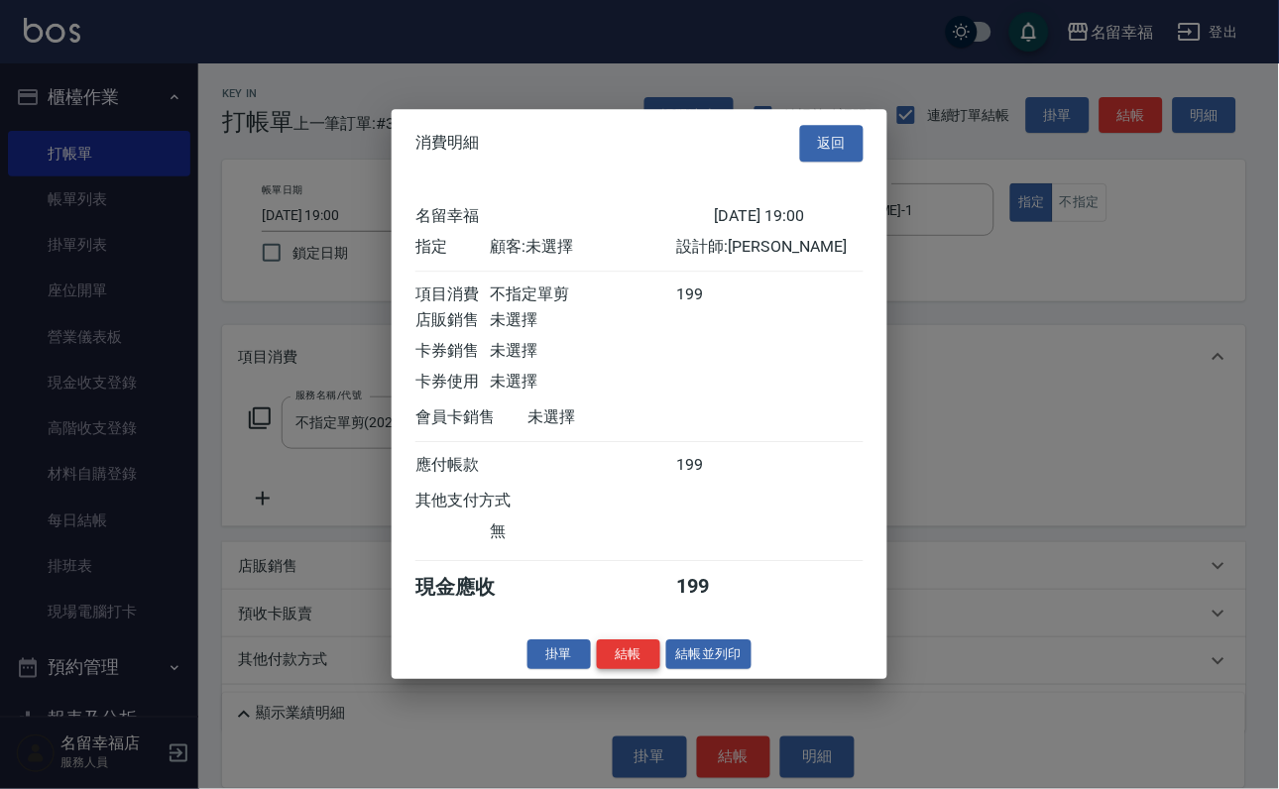
click at [597, 670] on button "結帳" at bounding box center [628, 654] width 63 height 31
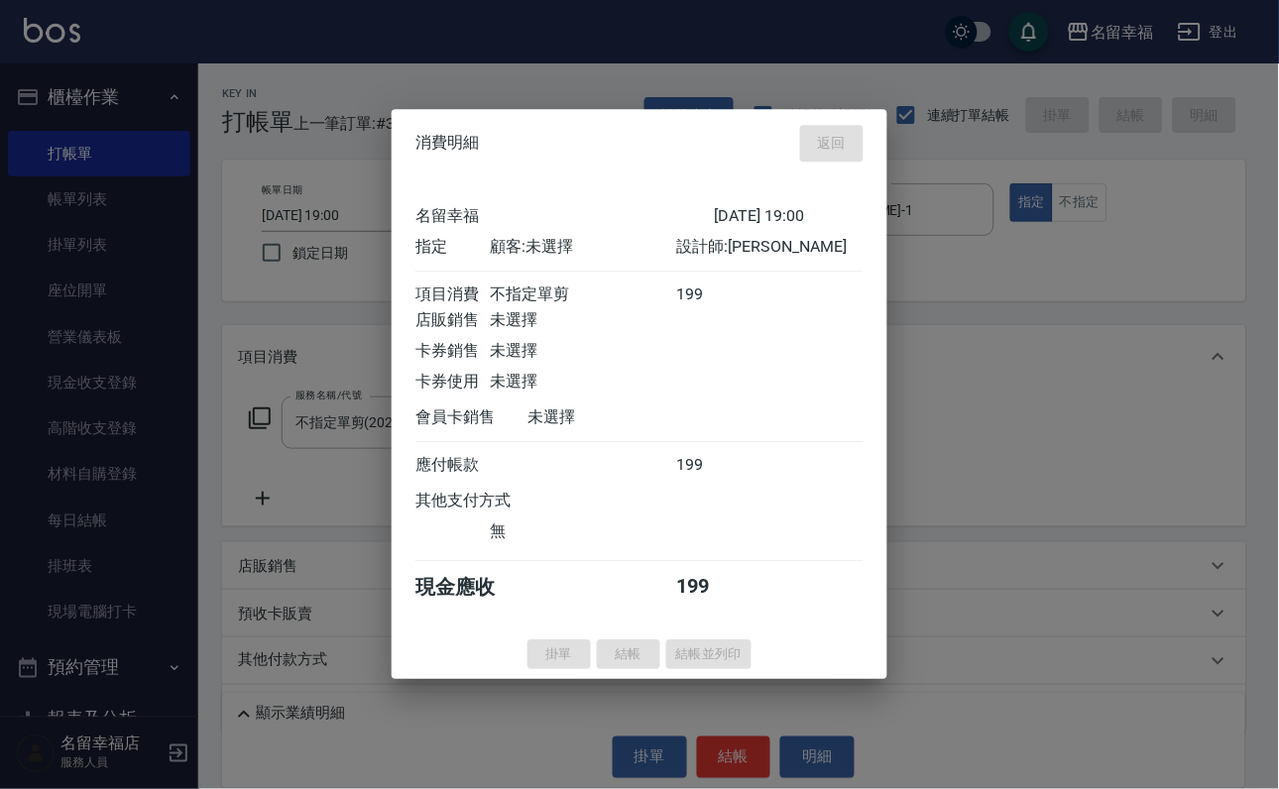
type input "[DATE] 19:16"
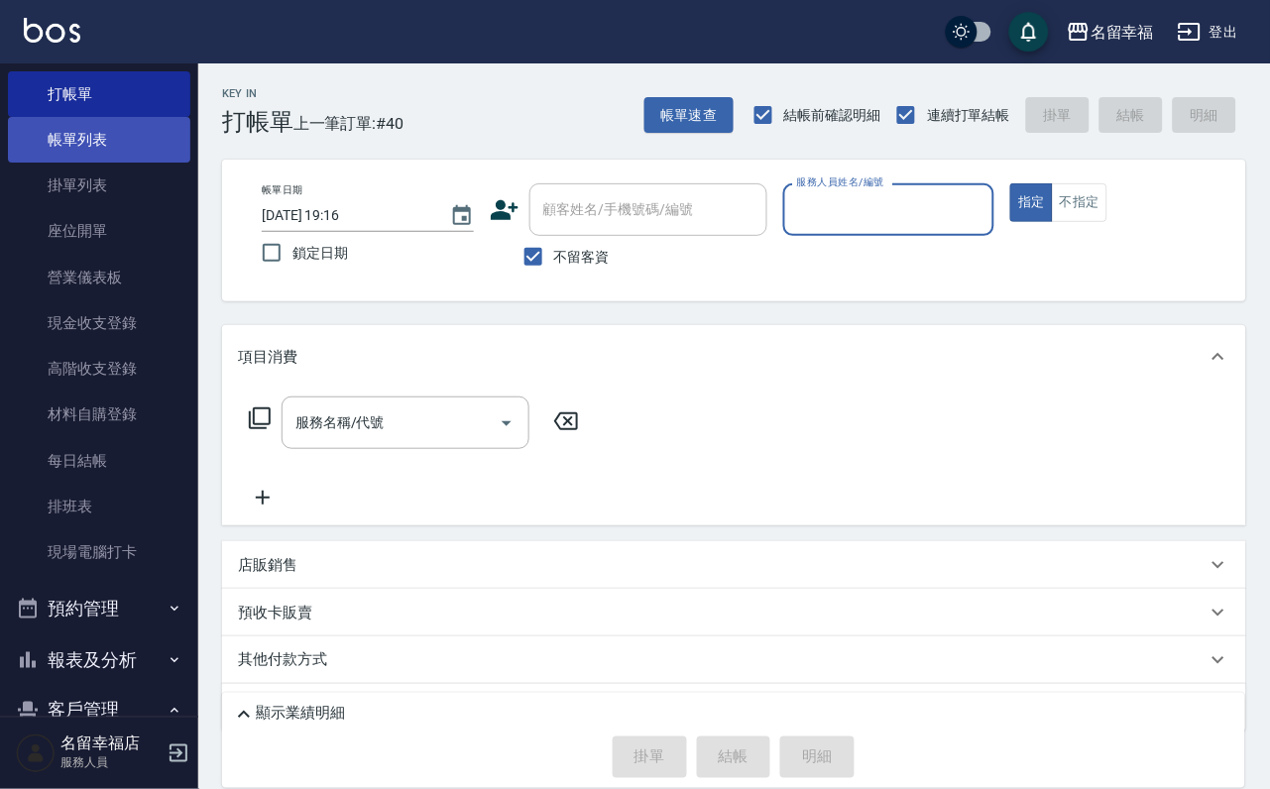
scroll to position [0, 0]
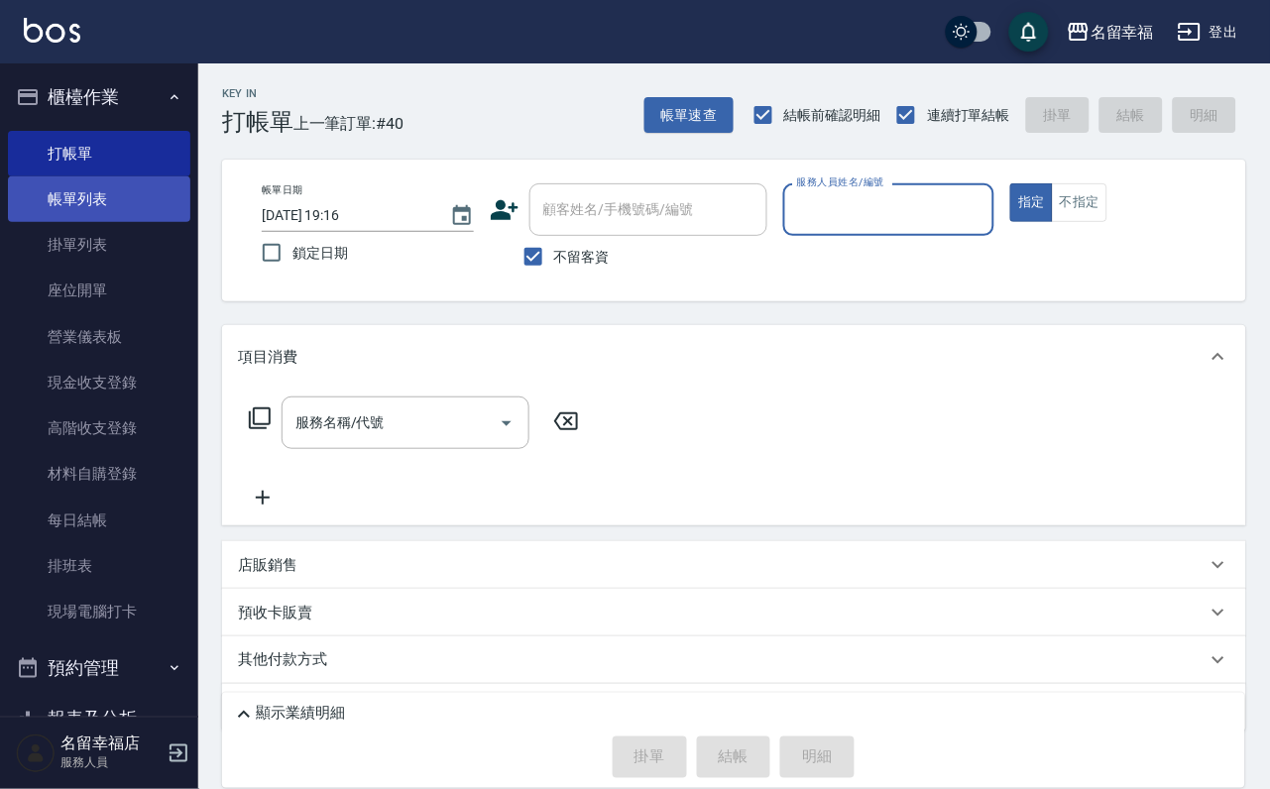
click at [90, 215] on link "帳單列表" at bounding box center [99, 199] width 182 height 46
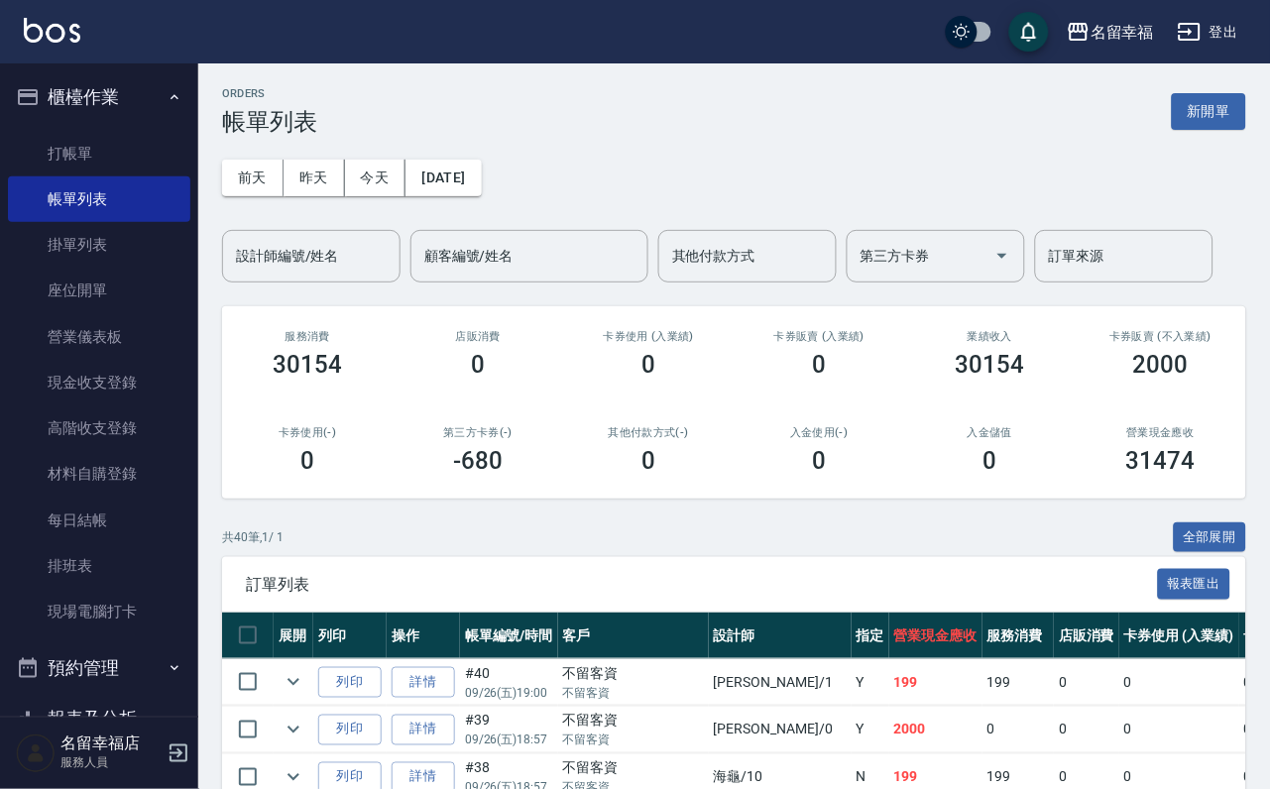
click at [304, 253] on input "設計師編號/姓名" at bounding box center [311, 256] width 161 height 35
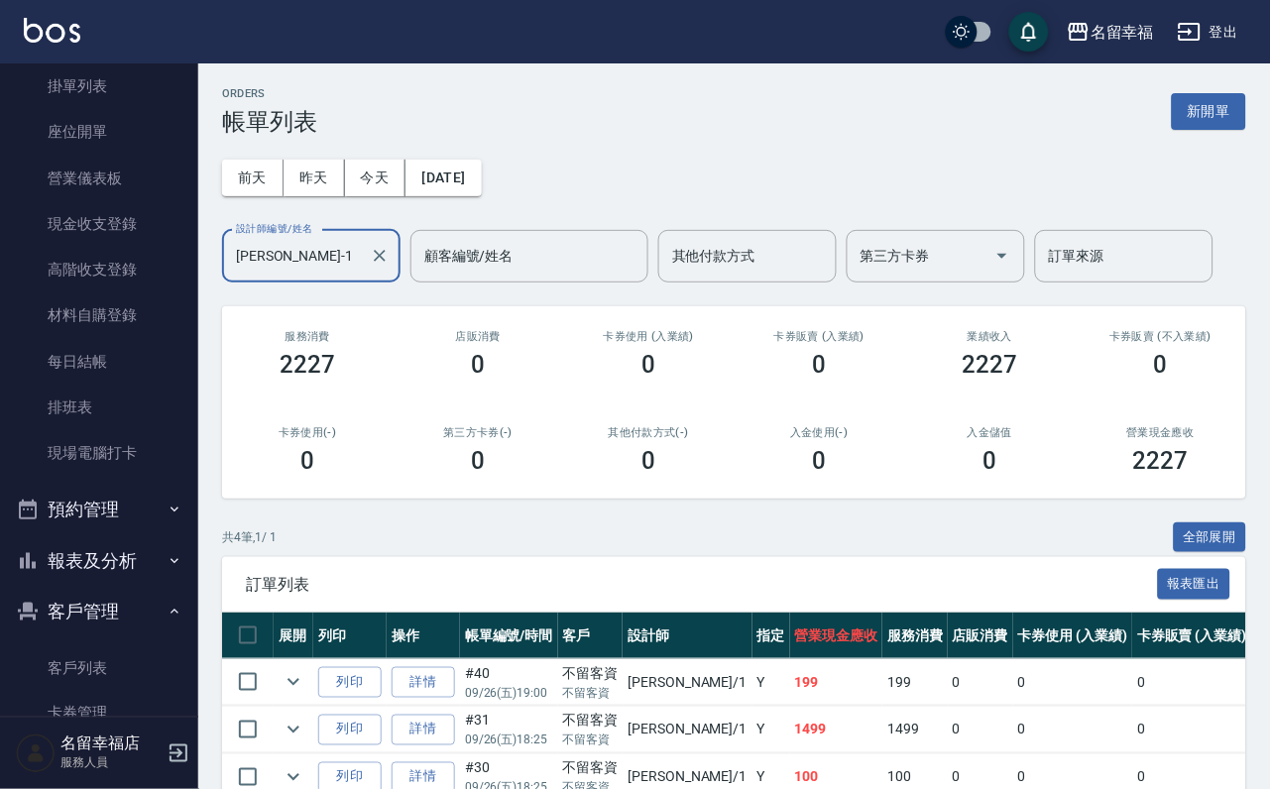
scroll to position [391, 0]
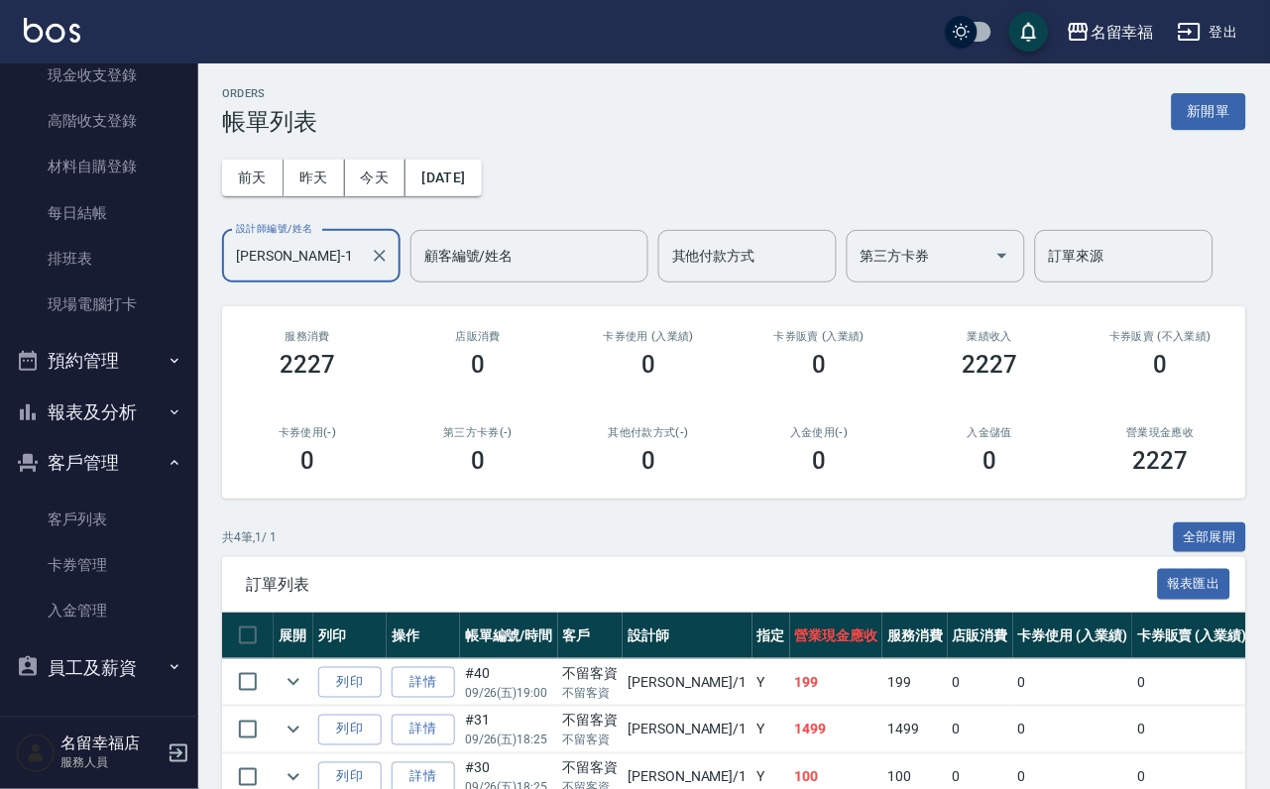
type input "[PERSON_NAME]-1"
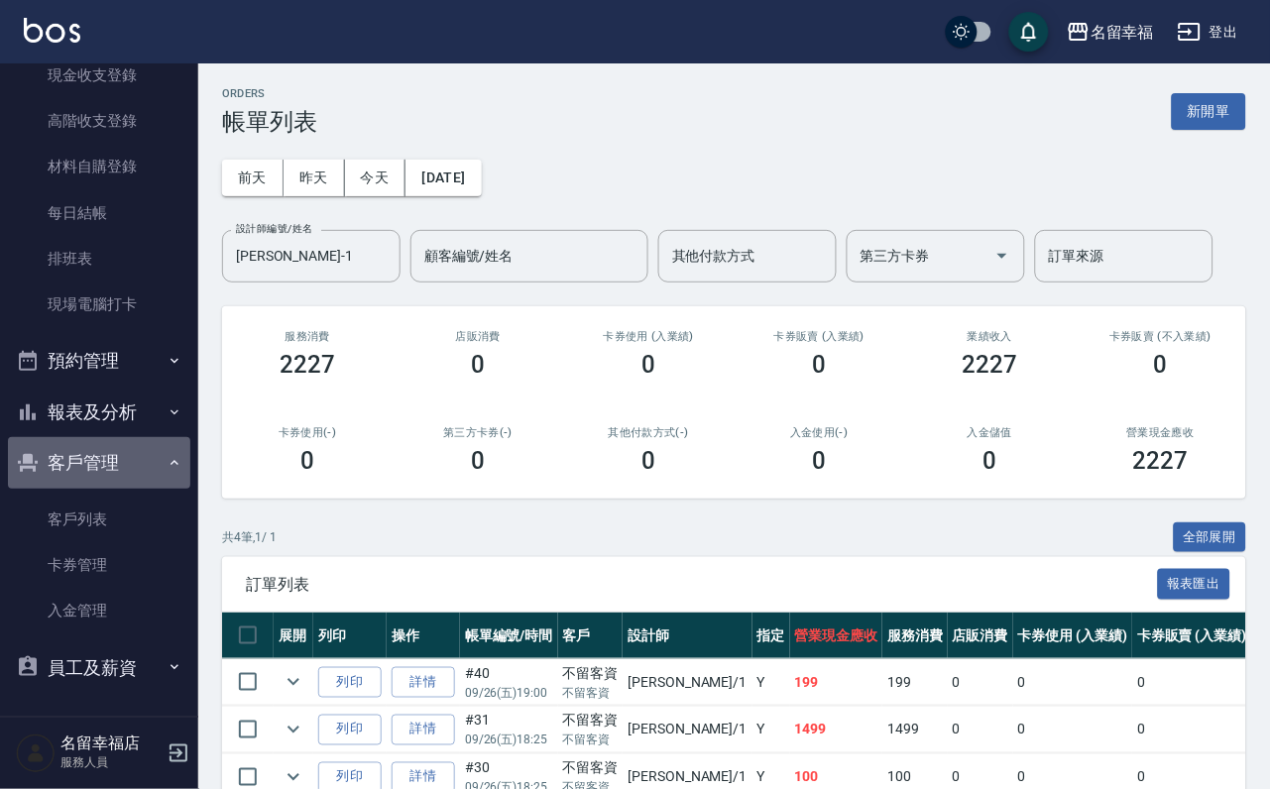
click at [136, 437] on button "客戶管理" at bounding box center [99, 463] width 182 height 52
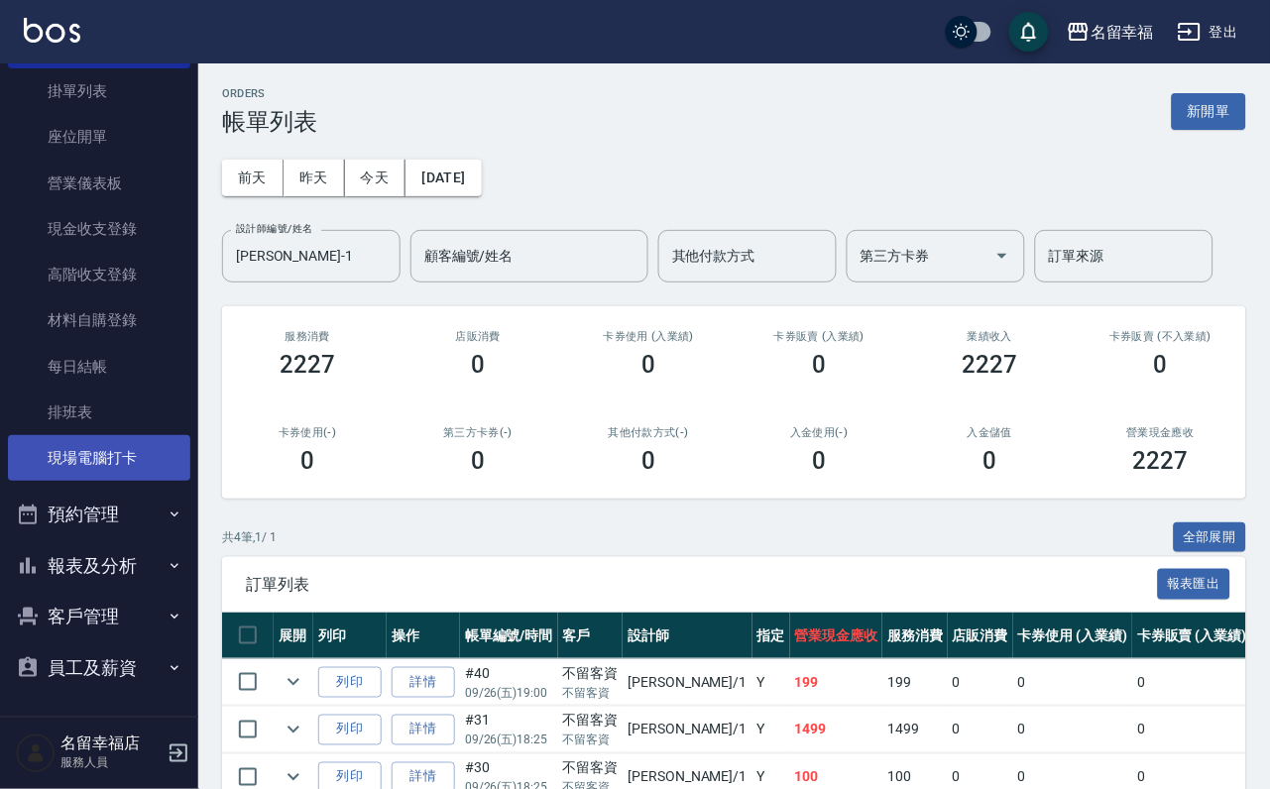
scroll to position [228, 0]
click at [121, 540] on button "報表及分析" at bounding box center [99, 566] width 182 height 52
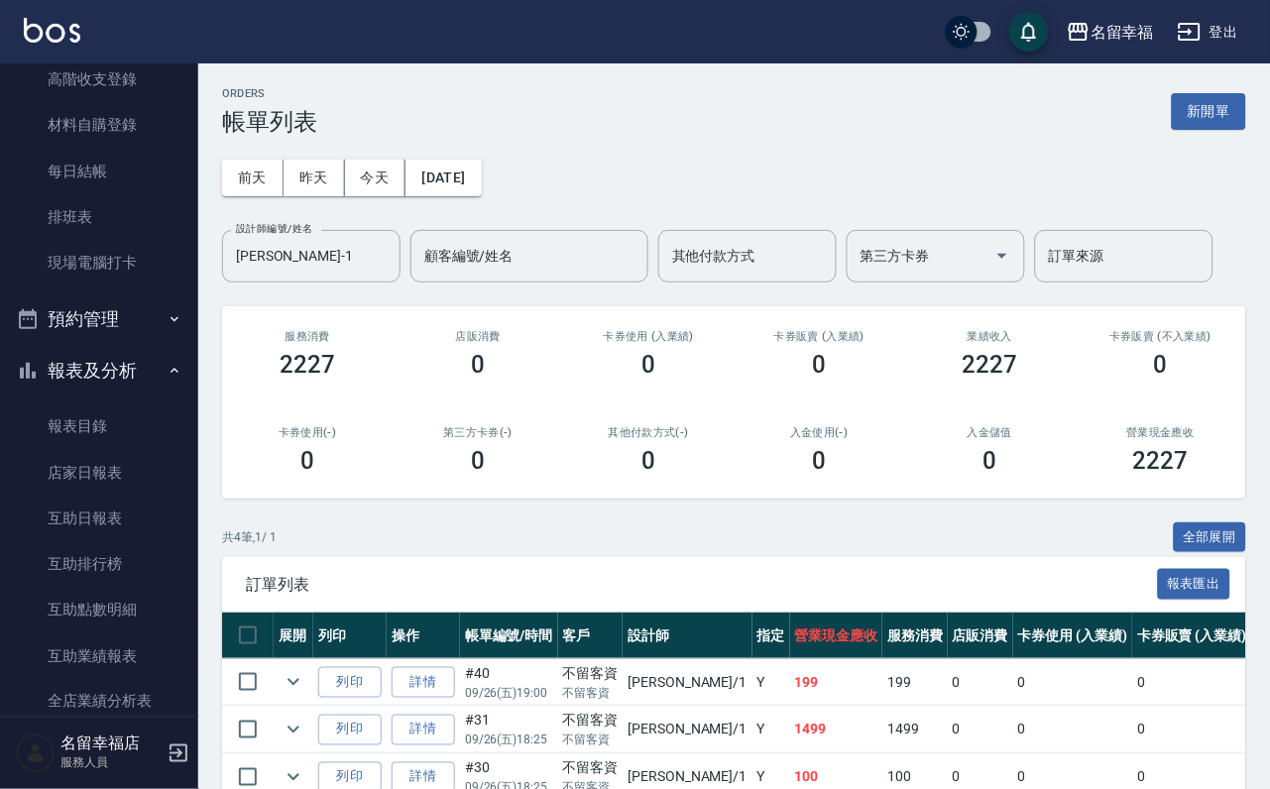
scroll to position [674, 0]
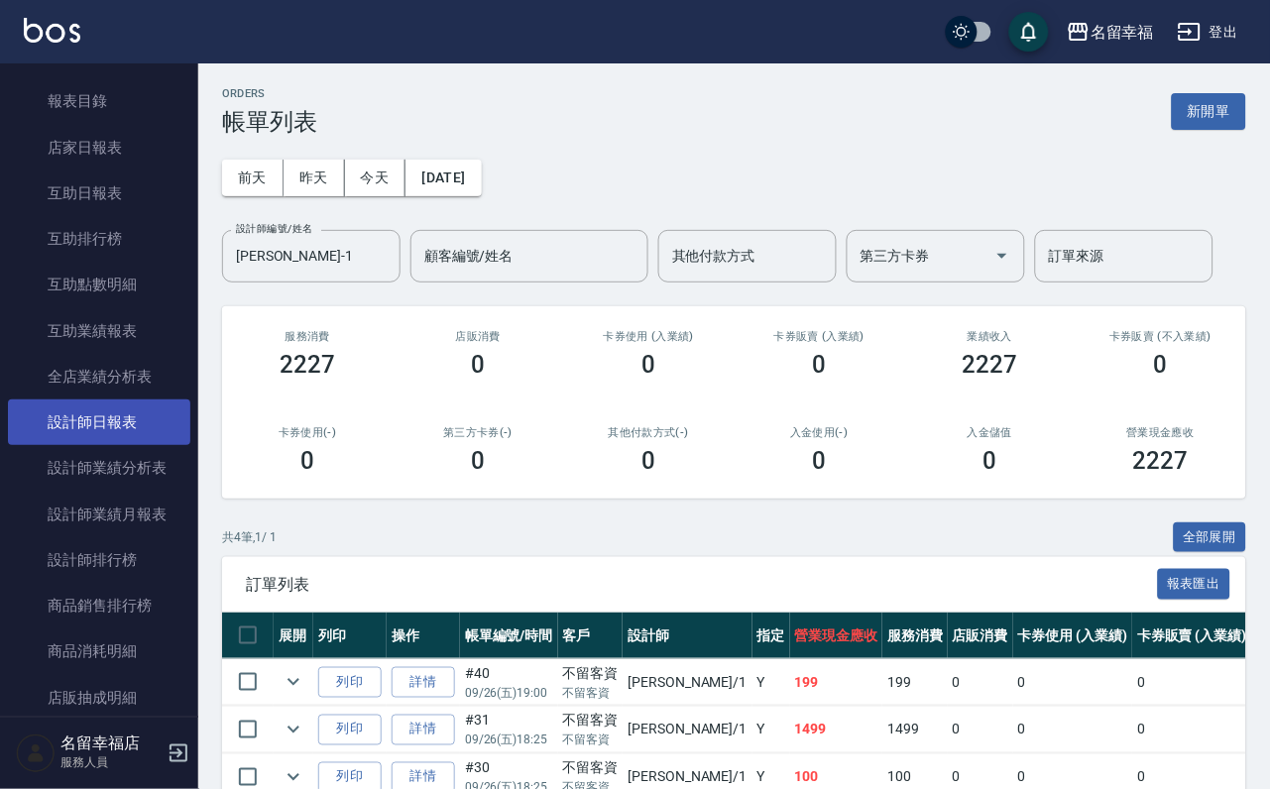
click at [131, 445] on link "設計師日報表" at bounding box center [99, 423] width 182 height 46
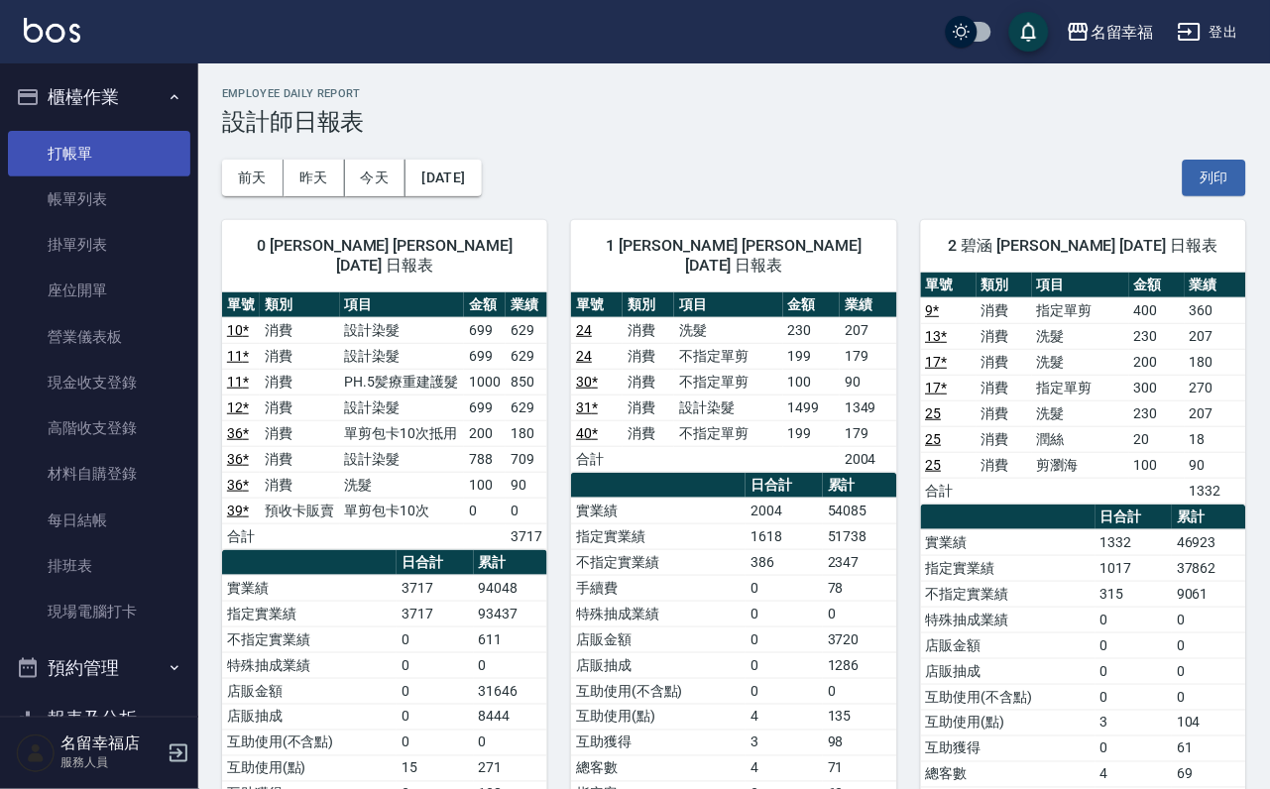
click at [115, 158] on link "打帳單" at bounding box center [99, 154] width 182 height 46
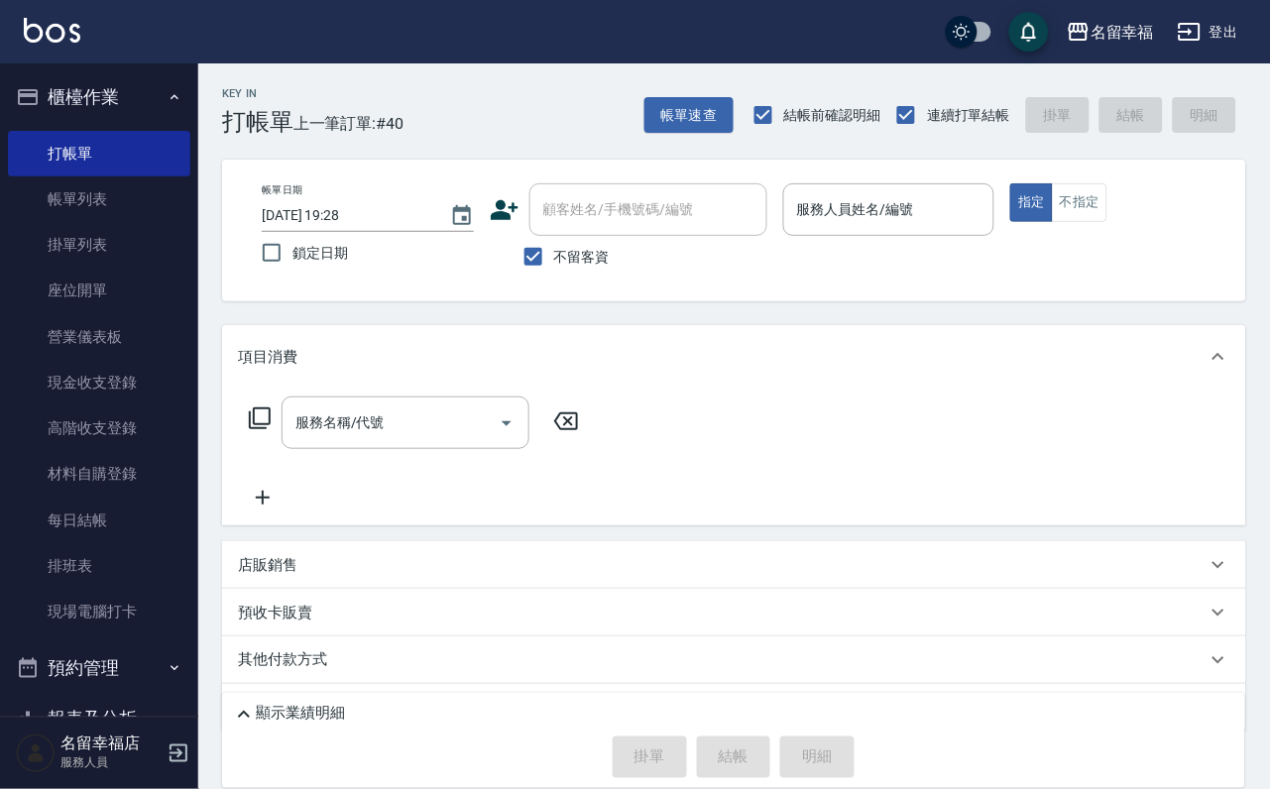
drag, startPoint x: 265, startPoint y: 428, endPoint x: 251, endPoint y: 434, distance: 15.1
click at [251, 430] on icon at bounding box center [260, 418] width 24 height 24
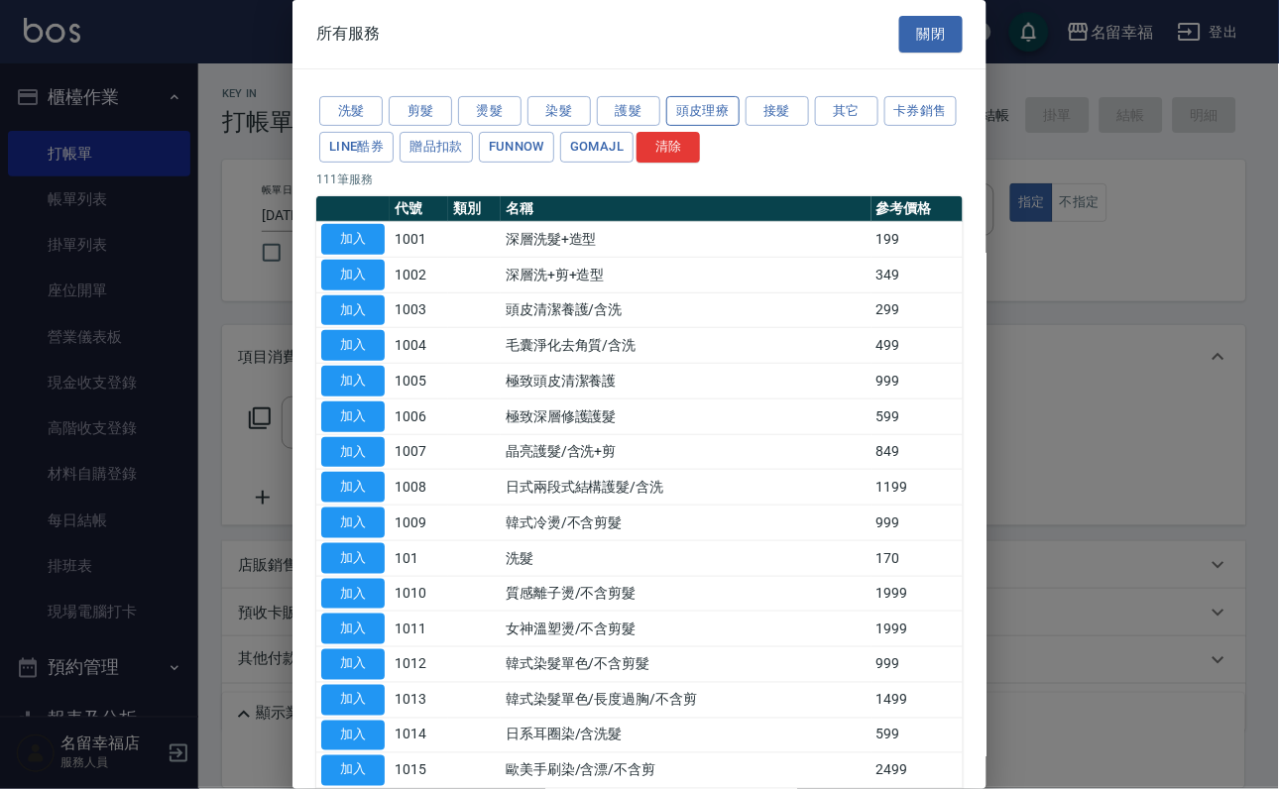
click at [732, 109] on button "頭皮理療" at bounding box center [702, 111] width 73 height 31
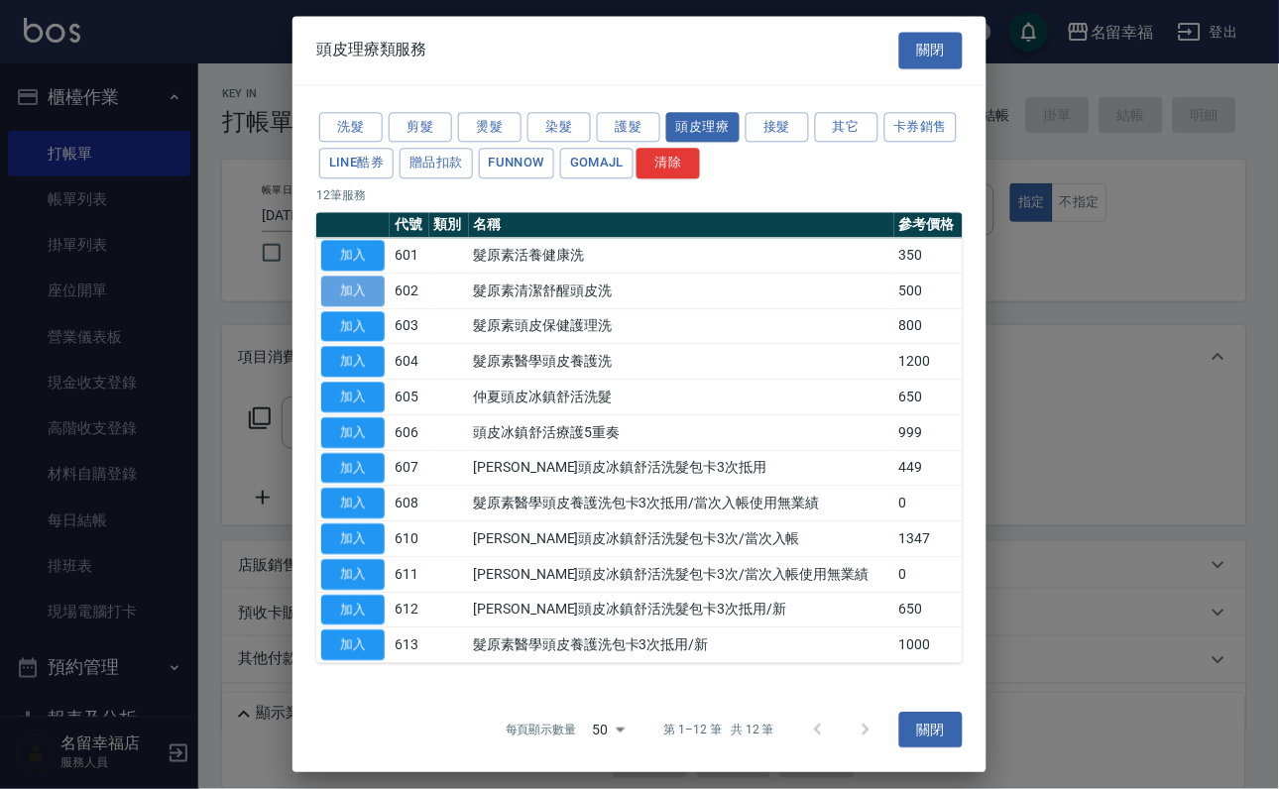
click at [370, 306] on button "加入" at bounding box center [352, 291] width 63 height 31
type input "髮原素清潔舒醒頭皮洗(602)"
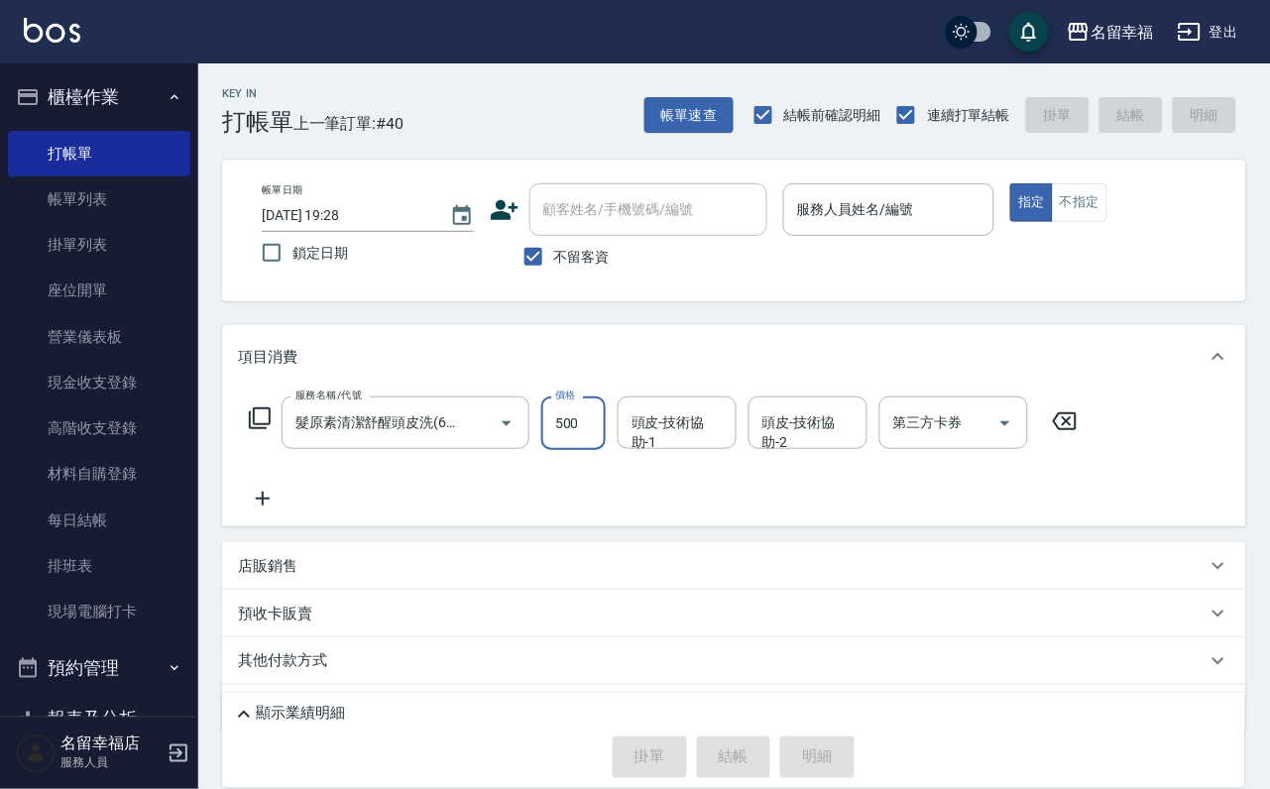
click at [593, 444] on input "500" at bounding box center [573, 424] width 64 height 54
type input "5"
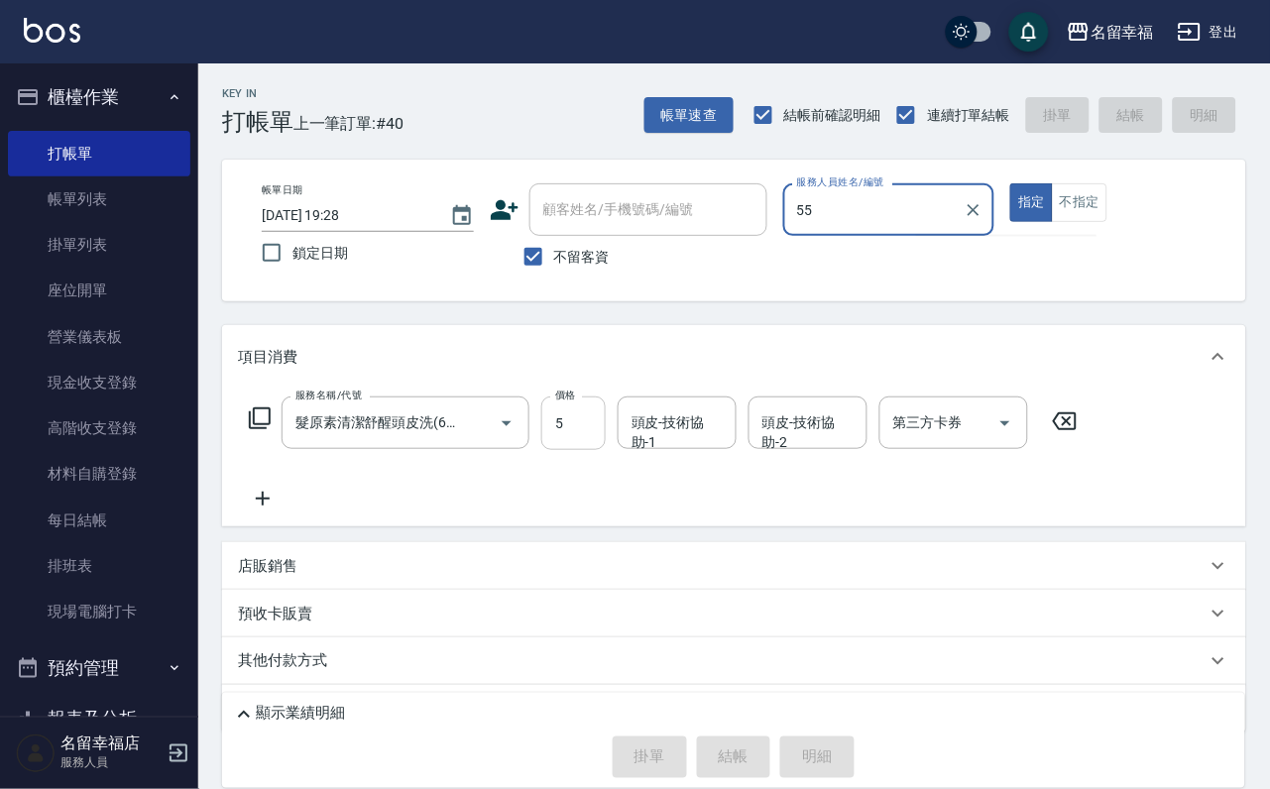
type input "55"
click at [1010, 183] on button "指定" at bounding box center [1031, 202] width 43 height 39
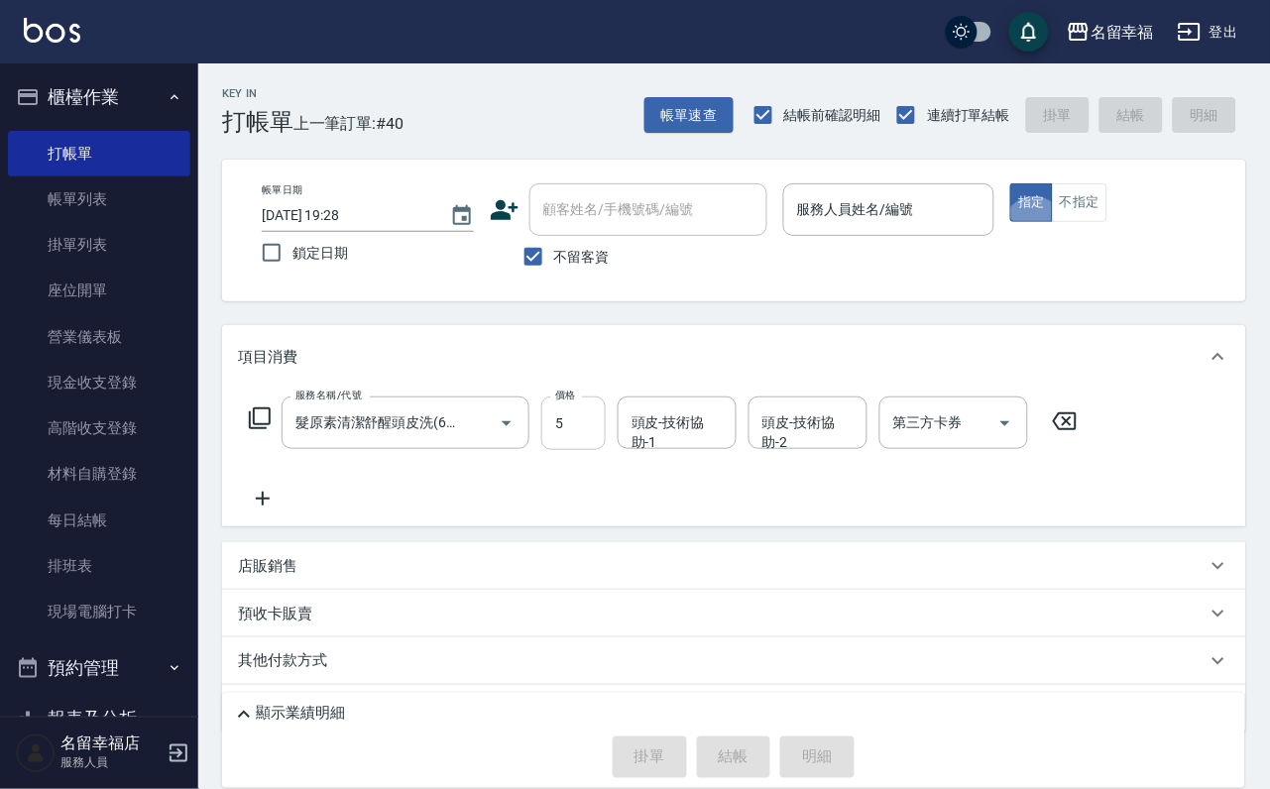
type button "true"
click at [576, 403] on label "價格" at bounding box center [565, 395] width 21 height 15
click at [591, 413] on input "5" at bounding box center [573, 424] width 64 height 54
type input "55"
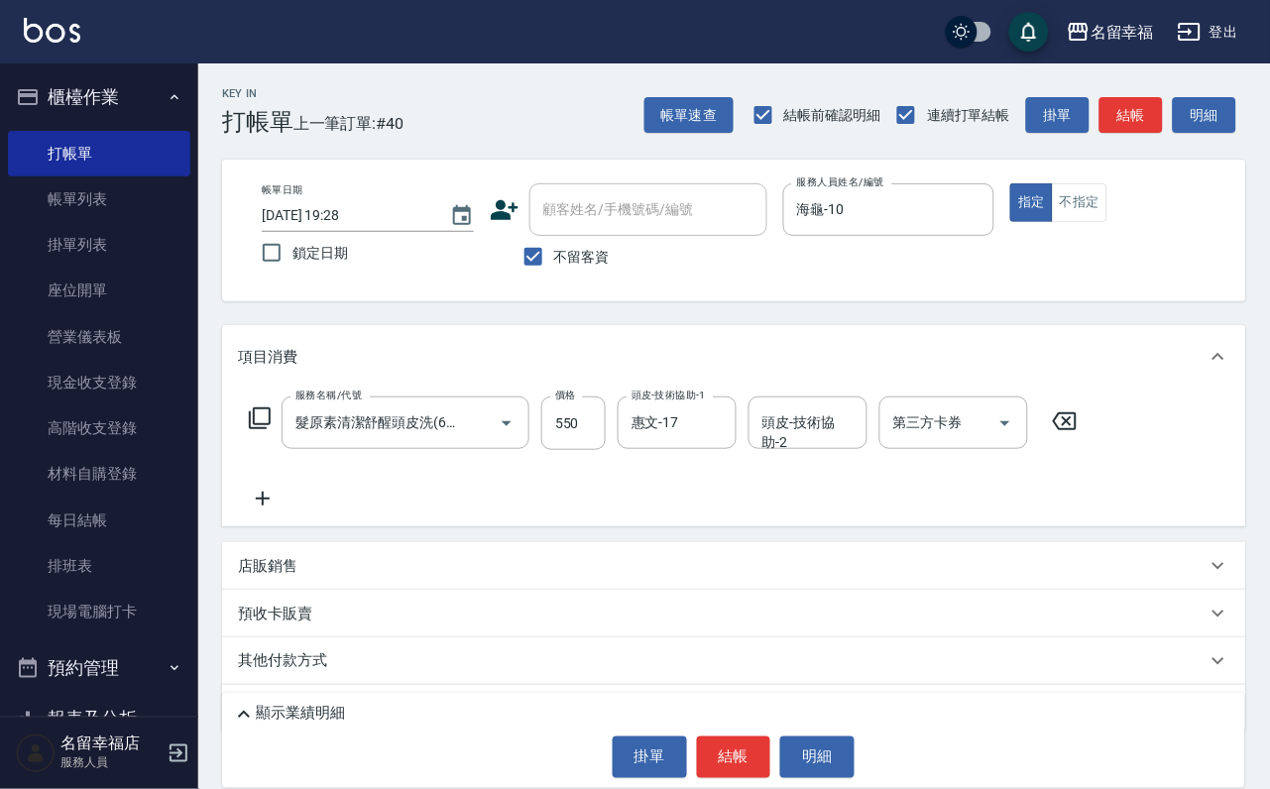
click at [672, 526] on div "服務名稱/代號 髮原素清潔舒醒頭皮洗(602) 服務名稱/代號 價格 550 價格 頭皮-技術協助-1 惠文-17 頭皮-技術協助-1 頭皮-技術協助-2 頭…" at bounding box center [734, 458] width 1024 height 138
click at [730, 737] on button "結帳" at bounding box center [734, 758] width 74 height 42
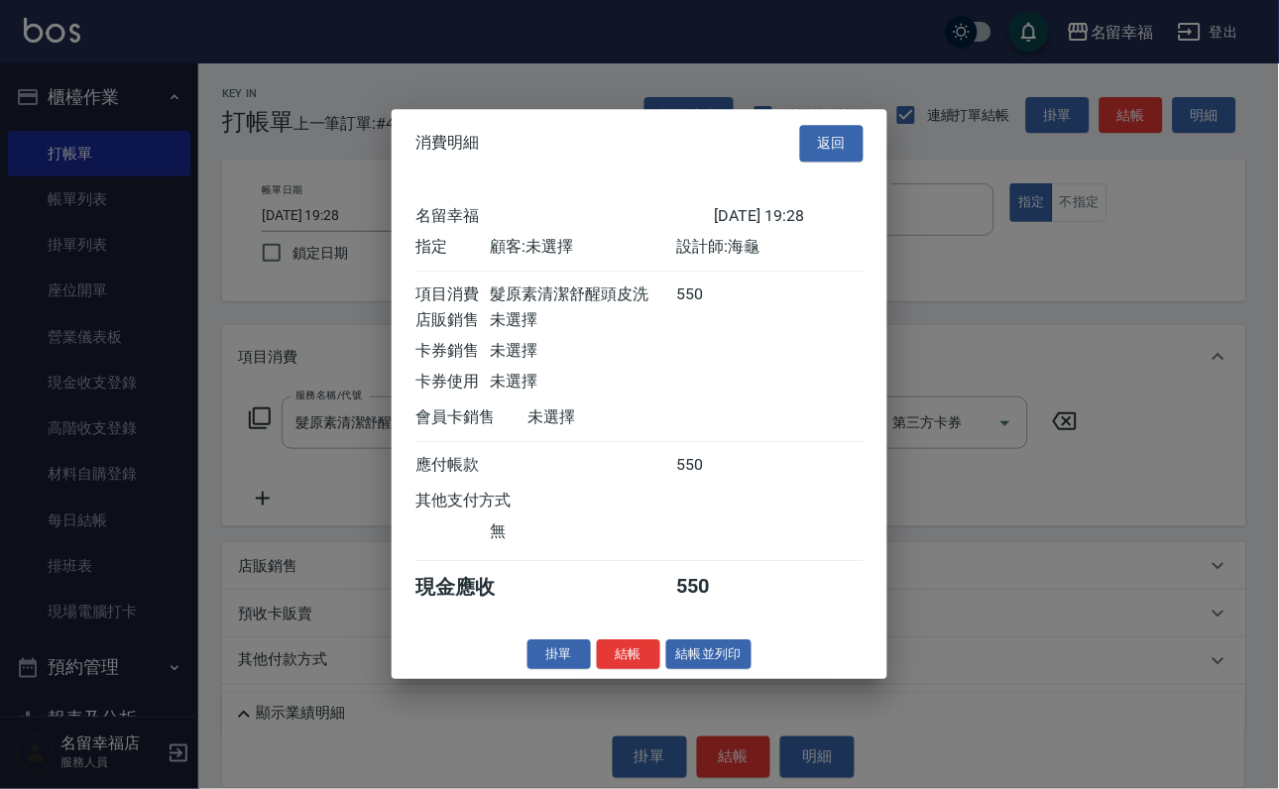
scroll to position [245, 0]
click at [609, 670] on button "結帳" at bounding box center [628, 654] width 63 height 31
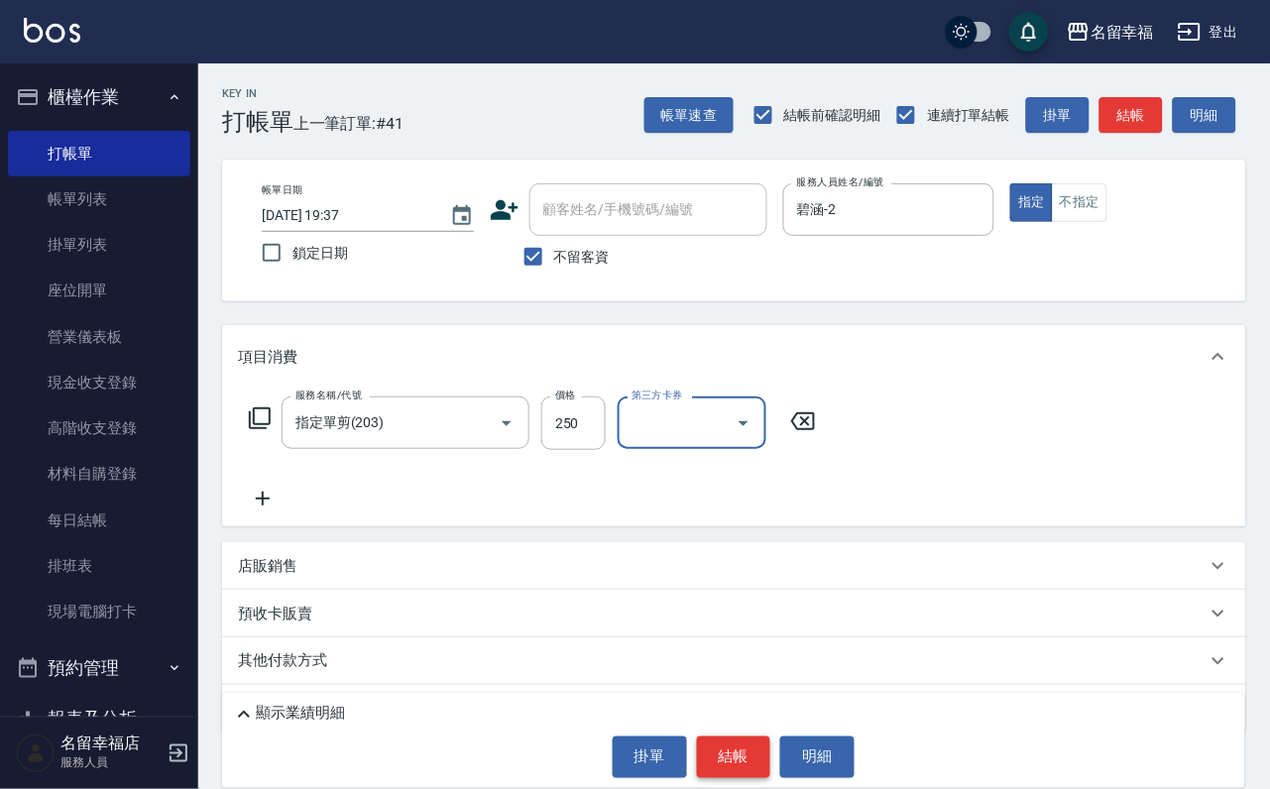
click at [727, 737] on button "結帳" at bounding box center [734, 758] width 74 height 42
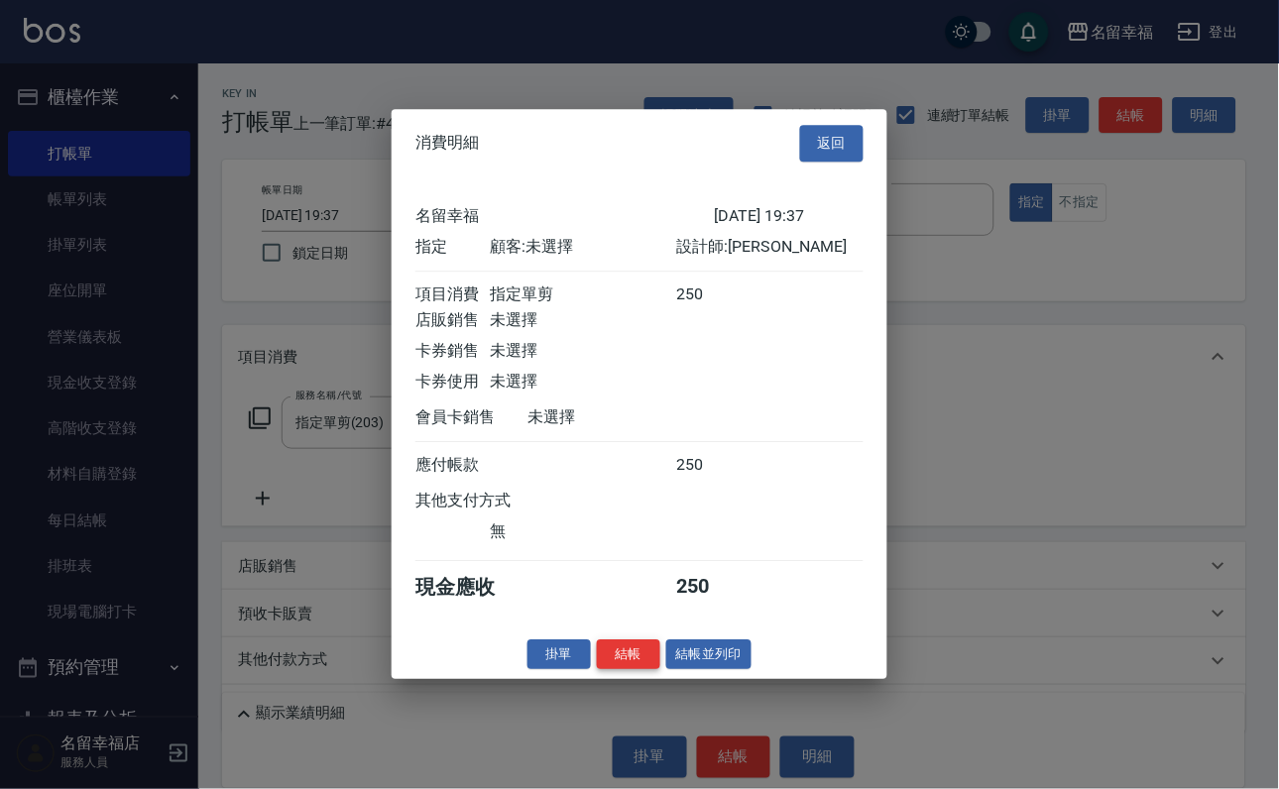
click at [597, 670] on button "結帳" at bounding box center [628, 654] width 63 height 31
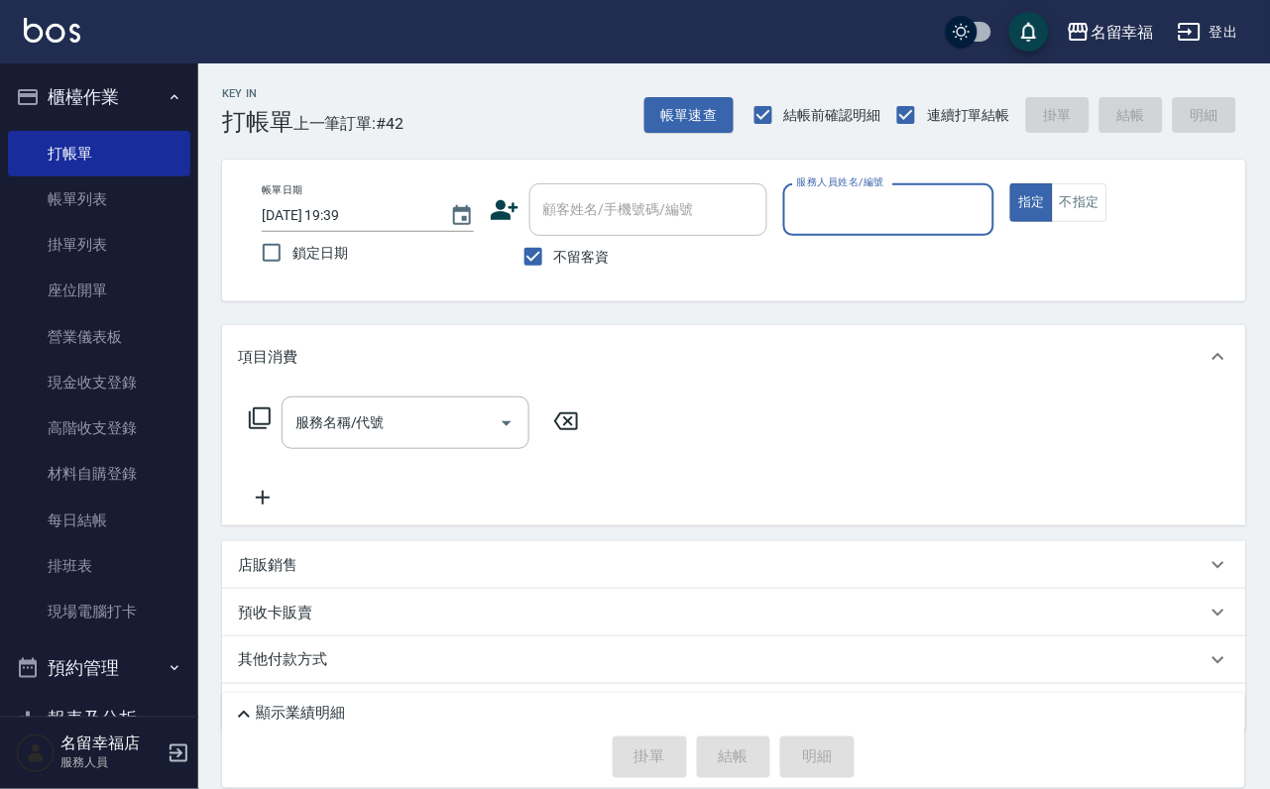
scroll to position [297, 0]
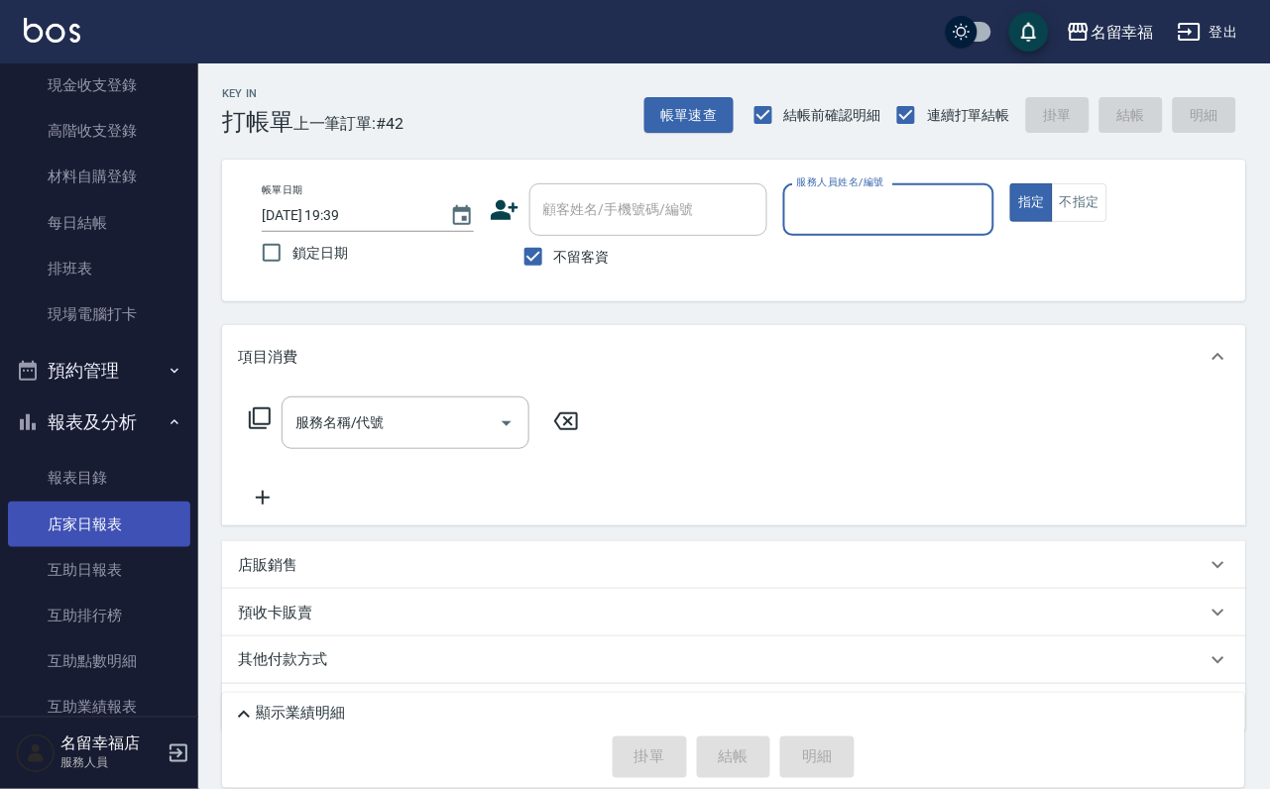
click at [128, 547] on link "店家日報表" at bounding box center [99, 525] width 182 height 46
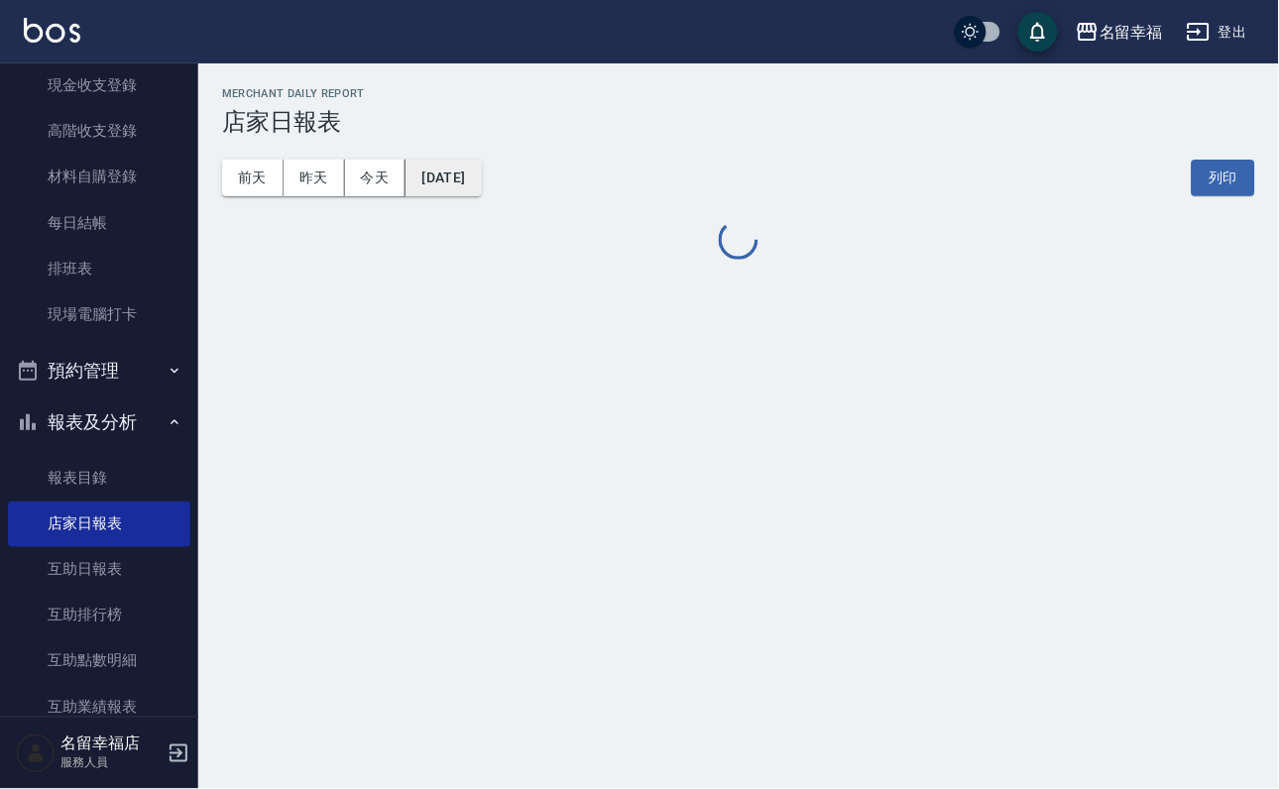
click at [481, 183] on button "[DATE]" at bounding box center [442, 178] width 75 height 37
click at [481, 172] on button "[DATE]" at bounding box center [442, 178] width 75 height 37
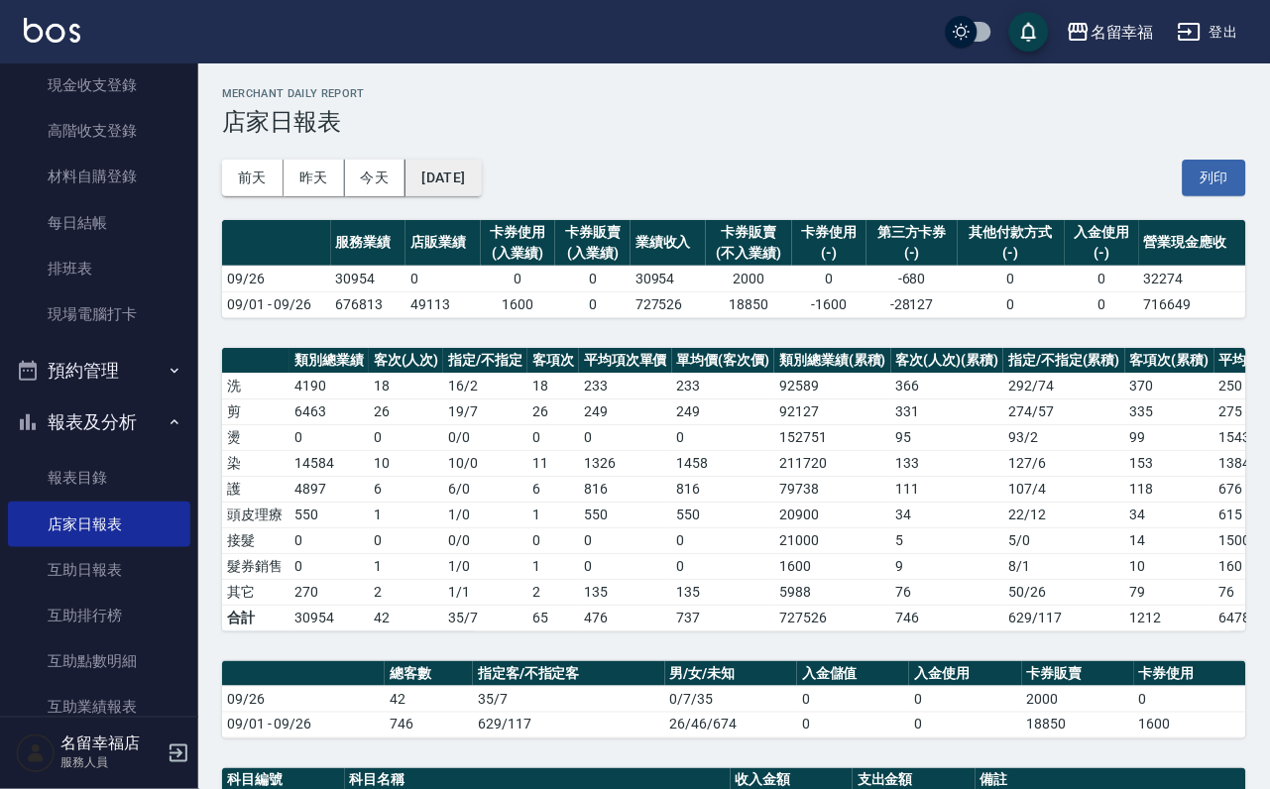
click at [481, 186] on button "[DATE]" at bounding box center [442, 178] width 75 height 37
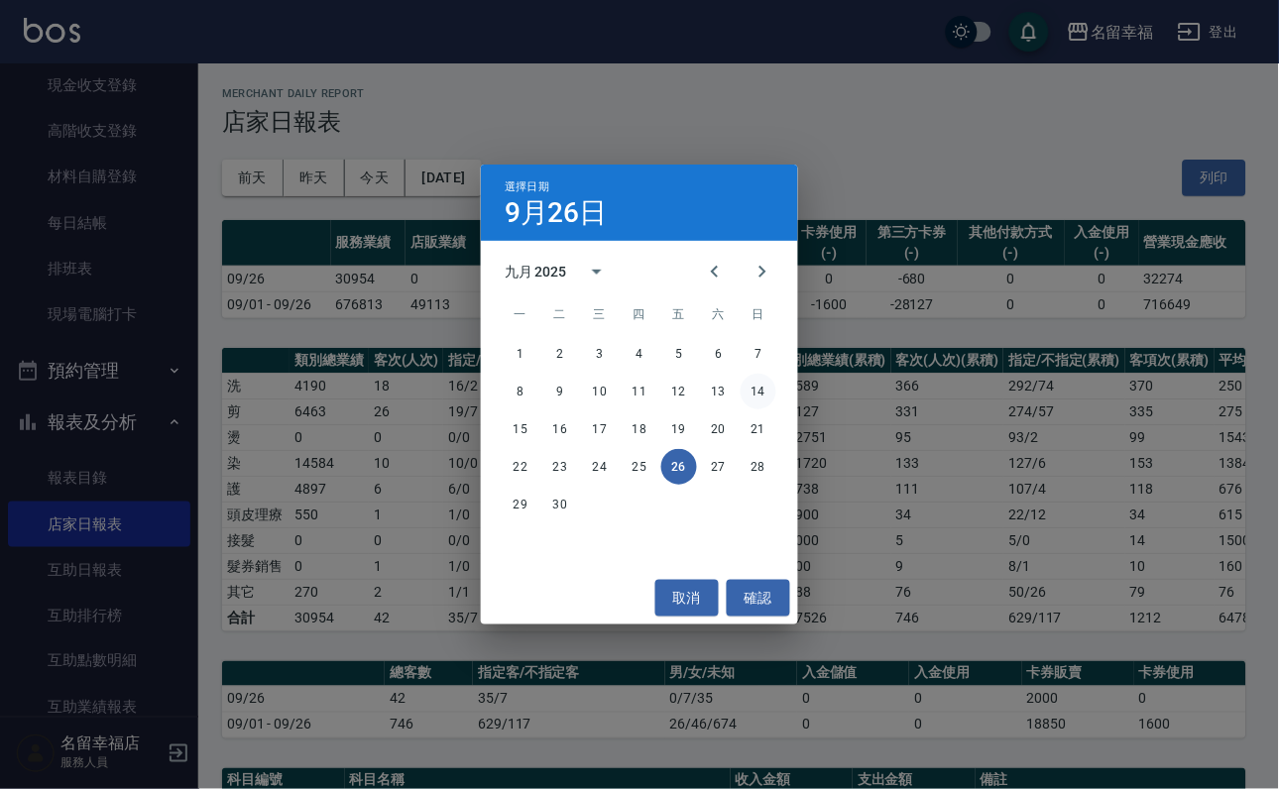
click at [770, 387] on button "14" at bounding box center [759, 392] width 36 height 36
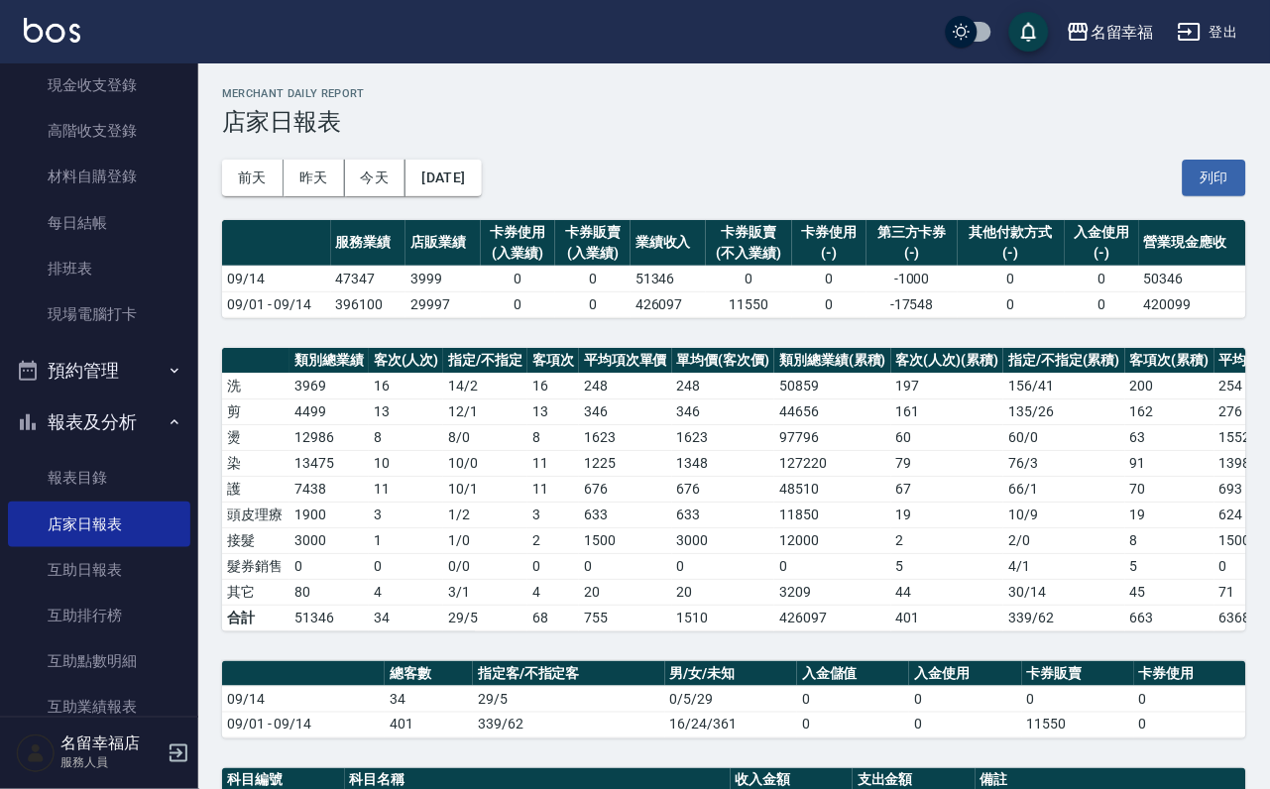
click at [491, 203] on div "[DATE] [DATE] [DATE] [DATE] 列印" at bounding box center [734, 178] width 1024 height 84
click at [481, 179] on button "[DATE]" at bounding box center [442, 178] width 75 height 37
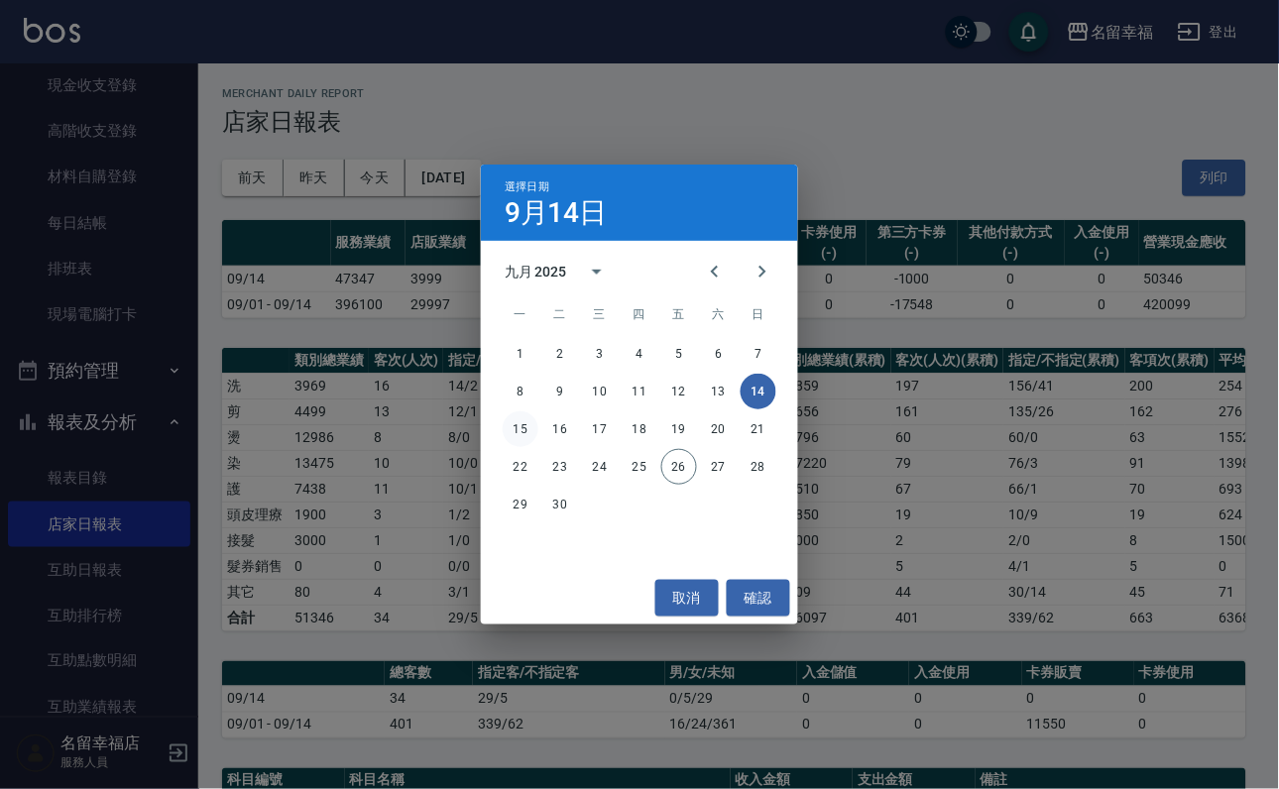
click at [523, 419] on button "15" at bounding box center [521, 429] width 36 height 36
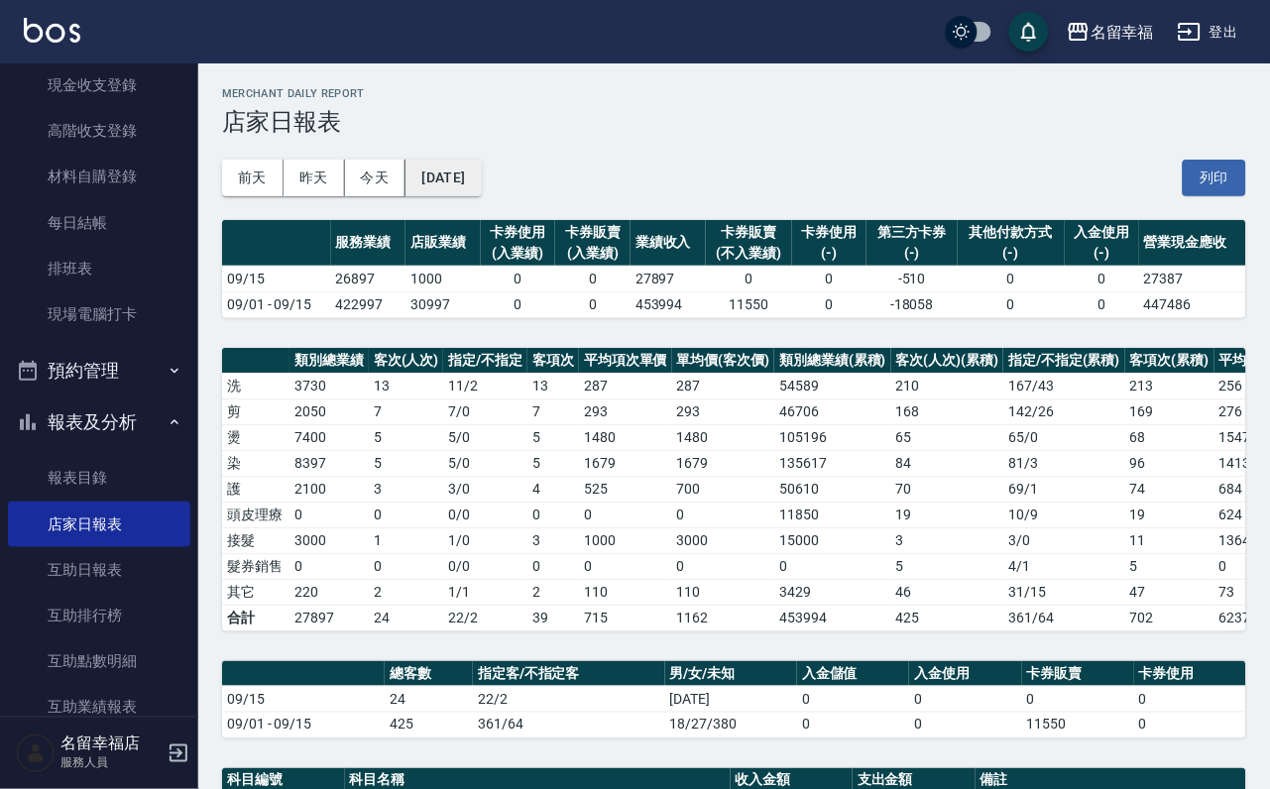
click at [481, 188] on button "[DATE]" at bounding box center [442, 178] width 75 height 37
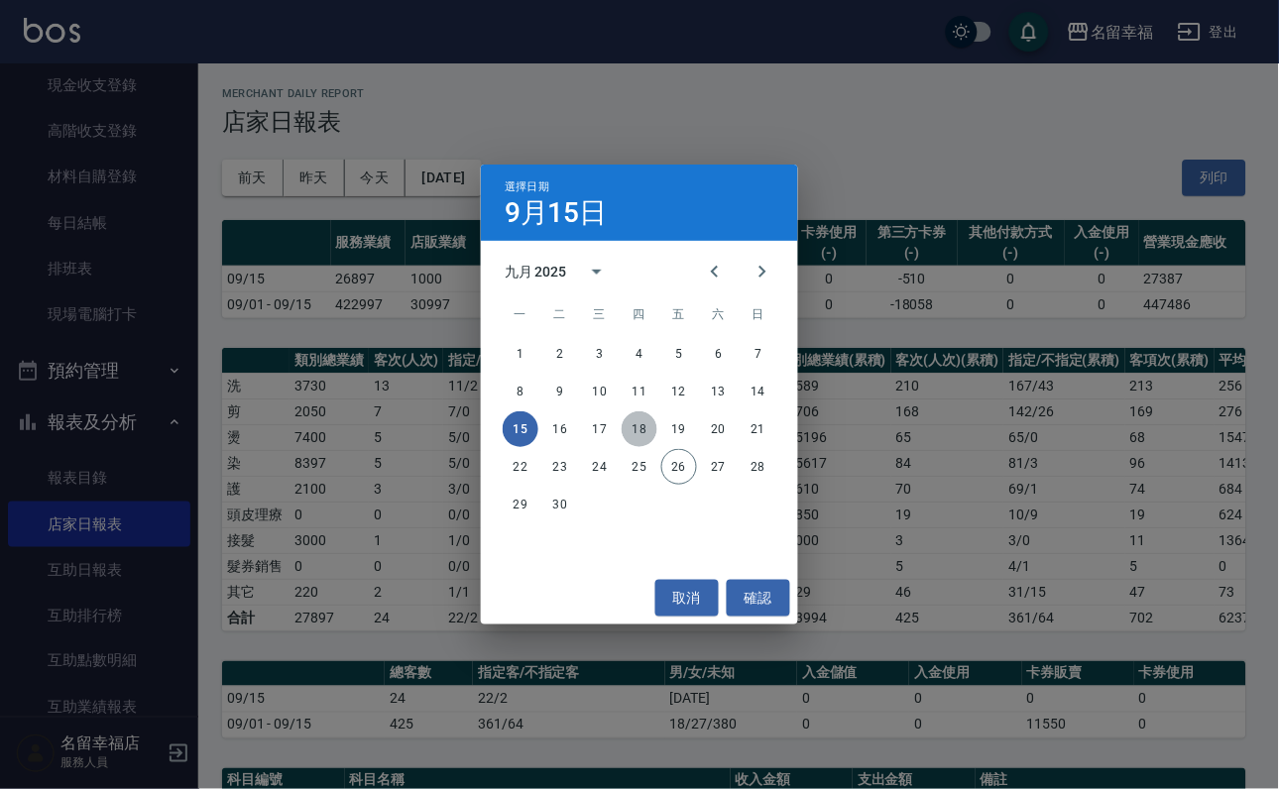
click at [649, 425] on button "18" at bounding box center [640, 429] width 36 height 36
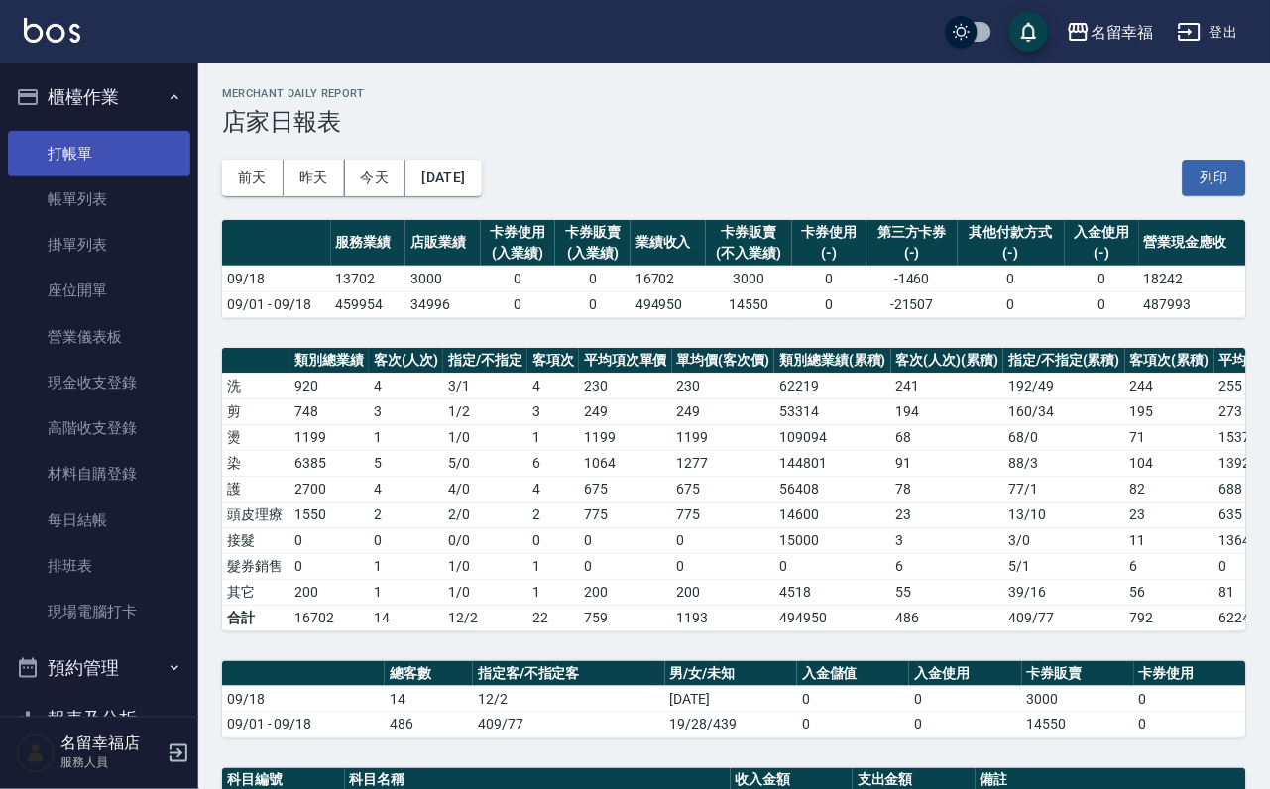
click at [105, 150] on link "打帳單" at bounding box center [99, 154] width 182 height 46
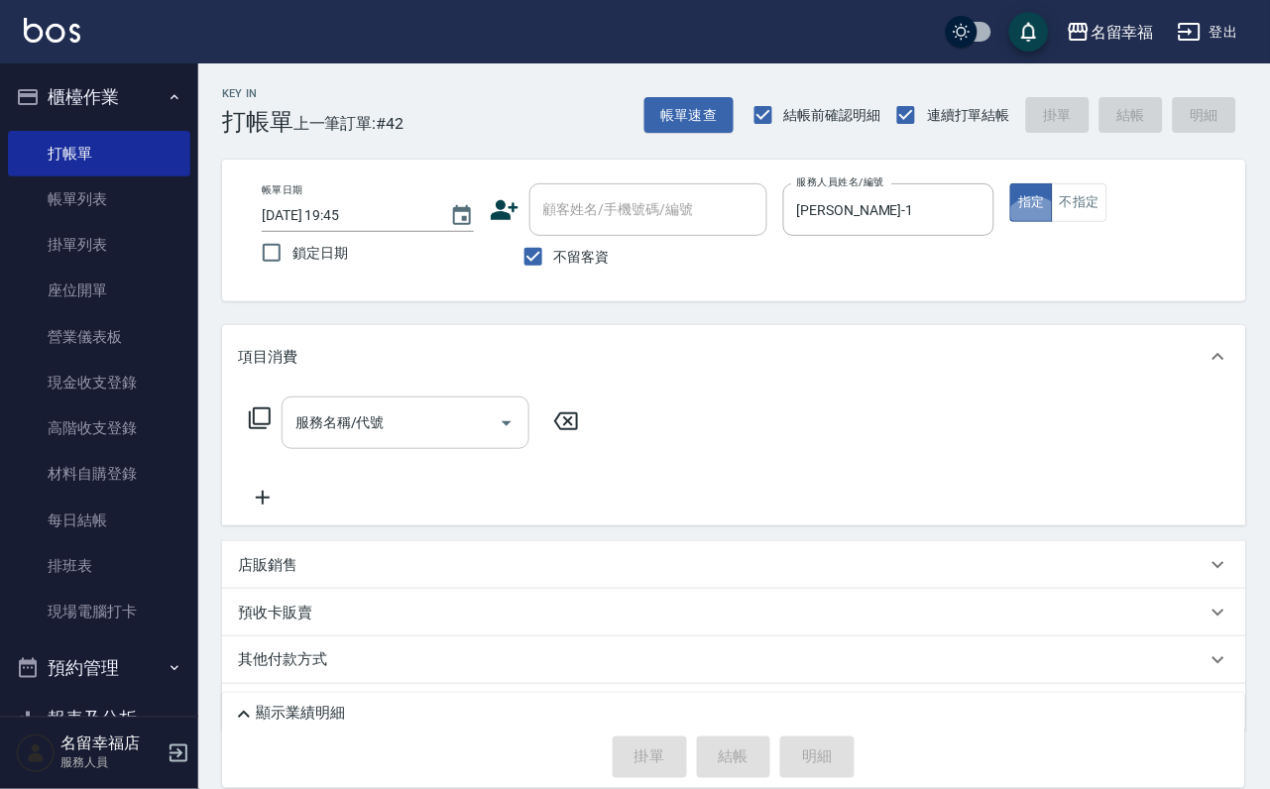
drag, startPoint x: 462, startPoint y: 463, endPoint x: 446, endPoint y: 451, distance: 19.8
click at [456, 449] on div "服務名稱/代號" at bounding box center [406, 423] width 248 height 53
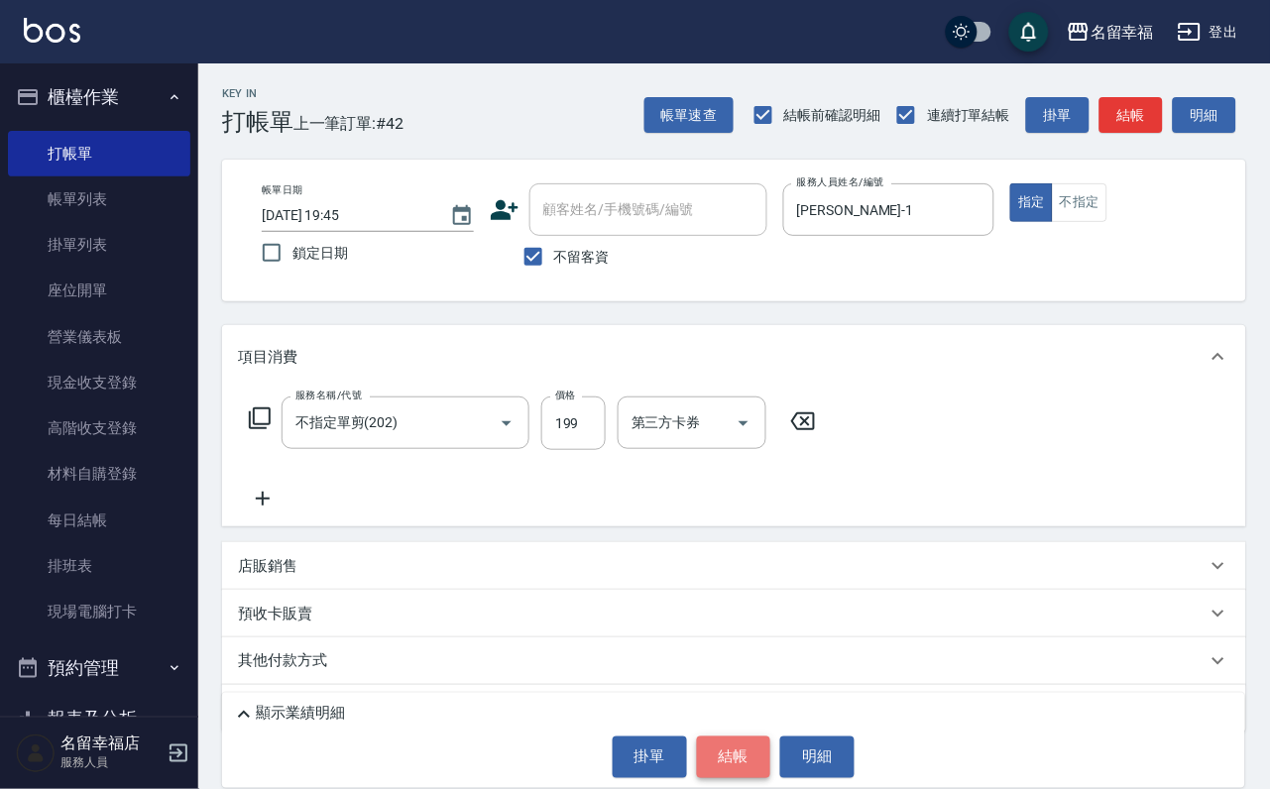
click at [754, 738] on button "結帳" at bounding box center [734, 758] width 74 height 42
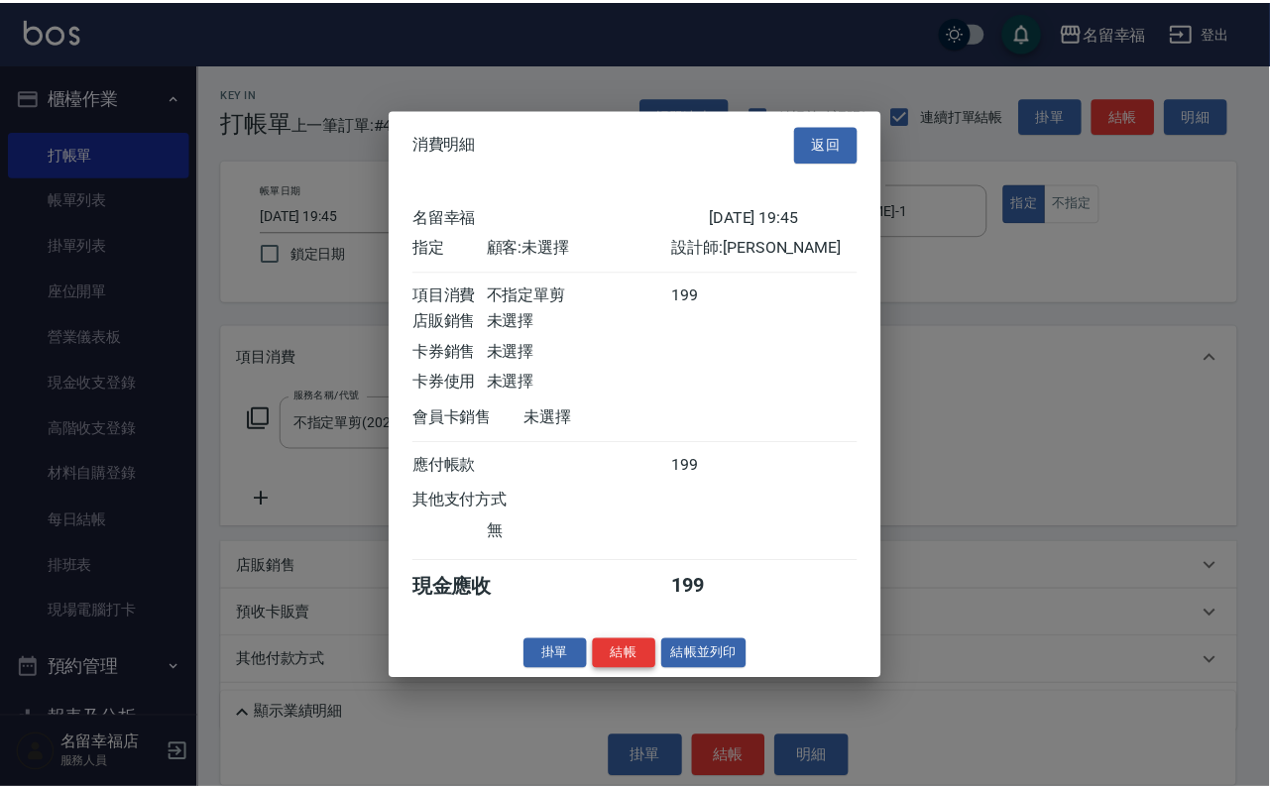
scroll to position [245, 0]
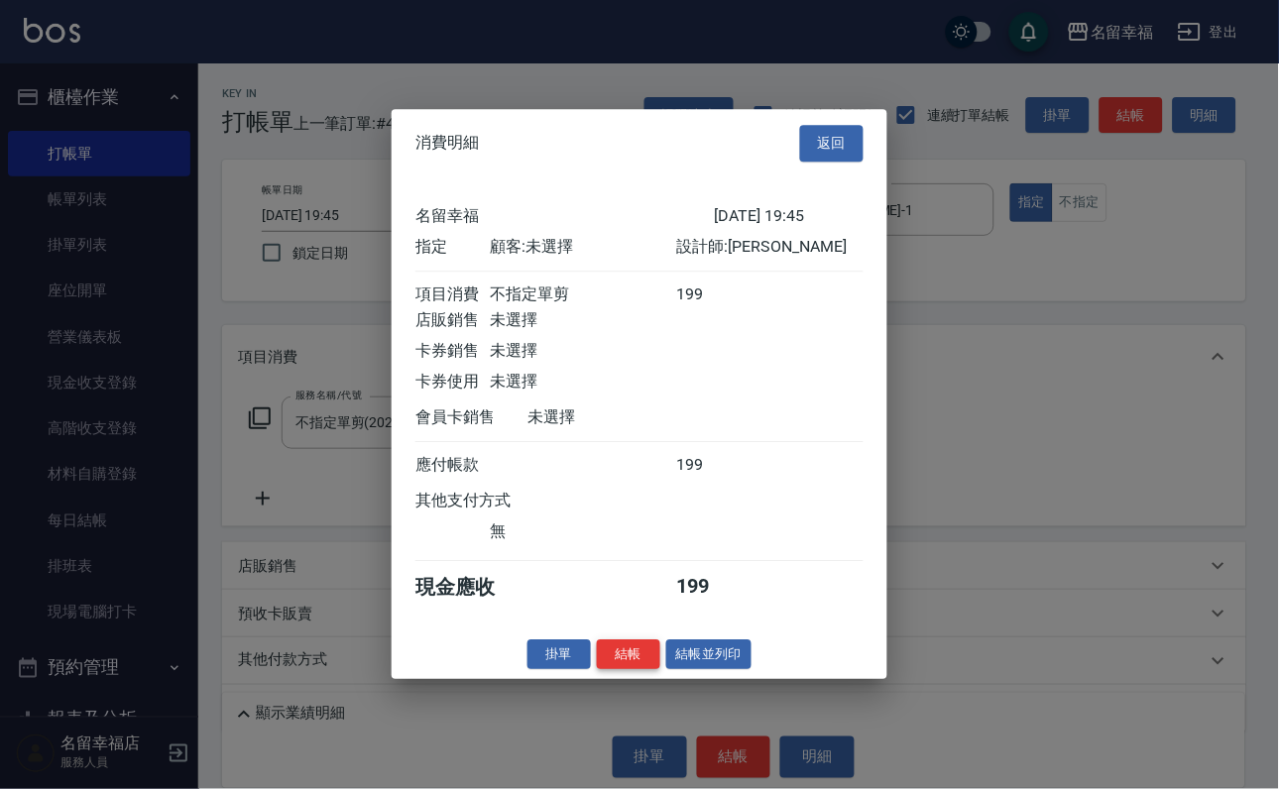
click at [617, 670] on button "結帳" at bounding box center [628, 654] width 63 height 31
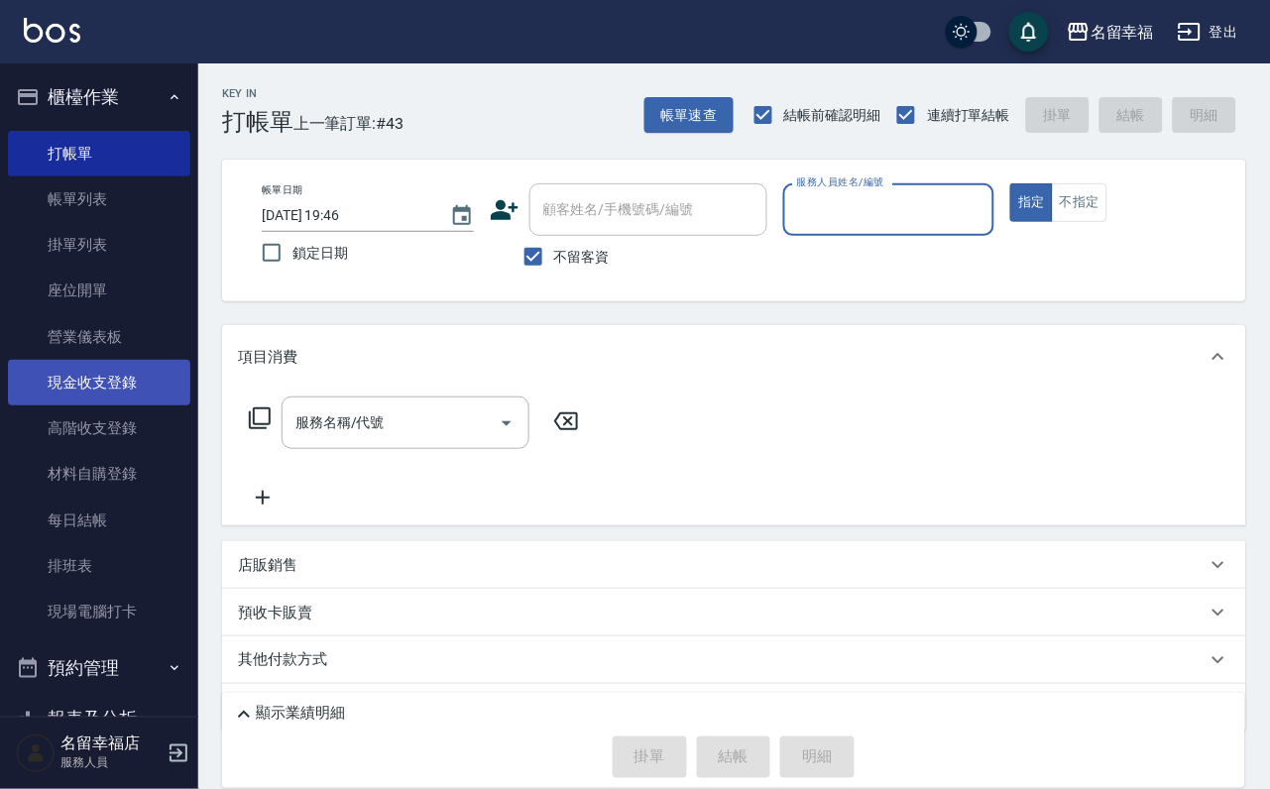
click at [136, 400] on link "現金收支登錄" at bounding box center [99, 383] width 182 height 46
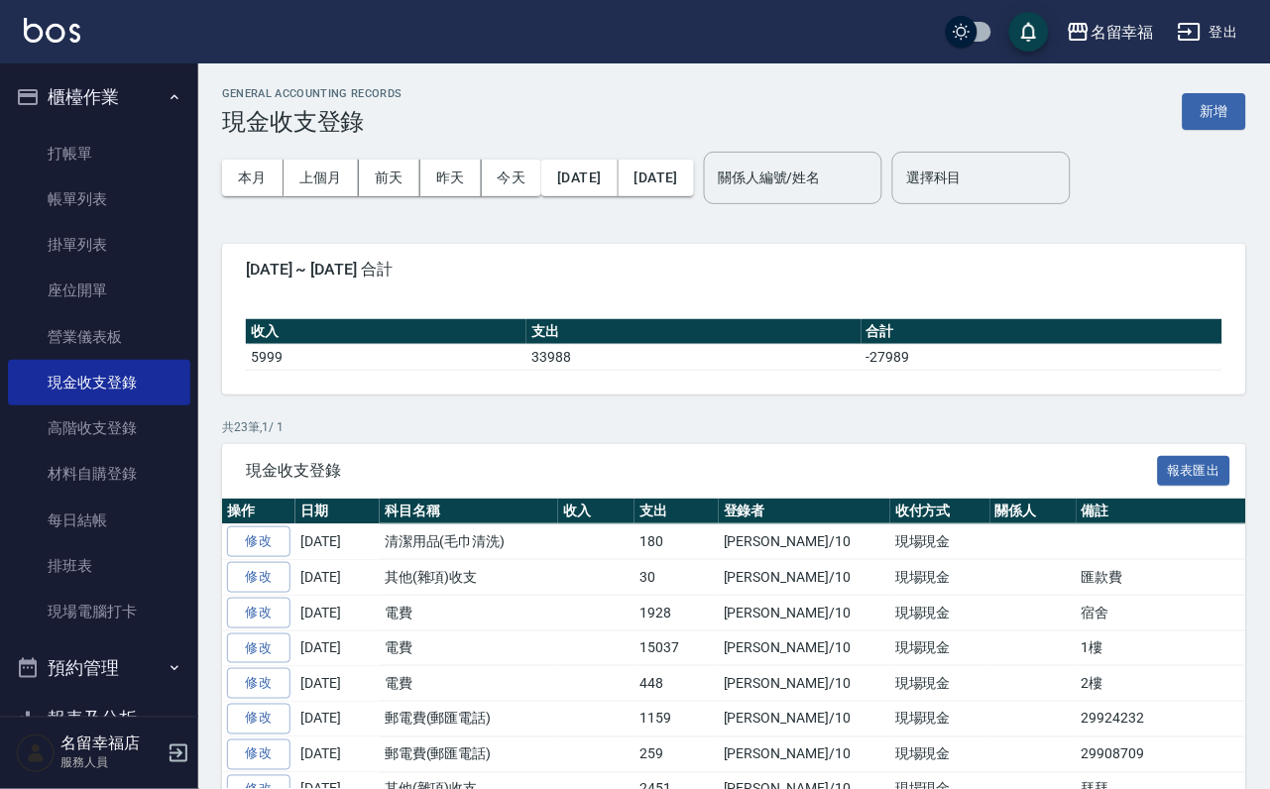
drag, startPoint x: 1190, startPoint y: 107, endPoint x: 1165, endPoint y: 122, distance: 28.9
click at [1187, 107] on button "新增" at bounding box center [1214, 111] width 63 height 37
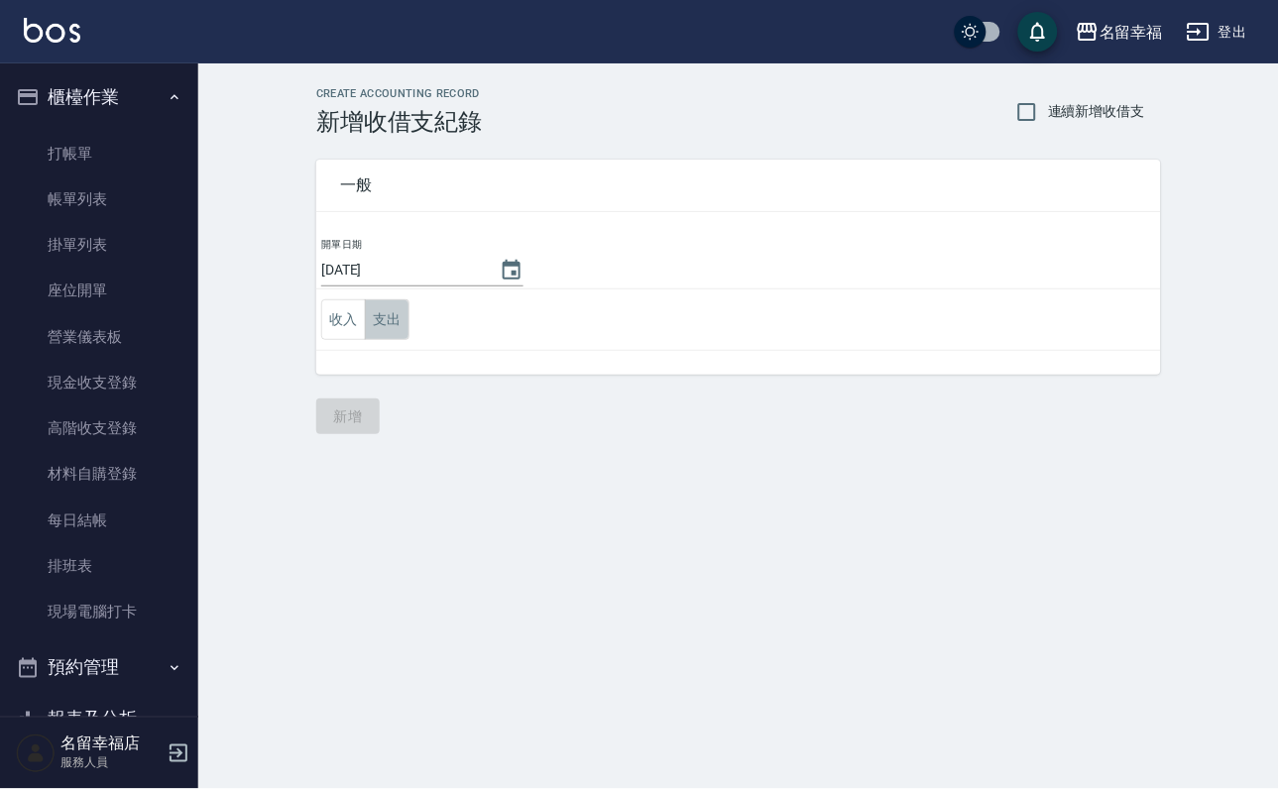
click at [399, 331] on button "支出" at bounding box center [387, 319] width 45 height 41
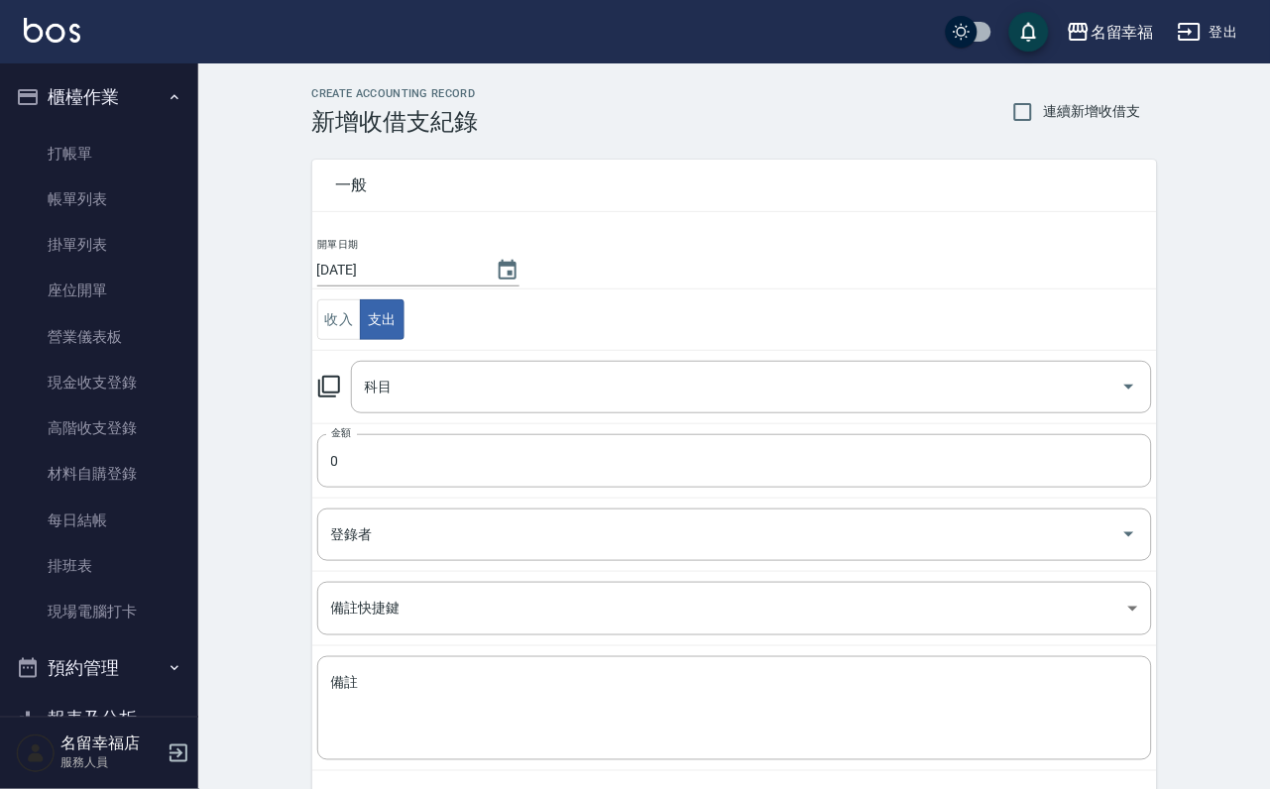
click at [336, 395] on icon at bounding box center [329, 387] width 24 height 24
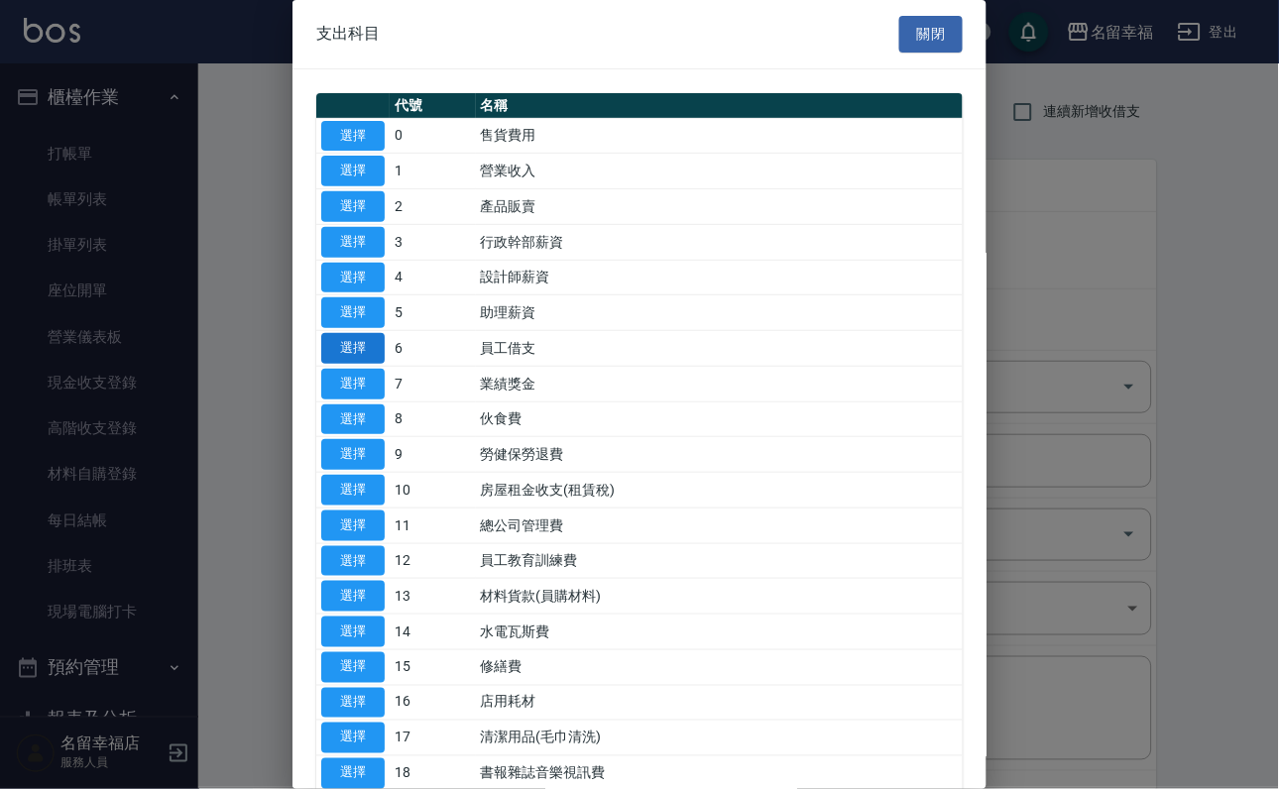
click at [363, 364] on button "選擇" at bounding box center [352, 348] width 63 height 31
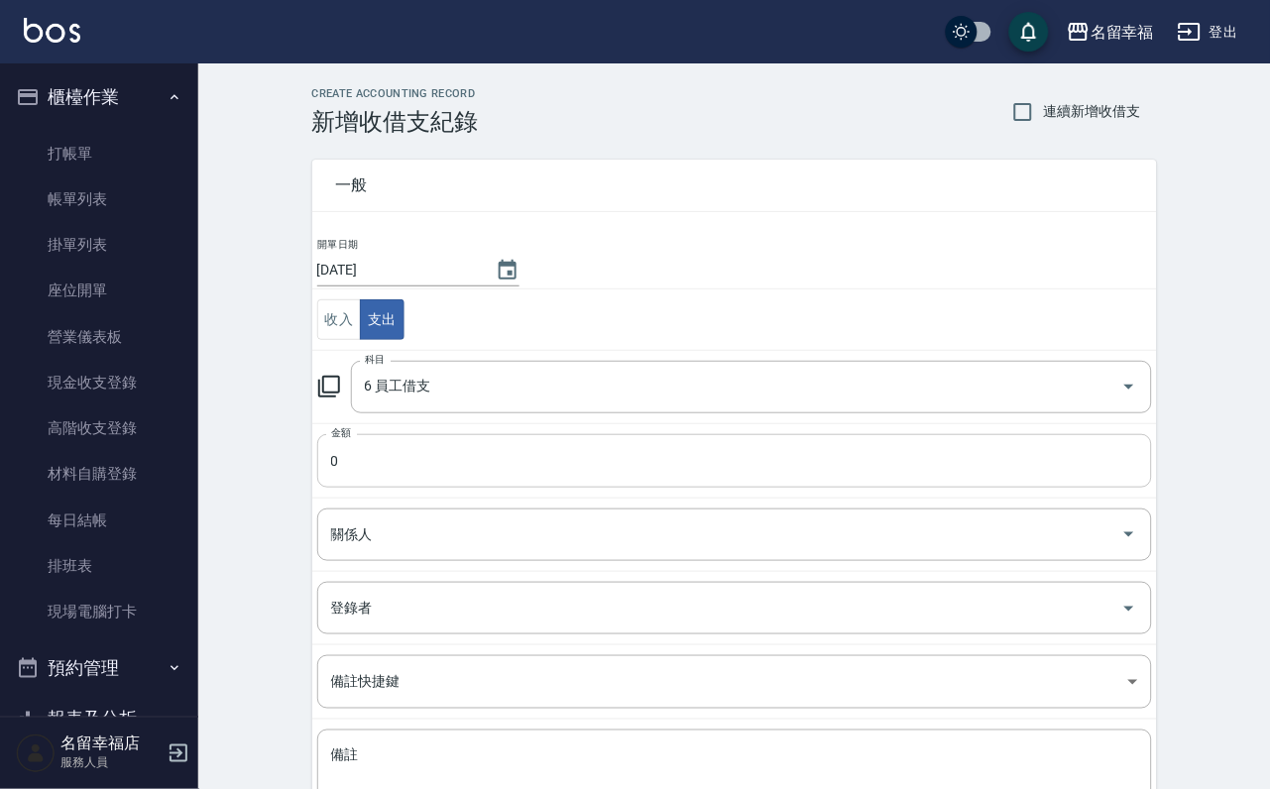
click at [409, 483] on input "0" at bounding box center [734, 461] width 835 height 54
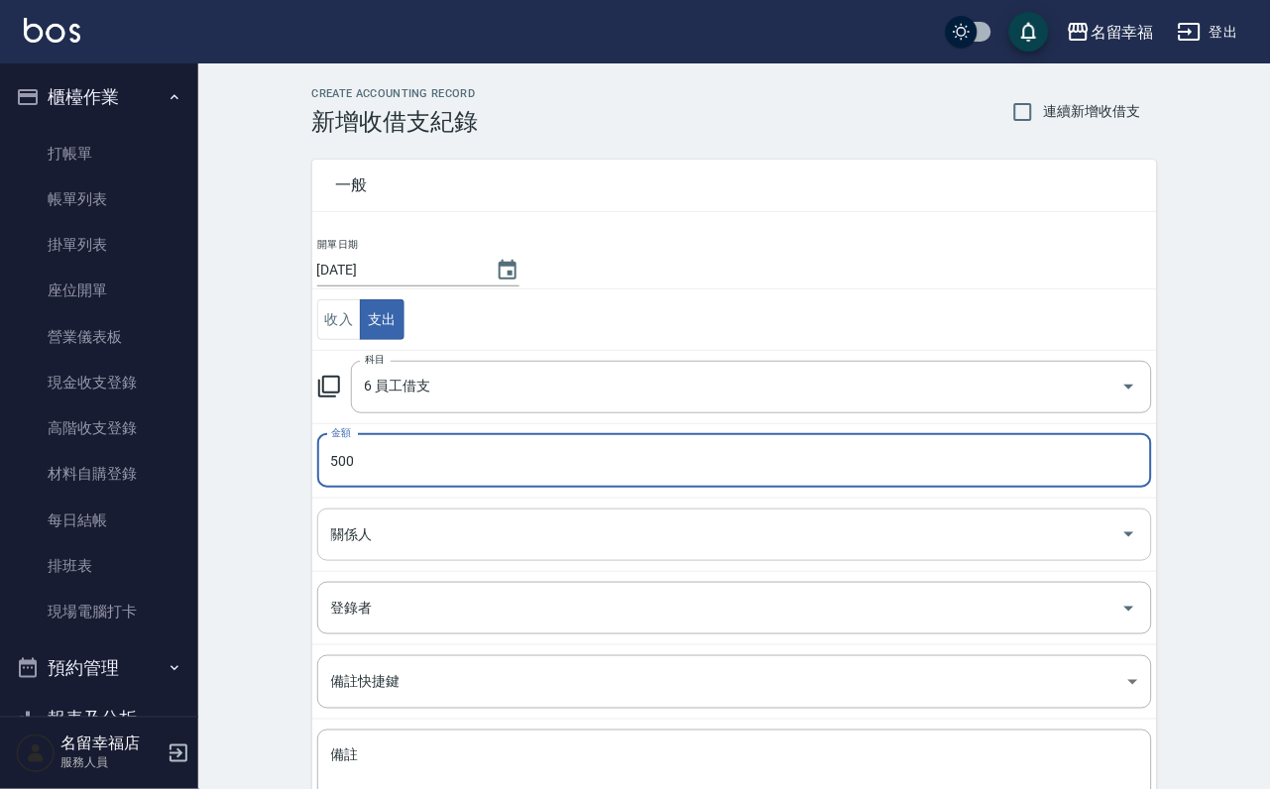
click at [482, 552] on input "關係人" at bounding box center [719, 535] width 787 height 35
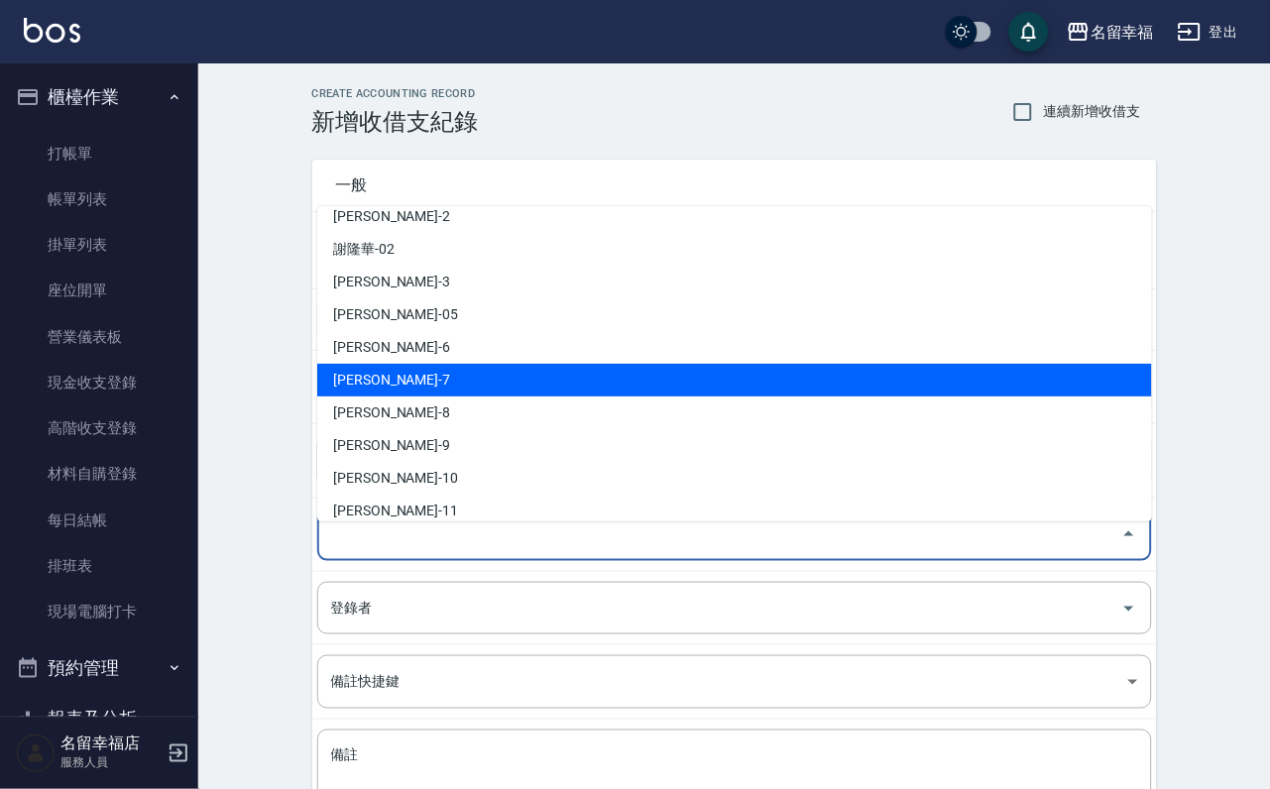
scroll to position [297, 0]
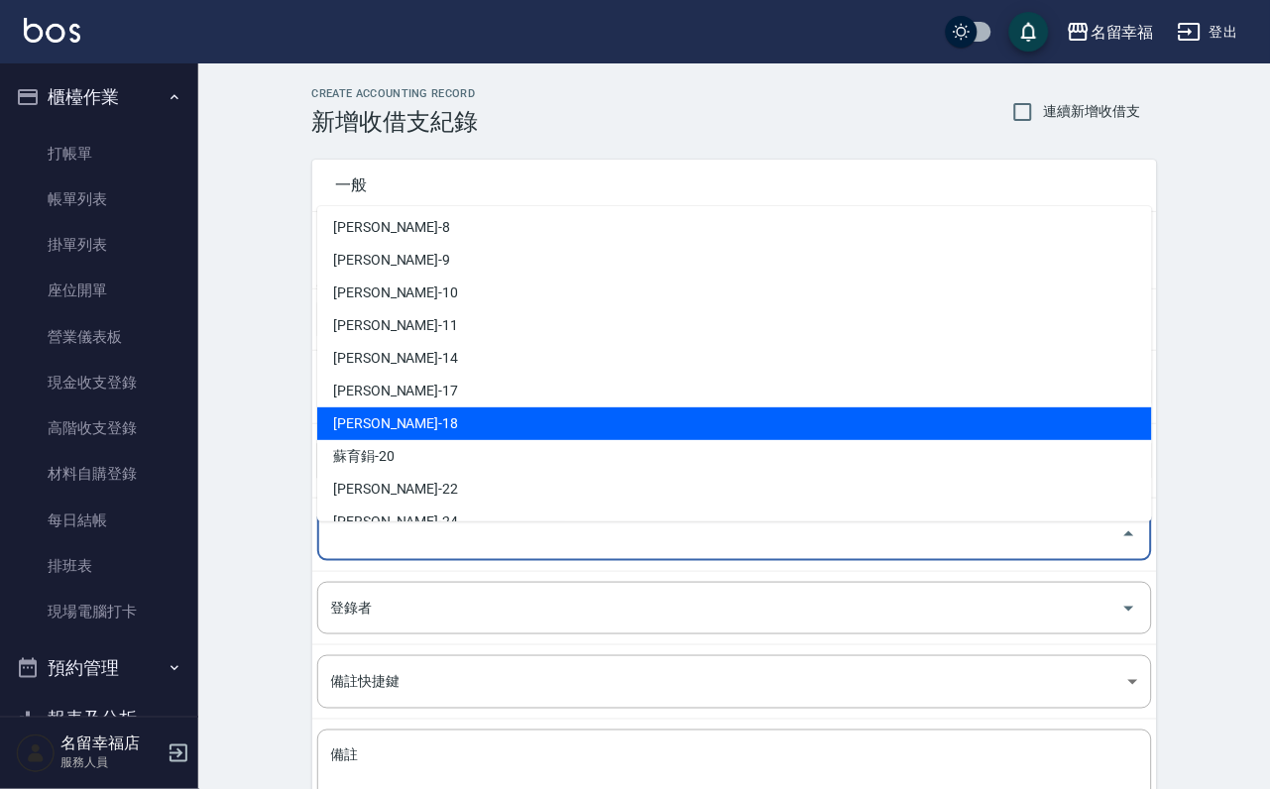
click at [412, 419] on li "[PERSON_NAME]-18" at bounding box center [734, 423] width 835 height 33
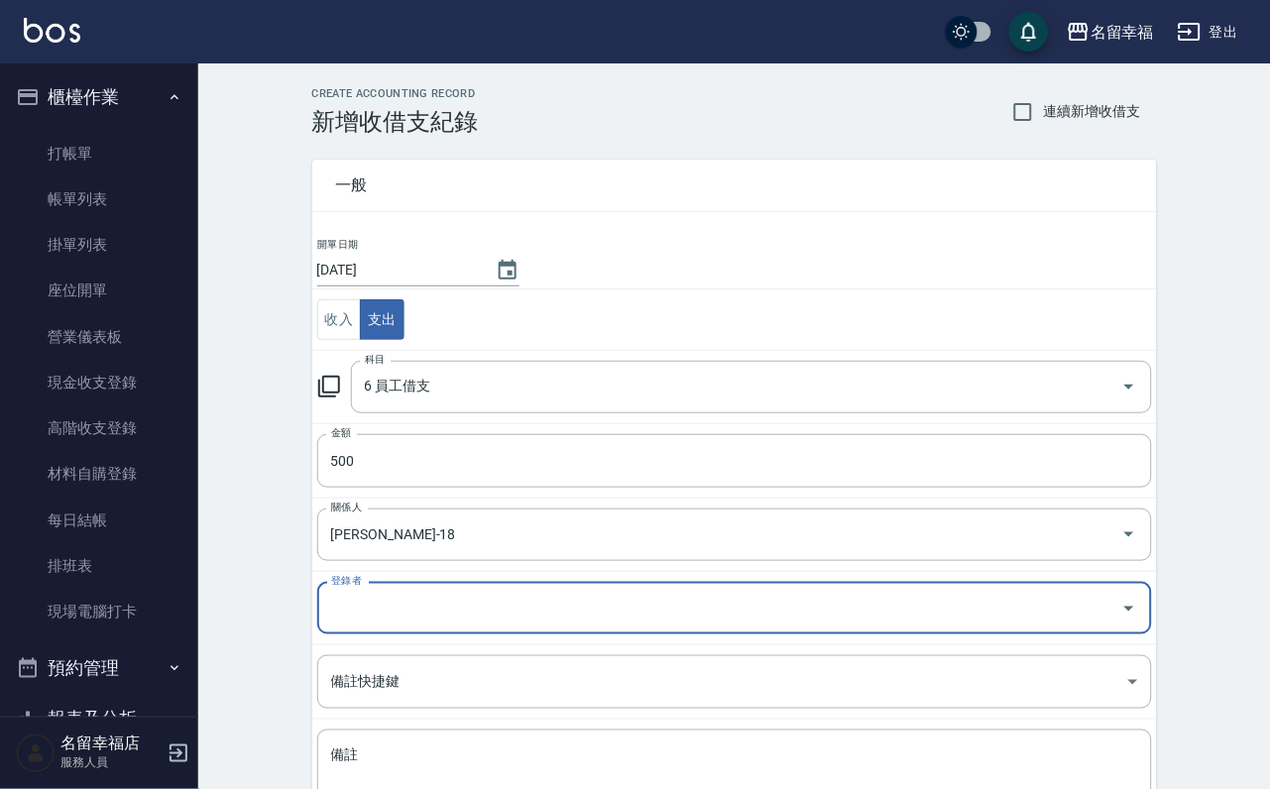
click at [432, 611] on input "登錄者" at bounding box center [719, 608] width 787 height 35
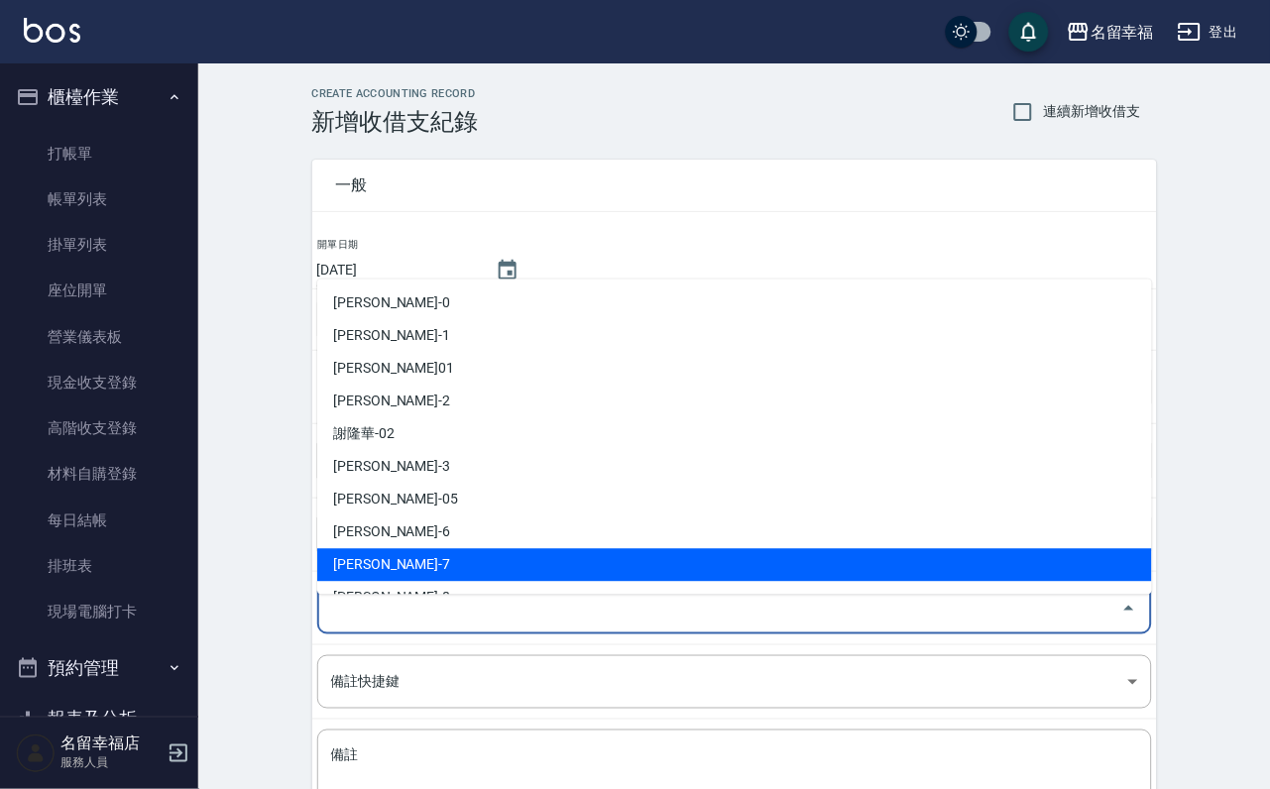
scroll to position [149, 0]
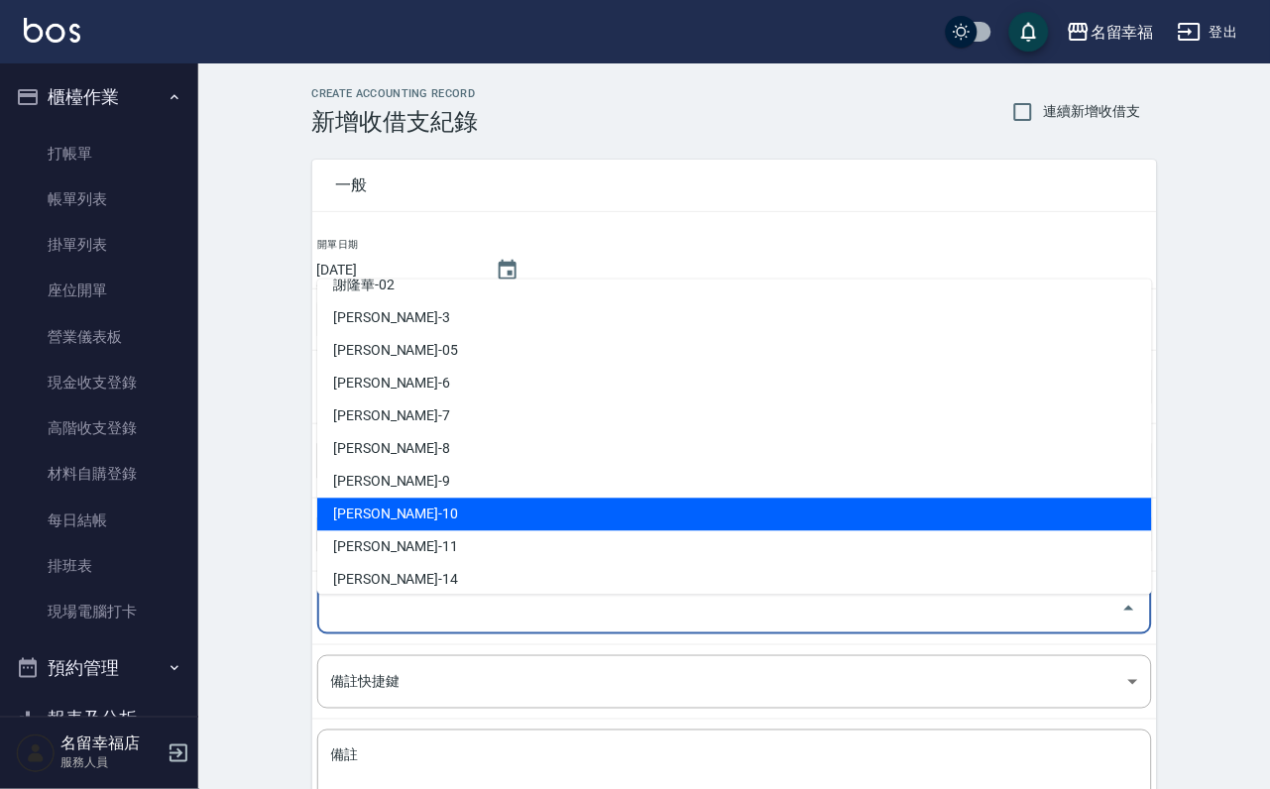
click at [419, 519] on li "[PERSON_NAME]-10" at bounding box center [734, 514] width 835 height 33
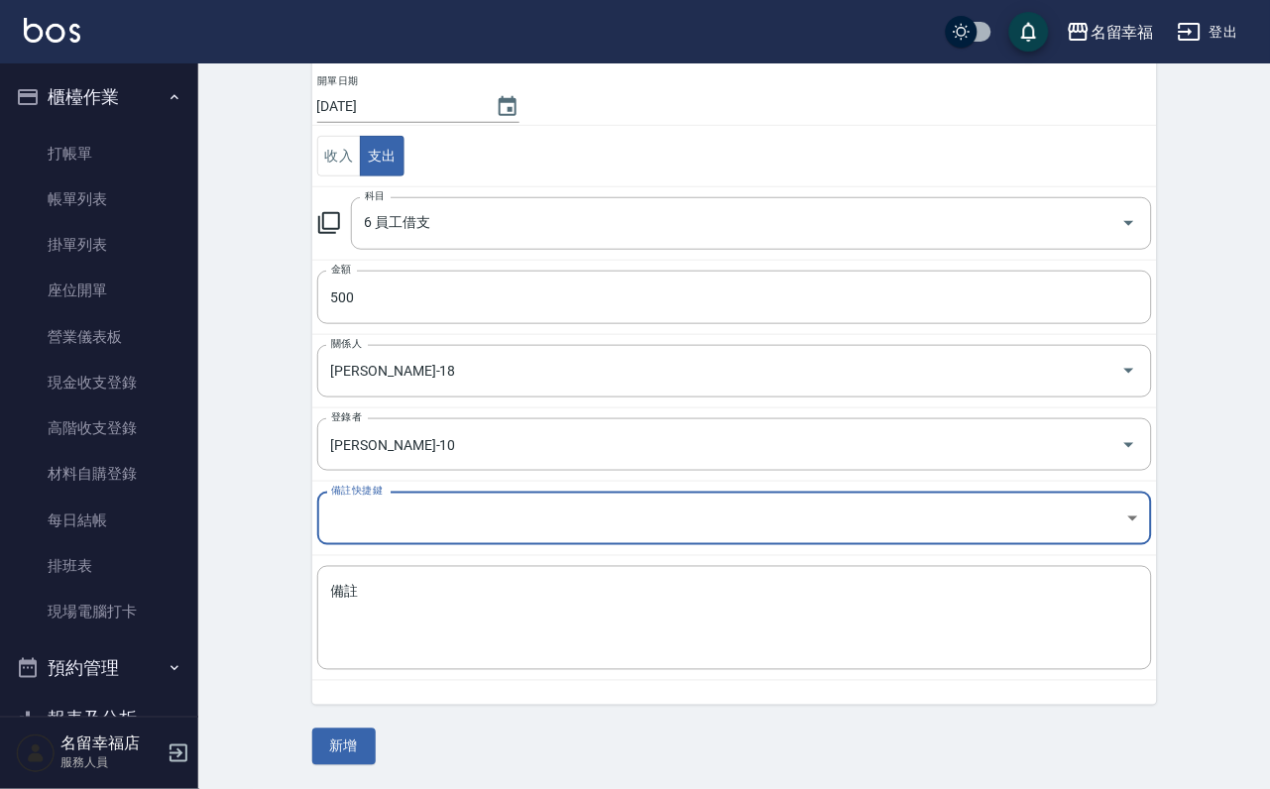
scroll to position [180, 0]
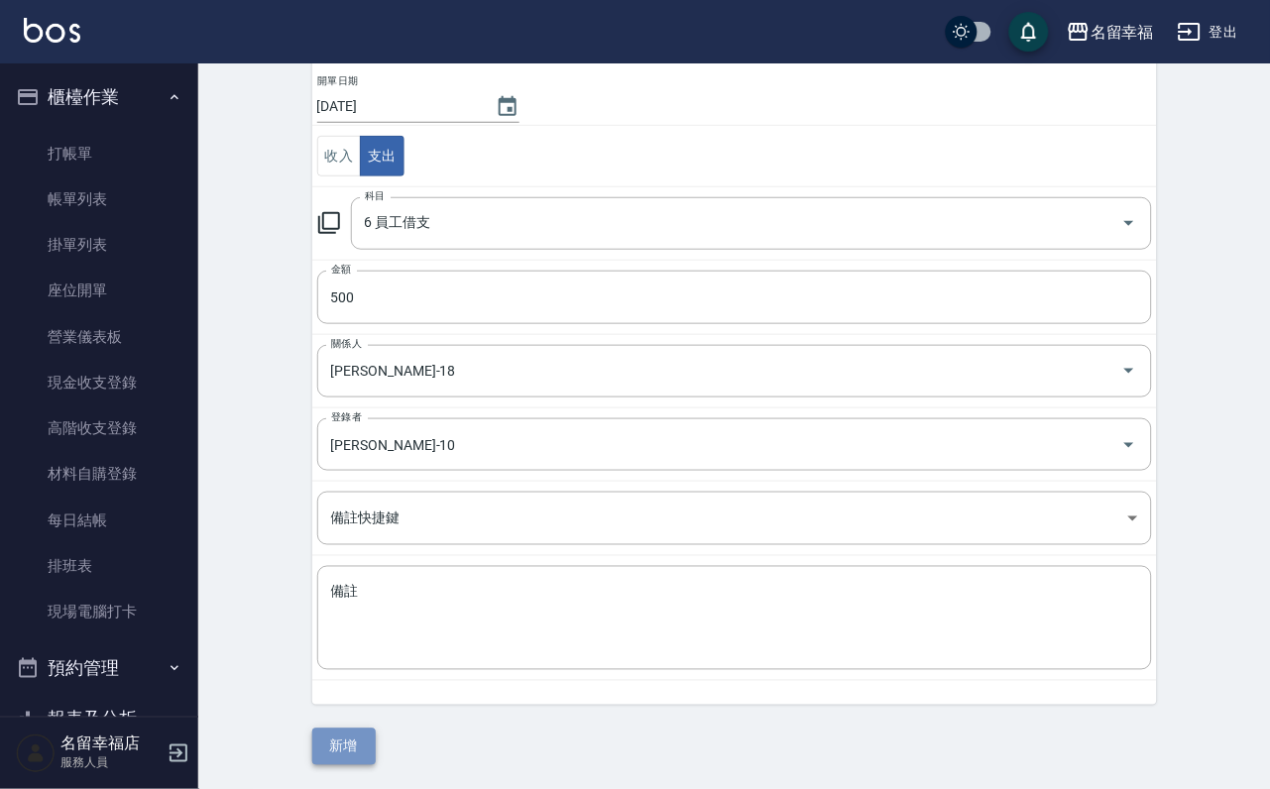
click at [362, 762] on button "新增" at bounding box center [343, 747] width 63 height 37
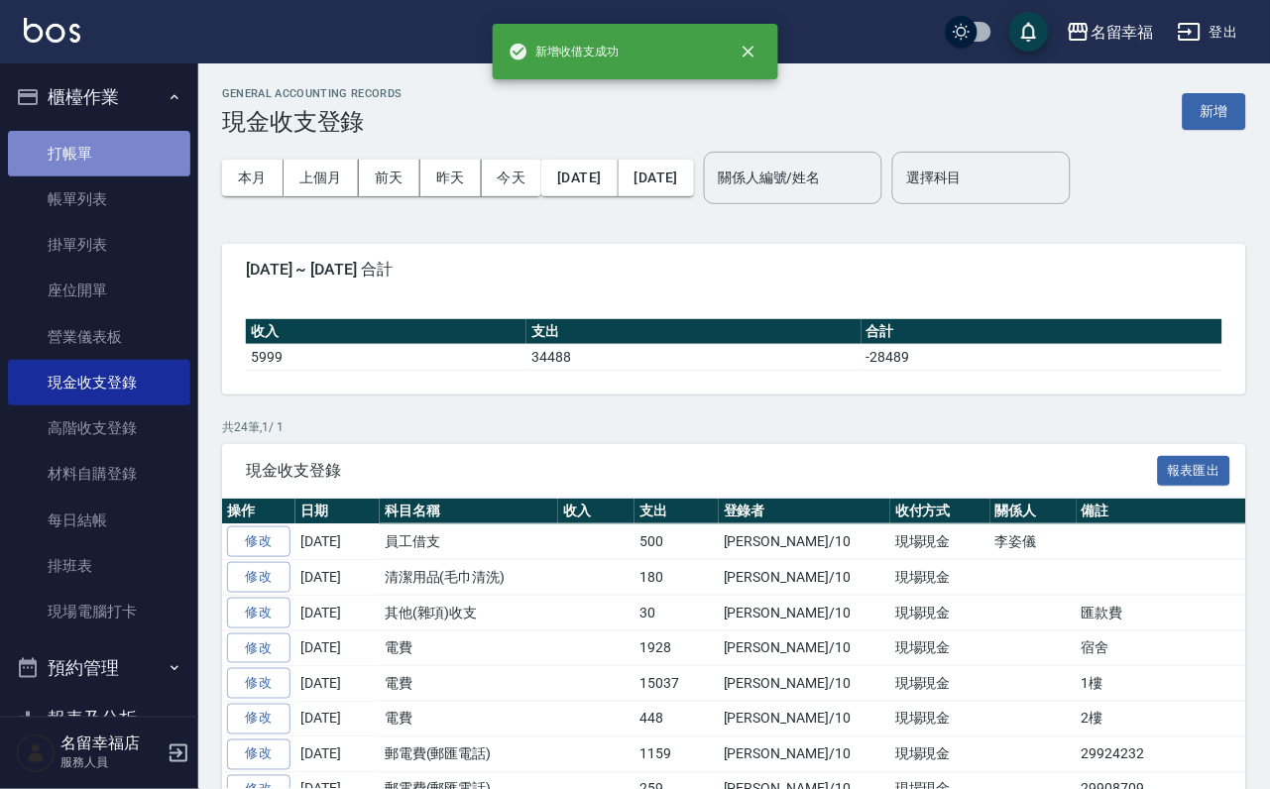
click at [113, 174] on link "打帳單" at bounding box center [99, 154] width 182 height 46
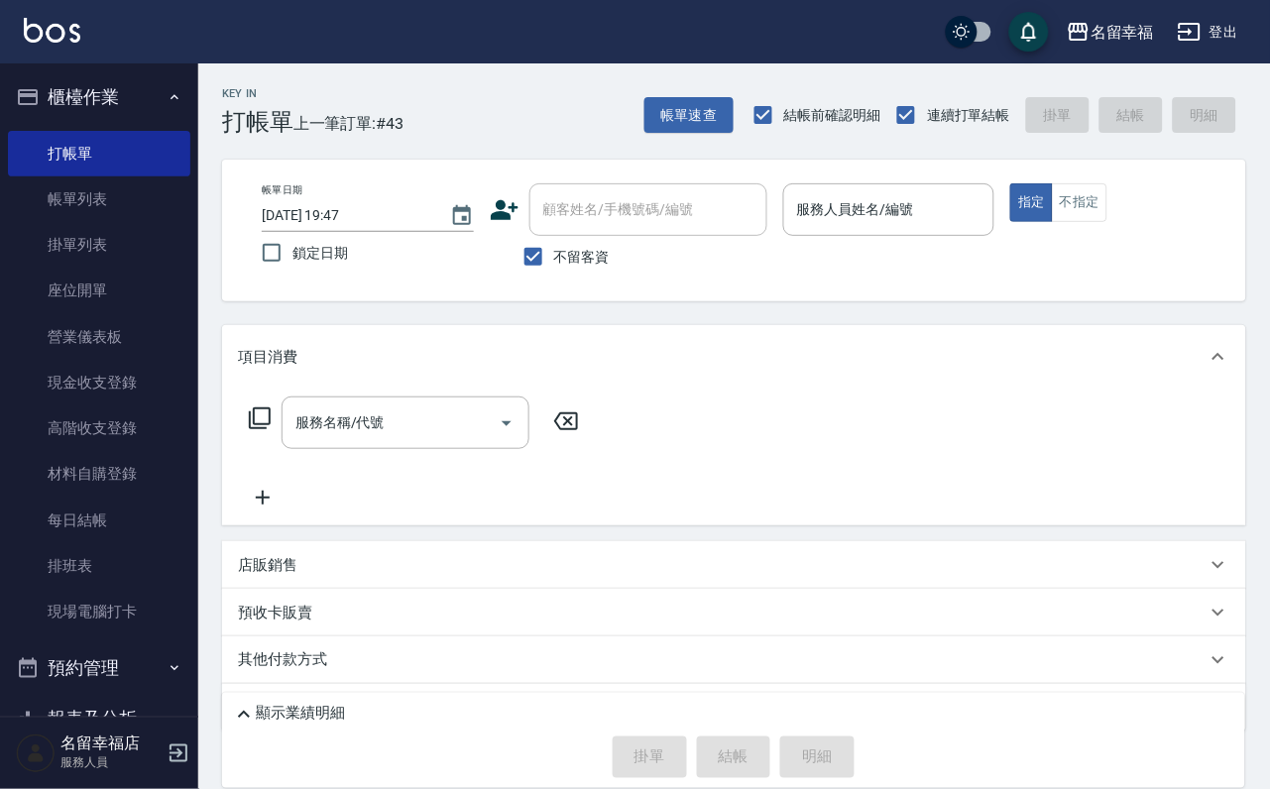
click at [8, 131] on link "打帳單" at bounding box center [99, 154] width 182 height 46
click at [1086, 181] on div "帳單日期 [DATE] 19:47 鎖定日期 顧客姓名/手機號碼/編號 顧客姓名/手機號碼/編號 不留客資 服務人員姓名/編號 服務人員姓名/編號 指定 不指定" at bounding box center [734, 231] width 1024 height 142
drag, startPoint x: 1082, startPoint y: 185, endPoint x: 1064, endPoint y: 175, distance: 20.4
click at [995, 185] on div "服務人員姓名/編號" at bounding box center [889, 209] width 212 height 53
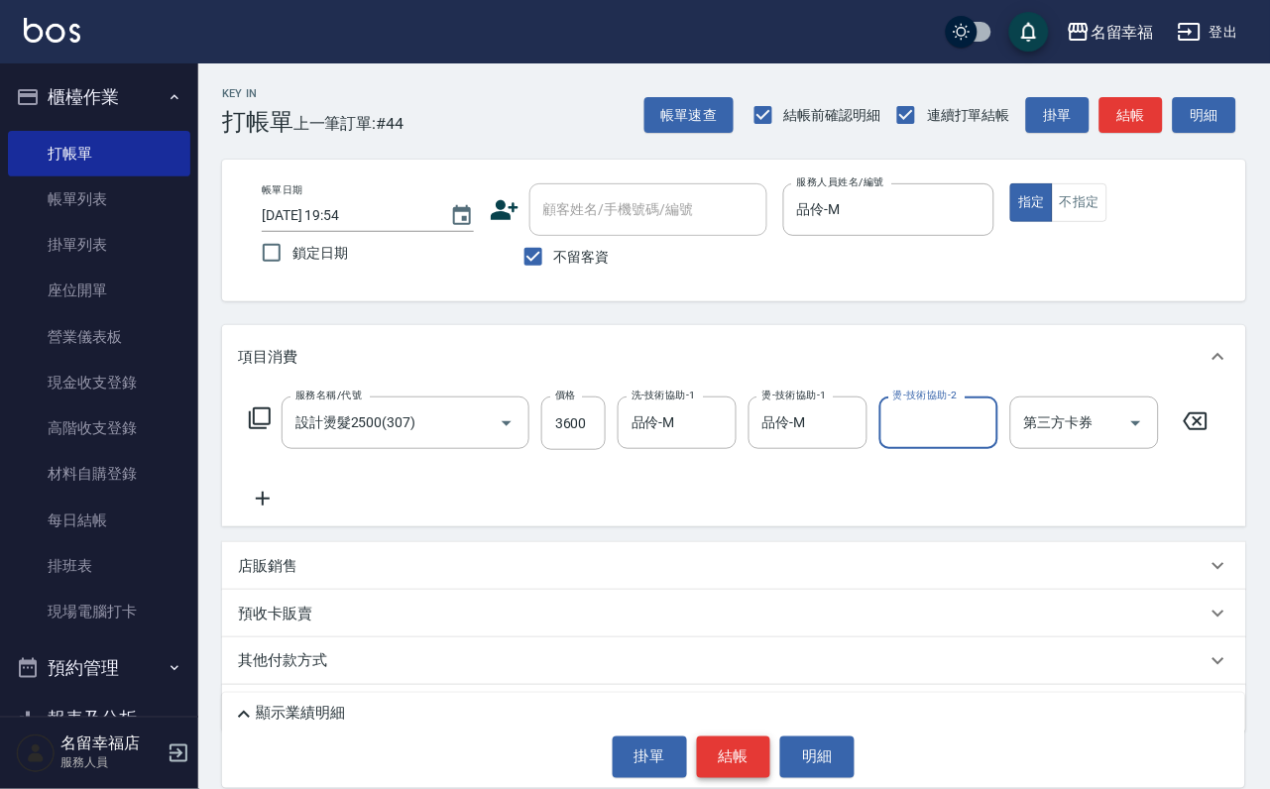
click at [744, 764] on button "結帳" at bounding box center [734, 758] width 74 height 42
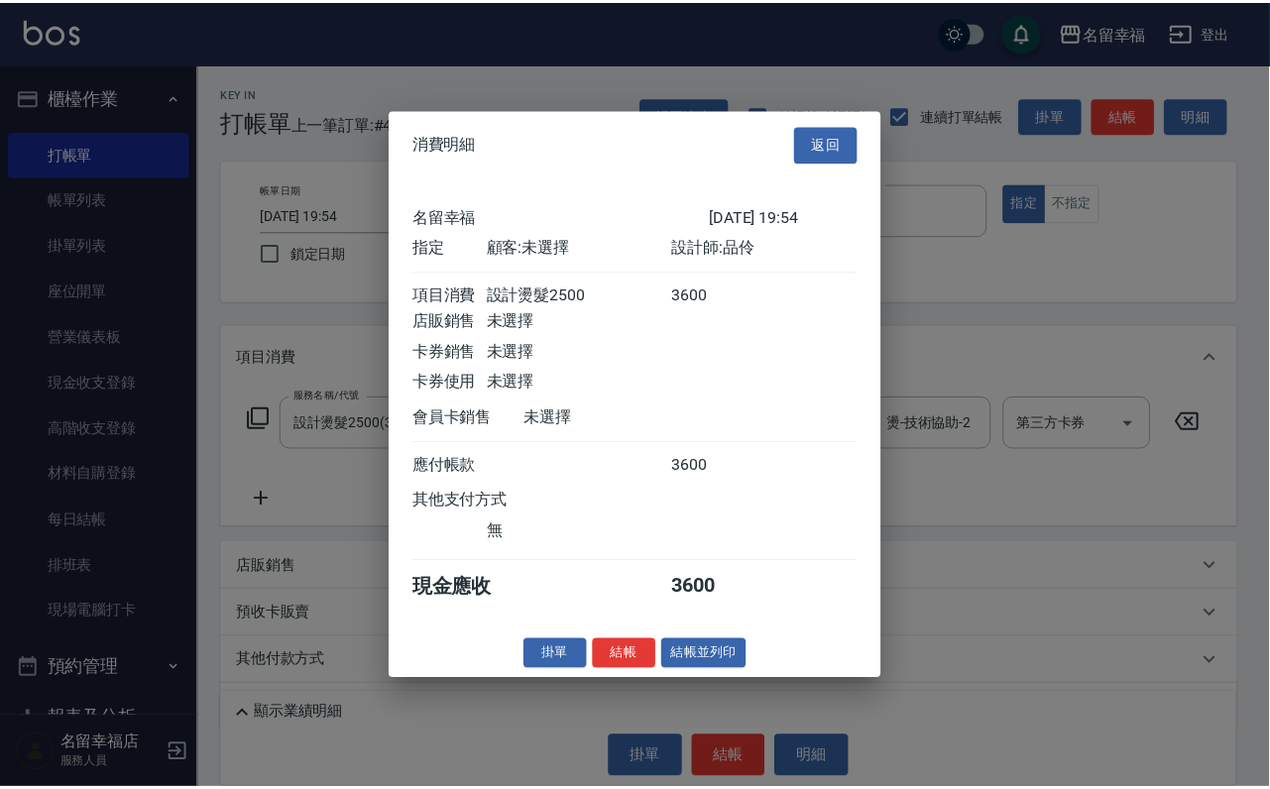
scroll to position [245, 0]
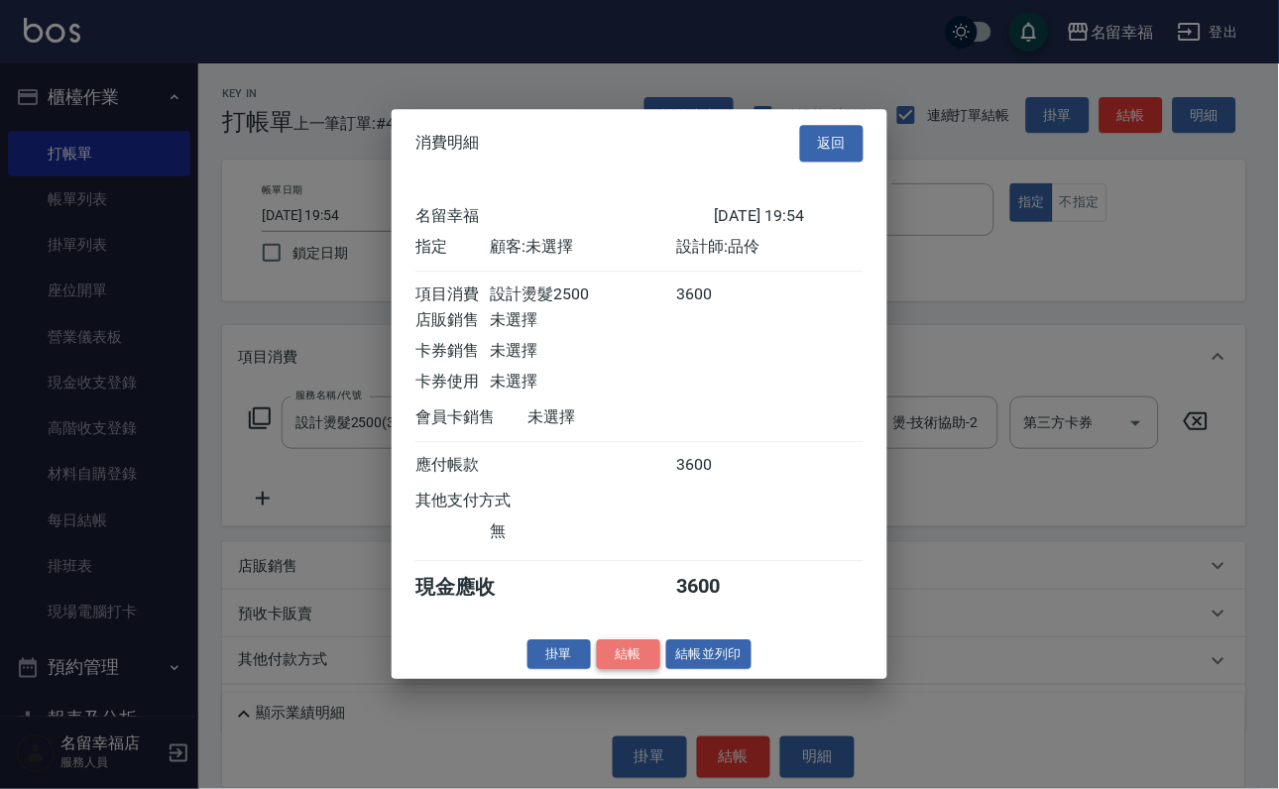
click at [597, 670] on button "結帳" at bounding box center [628, 654] width 63 height 31
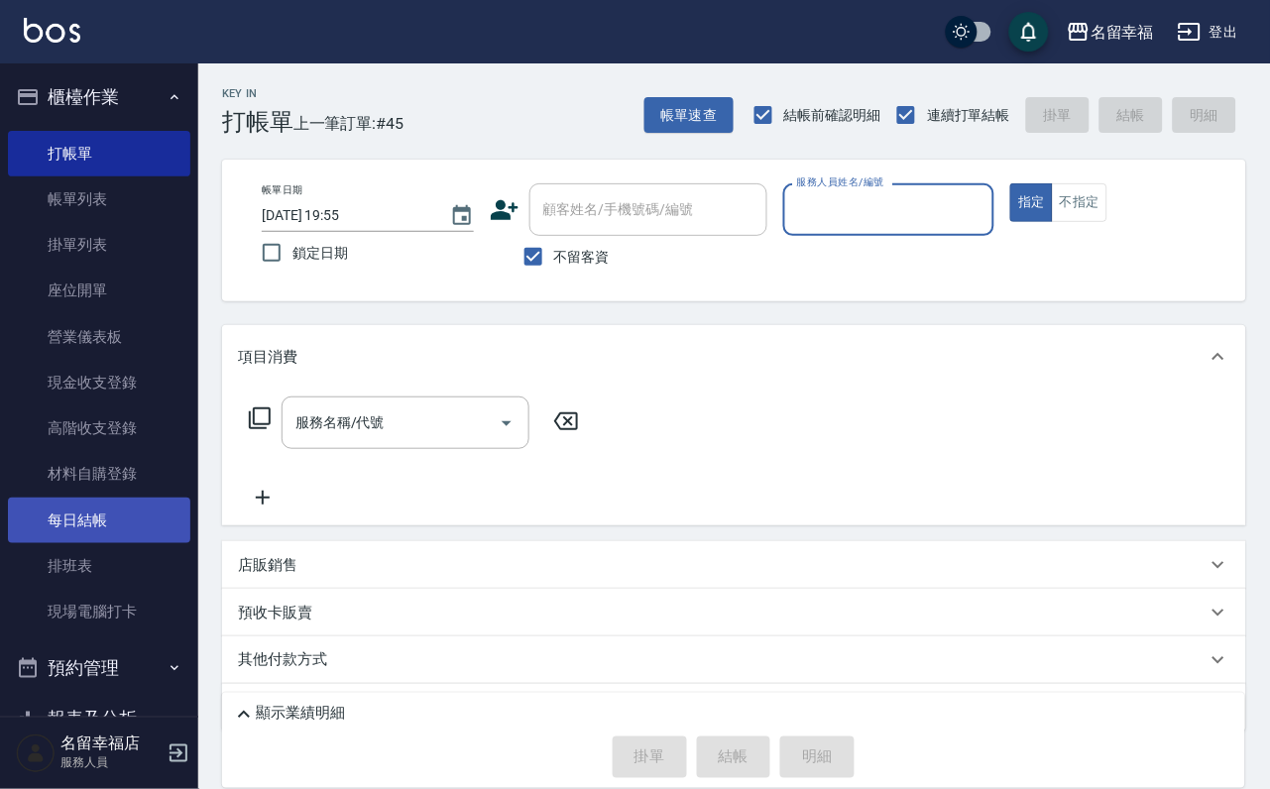
click at [113, 543] on link "每日結帳" at bounding box center [99, 521] width 182 height 46
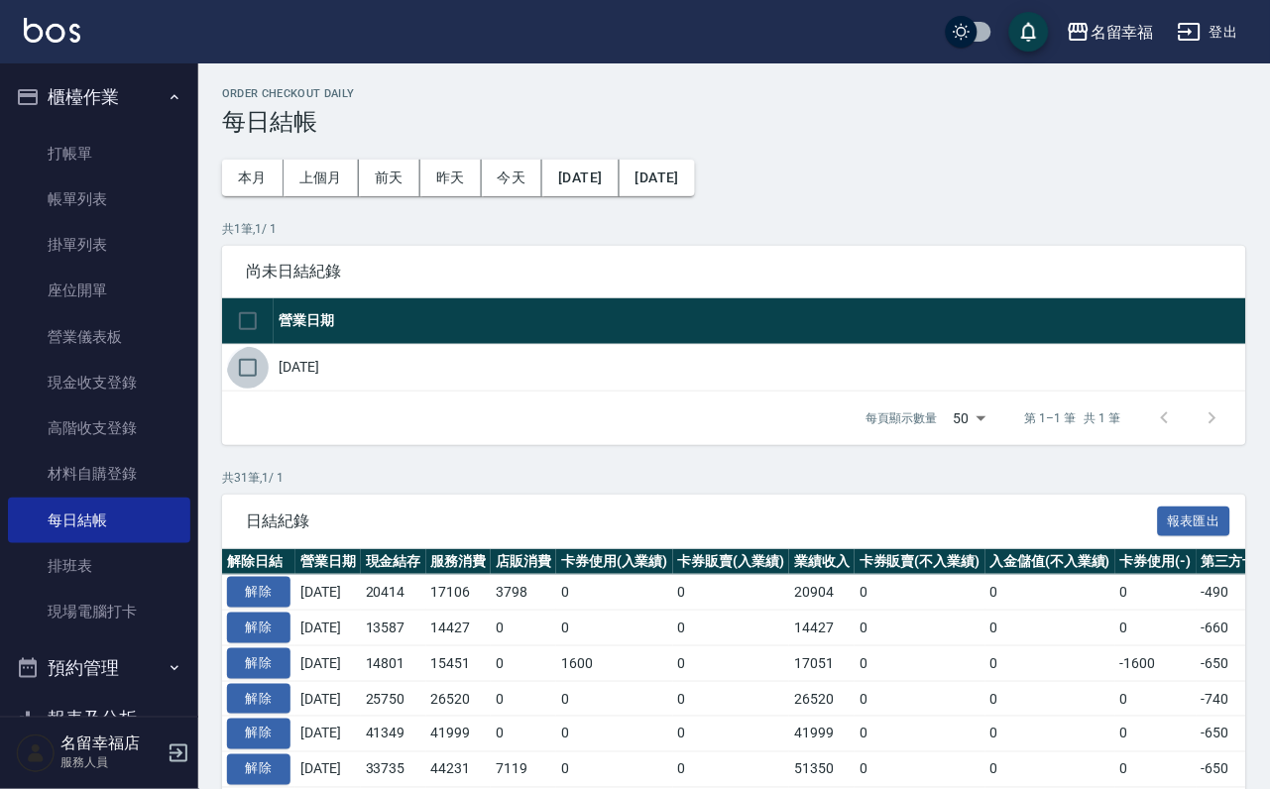
click at [252, 389] on input "checkbox" at bounding box center [248, 368] width 42 height 42
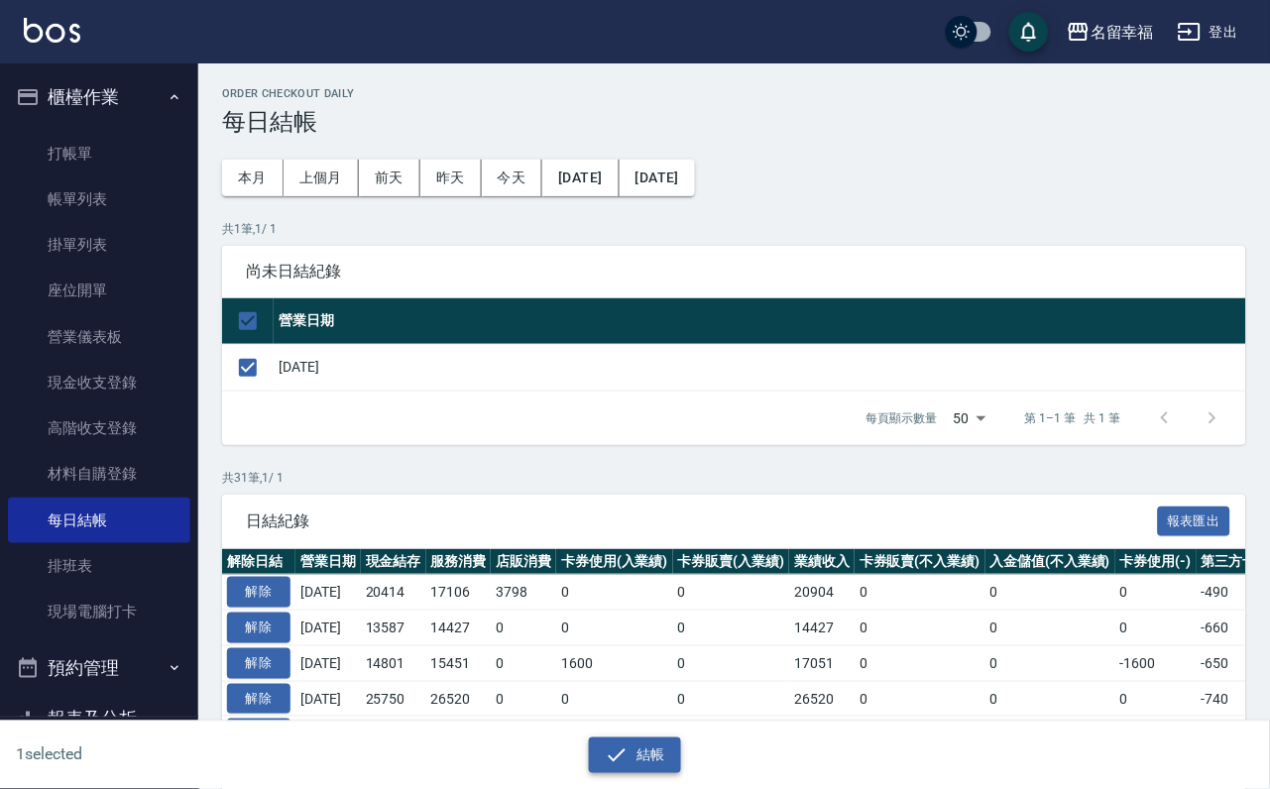
drag, startPoint x: 654, startPoint y: 763, endPoint x: 644, endPoint y: 758, distance: 11.1
click at [650, 761] on button "結帳" at bounding box center [635, 756] width 92 height 37
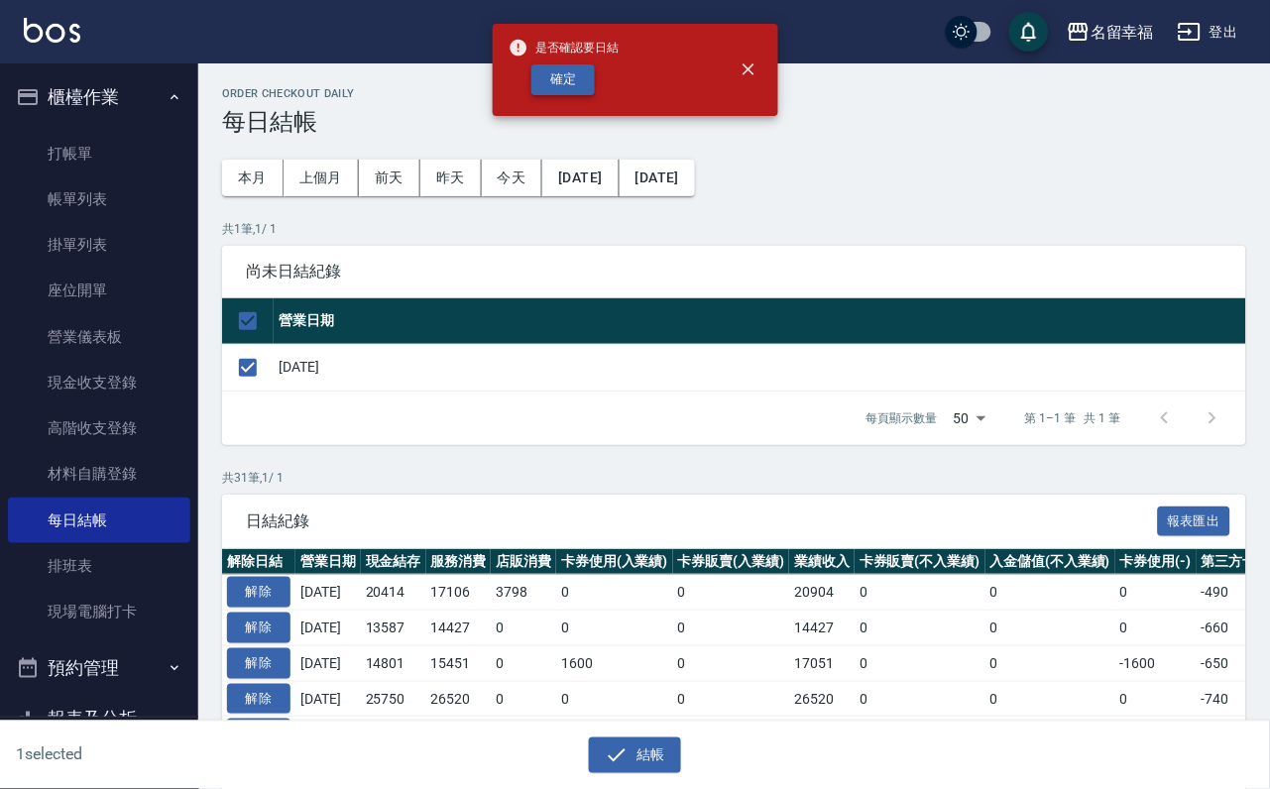
click at [595, 89] on button "確定" at bounding box center [562, 79] width 63 height 31
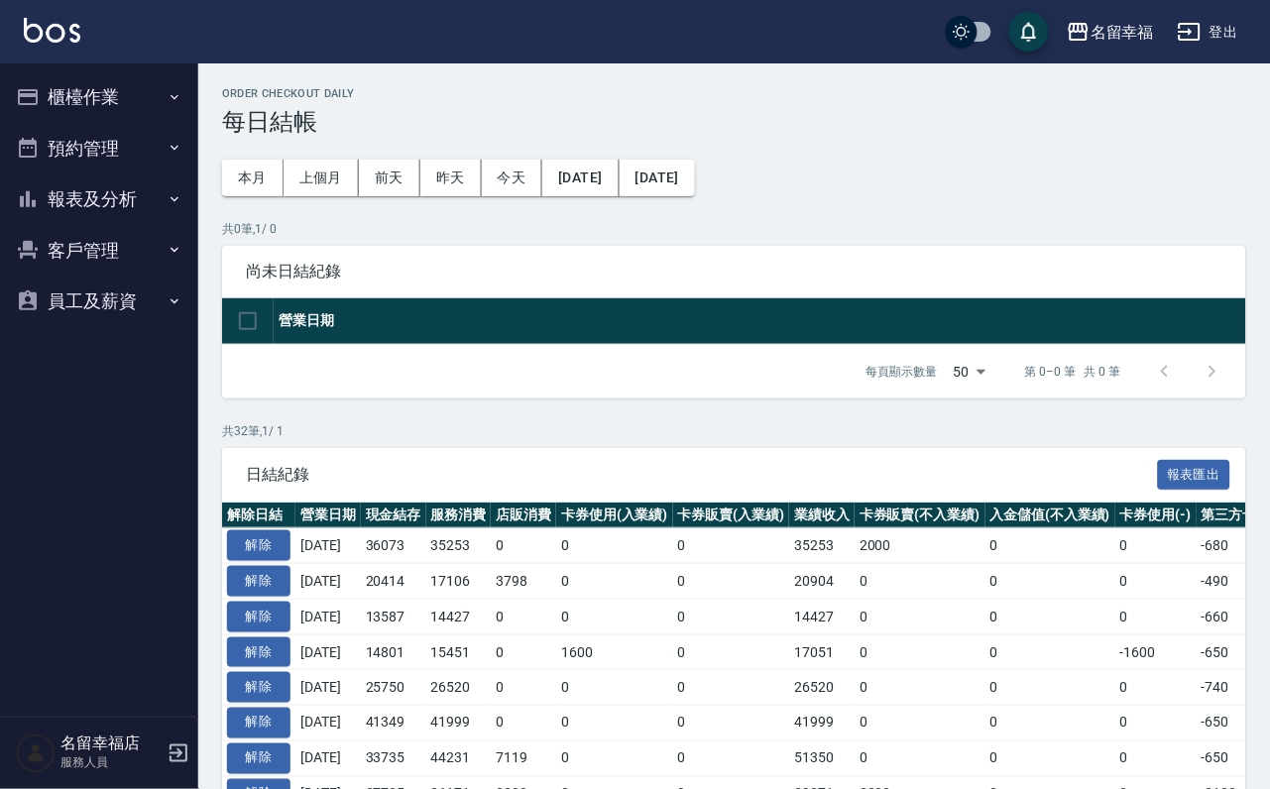
click at [62, 78] on button "櫃檯作業" at bounding box center [99, 97] width 182 height 52
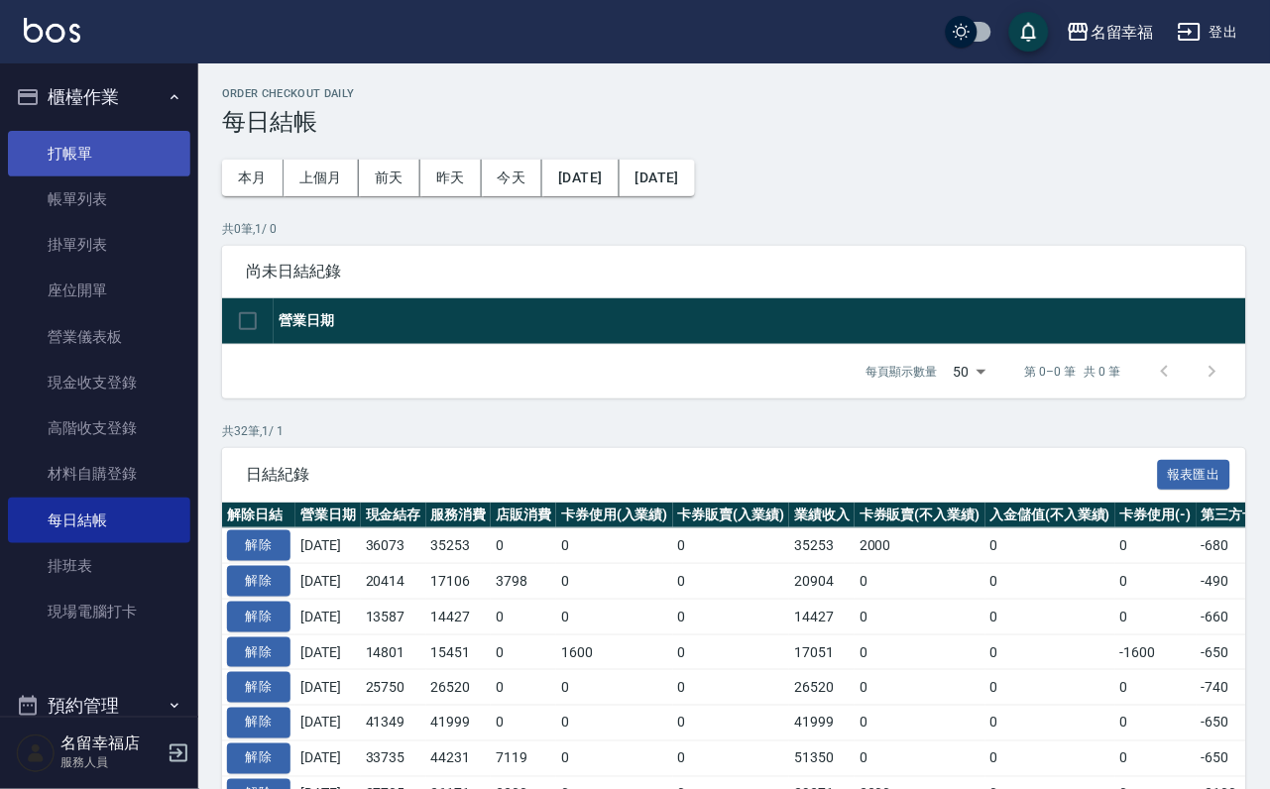
click at [81, 142] on link "打帳單" at bounding box center [99, 154] width 182 height 46
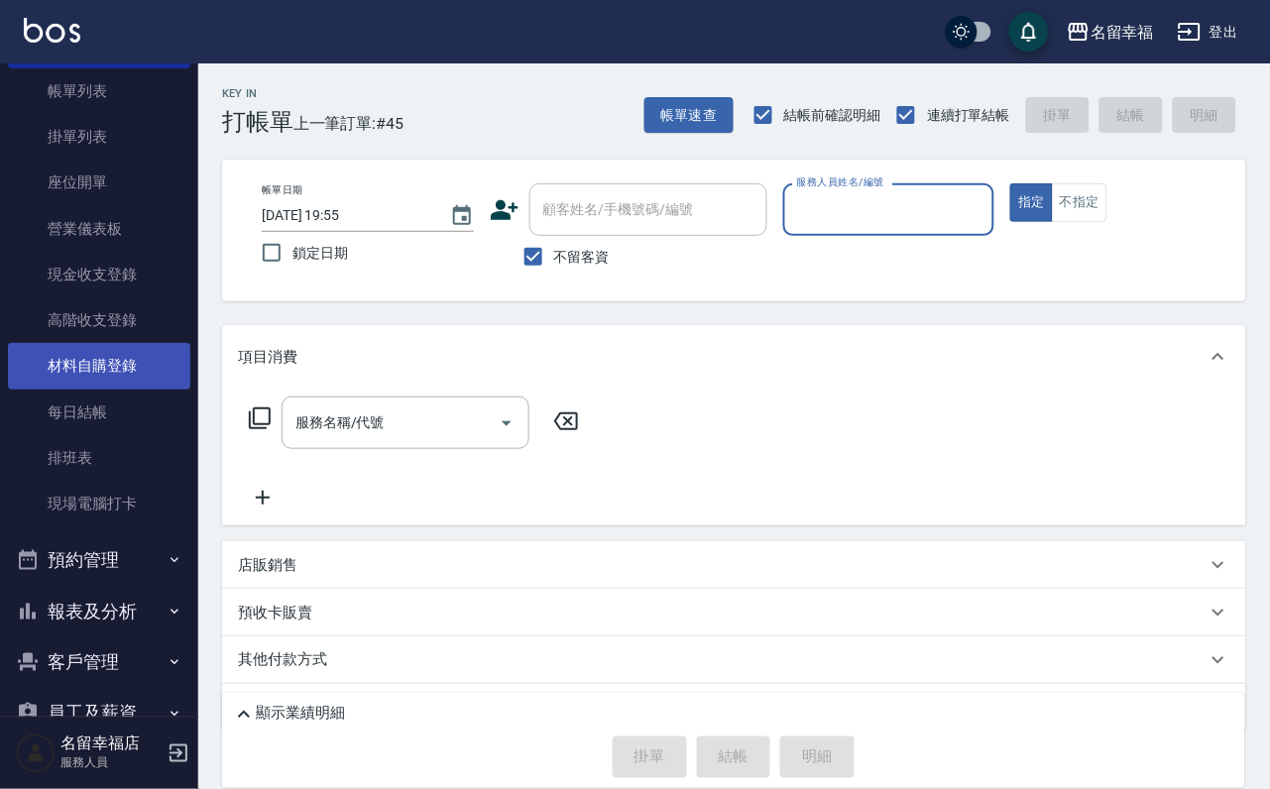
scroll to position [227, 0]
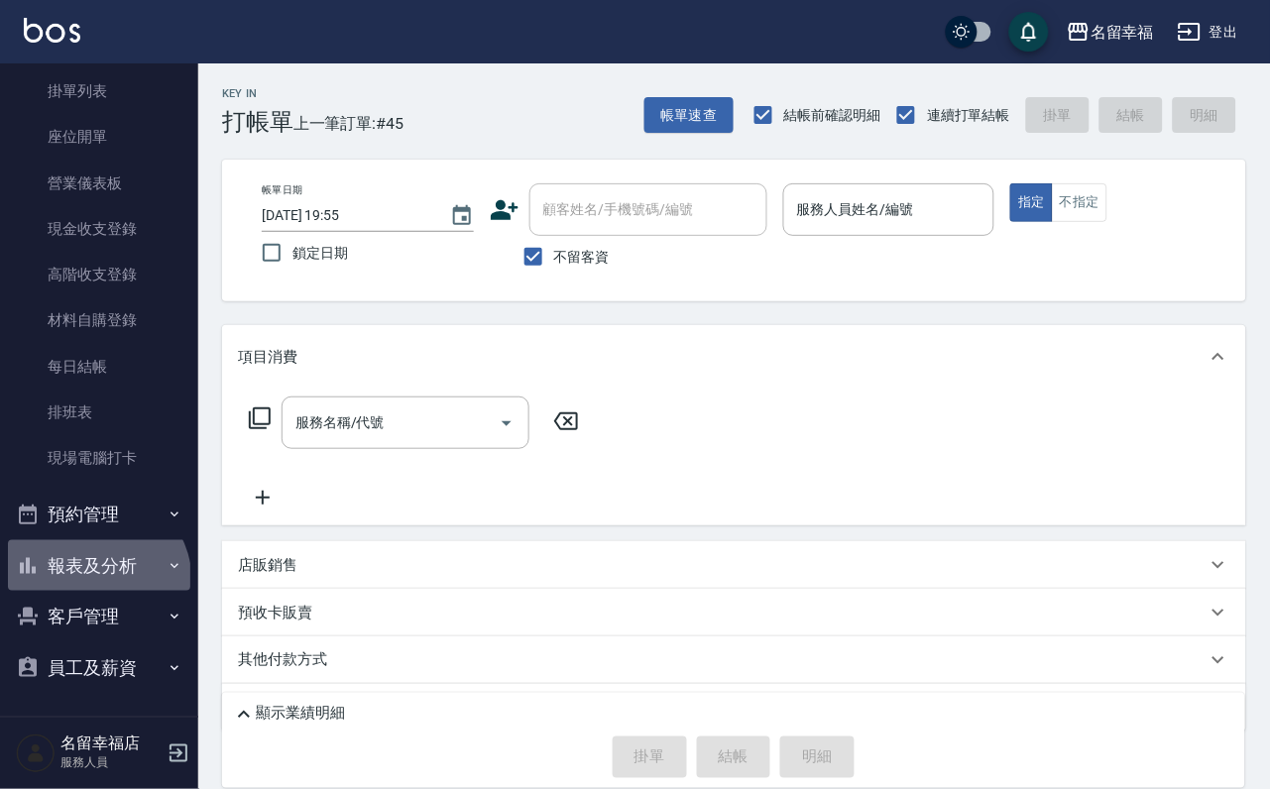
click at [91, 562] on button "報表及分析" at bounding box center [99, 566] width 182 height 52
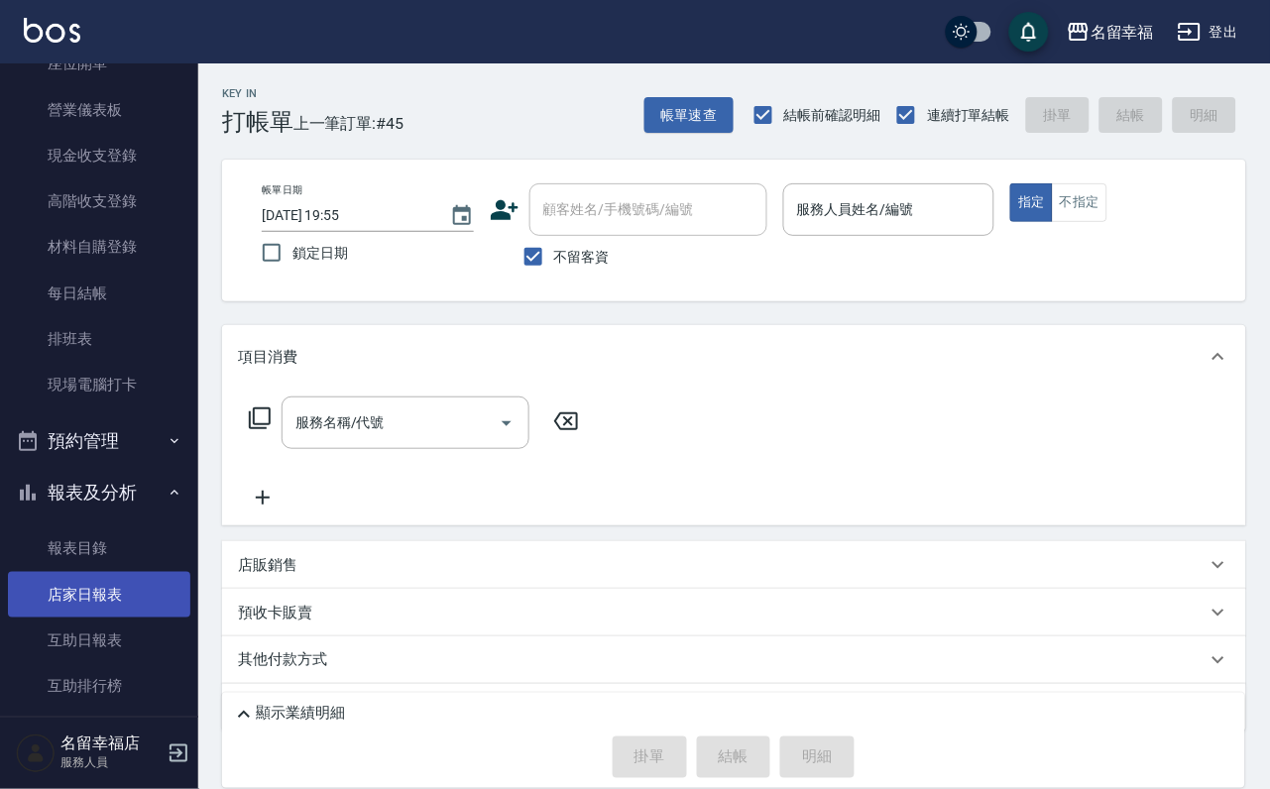
click at [86, 618] on link "店家日報表" at bounding box center [99, 595] width 182 height 46
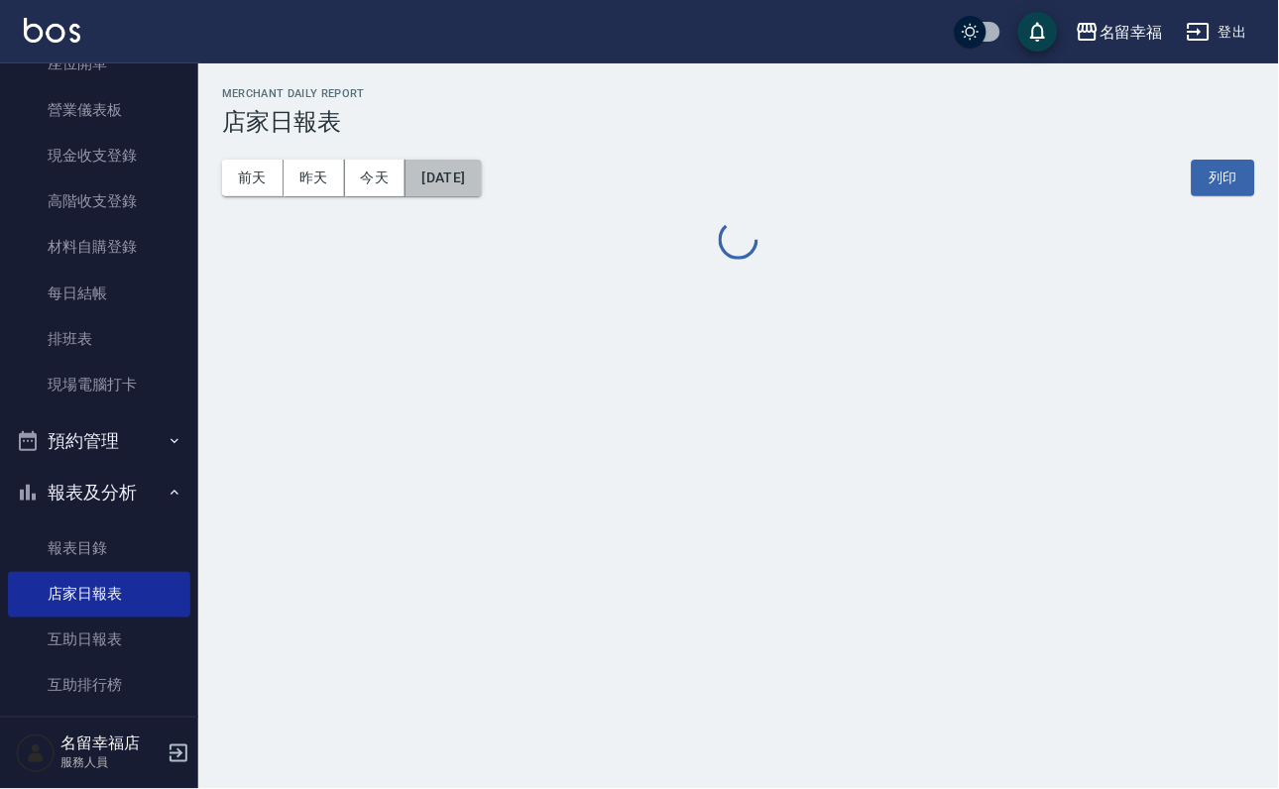
click at [467, 181] on button "[DATE]" at bounding box center [442, 178] width 75 height 37
click at [481, 183] on button "[DATE]" at bounding box center [442, 178] width 75 height 37
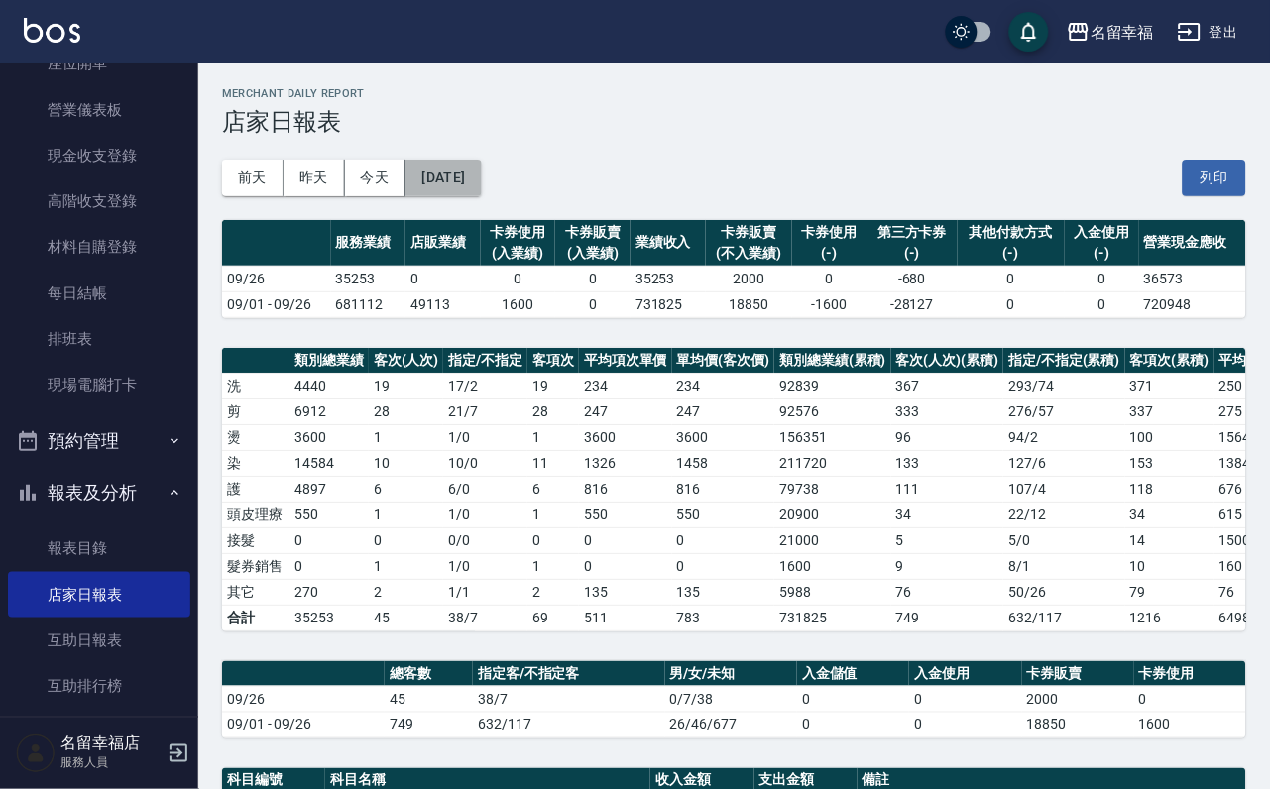
click at [481, 193] on button "[DATE]" at bounding box center [442, 178] width 75 height 37
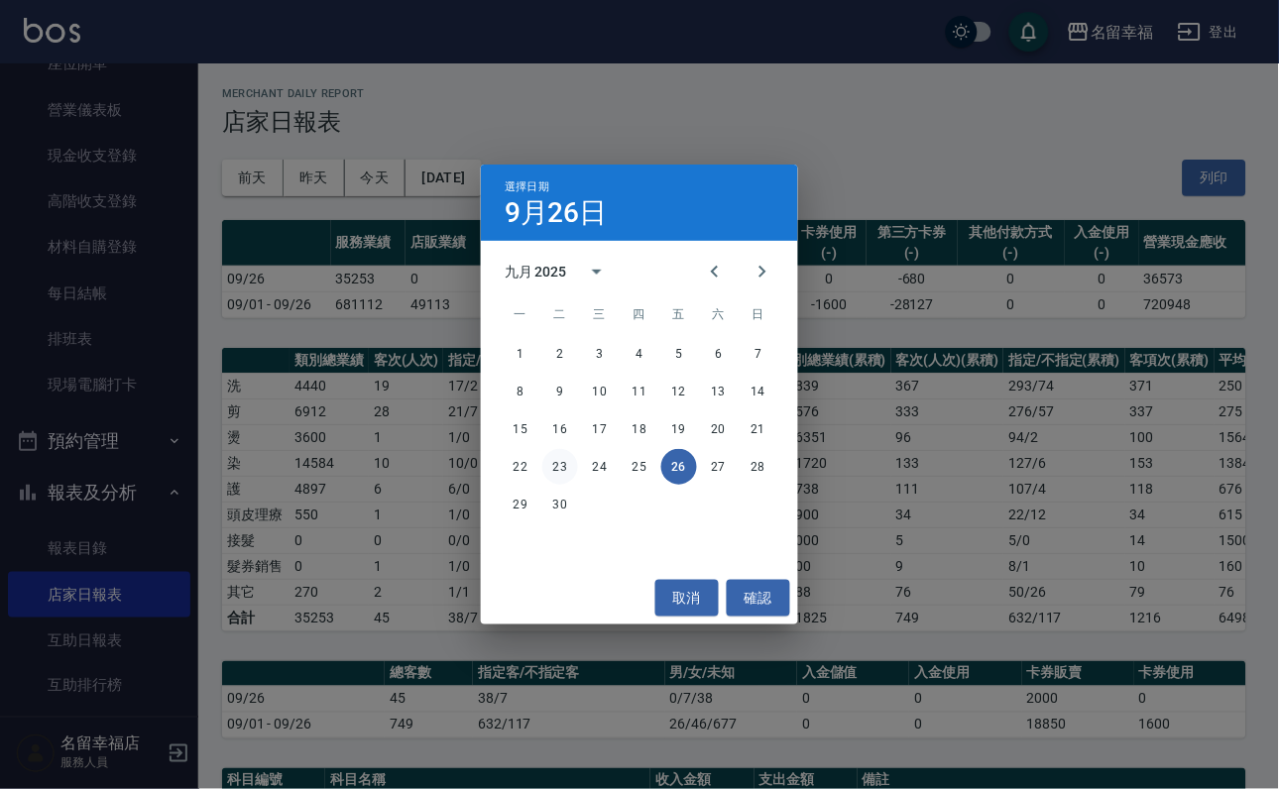
click at [563, 456] on button "23" at bounding box center [560, 467] width 36 height 36
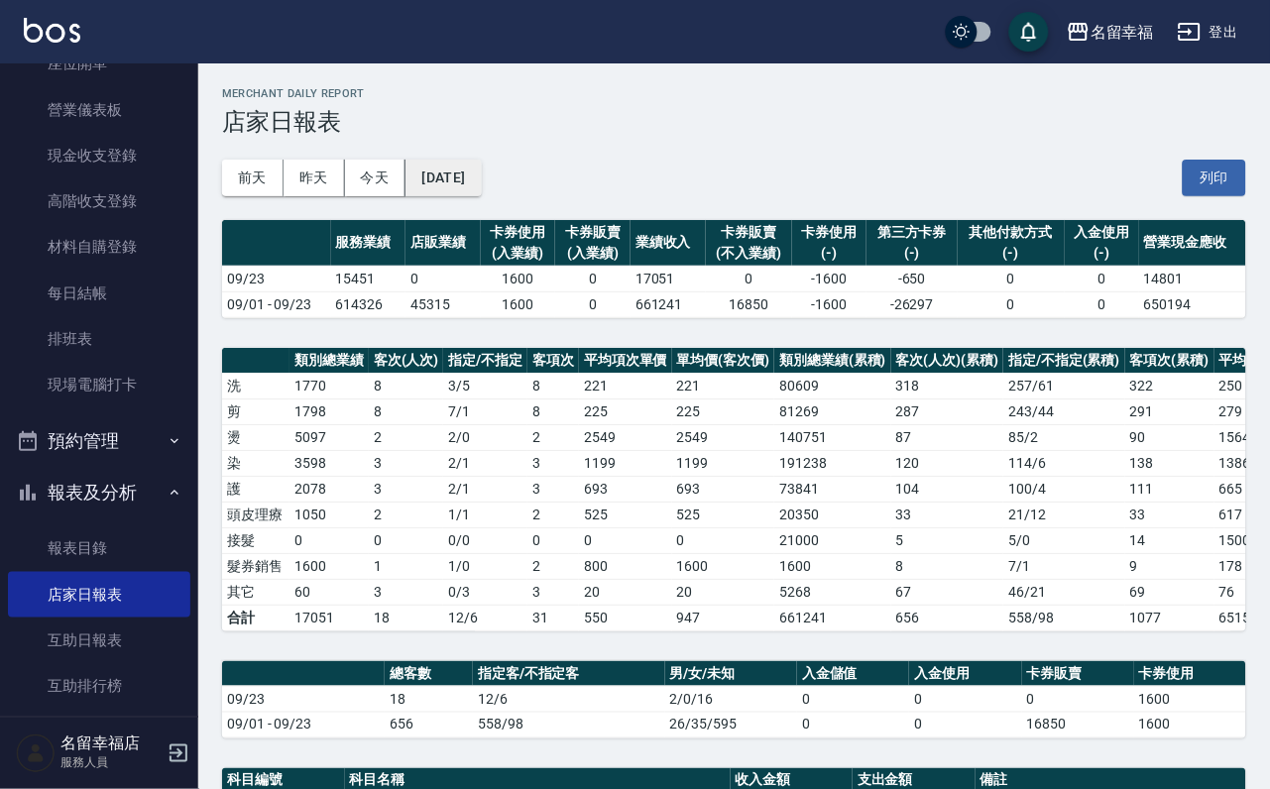
click at [449, 175] on button "[DATE]" at bounding box center [442, 178] width 75 height 37
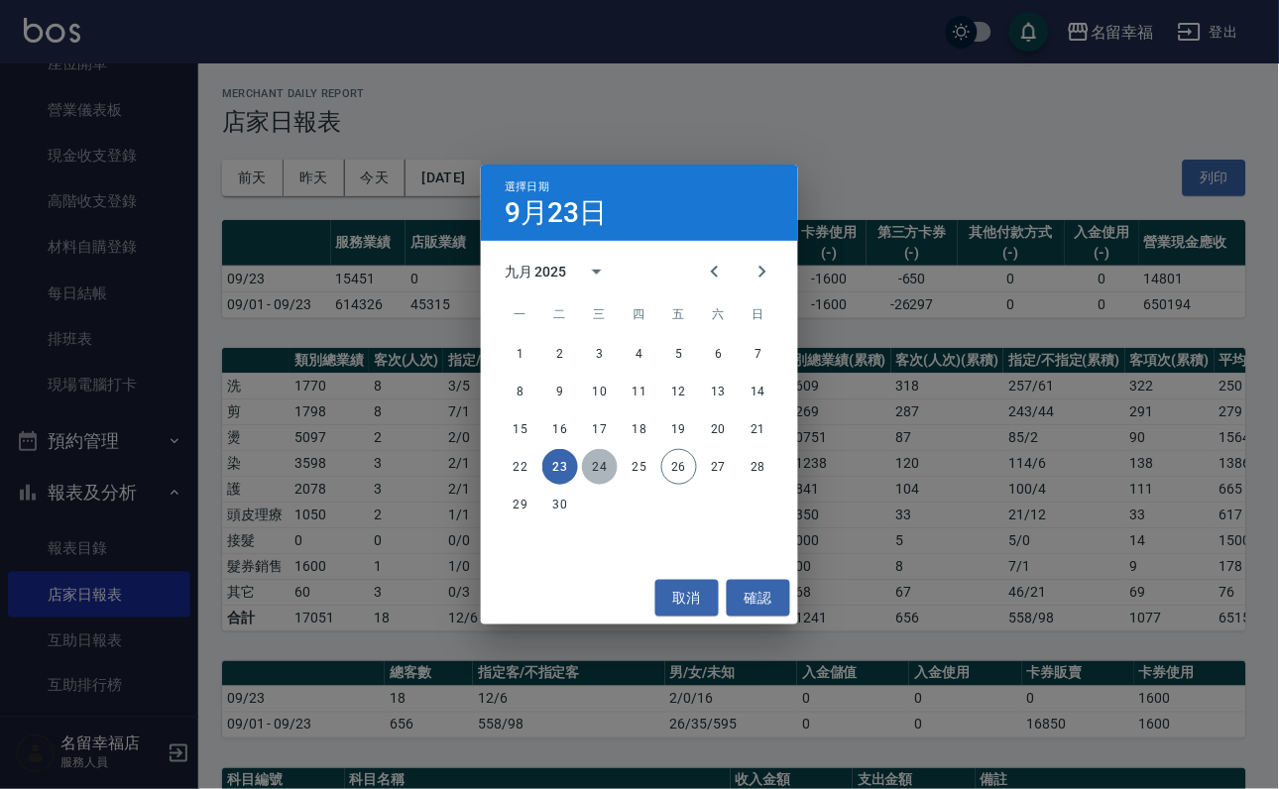
drag, startPoint x: 586, startPoint y: 463, endPoint x: 595, endPoint y: 469, distance: 10.7
click at [592, 465] on button "24" at bounding box center [600, 467] width 36 height 36
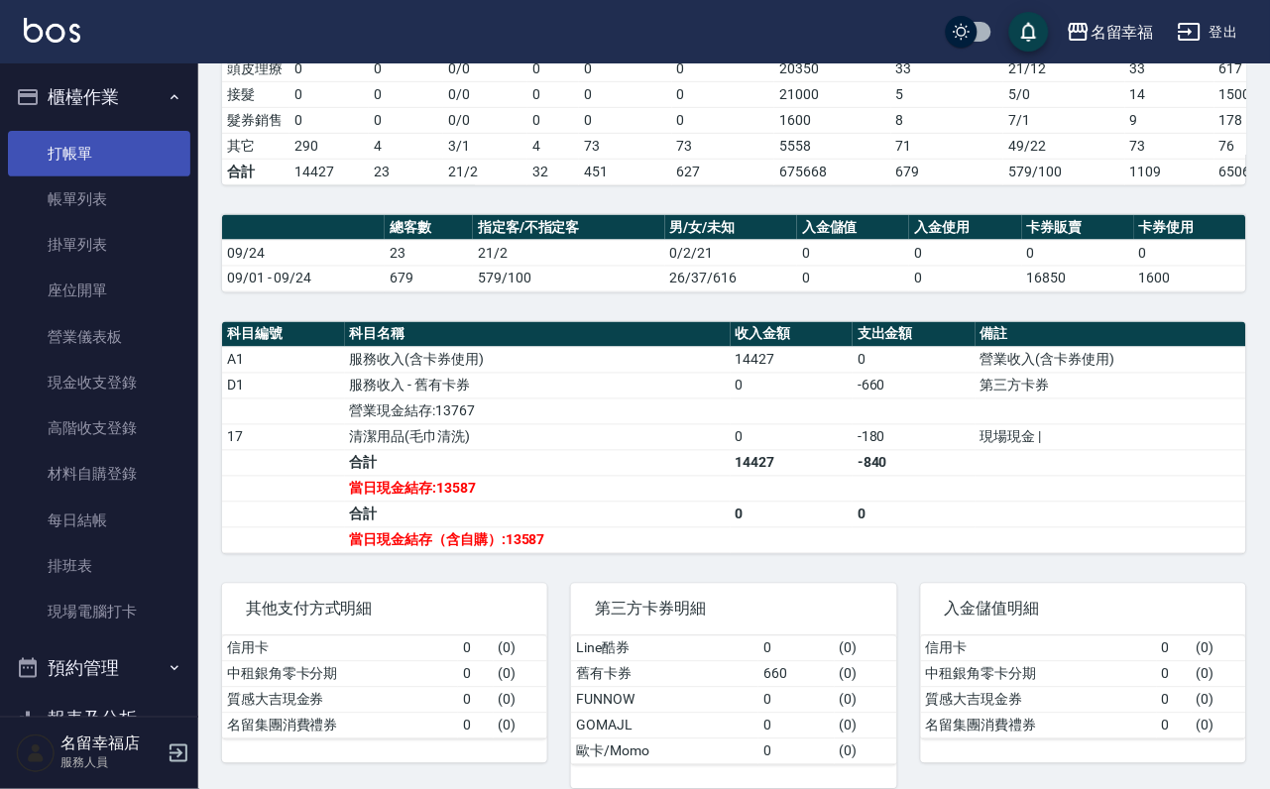
click at [74, 175] on link "打帳單" at bounding box center [99, 154] width 182 height 46
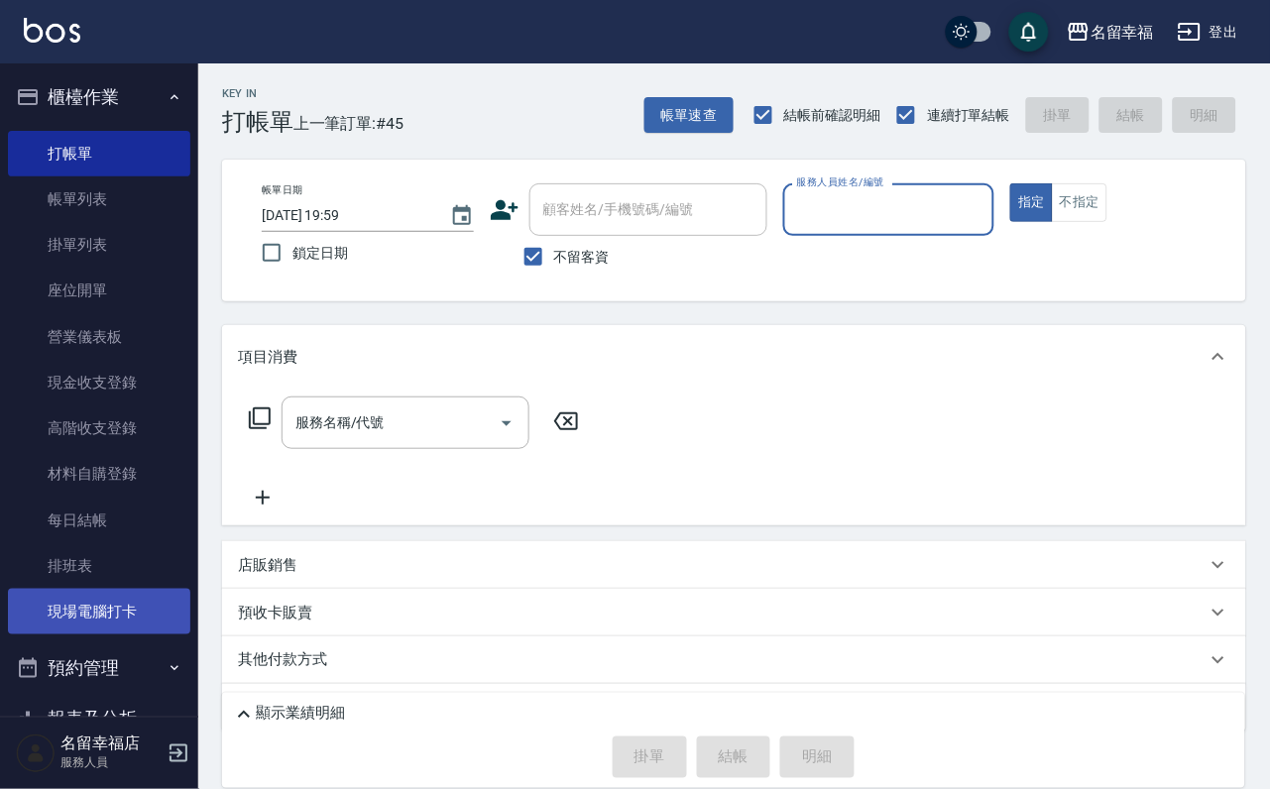
click at [147, 635] on link "現場電腦打卡" at bounding box center [99, 612] width 182 height 46
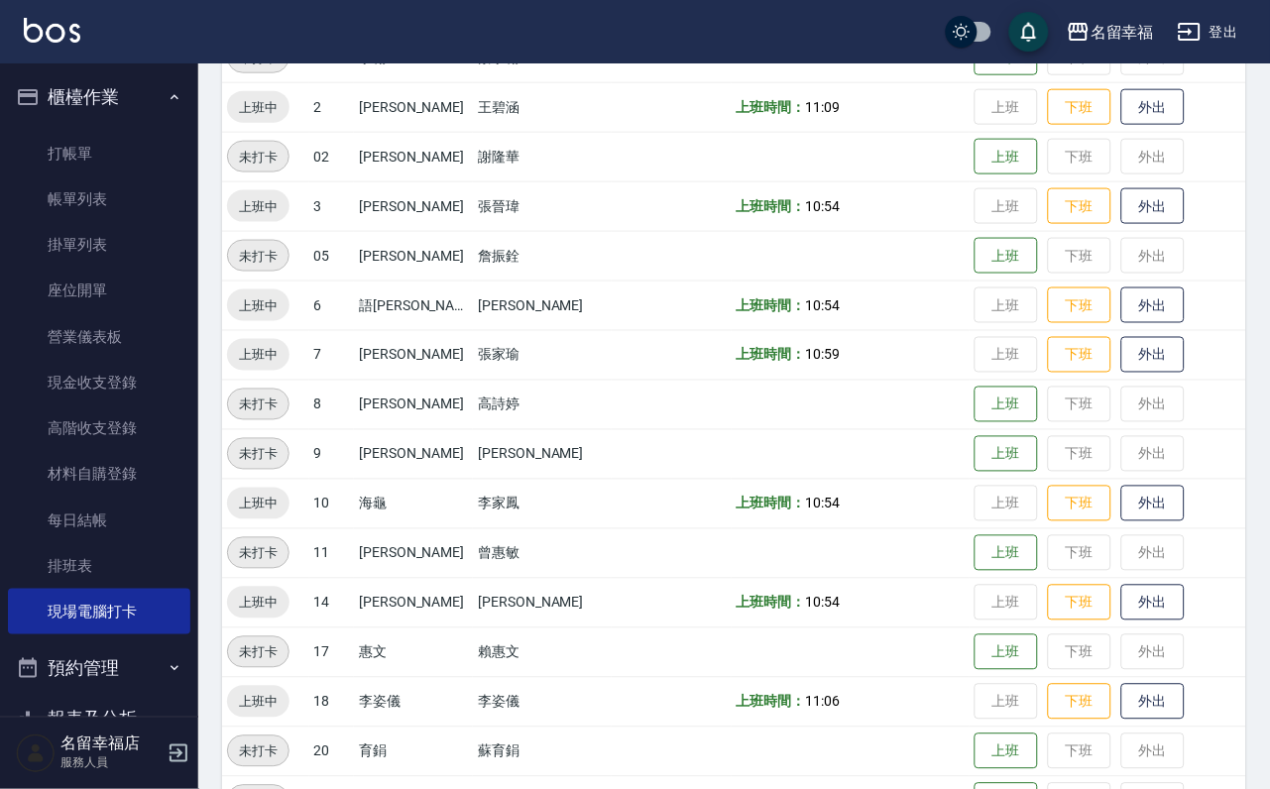
scroll to position [649, 0]
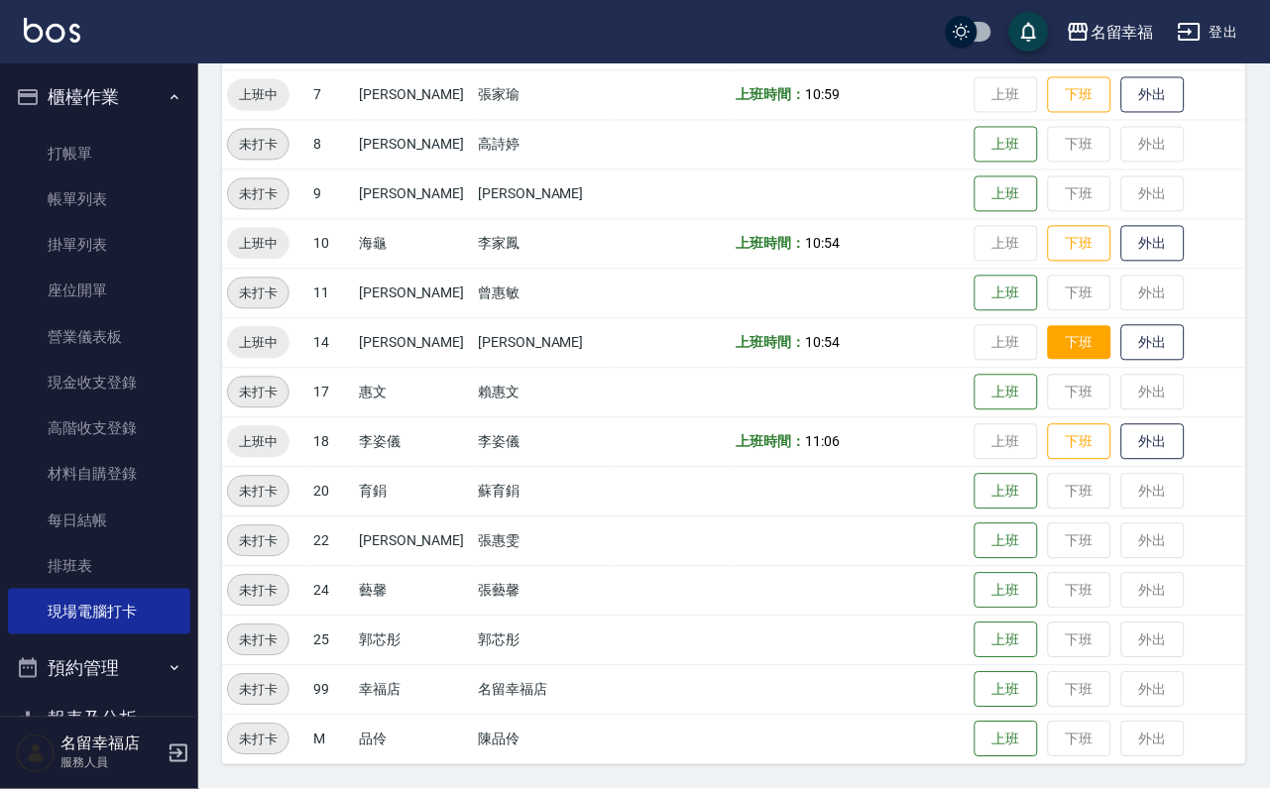
click at [1060, 350] on button "下班" at bounding box center [1079, 343] width 63 height 35
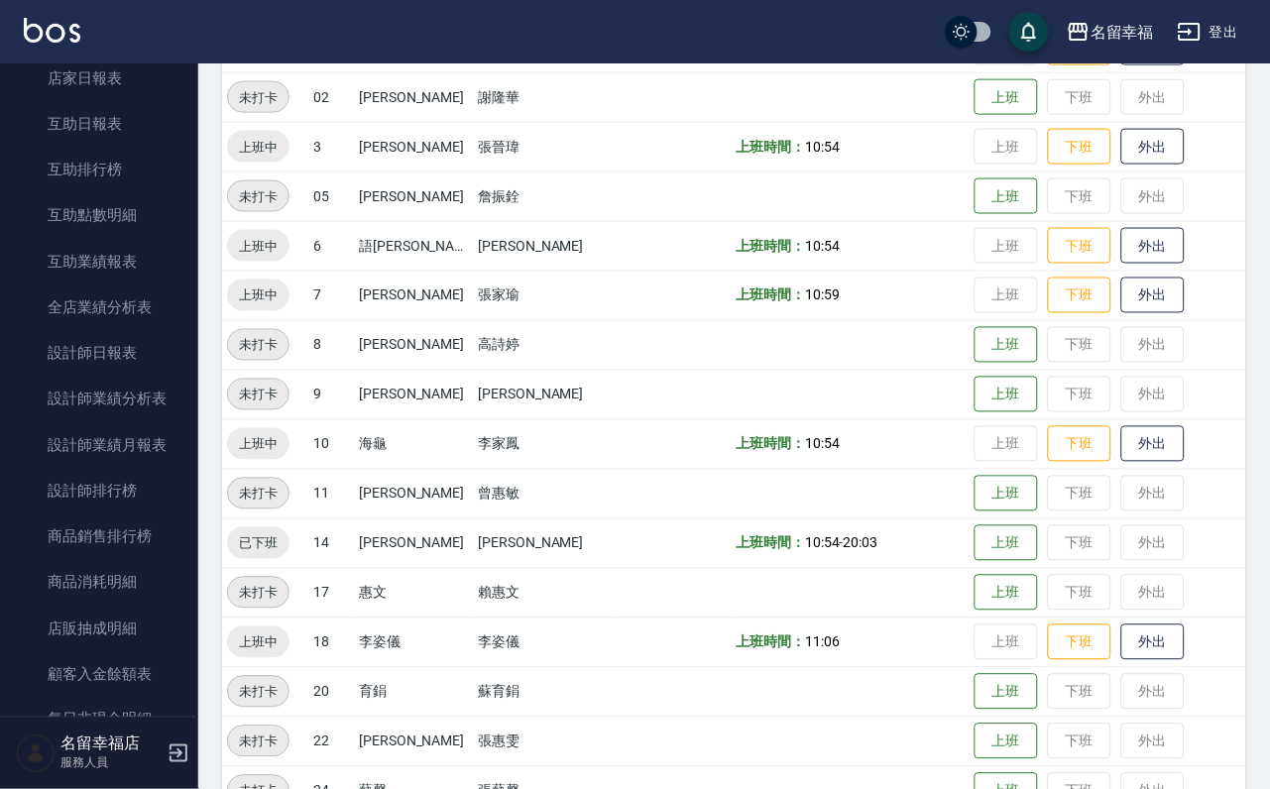
scroll to position [0, 0]
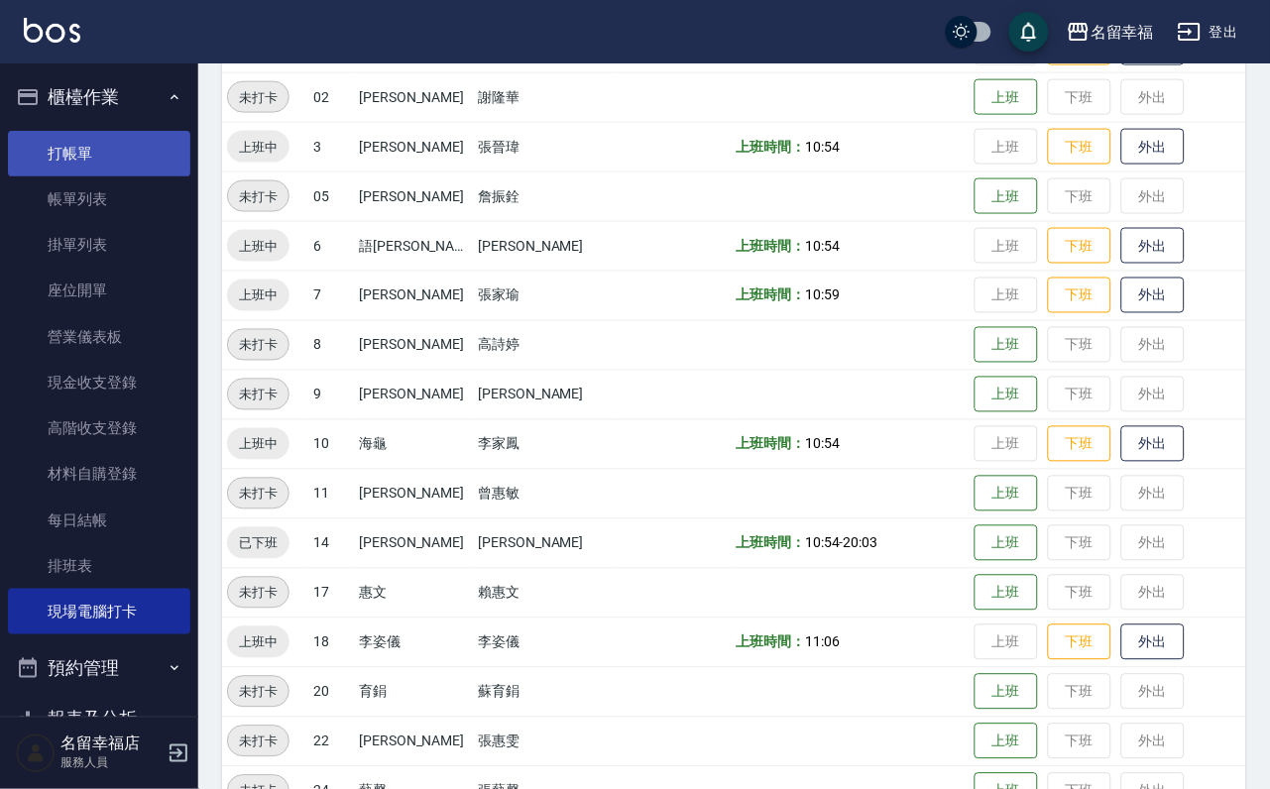
click at [115, 161] on link "打帳單" at bounding box center [99, 154] width 182 height 46
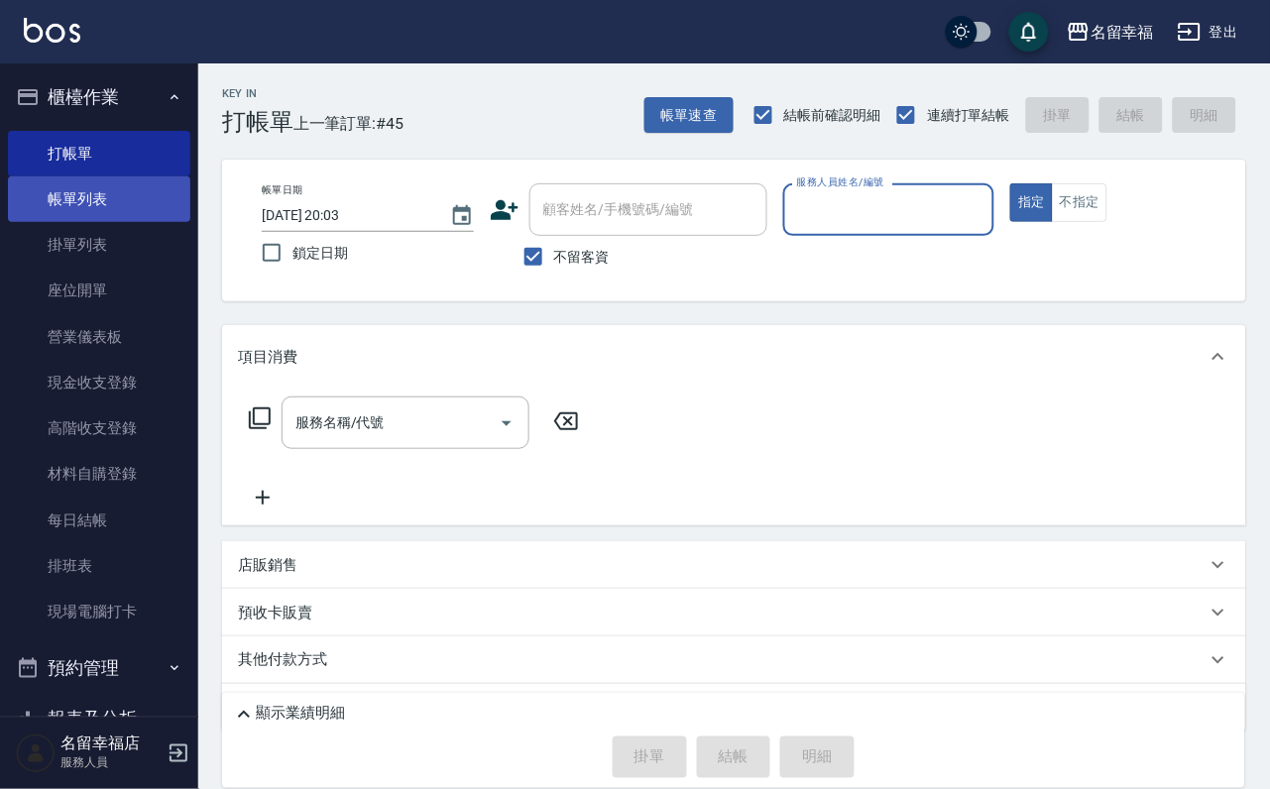
click at [97, 209] on link "帳單列表" at bounding box center [99, 199] width 182 height 46
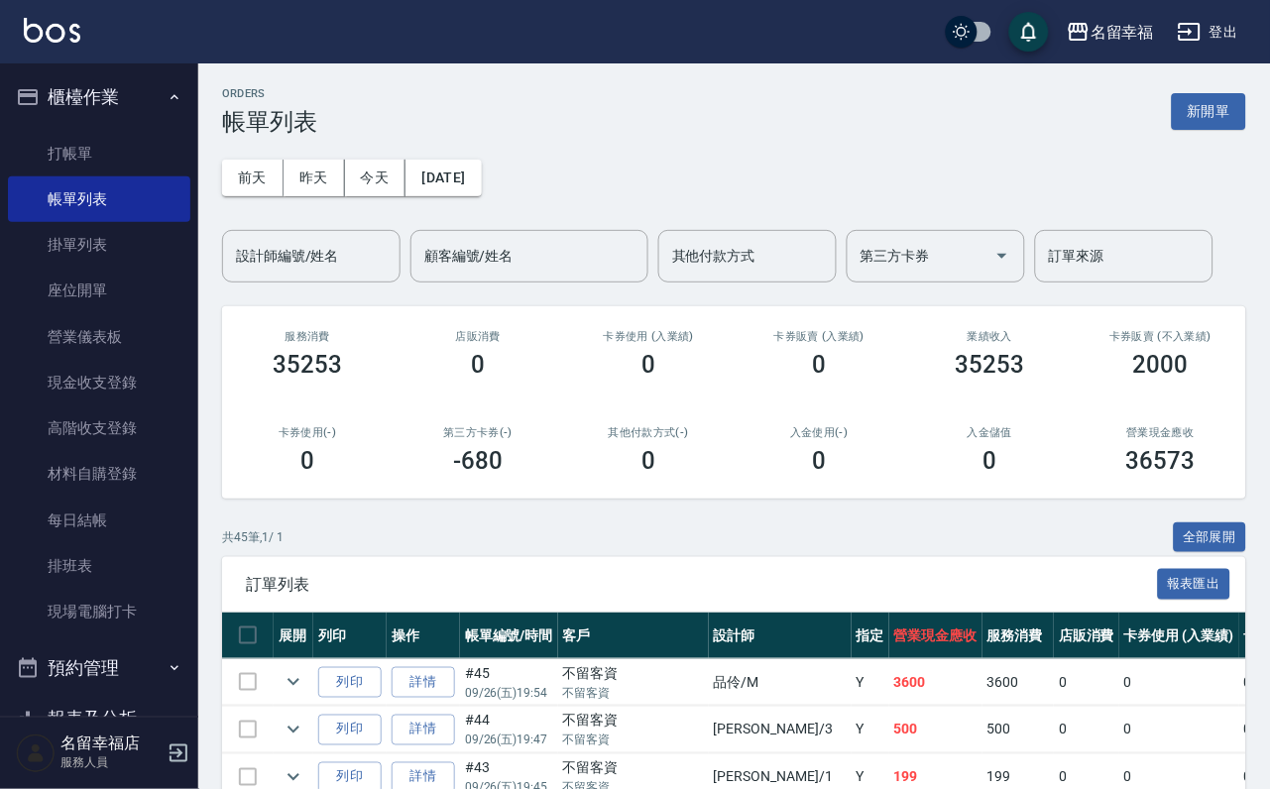
click at [318, 191] on button "昨天" at bounding box center [314, 178] width 61 height 37
click at [387, 184] on button "今天" at bounding box center [375, 178] width 61 height 37
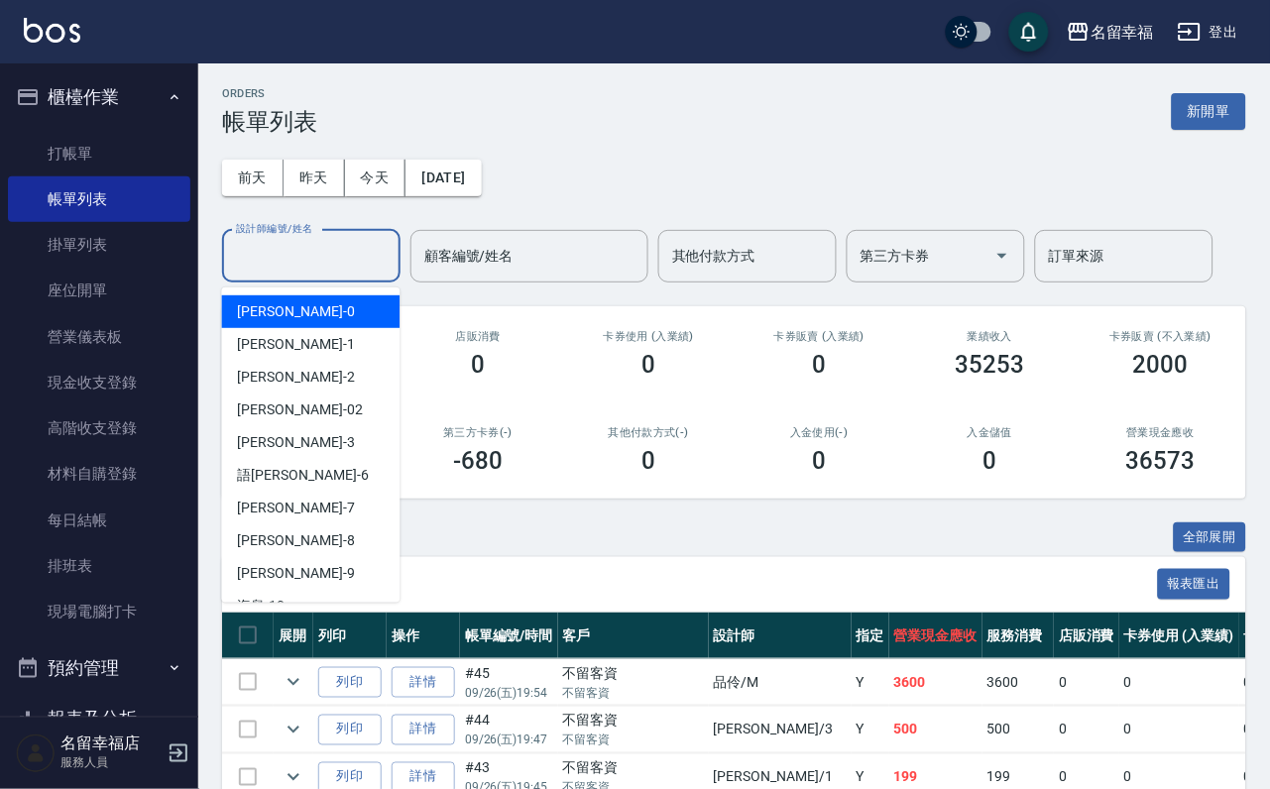
click at [330, 271] on input "設計師編號/姓名" at bounding box center [311, 256] width 161 height 35
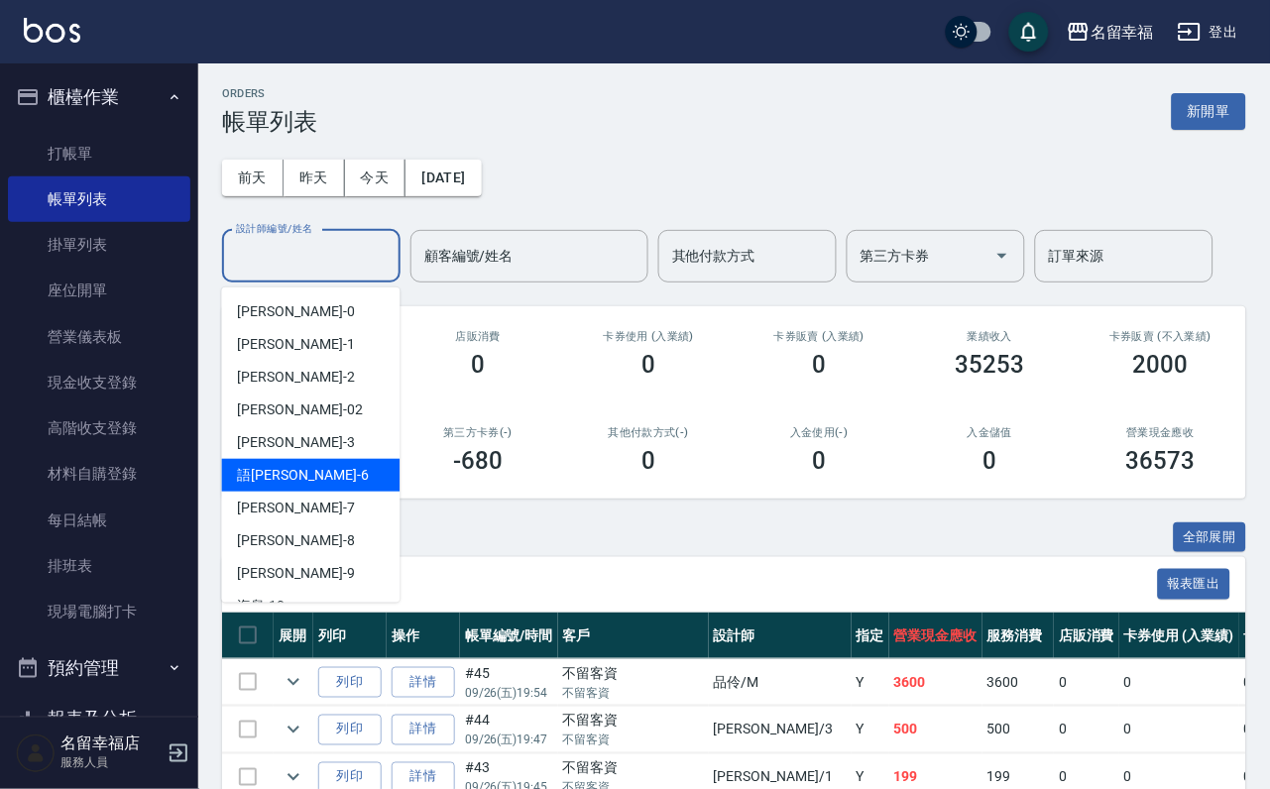
click at [315, 480] on div "語[PERSON_NAME] -6" at bounding box center [311, 475] width 178 height 33
type input "語[PERSON_NAME]-6"
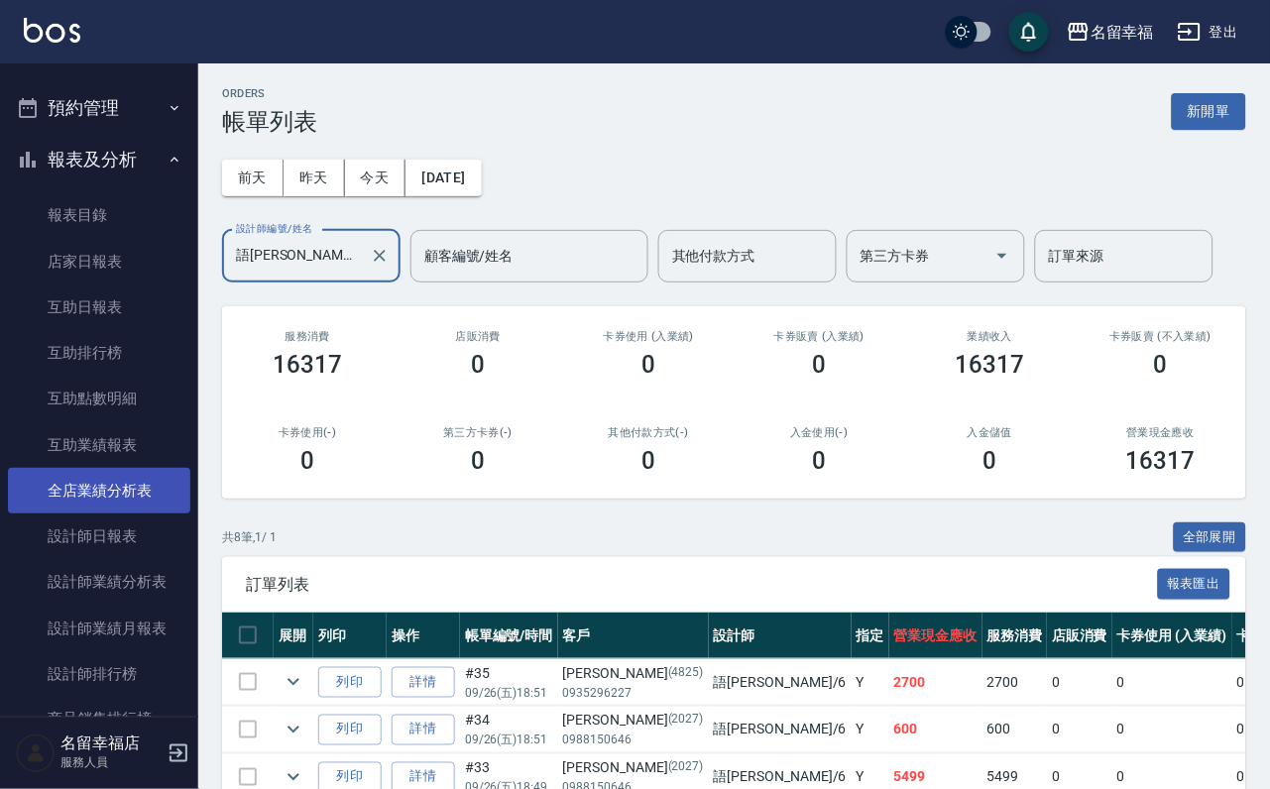
scroll to position [595, 0]
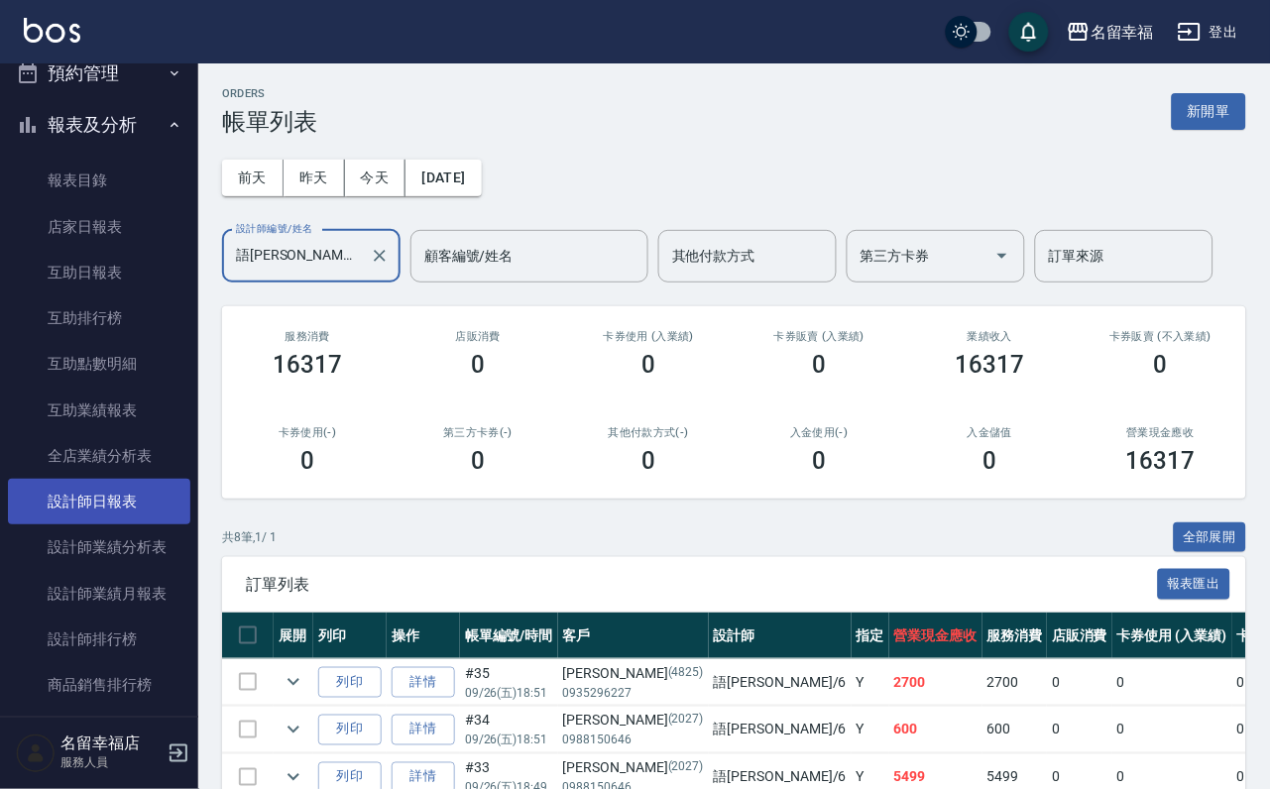
click at [145, 524] on link "設計師日報表" at bounding box center [99, 502] width 182 height 46
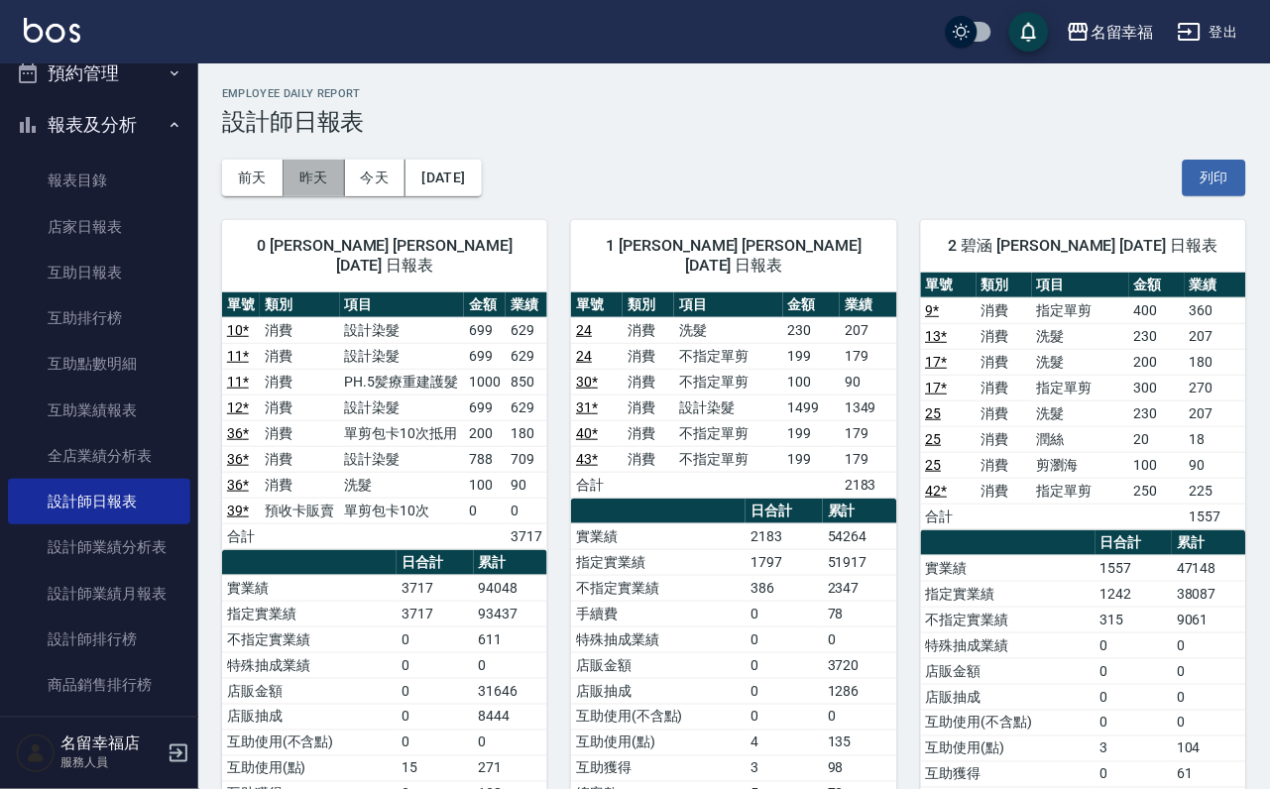
click at [310, 181] on button "昨天" at bounding box center [314, 178] width 61 height 37
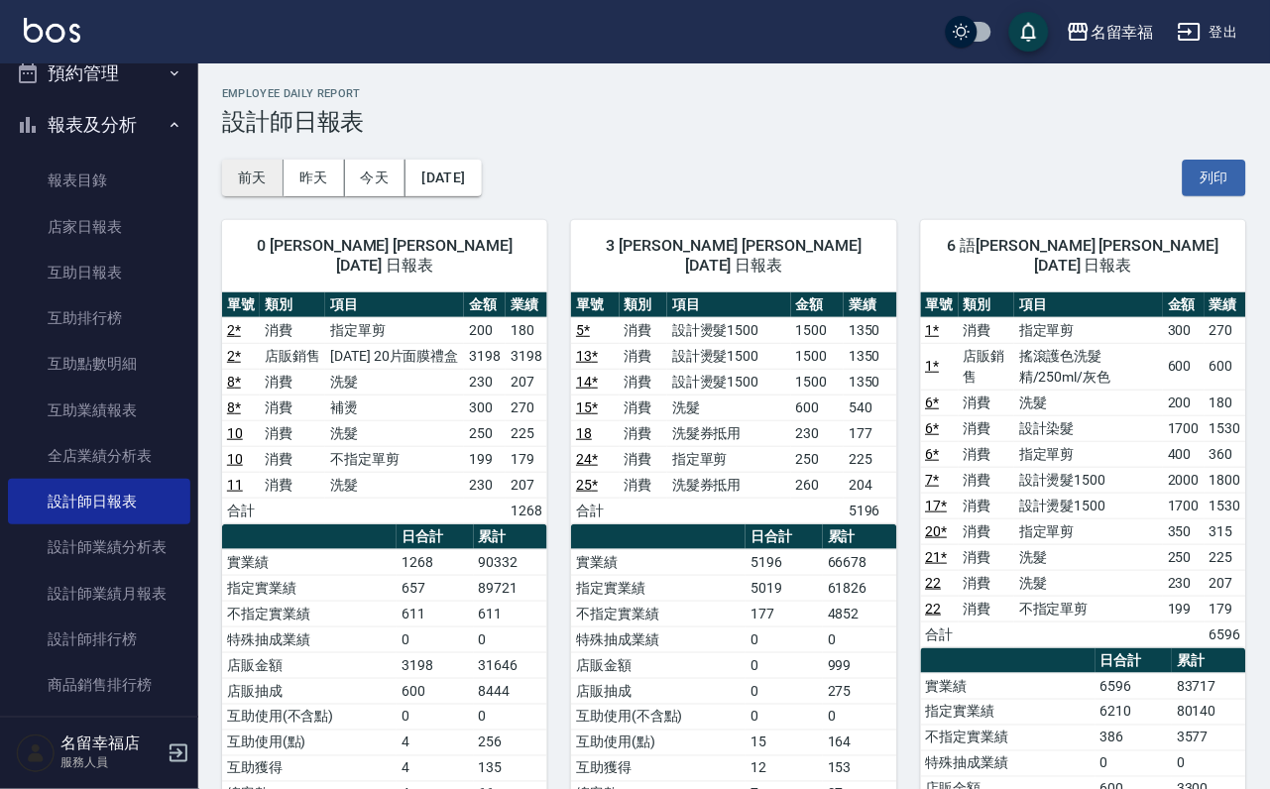
click at [255, 177] on button "前天" at bounding box center [252, 178] width 61 height 37
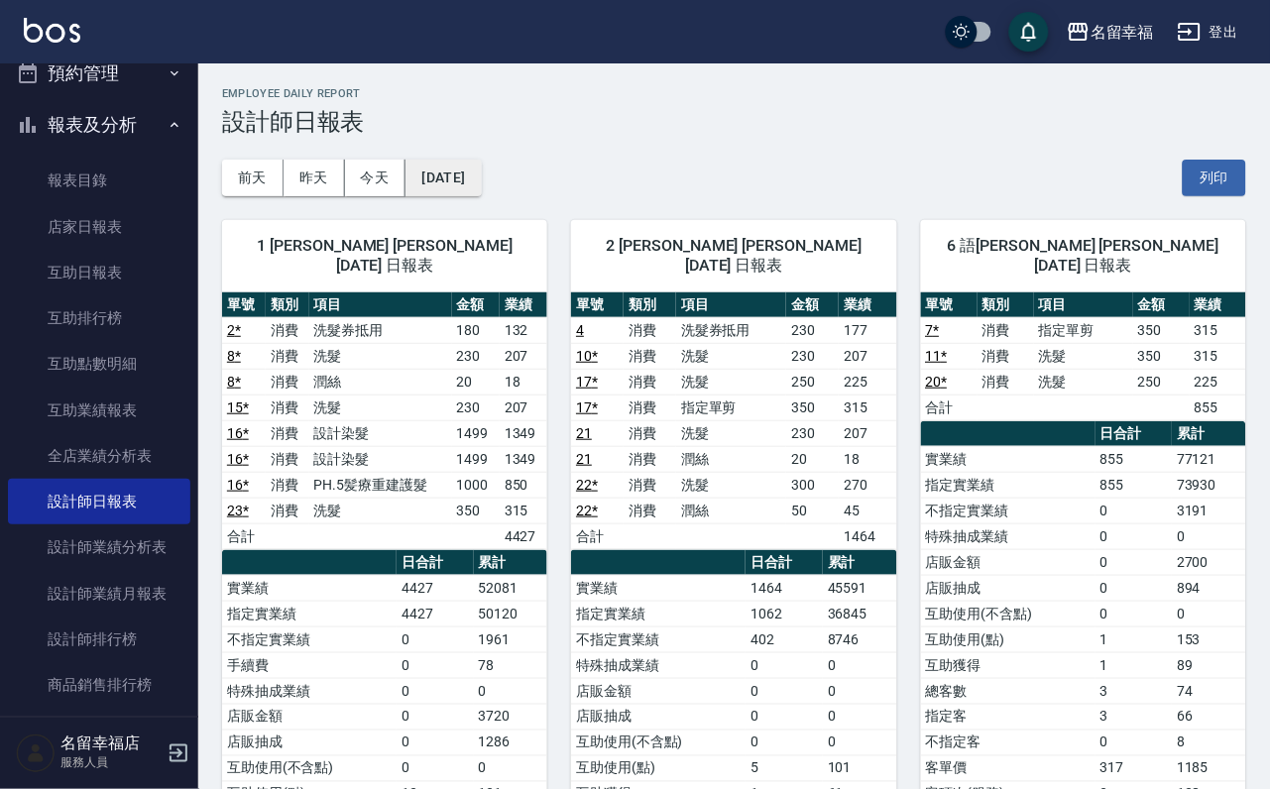
click at [460, 160] on button "[DATE]" at bounding box center [442, 178] width 75 height 37
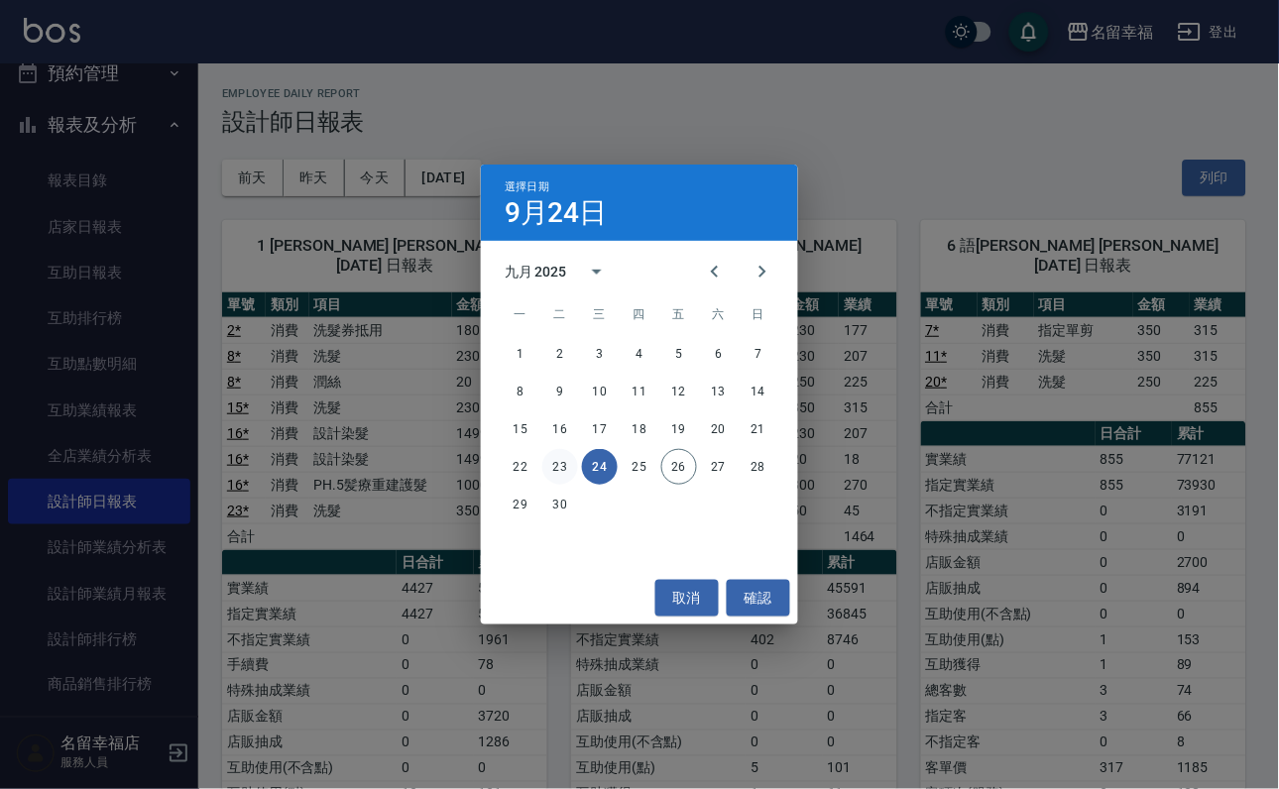
click at [557, 459] on button "23" at bounding box center [560, 467] width 36 height 36
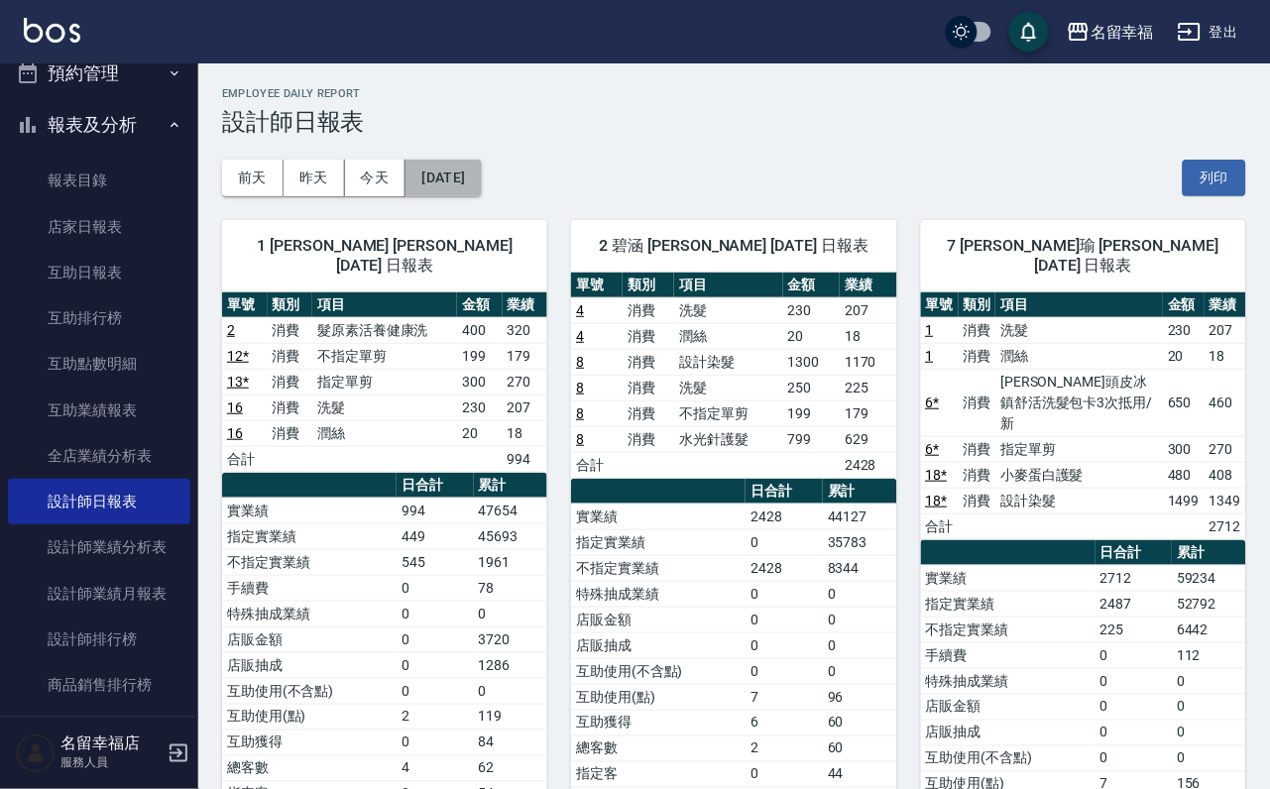
click at [481, 182] on button "[DATE]" at bounding box center [442, 178] width 75 height 37
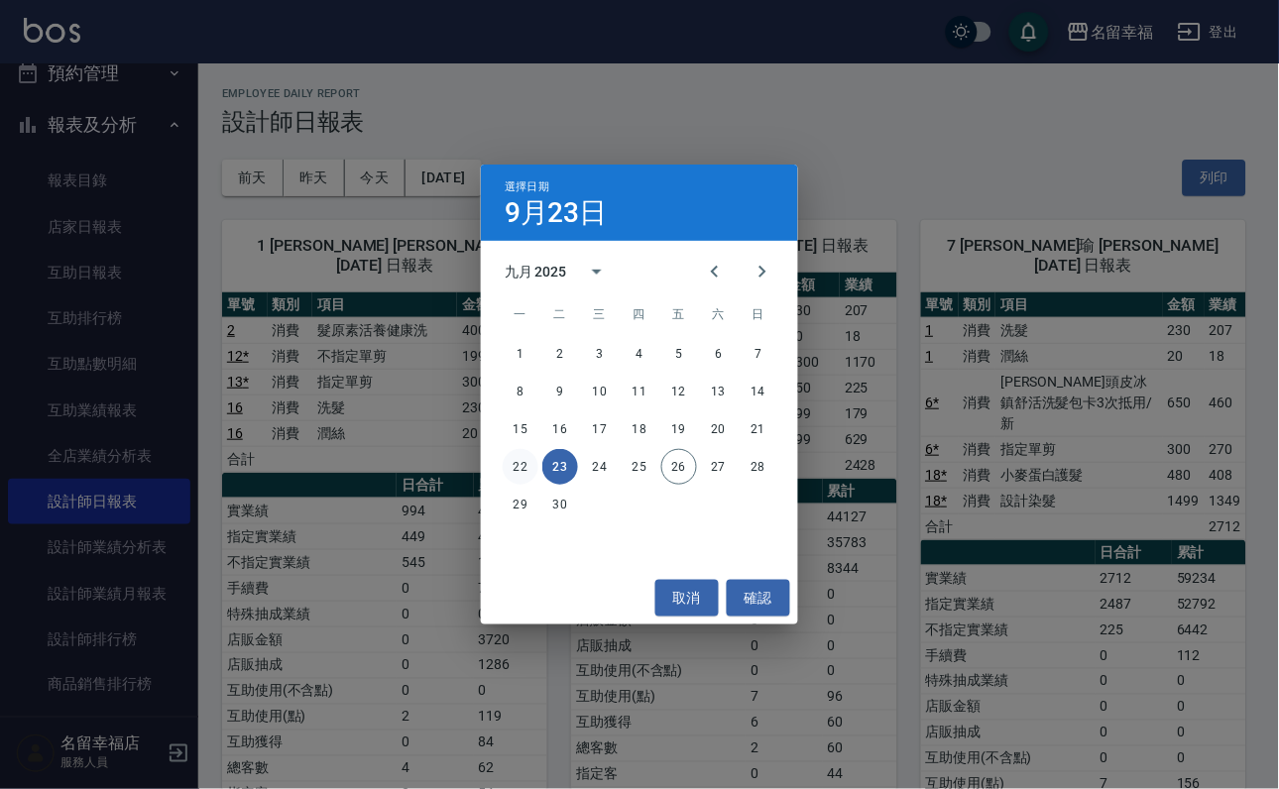
click at [512, 463] on button "22" at bounding box center [521, 467] width 36 height 36
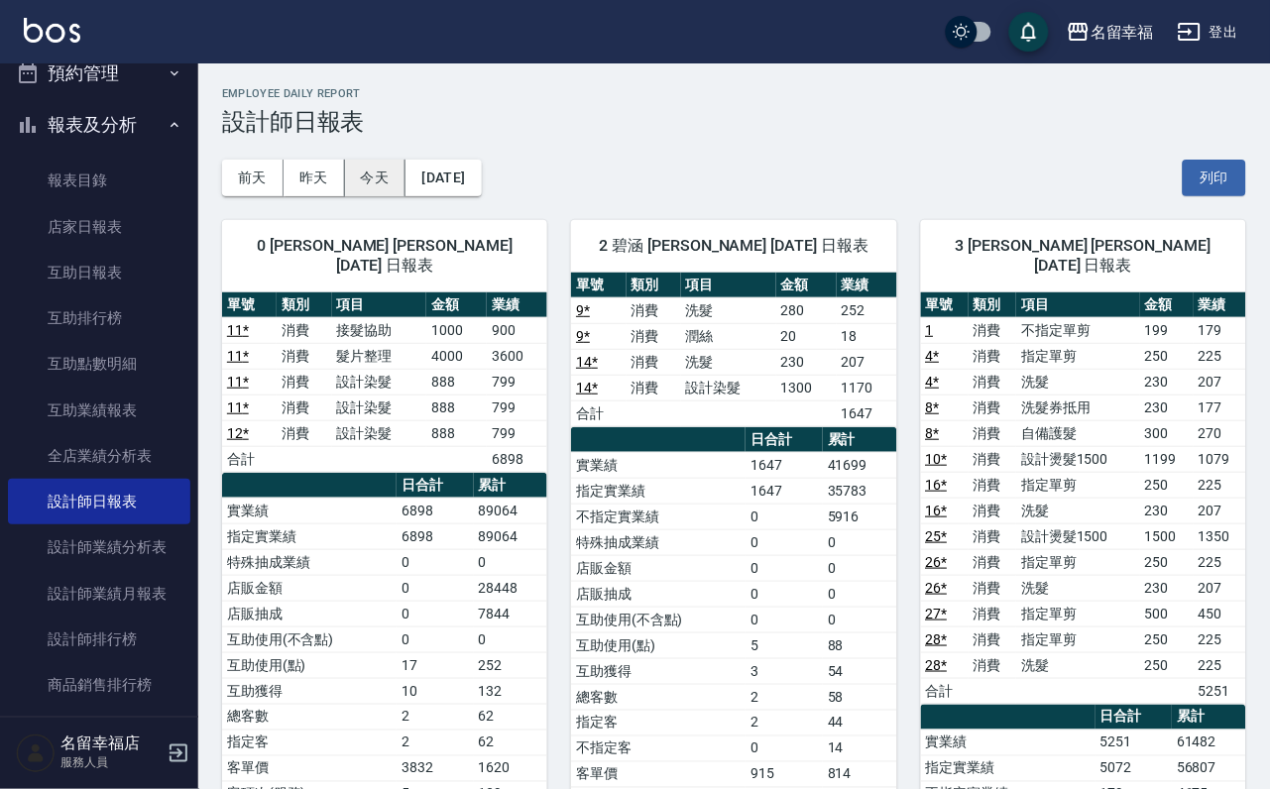
click at [406, 183] on button "今天" at bounding box center [375, 178] width 61 height 37
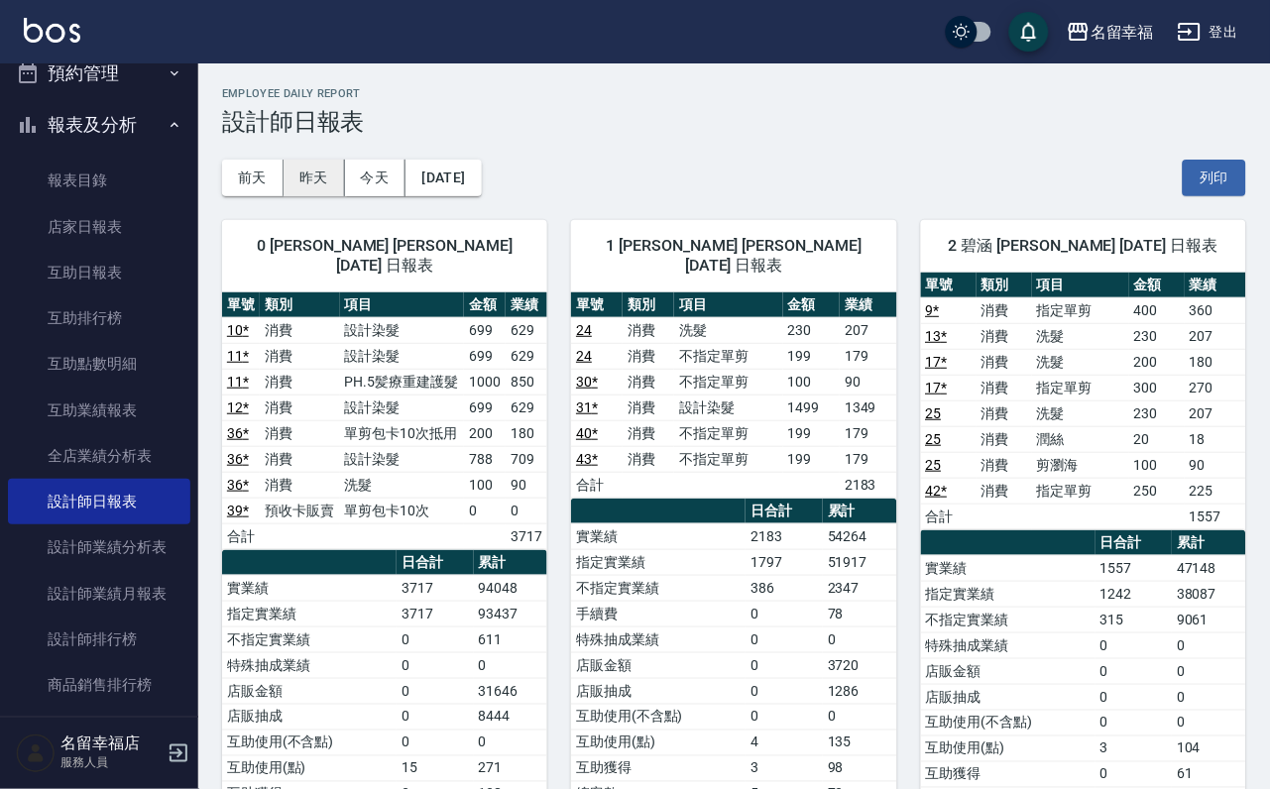
click at [339, 183] on button "昨天" at bounding box center [314, 178] width 61 height 37
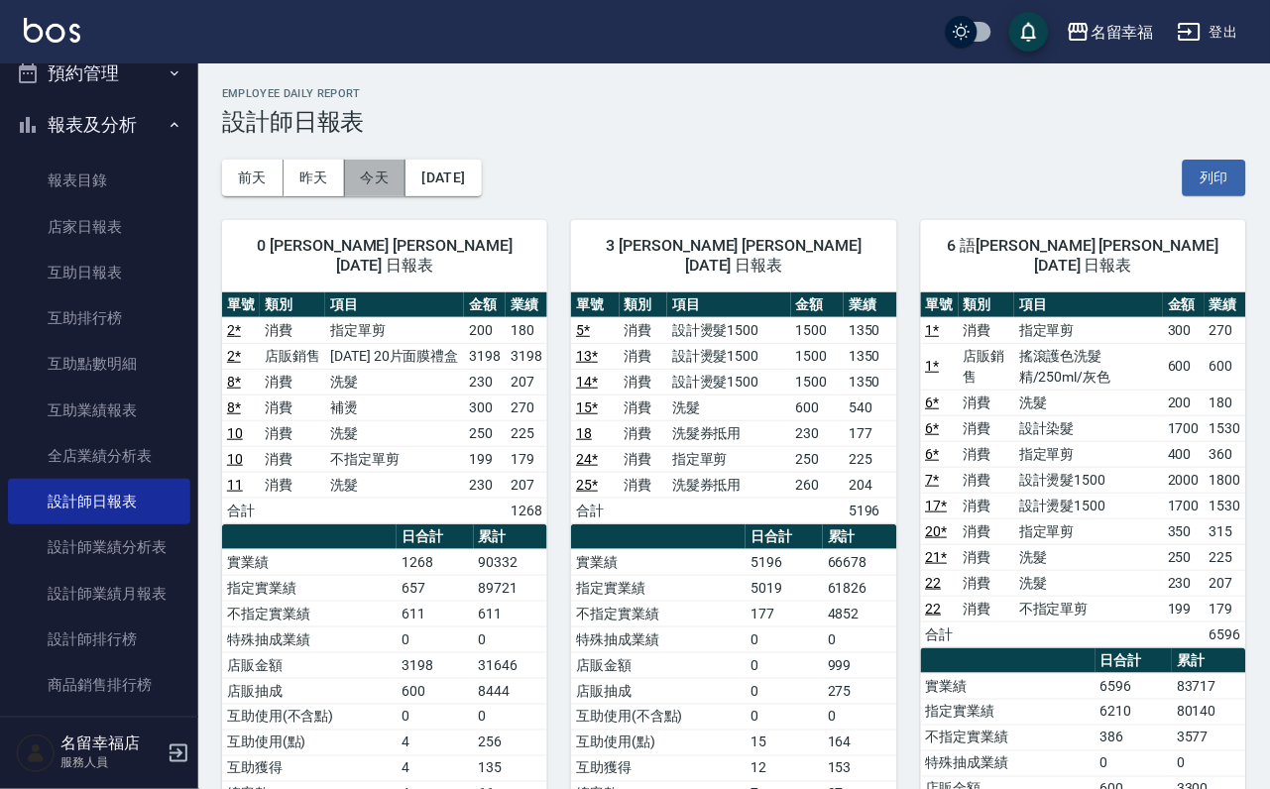
click at [397, 174] on button "今天" at bounding box center [375, 178] width 61 height 37
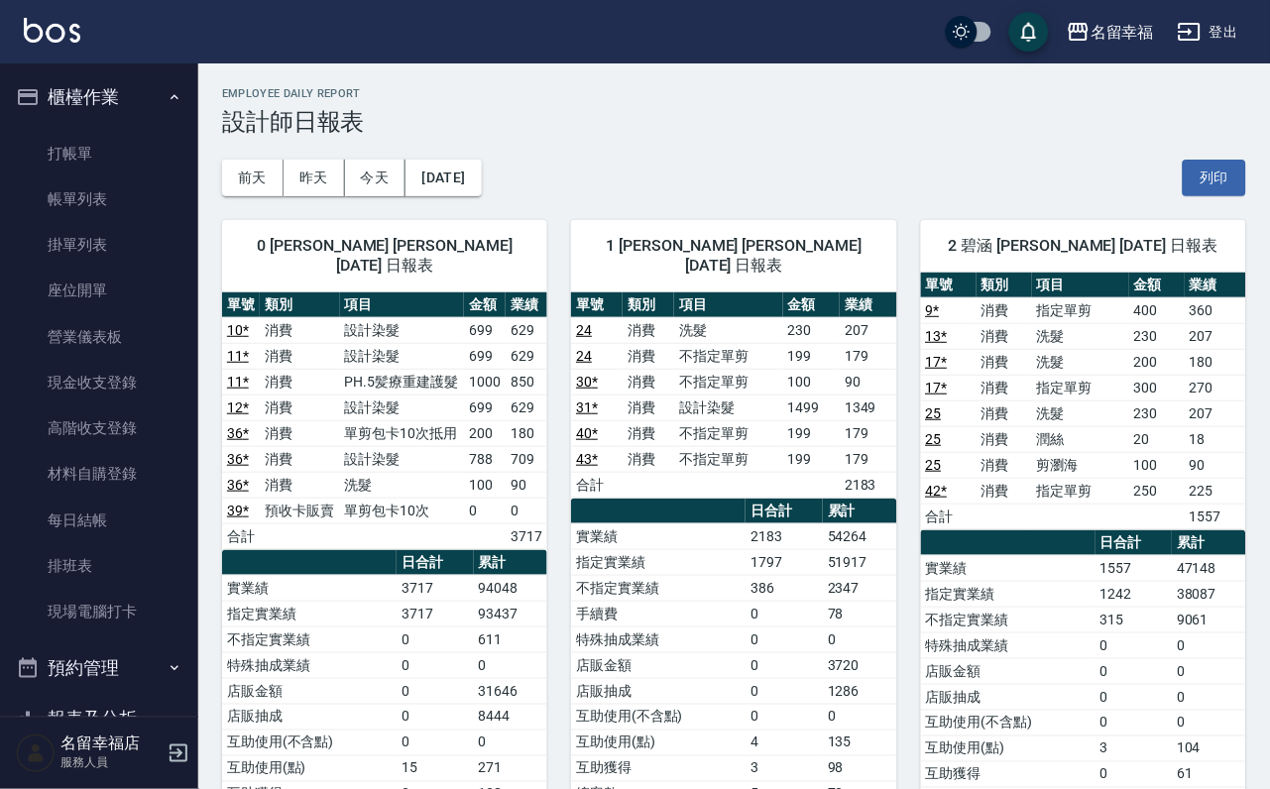
click at [736, 120] on h3 "設計師日報表" at bounding box center [734, 122] width 1024 height 28
click at [46, 168] on link "打帳單" at bounding box center [99, 154] width 182 height 46
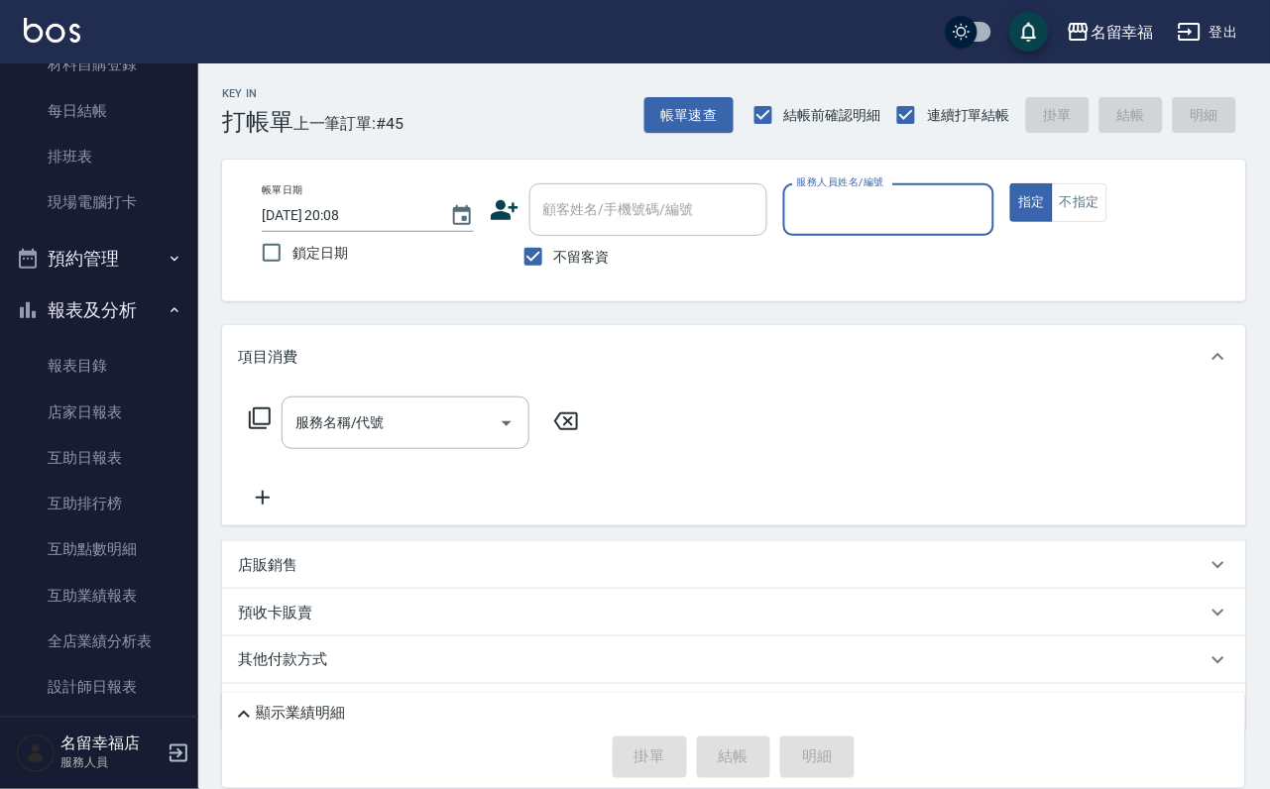
scroll to position [892, 0]
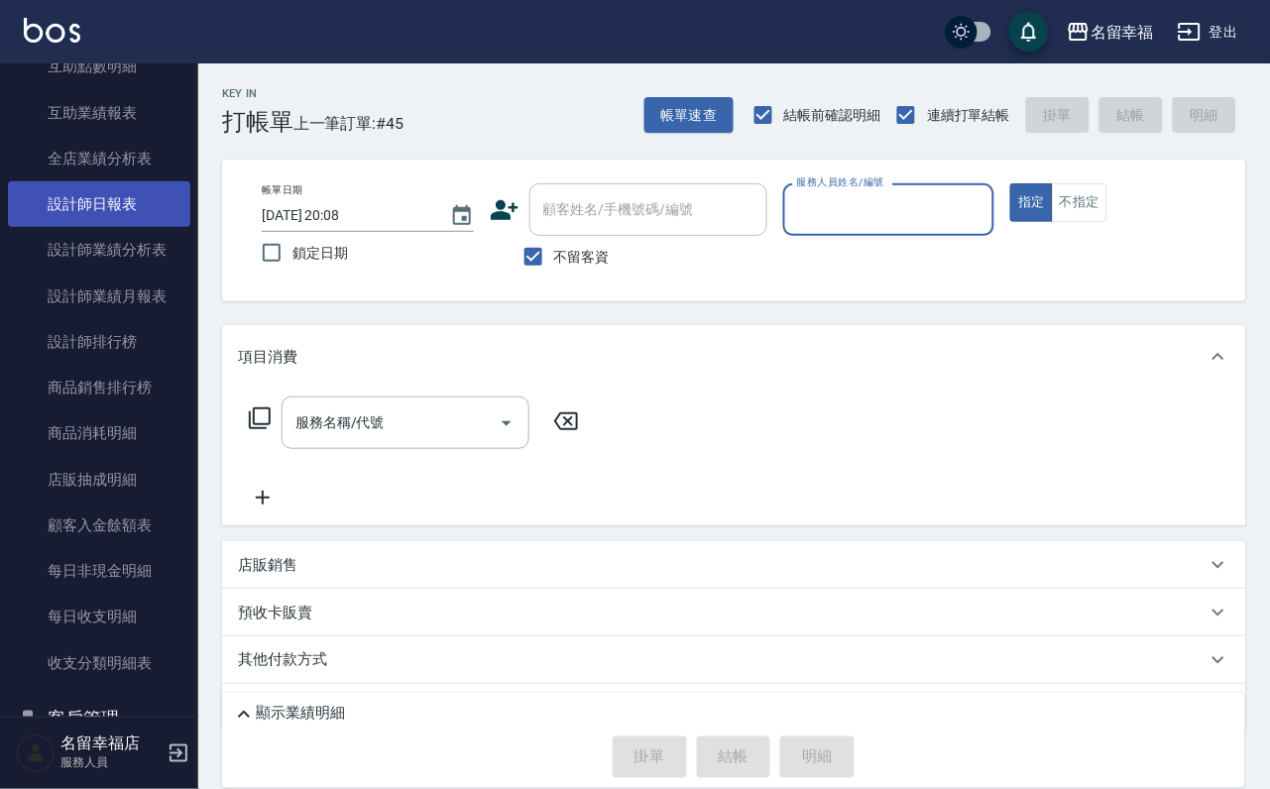
click at [92, 227] on link "設計師日報表" at bounding box center [99, 204] width 182 height 46
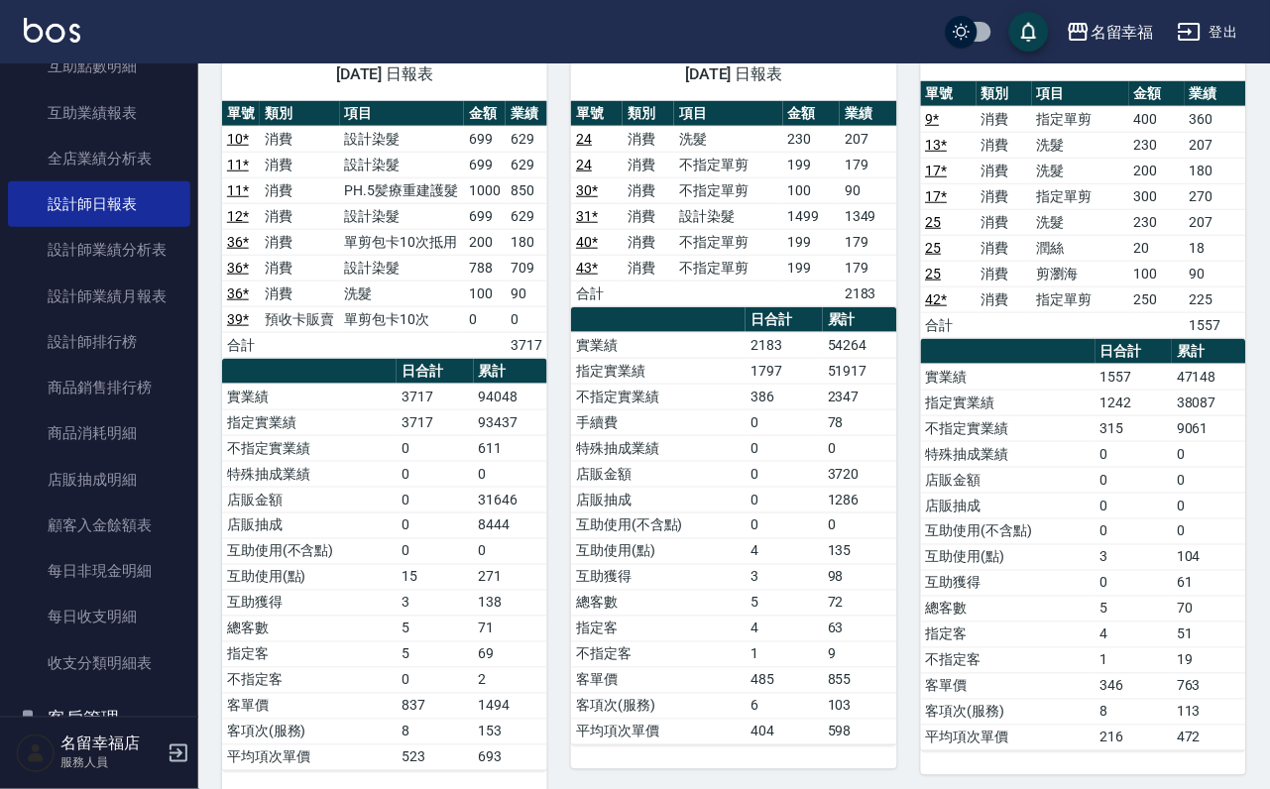
scroll to position [892, 0]
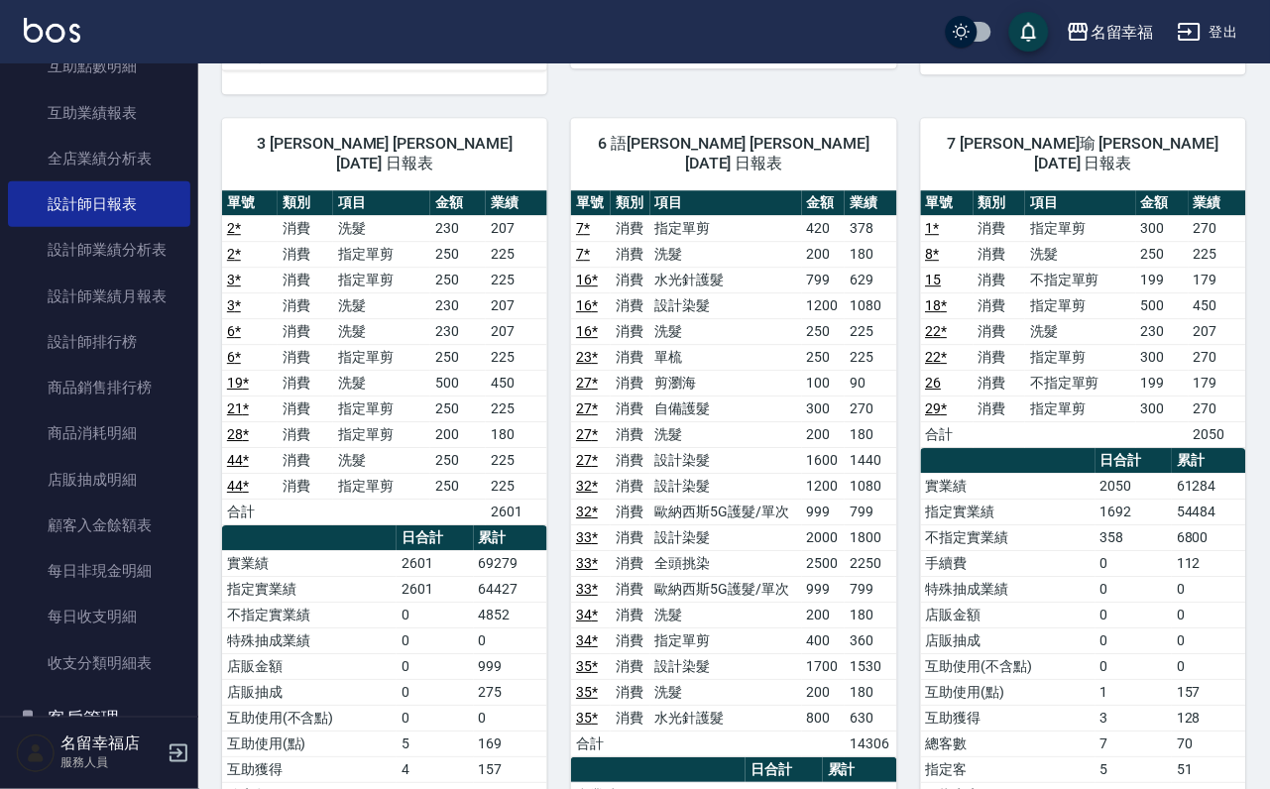
click at [455, 396] on td "500" at bounding box center [458, 383] width 56 height 26
drag, startPoint x: 473, startPoint y: 402, endPoint x: 400, endPoint y: 499, distance: 121.7
click at [400, 497] on tbody "2 * 消費 洗髮 230 207 2 * 消費 指定單剪 250 225 3 * 消費 指定單剪 250 225 3 * 消費 洗髮 230 207 6 *…" at bounding box center [384, 369] width 325 height 309
click at [400, 499] on td "指定單剪" at bounding box center [381, 486] width 97 height 26
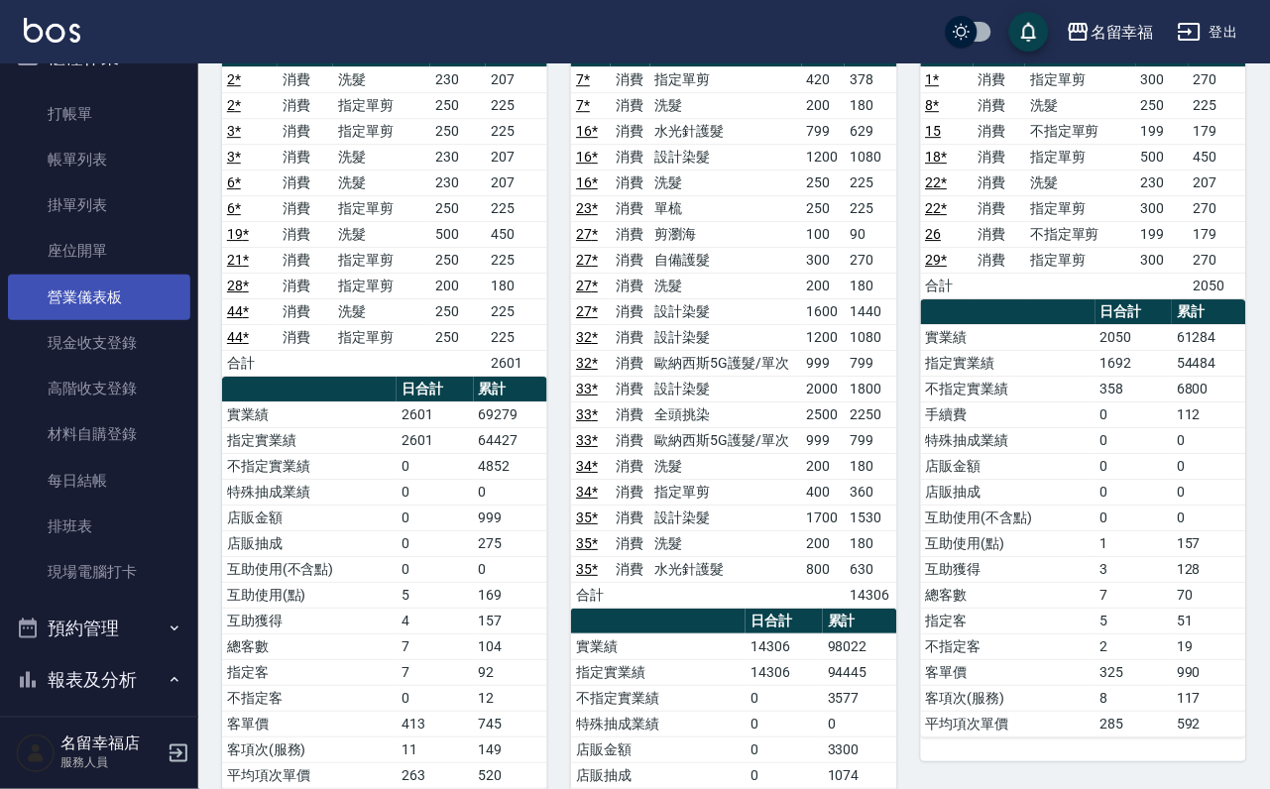
scroll to position [0, 0]
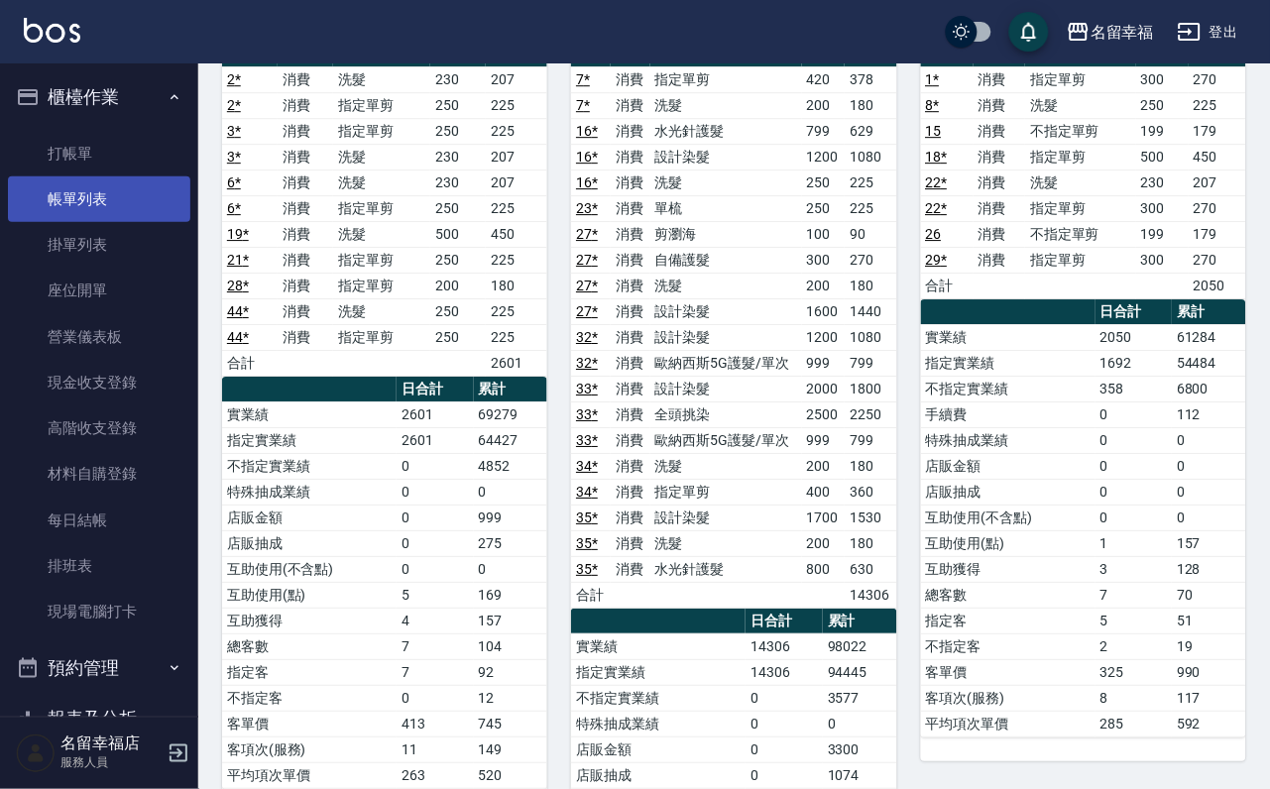
click at [108, 222] on link "帳單列表" at bounding box center [99, 199] width 182 height 46
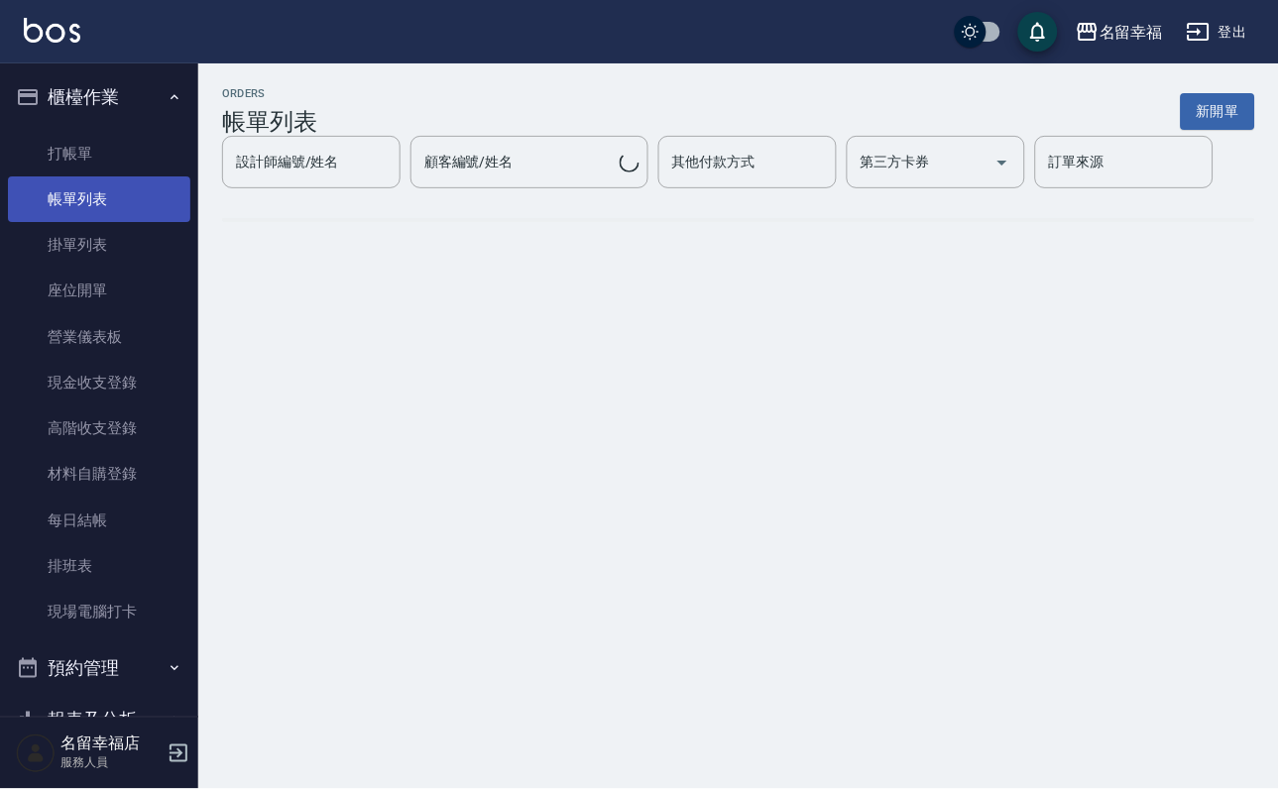
click at [134, 192] on link "帳單列表" at bounding box center [99, 199] width 182 height 46
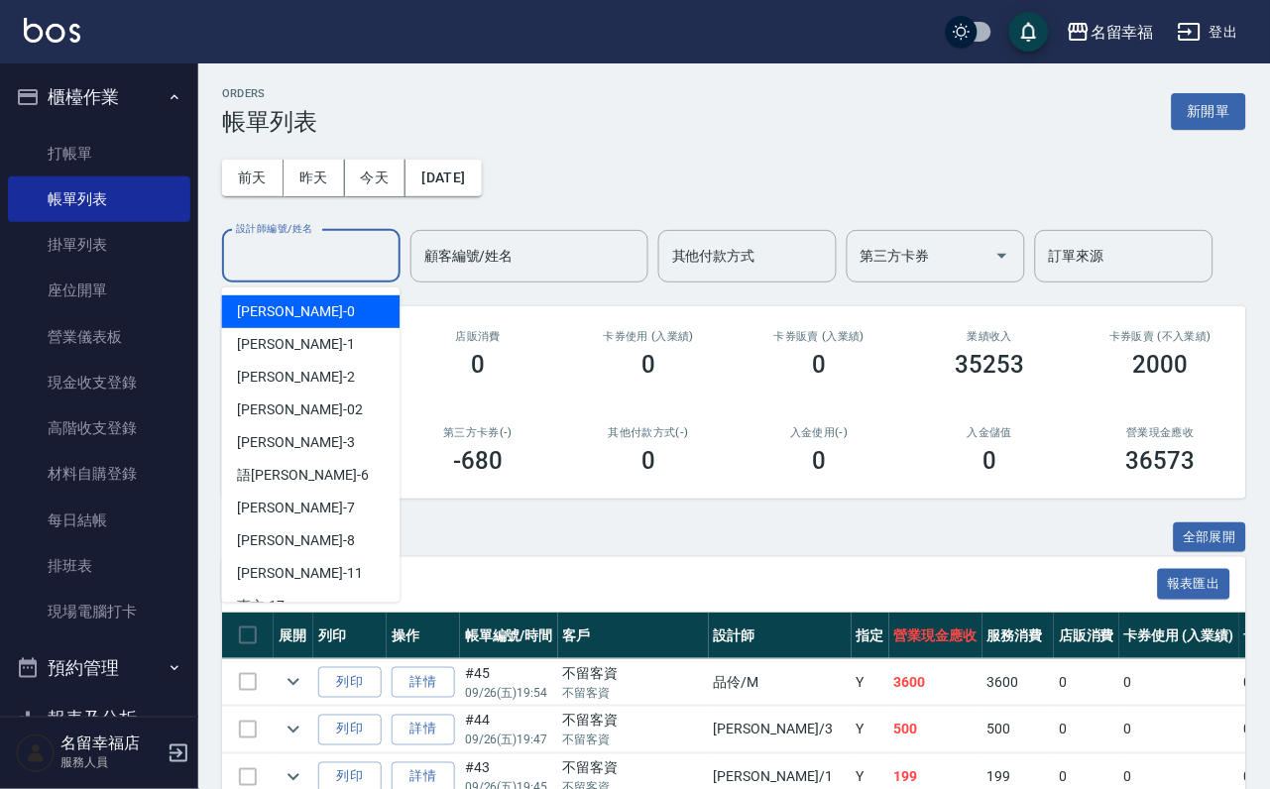
click at [285, 274] on input "設計師編號/姓名" at bounding box center [311, 256] width 161 height 35
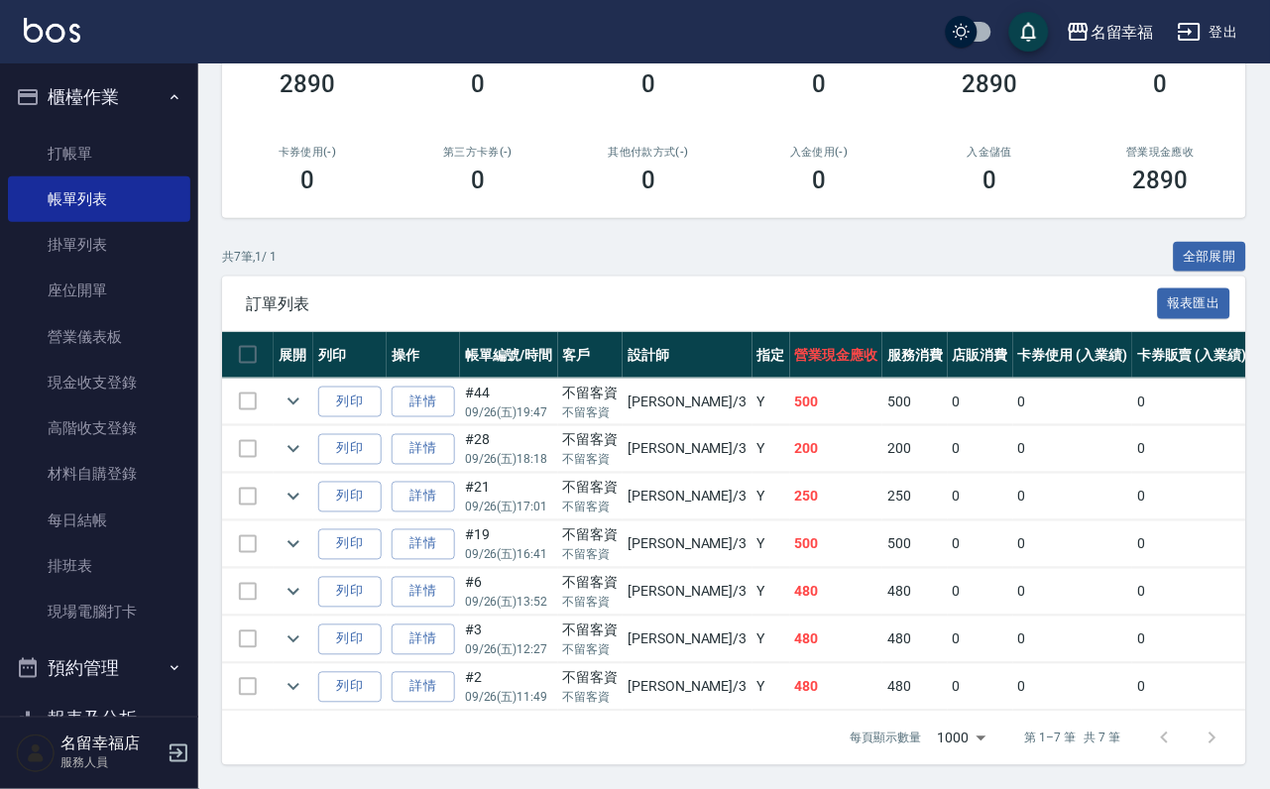
scroll to position [446, 0]
type input "[PERSON_NAME]-3"
click at [49, 146] on link "打帳單" at bounding box center [99, 154] width 182 height 46
